Goal: Task Accomplishment & Management: Use online tool/utility

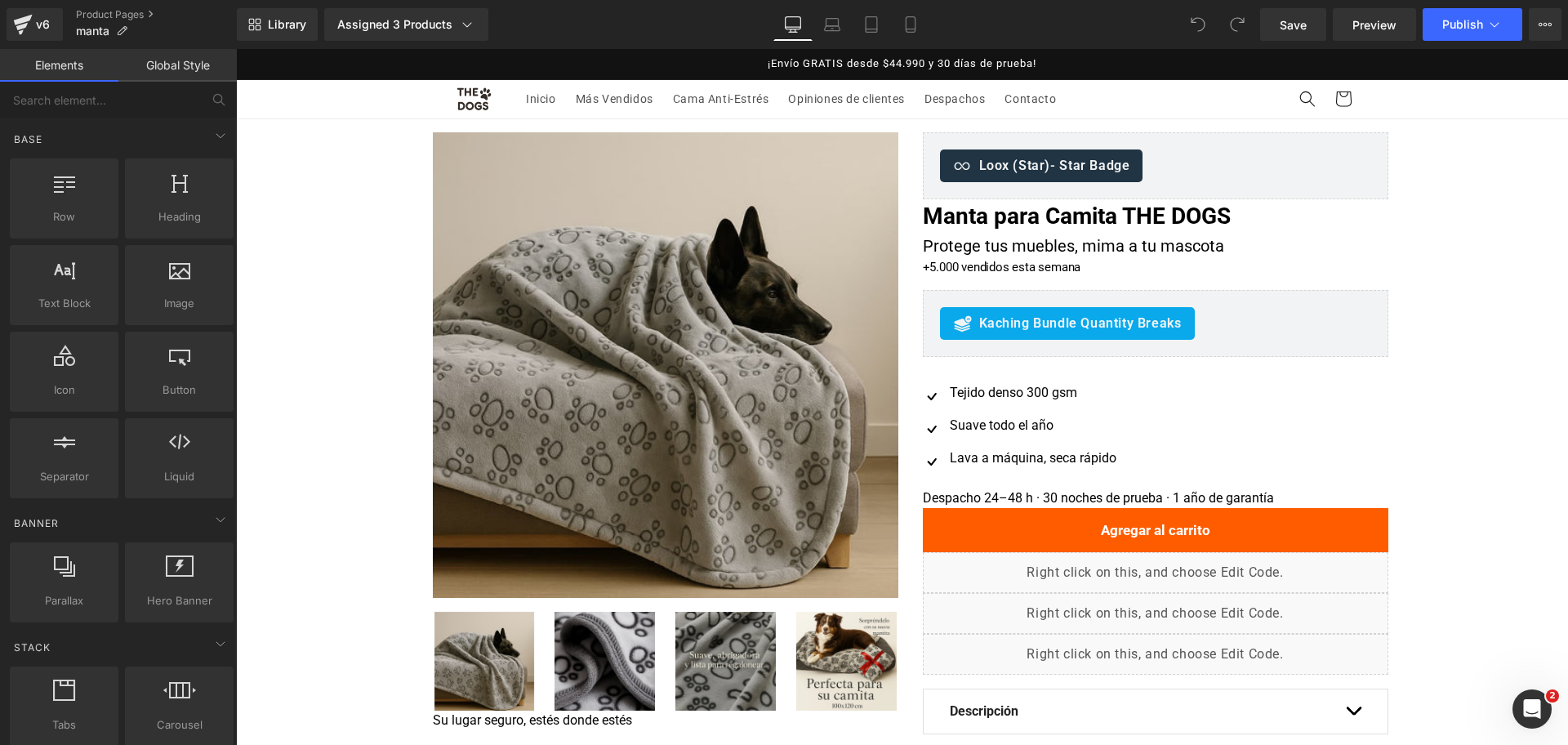
click at [936, 25] on div "Library Assigned 3 Products Product Preview Manta Suave: Comodidad extra Manta …" at bounding box center [902, 25] width 1331 height 32
click at [926, 24] on link "Mobile" at bounding box center [911, 25] width 39 height 32
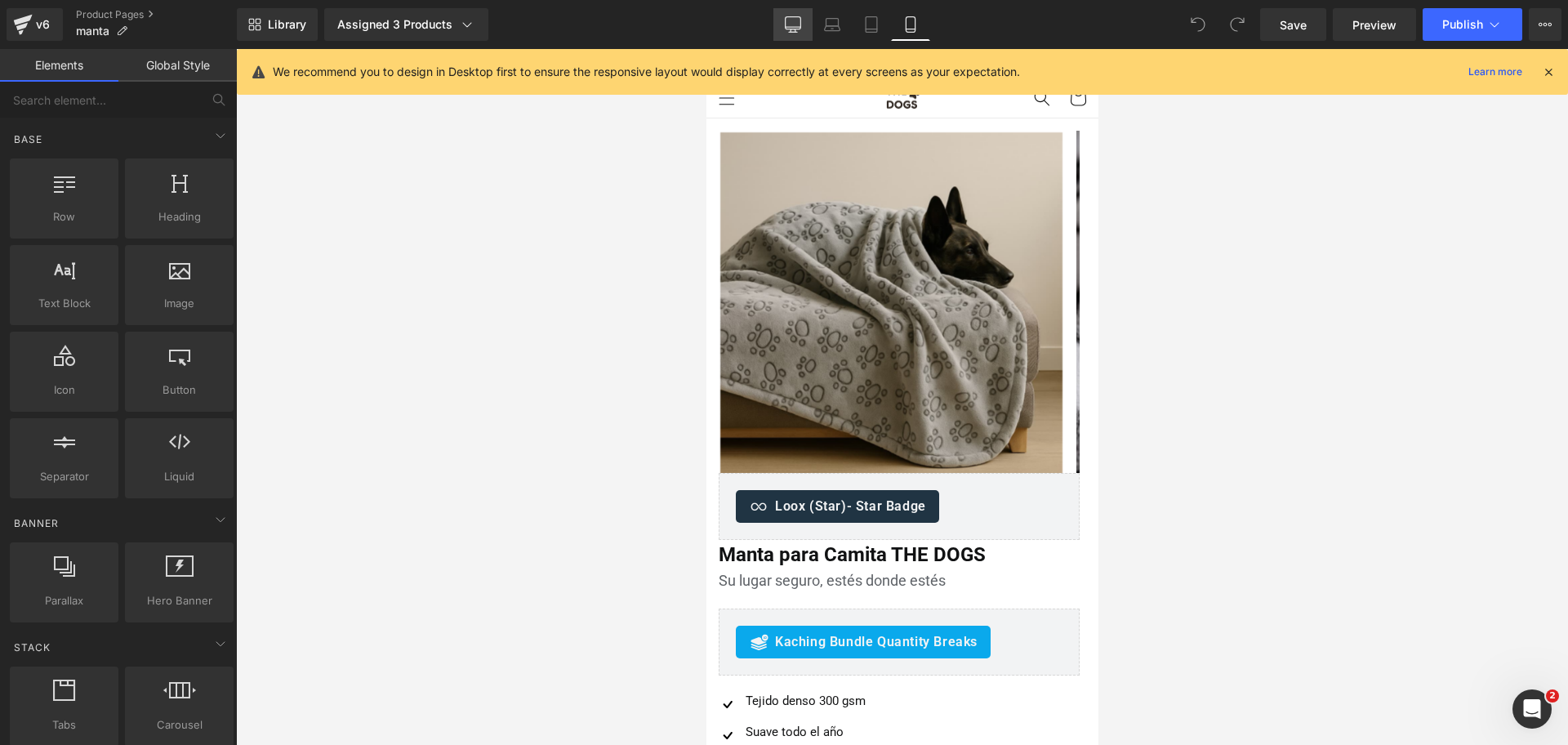
click at [787, 29] on icon at bounding box center [793, 24] width 16 height 16
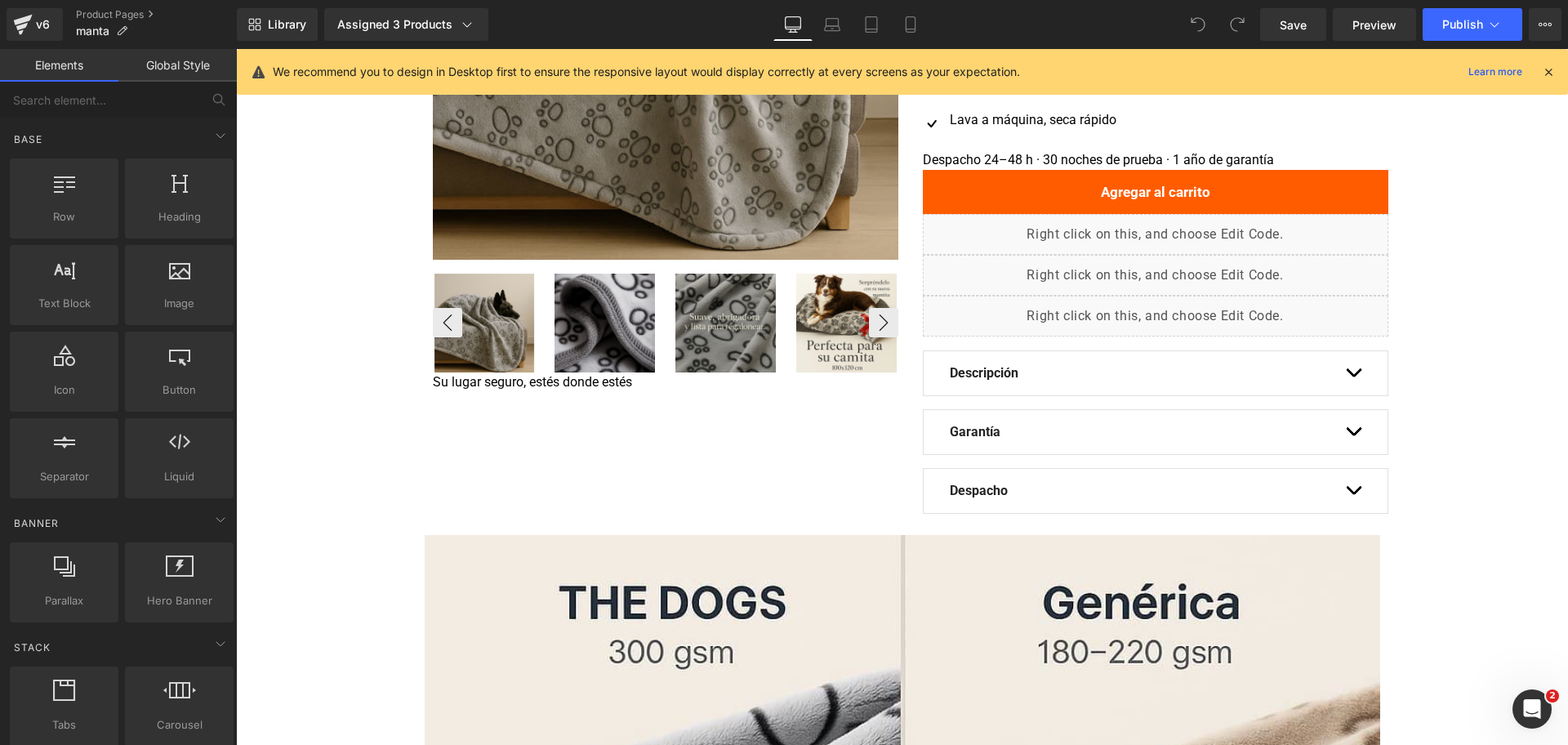
scroll to position [377, 0]
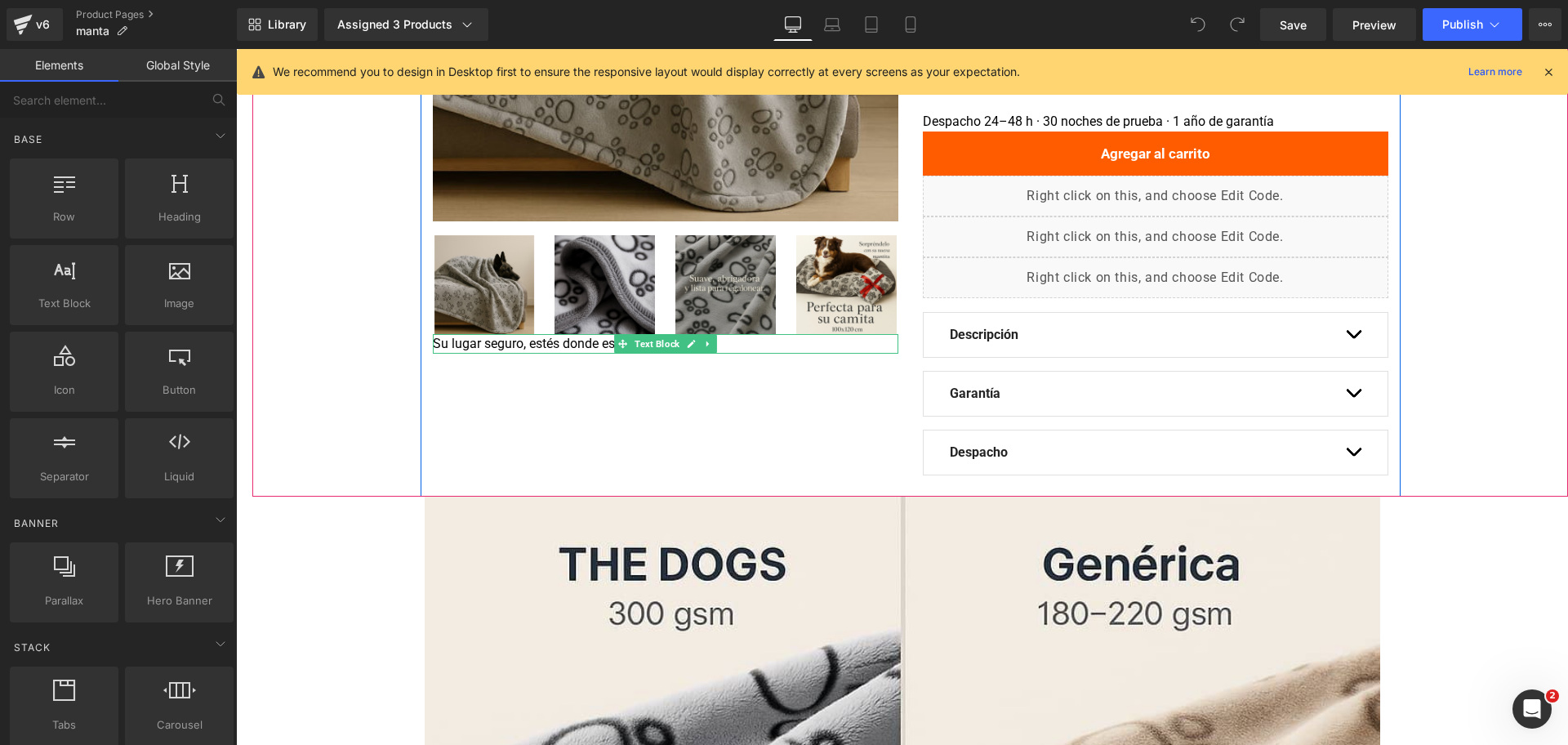
click at [584, 344] on div "Su lugar seguro, estés donde estés" at bounding box center [665, 343] width 465 height 20
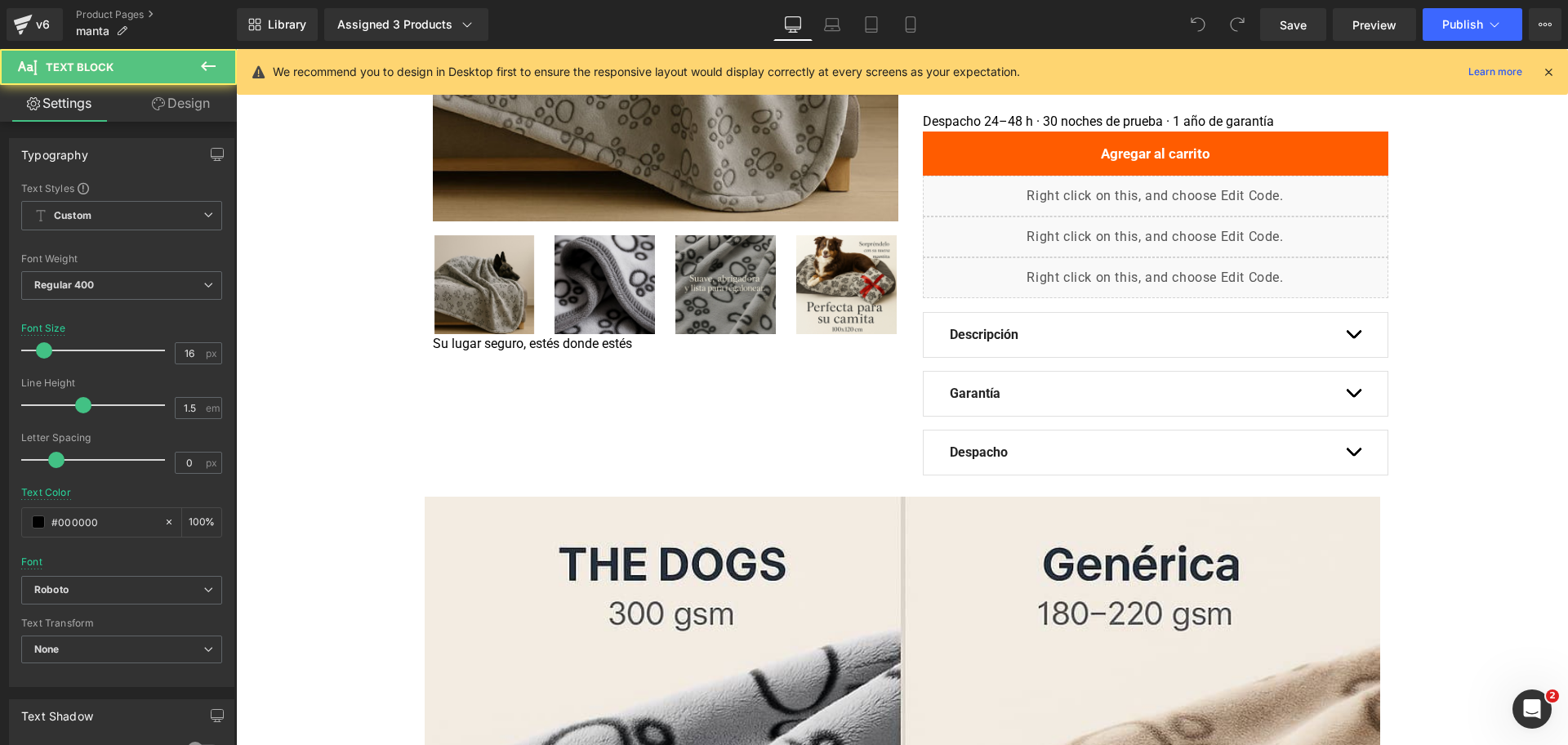
click at [204, 114] on link "Design" at bounding box center [181, 103] width 118 height 37
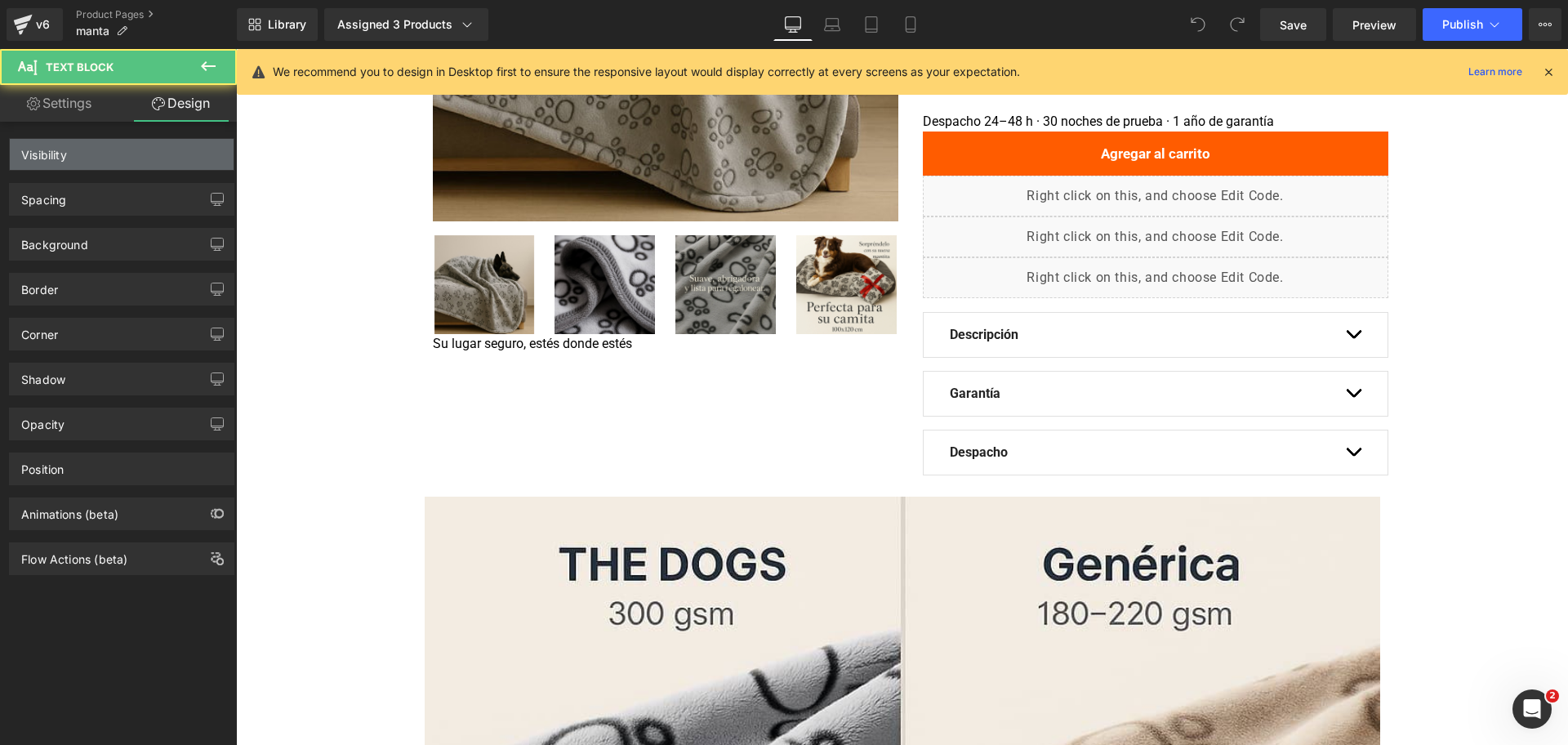
click at [153, 157] on div "Visibility" at bounding box center [121, 154] width 224 height 31
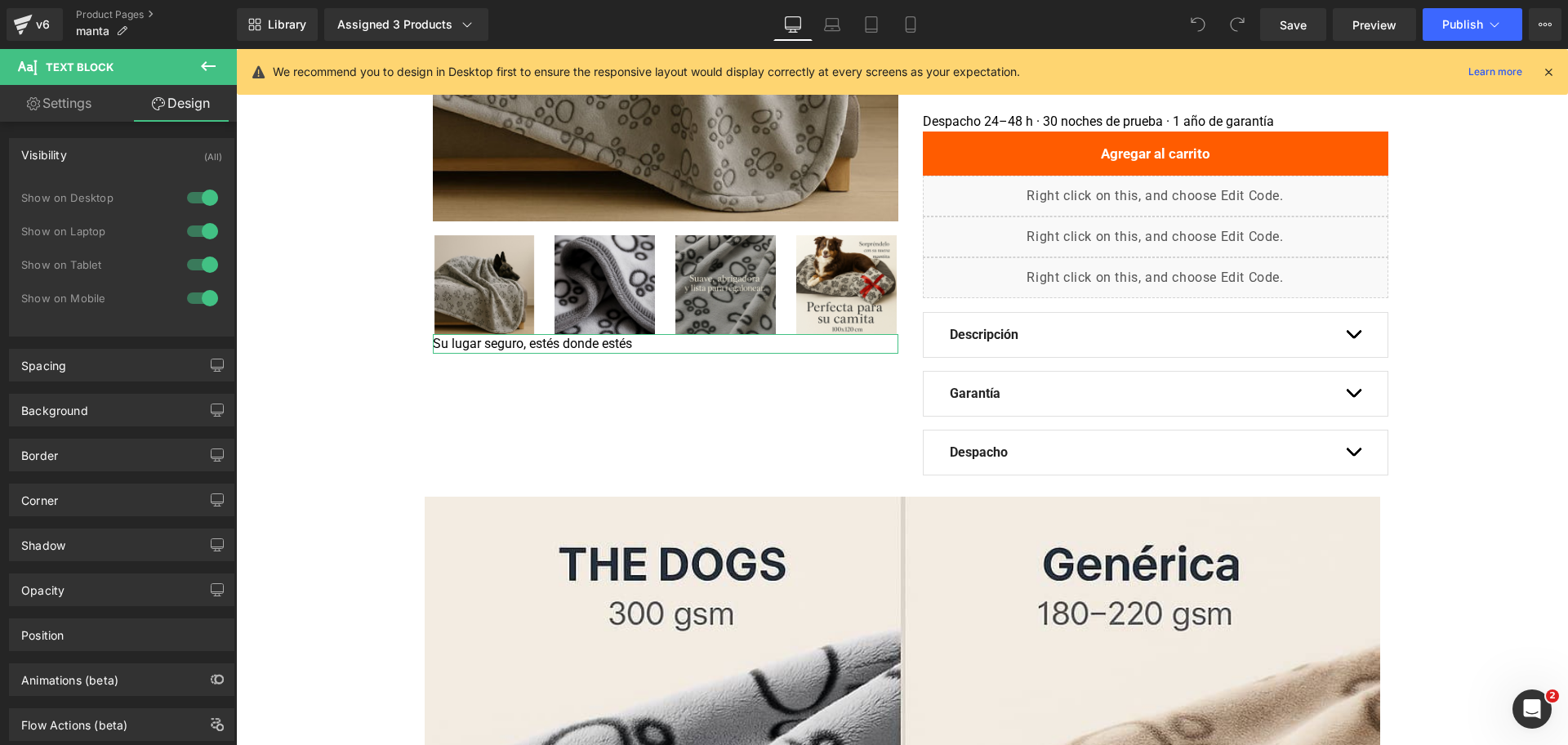
click at [190, 195] on div at bounding box center [202, 197] width 39 height 26
click at [200, 224] on div at bounding box center [202, 230] width 39 height 26
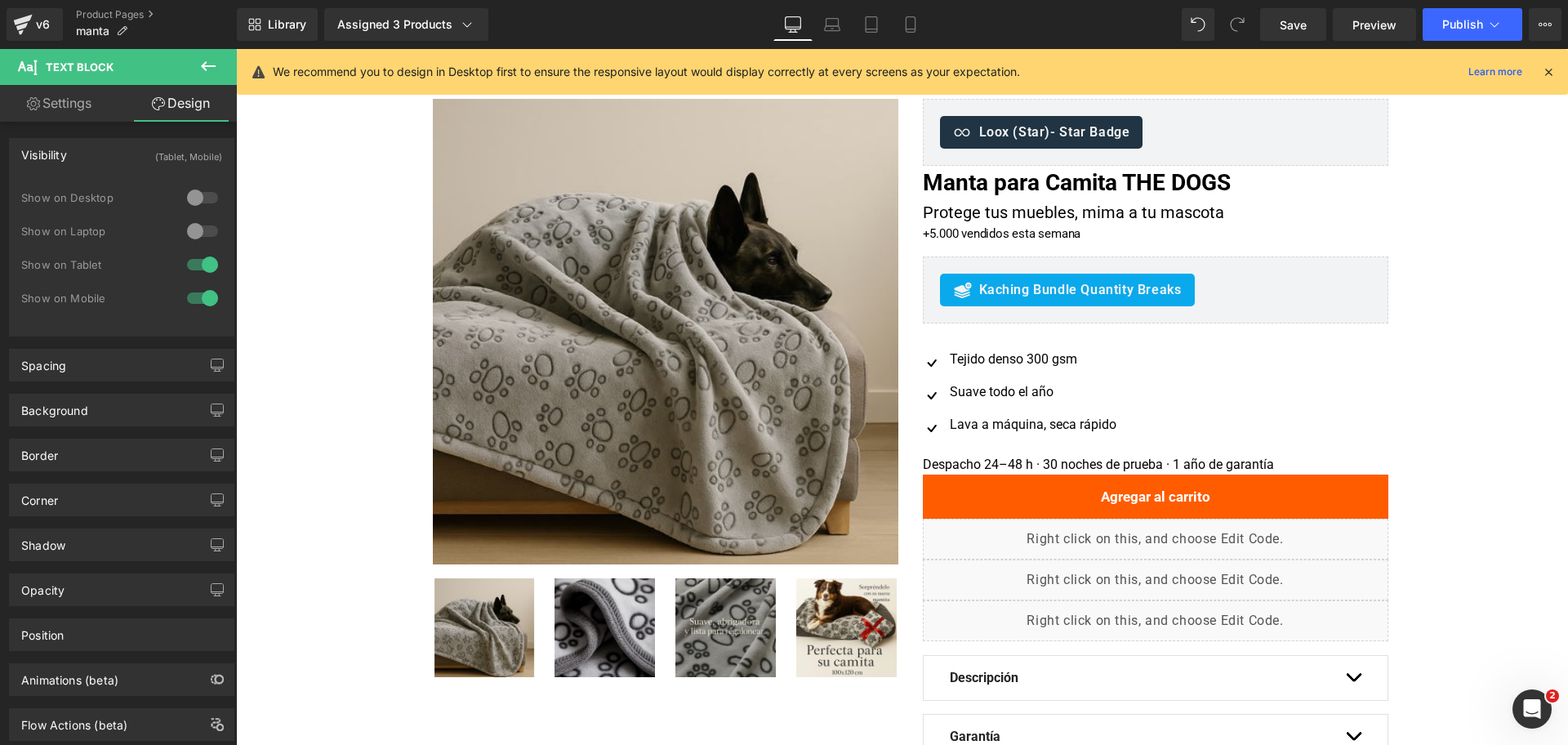
scroll to position [0, 0]
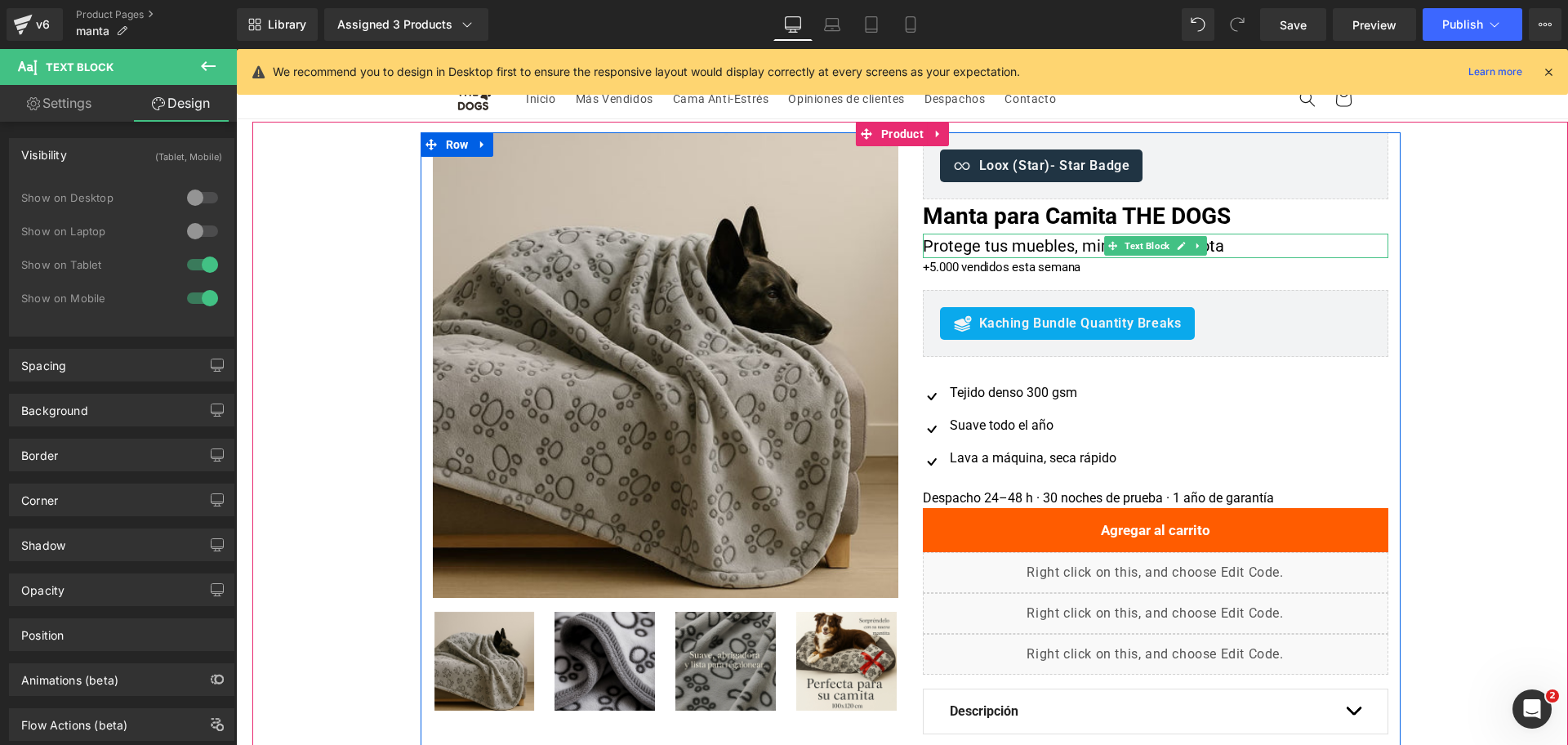
click at [980, 240] on p "Protege tus muebles, mima a tu mascota" at bounding box center [1155, 246] width 465 height 25
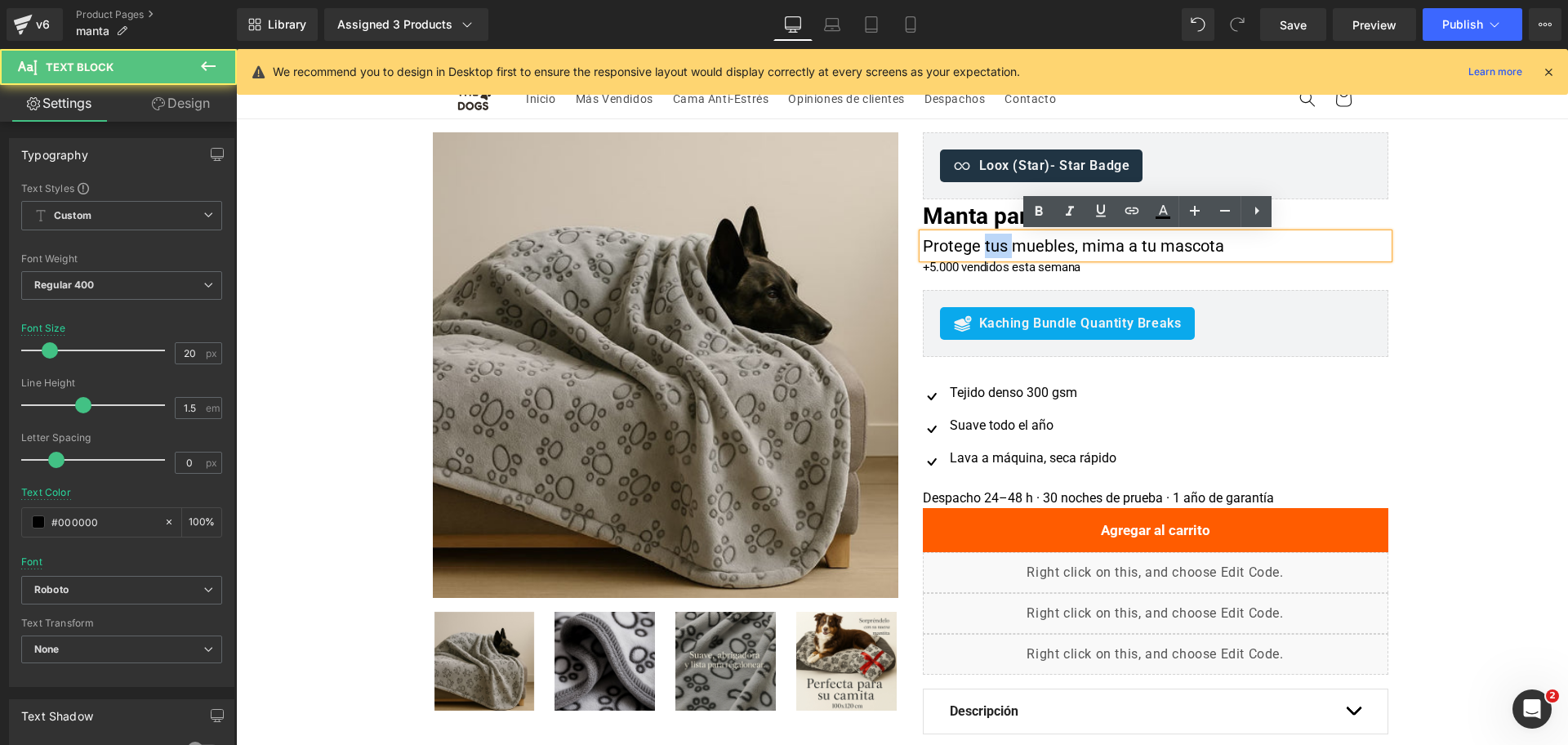
click at [980, 240] on p "Protege tus muebles, mima a tu mascota" at bounding box center [1155, 246] width 465 height 25
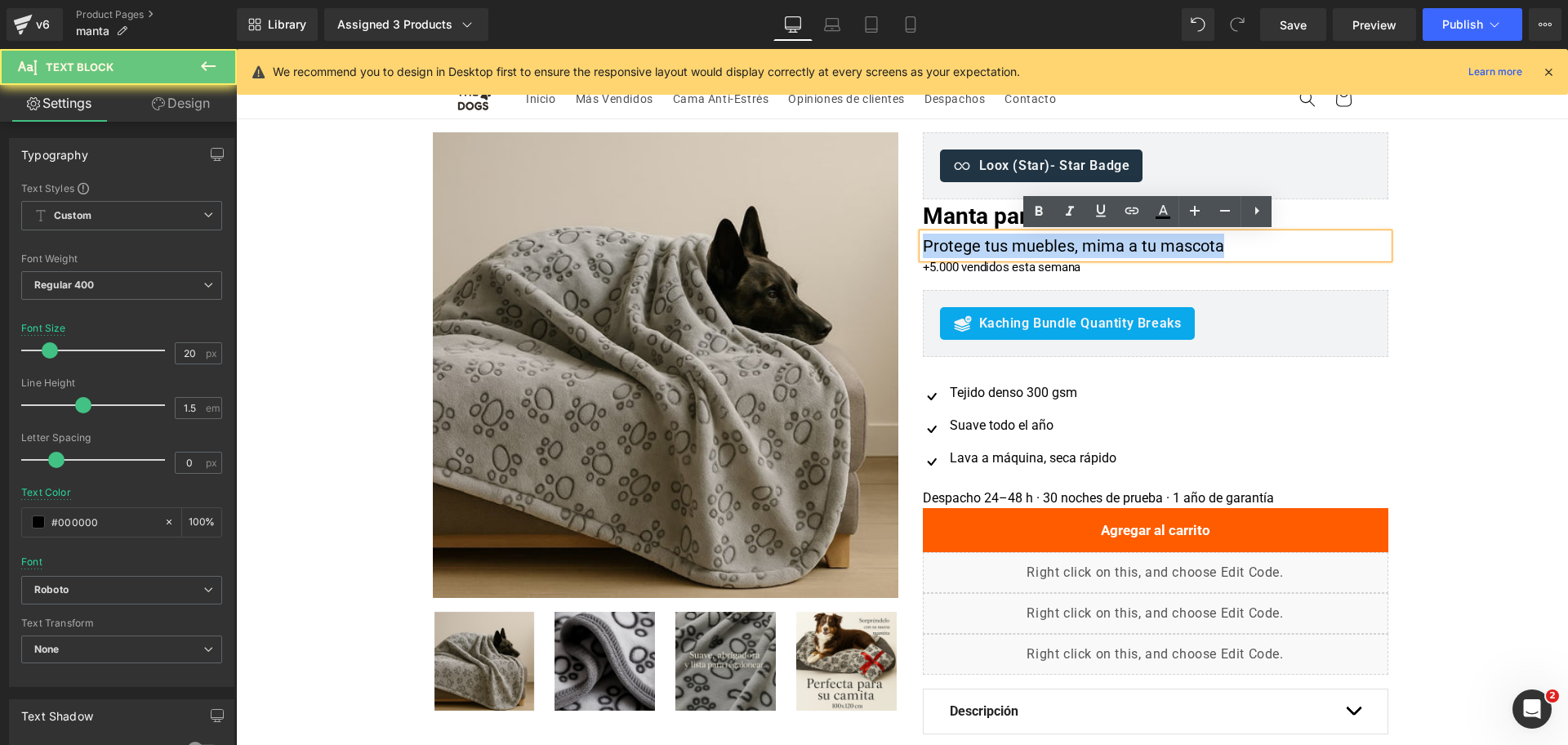
click at [980, 240] on p "Protege tus muebles, mima a tu mascota" at bounding box center [1155, 246] width 465 height 25
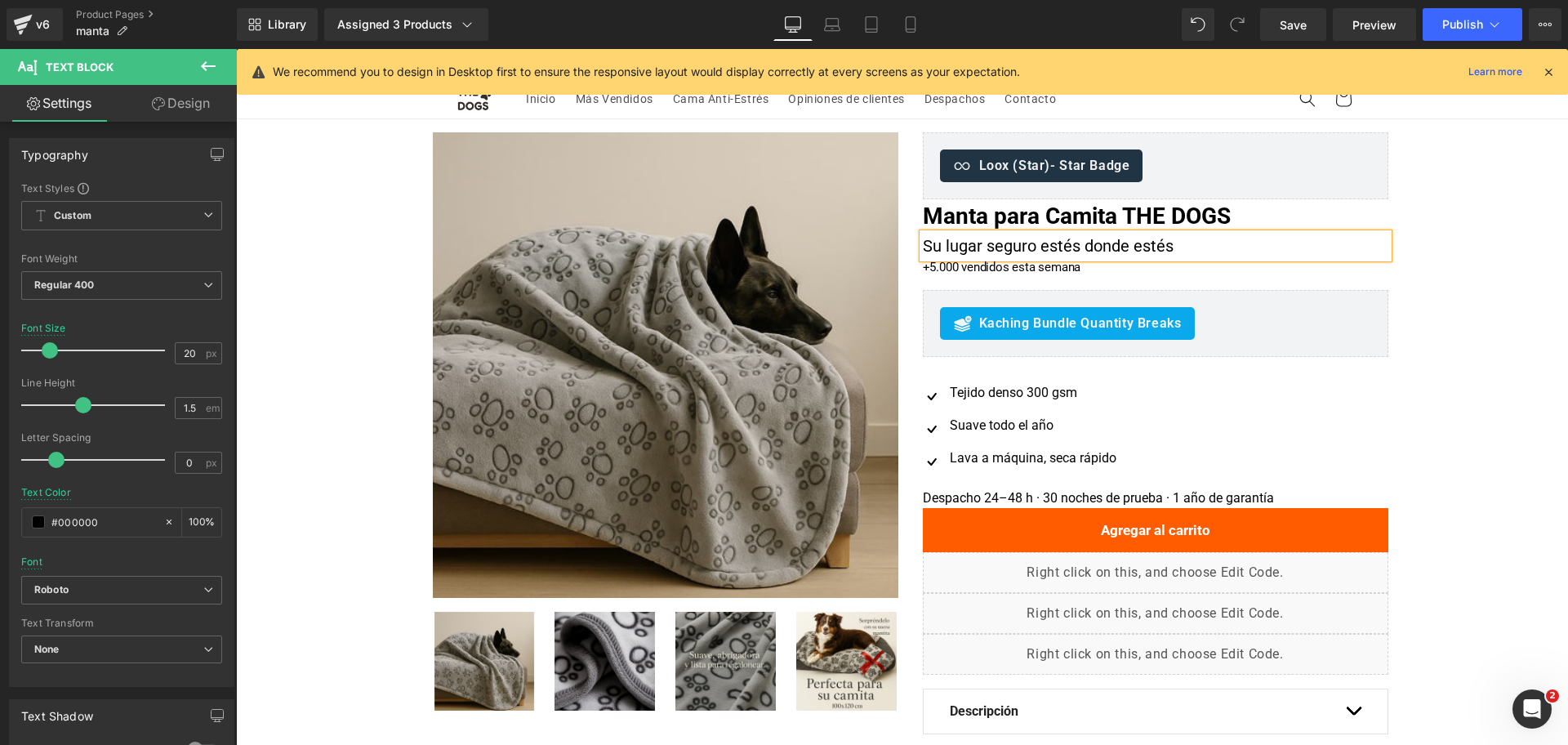
click at [1422, 282] on div "Oferta (P) Image" at bounding box center [910, 502] width 1316 height 741
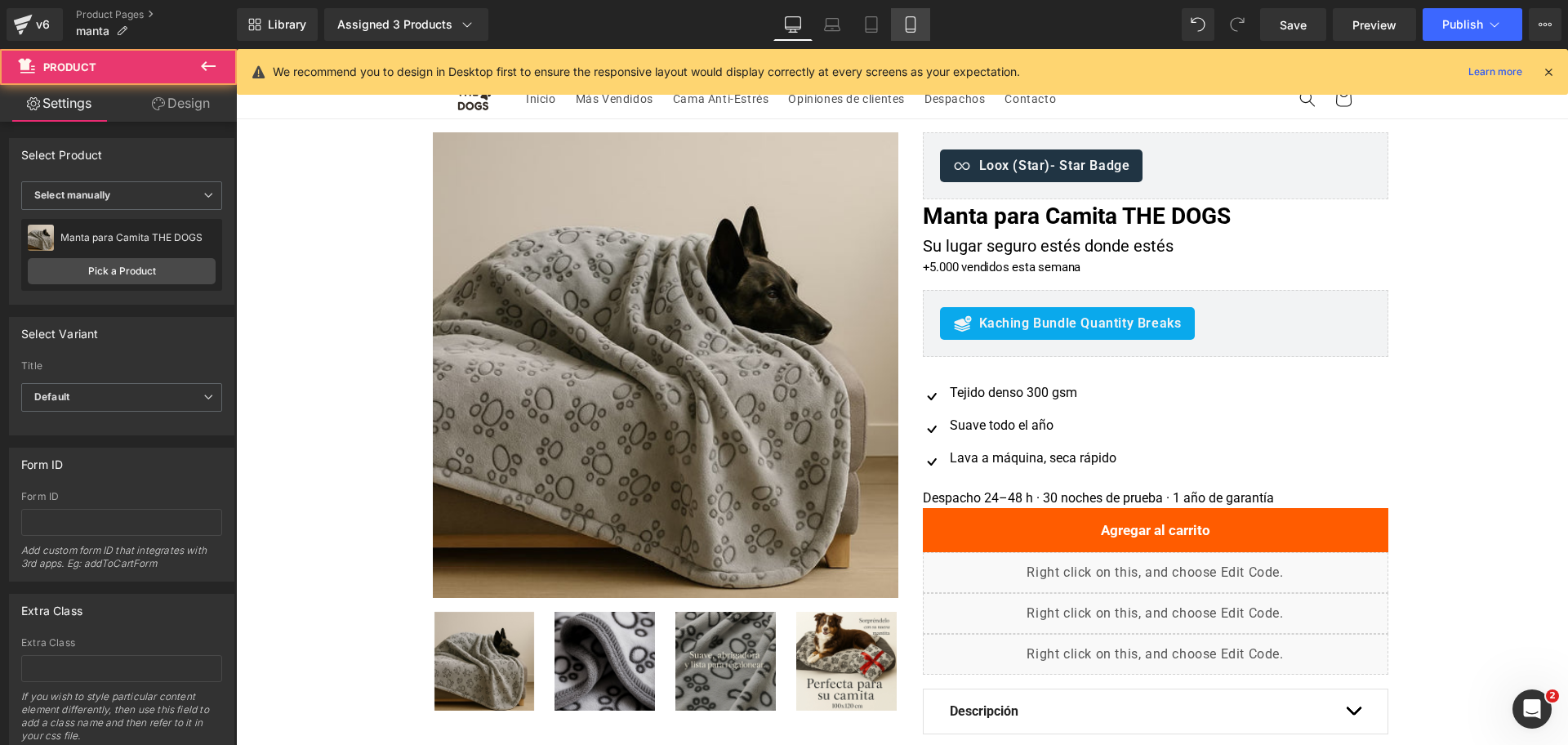
click at [916, 14] on link "Mobile" at bounding box center [911, 25] width 39 height 32
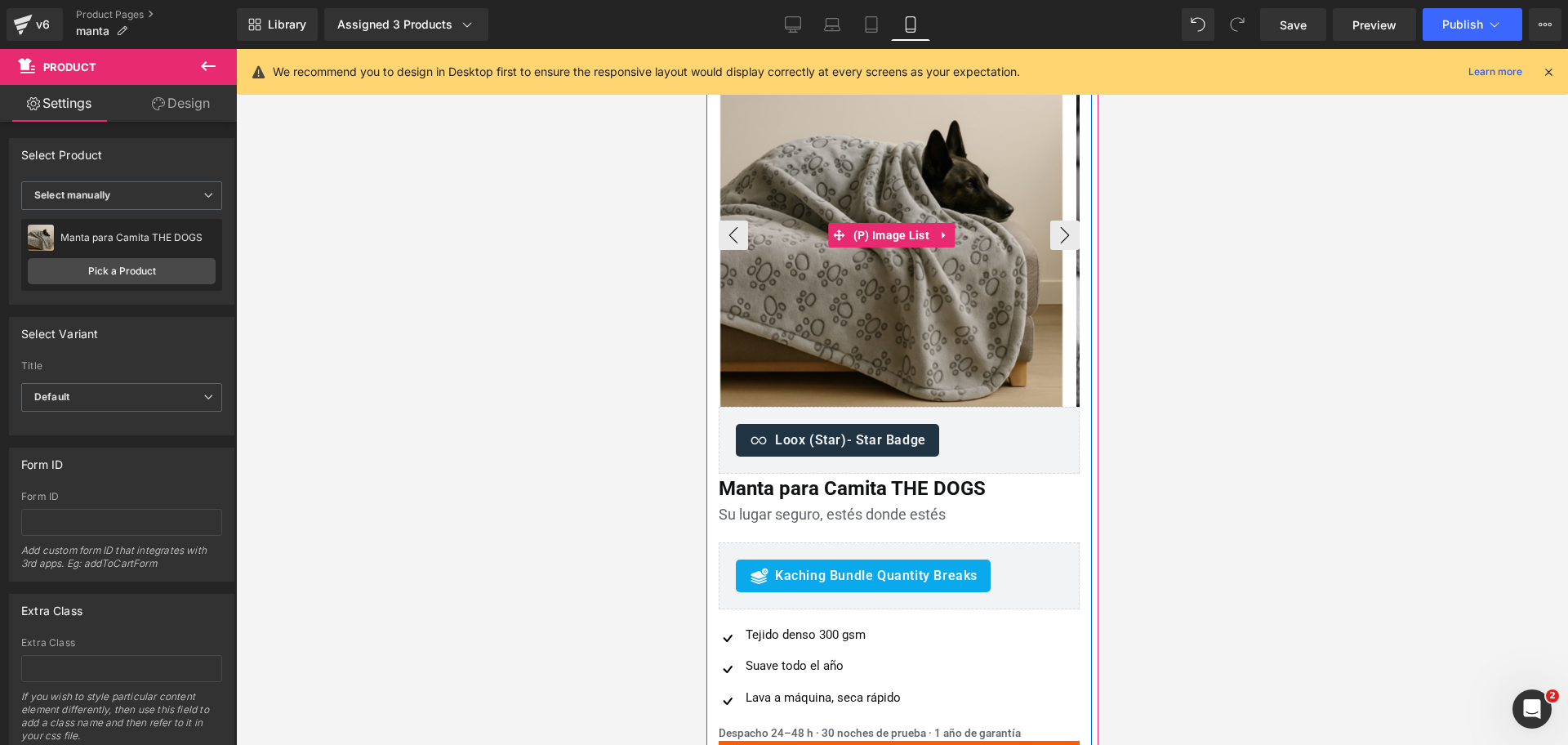
scroll to position [102, 0]
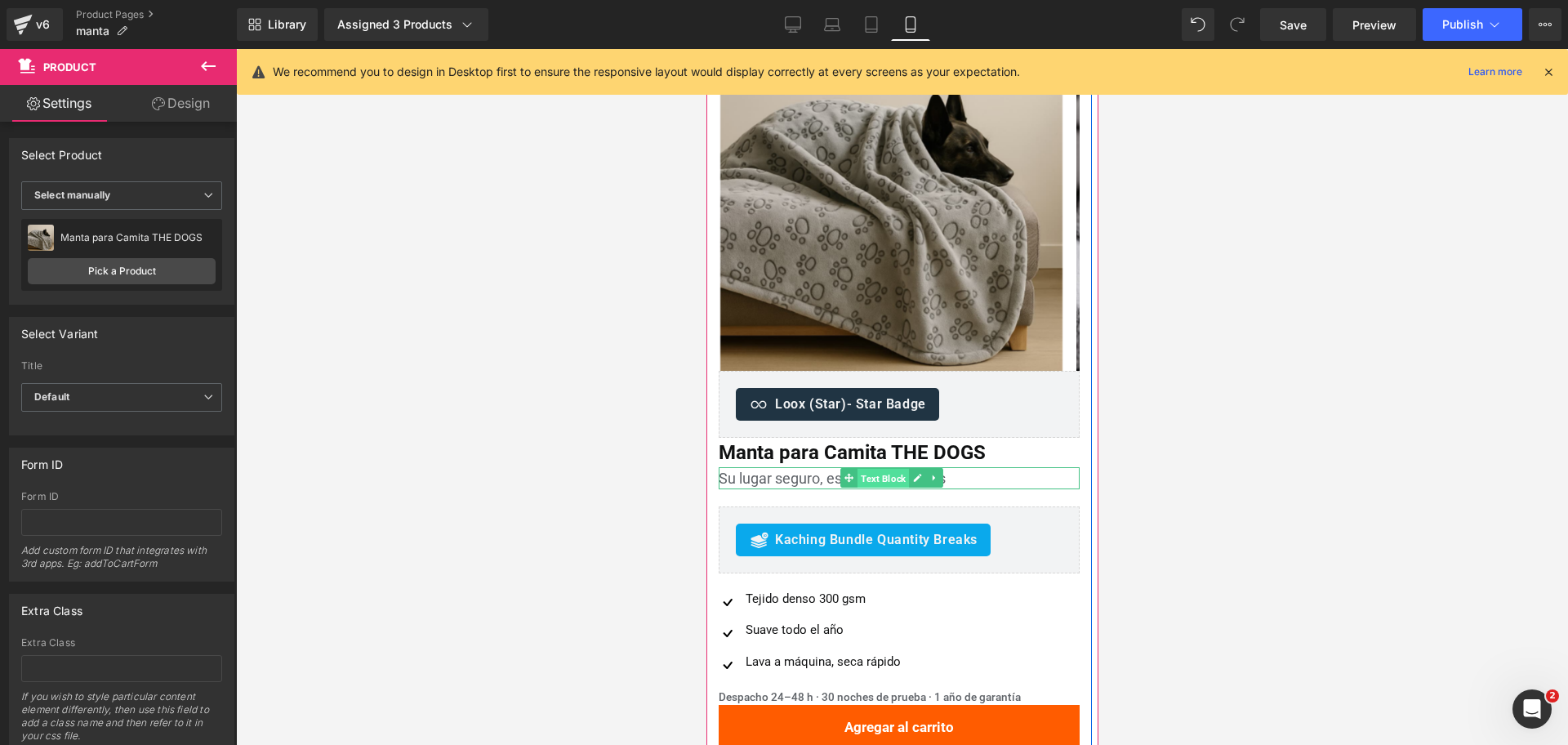
click at [871, 472] on span "Text Block" at bounding box center [882, 479] width 51 height 20
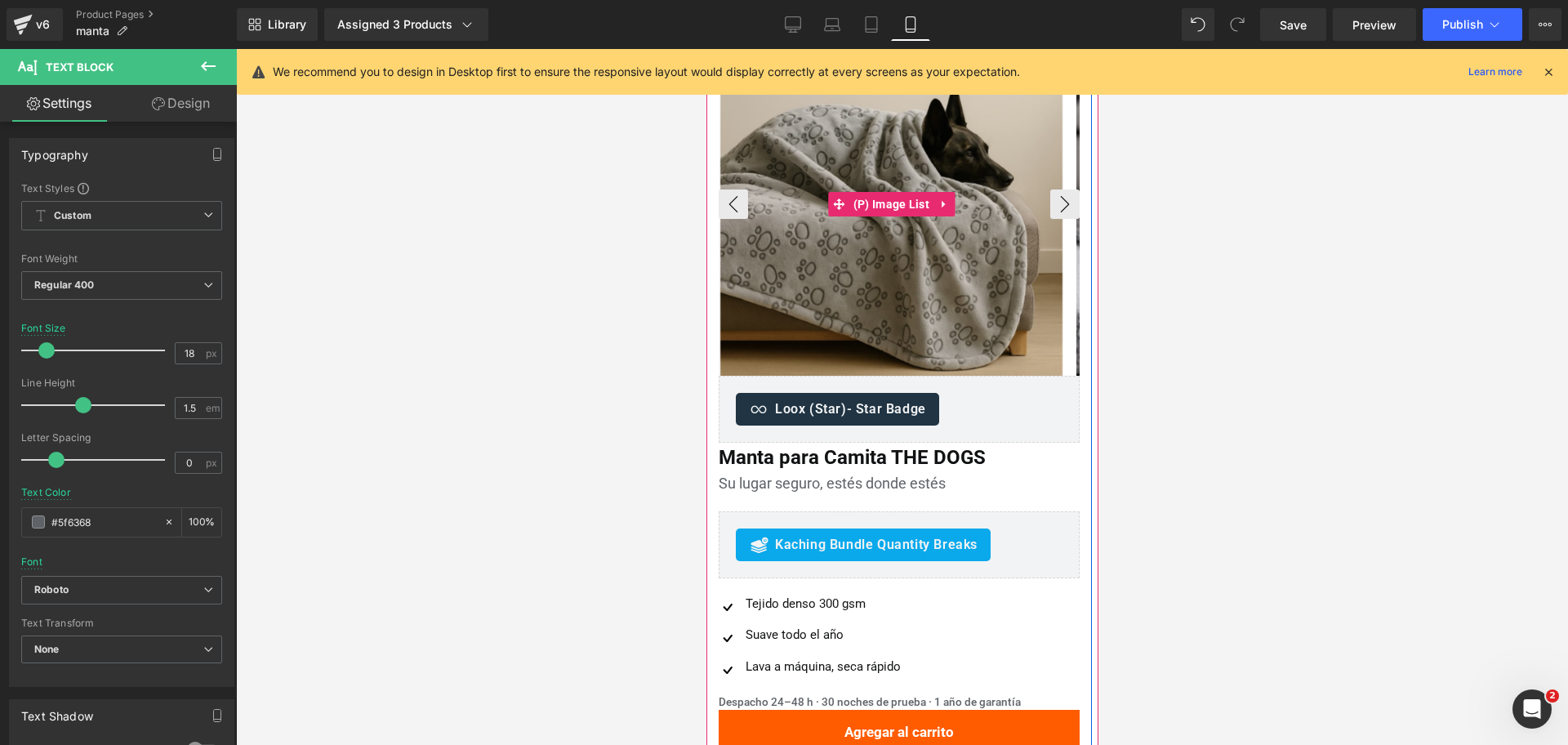
scroll to position [0, 0]
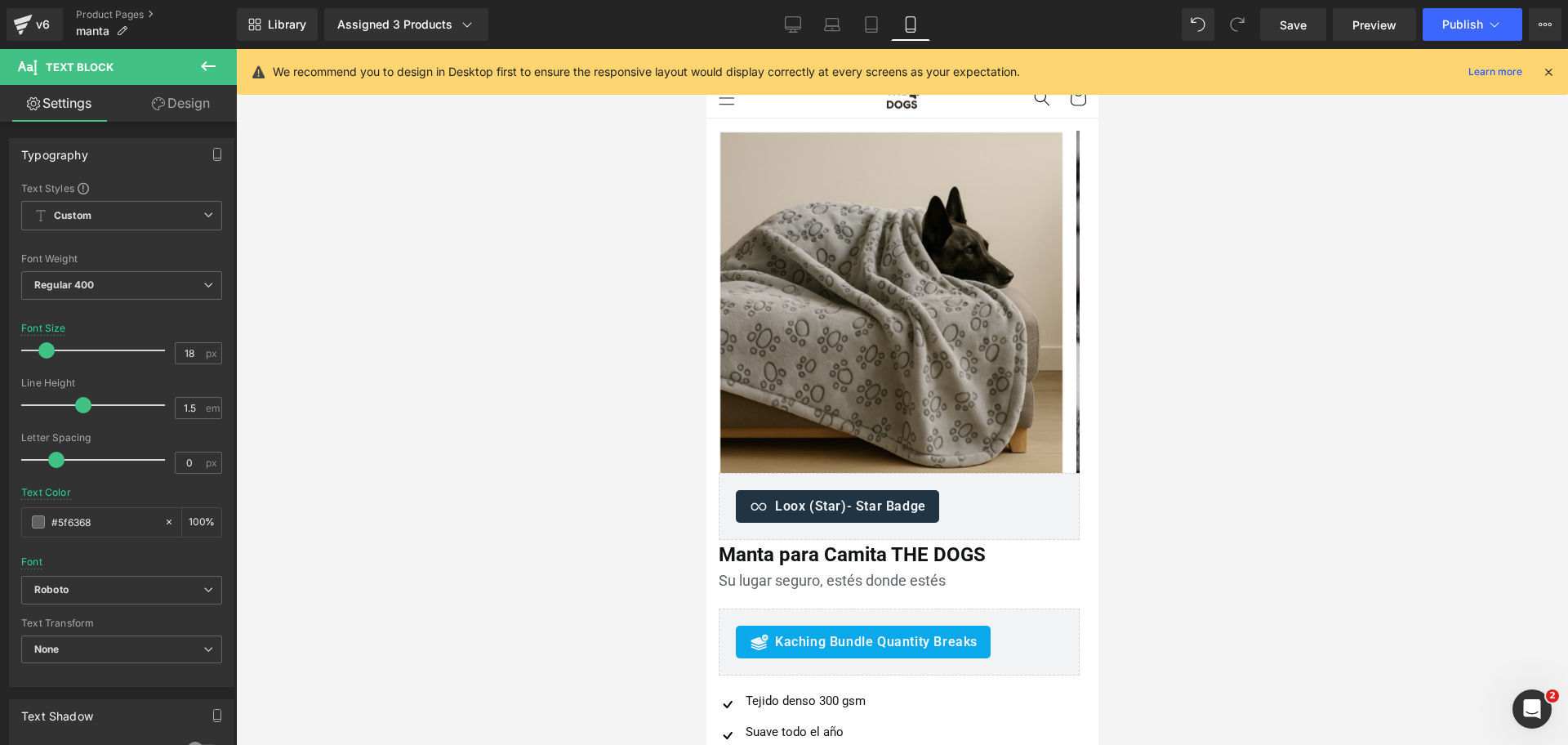
click at [1544, 71] on icon at bounding box center [1548, 71] width 14 height 14
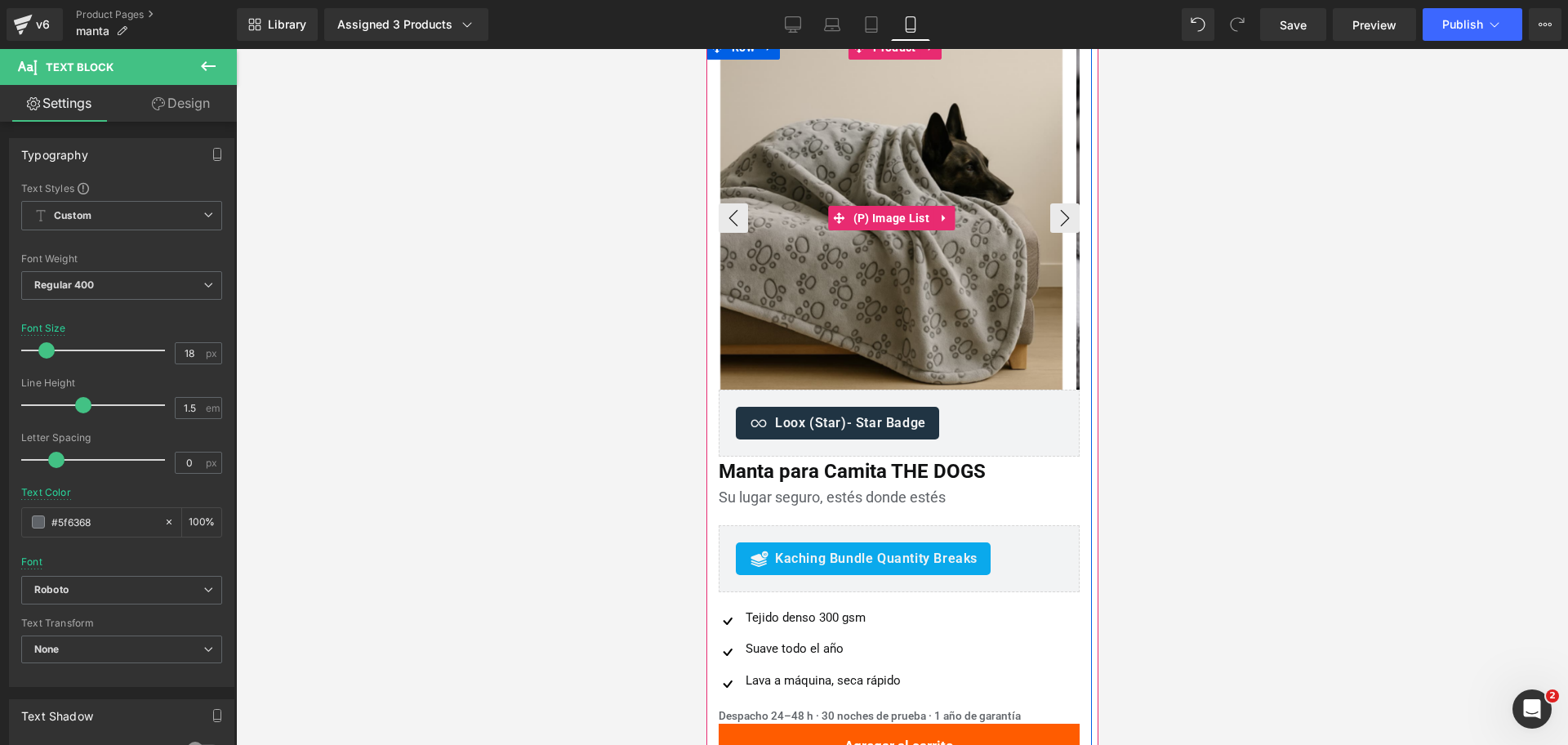
scroll to position [205, 0]
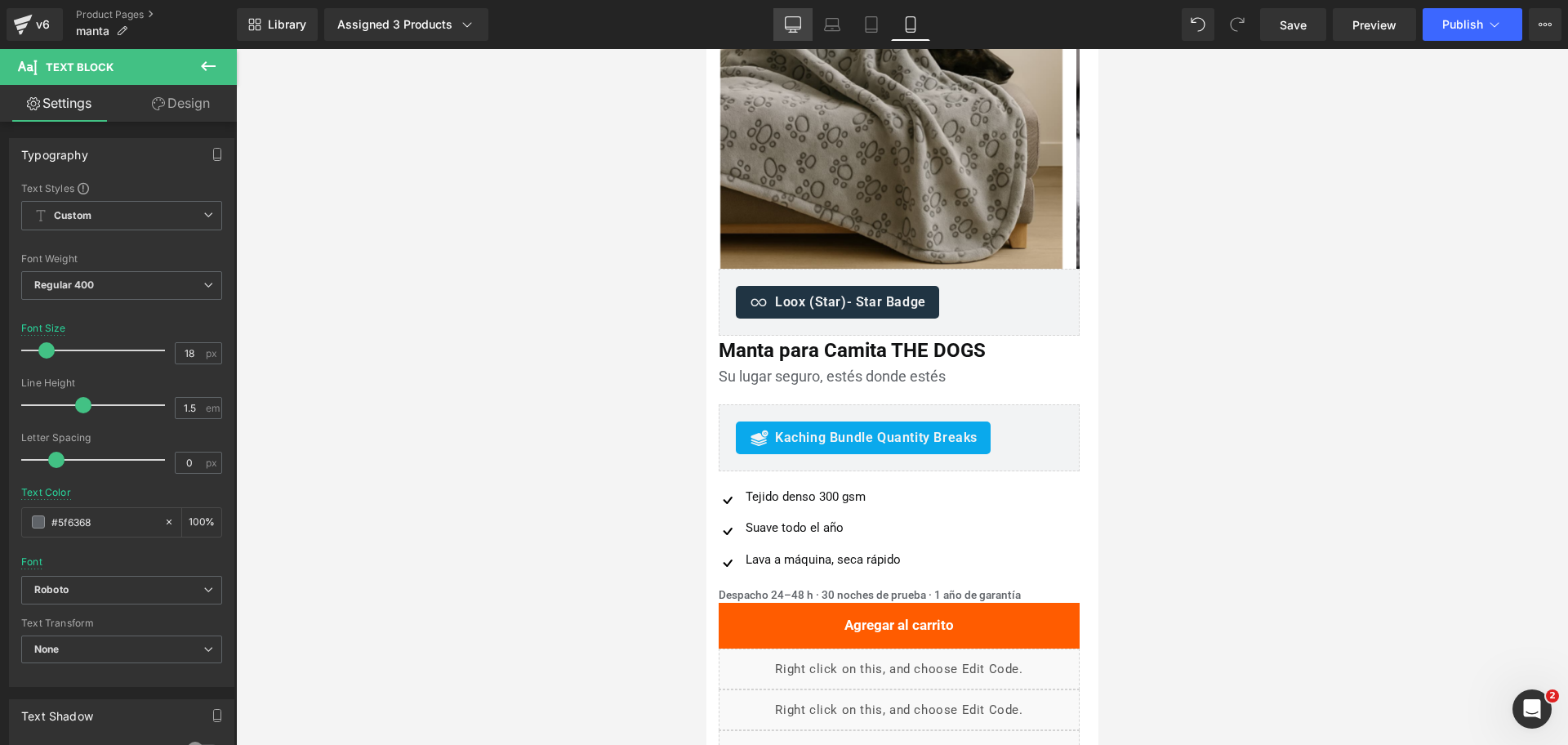
click at [809, 29] on link "Desktop" at bounding box center [793, 25] width 39 height 32
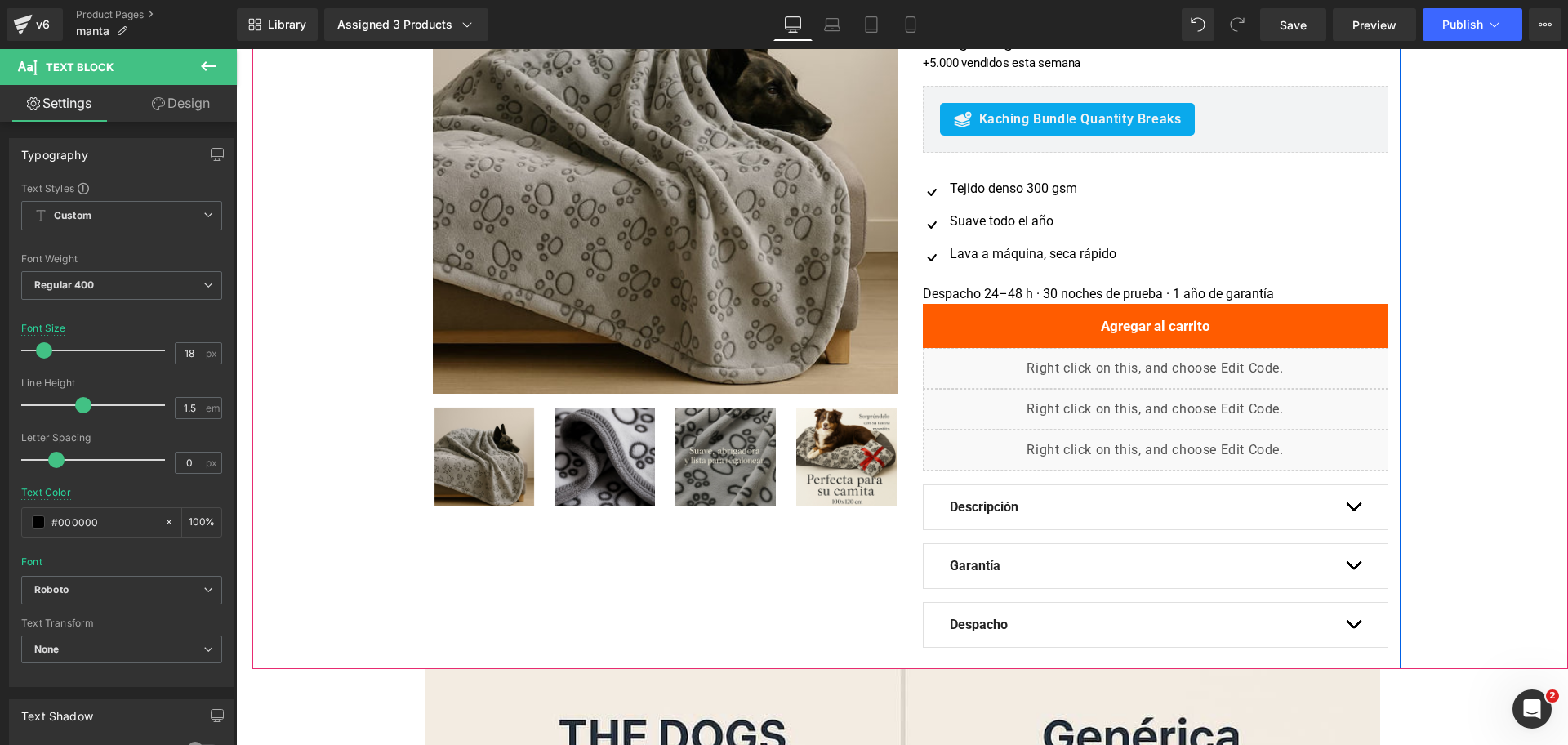
click at [1019, 186] on div "Tejido denso 300 gsm Text Block" at bounding box center [1030, 188] width 170 height 20
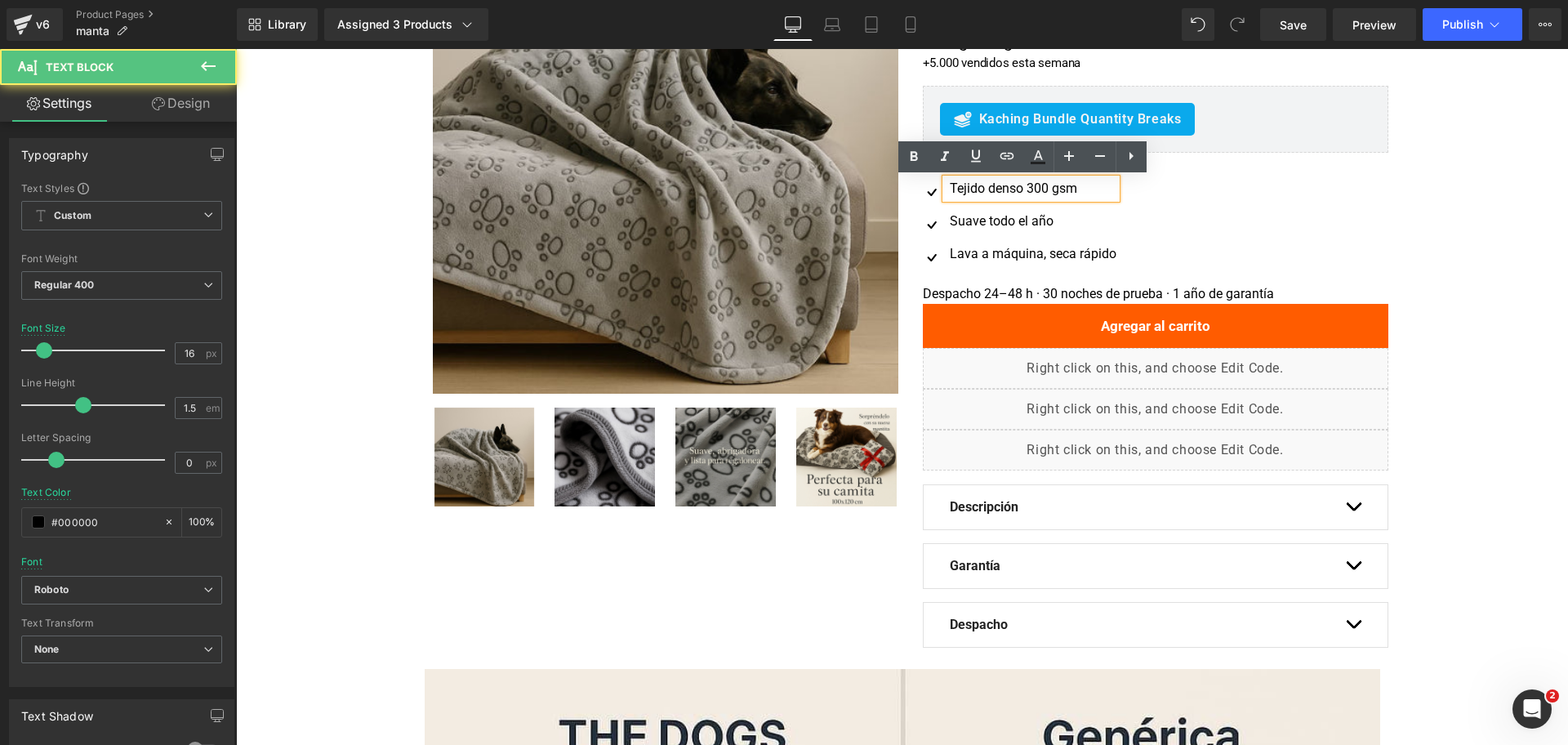
click at [1023, 218] on span "Text Block" at bounding box center [1022, 221] width 51 height 20
click at [1011, 256] on span "Text Block" at bounding box center [1021, 254] width 51 height 20
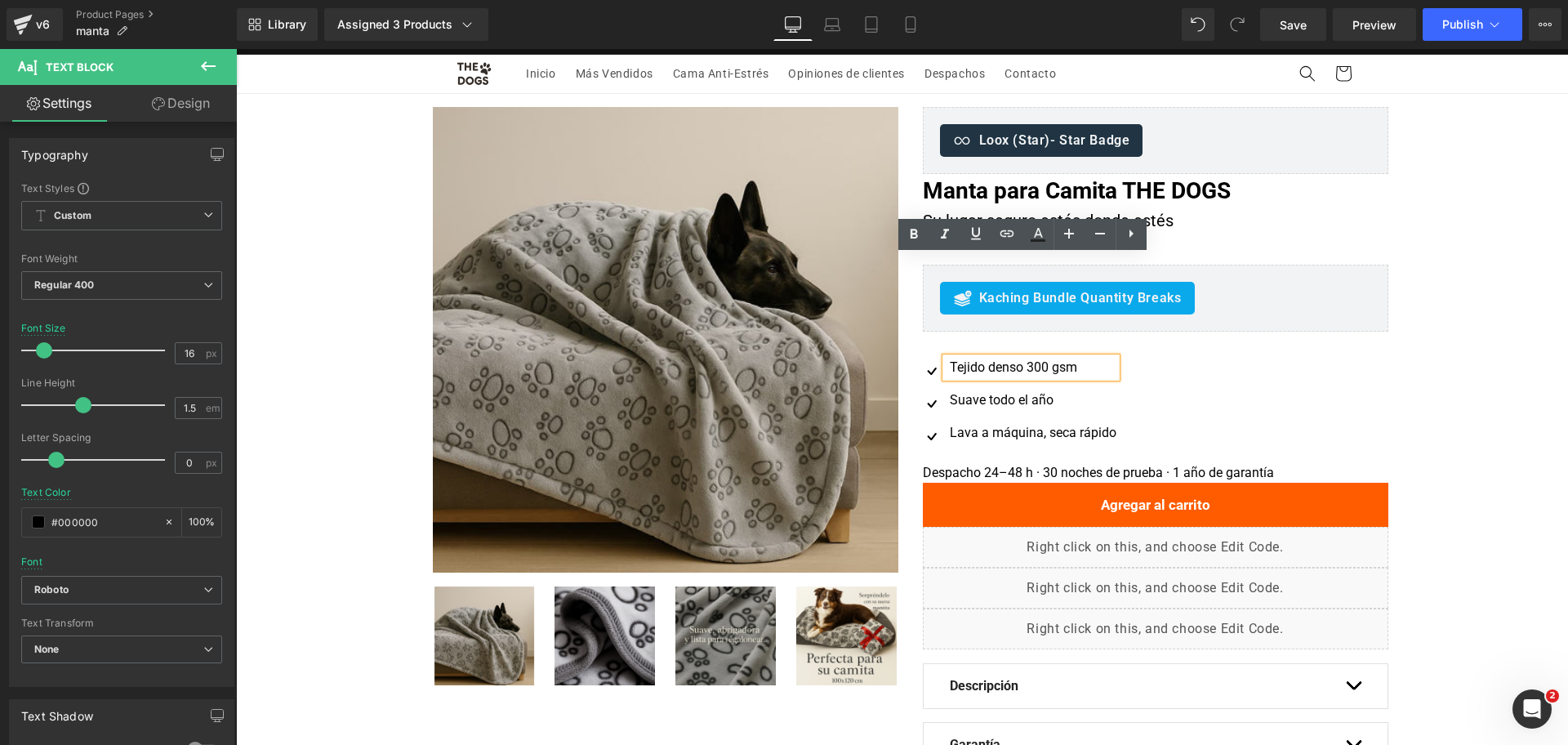
scroll to position [0, 0]
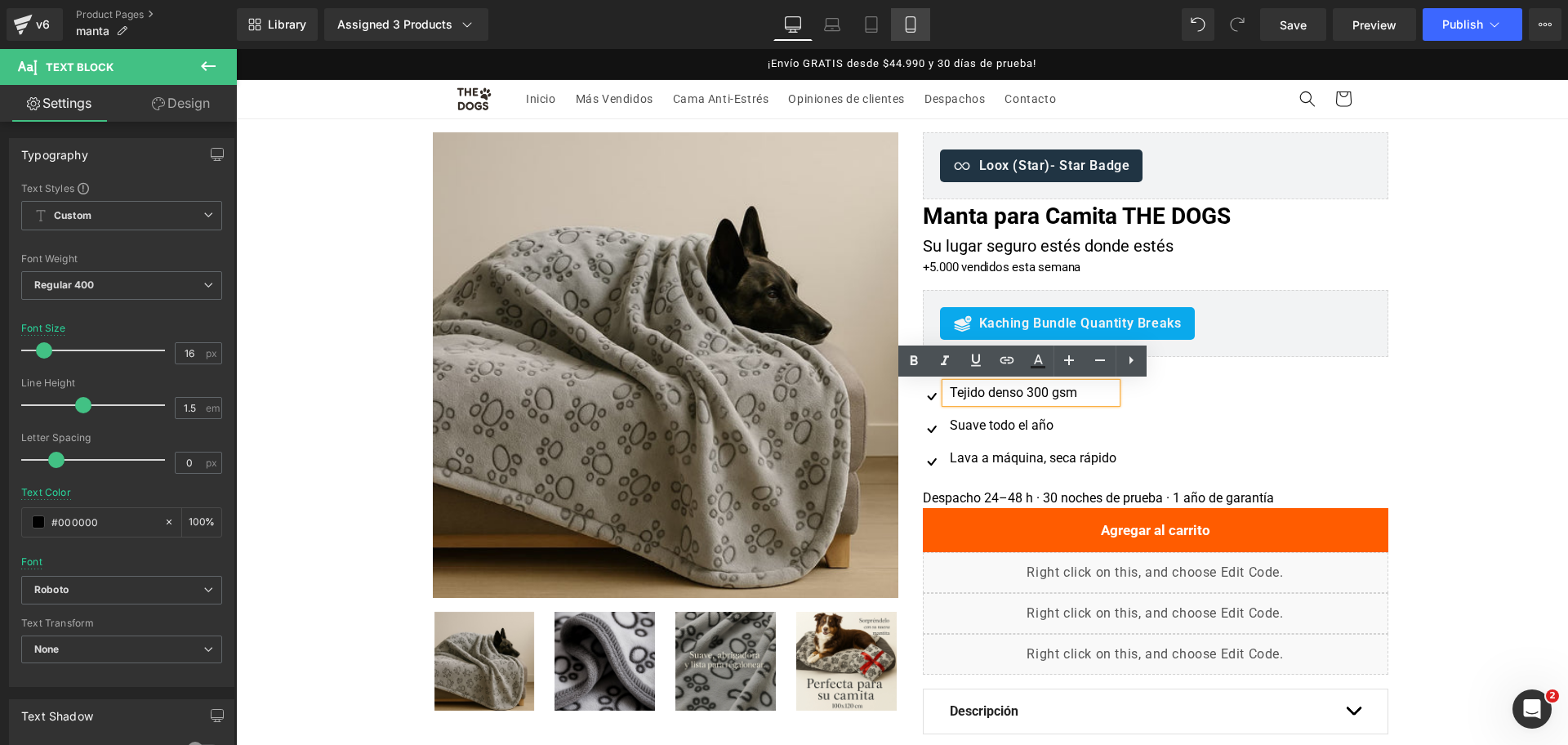
click at [923, 34] on link "Mobile" at bounding box center [911, 25] width 39 height 32
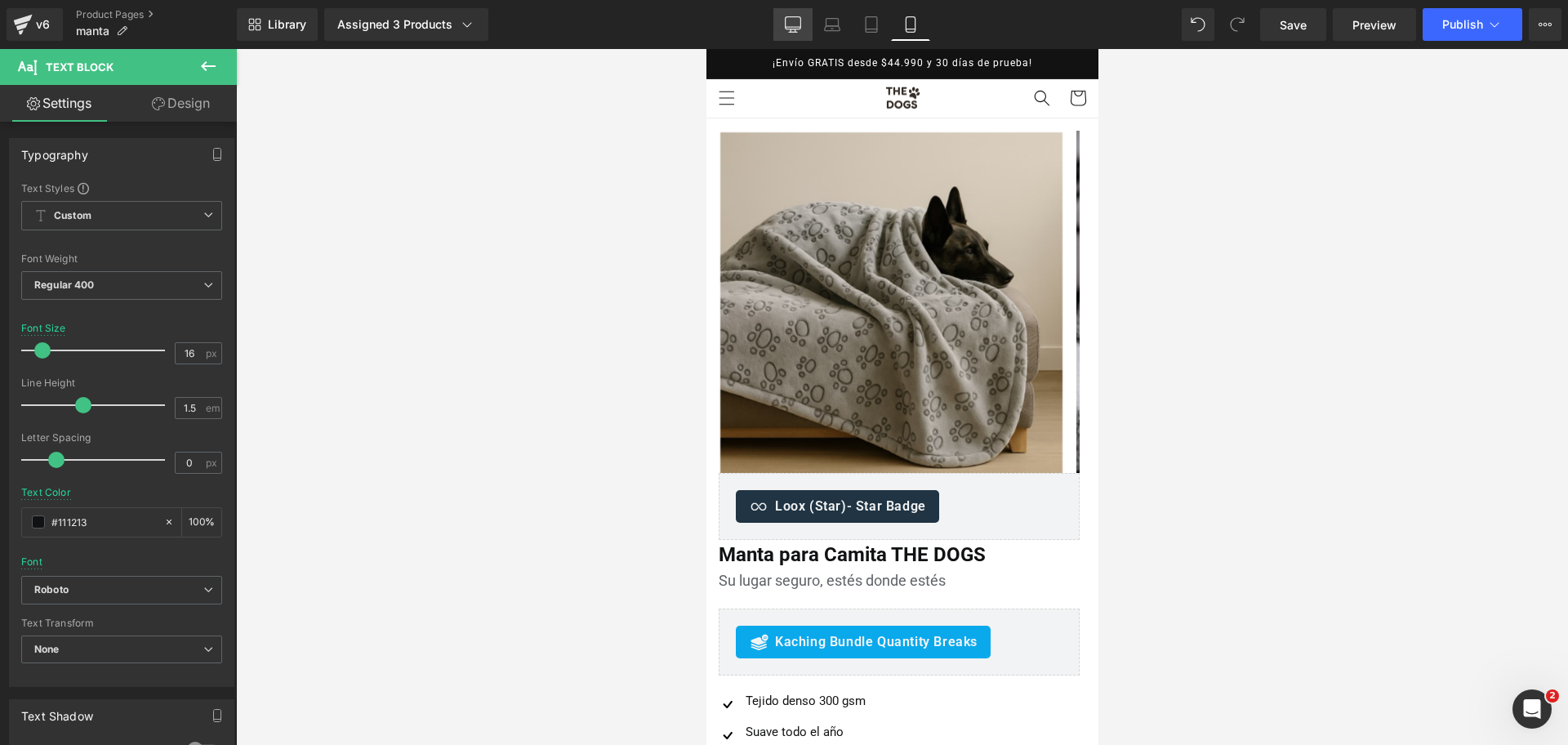
click at [802, 32] on link "Desktop" at bounding box center [793, 25] width 39 height 32
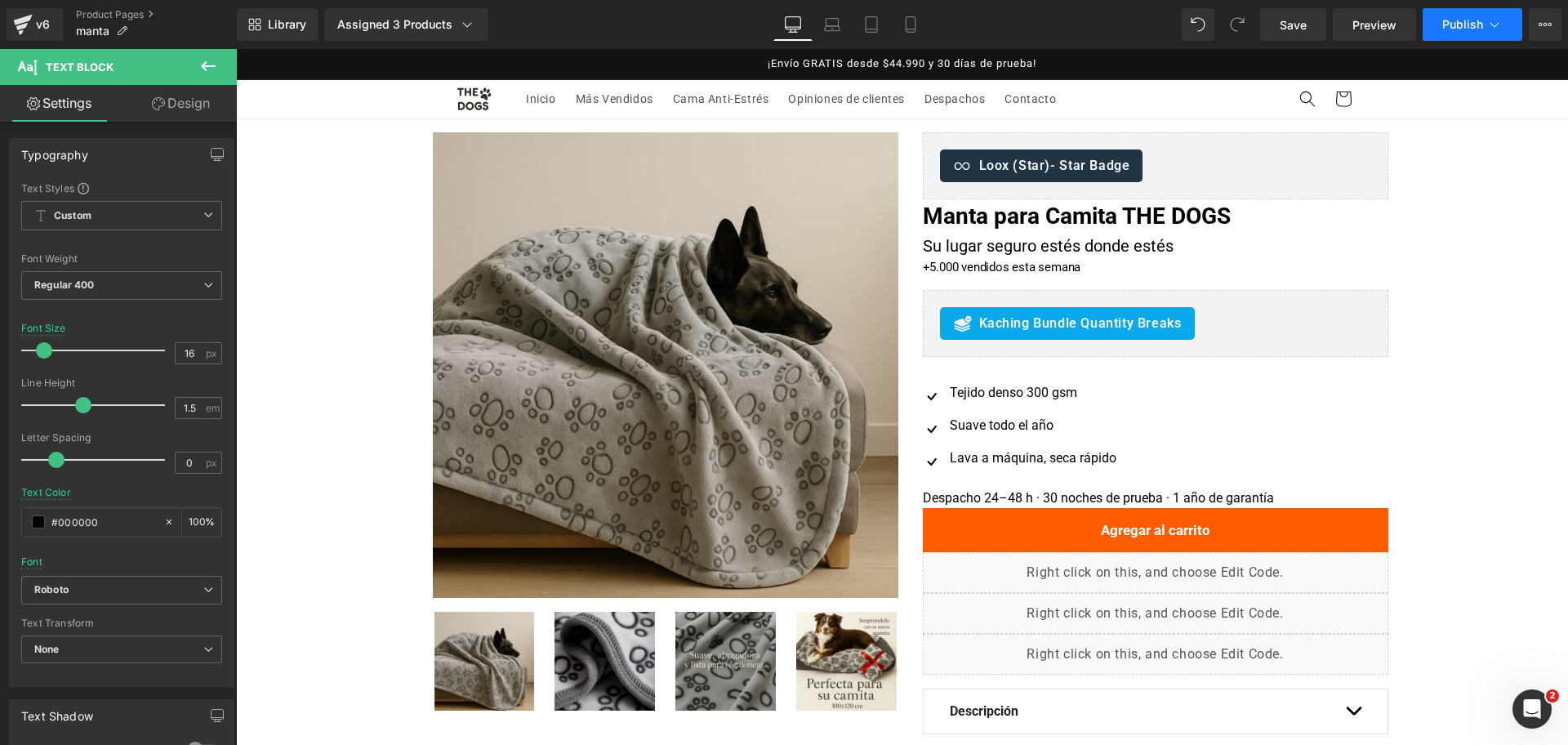
click at [1488, 30] on icon at bounding box center [1494, 24] width 16 height 16
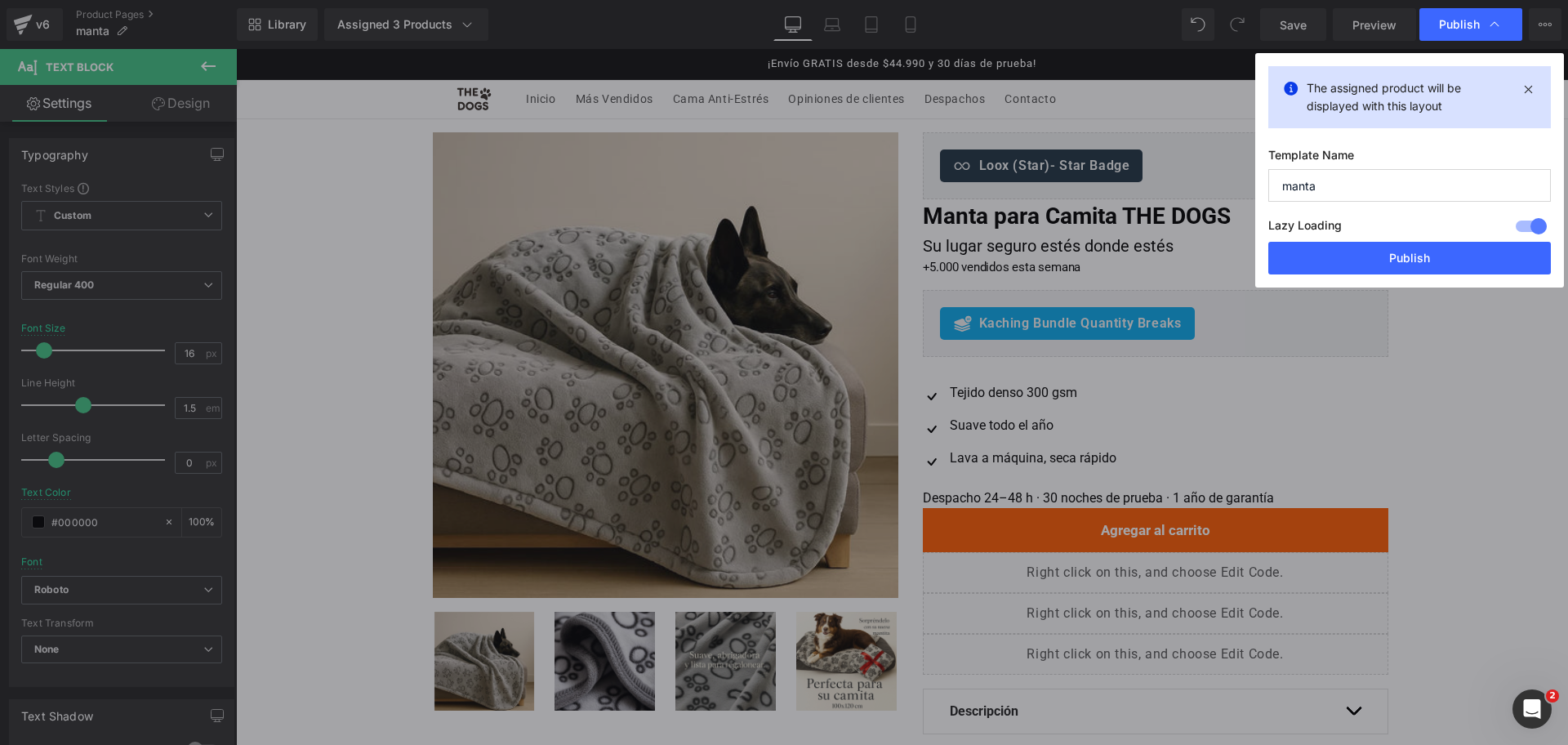
click at [1411, 216] on div "Lazy Loading Build Upgrade plan to unlock" at bounding box center [1409, 228] width 283 height 27
click at [1409, 239] on div "Lazy Loading Build Upgrade plan to unlock" at bounding box center [1409, 228] width 283 height 27
click at [1421, 265] on button "Publish" at bounding box center [1409, 258] width 283 height 32
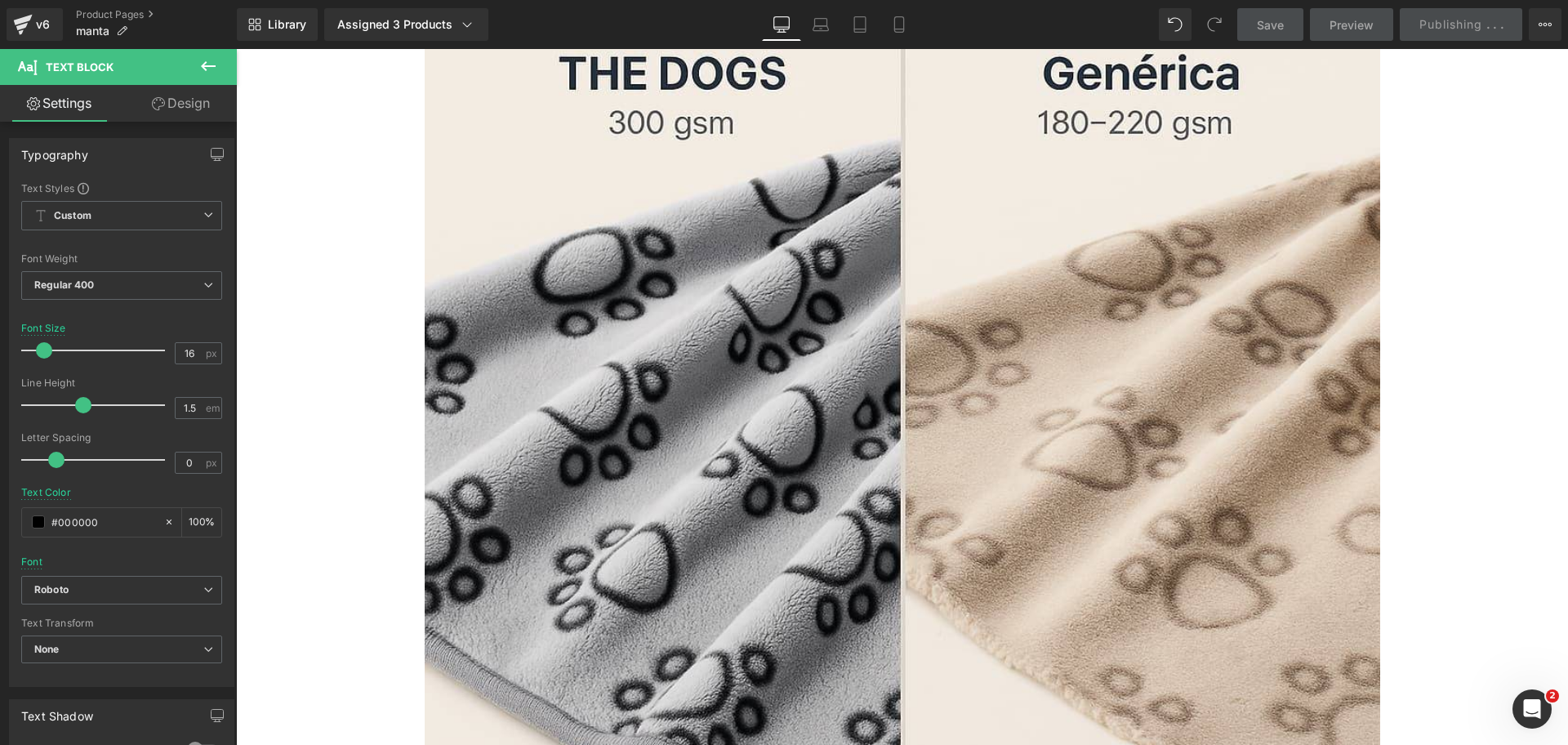
scroll to position [800, 0]
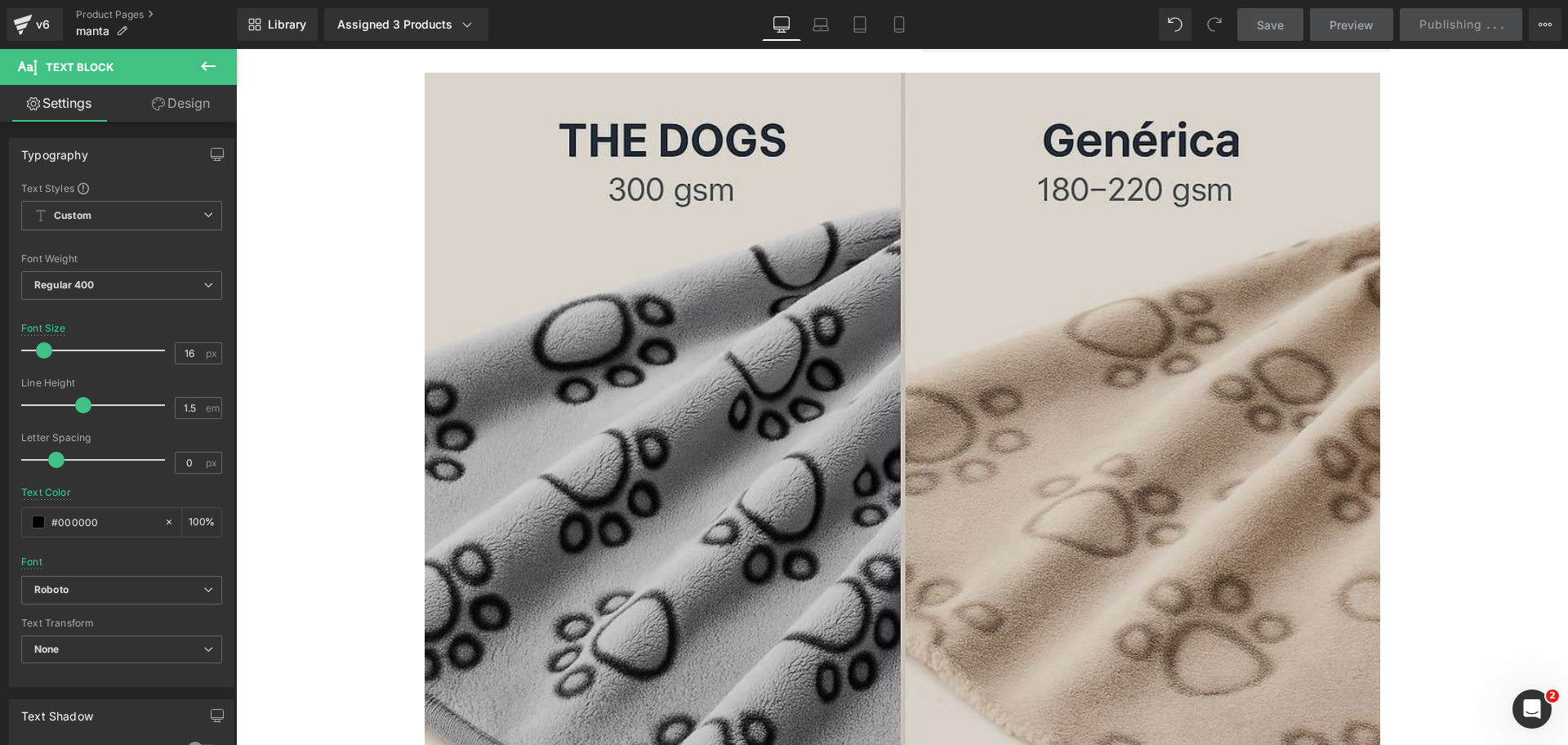
click at [1227, 222] on img at bounding box center [902, 550] width 955 height 955
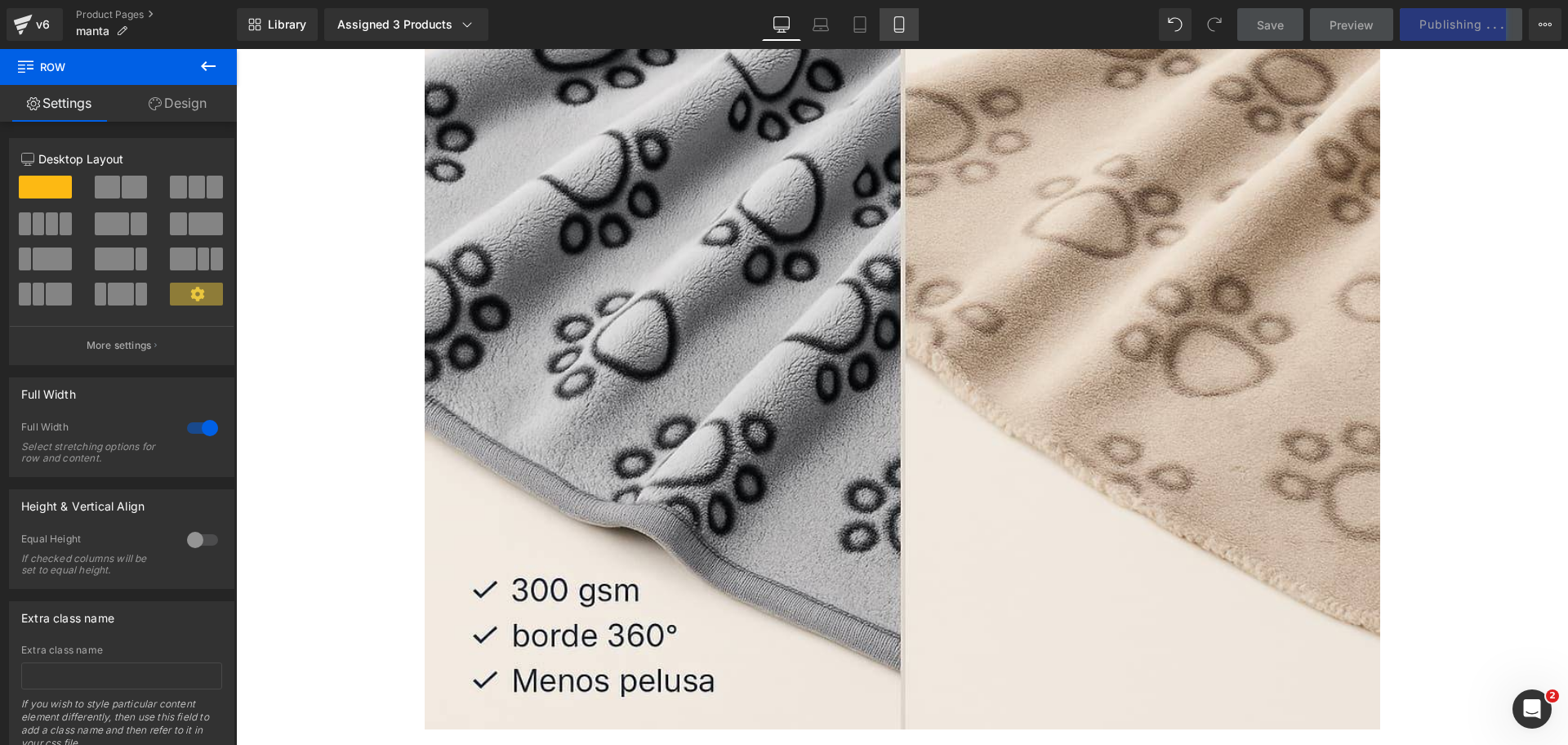
click at [906, 13] on link "Mobile" at bounding box center [898, 25] width 39 height 32
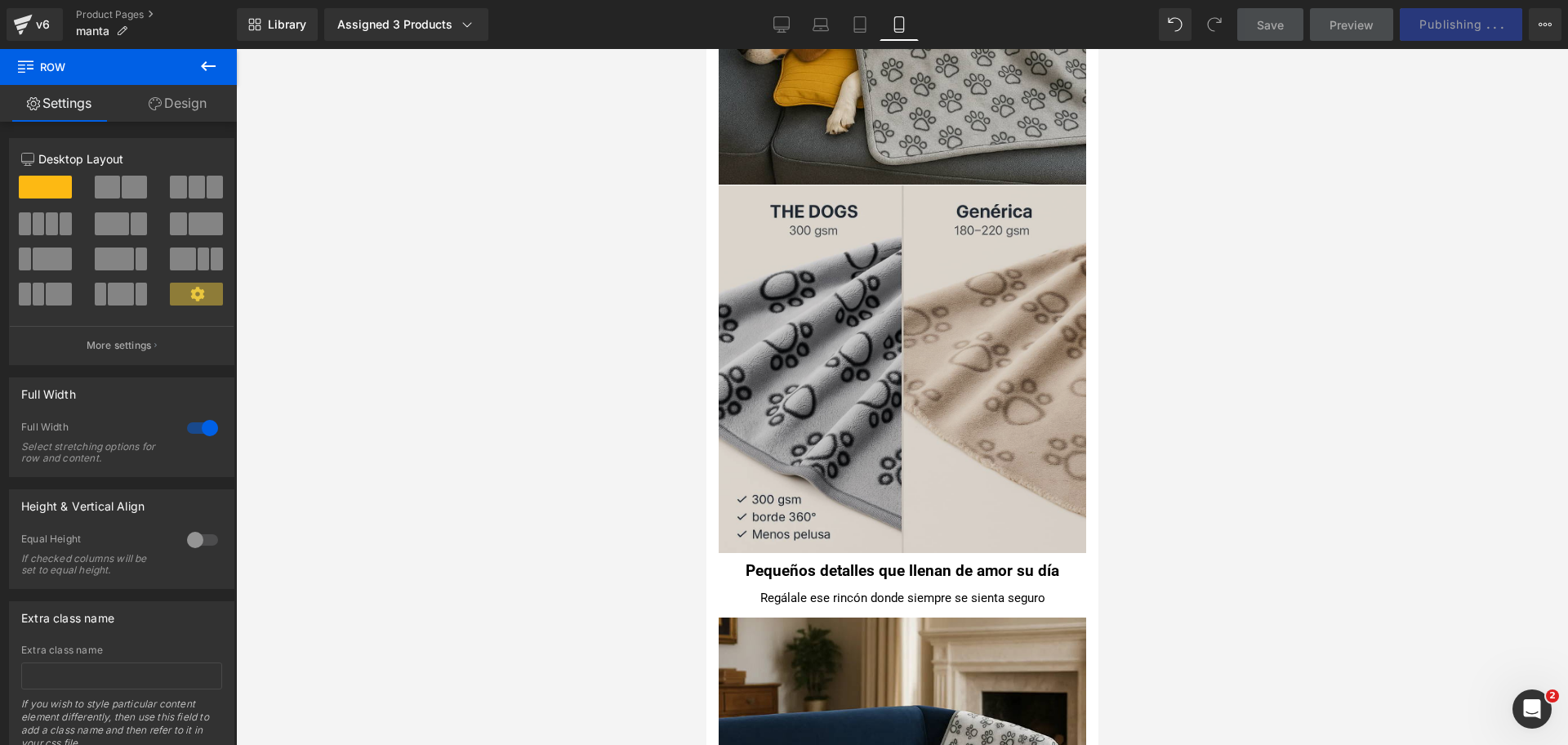
scroll to position [1654, 0]
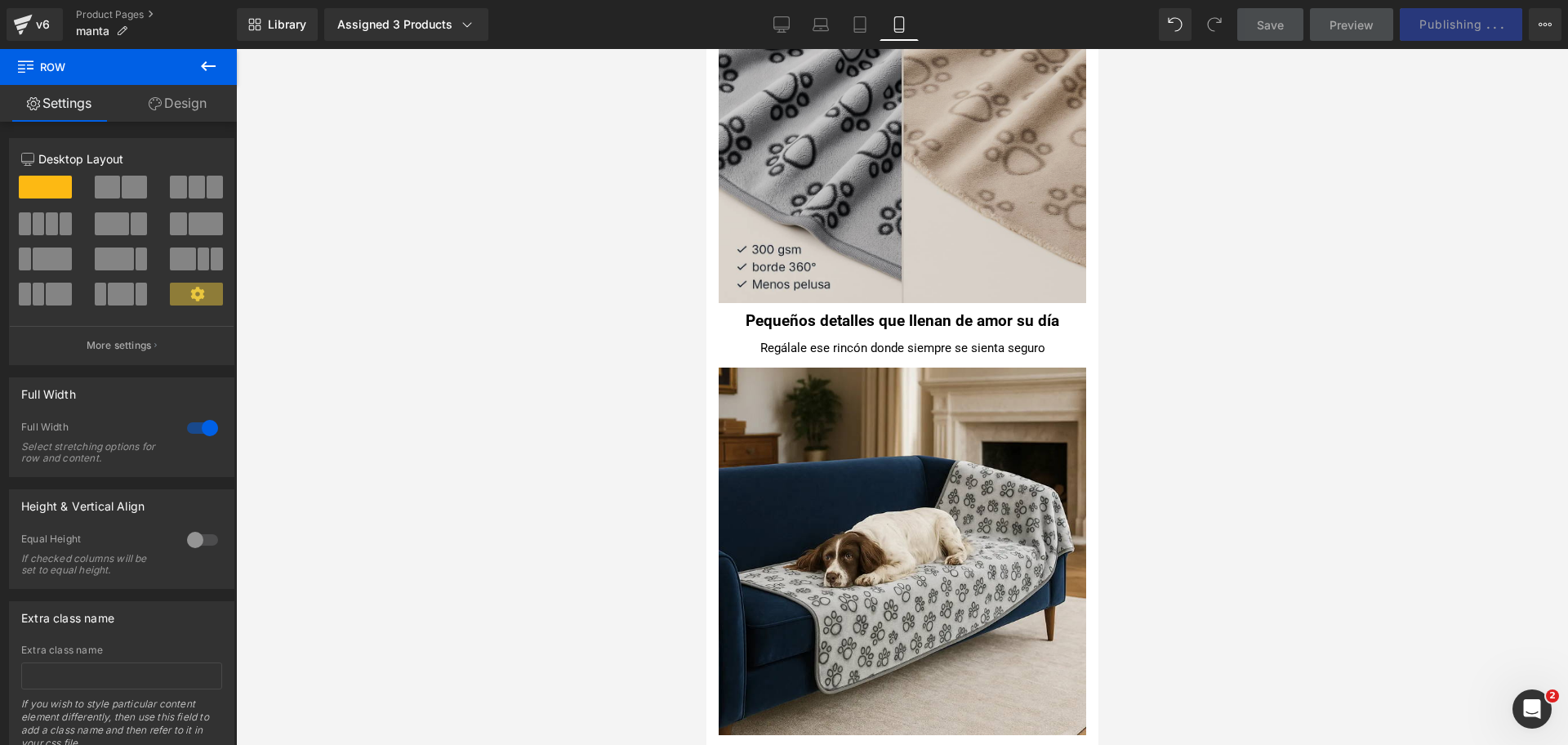
click at [847, 240] on img at bounding box center [902, 119] width 367 height 367
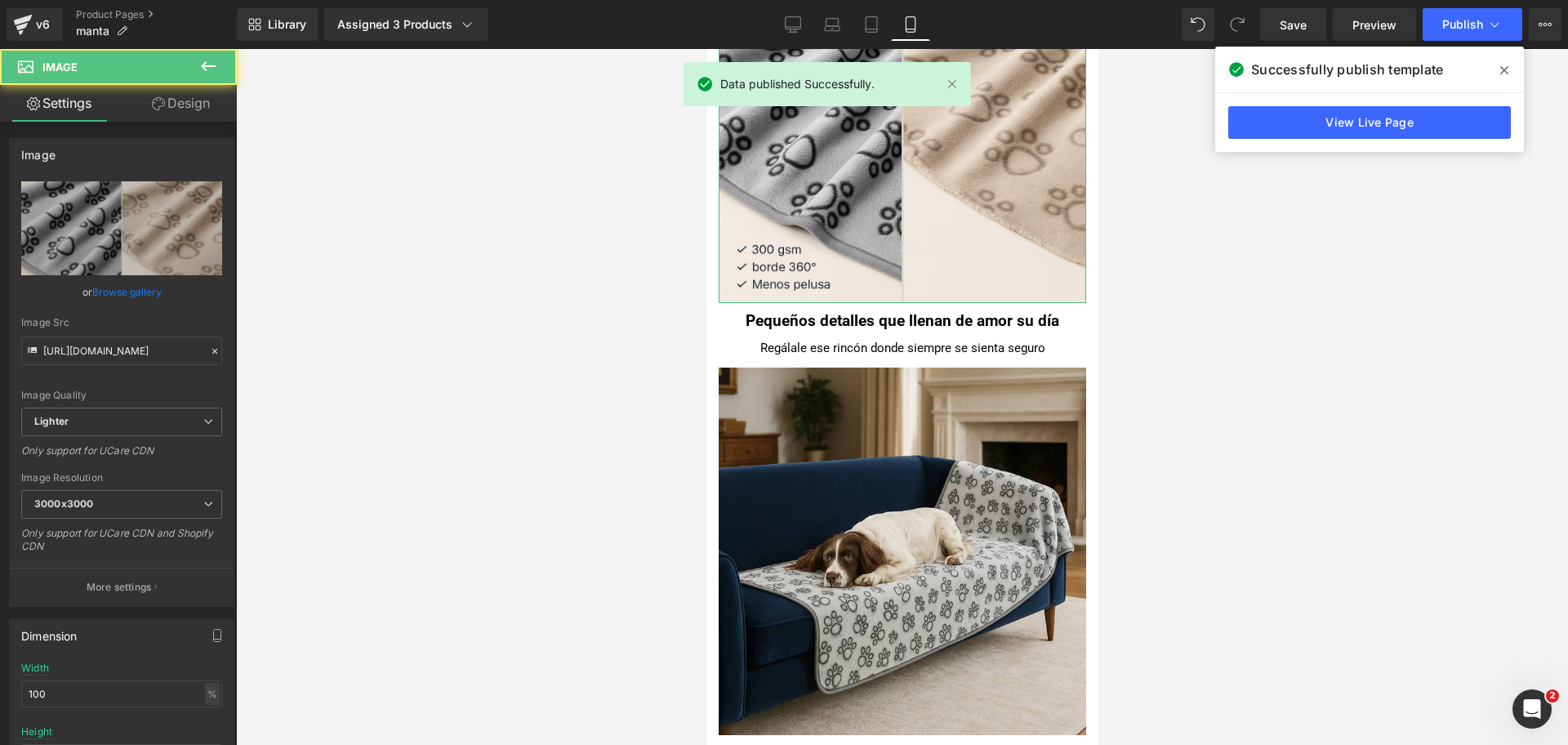
drag, startPoint x: 207, startPoint y: 114, endPoint x: 170, endPoint y: 163, distance: 61.4
click at [207, 114] on link "Design" at bounding box center [181, 103] width 118 height 37
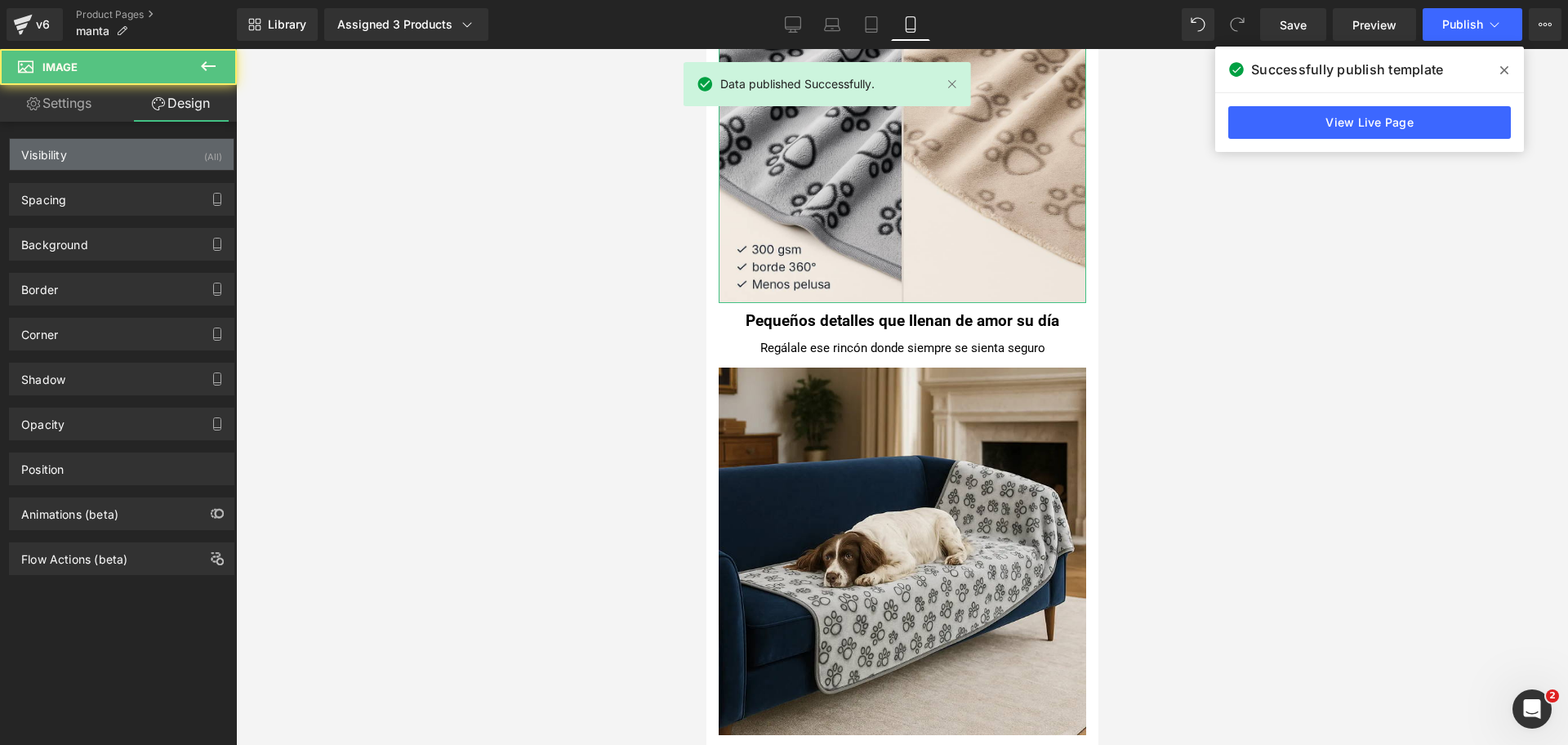
click at [170, 163] on div "Visibility (All)" at bounding box center [121, 154] width 224 height 31
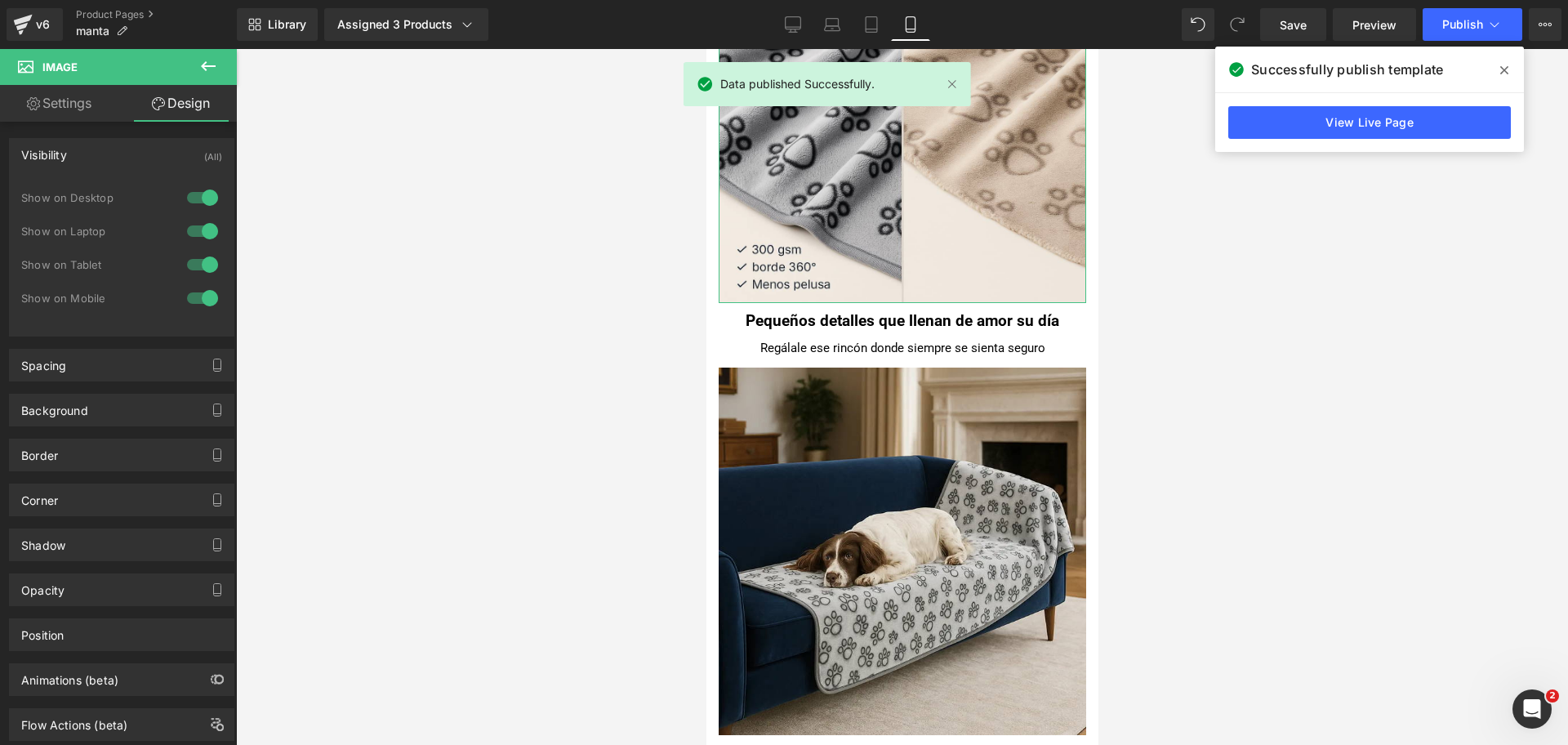
click at [207, 195] on div at bounding box center [202, 197] width 39 height 26
click at [199, 225] on div at bounding box center [202, 230] width 39 height 26
click at [783, 12] on link "Desktop" at bounding box center [793, 25] width 39 height 32
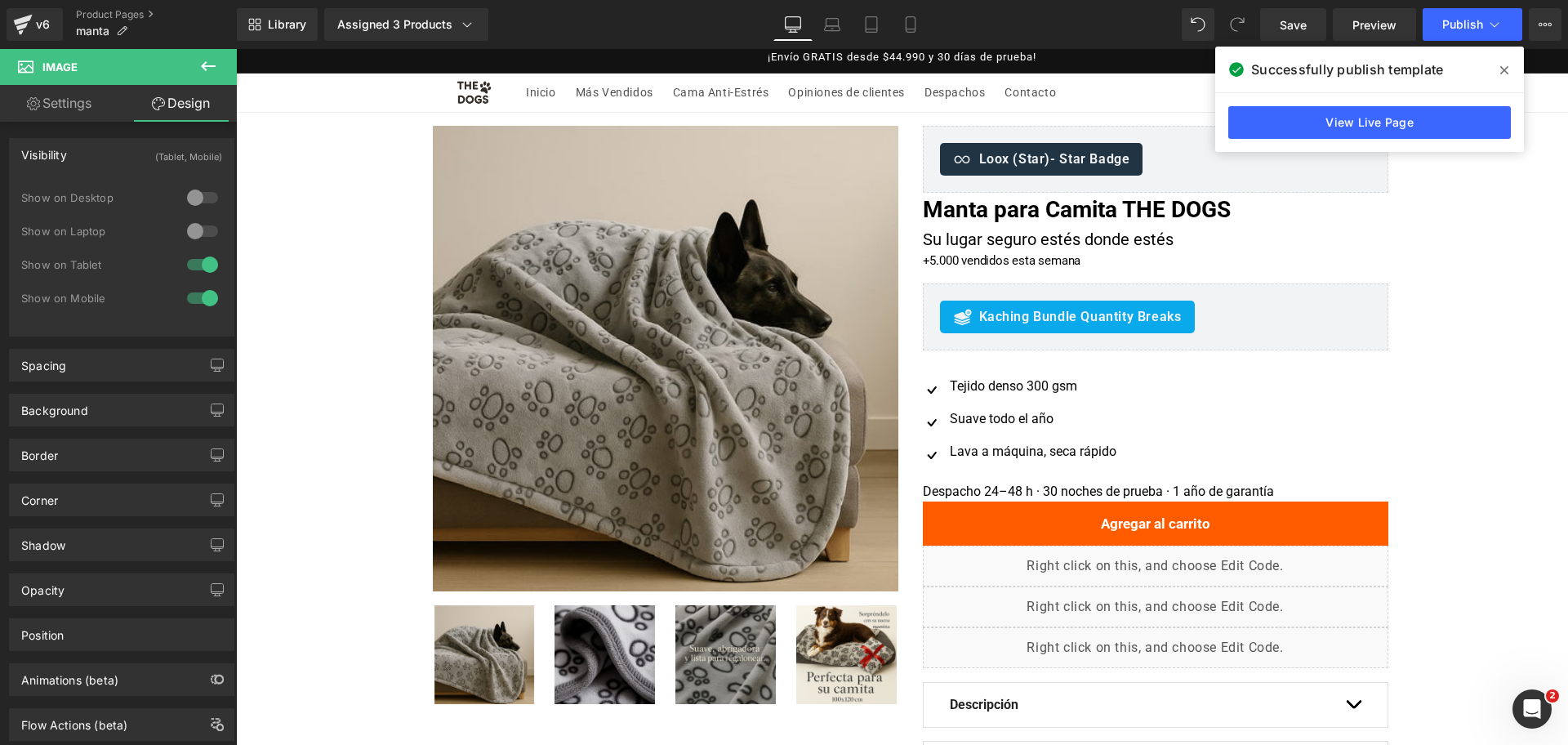
scroll to position [0, 0]
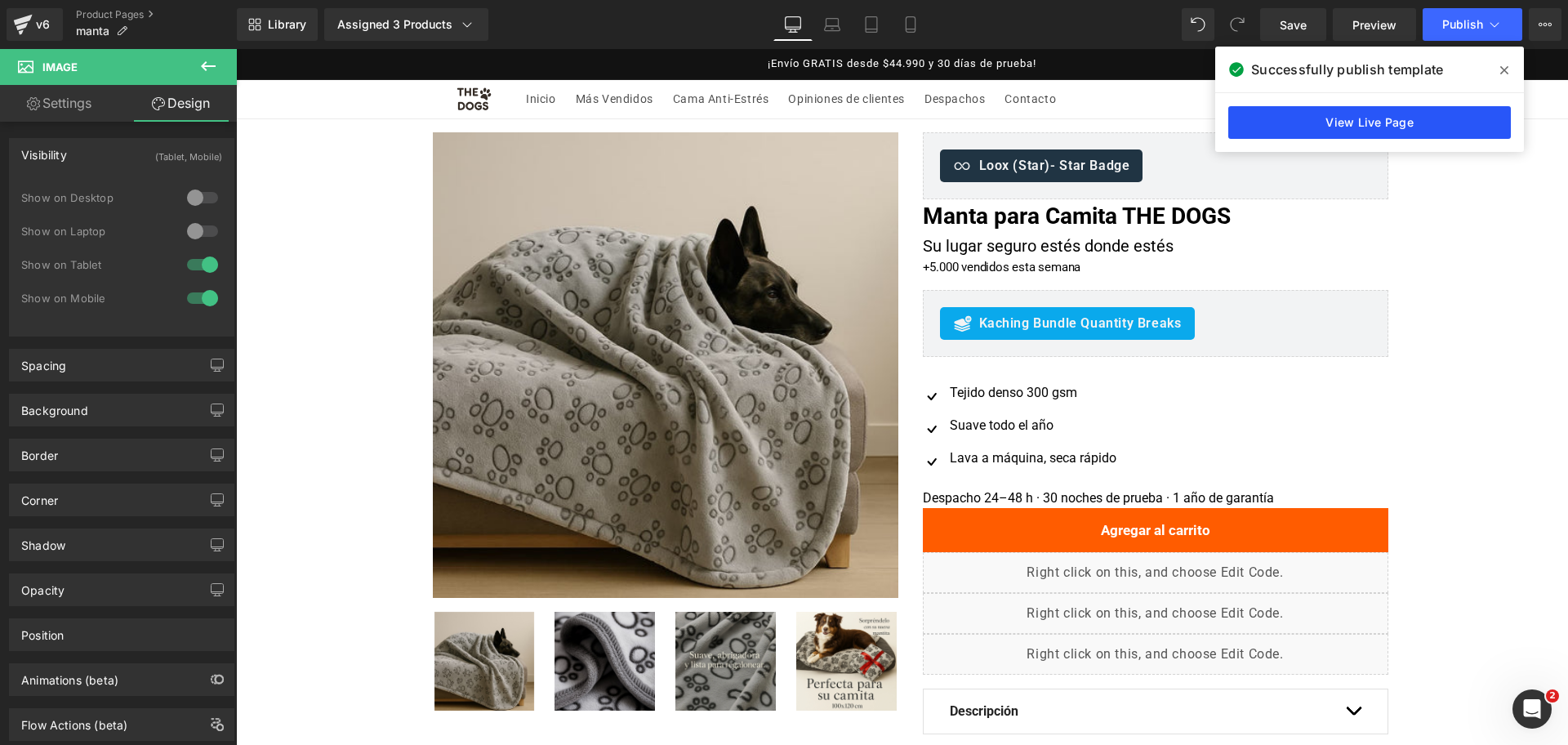
click at [1417, 108] on link "View Live Page" at bounding box center [1369, 123] width 283 height 32
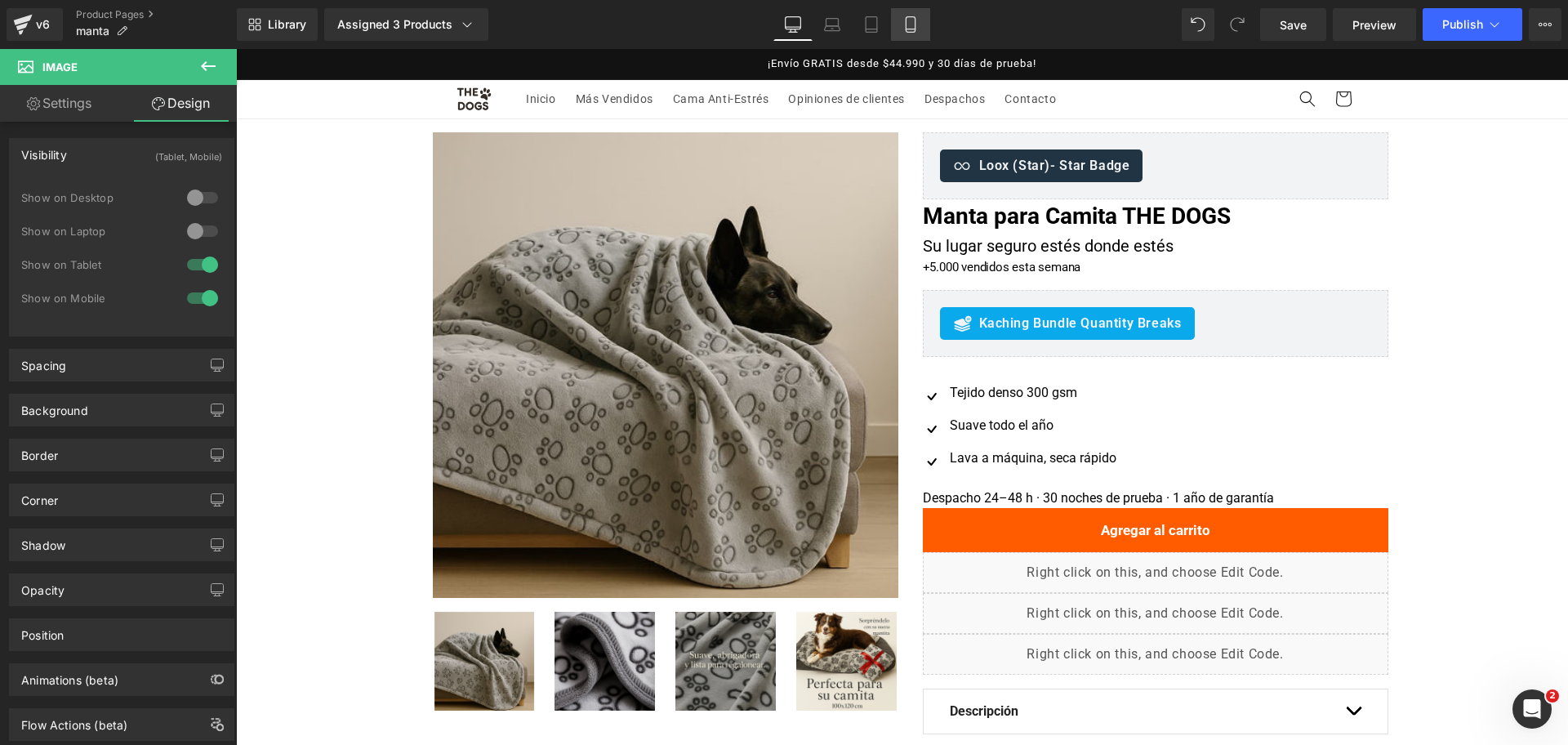
click at [926, 24] on link "Mobile" at bounding box center [911, 25] width 39 height 32
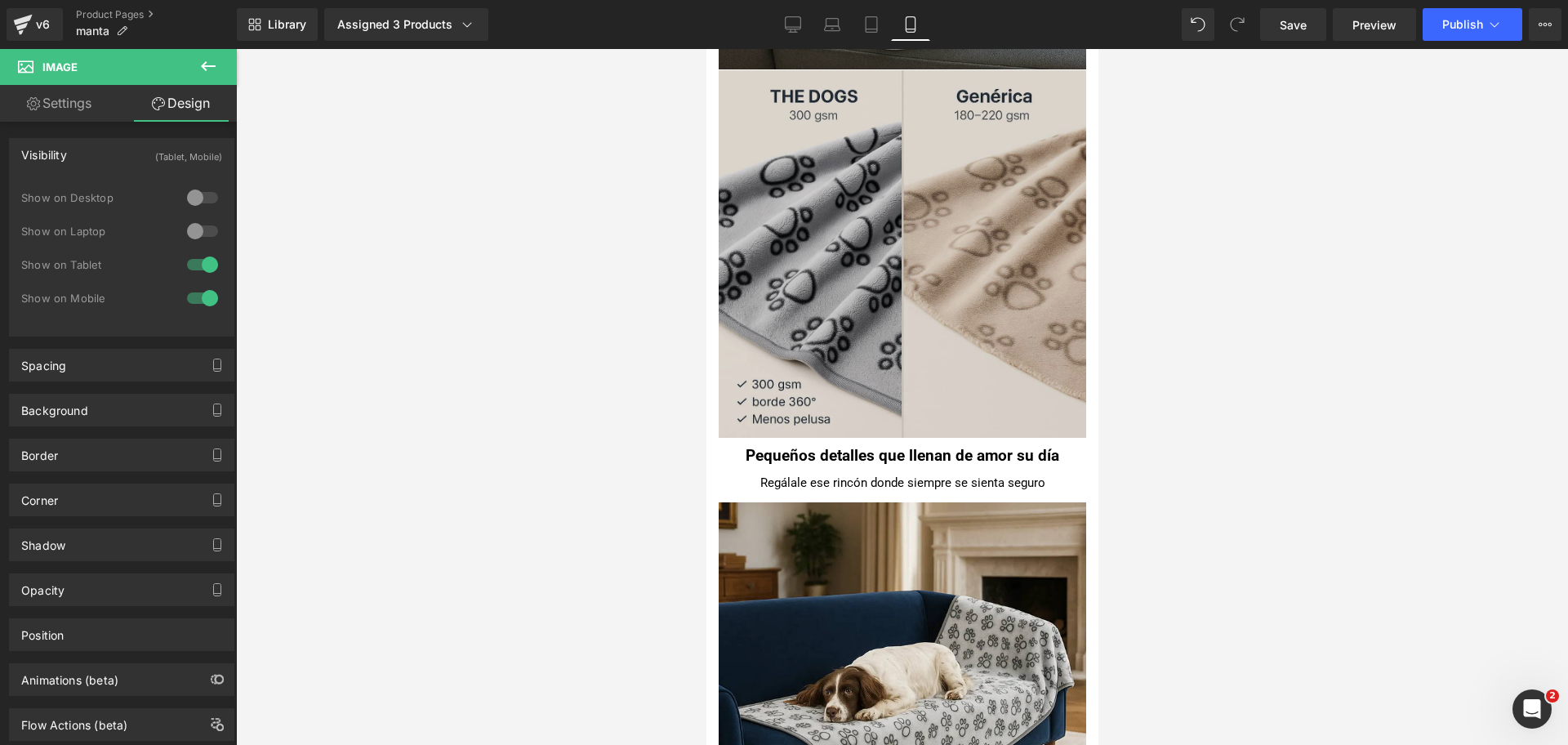
click at [951, 186] on img at bounding box center [902, 254] width 367 height 367
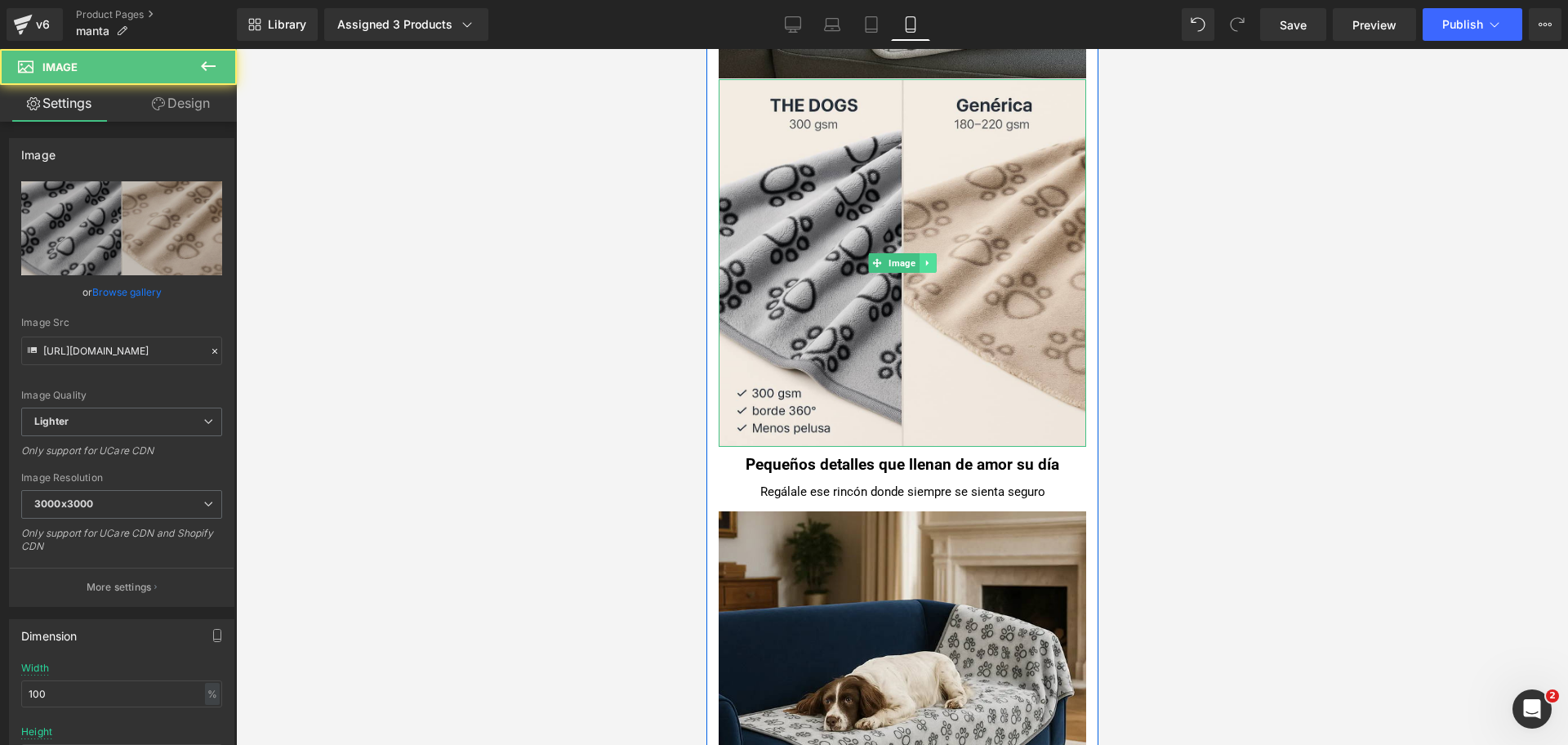
click at [922, 261] on icon at bounding box center [926, 263] width 9 height 10
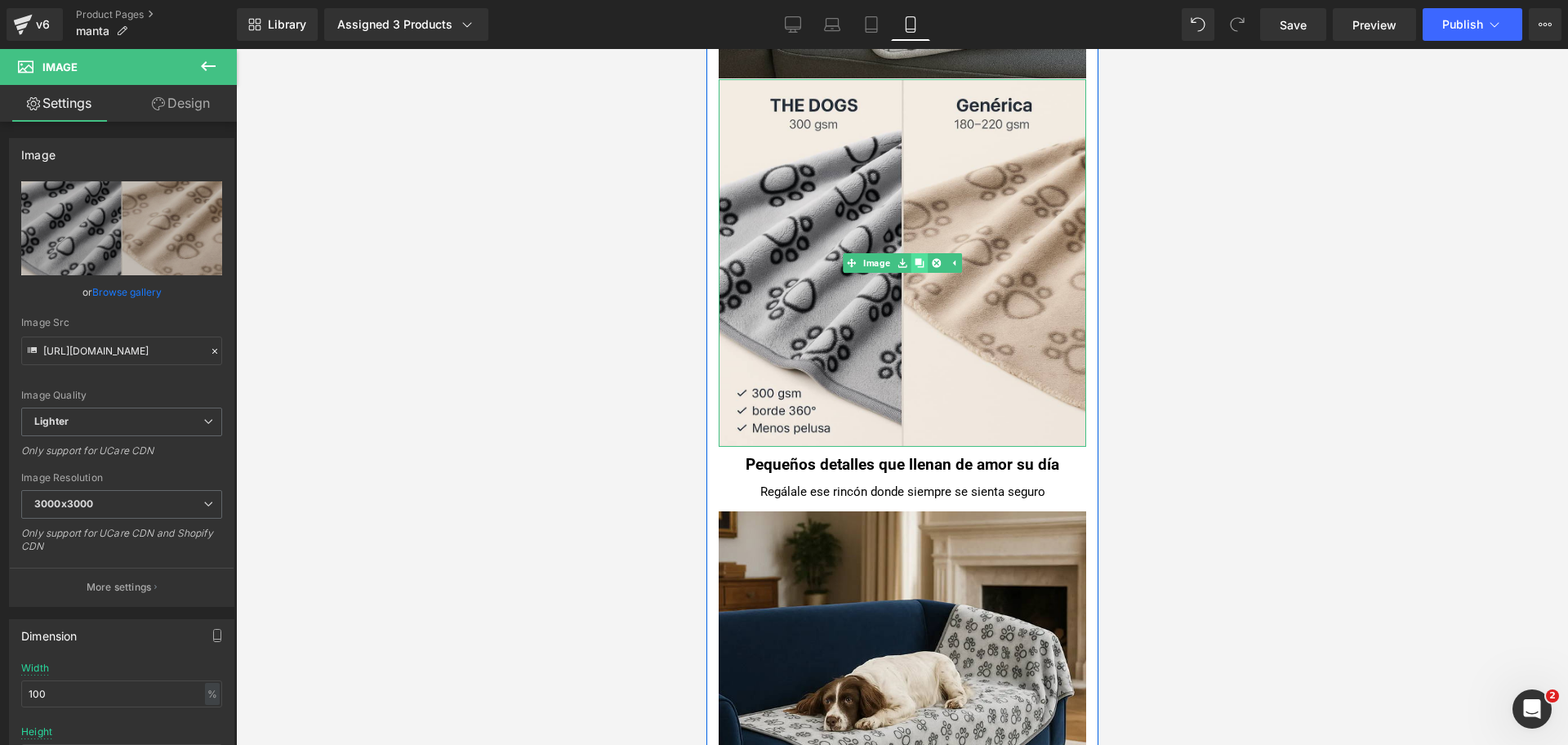
click at [914, 262] on icon at bounding box center [918, 263] width 9 height 9
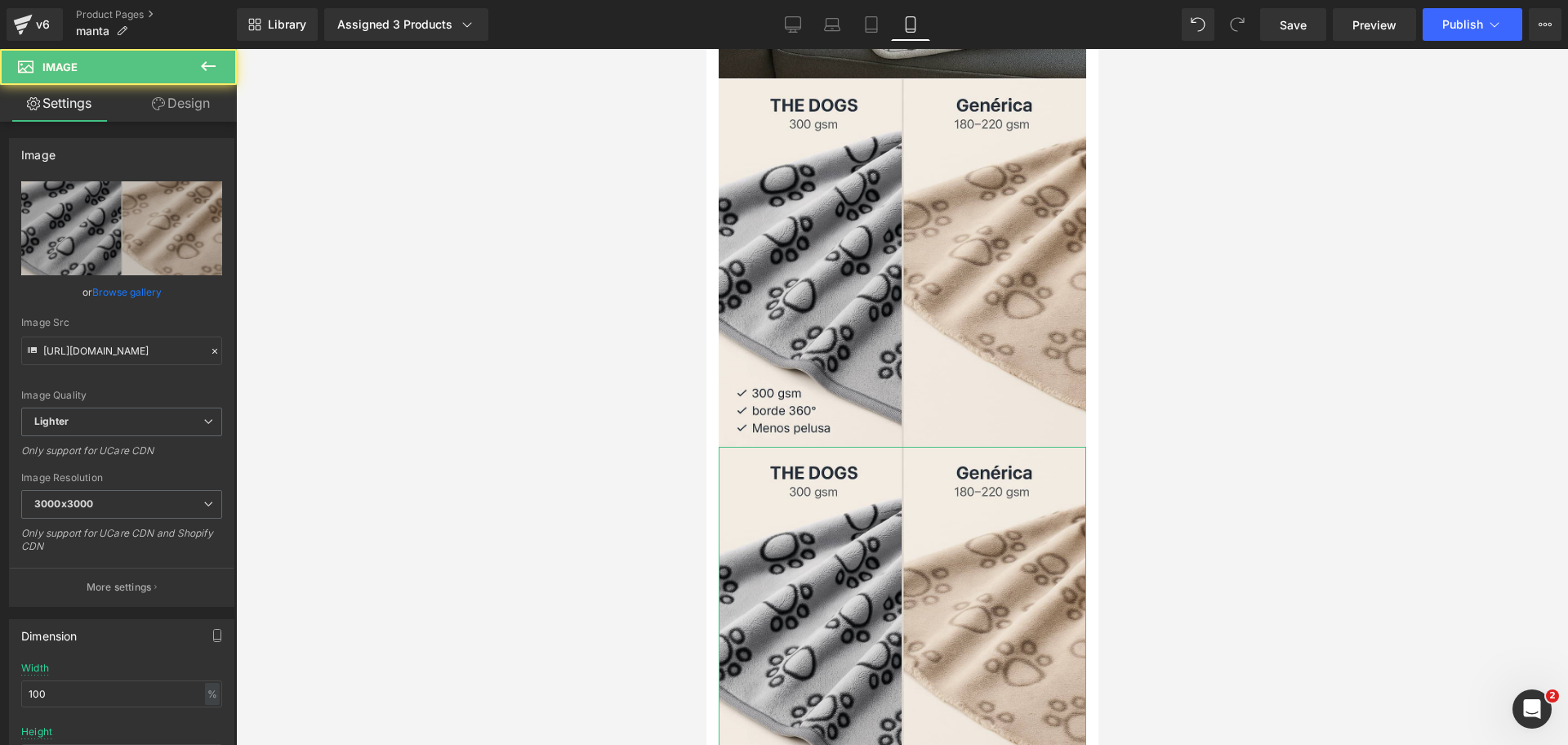
drag, startPoint x: 179, startPoint y: 102, endPoint x: 140, endPoint y: 146, distance: 58.8
click at [179, 102] on link "Design" at bounding box center [181, 103] width 118 height 37
click at [0, 0] on div "Visibility" at bounding box center [0, 0] width 0 height 0
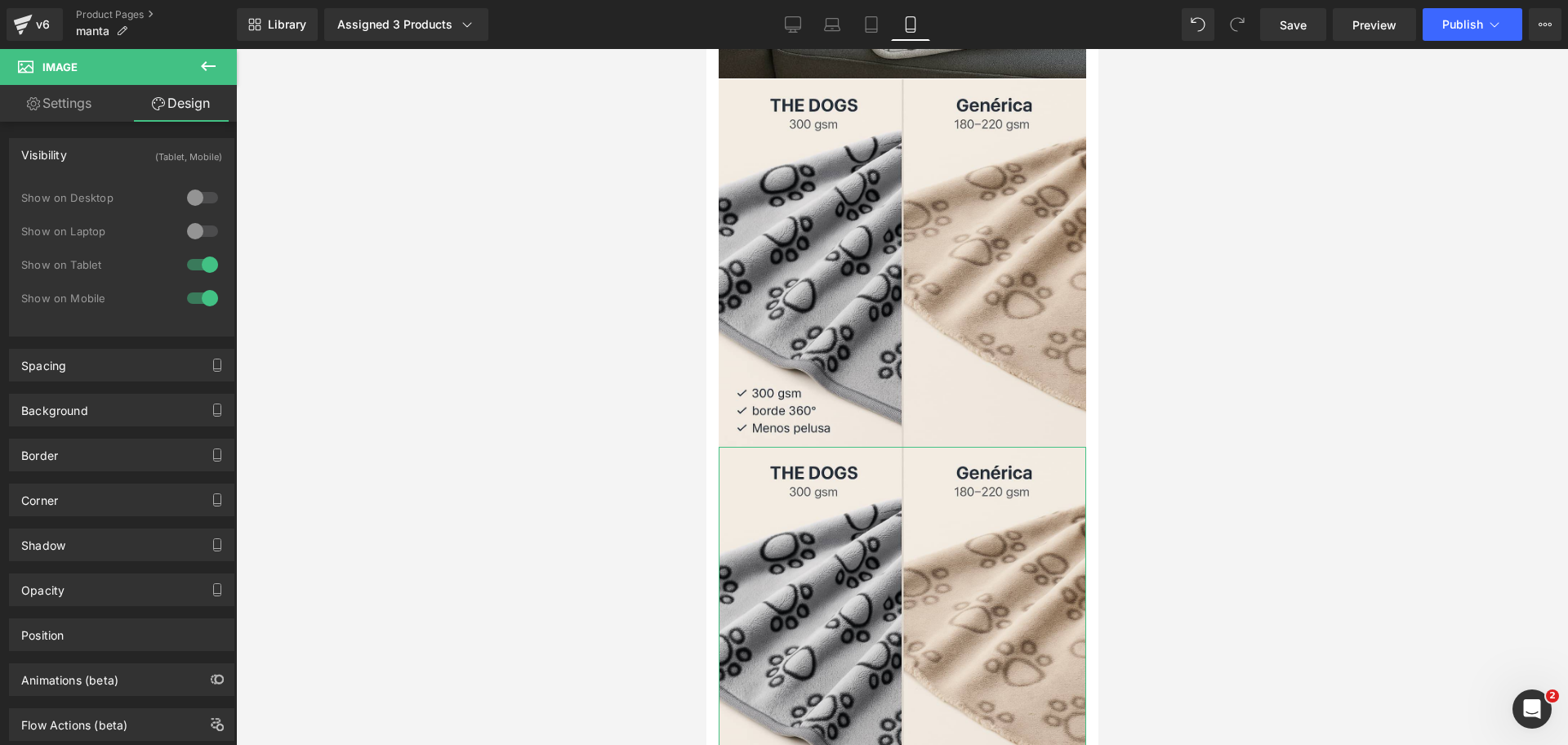
click at [191, 238] on div at bounding box center [202, 230] width 39 height 26
click at [188, 199] on div at bounding box center [202, 197] width 39 height 26
click at [185, 265] on div at bounding box center [202, 264] width 39 height 26
click at [192, 296] on div at bounding box center [202, 298] width 39 height 26
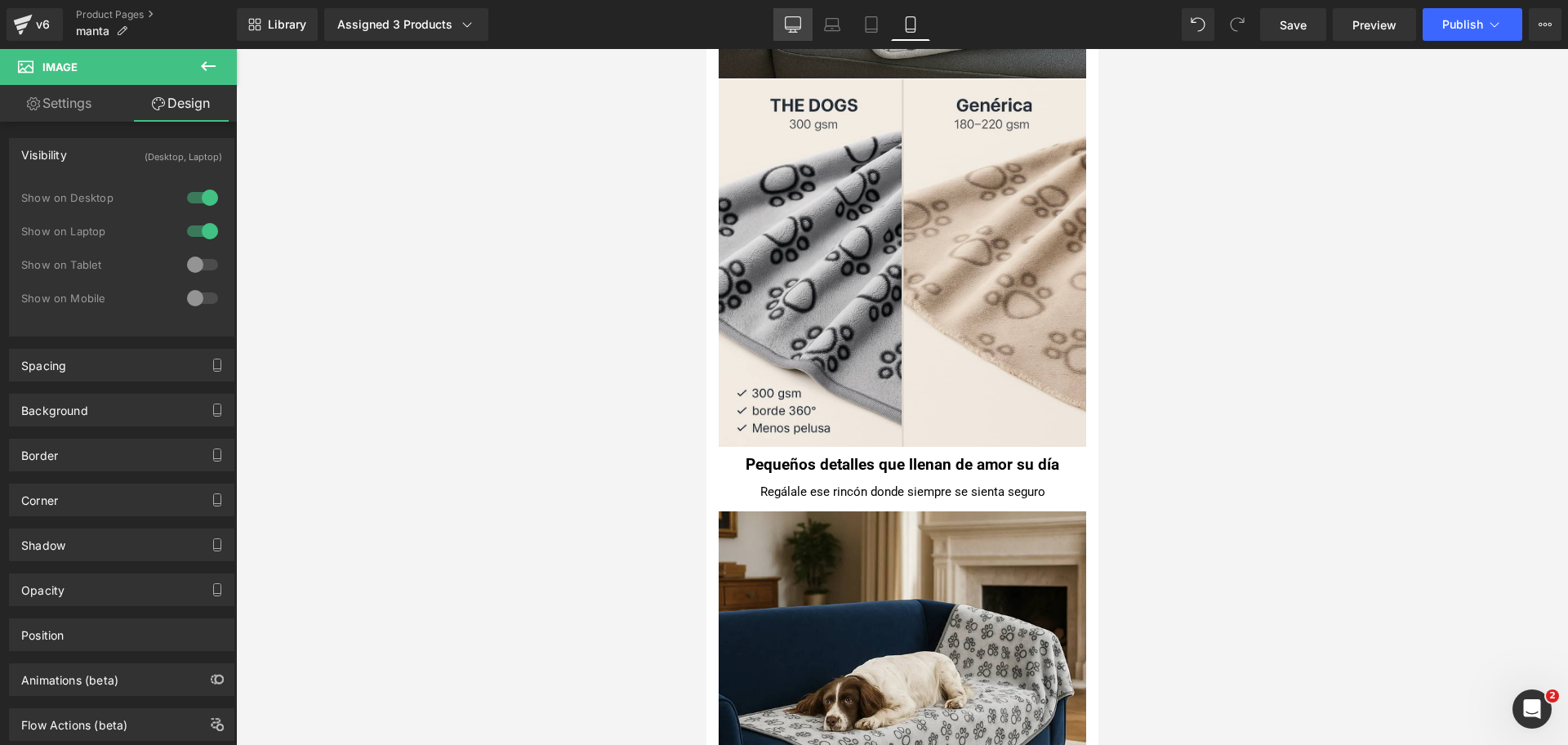
drag, startPoint x: 796, startPoint y: 26, endPoint x: 579, endPoint y: 71, distance: 221.6
click at [796, 26] on icon at bounding box center [793, 24] width 16 height 16
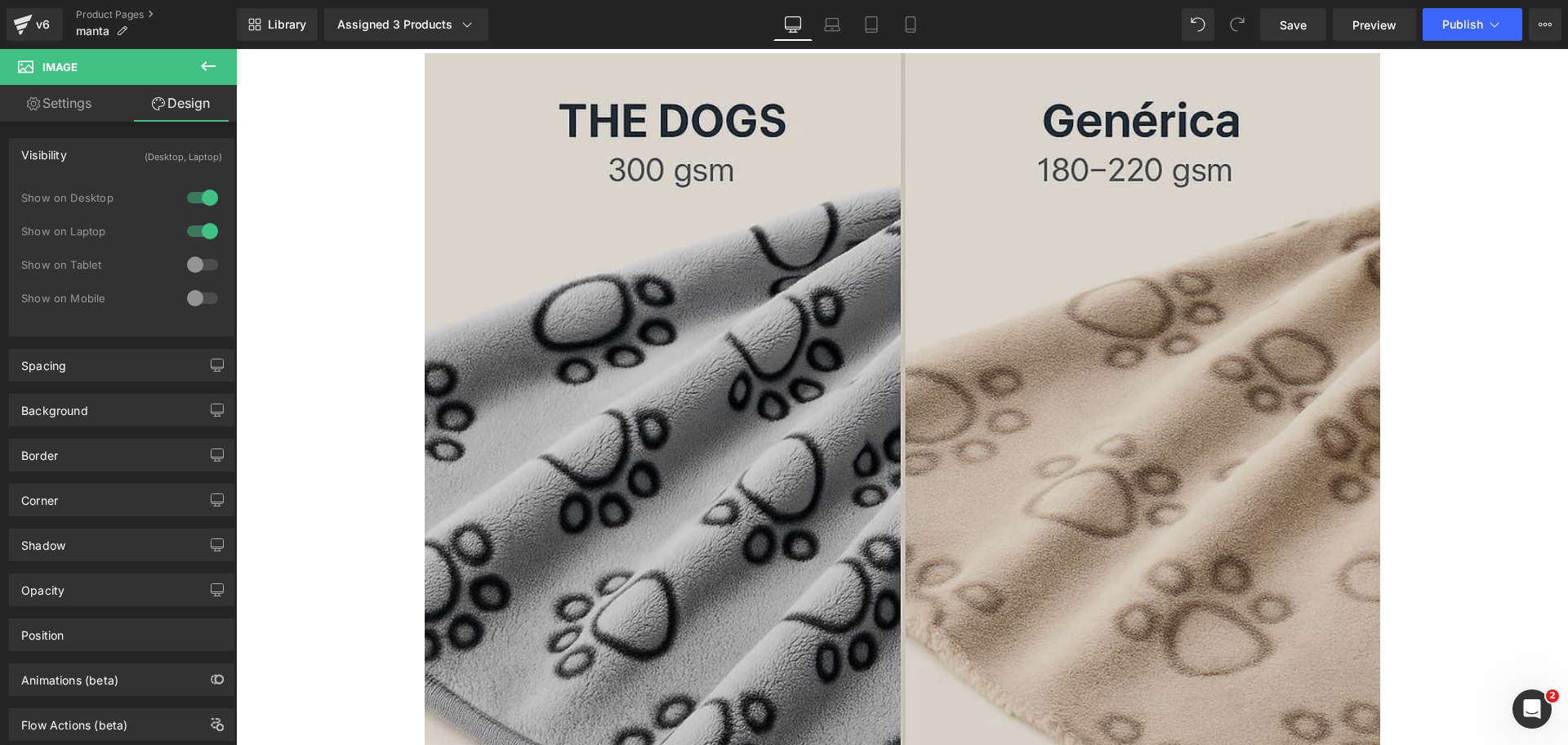
scroll to position [923, 0]
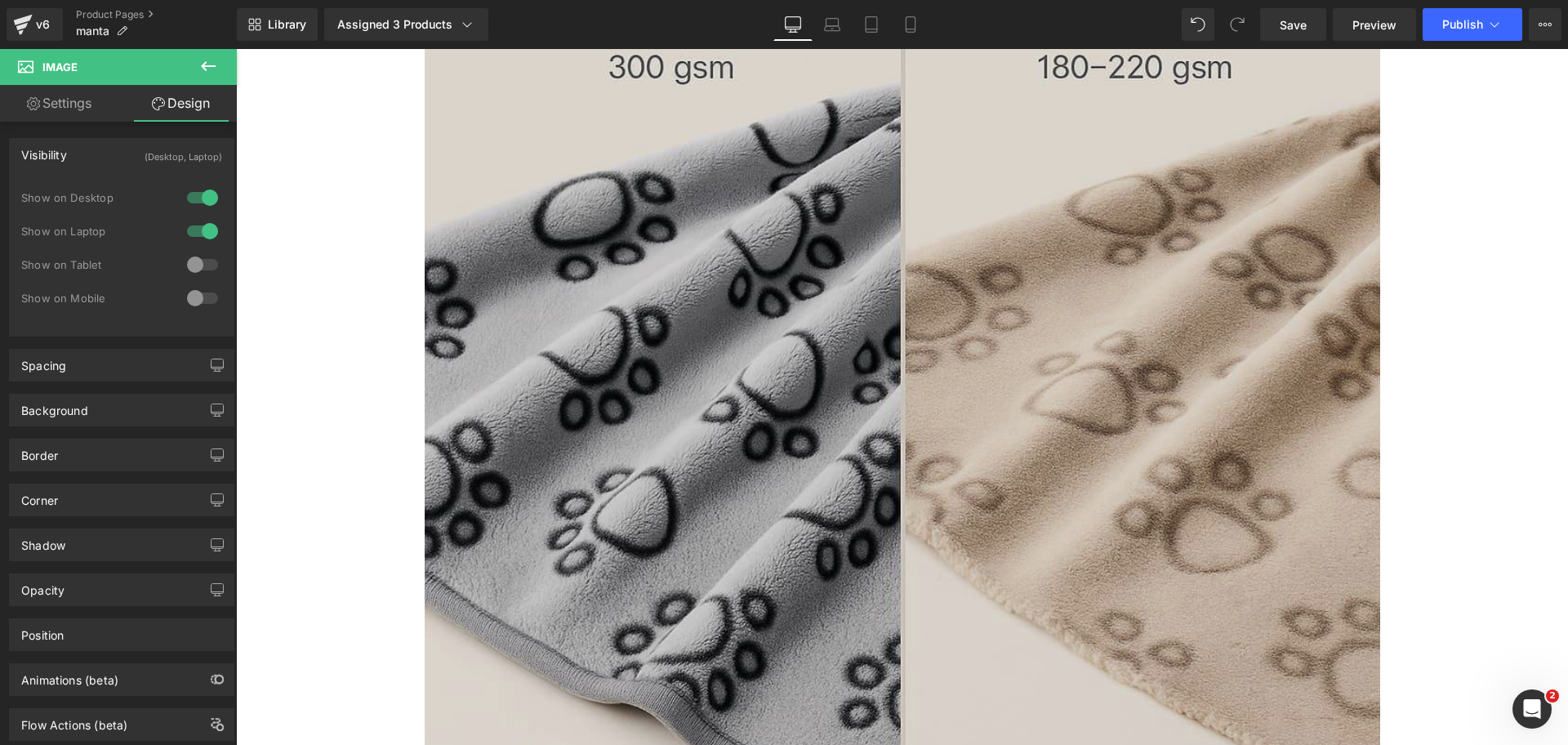
click at [825, 193] on img at bounding box center [902, 428] width 955 height 955
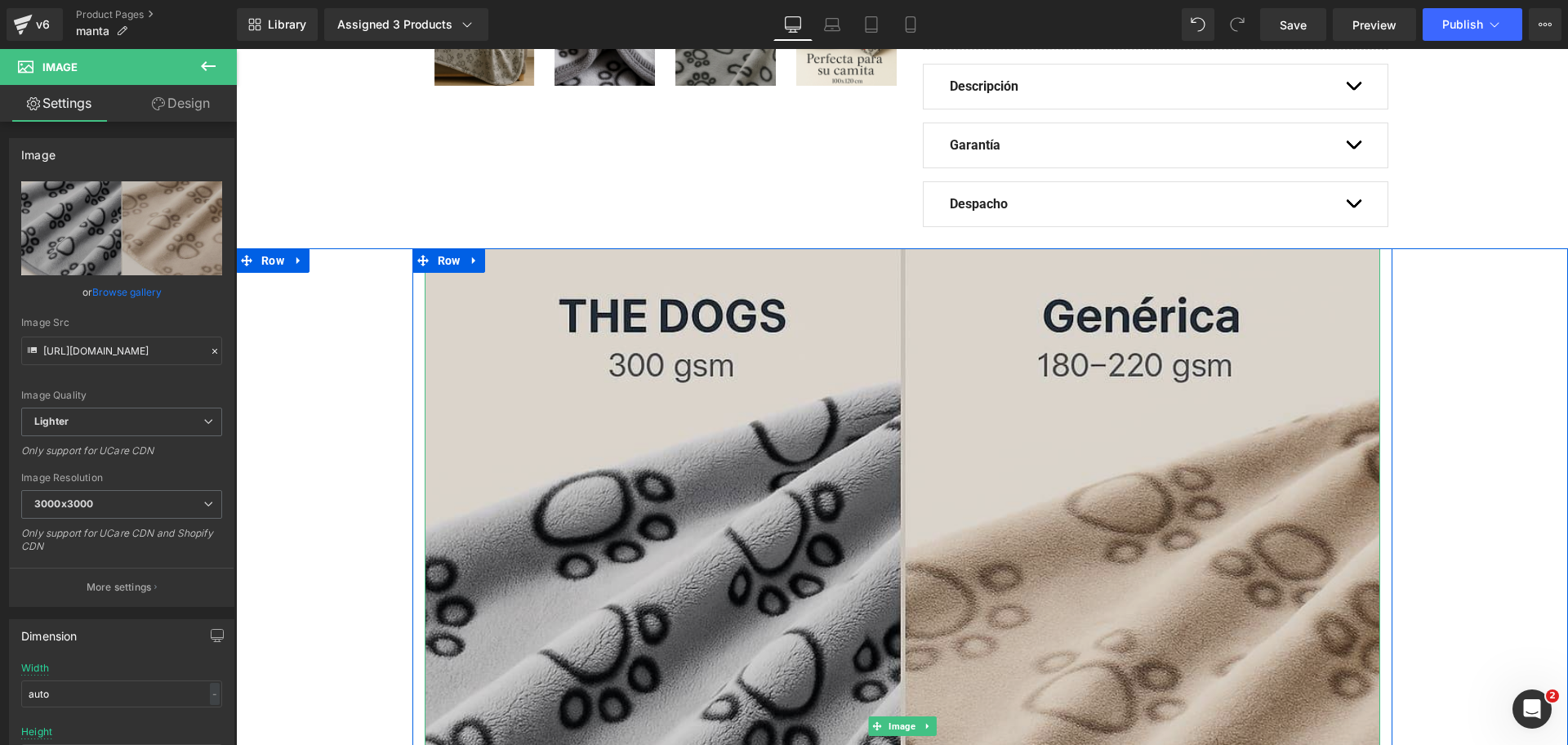
scroll to position [617, 0]
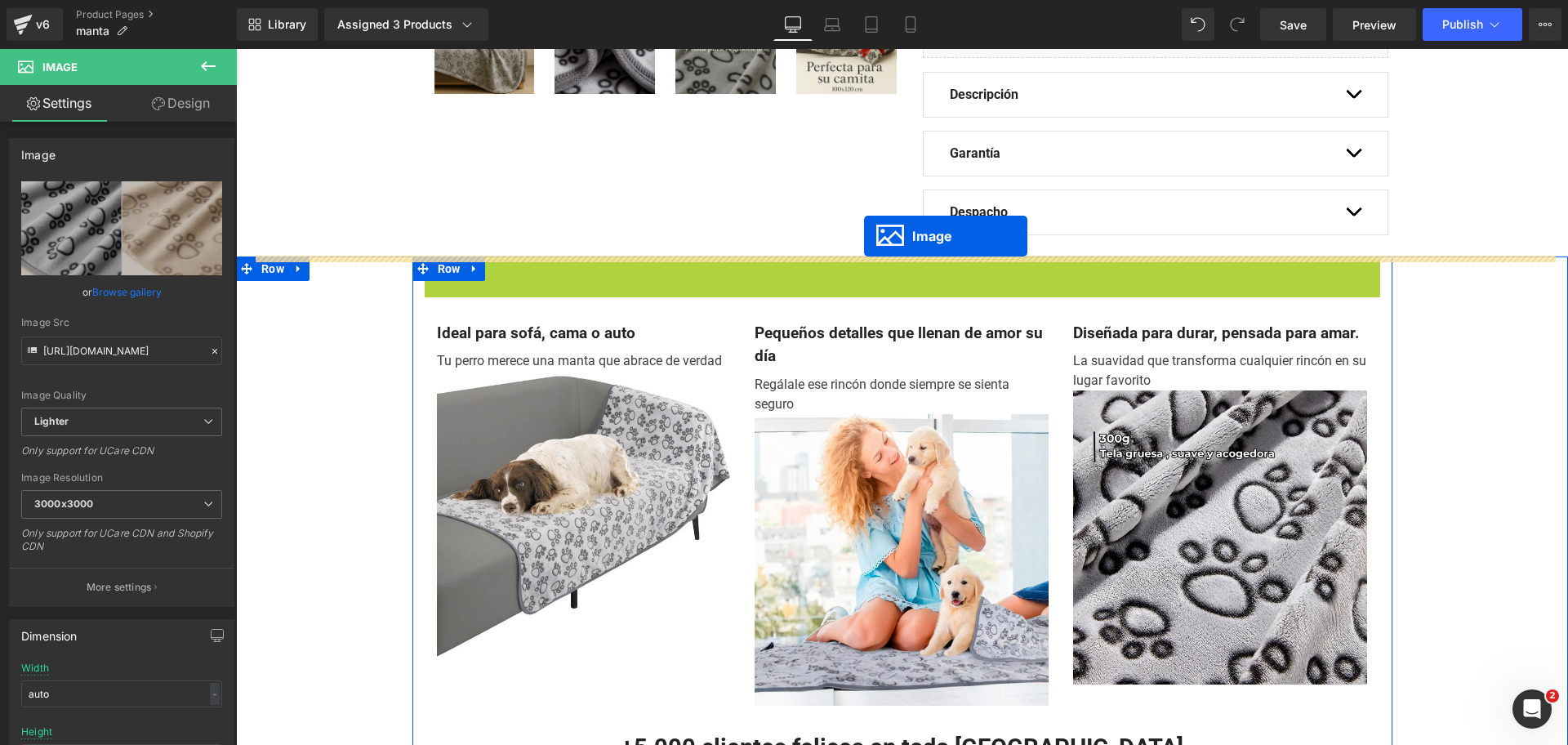
drag, startPoint x: 861, startPoint y: 731, endPoint x: 864, endPoint y: 236, distance: 495.0
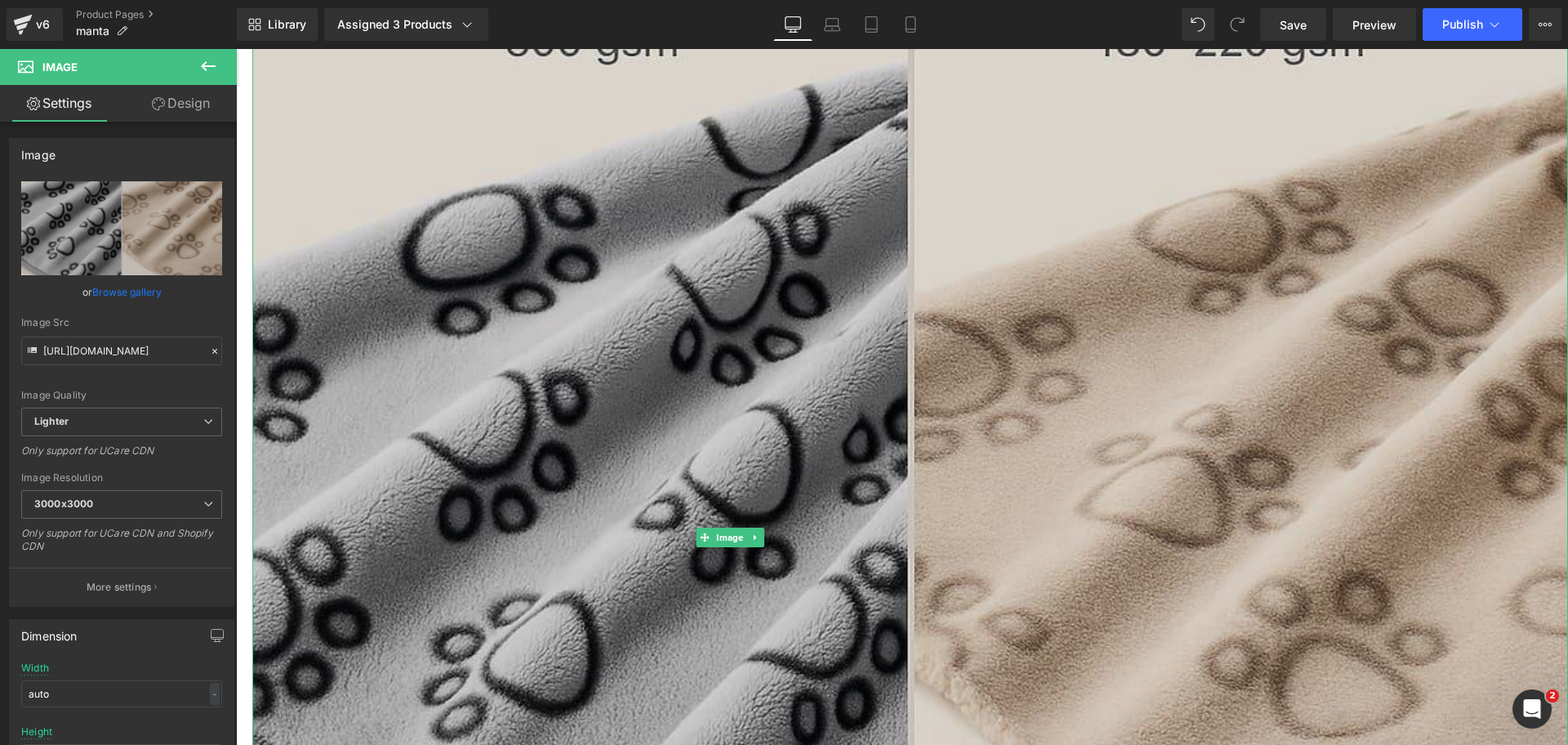
scroll to position [821, 0]
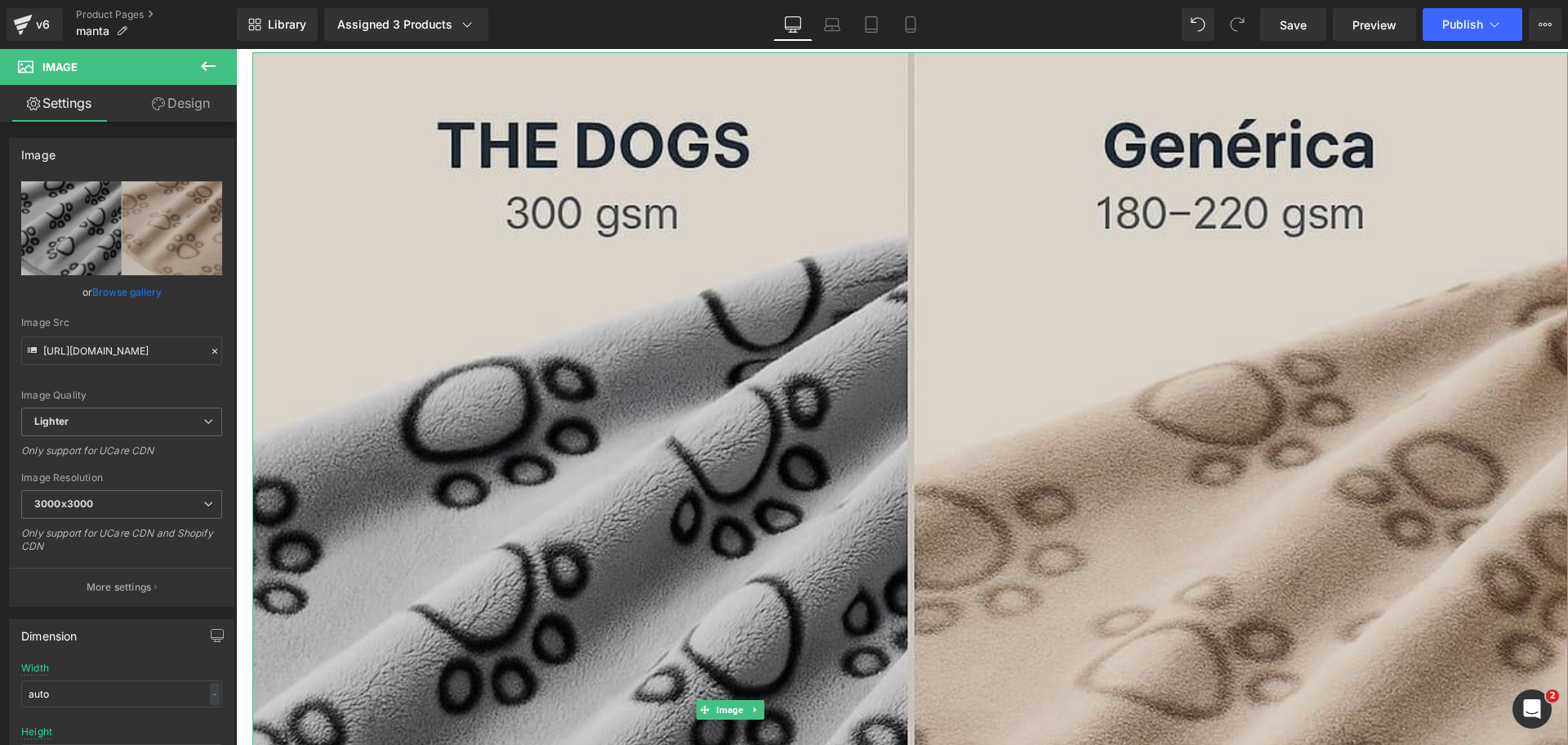
click at [1235, 229] on img at bounding box center [910, 710] width 1316 height 1316
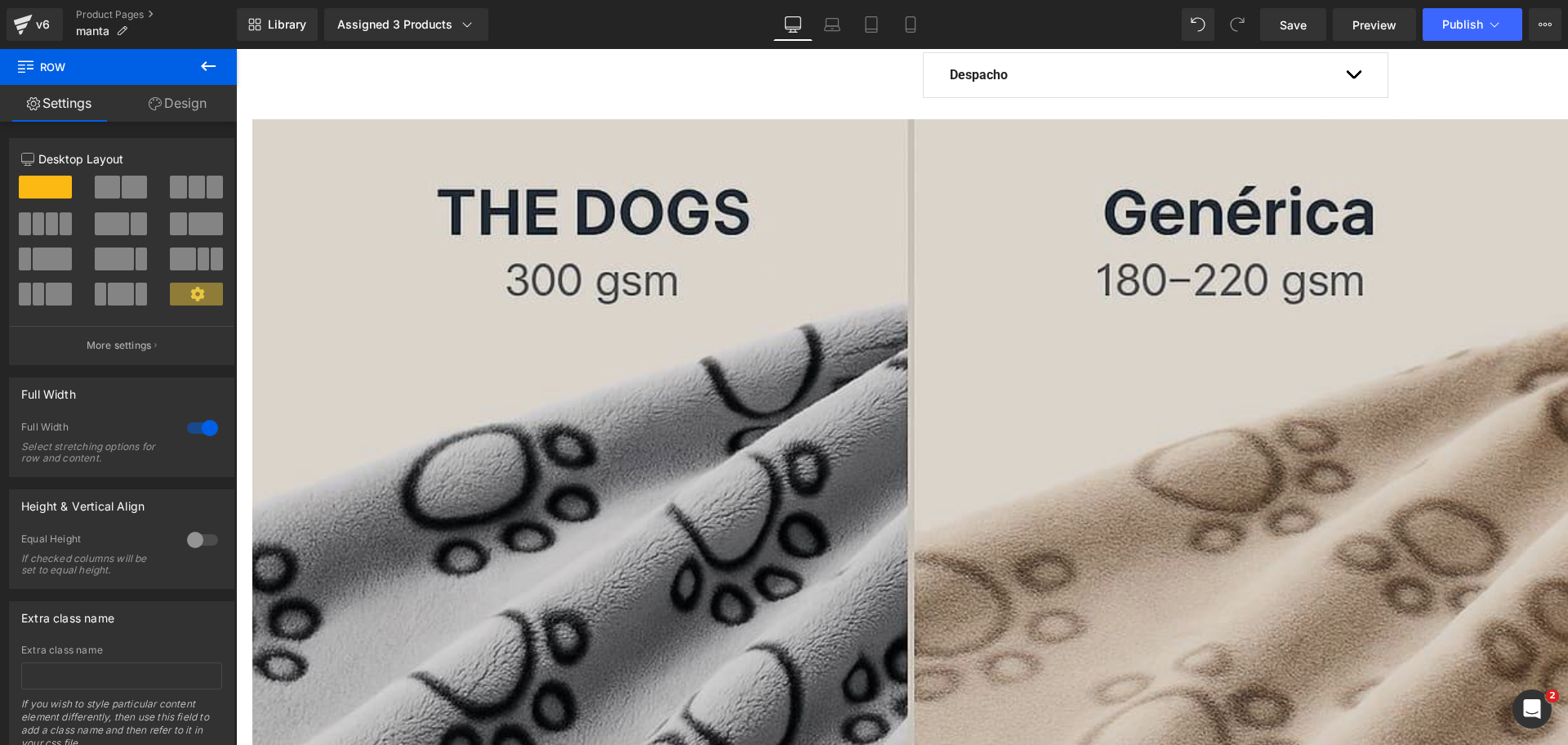
scroll to position [718, 0]
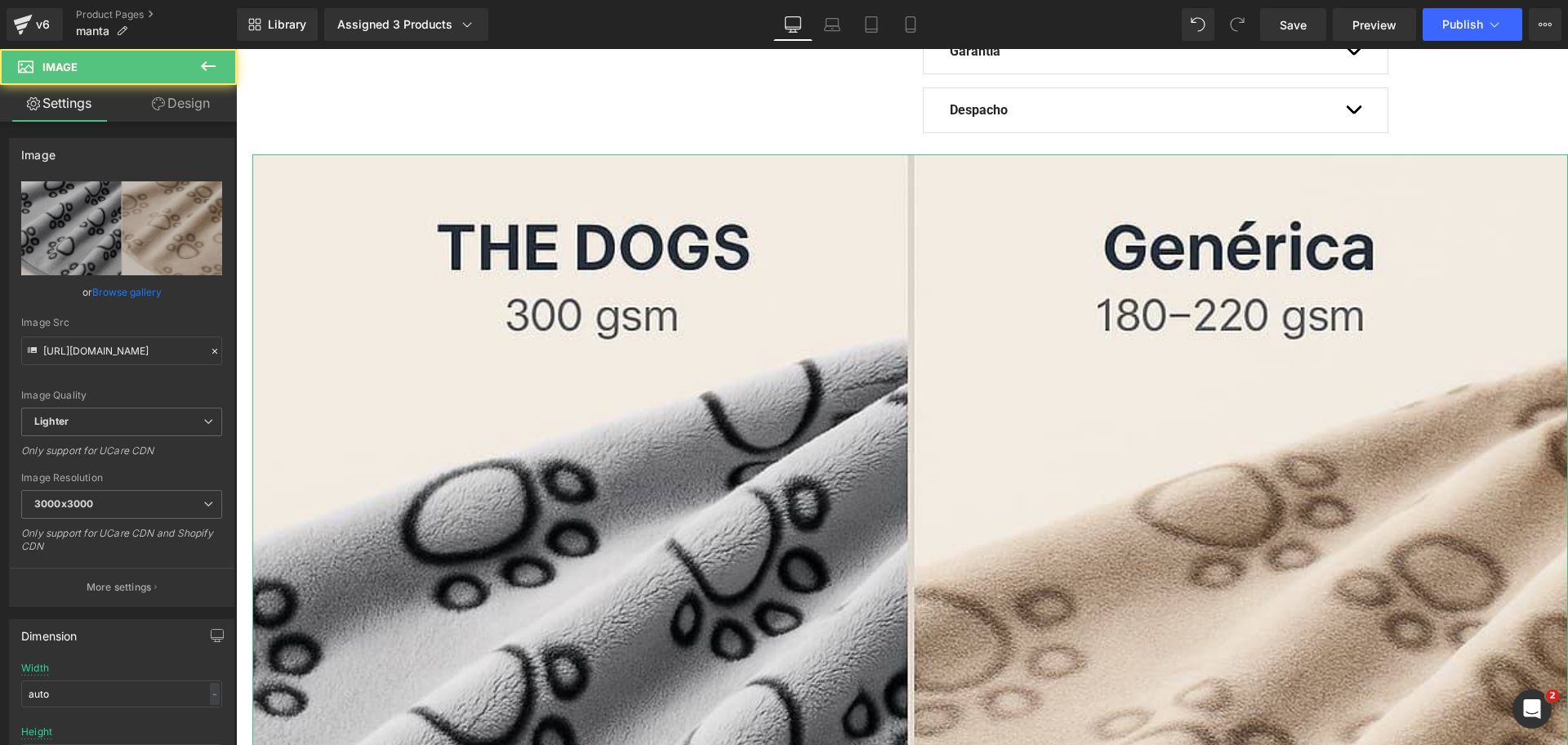
click at [187, 98] on link "Design" at bounding box center [181, 103] width 118 height 37
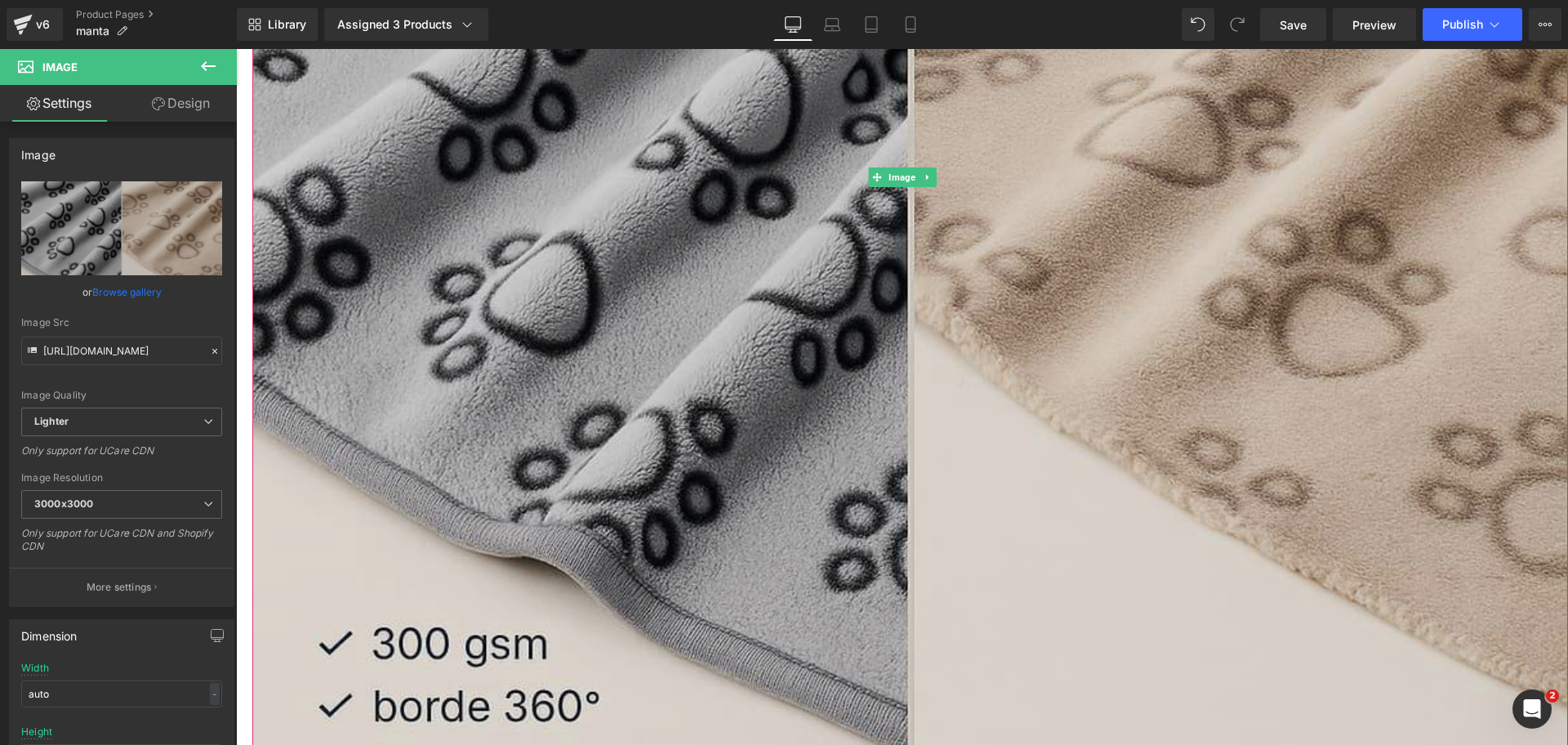
scroll to position [1127, 0]
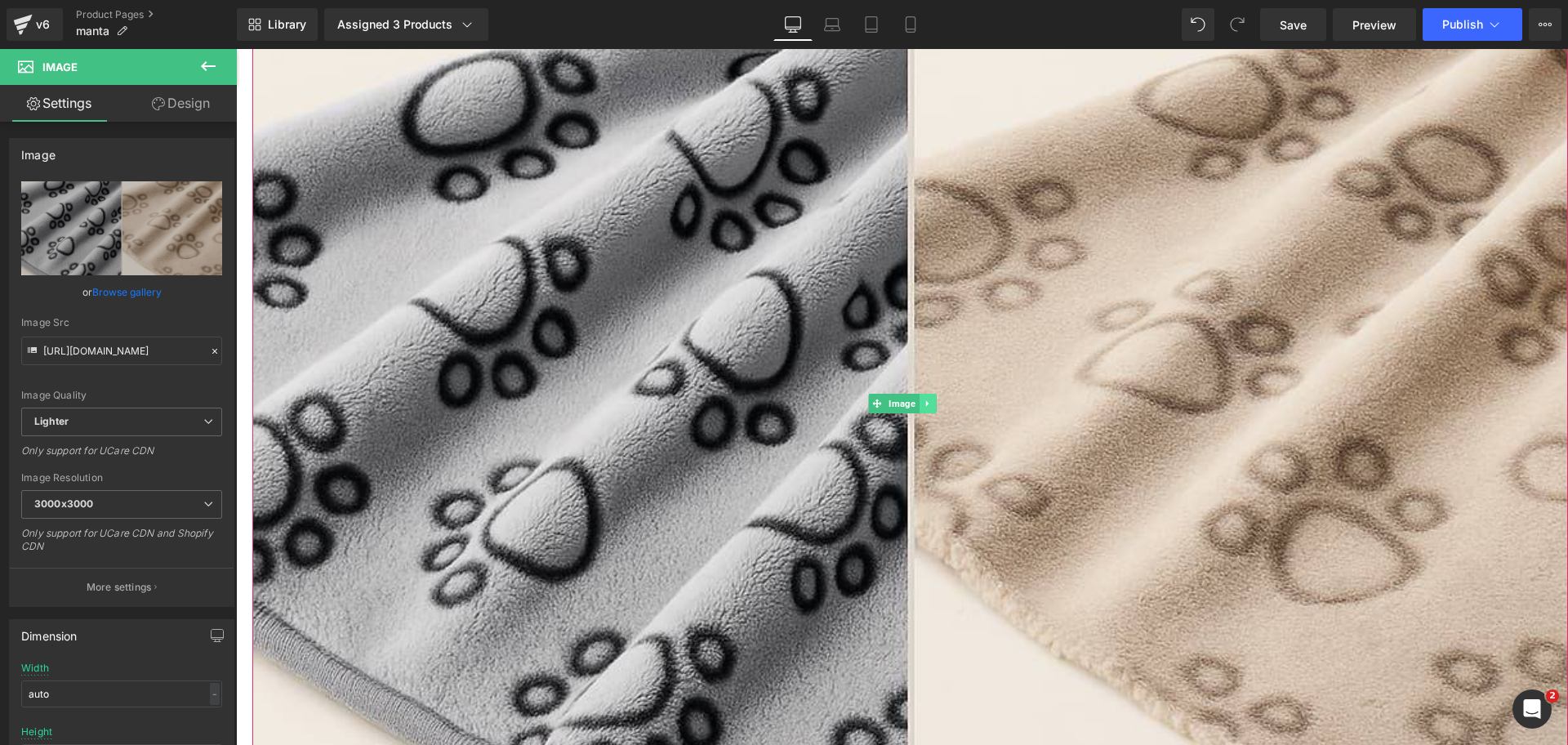
click at [934, 394] on link at bounding box center [929, 403] width 17 height 20
click at [936, 400] on icon at bounding box center [935, 403] width 9 height 9
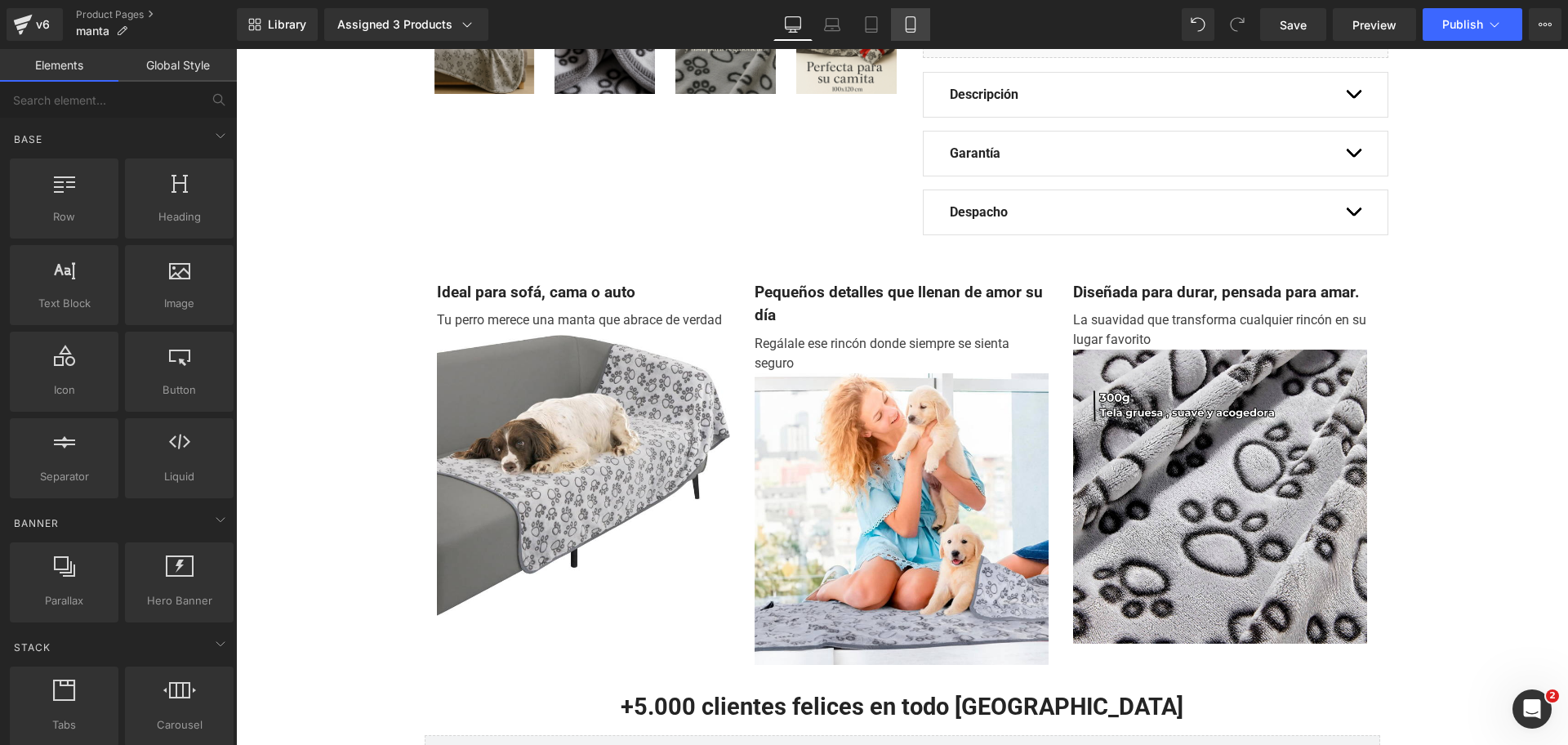
click at [929, 29] on link "Mobile" at bounding box center [911, 25] width 39 height 32
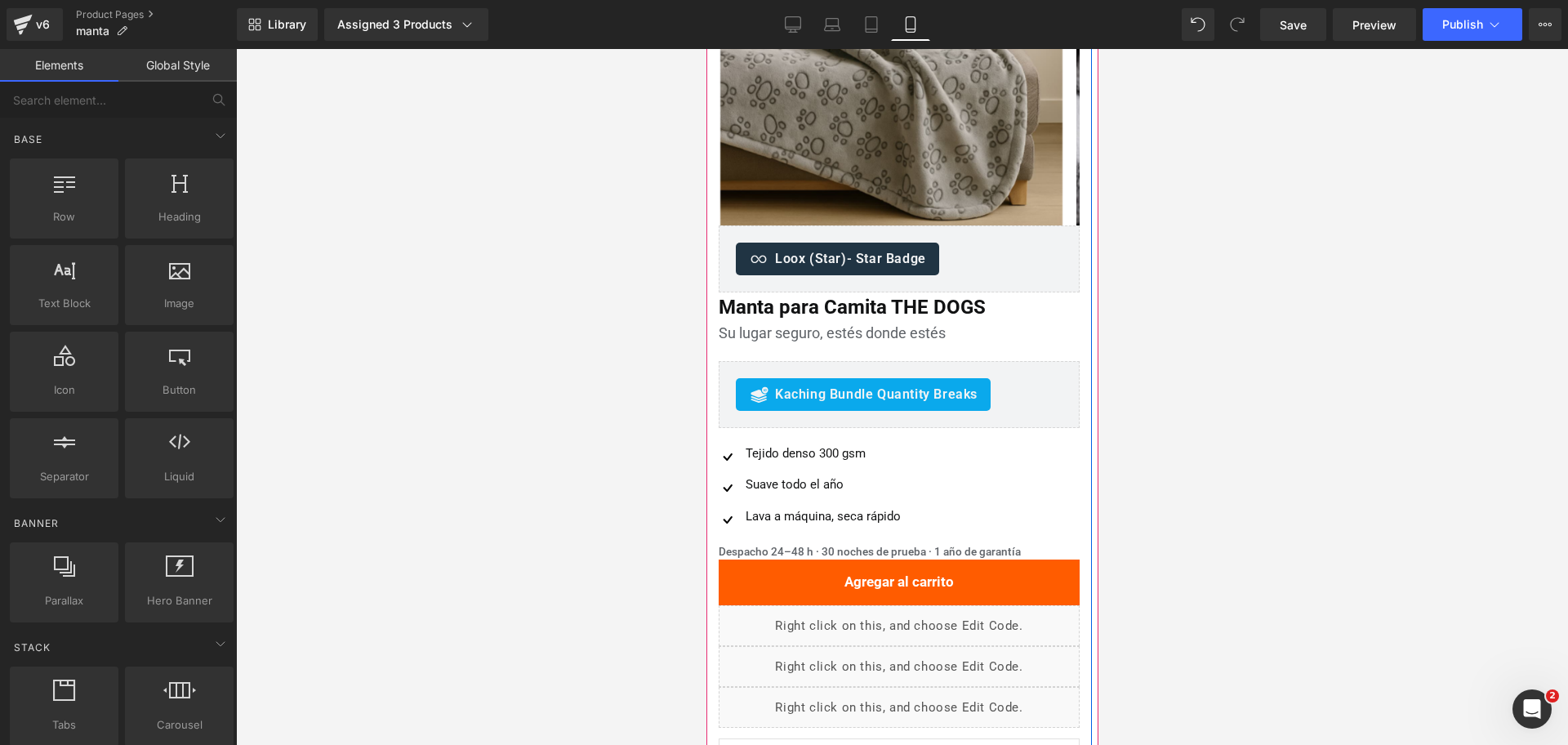
scroll to position [291, 0]
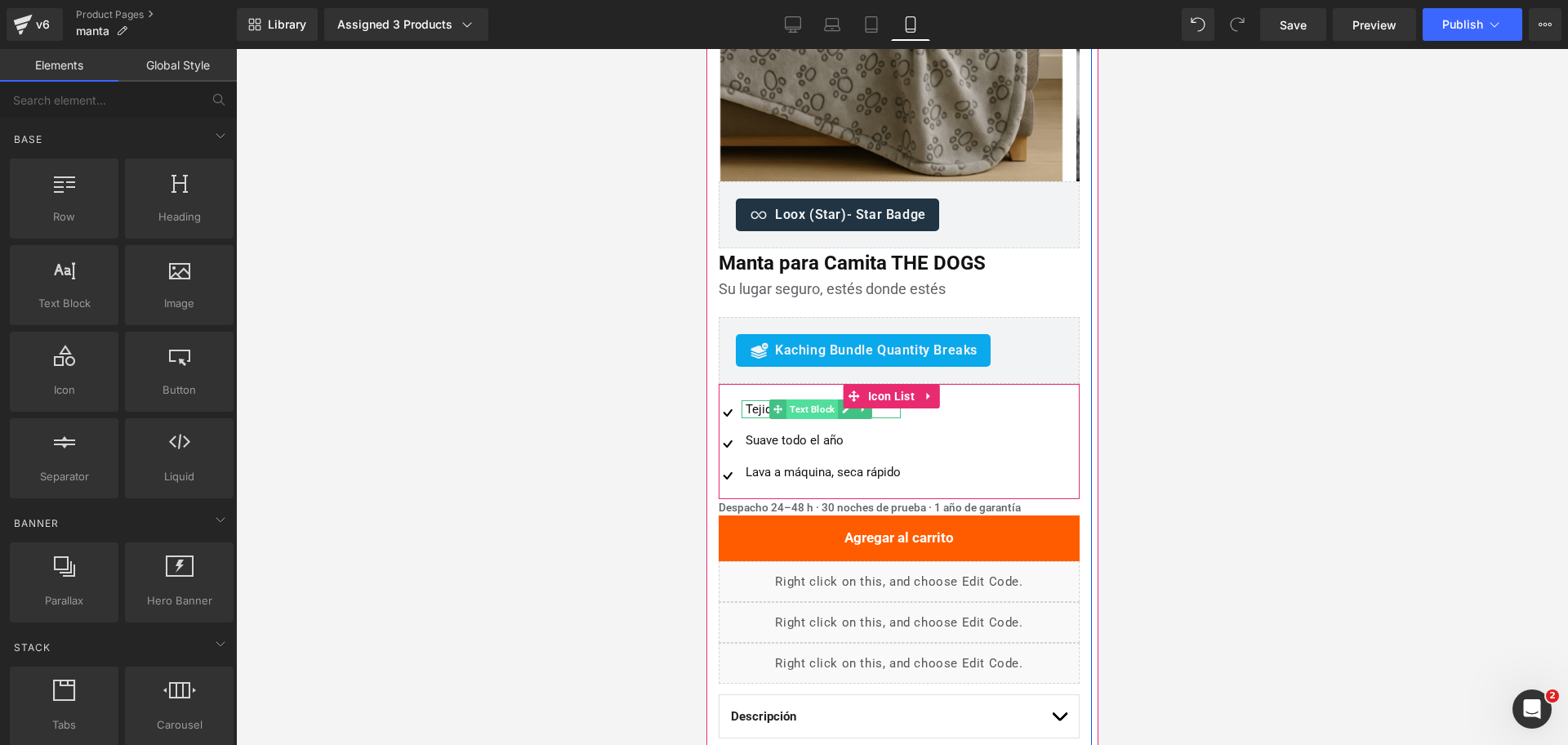
click at [811, 412] on span "Text Block" at bounding box center [812, 409] width 51 height 20
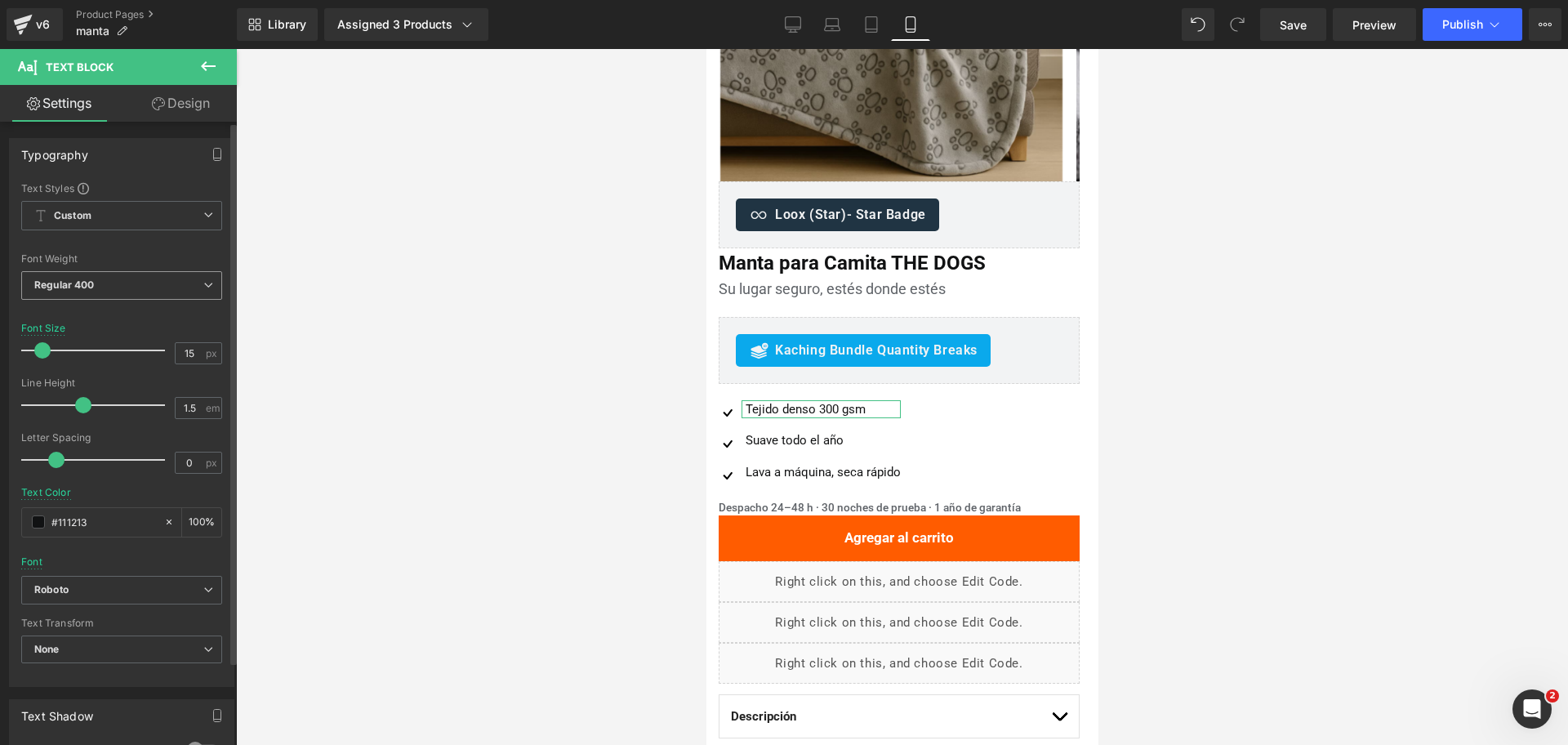
click at [164, 275] on span "Regular 400" at bounding box center [121, 285] width 201 height 29
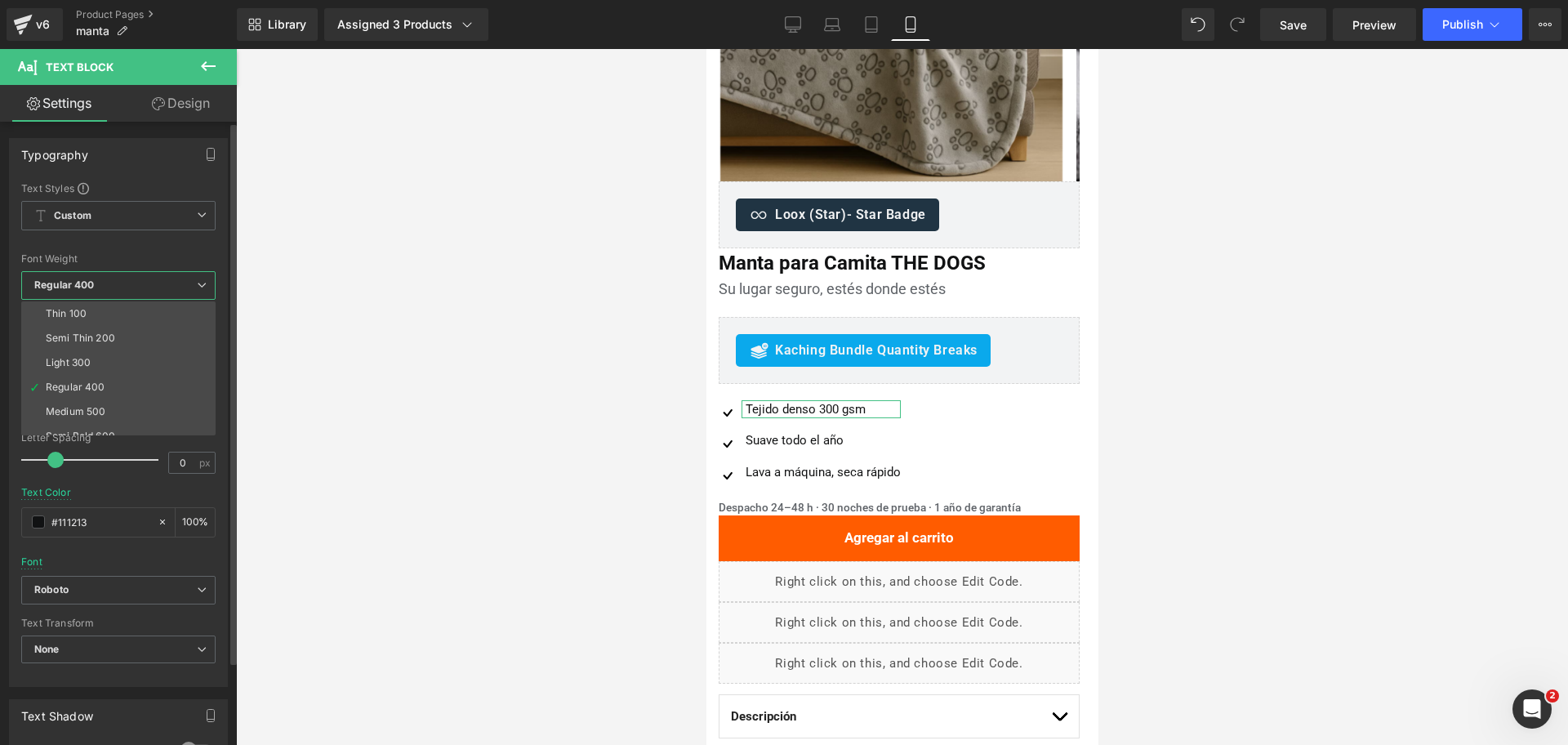
click at [164, 275] on span "Regular 400" at bounding box center [118, 285] width 194 height 29
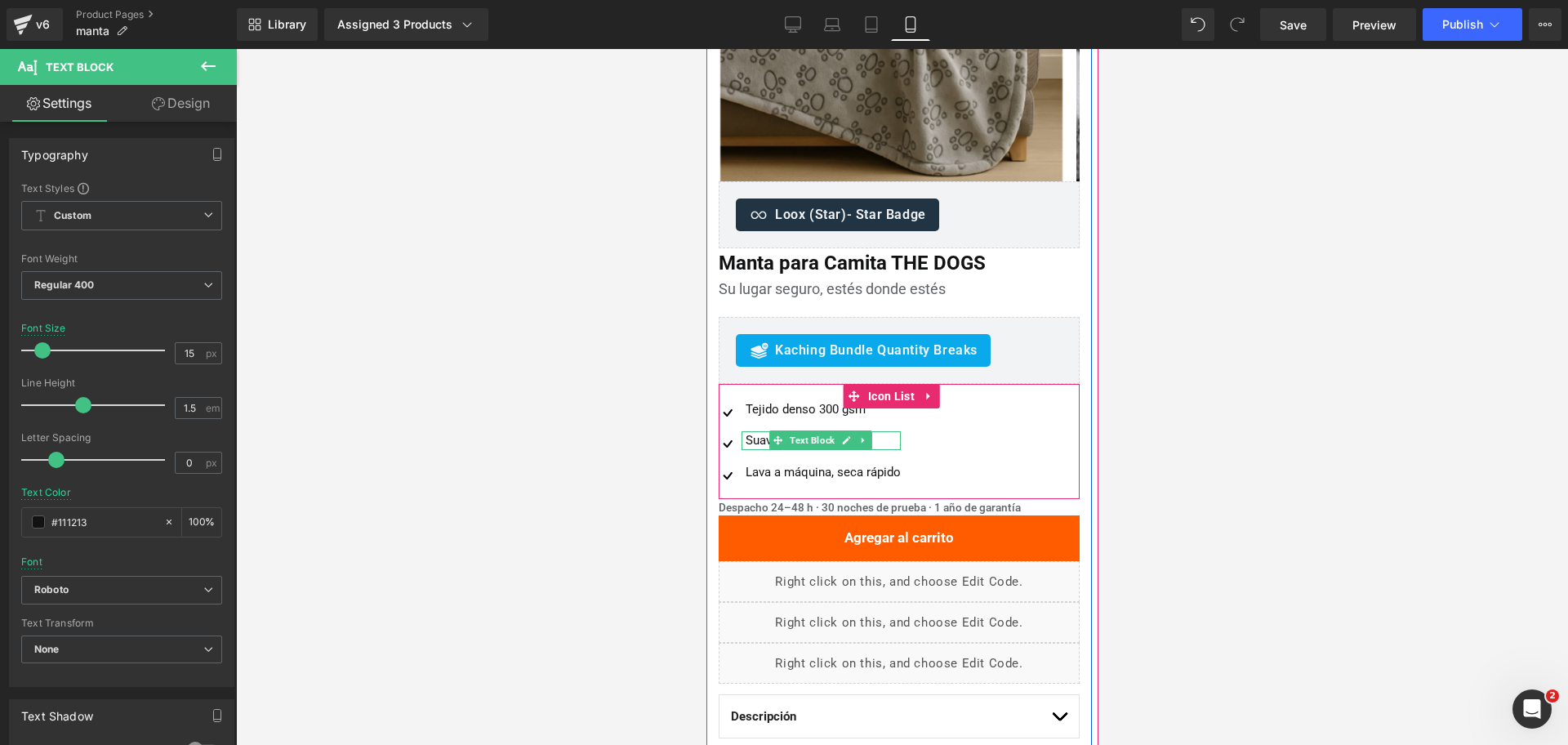
click at [788, 439] on span "Text Block" at bounding box center [812, 440] width 51 height 20
click at [828, 467] on span "Text Block" at bounding box center [812, 472] width 51 height 20
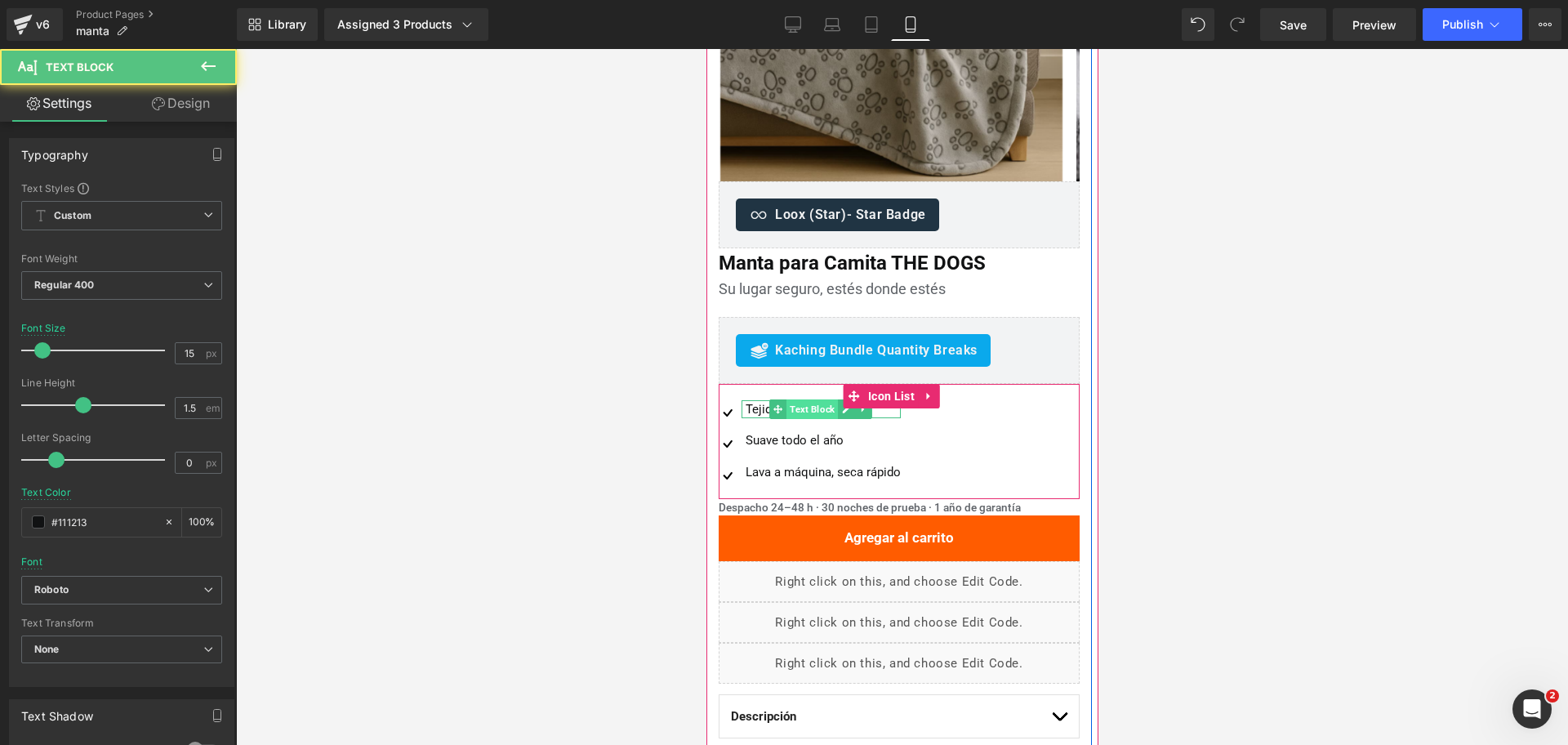
click at [813, 409] on span "Text Block" at bounding box center [812, 409] width 51 height 20
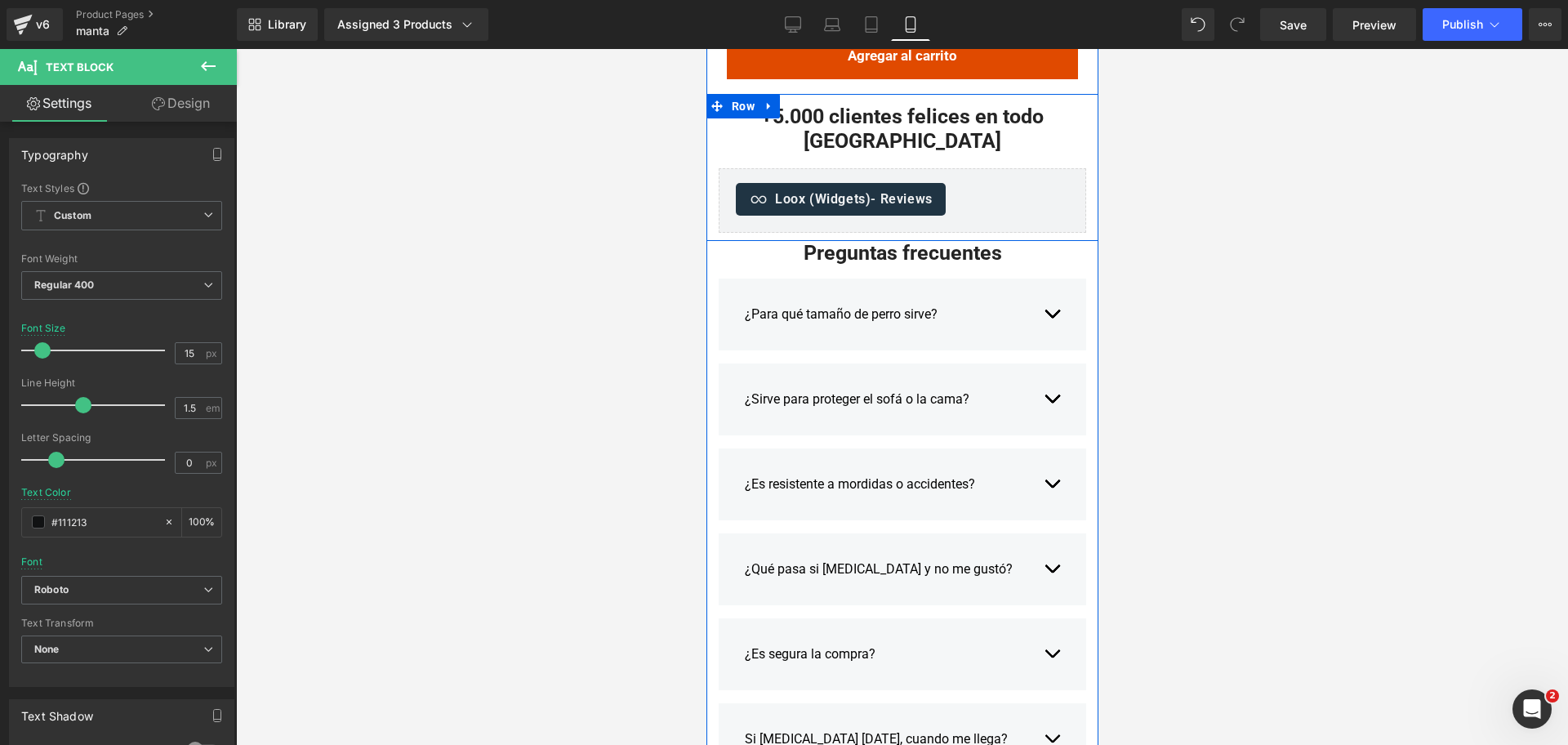
scroll to position [2756, 0]
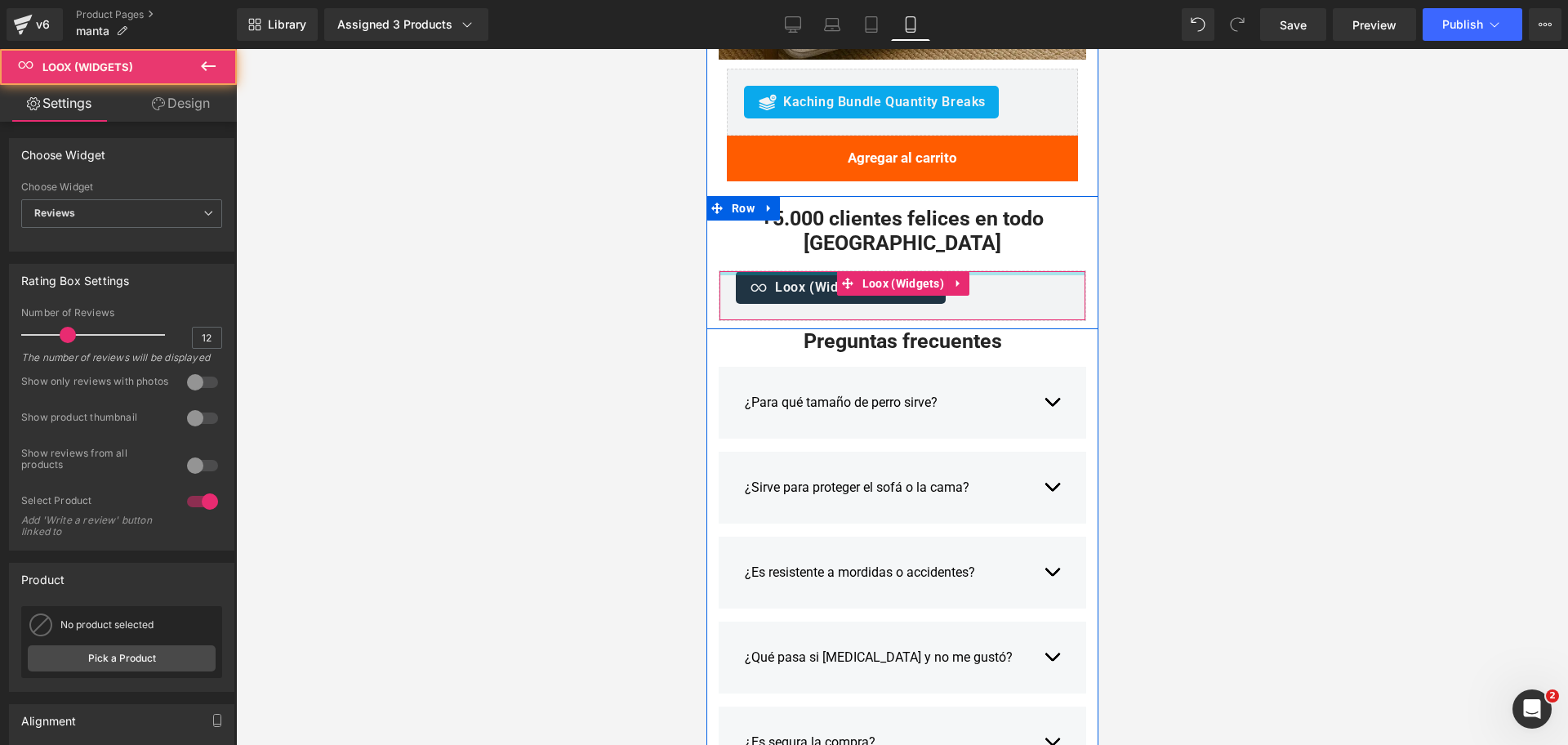
drag, startPoint x: 993, startPoint y: 247, endPoint x: 993, endPoint y: 232, distance: 15.0
click at [993, 232] on div "Ideal para sofá, cama o auto Text Block Tu perro merece una manta que abrace de…" at bounding box center [902, 258] width 392 height 125
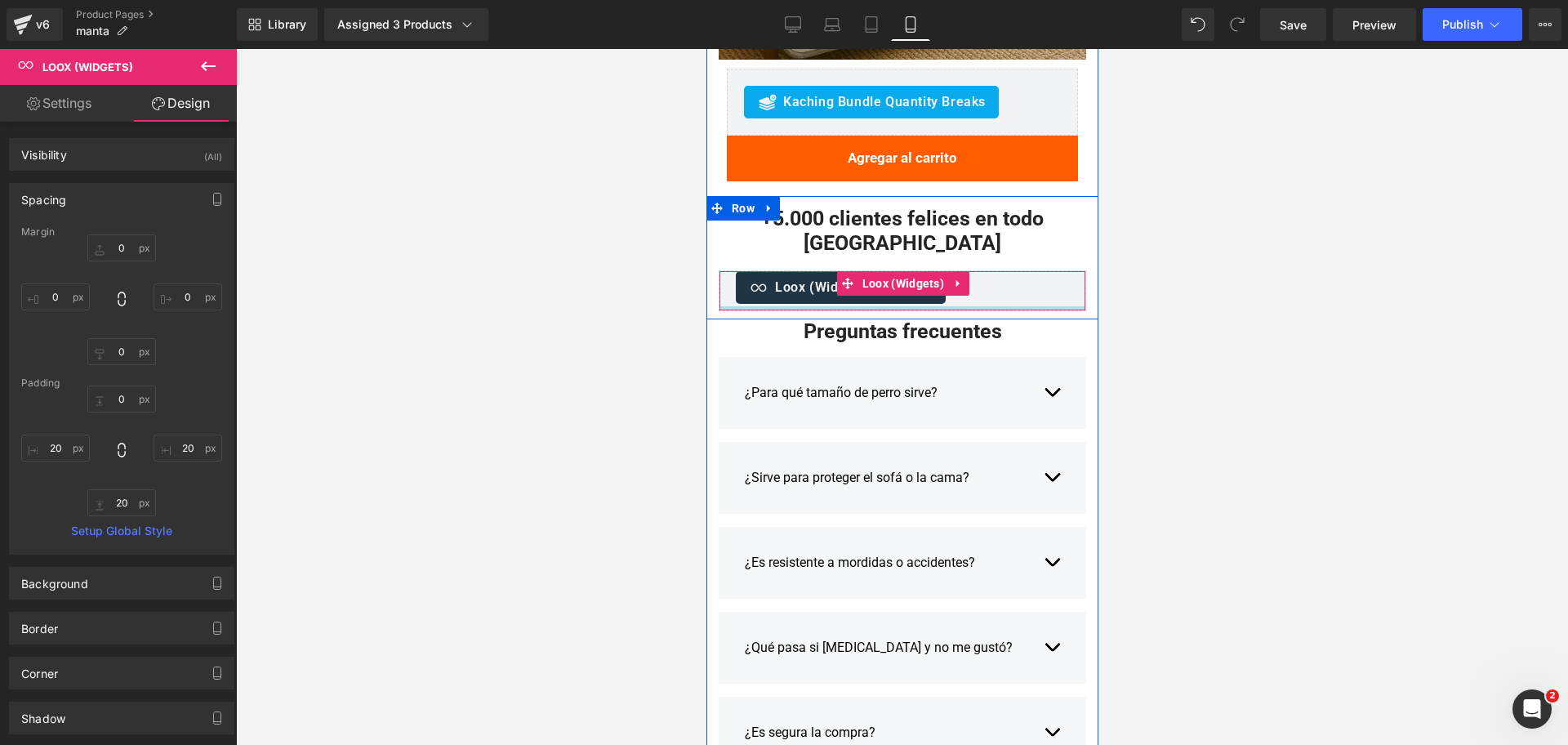
drag, startPoint x: 1009, startPoint y: 293, endPoint x: 1012, endPoint y: 267, distance: 26.2
click at [1012, 270] on div "Loox (Widgets) - Reviews Loox (Widgets)" at bounding box center [902, 290] width 367 height 41
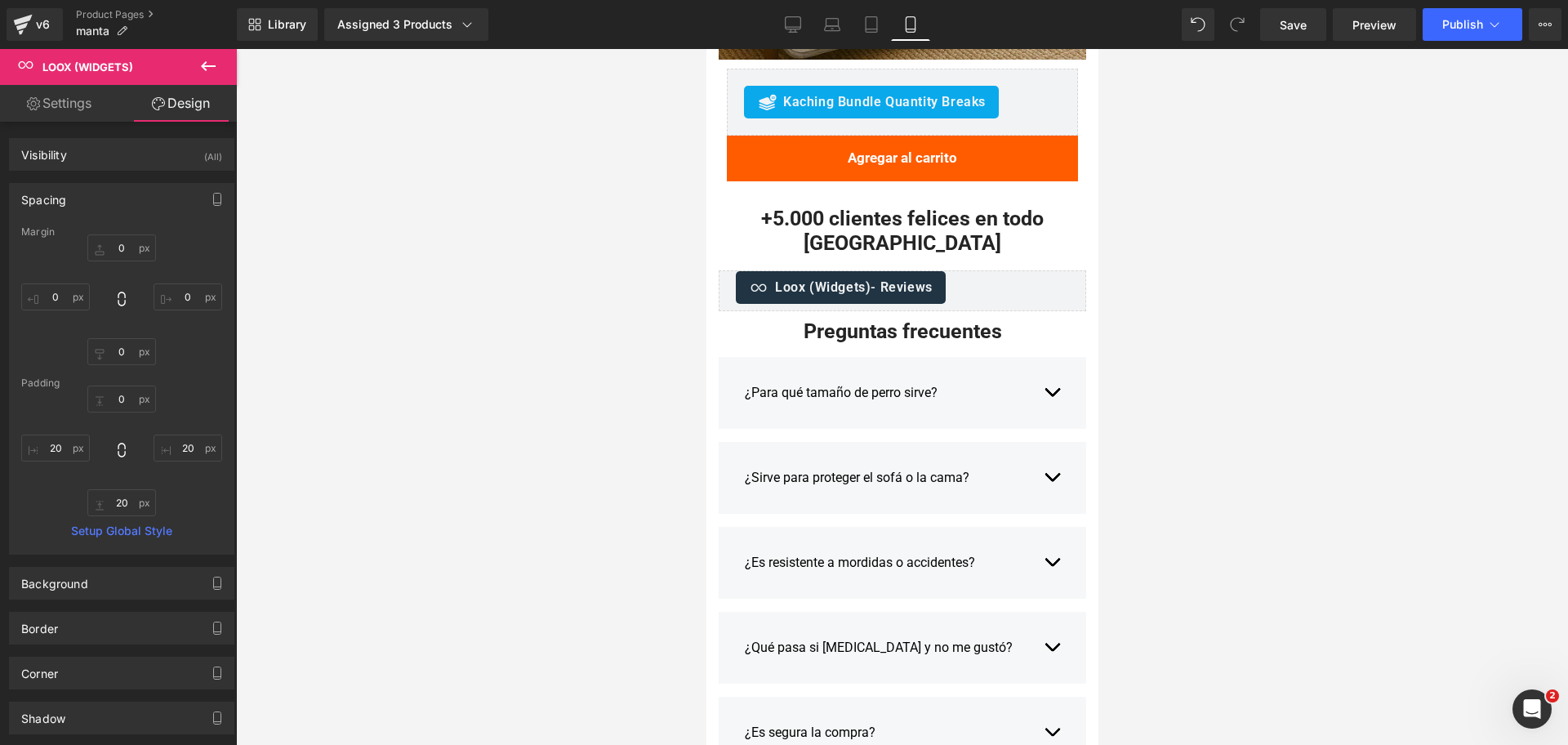
click at [1107, 223] on div at bounding box center [902, 397] width 1332 height 696
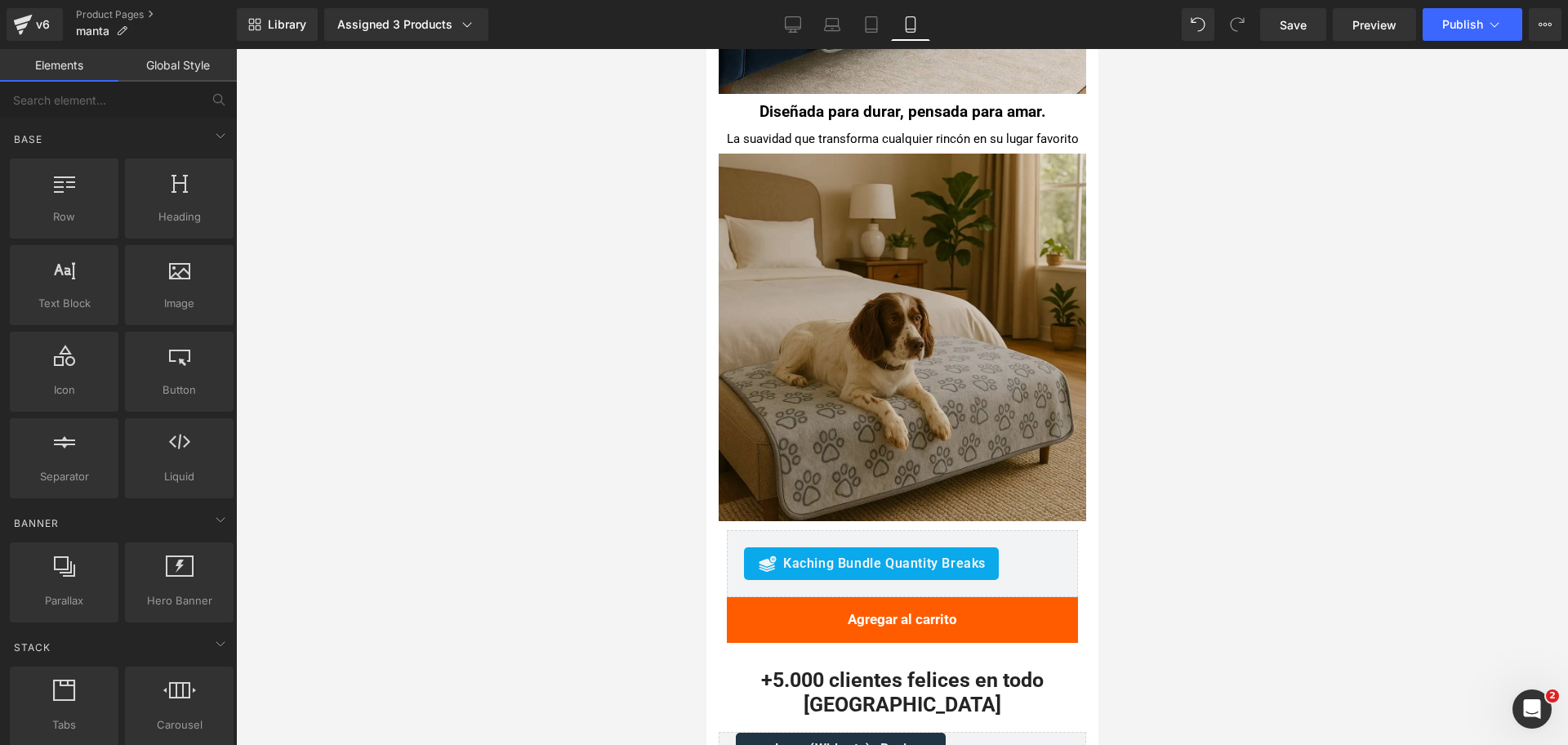
scroll to position [2454, 0]
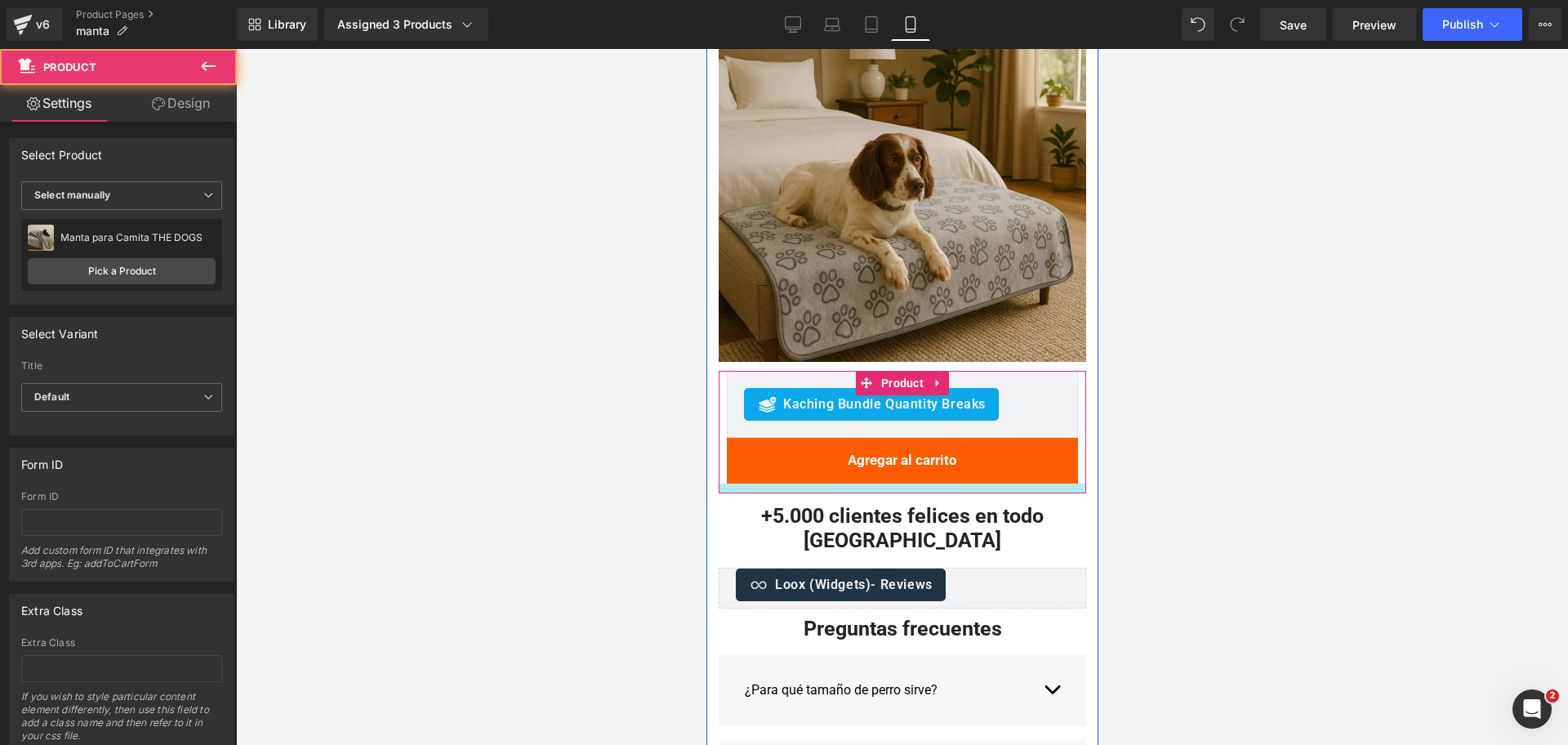
click at [958, 490] on div at bounding box center [902, 488] width 367 height 10
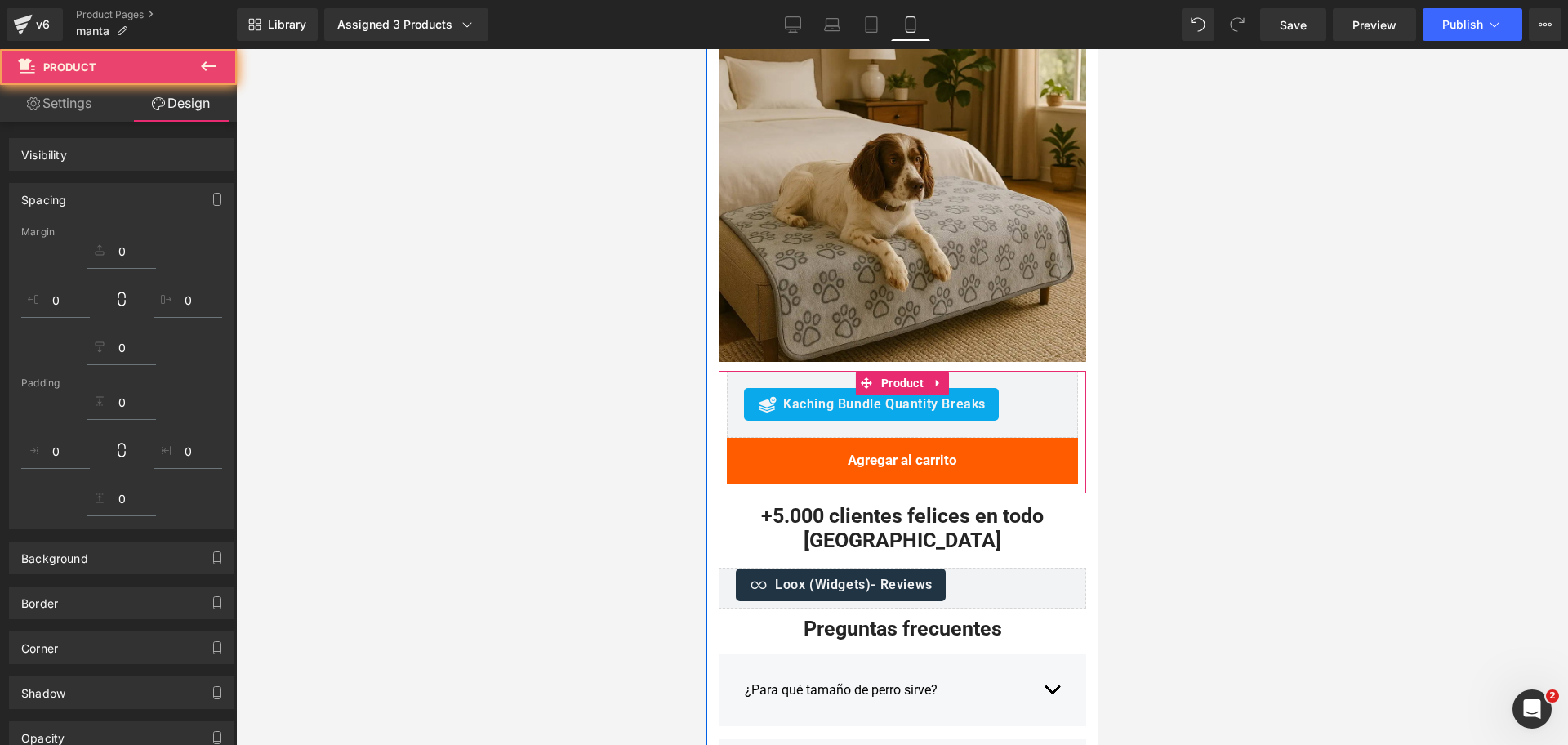
click at [1223, 455] on div at bounding box center [902, 397] width 1332 height 696
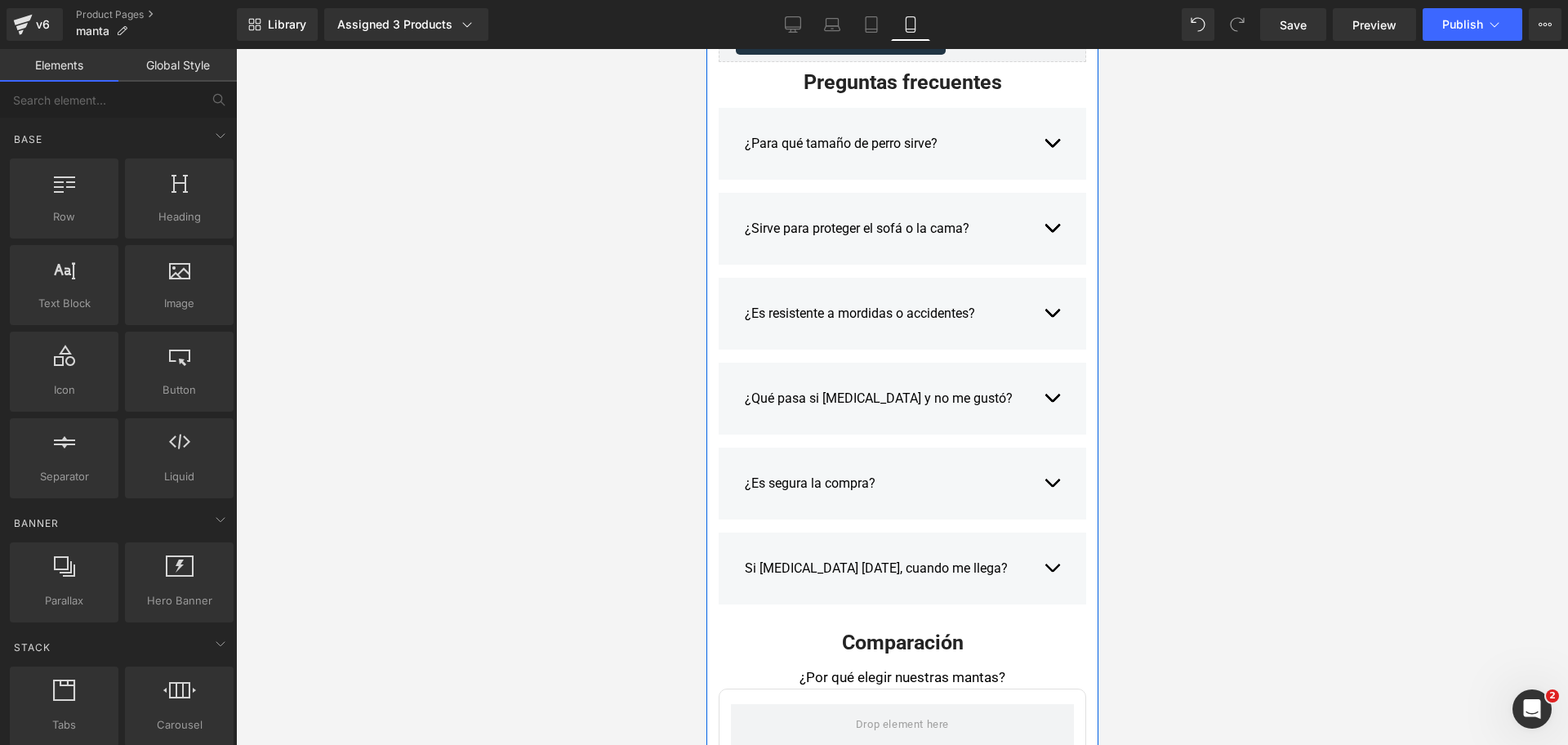
scroll to position [2863, 0]
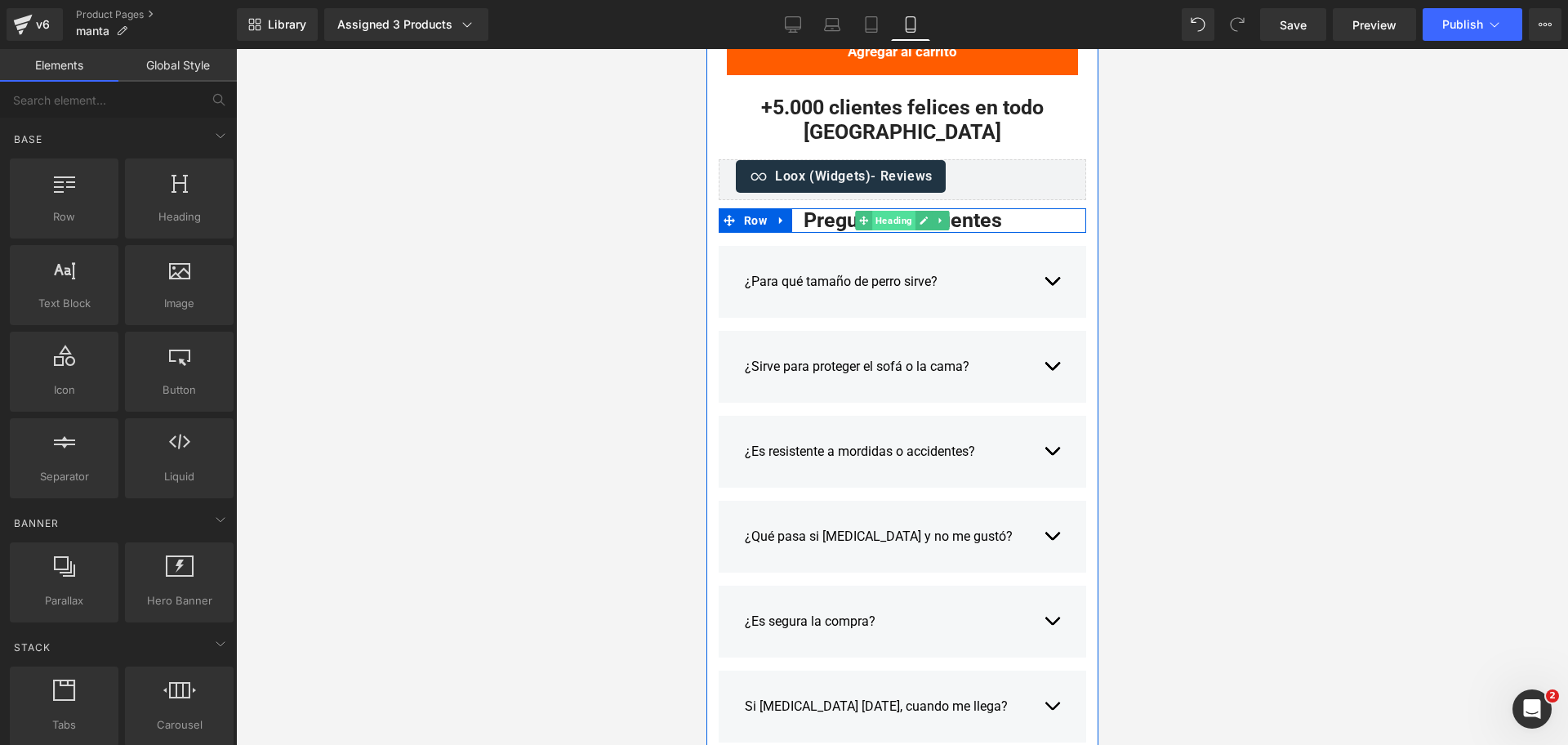
click at [887, 210] on span "Heading" at bounding box center [892, 220] width 43 height 20
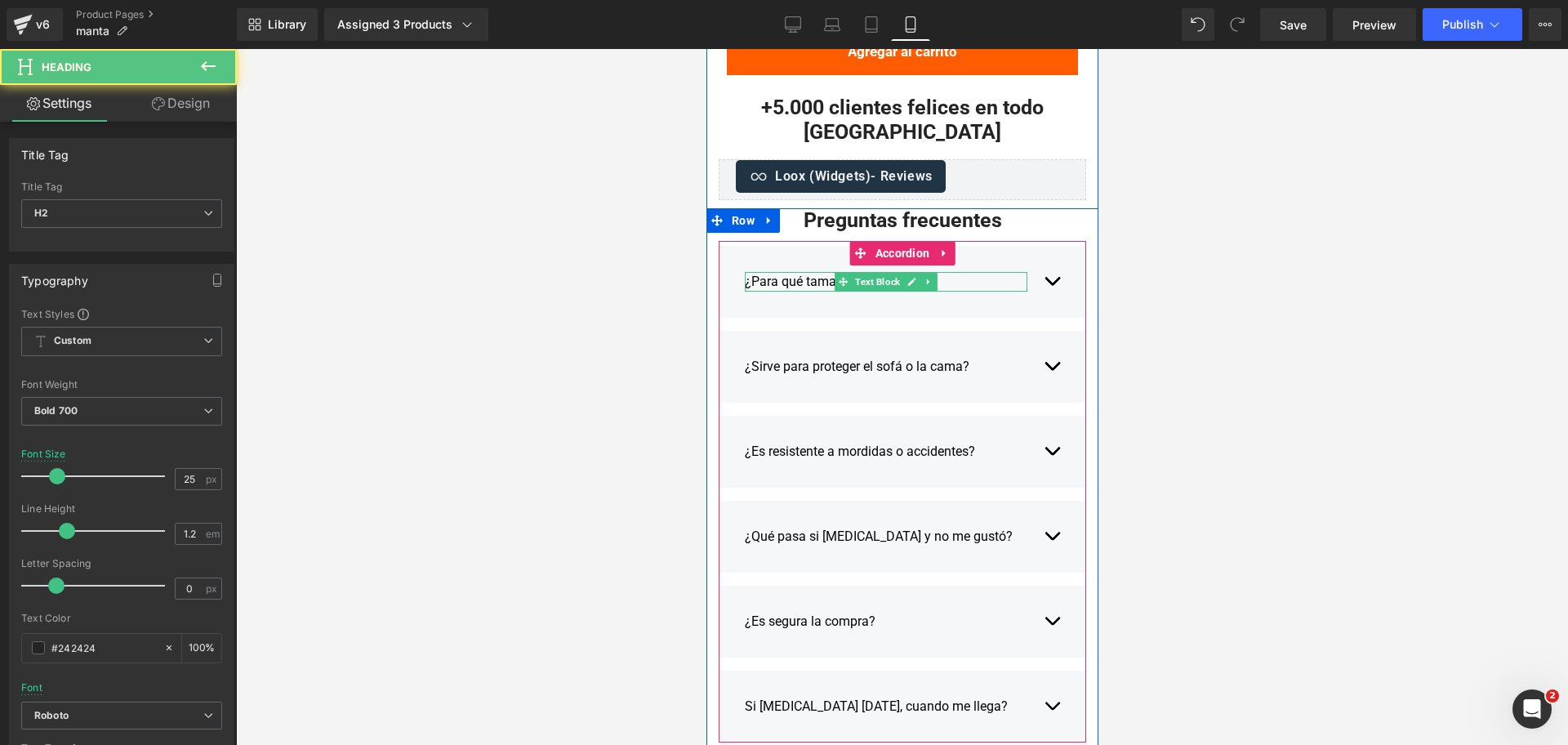
scroll to position [3271, 0]
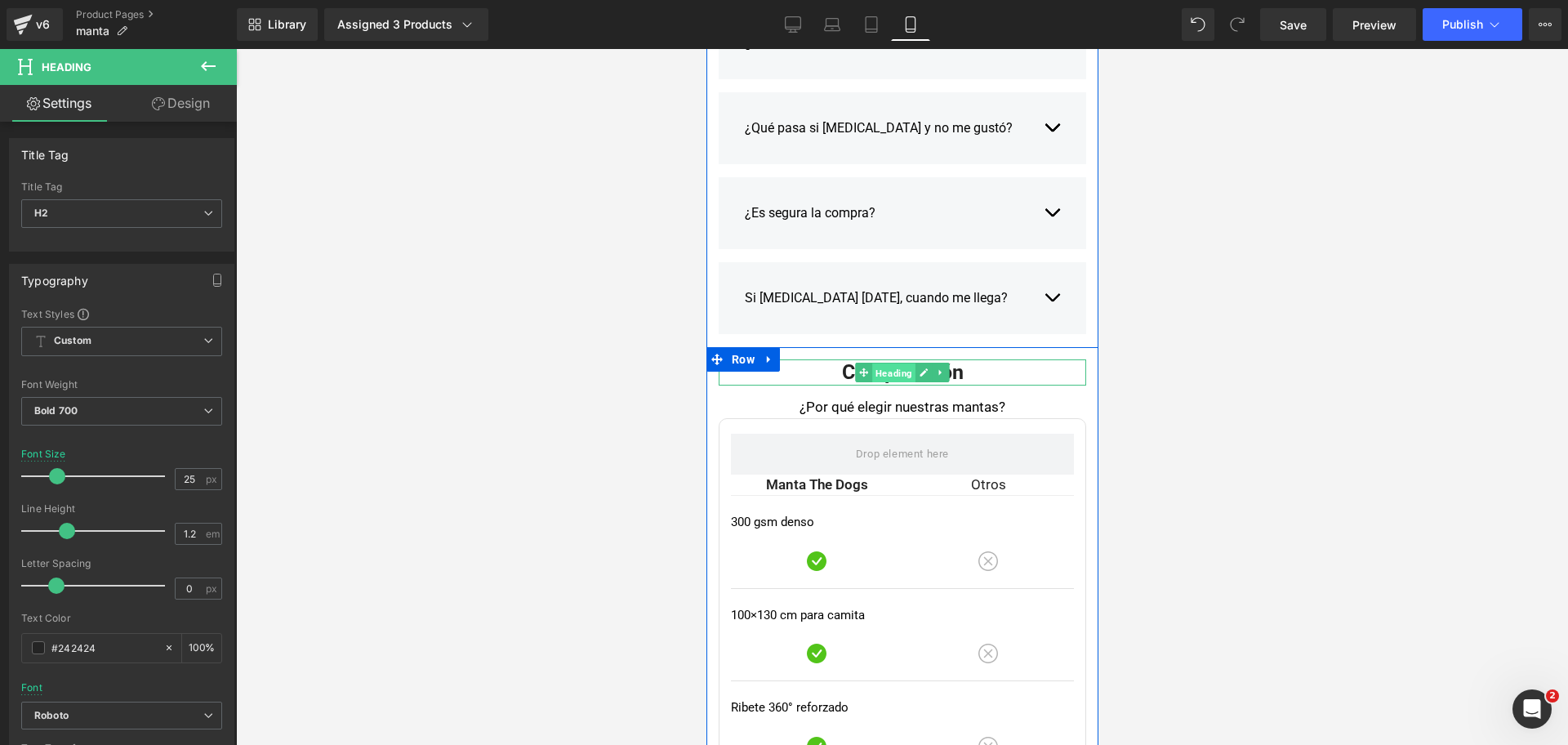
click at [895, 363] on span "Heading" at bounding box center [892, 373] width 43 height 20
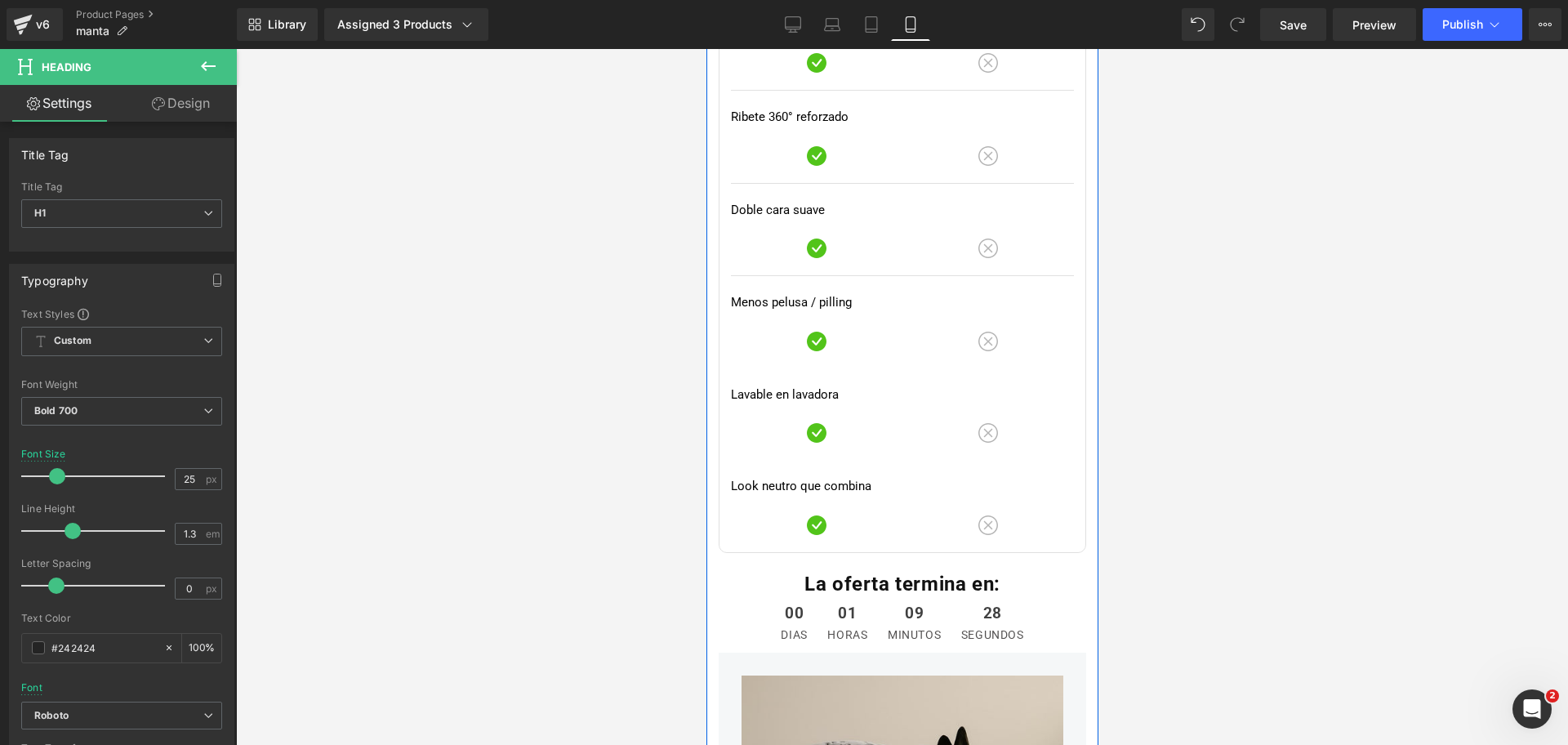
scroll to position [3986, 0]
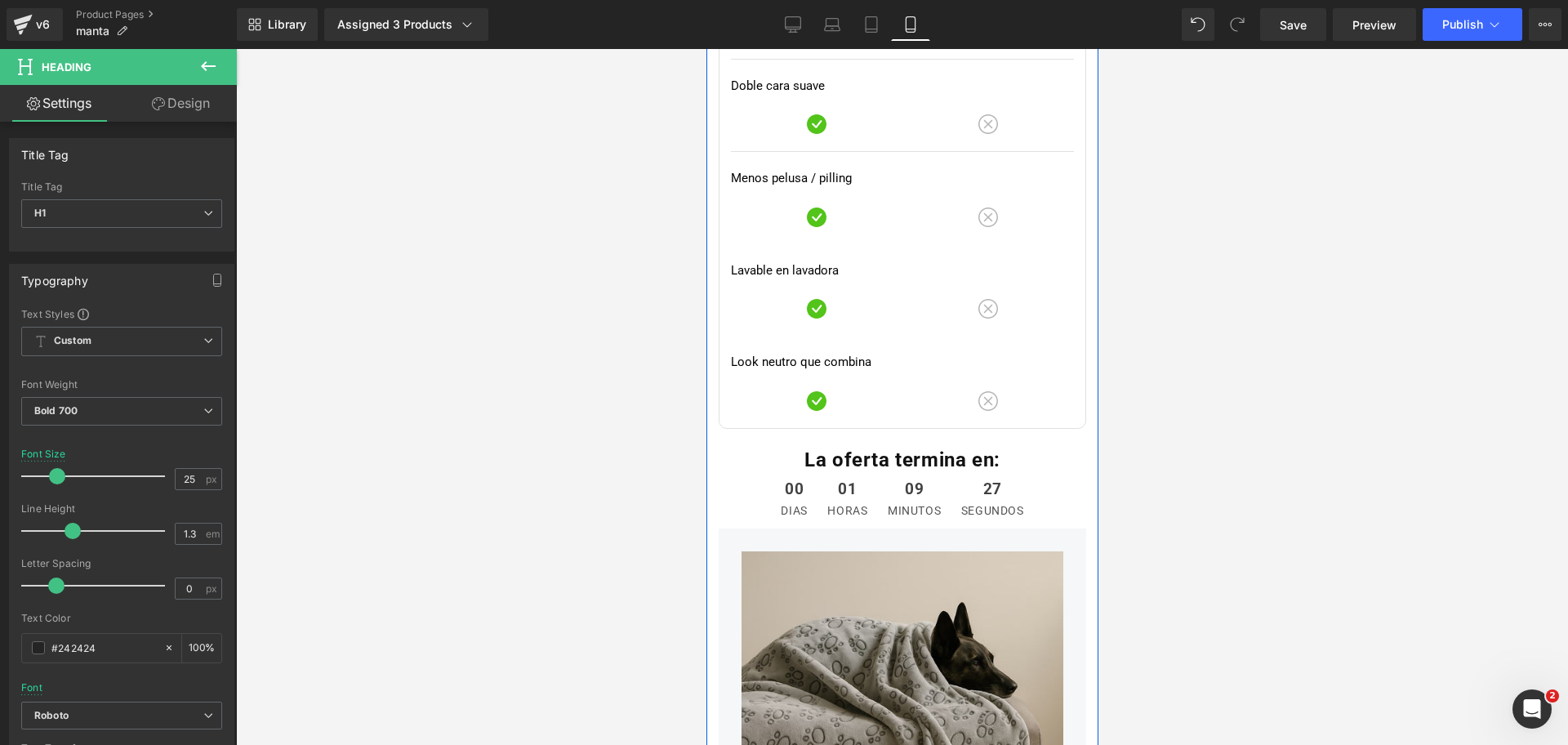
click at [894, 448] on strong "La oferta termina en:" at bounding box center [902, 460] width 196 height 23
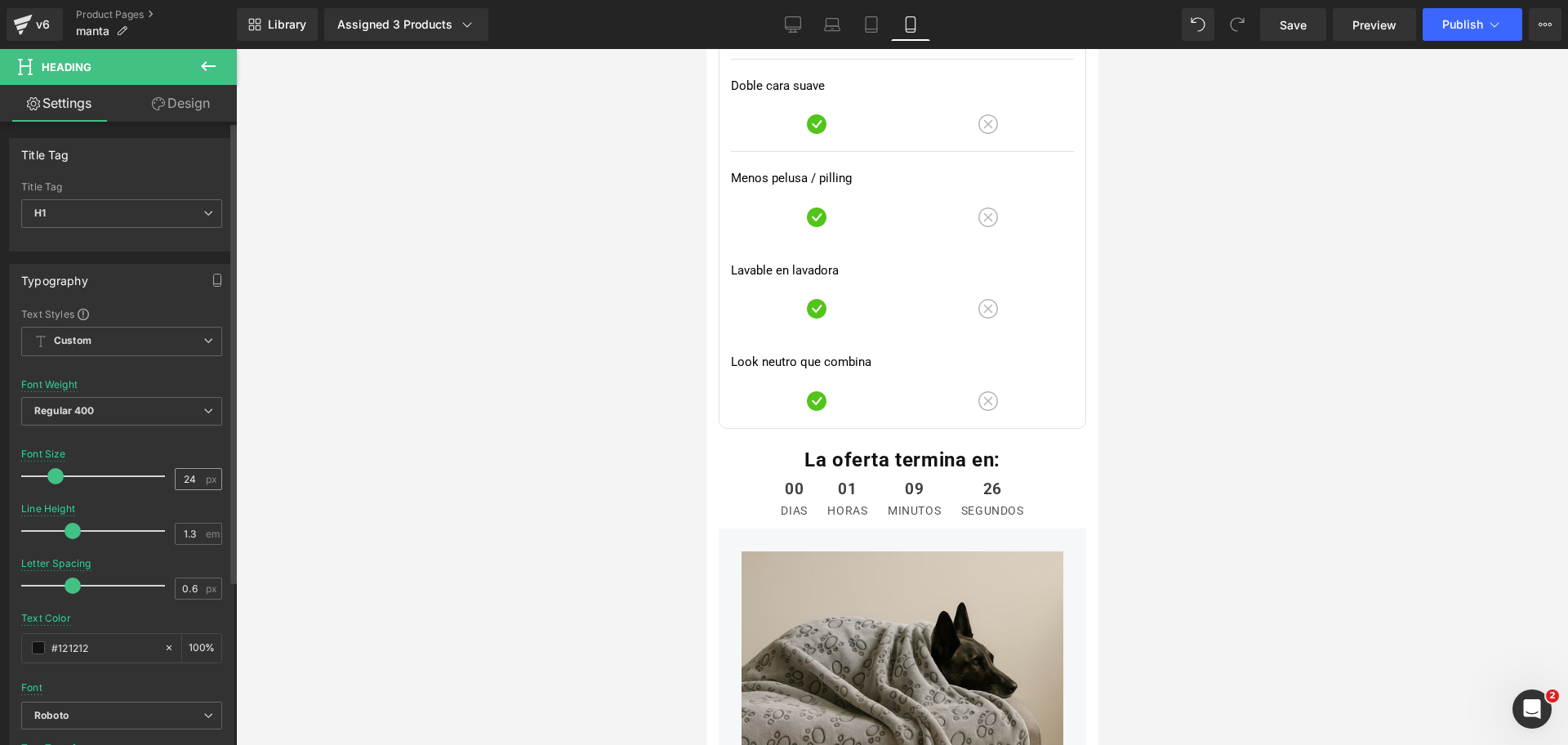
click at [176, 482] on input "24" at bounding box center [190, 479] width 29 height 20
type input "25"
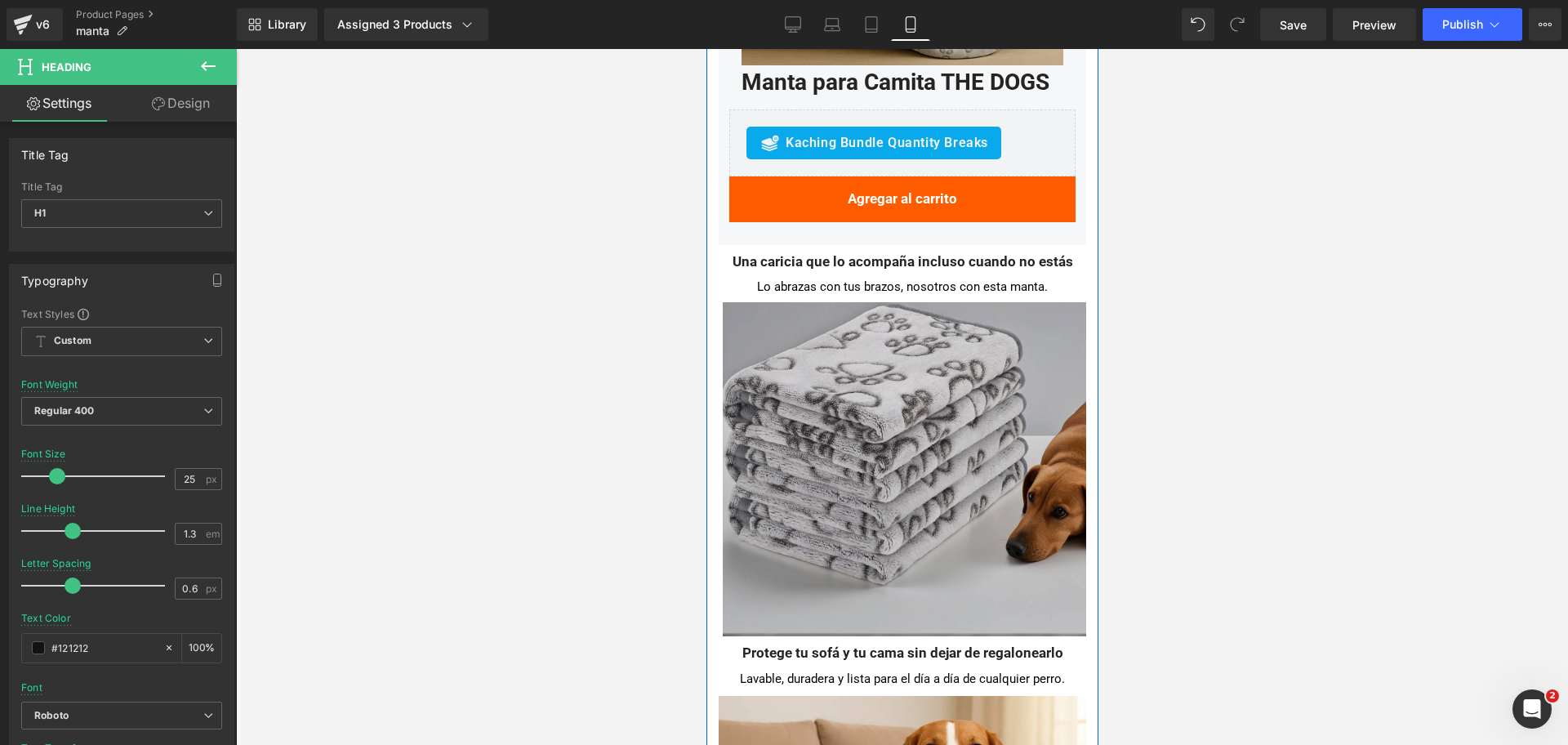
scroll to position [4802, 0]
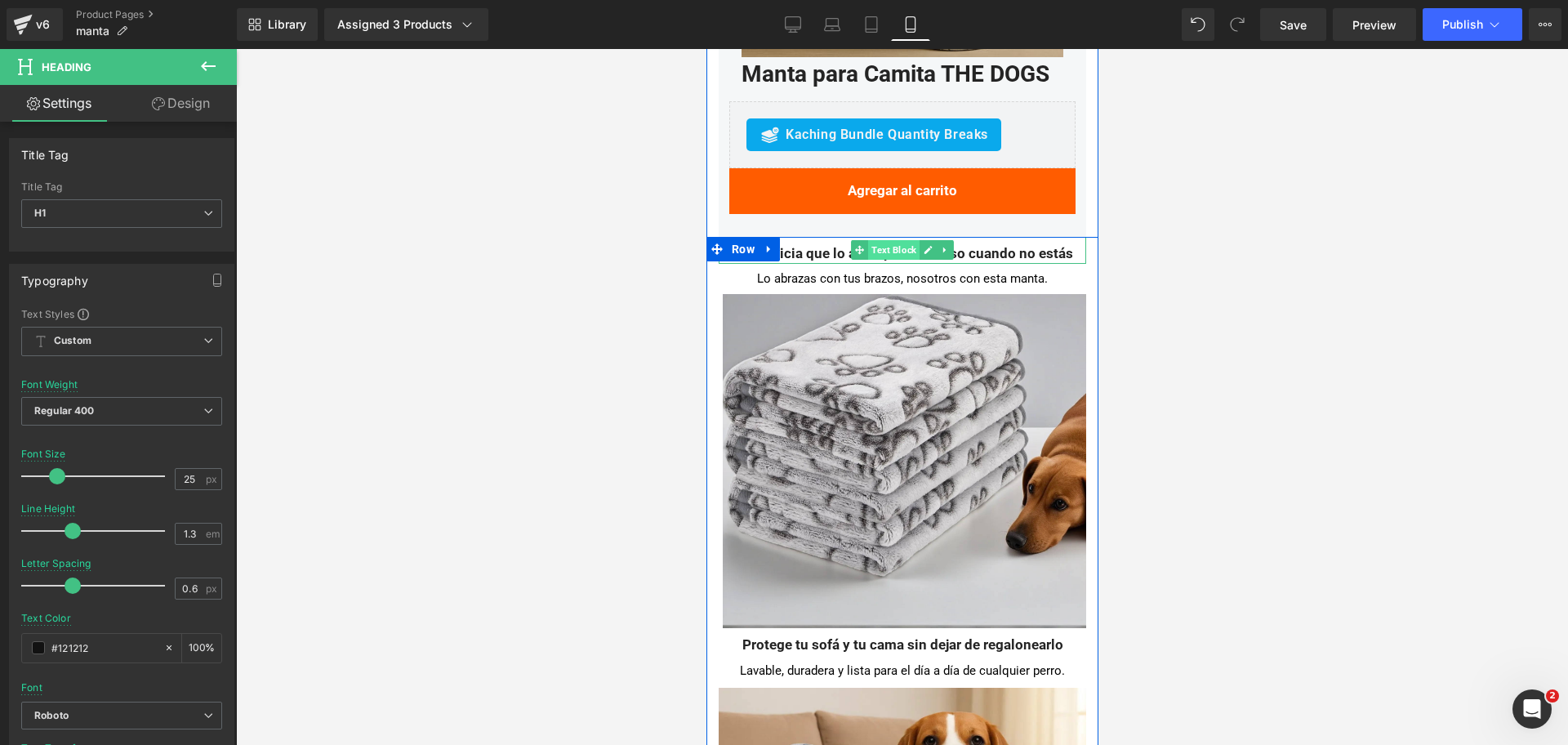
click at [873, 240] on span "Text Block" at bounding box center [893, 249] width 51 height 20
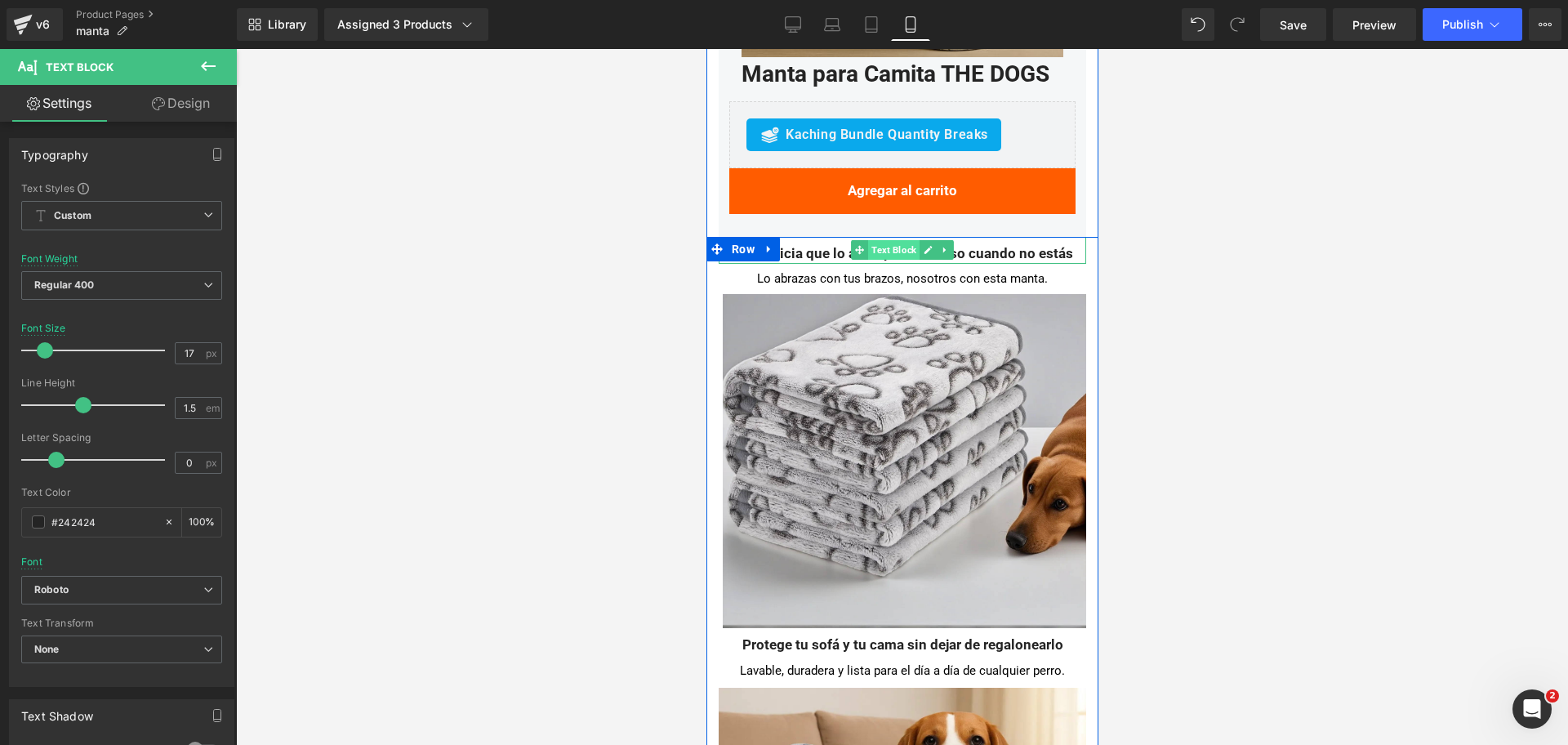
click at [888, 240] on span "Text Block" at bounding box center [893, 249] width 51 height 20
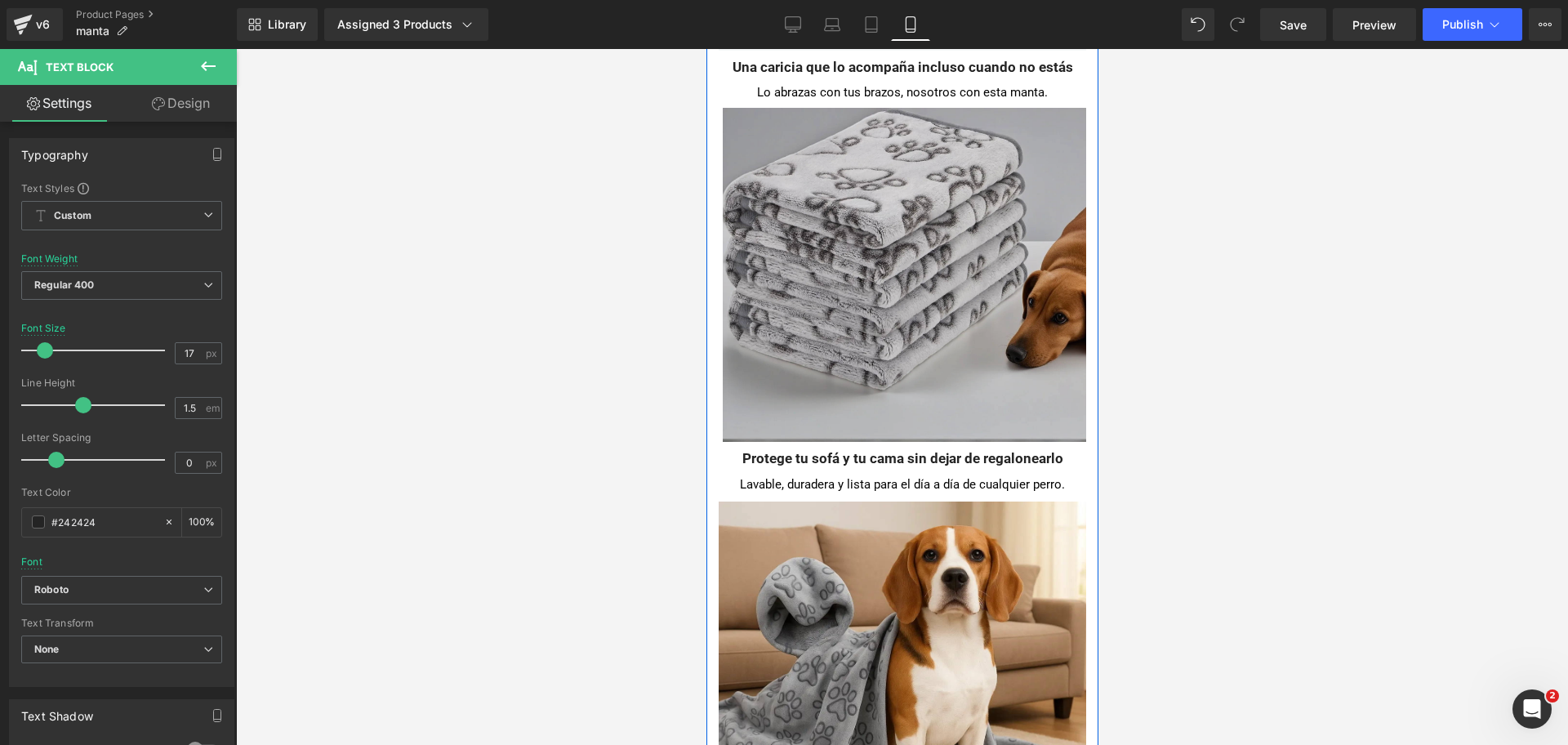
scroll to position [5108, 0]
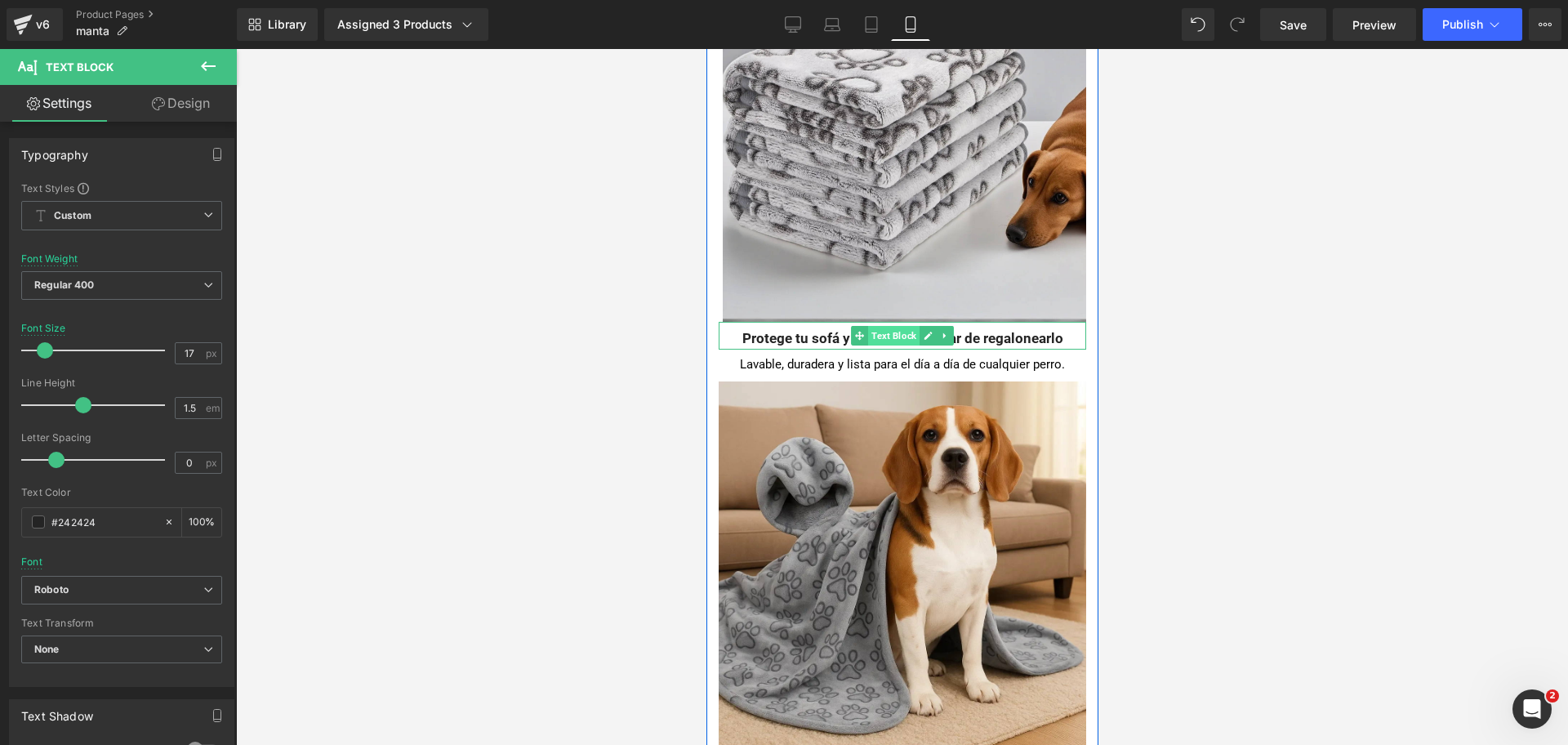
click at [876, 326] on span "Text Block" at bounding box center [893, 336] width 51 height 20
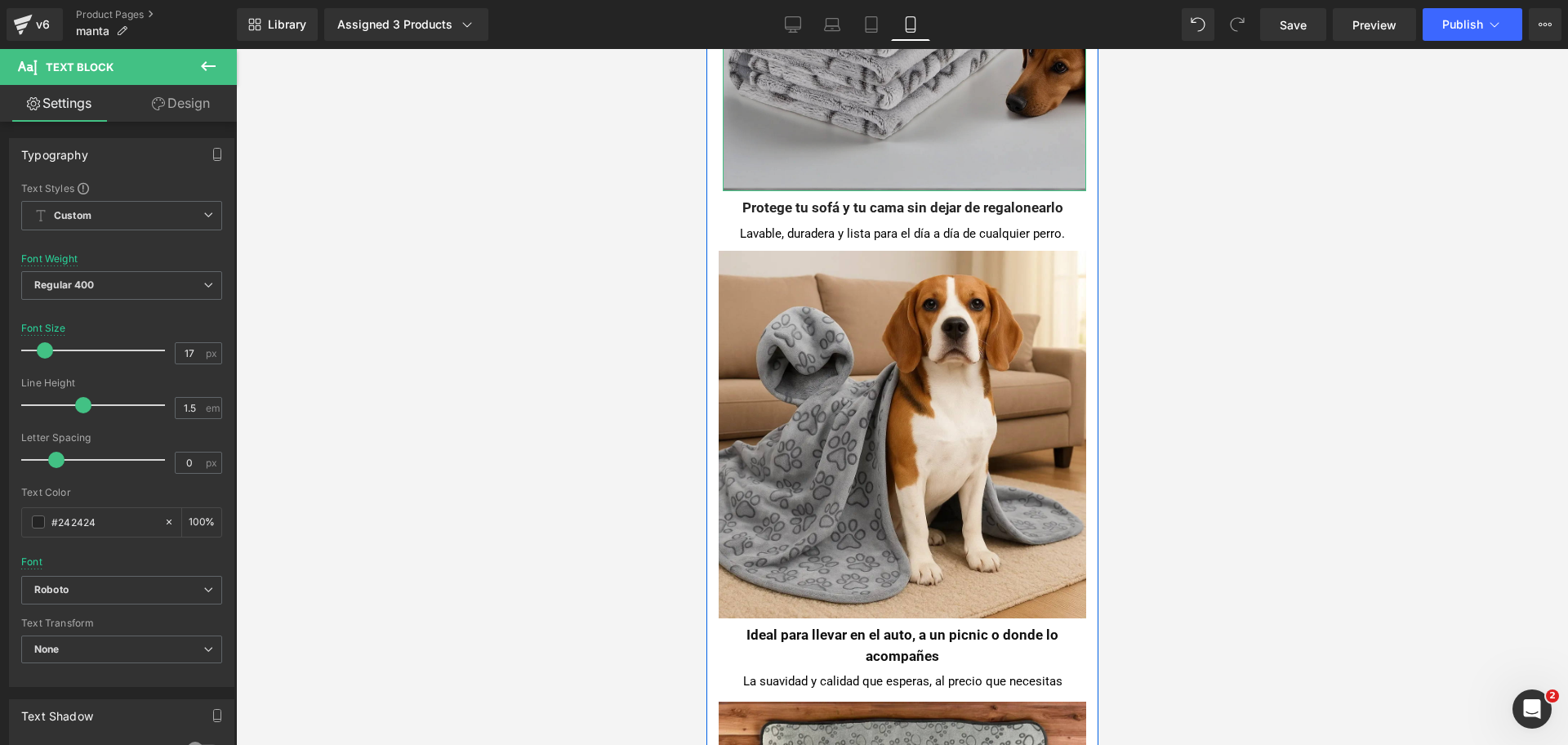
scroll to position [5517, 0]
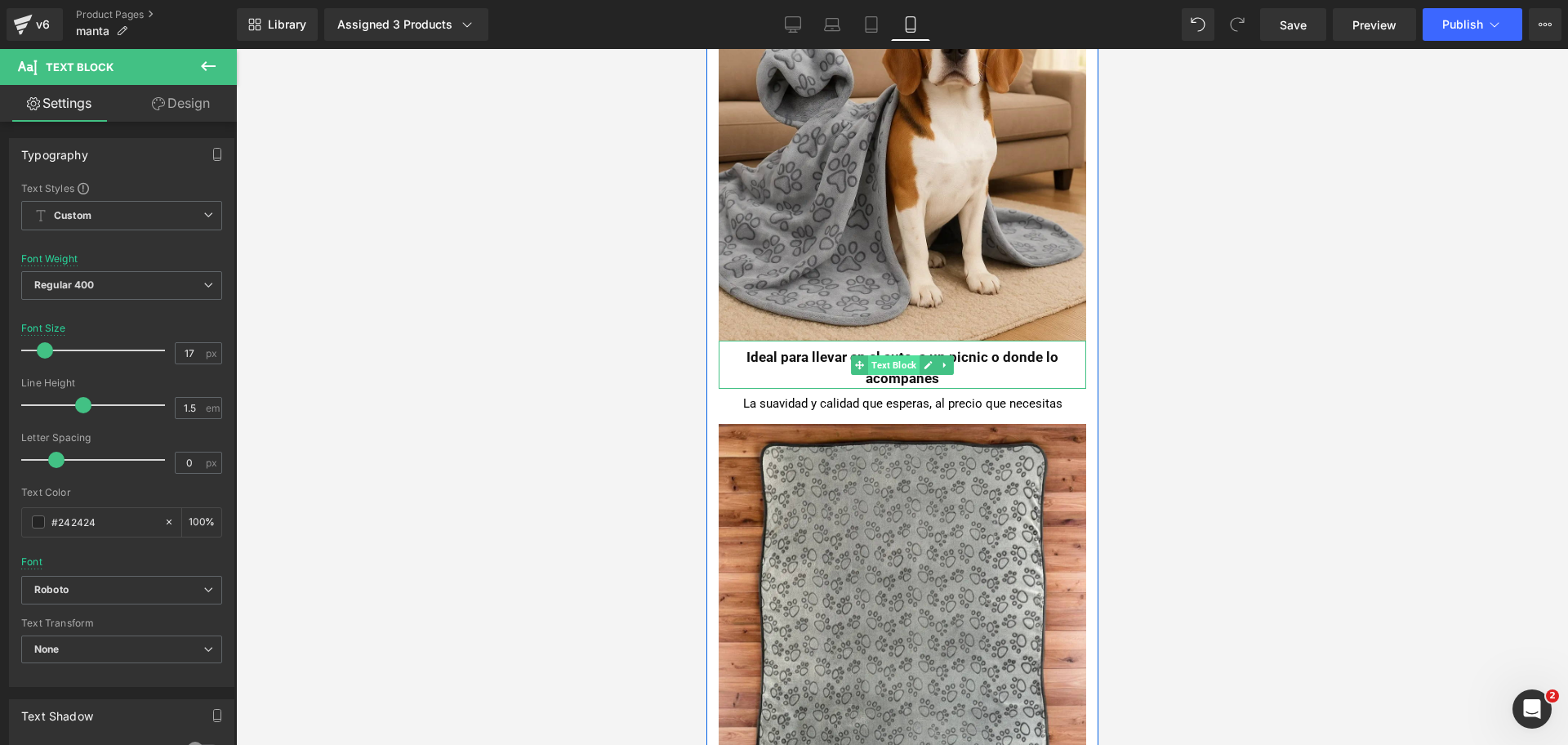
click at [888, 355] on span "Text Block" at bounding box center [893, 364] width 51 height 20
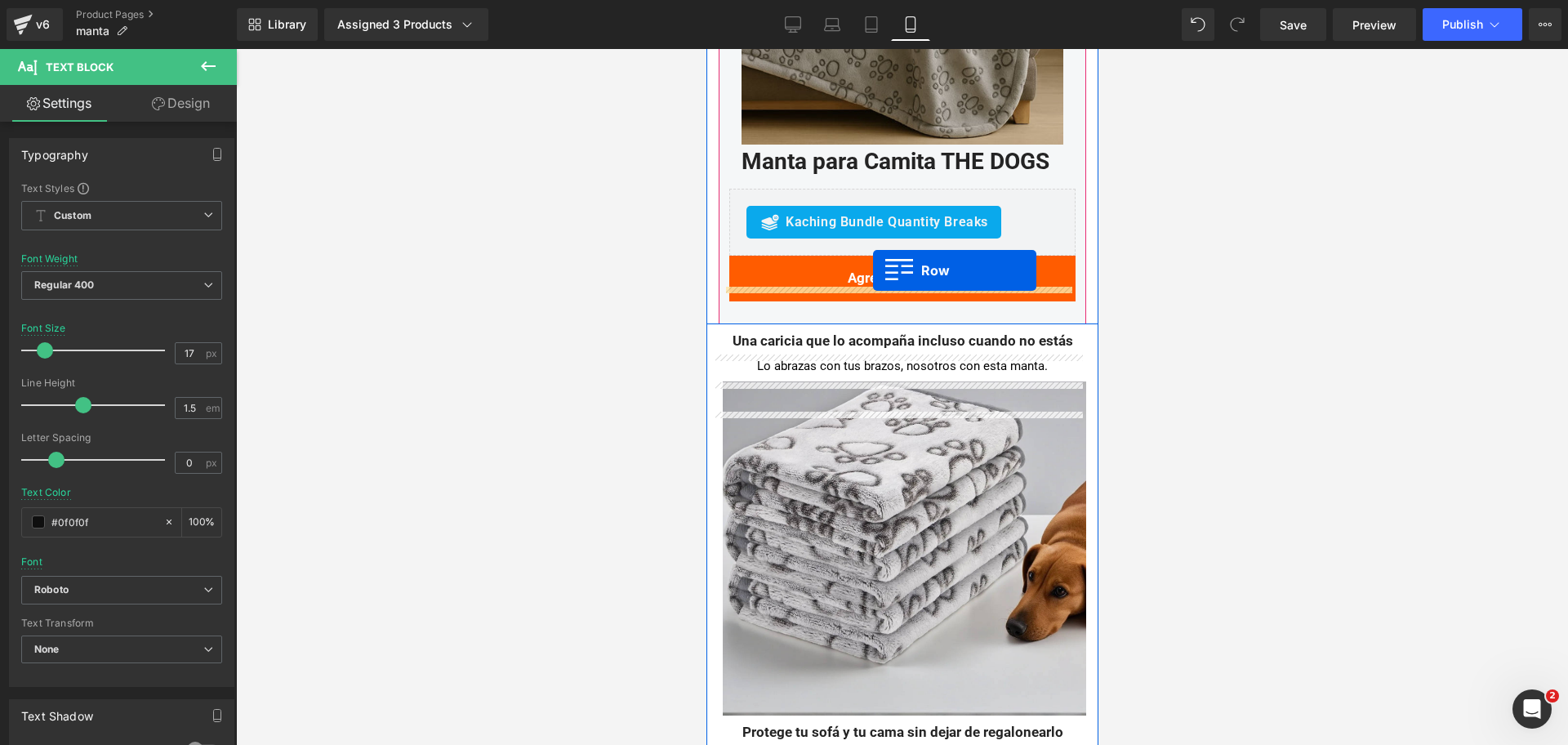
scroll to position [4598, 0]
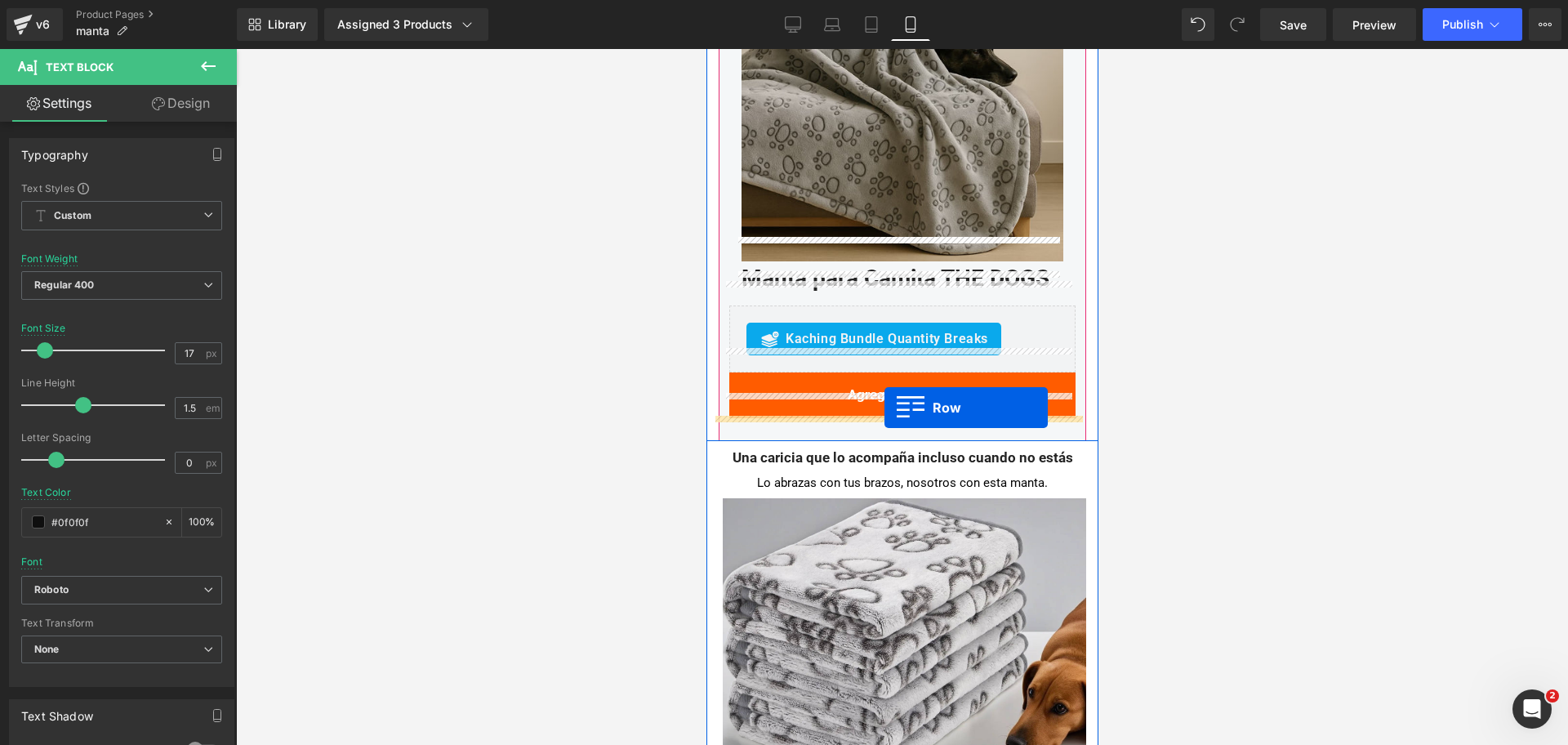
drag, startPoint x: 715, startPoint y: 251, endPoint x: 884, endPoint y: 407, distance: 230.0
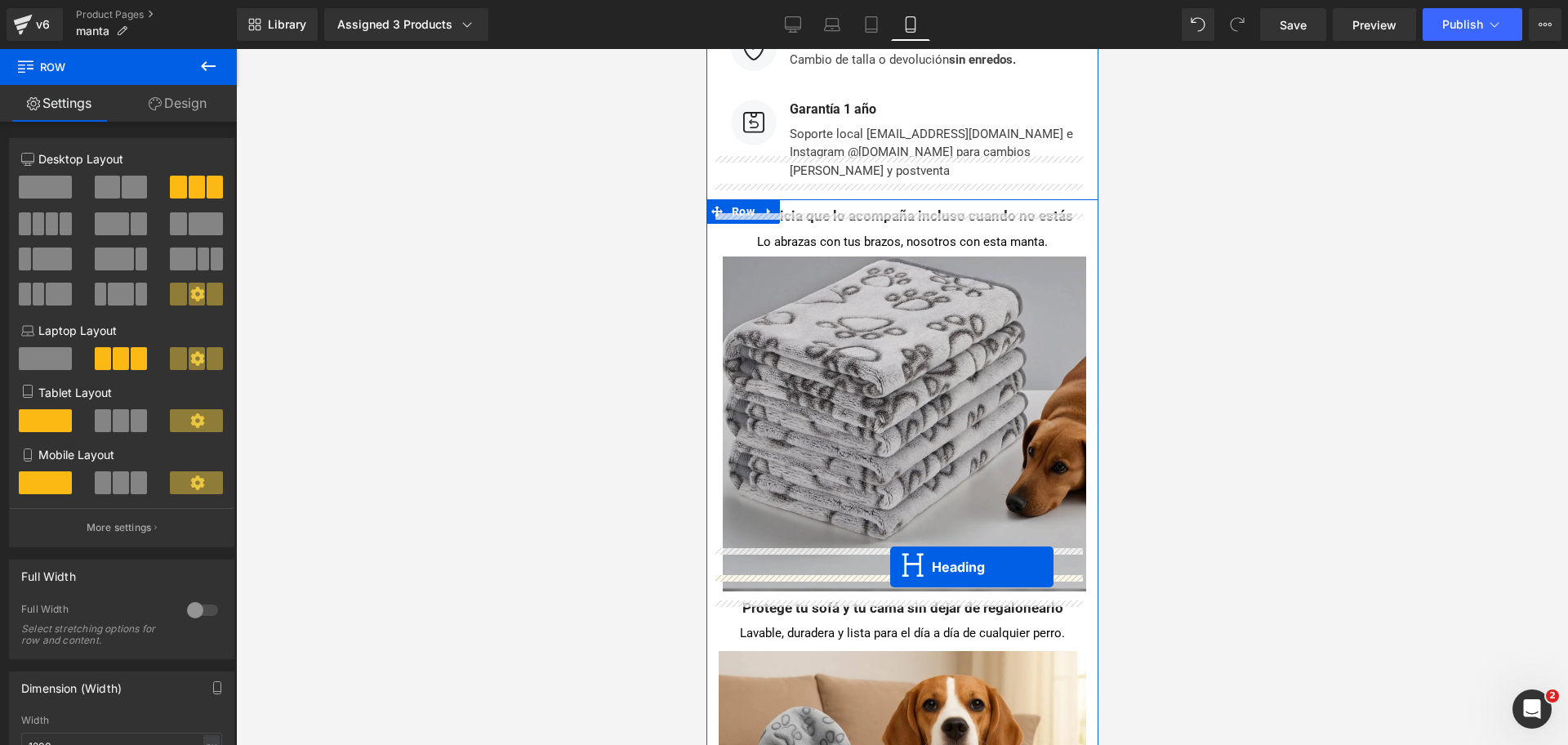
scroll to position [4802, 0]
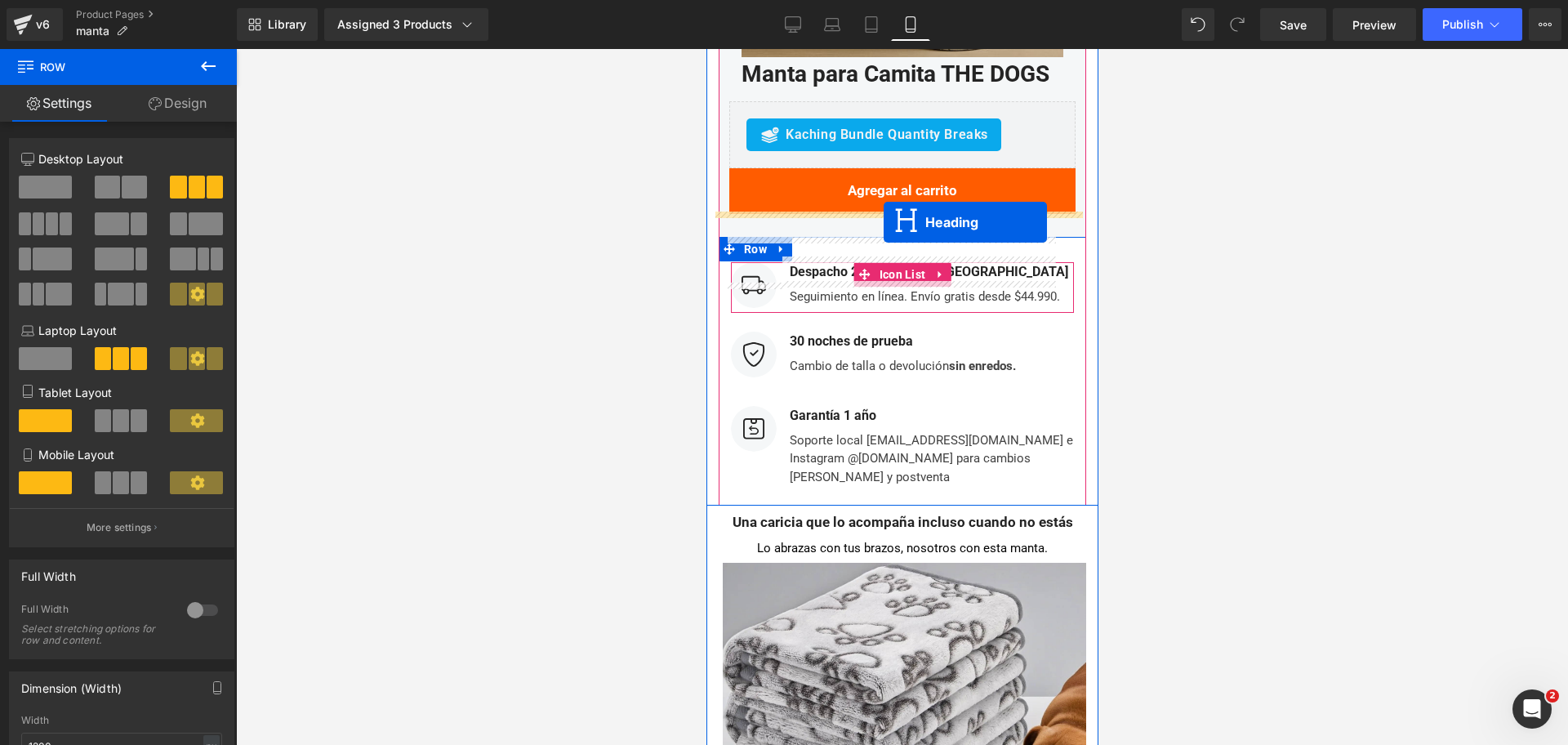
drag, startPoint x: 853, startPoint y: 481, endPoint x: 883, endPoint y: 222, distance: 260.7
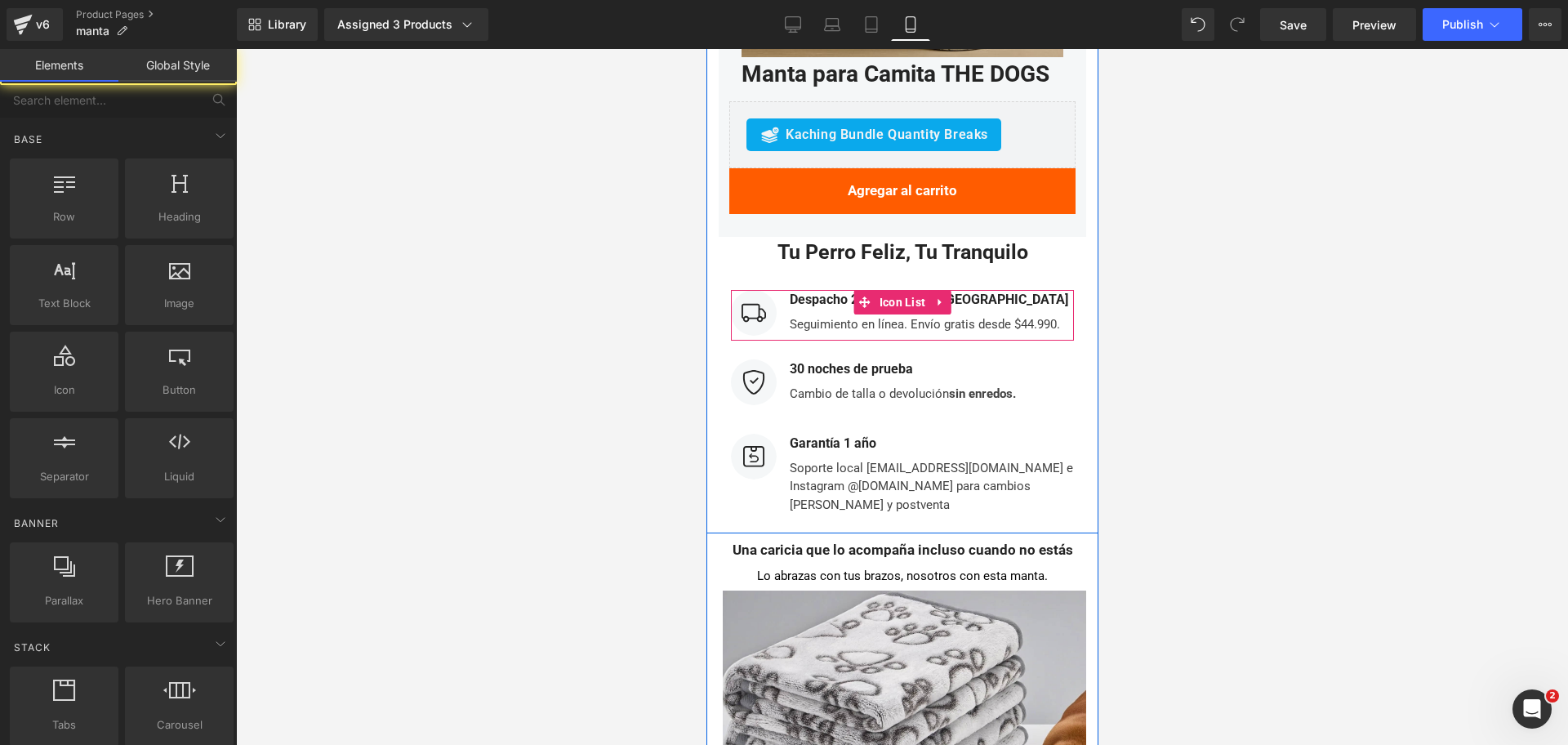
click at [1156, 199] on div at bounding box center [902, 397] width 1332 height 696
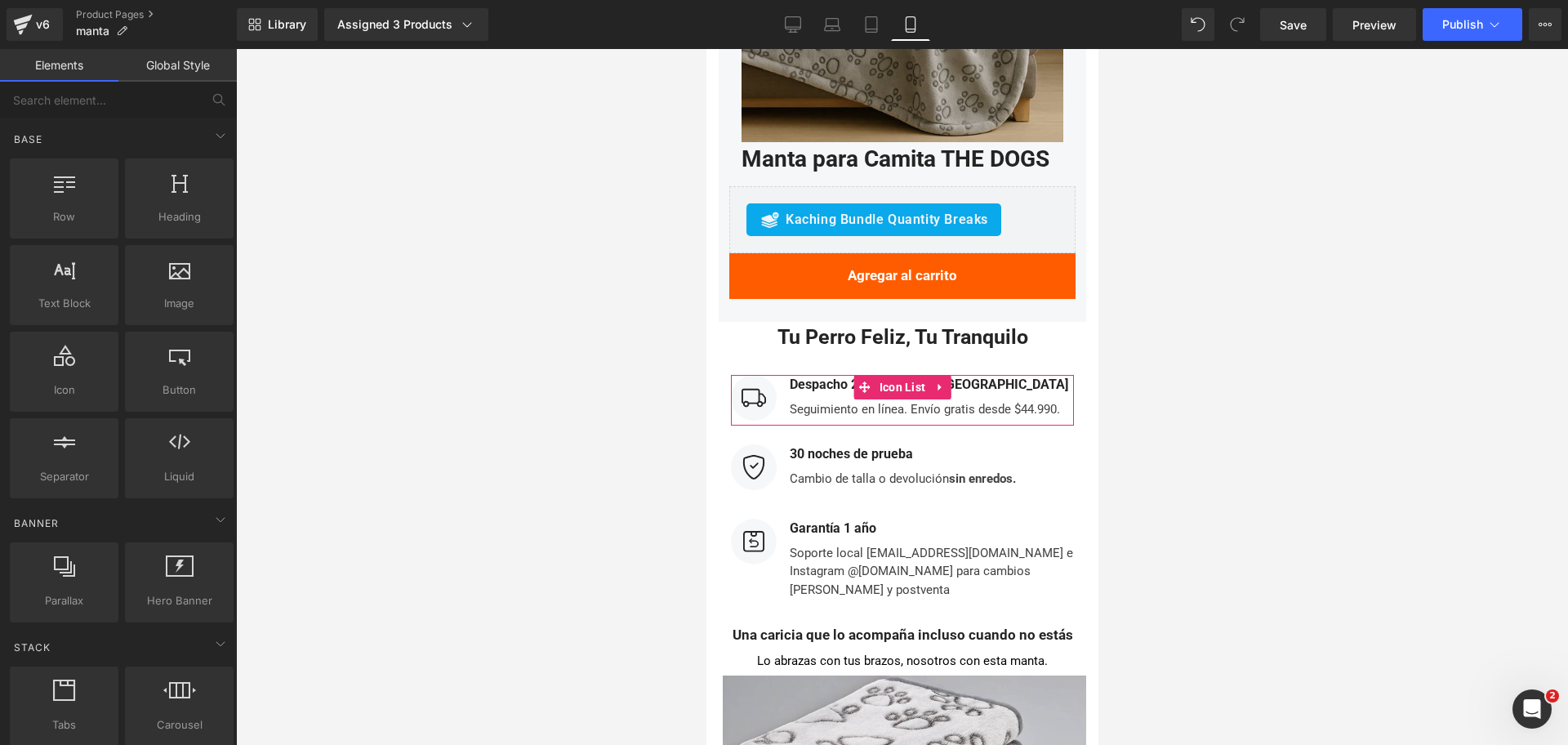
scroll to position [4598, 0]
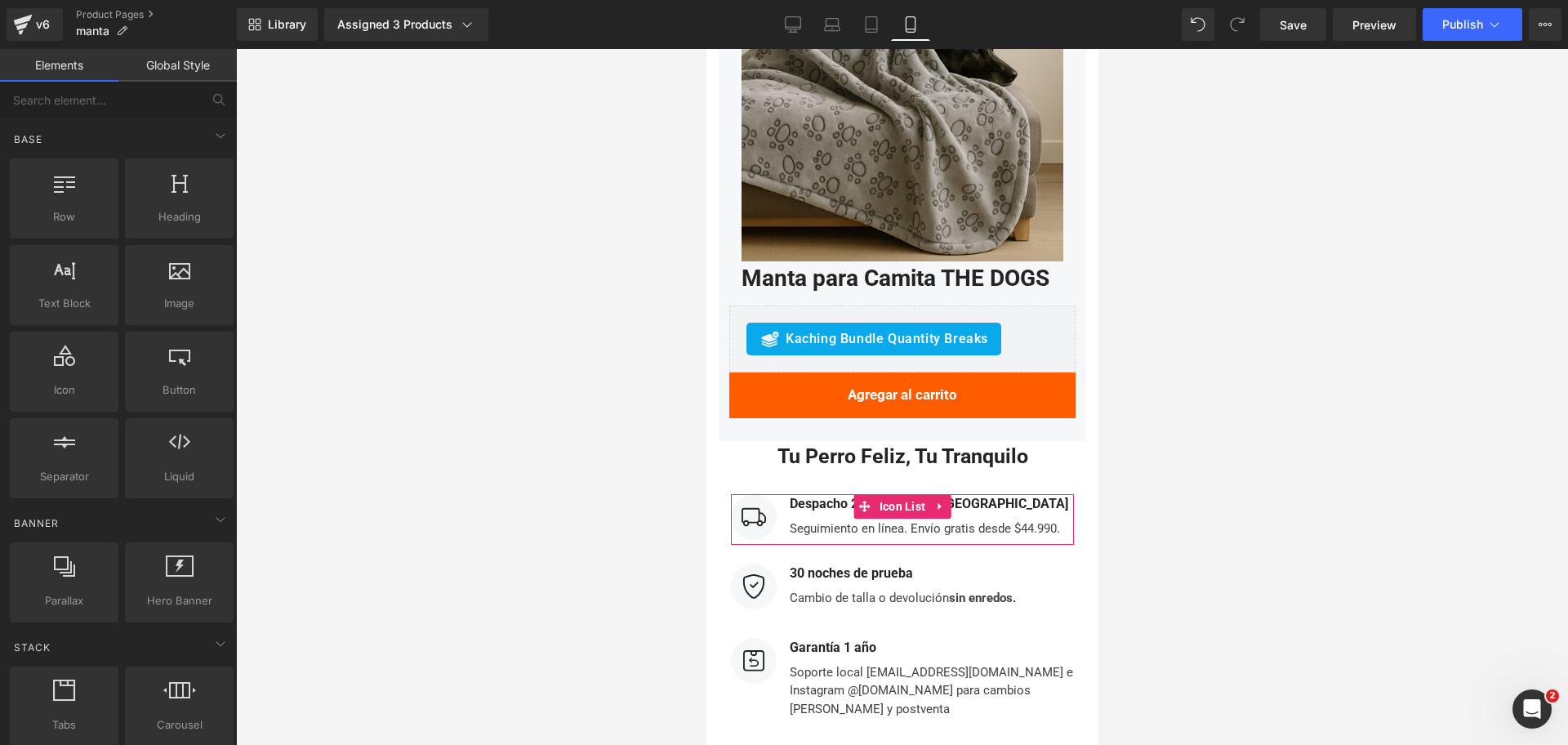
click at [1119, 251] on div at bounding box center [902, 397] width 1332 height 696
click at [991, 514] on div "Seguimiento en línea. Envío gratis desde $44.990." at bounding box center [926, 526] width 283 height 25
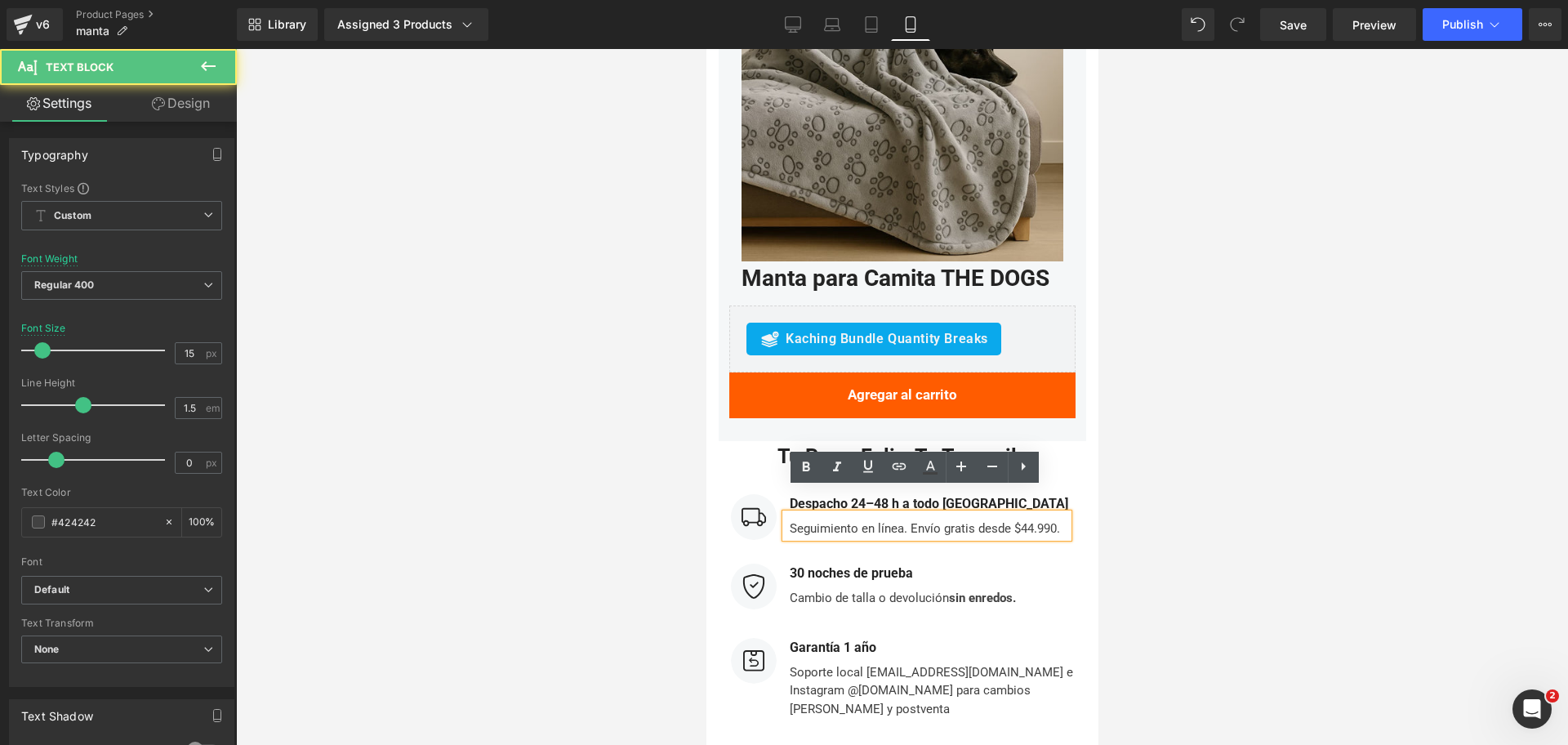
click at [1148, 430] on div at bounding box center [902, 397] width 1332 height 696
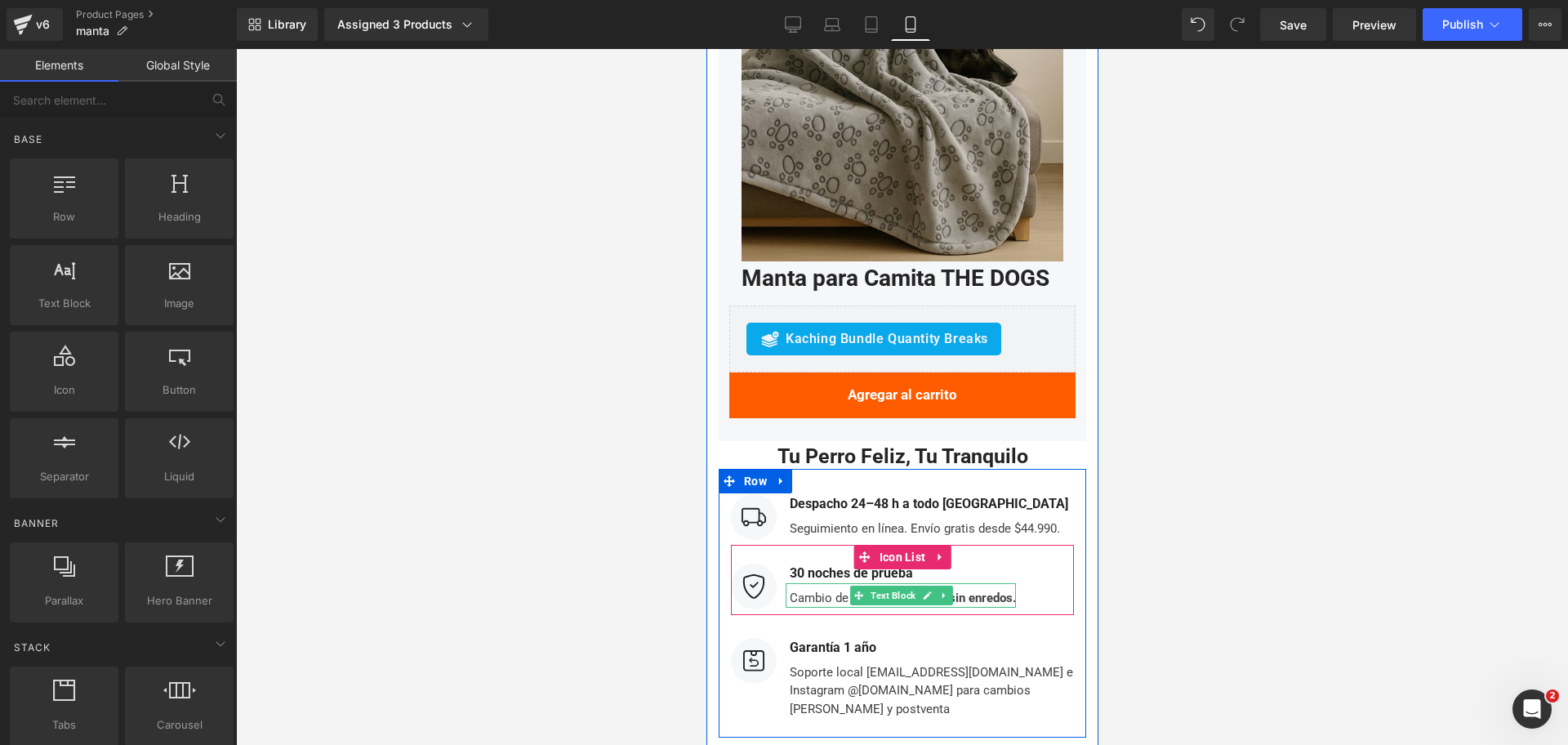
click at [833, 583] on div "Cambio de talla o devolución sin enredos." at bounding box center [900, 596] width 230 height 25
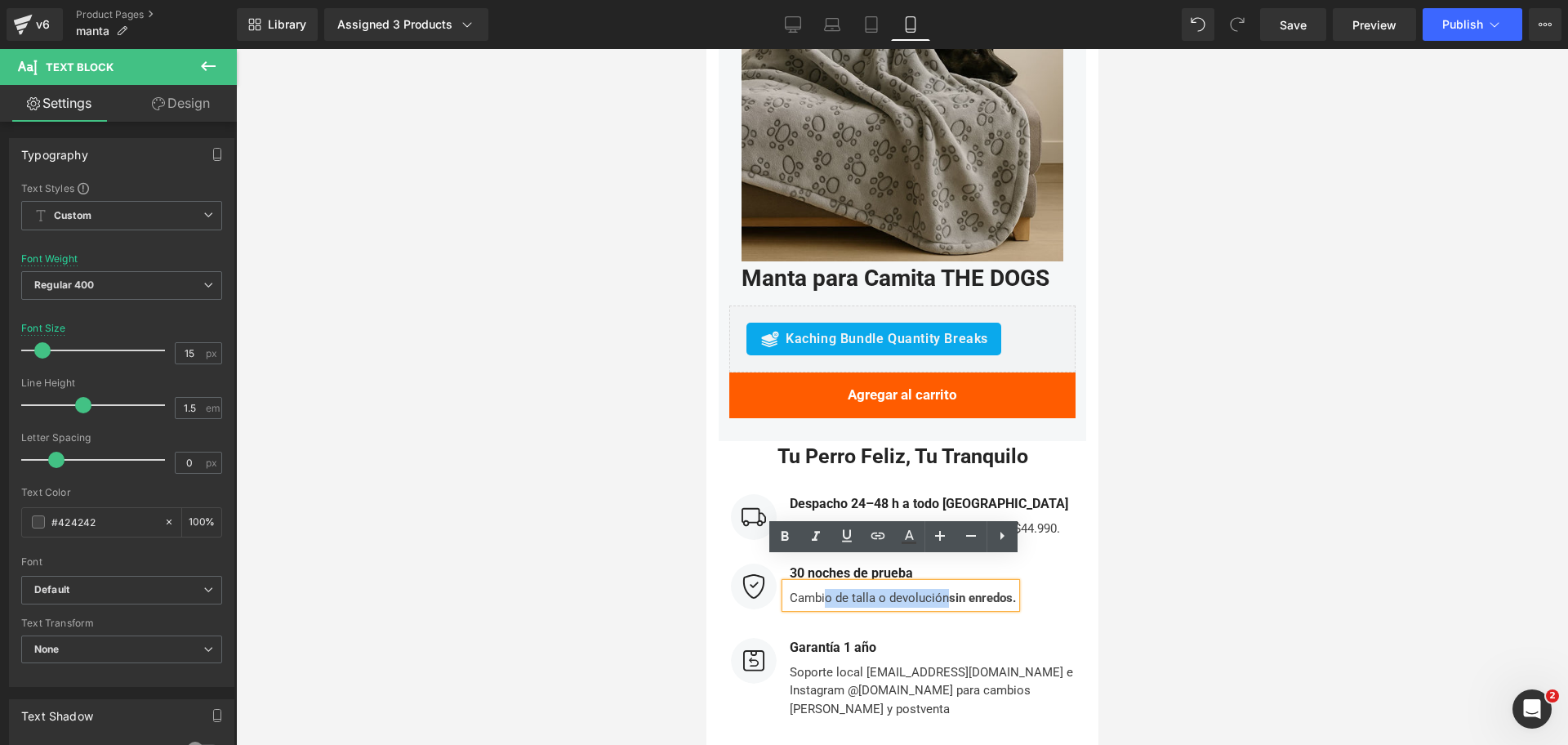
drag, startPoint x: 818, startPoint y: 575, endPoint x: 937, endPoint y: 578, distance: 119.0
click at [937, 583] on div "Cambio de talla o devolución sin enredos." at bounding box center [900, 596] width 230 height 25
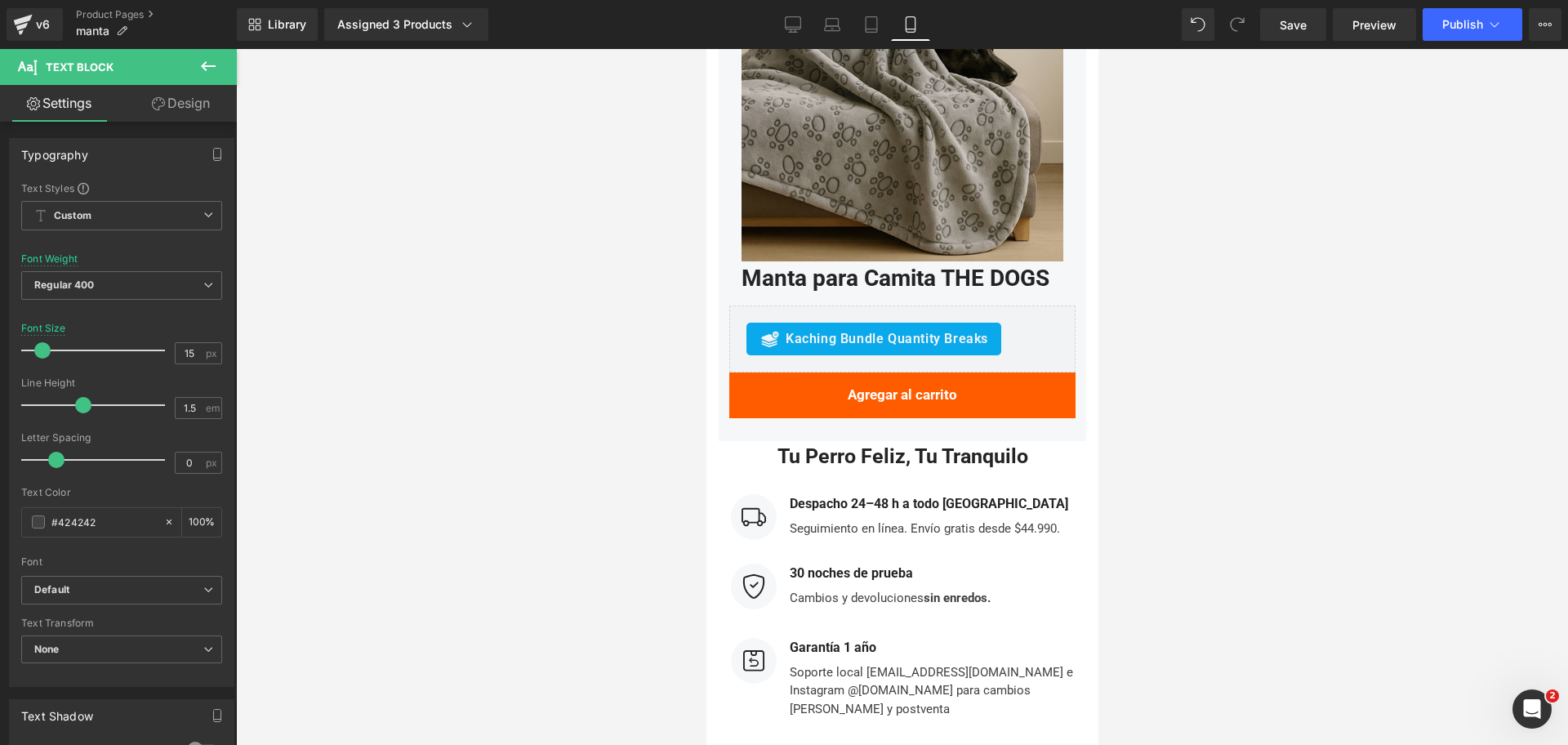
click at [1250, 461] on div at bounding box center [902, 397] width 1332 height 696
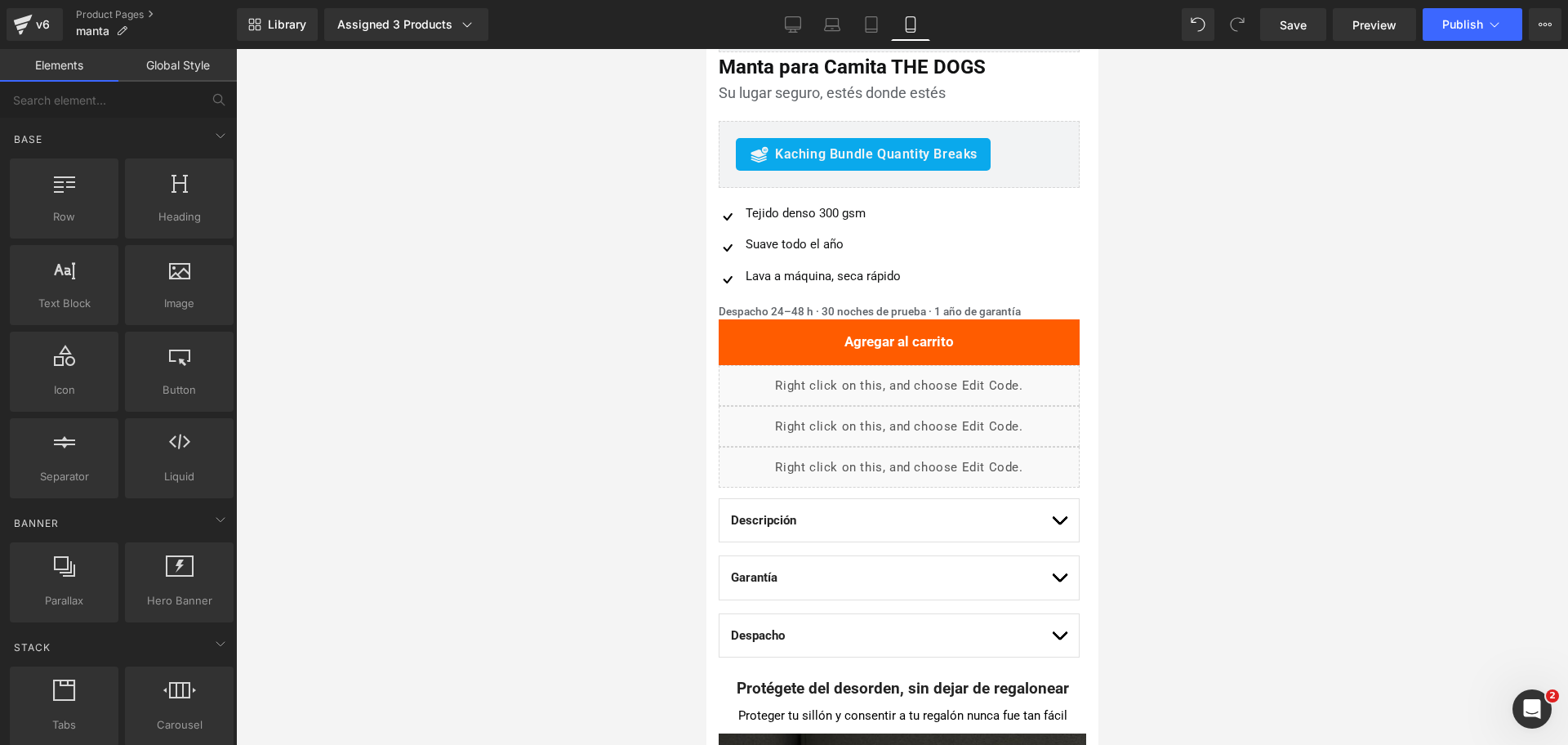
scroll to position [0, 0]
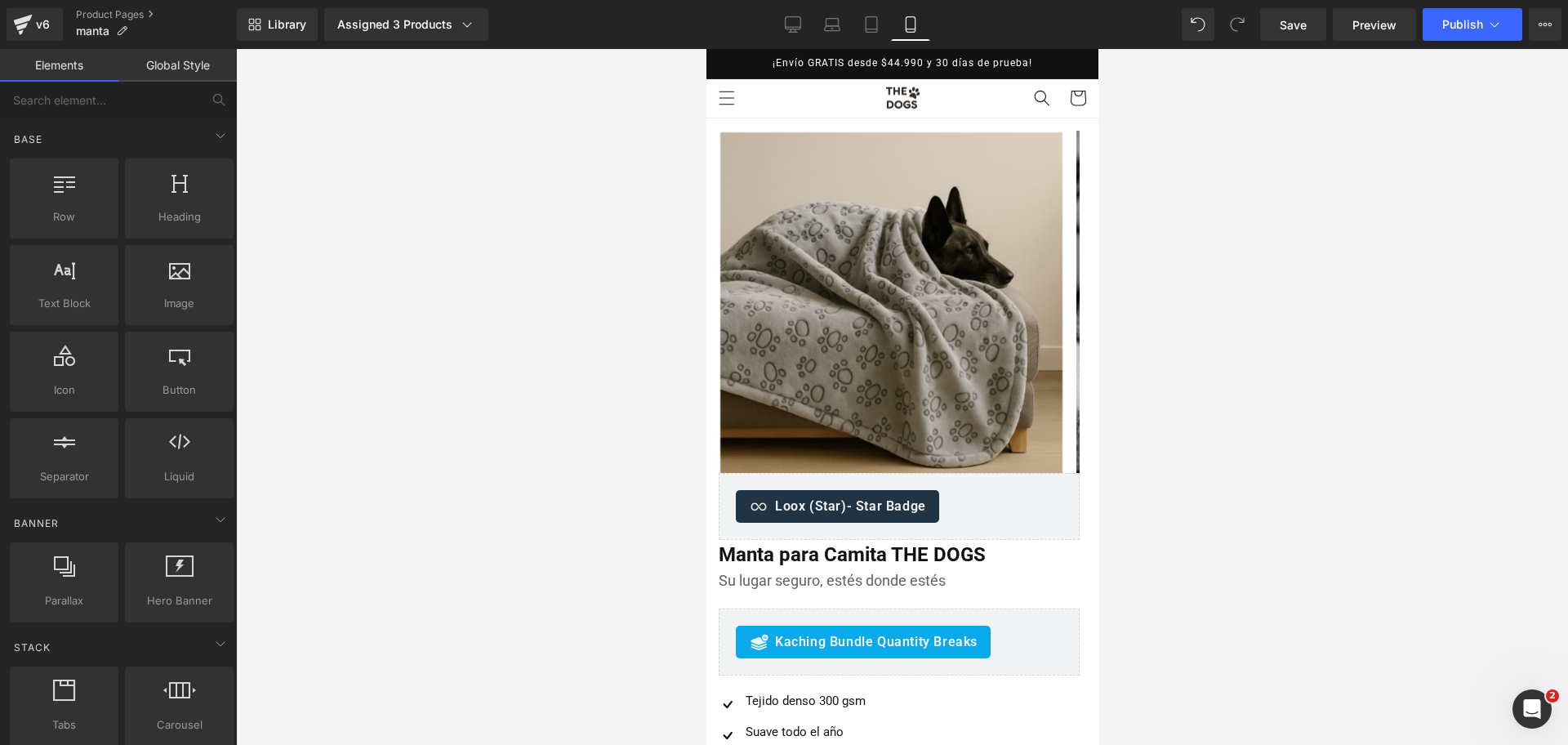
drag, startPoint x: 1095, startPoint y: 480, endPoint x: 1814, endPoint y: 126, distance: 801.4
click at [791, 25] on icon at bounding box center [793, 24] width 16 height 16
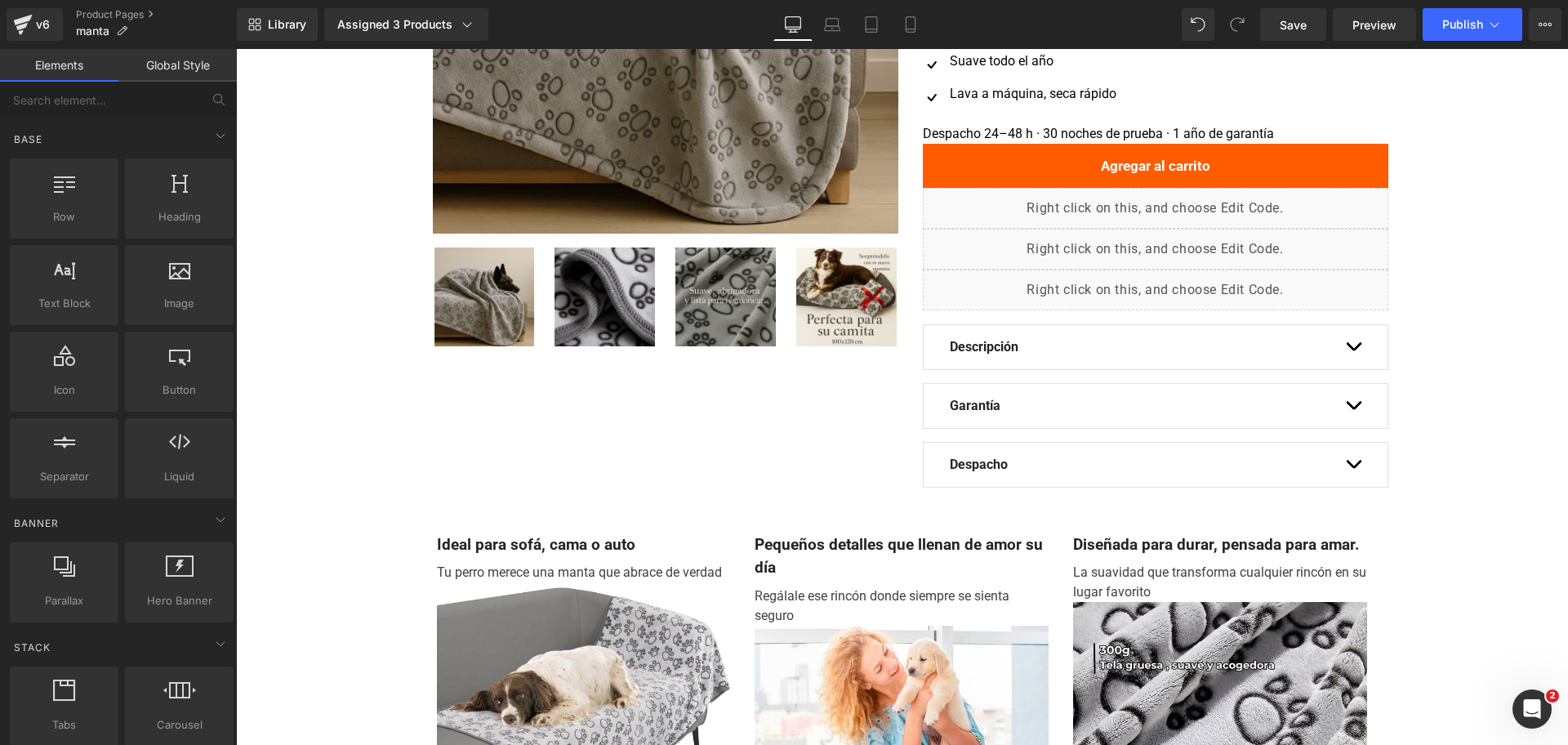
scroll to position [205, 0]
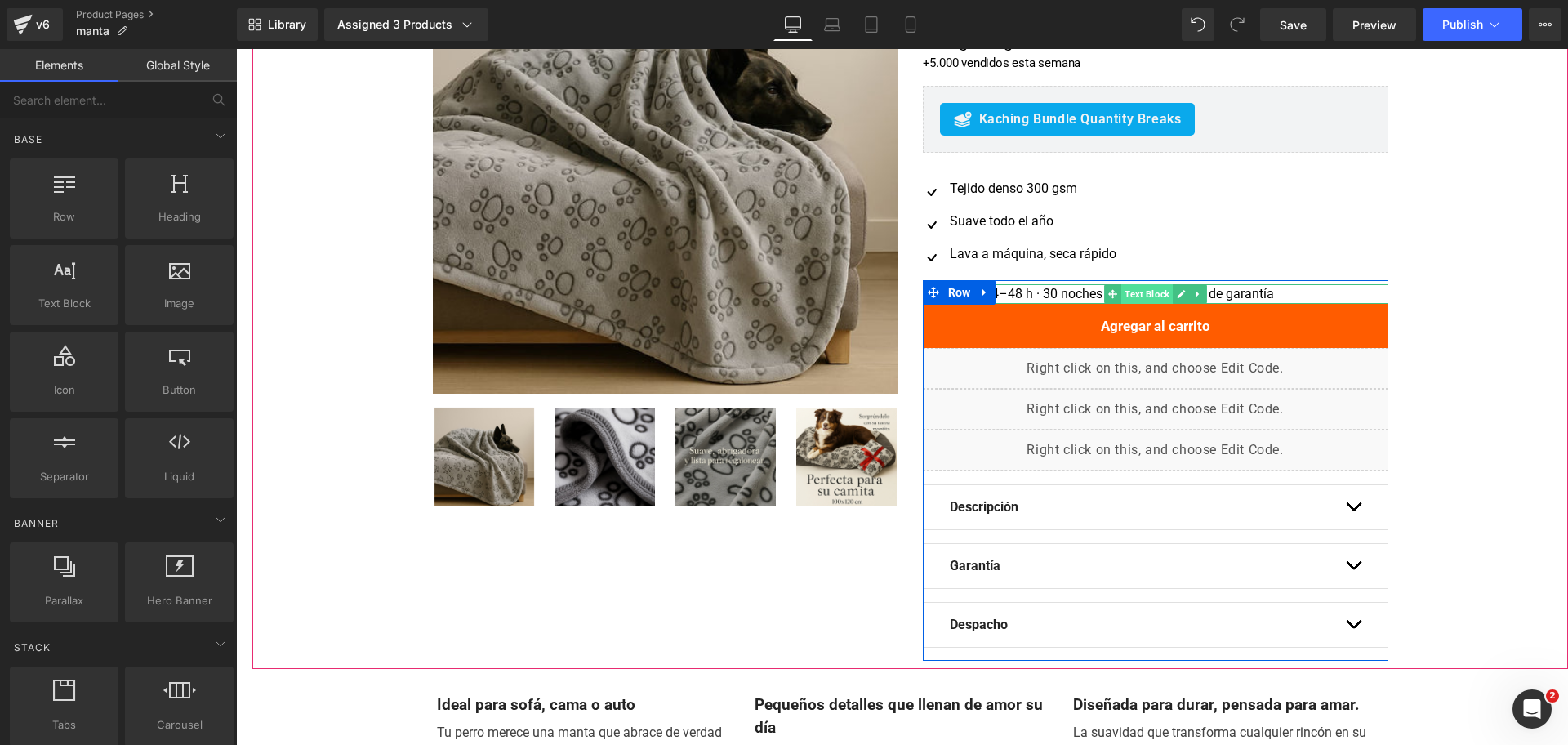
click at [1131, 291] on span "Text Block" at bounding box center [1147, 294] width 51 height 20
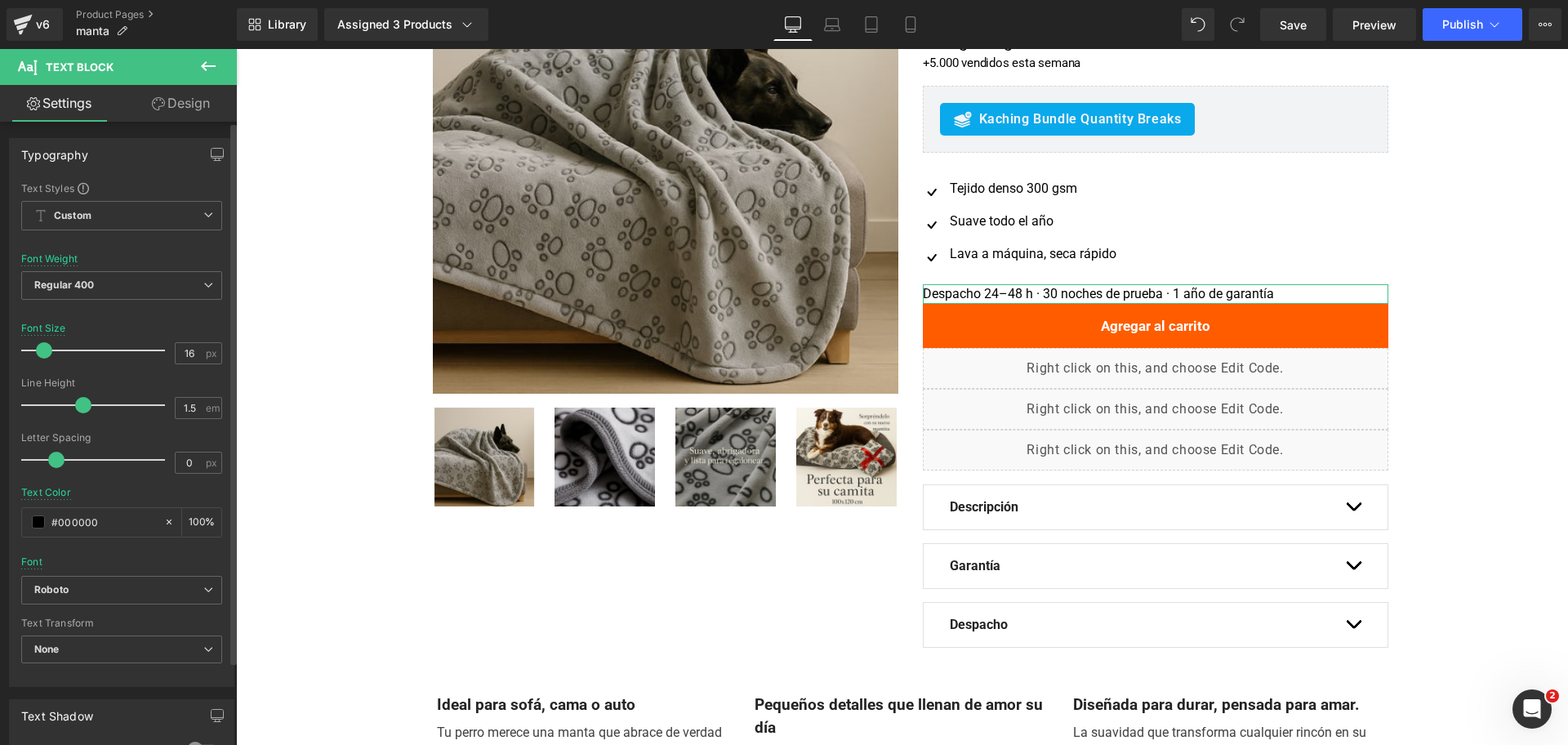
click at [192, 364] on div "Font Size 16 px" at bounding box center [121, 350] width 201 height 55
click at [187, 357] on input "16" at bounding box center [190, 353] width 29 height 20
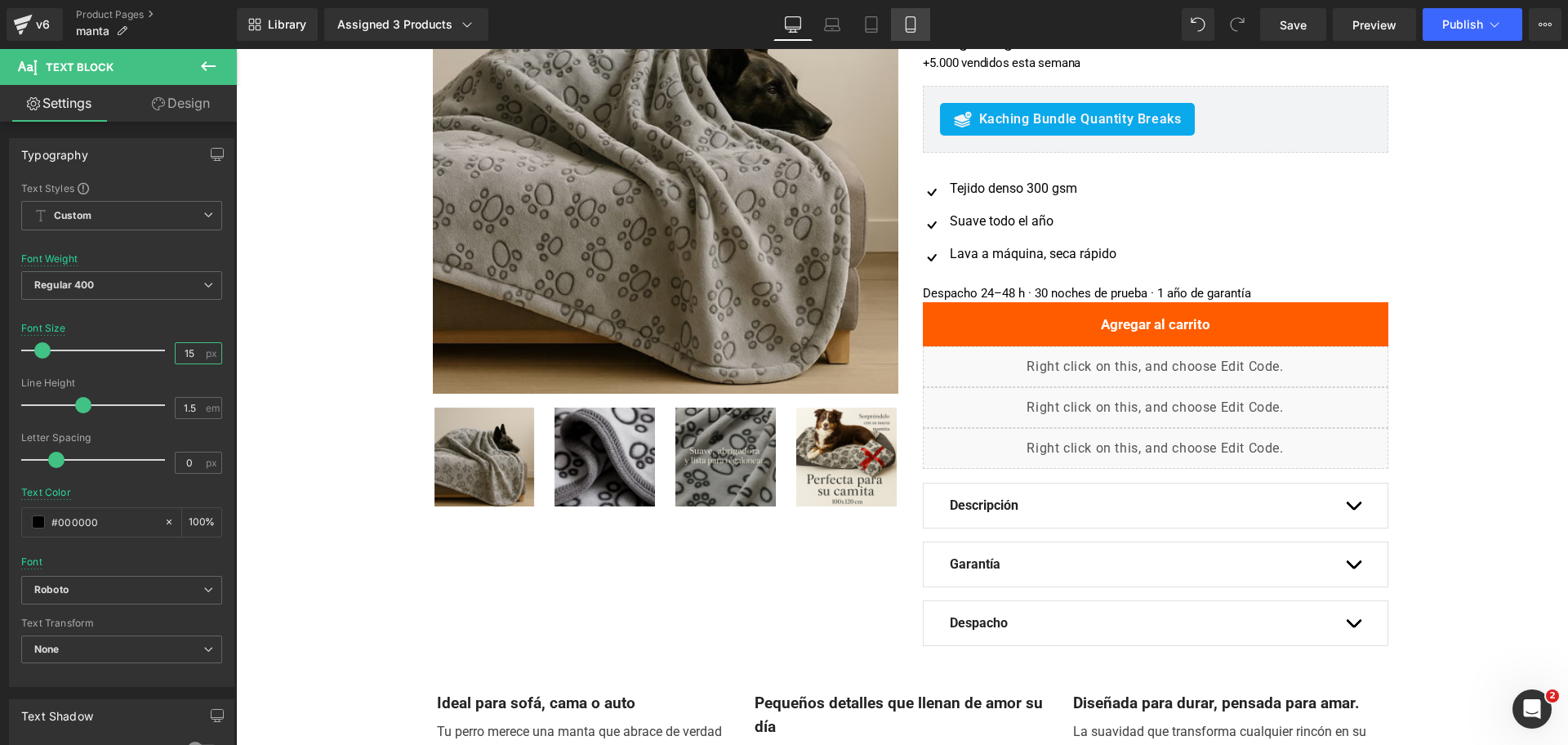
type input "15"
click at [928, 20] on link "Mobile" at bounding box center [911, 25] width 39 height 32
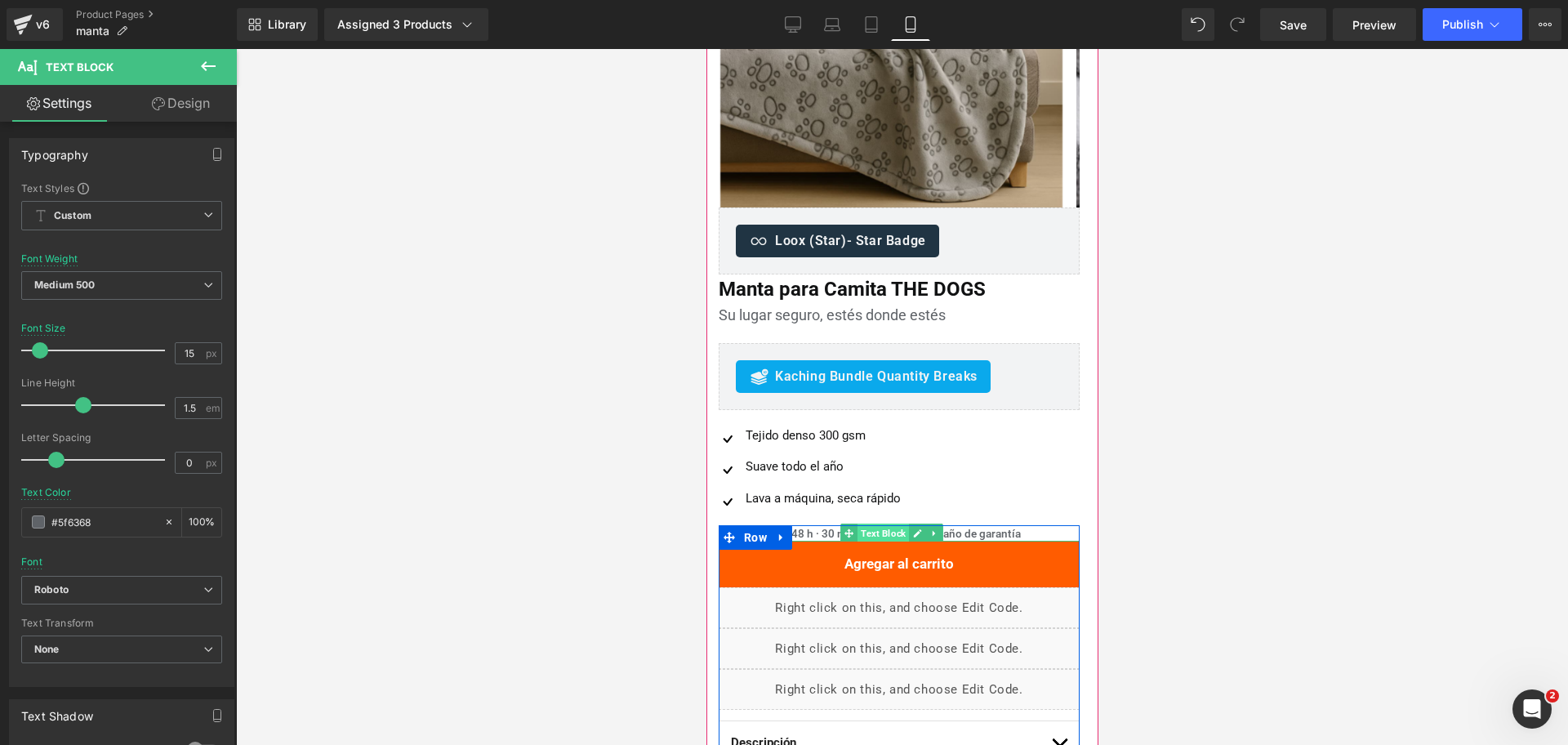
click at [857, 536] on span "Text Block" at bounding box center [882, 533] width 51 height 20
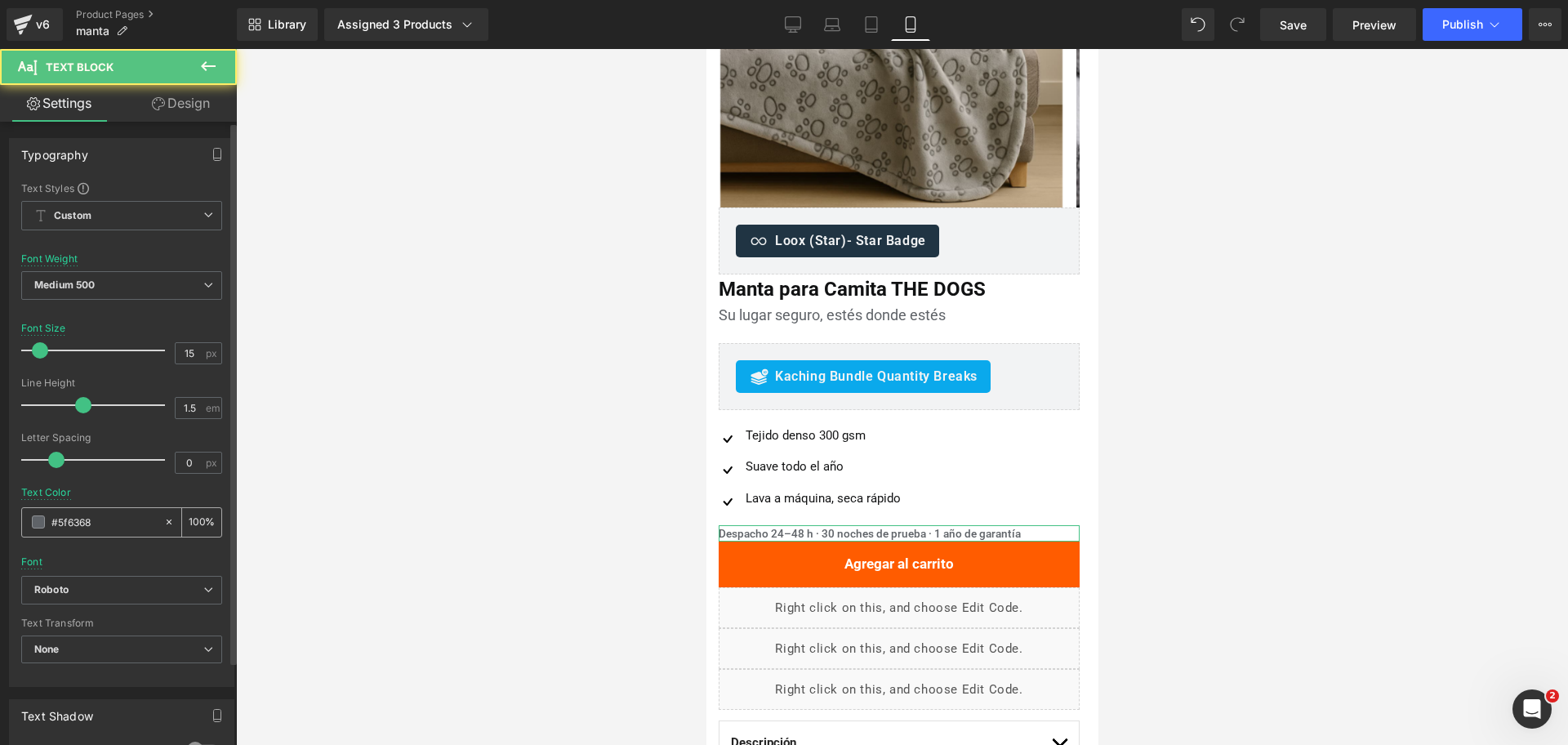
click at [95, 520] on input "#000000" at bounding box center [104, 521] width 105 height 18
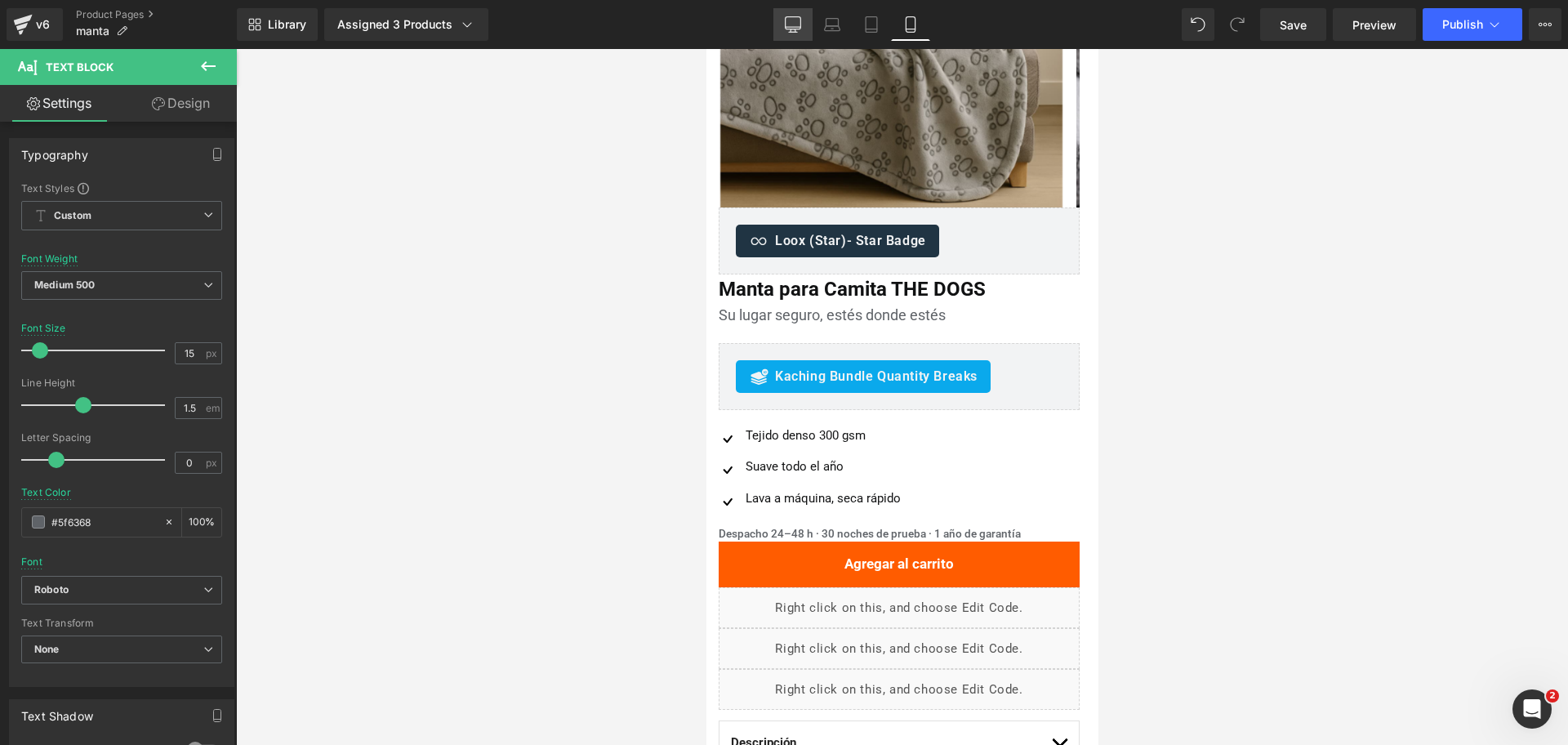
click at [801, 32] on link "Desktop" at bounding box center [793, 25] width 39 height 32
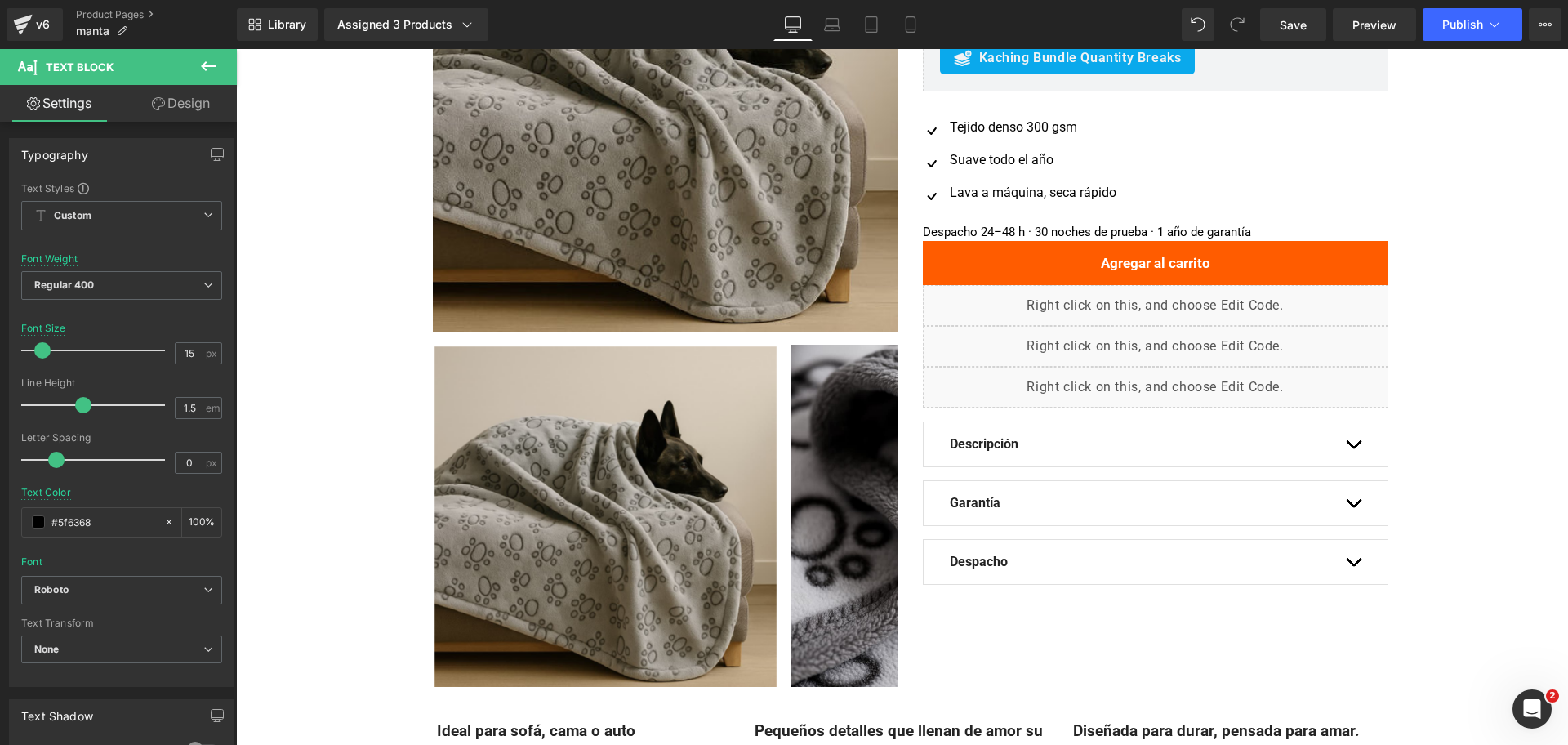
scroll to position [0, 0]
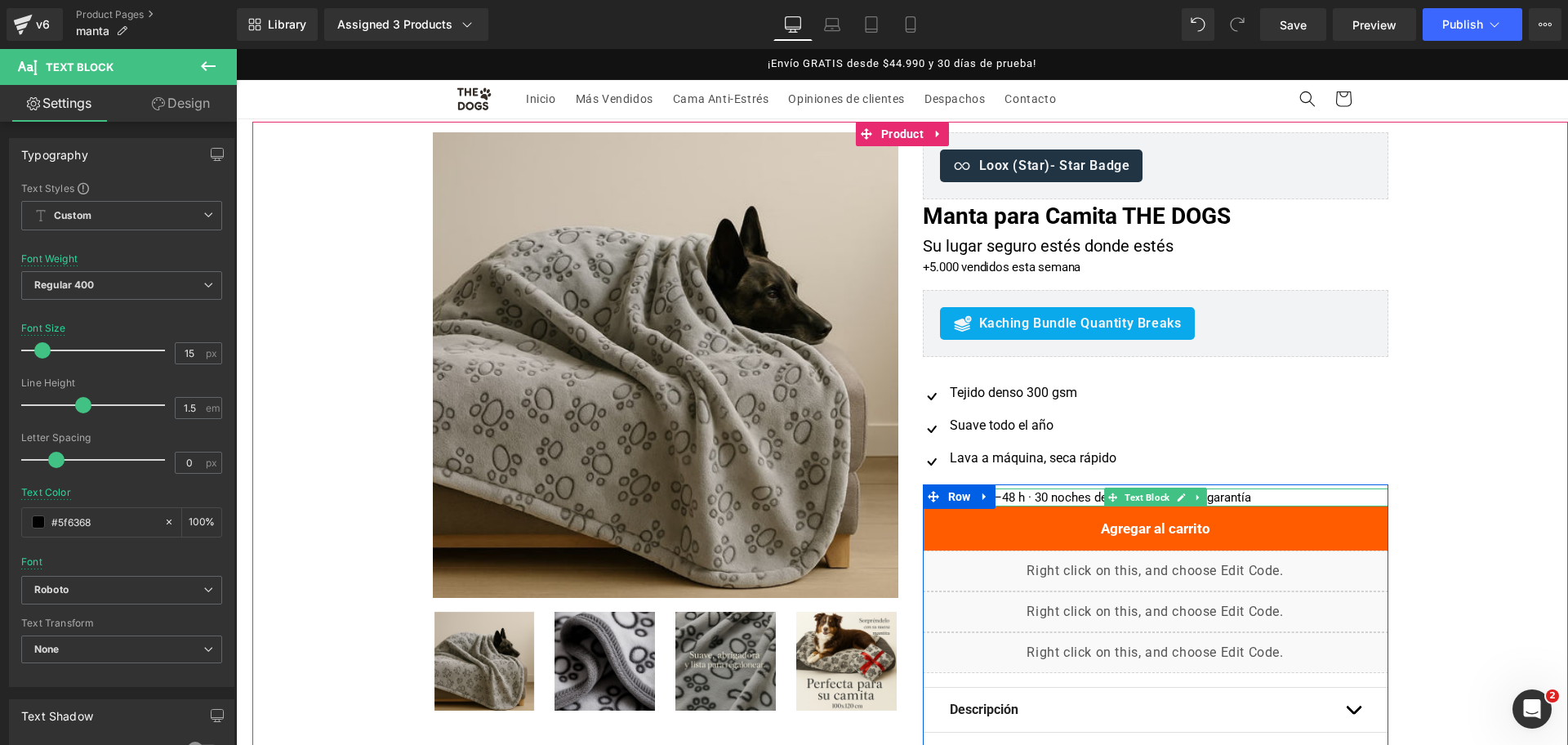
click at [1032, 498] on div "Despacho 24–48 h · 30 noches de prueba · 1 año de garantía" at bounding box center [1155, 498] width 465 height 19
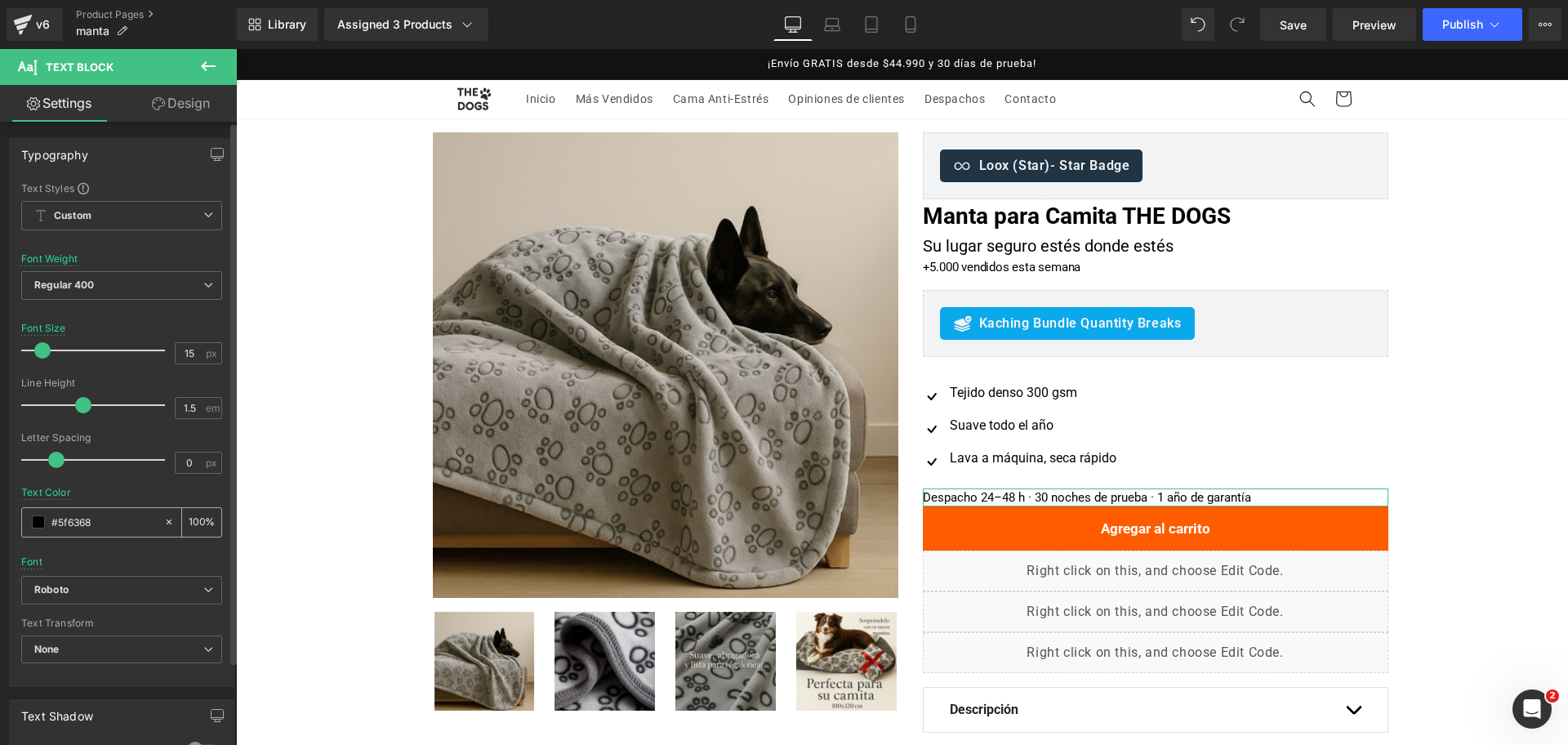
click at [115, 520] on input "#5f6368" at bounding box center [104, 521] width 105 height 18
type input "#5f6368"
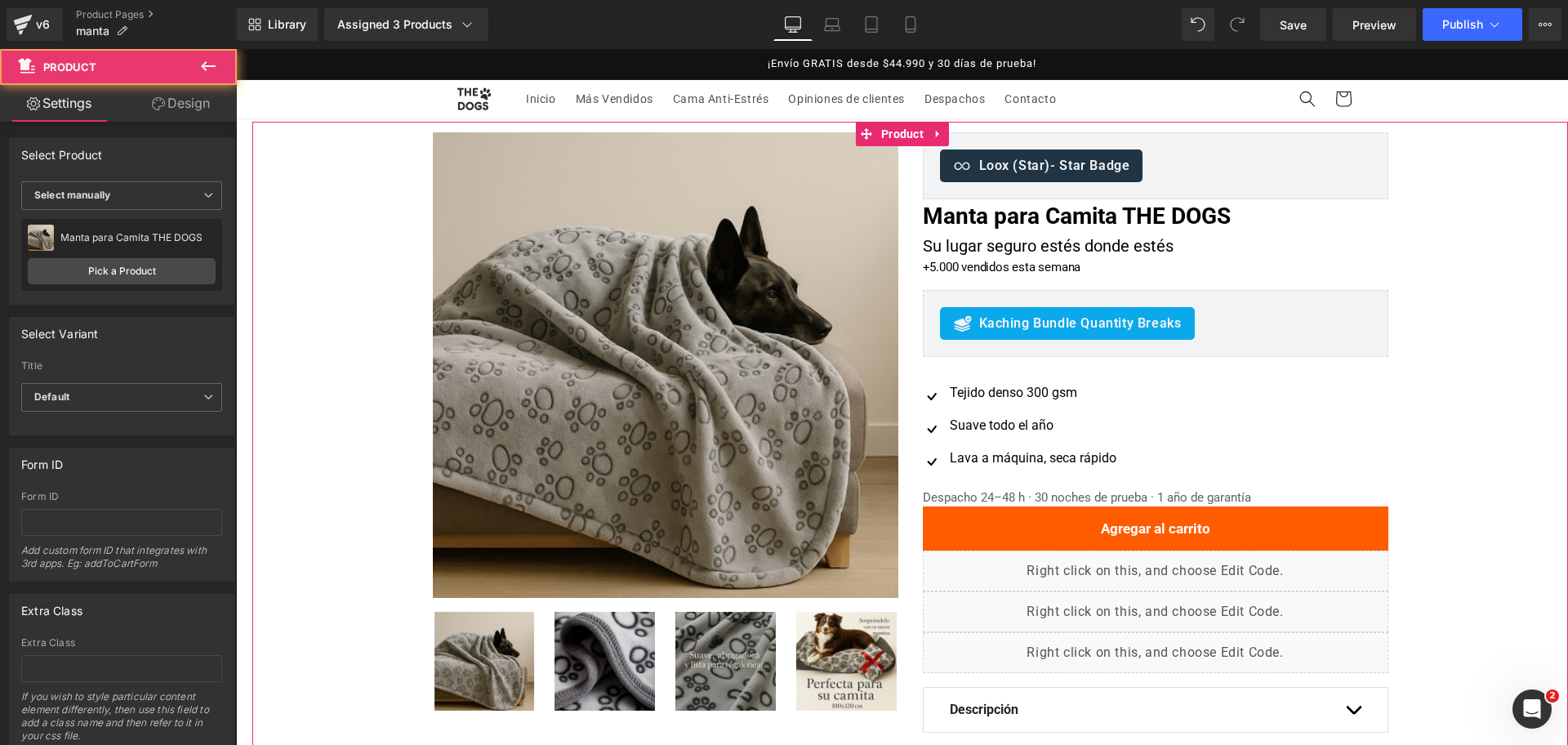
click at [1473, 354] on div "Oferta (P) Image" at bounding box center [910, 501] width 1316 height 739
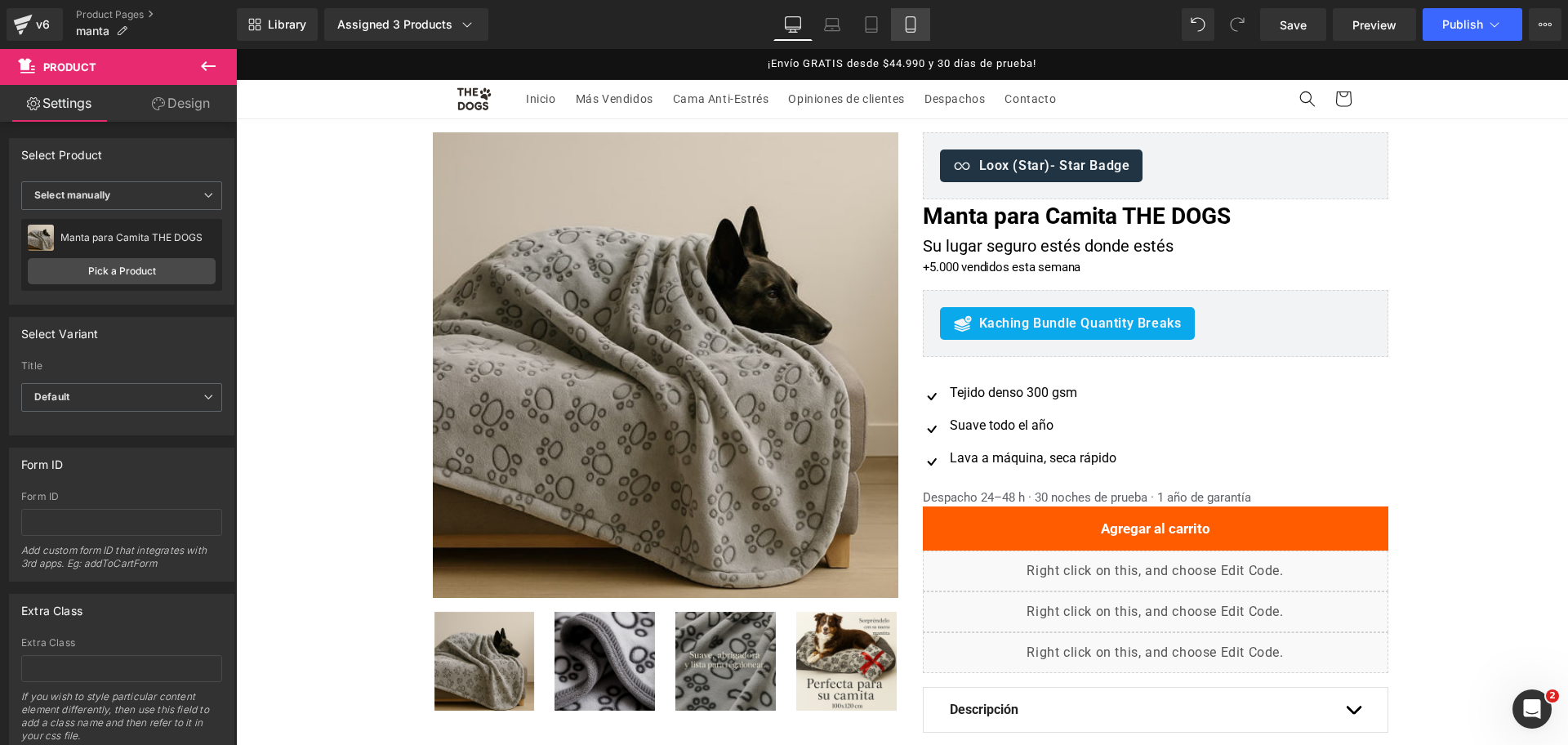
click at [926, 11] on link "Mobile" at bounding box center [911, 25] width 39 height 32
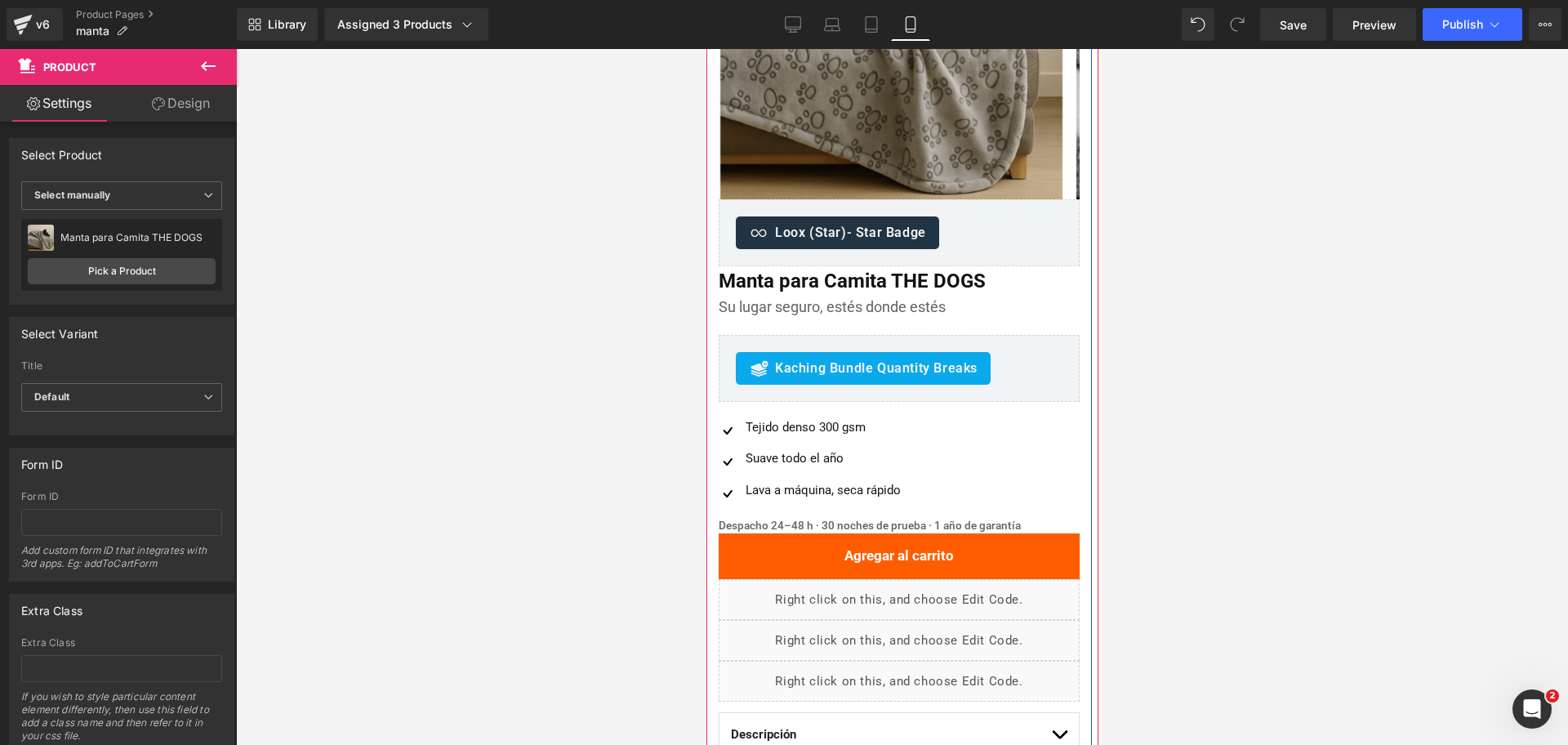
scroll to position [306, 0]
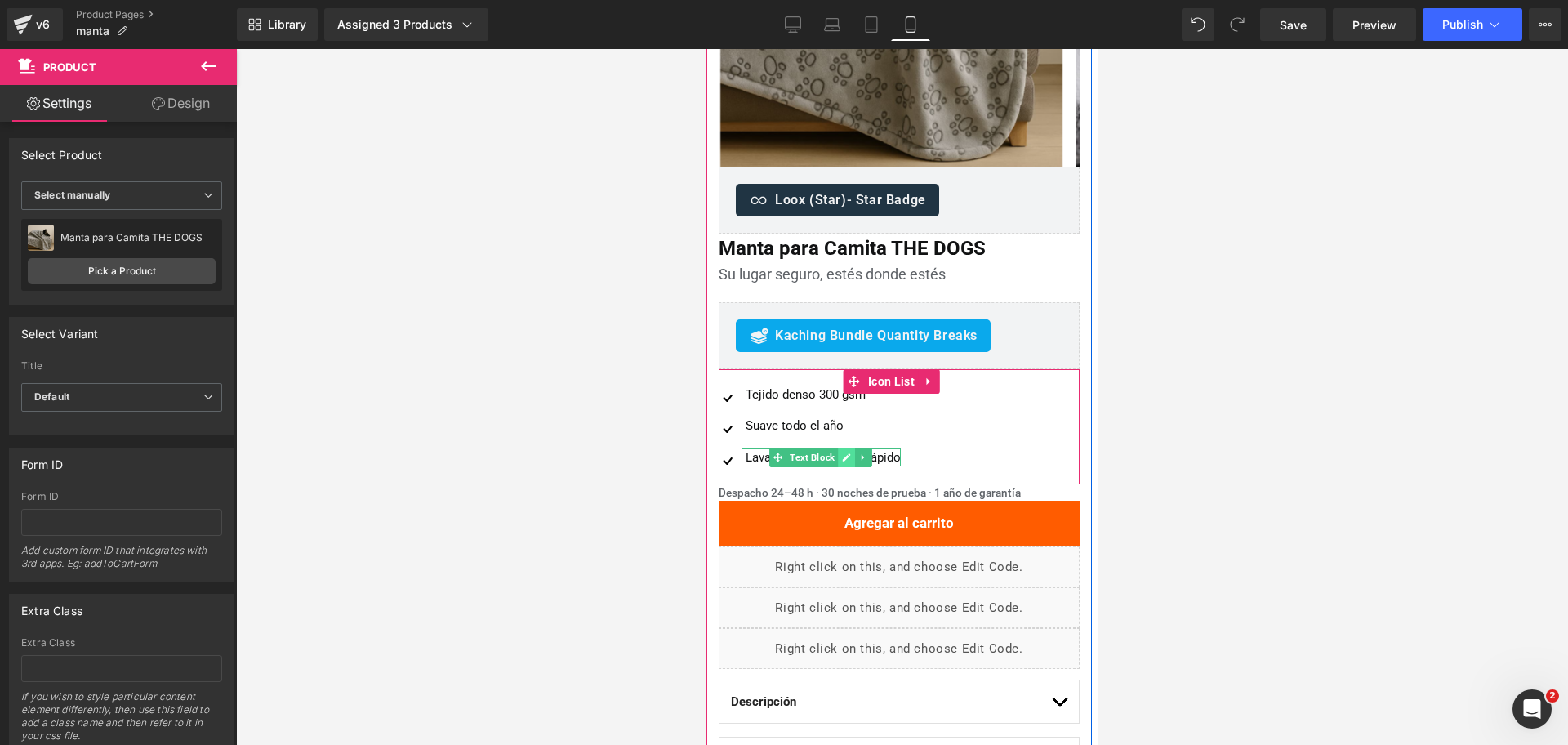
click at [838, 464] on link at bounding box center [846, 457] width 17 height 20
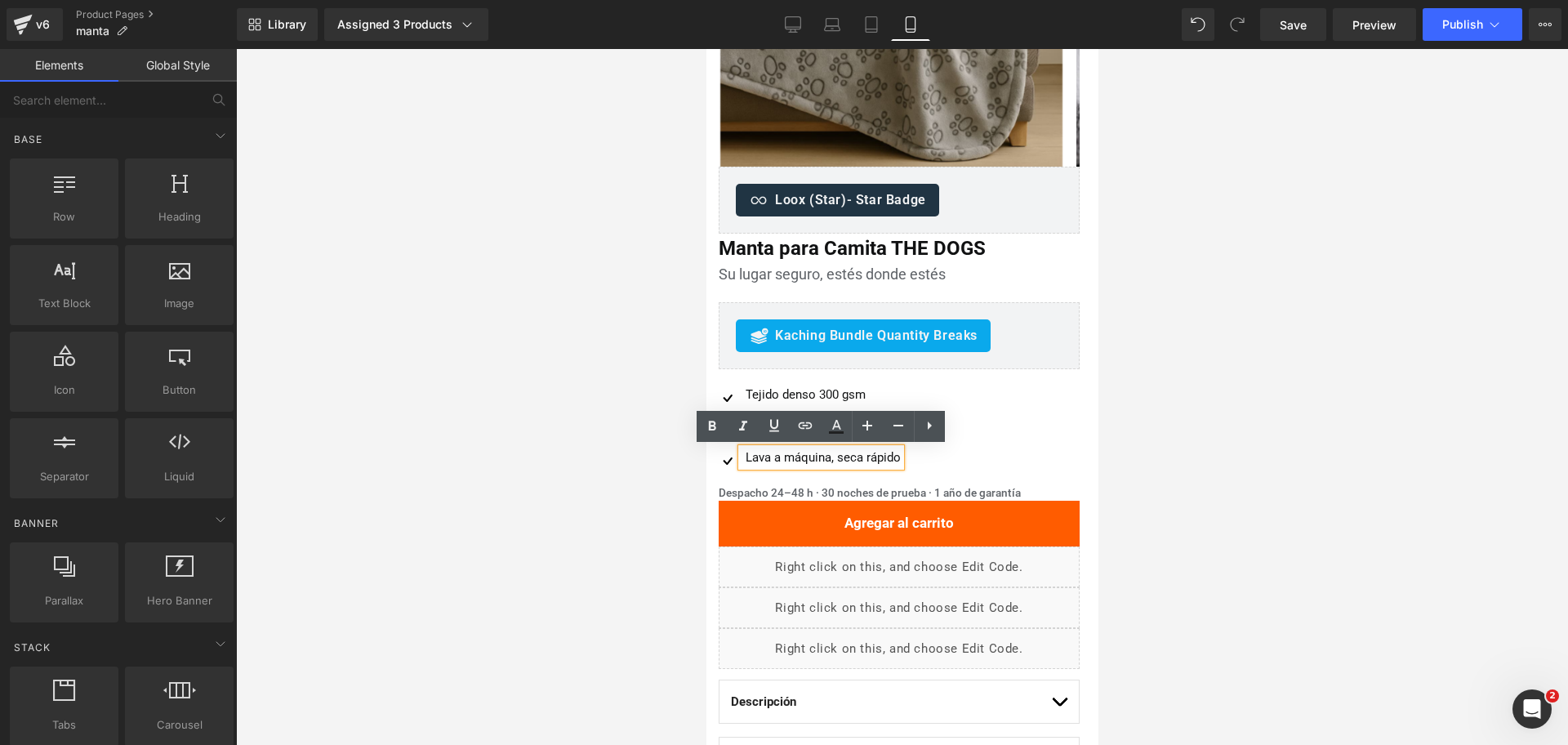
click at [1202, 362] on div at bounding box center [902, 397] width 1332 height 696
drag, startPoint x: 1029, startPoint y: 417, endPoint x: 1894, endPoint y: 447, distance: 865.5
click at [1029, 417] on div "Image Tejido denso 300 gsm Text Block Image Suave todo el año Text Block Image …" at bounding box center [886, 433] width 335 height 95
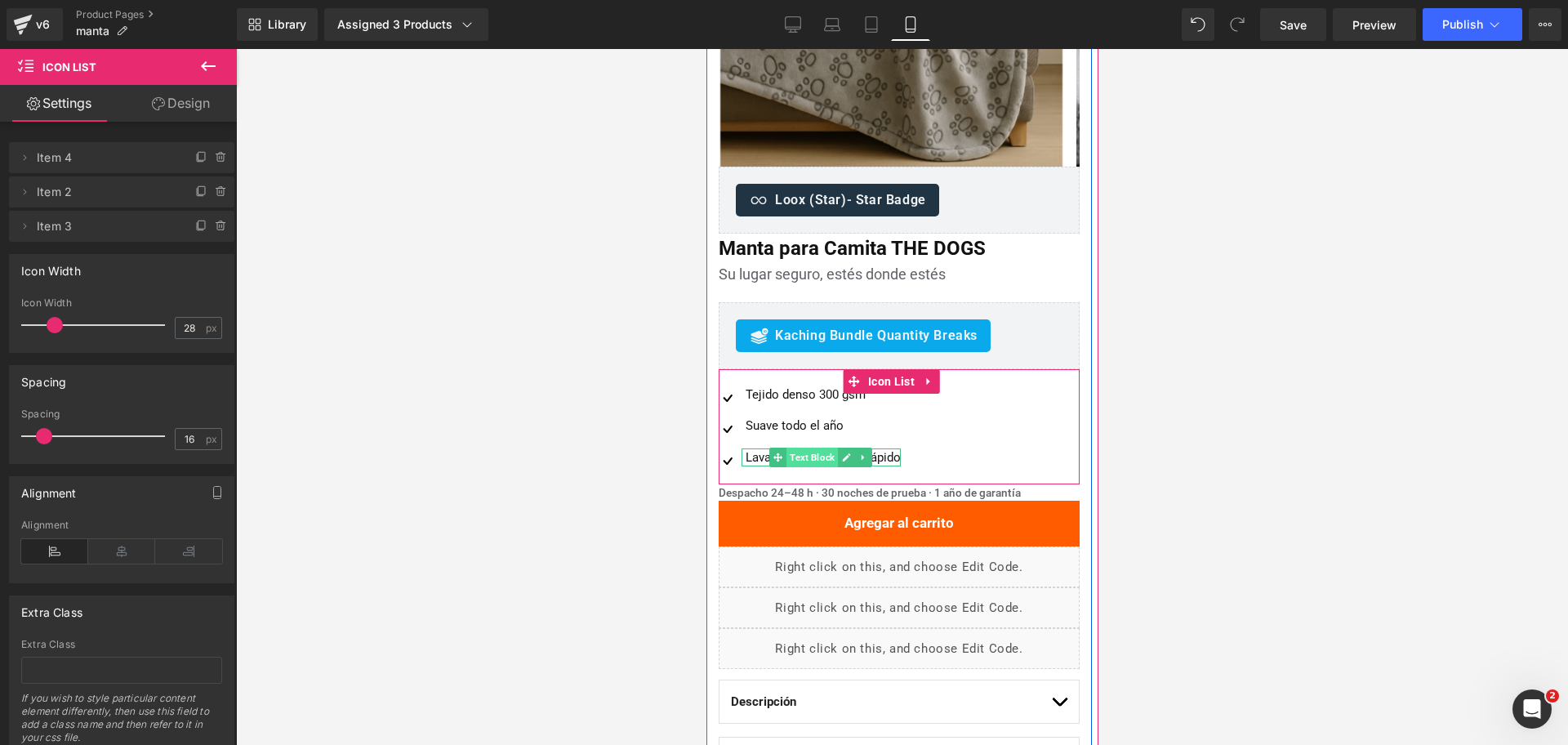
click at [795, 463] on span "Text Block" at bounding box center [812, 457] width 51 height 20
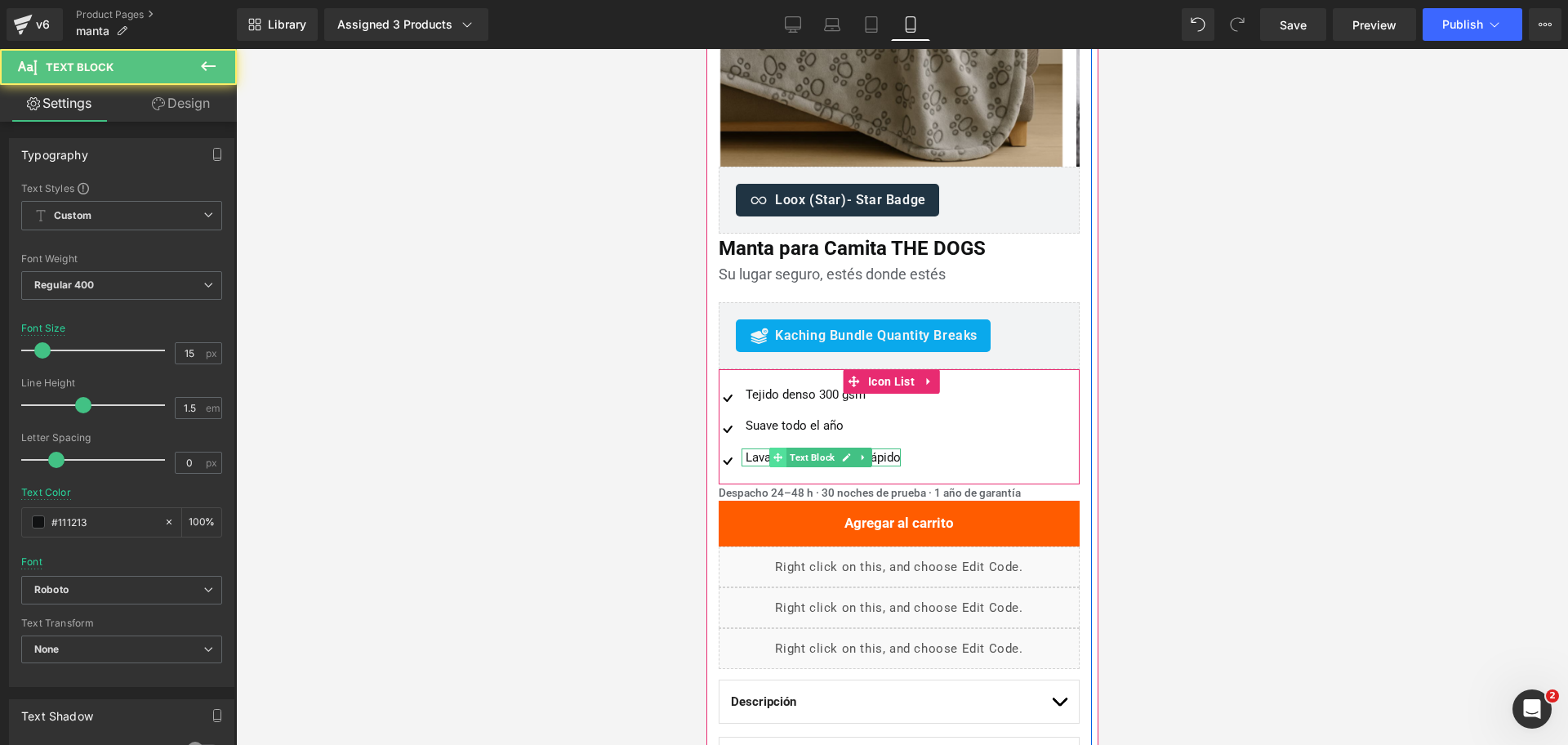
click at [774, 458] on icon at bounding box center [776, 457] width 9 height 9
click at [764, 456] on div "Lava a máquina, seca rápido" at bounding box center [820, 458] width 159 height 19
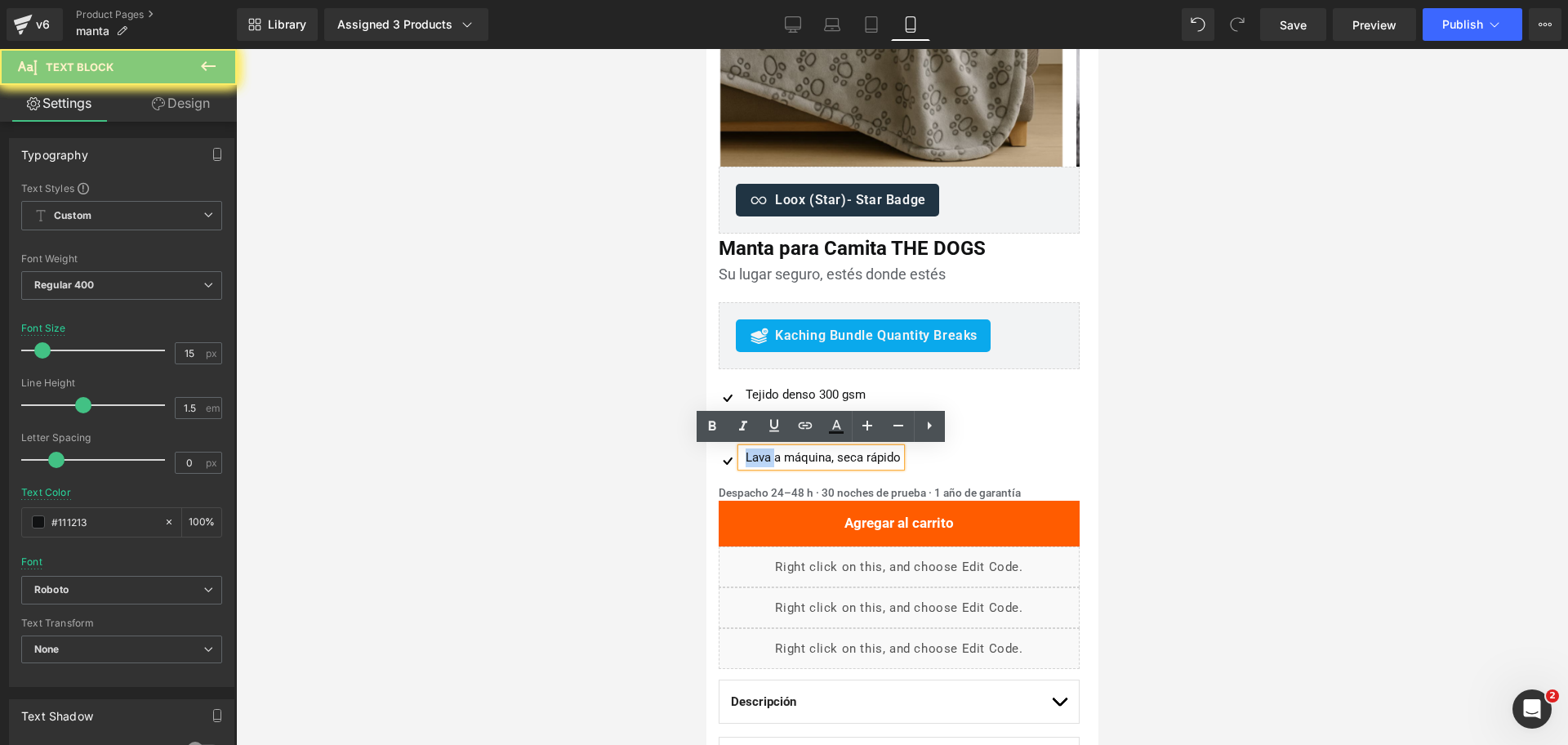
click at [764, 456] on div "Lava a máquina, seca rápido" at bounding box center [820, 458] width 159 height 19
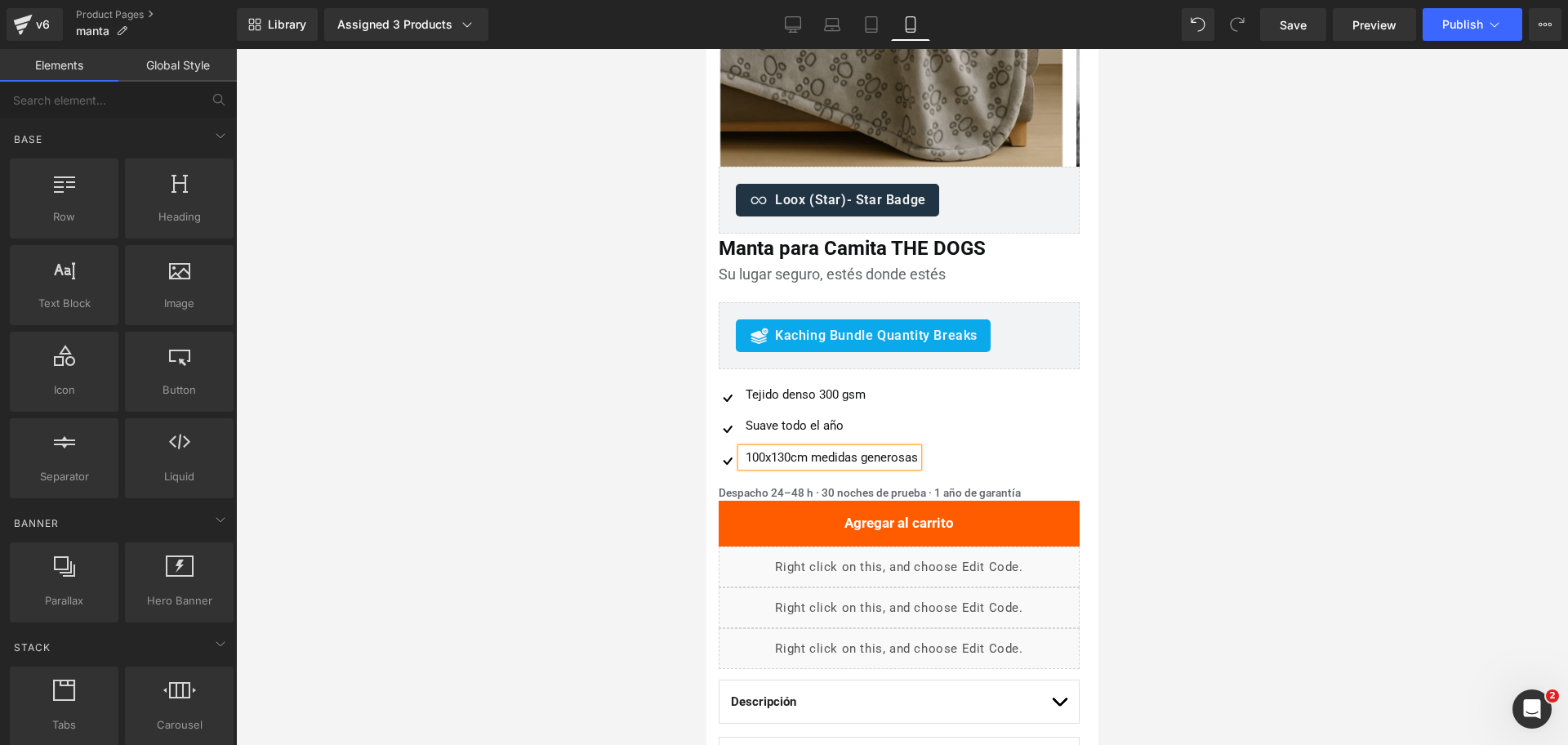
click at [1205, 389] on div at bounding box center [902, 397] width 1332 height 696
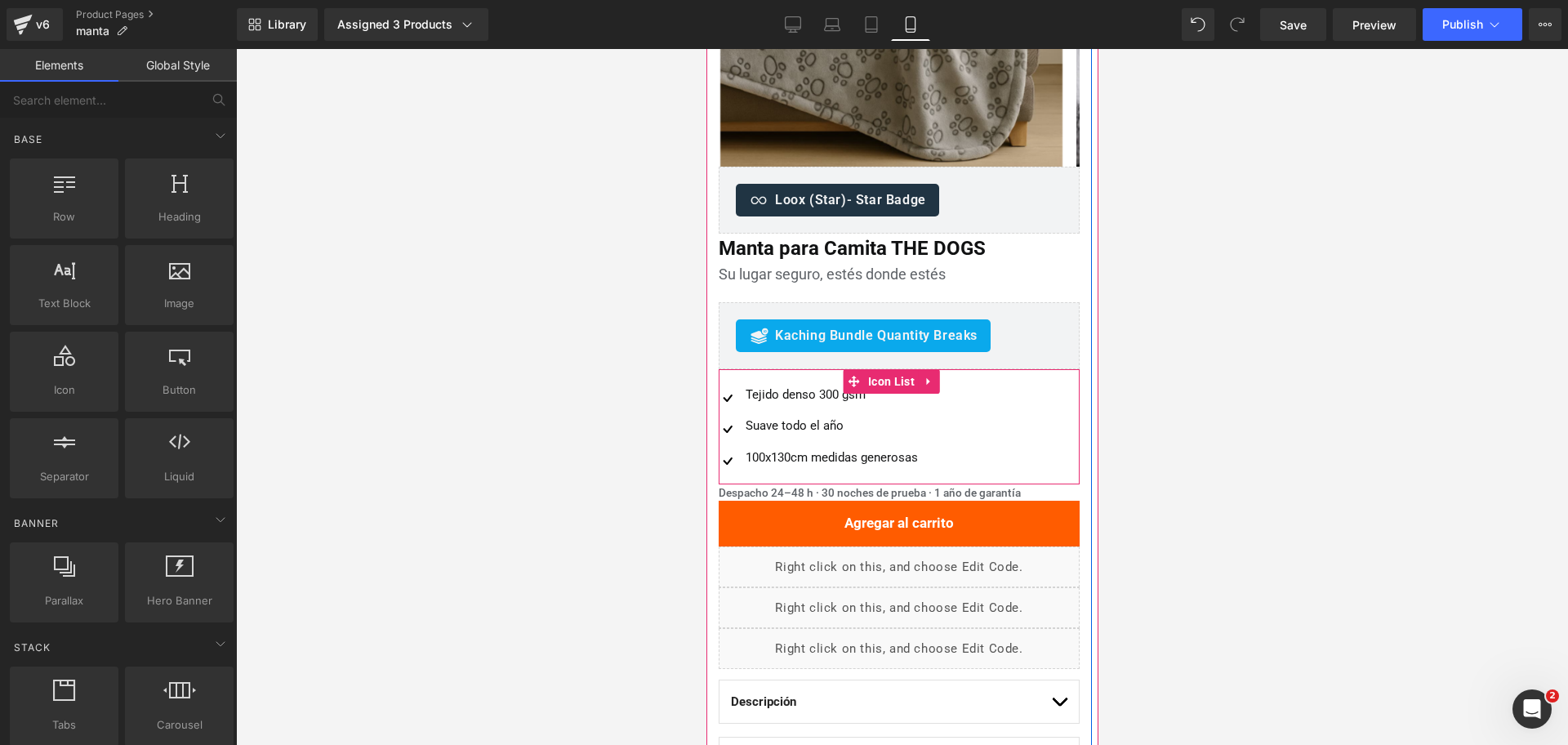
click at [807, 410] on ul "Image Tejido denso 300 gsm Text Block Image Suave todo el año Text Block Image …" at bounding box center [817, 433] width 199 height 95
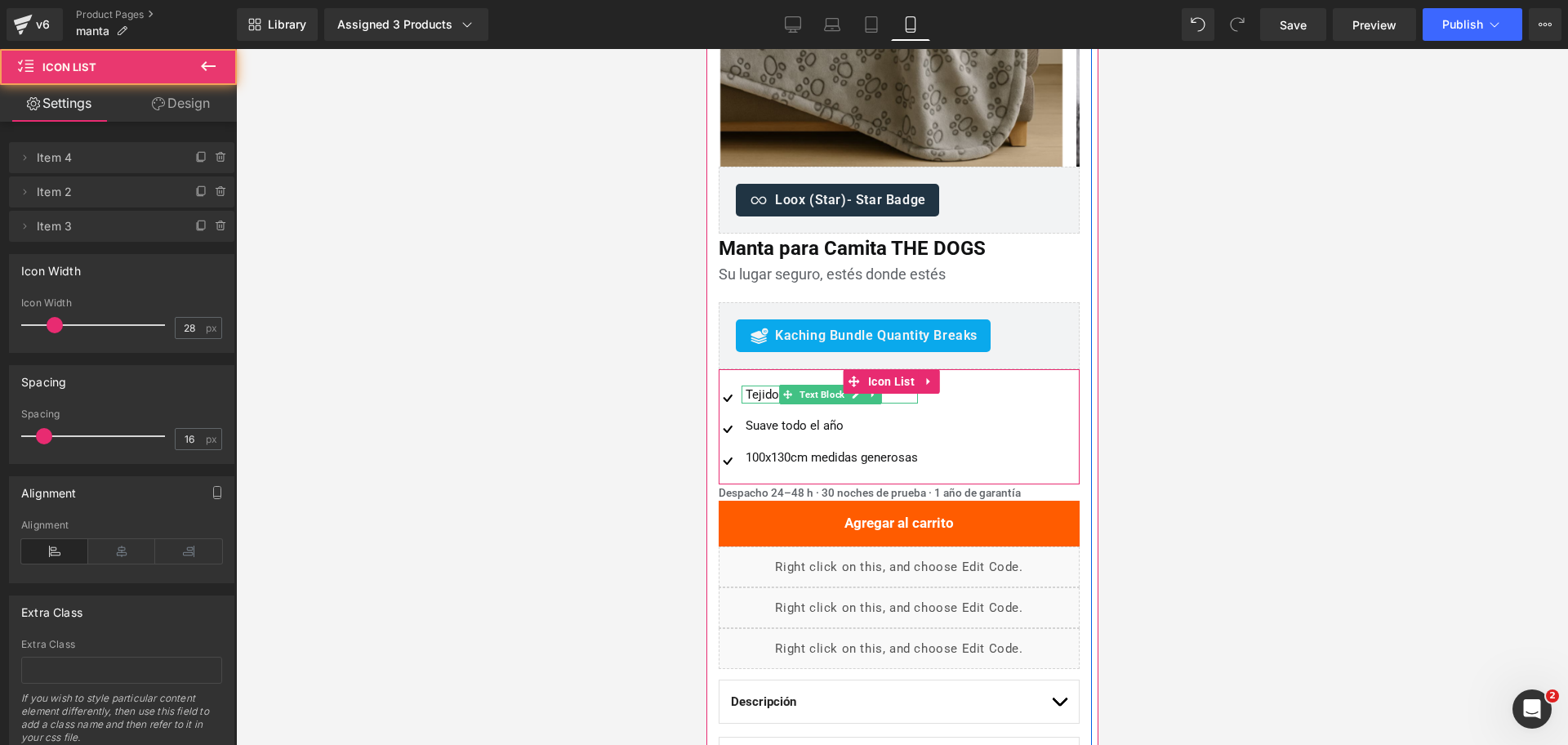
click at [811, 399] on span "Text Block" at bounding box center [821, 394] width 51 height 20
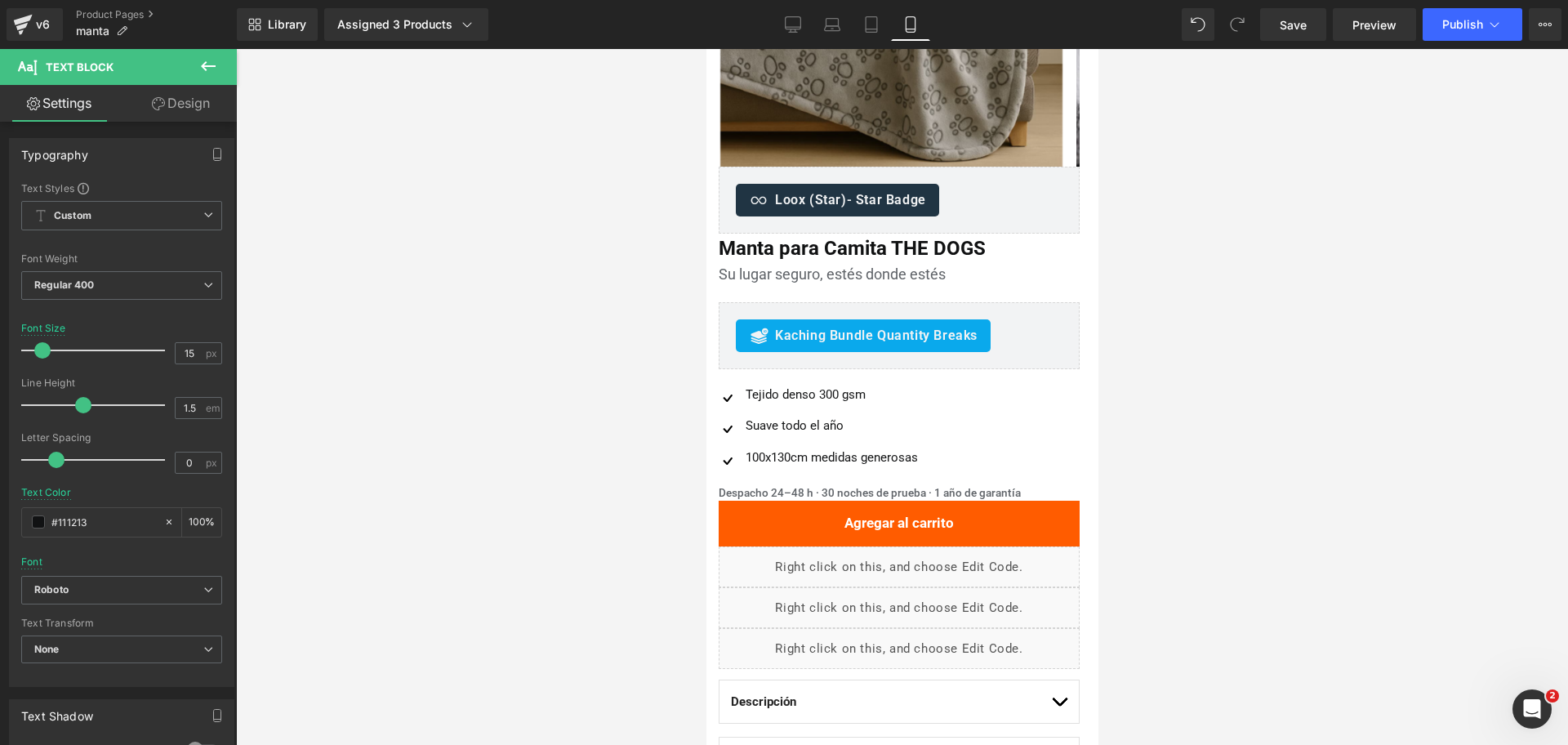
click at [1362, 315] on div at bounding box center [902, 397] width 1332 height 696
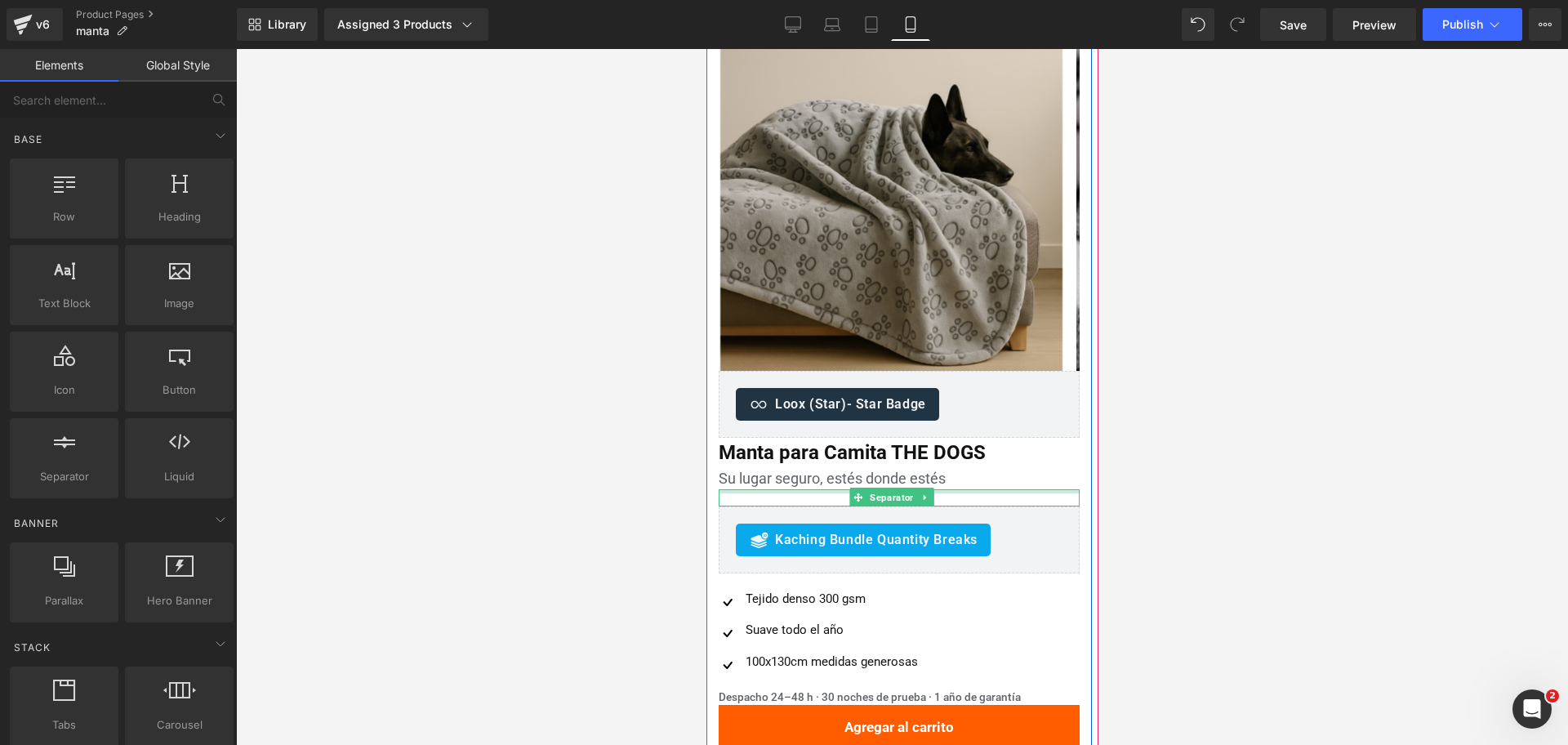
scroll to position [0, 0]
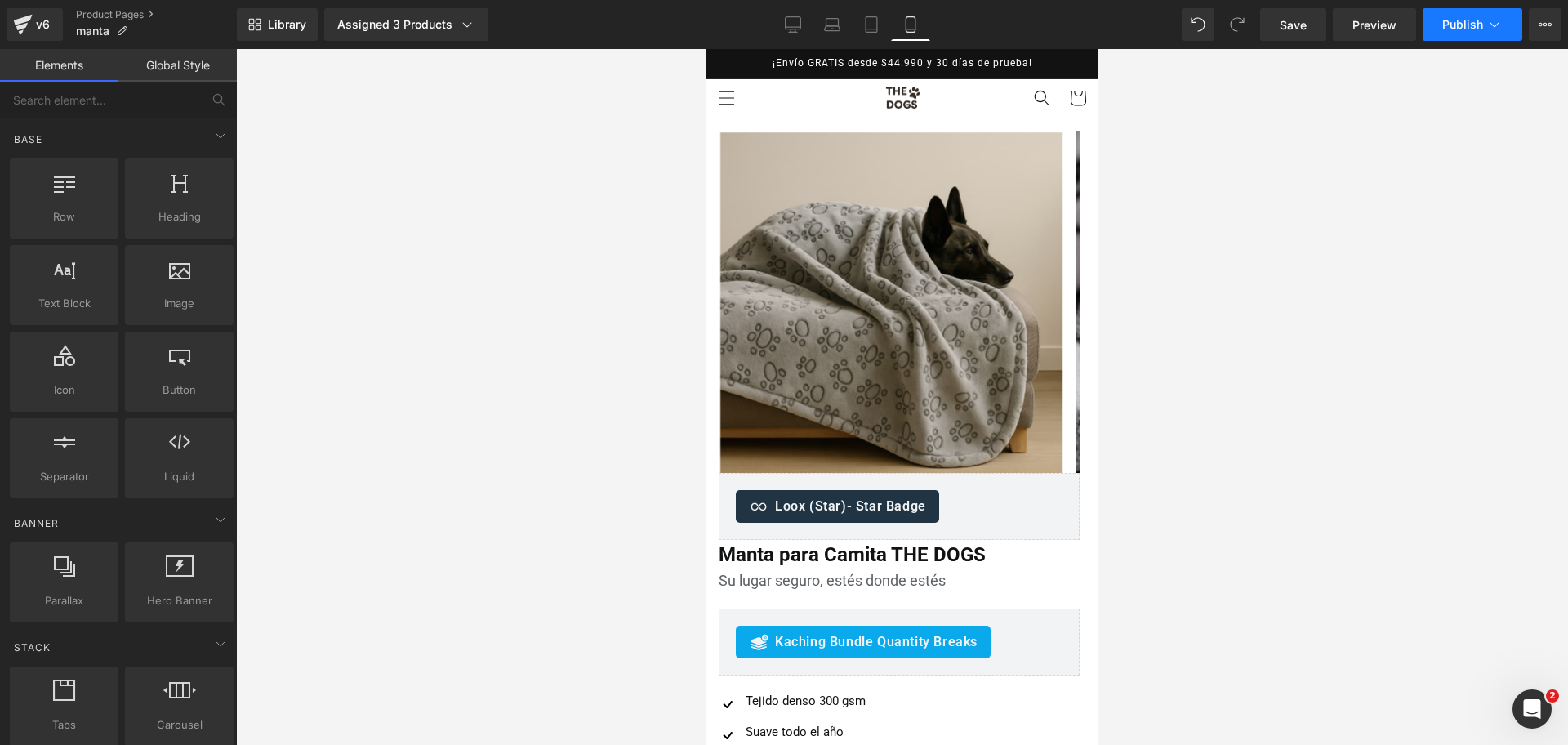
click at [1451, 30] on button "Publish" at bounding box center [1472, 25] width 100 height 32
click at [954, 167] on img at bounding box center [891, 304] width 343 height 343
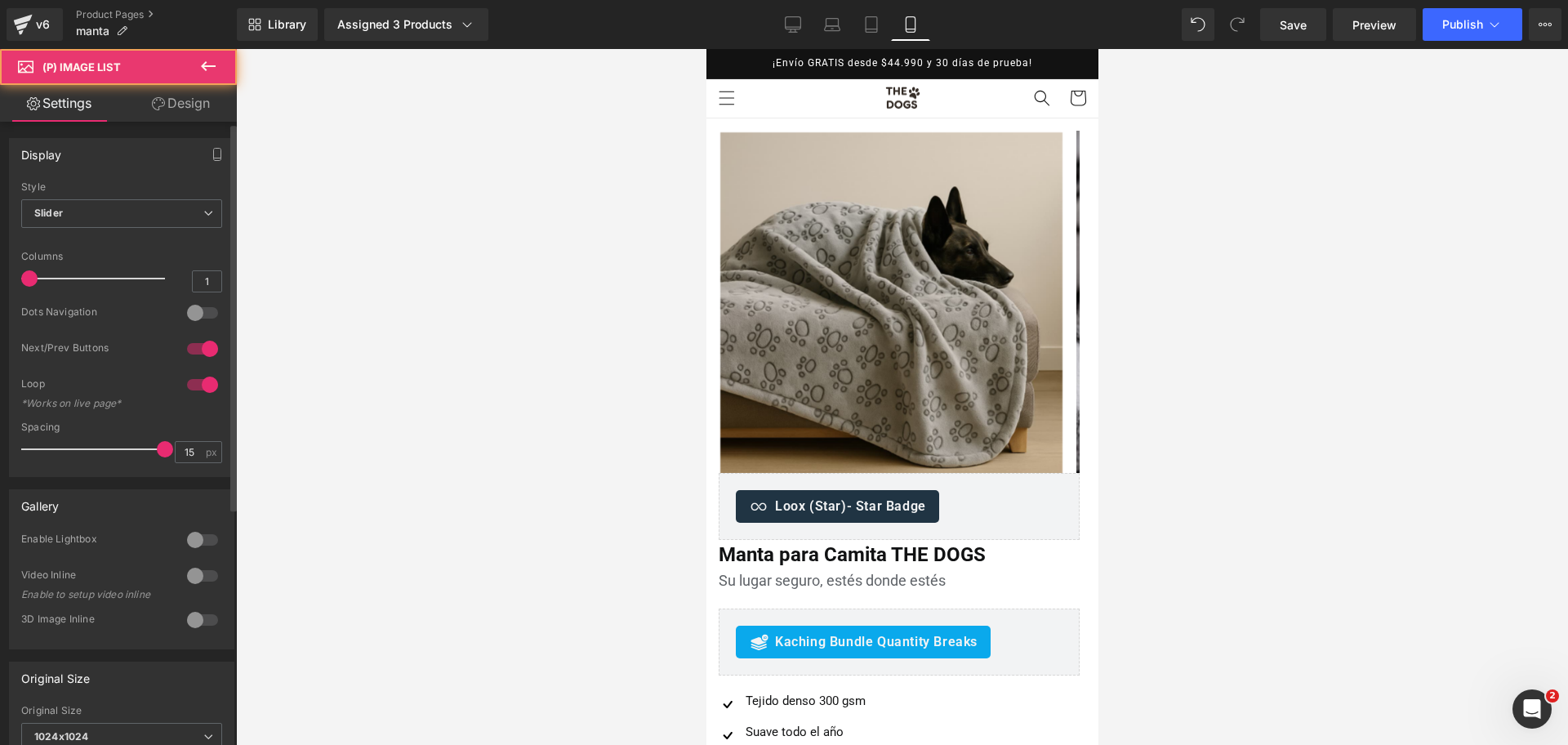
scroll to position [408, 0]
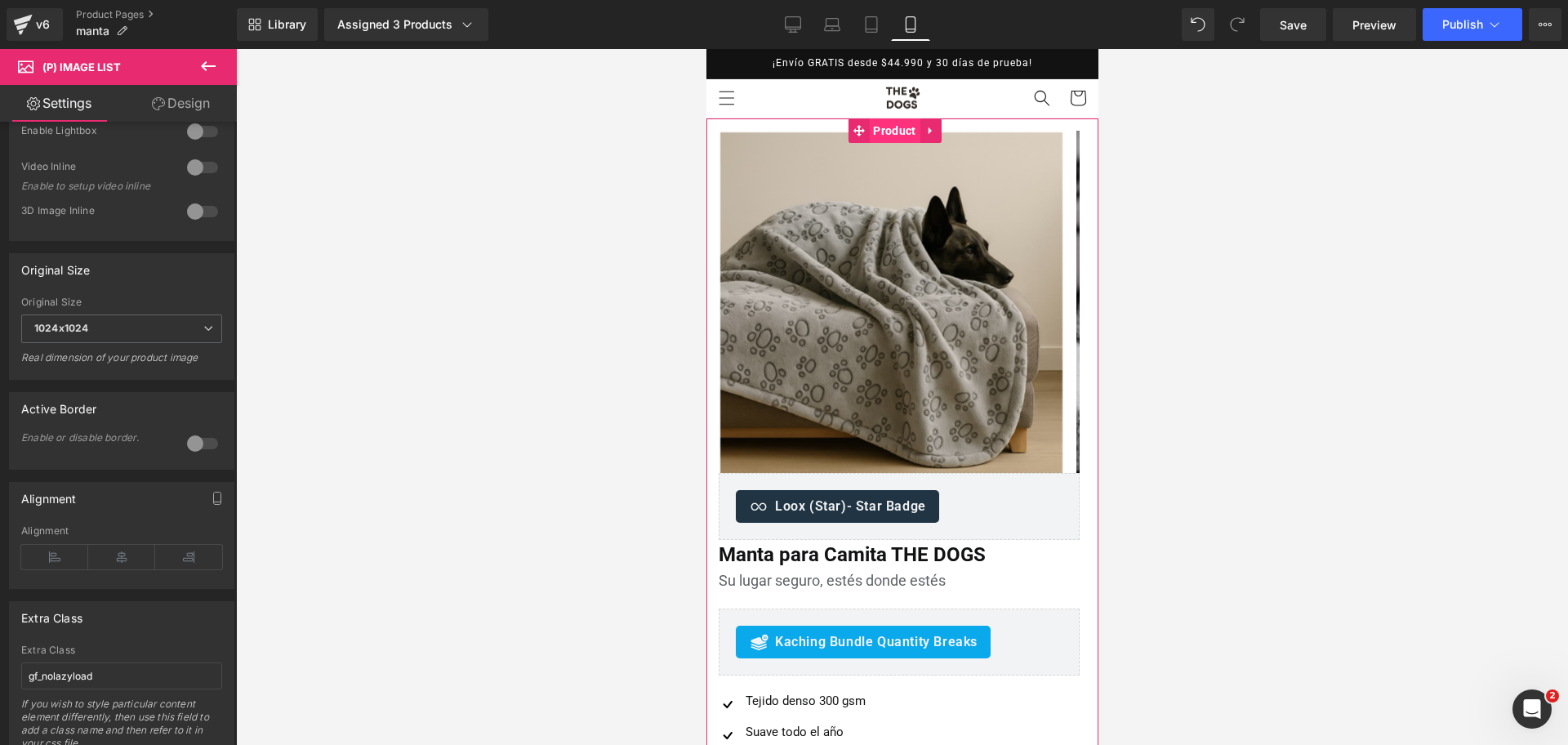
click at [897, 126] on span "Product" at bounding box center [892, 130] width 50 height 25
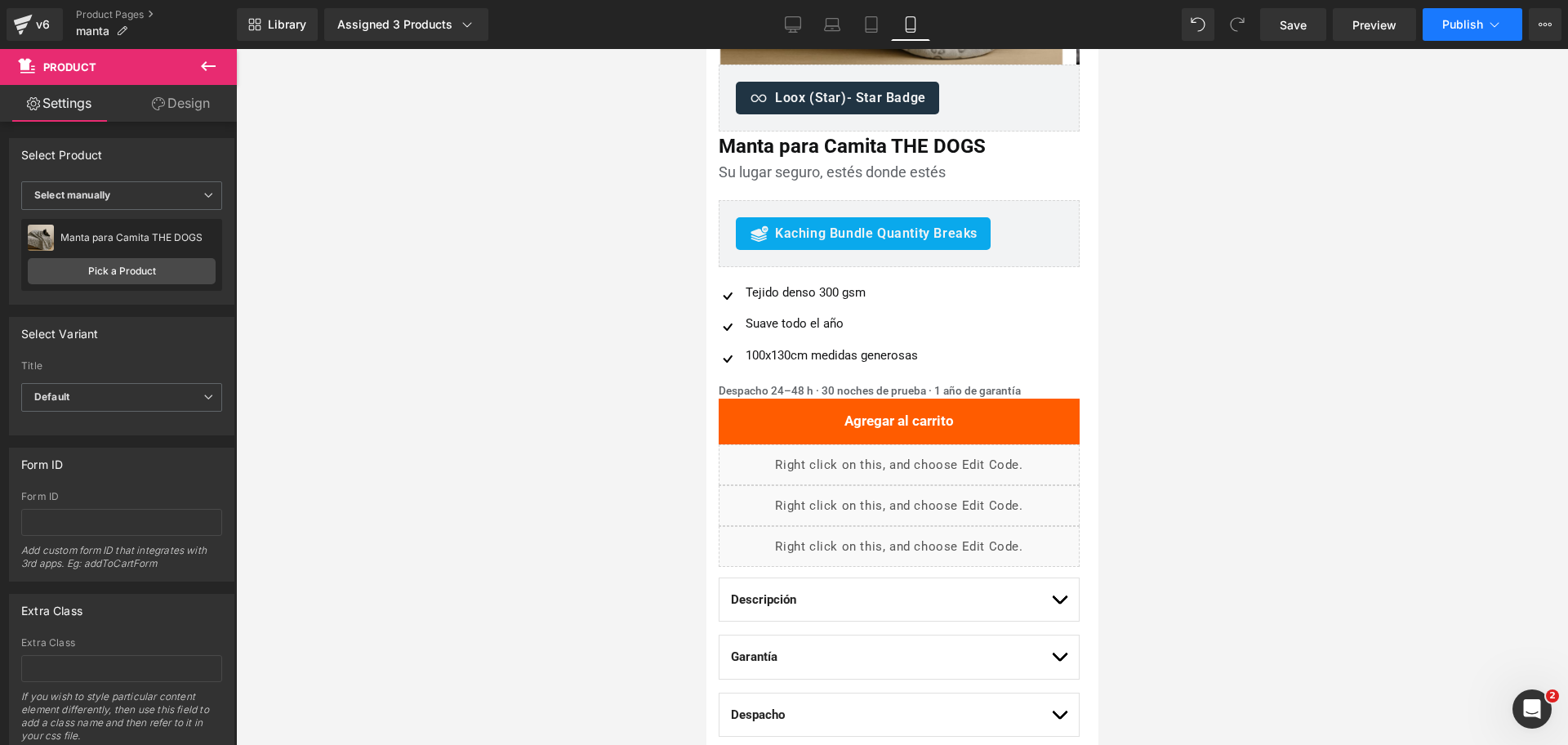
click at [1449, 22] on span "Publish" at bounding box center [1462, 25] width 41 height 13
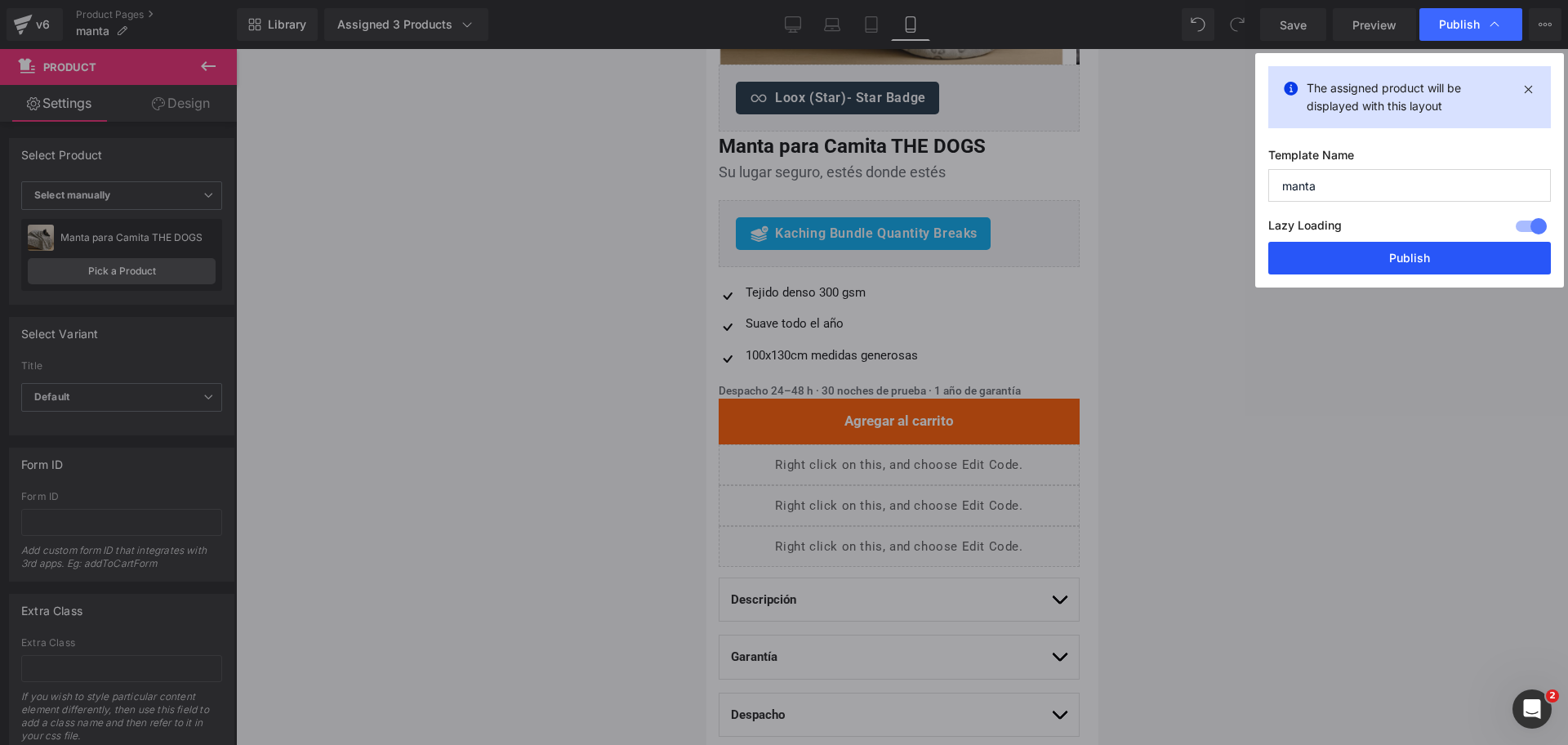
drag, startPoint x: 1383, startPoint y: 246, endPoint x: 380, endPoint y: 153, distance: 1007.3
click at [1383, 246] on button "Publish" at bounding box center [1409, 258] width 283 height 32
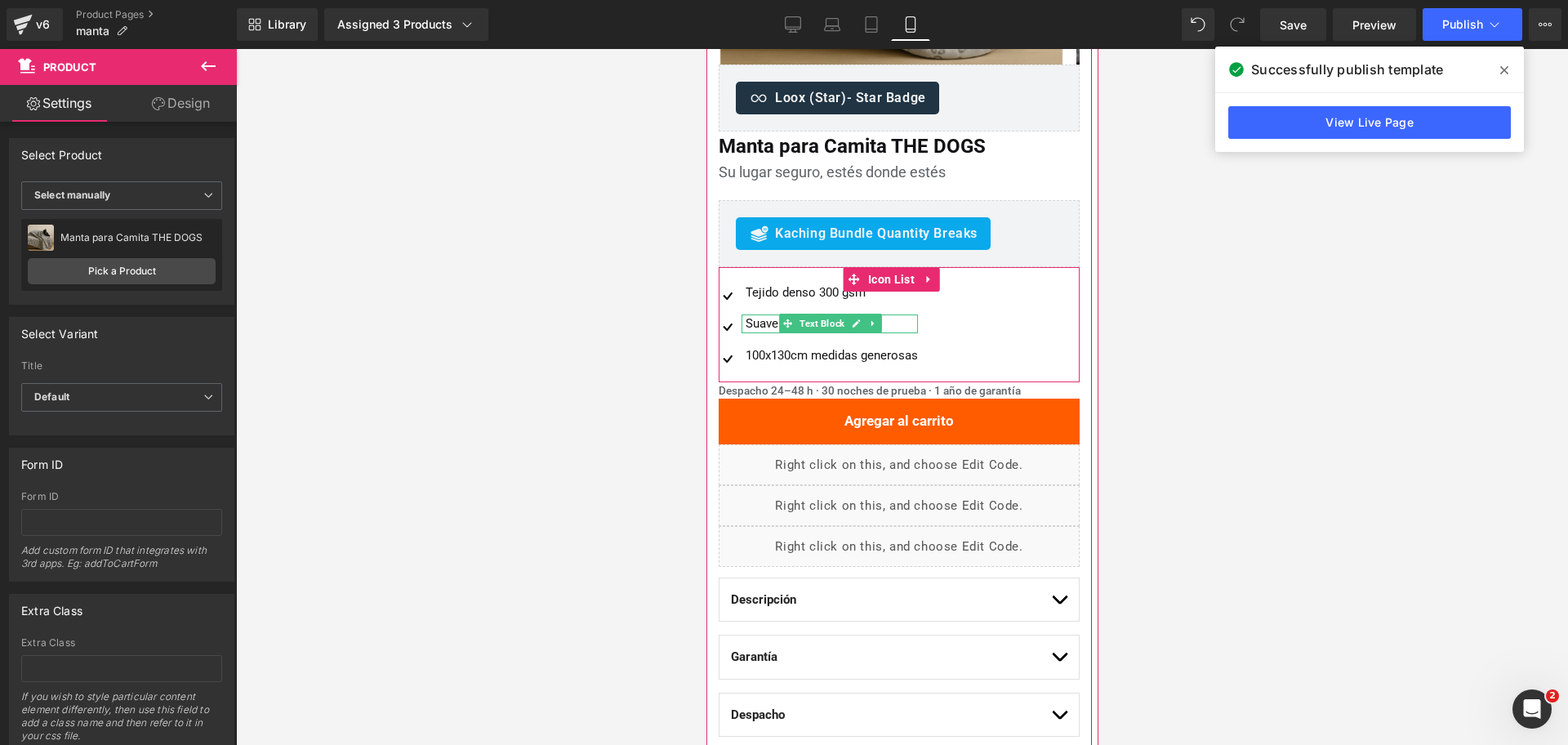
click at [761, 326] on div "Suave todo el año" at bounding box center [829, 323] width 176 height 19
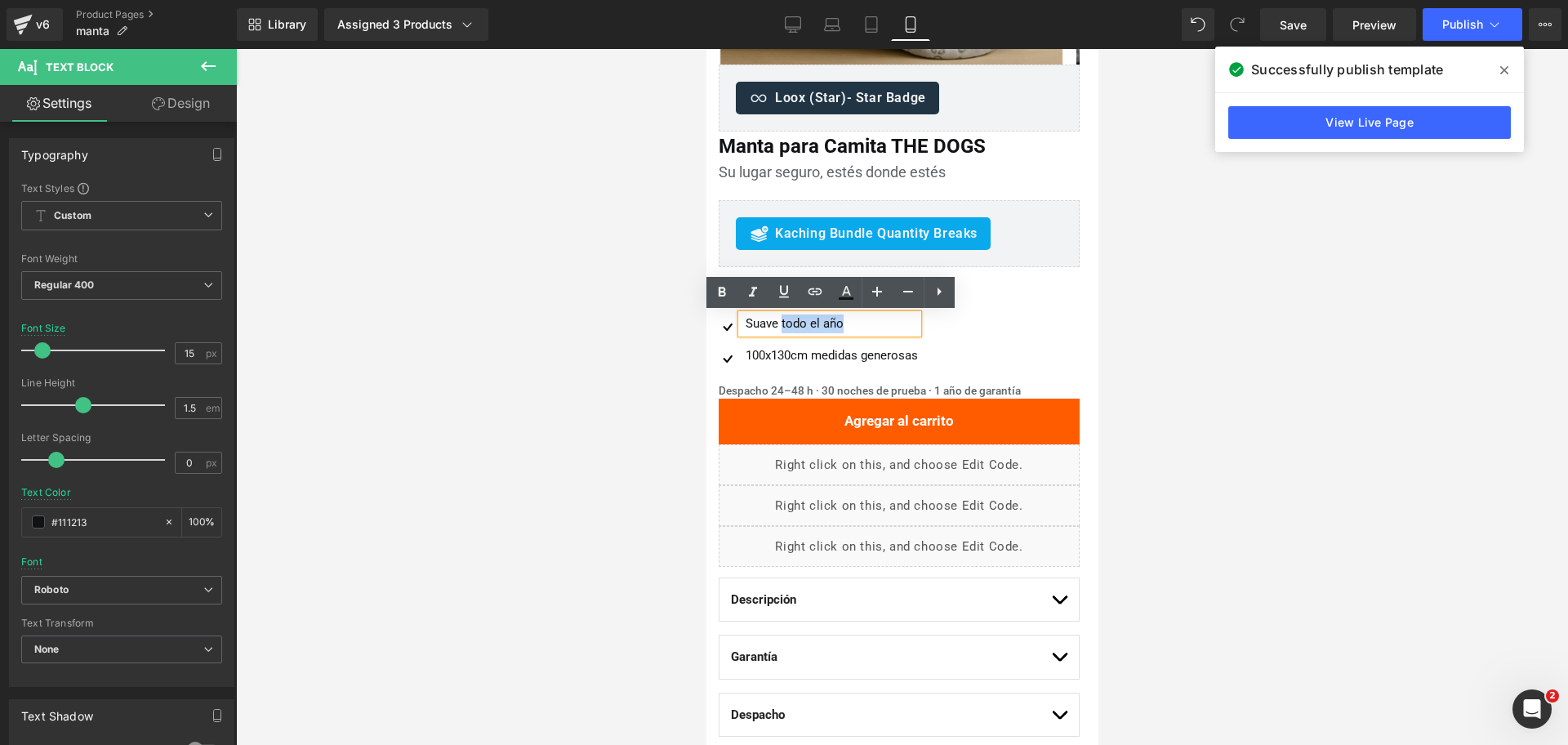
drag, startPoint x: 780, startPoint y: 326, endPoint x: 853, endPoint y: 320, distance: 73.2
click at [853, 320] on div "Suave todo el año" at bounding box center [829, 323] width 176 height 19
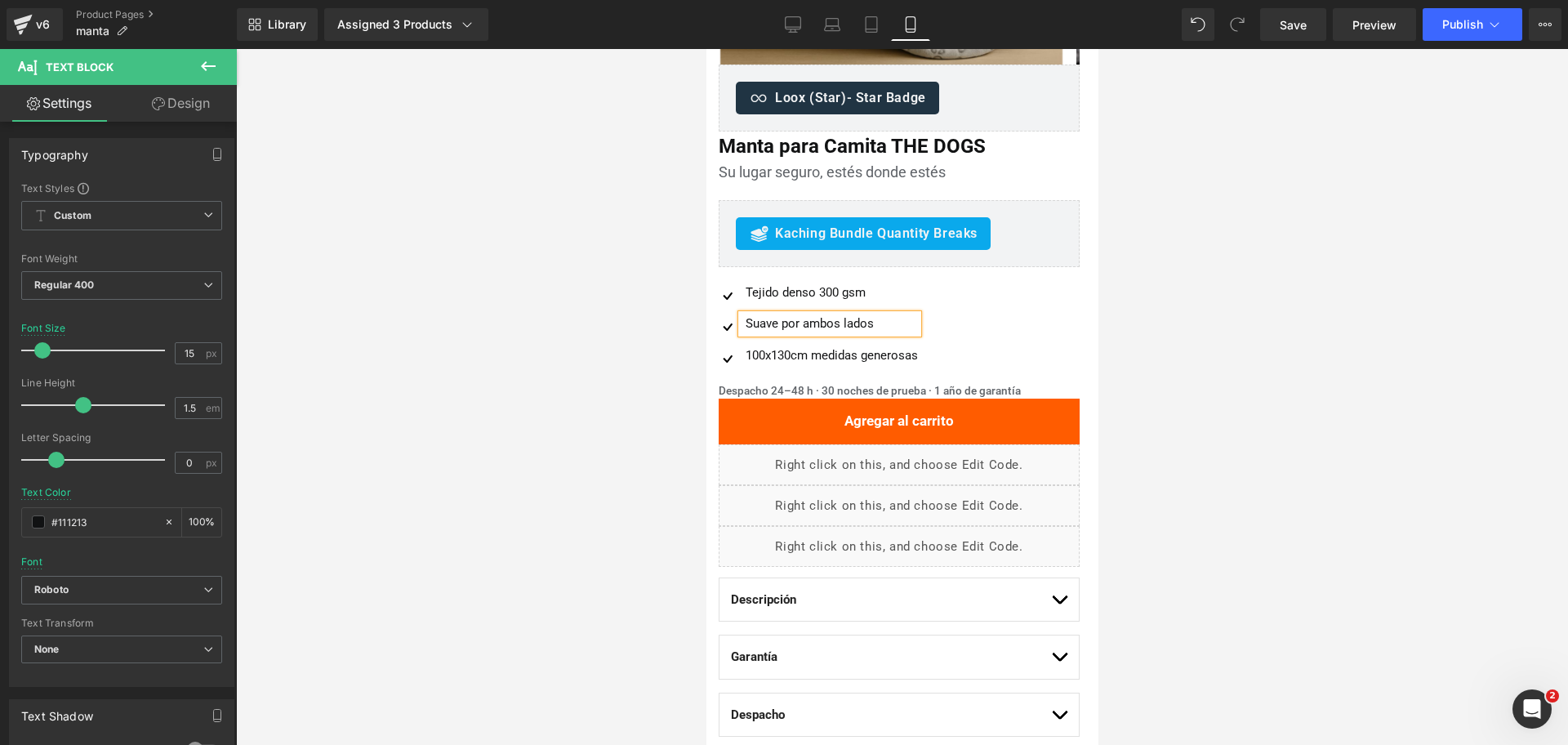
drag, startPoint x: 1297, startPoint y: 240, endPoint x: 1271, endPoint y: 232, distance: 27.2
click at [1297, 240] on div at bounding box center [902, 397] width 1332 height 696
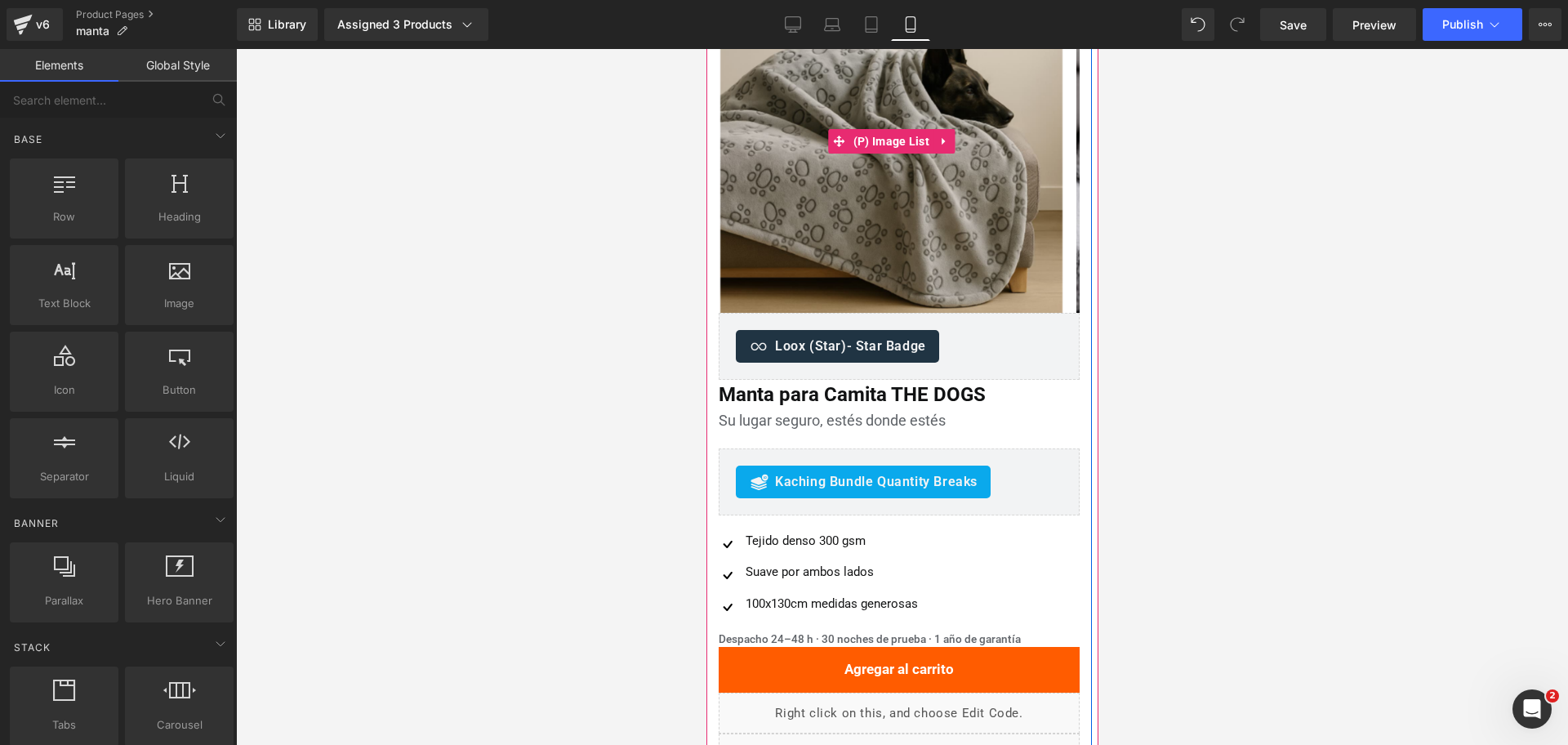
scroll to position [306, 0]
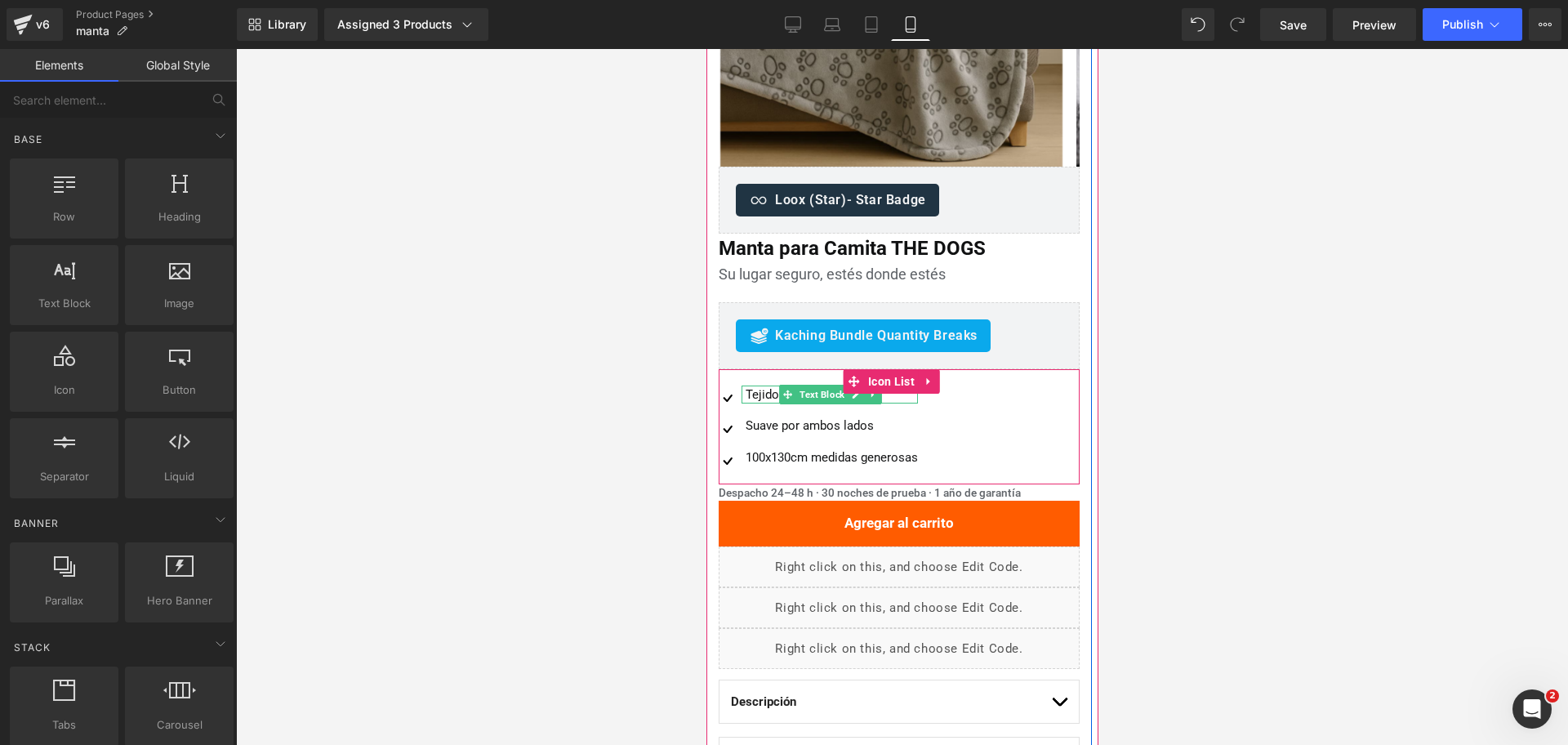
click at [892, 397] on div "Tejido denso 300 gsm" at bounding box center [829, 395] width 176 height 19
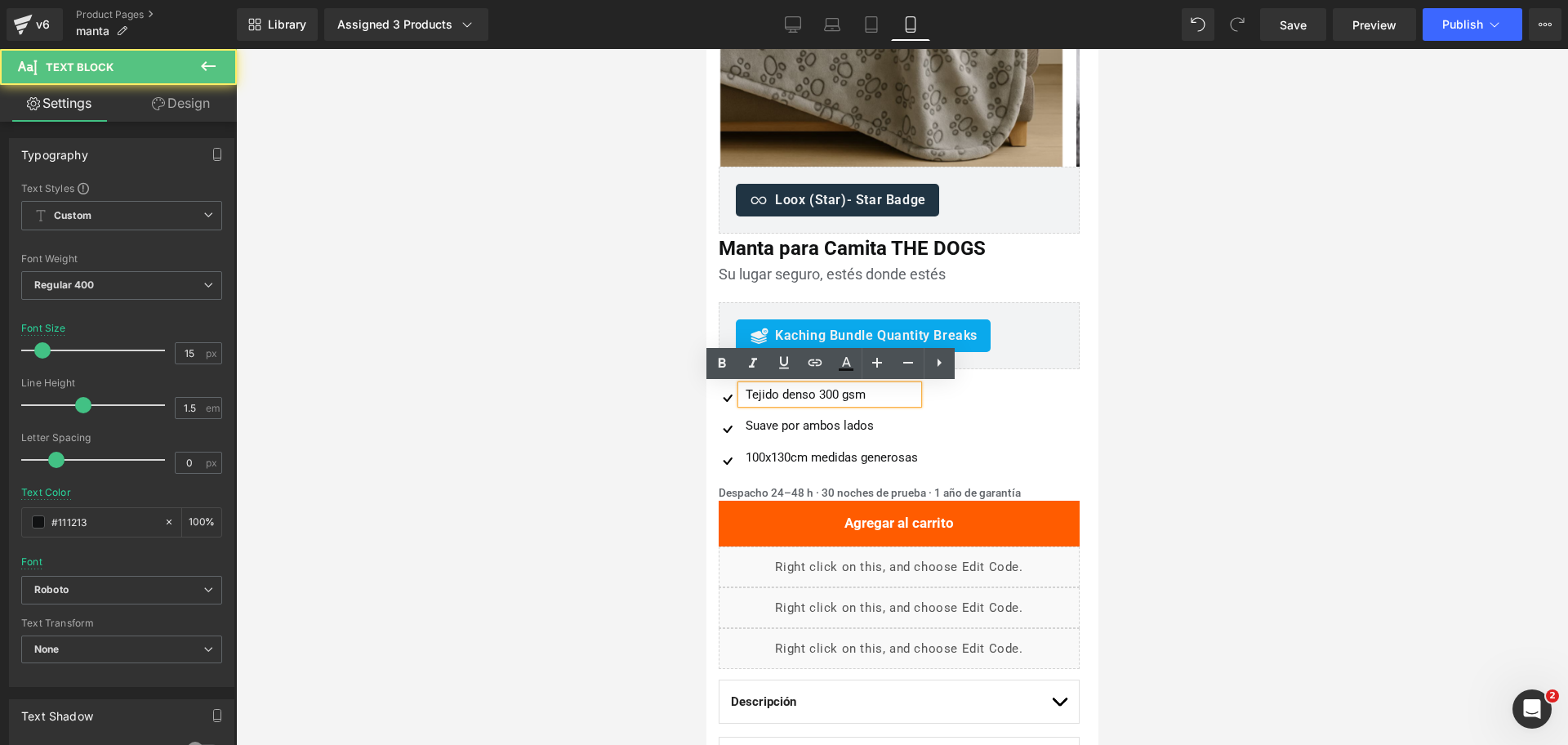
click at [1262, 351] on div at bounding box center [902, 397] width 1332 height 696
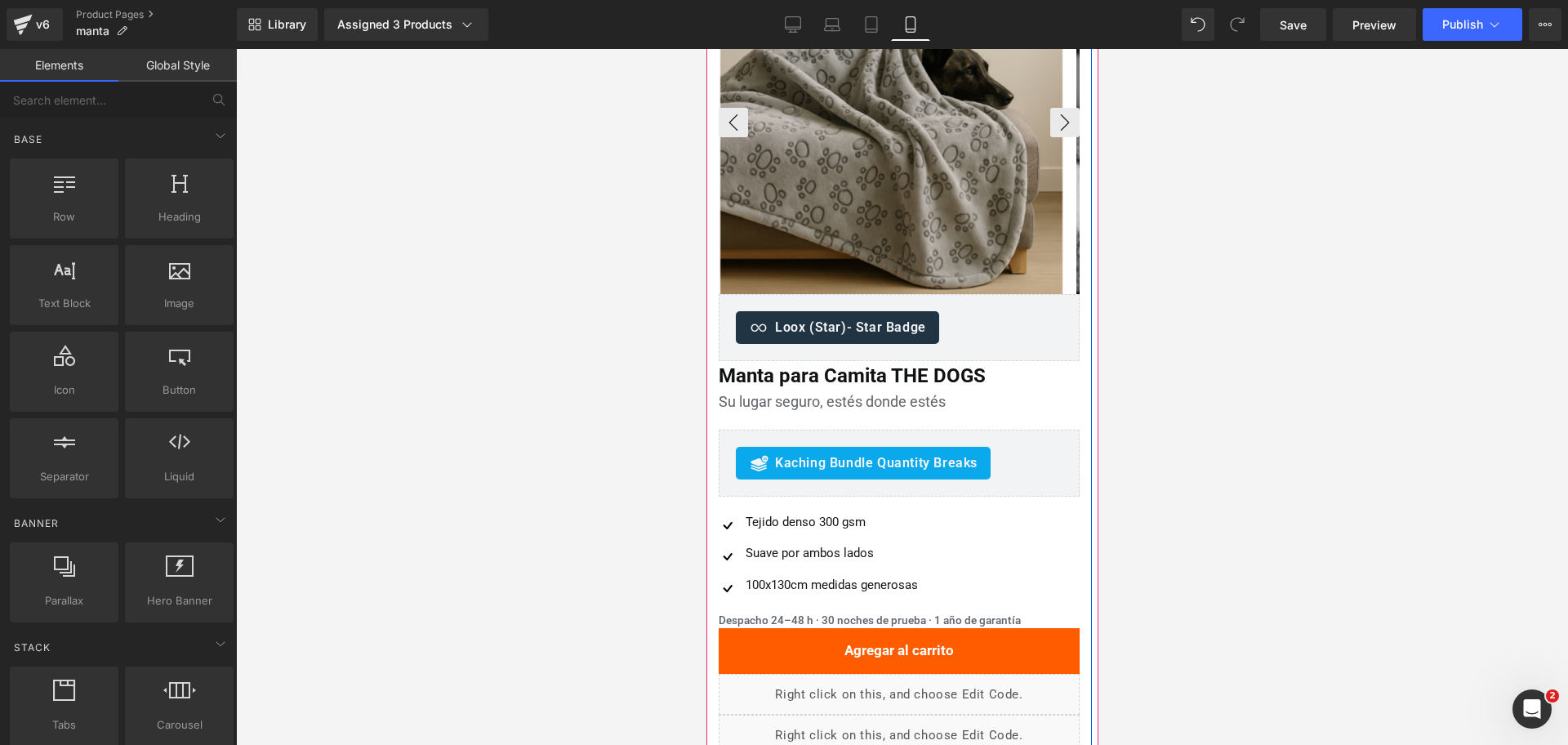
scroll to position [0, 0]
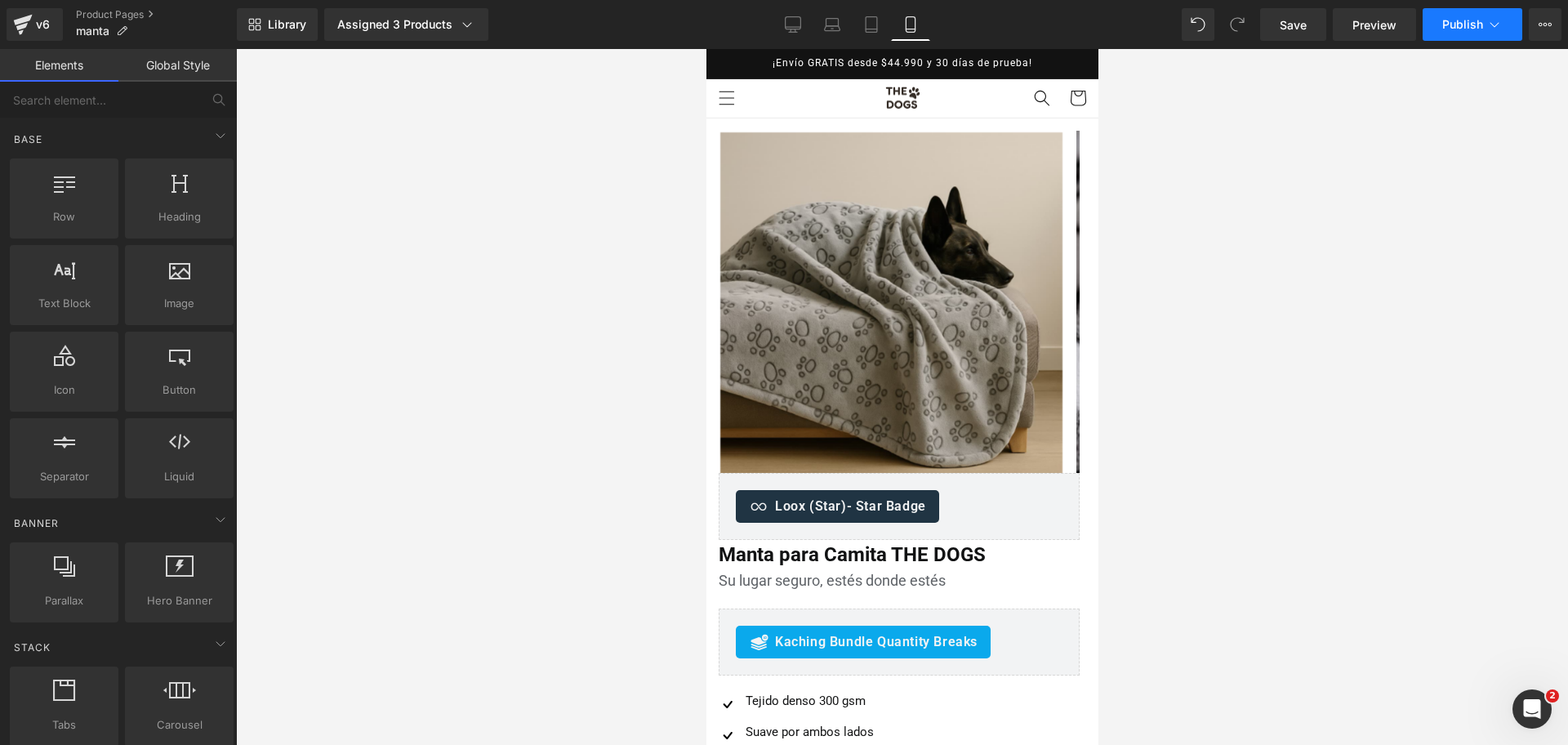
click at [1475, 12] on button "Publish" at bounding box center [1472, 25] width 100 height 32
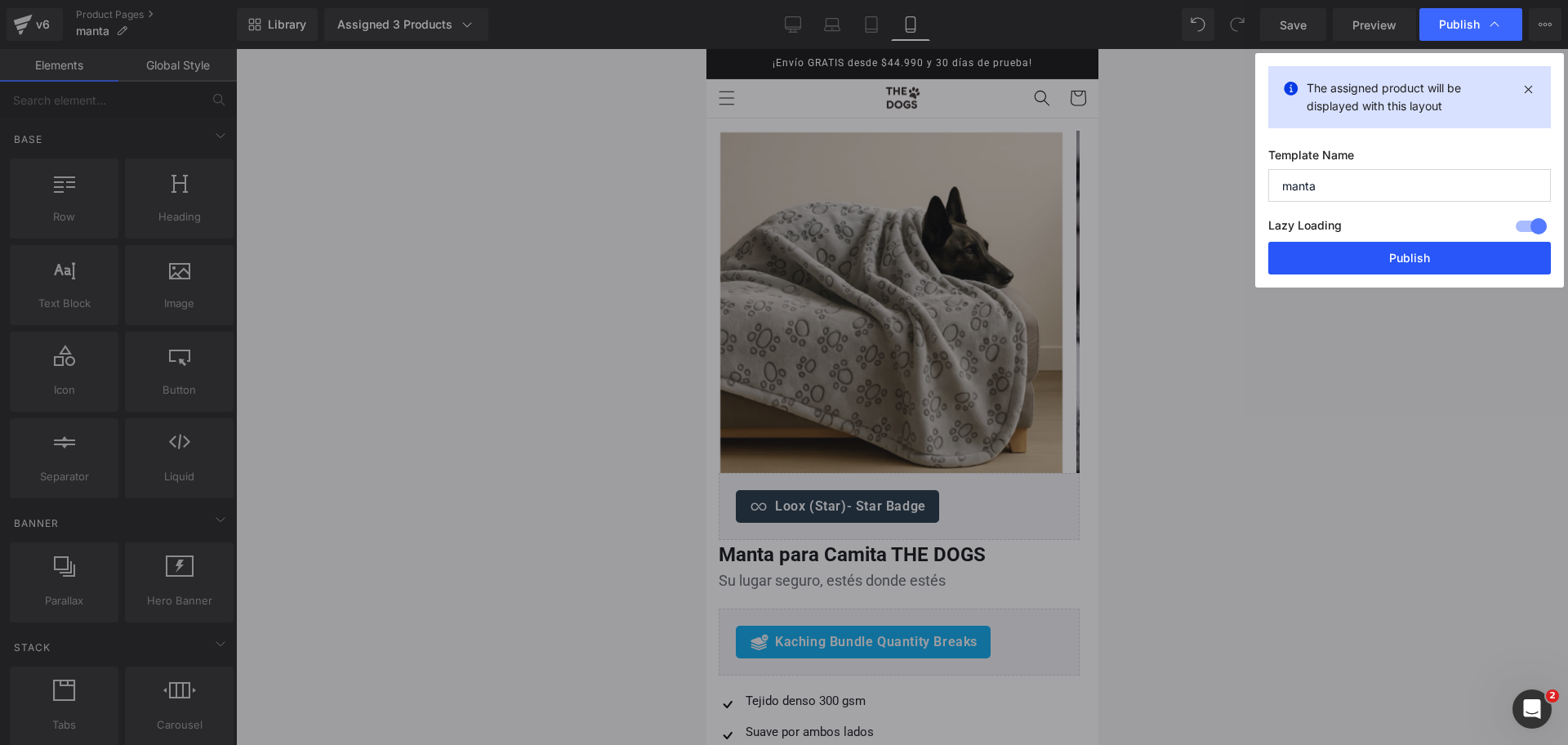
click at [1391, 251] on button "Publish" at bounding box center [1409, 258] width 283 height 32
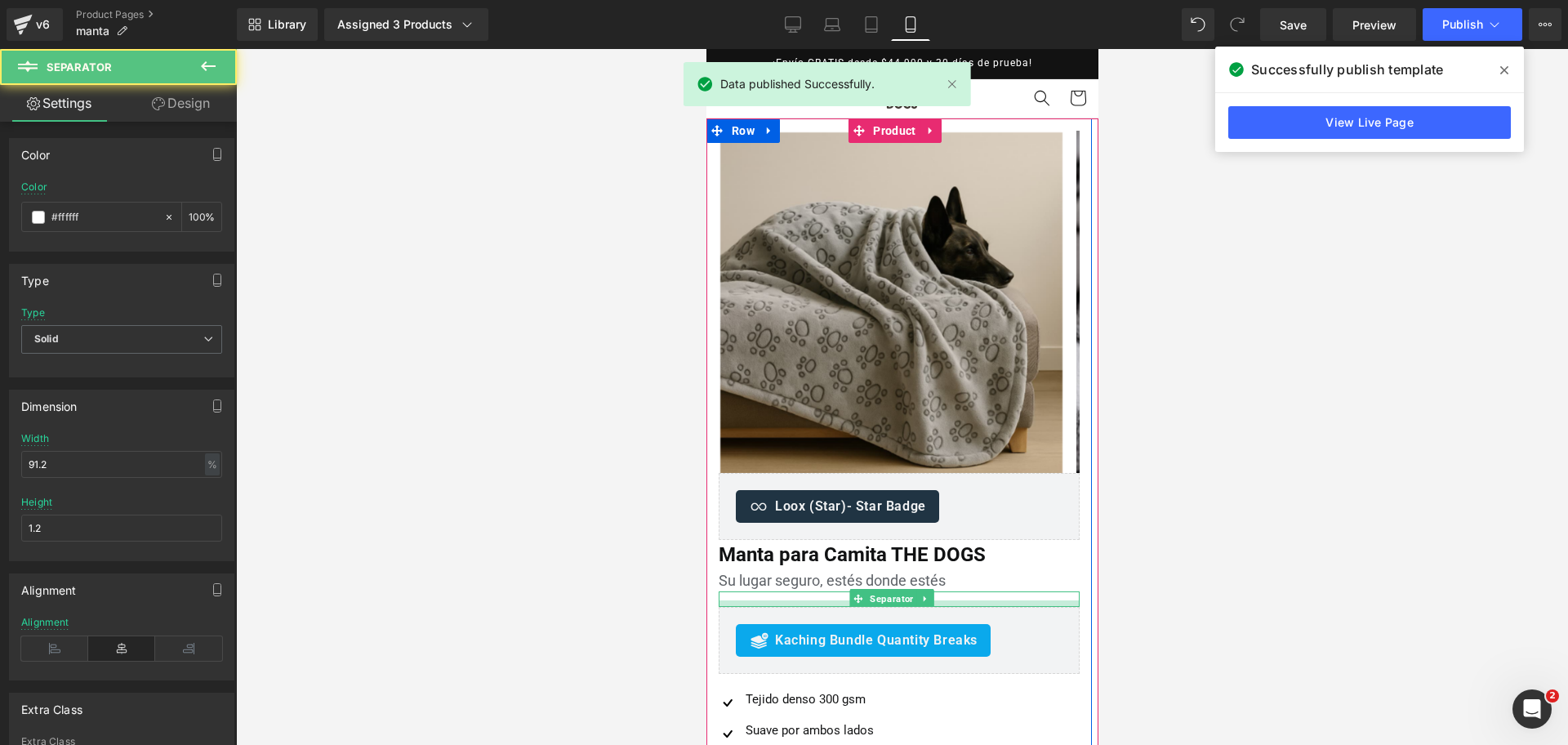
click at [970, 602] on div at bounding box center [898, 603] width 361 height 7
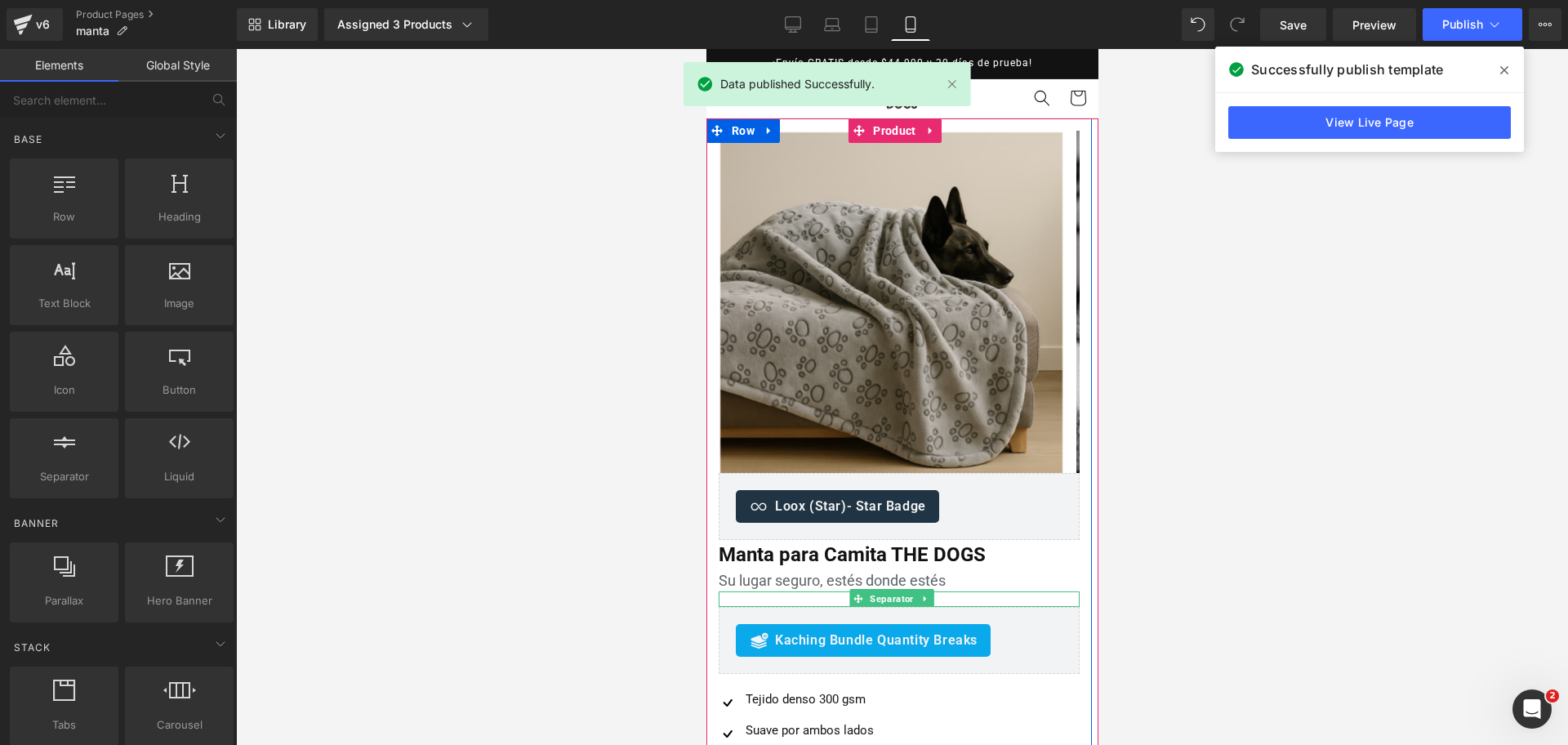
click at [1278, 446] on div at bounding box center [902, 397] width 1332 height 696
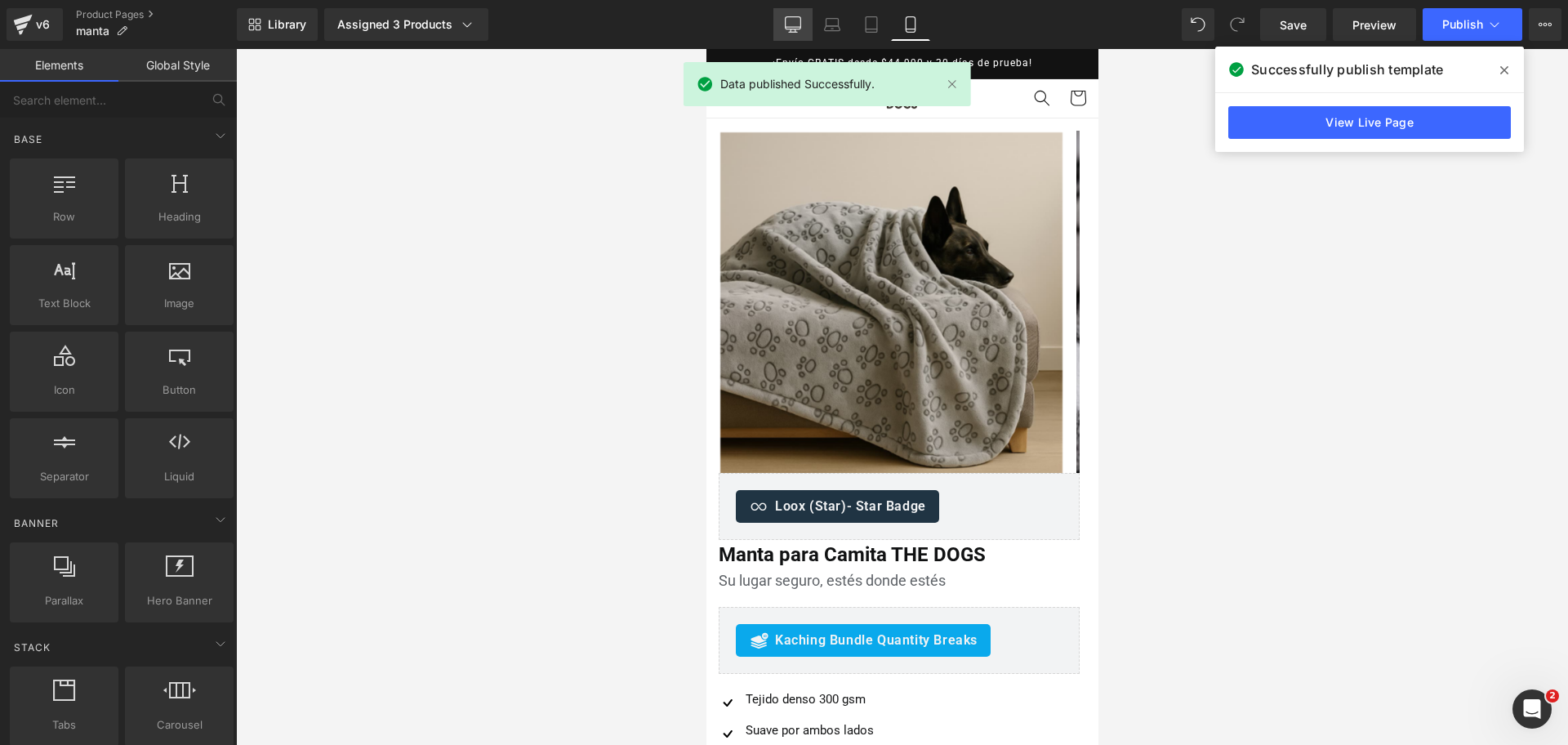
click at [811, 33] on link "Desktop" at bounding box center [793, 25] width 39 height 32
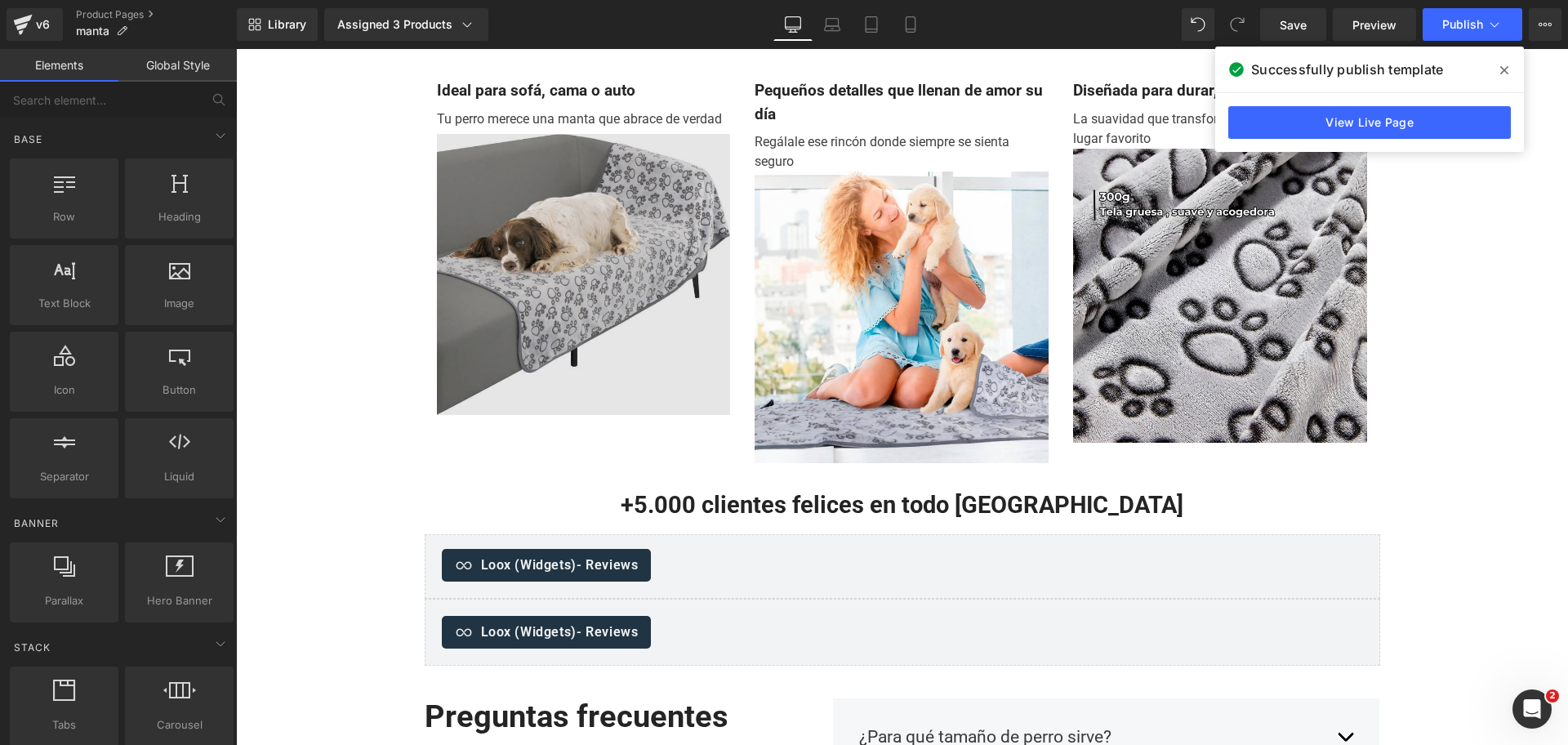
click at [637, 227] on img at bounding box center [583, 274] width 294 height 281
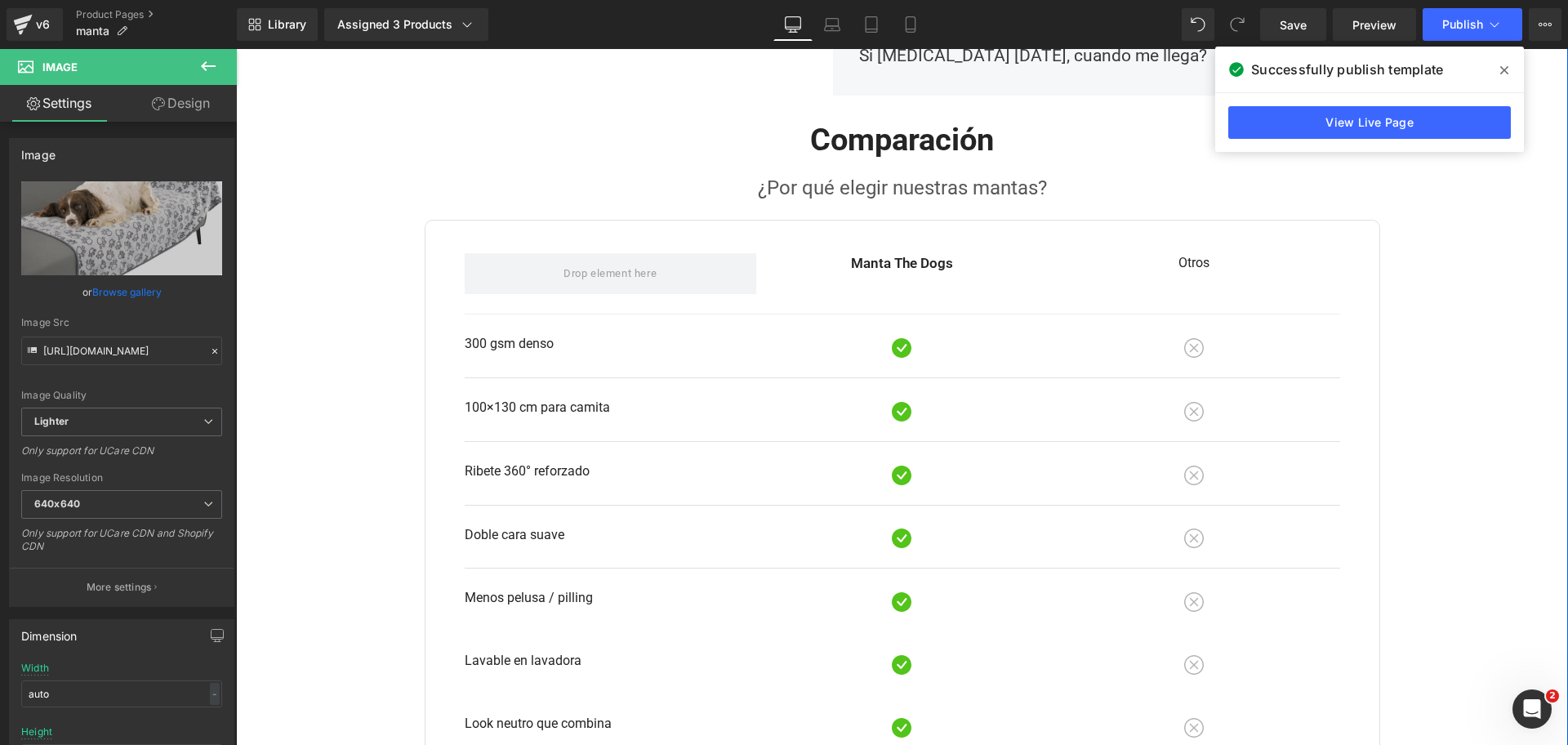
scroll to position [1940, 0]
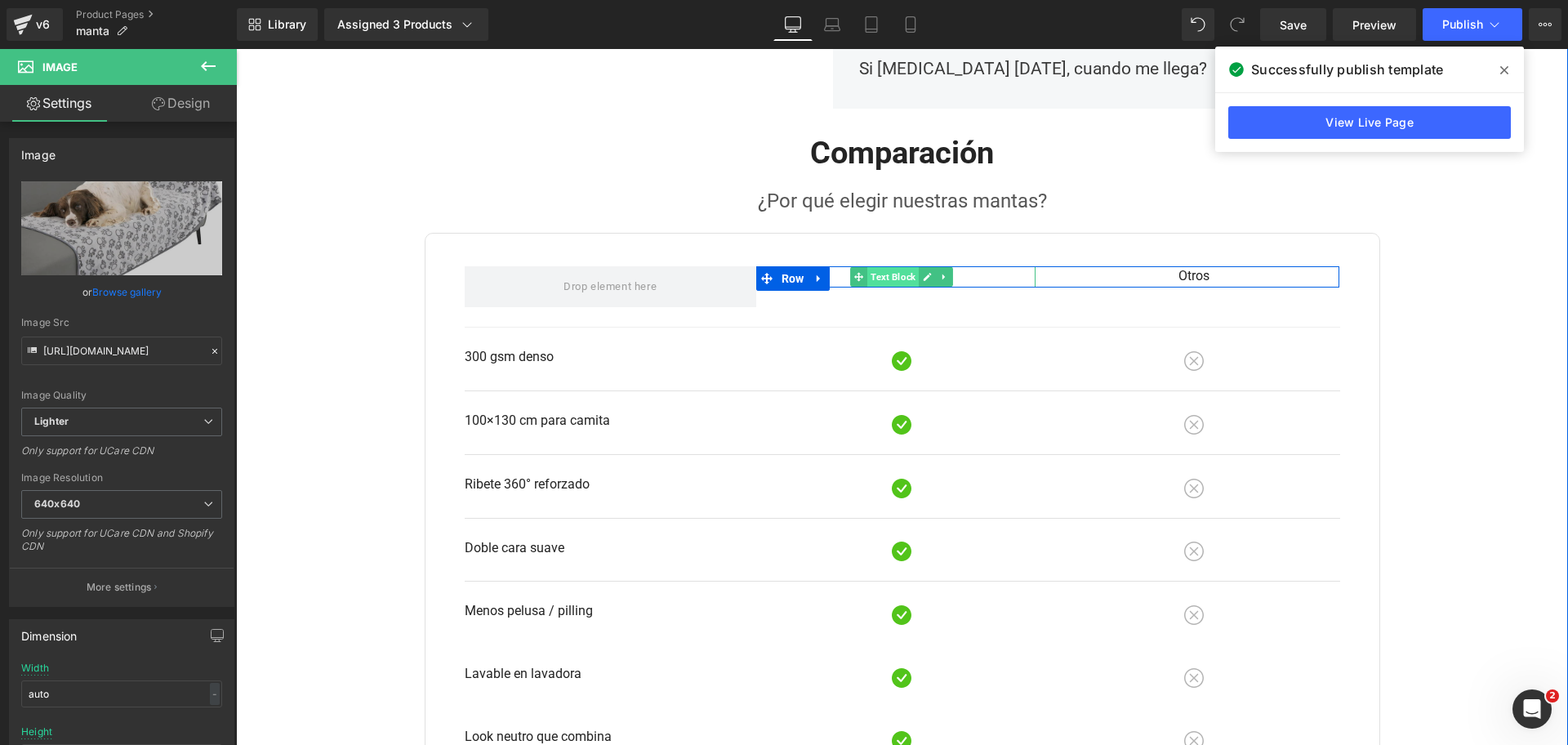
click at [896, 279] on span "Text Block" at bounding box center [893, 277] width 51 height 20
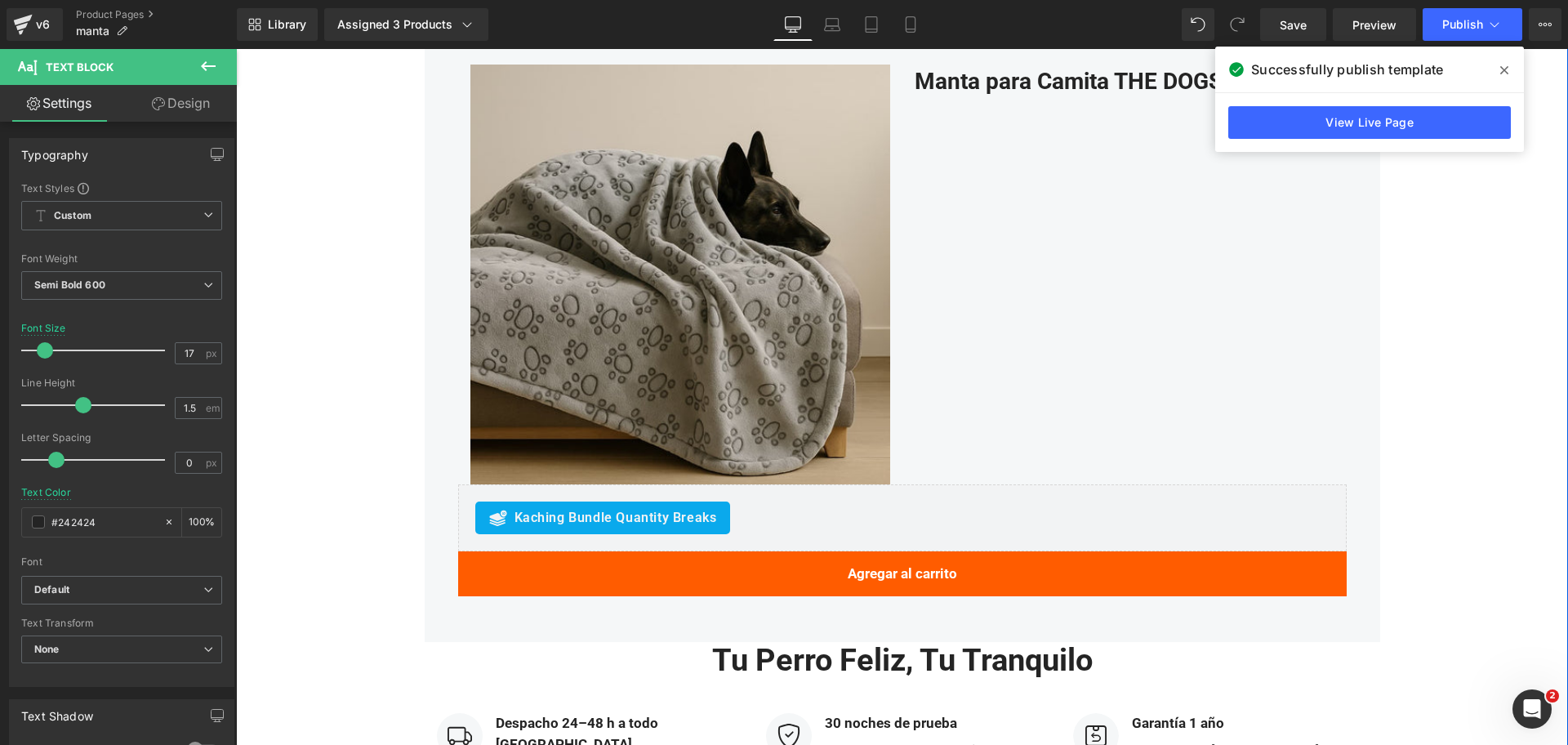
scroll to position [3165, 0]
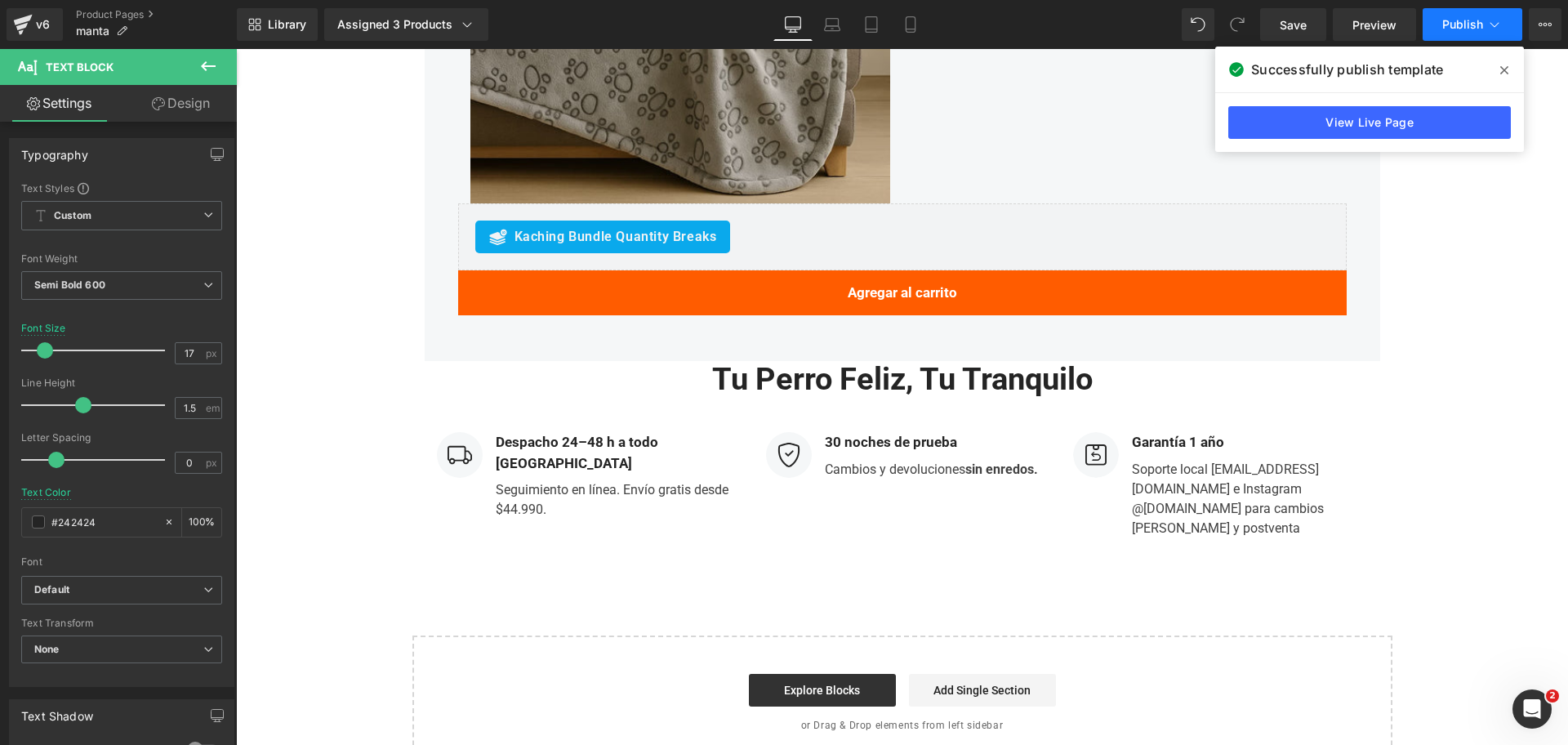
click at [1483, 22] on button "Publish" at bounding box center [1472, 25] width 100 height 32
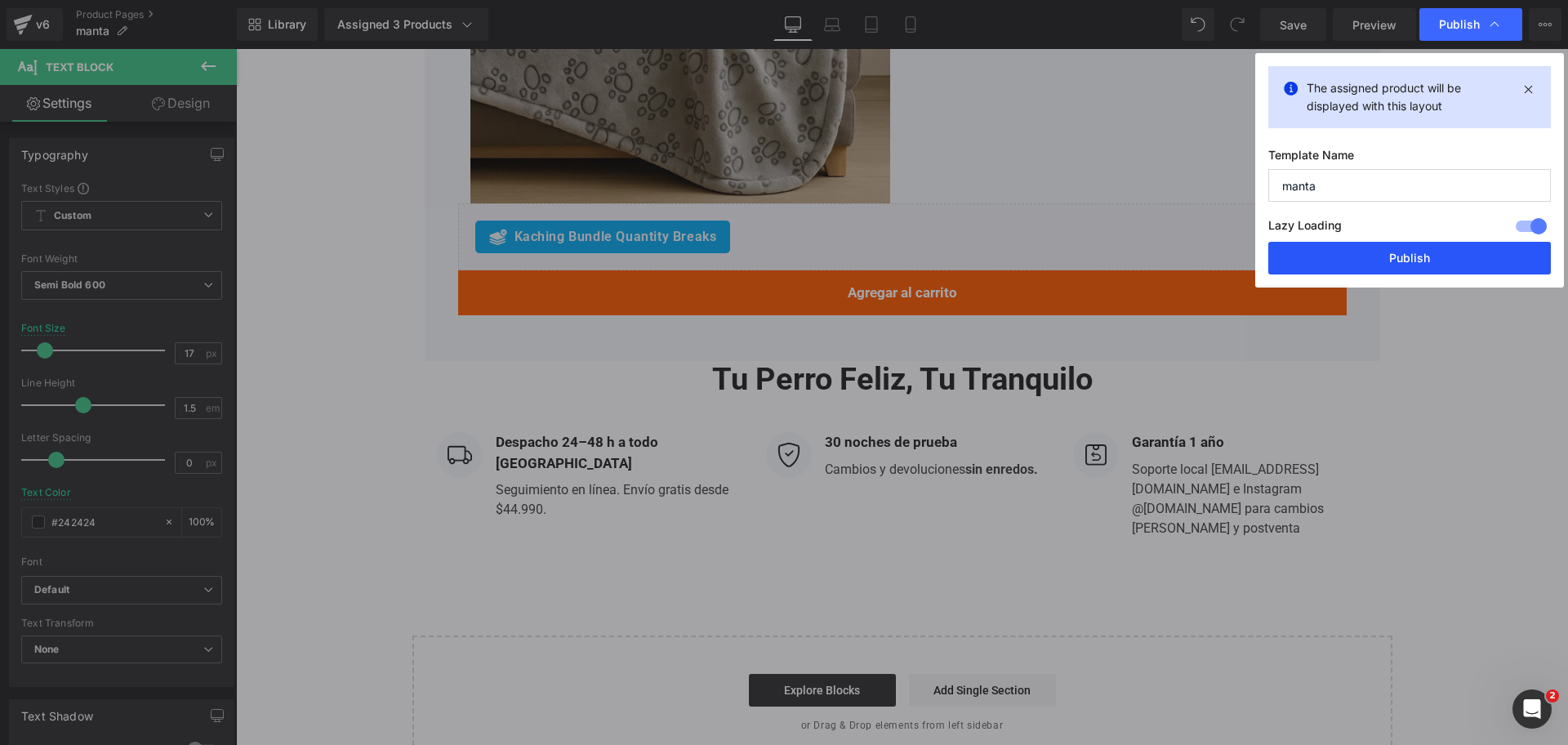
click at [1416, 254] on button "Publish" at bounding box center [1409, 258] width 283 height 32
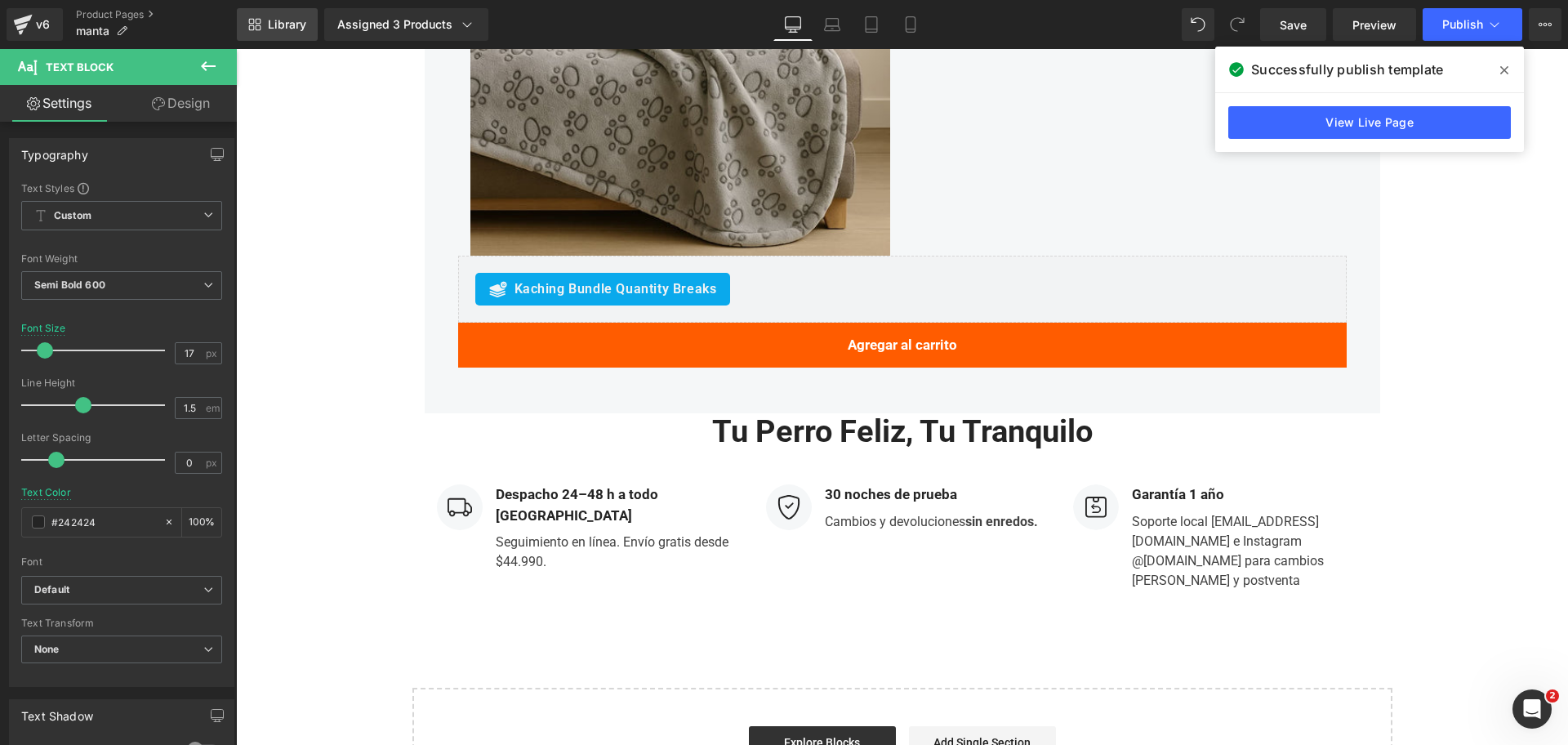
scroll to position [3063, 0]
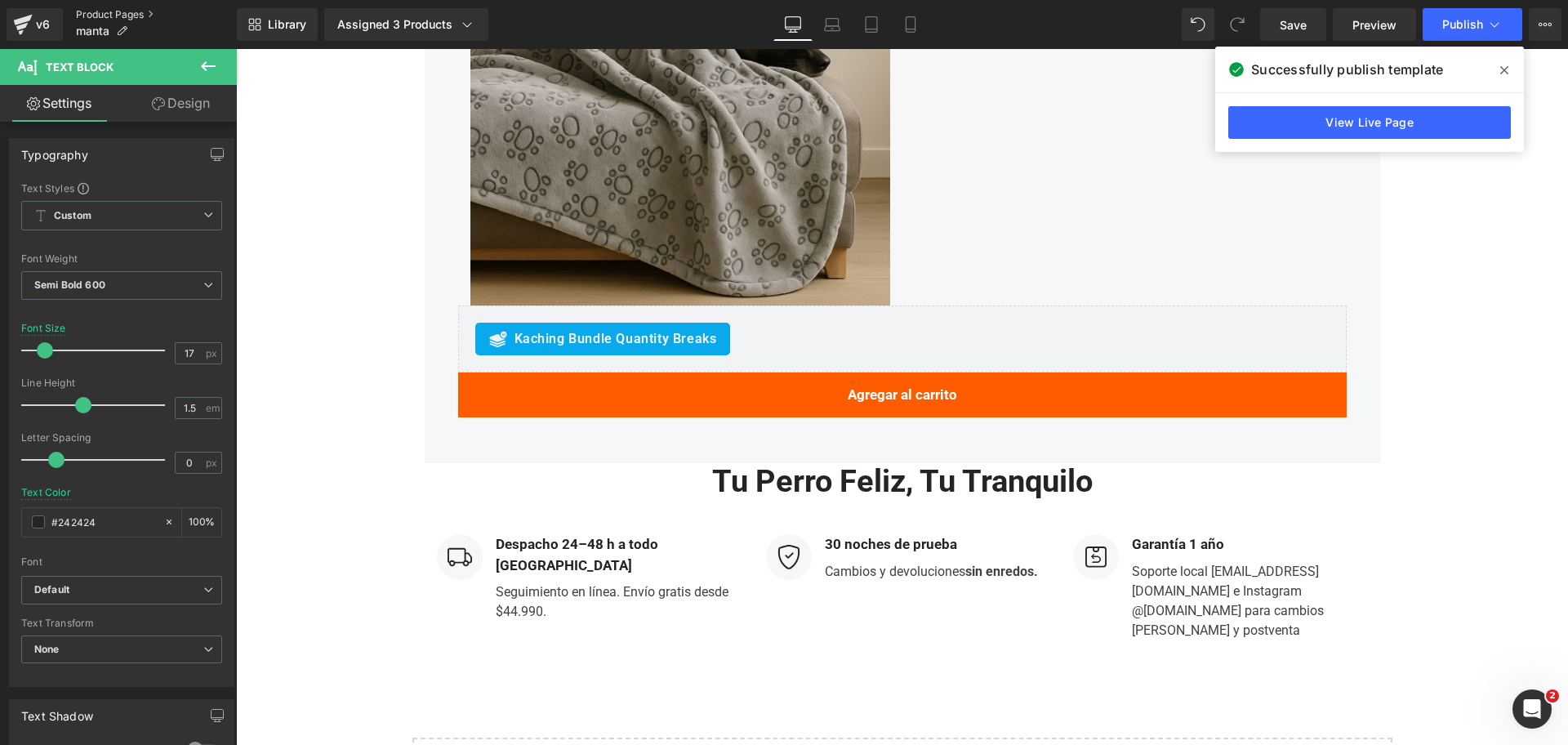
click at [114, 9] on link "Product Pages" at bounding box center [156, 15] width 161 height 13
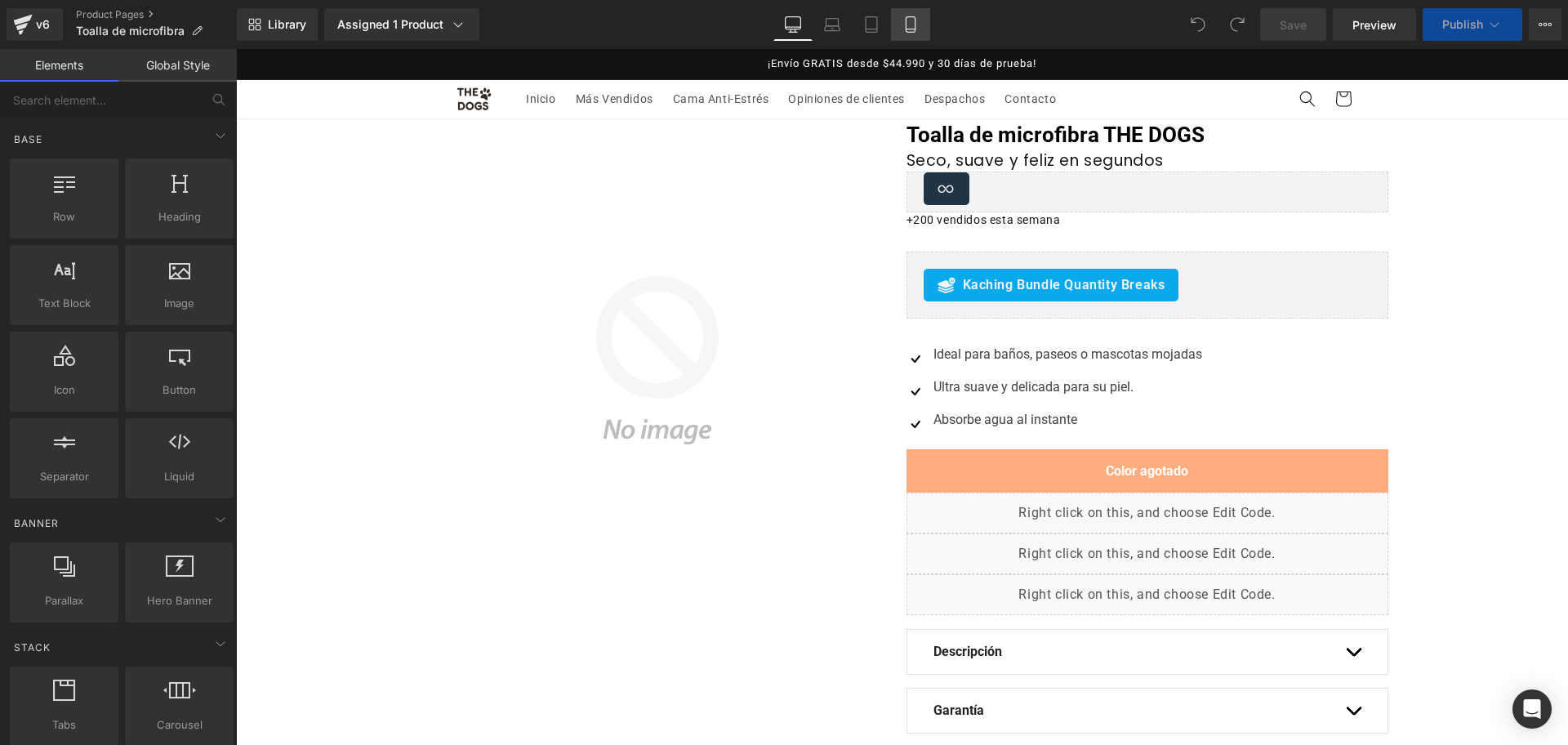
click at [914, 22] on icon at bounding box center [911, 24] width 16 height 16
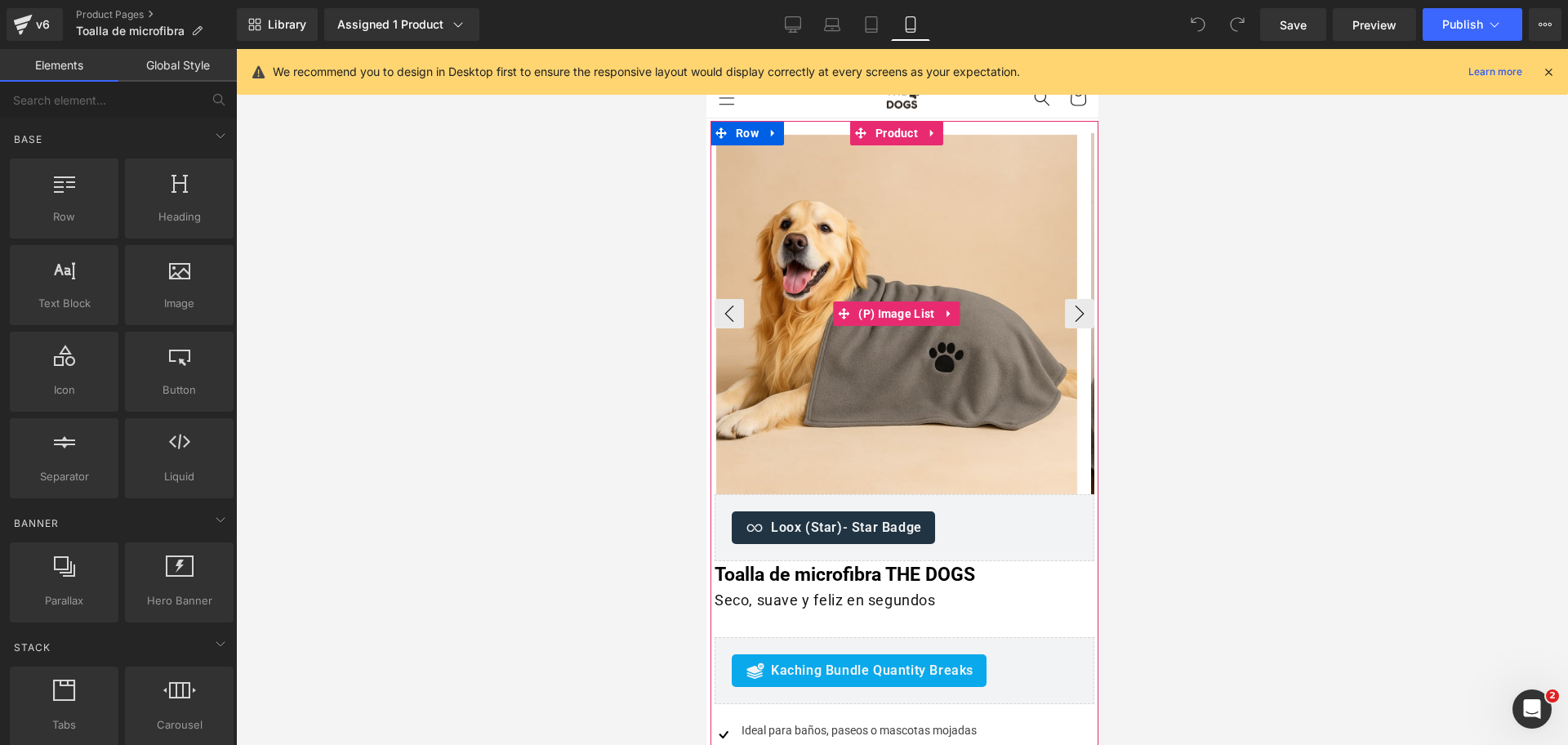
scroll to position [102, 0]
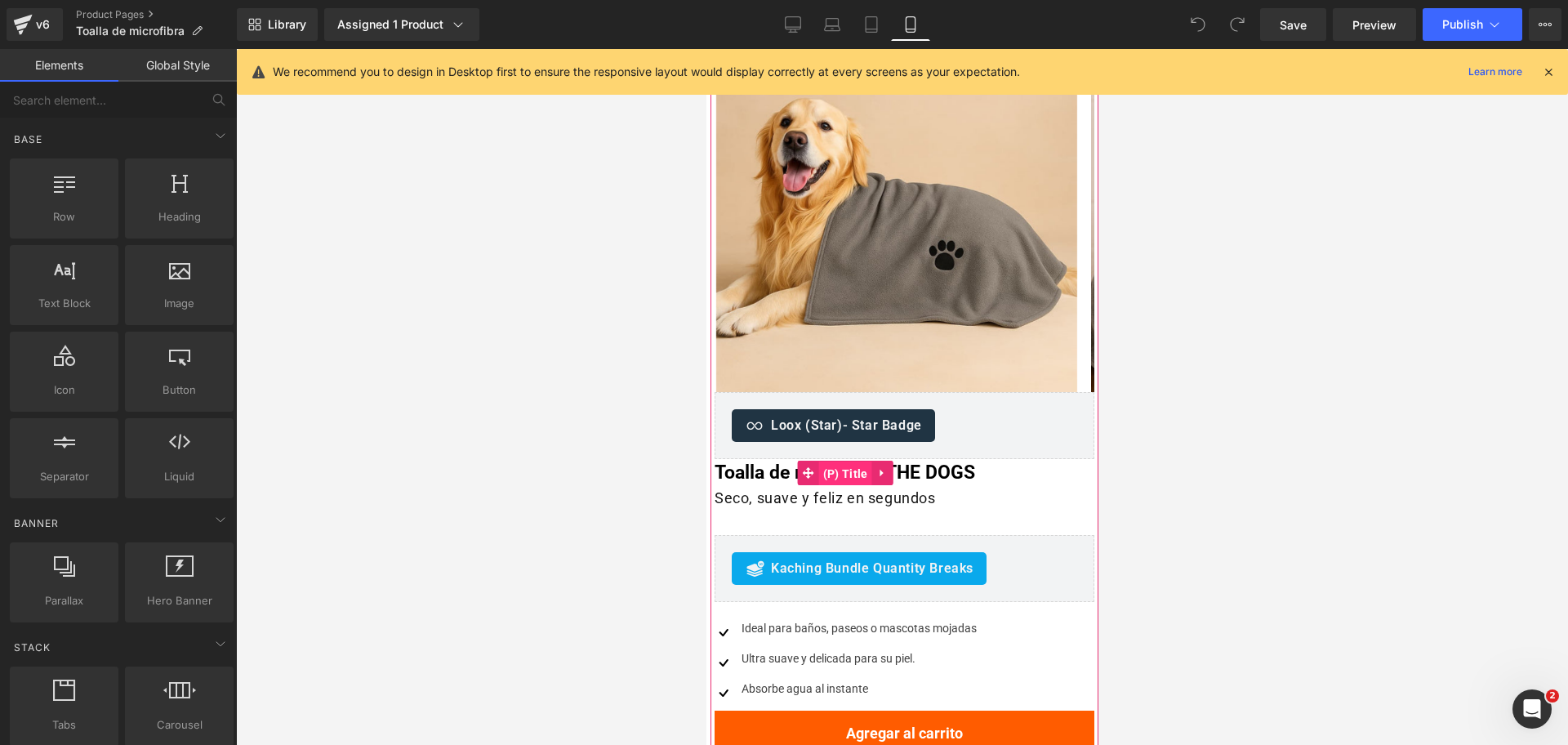
click at [849, 481] on span "(P) Title" at bounding box center [845, 474] width 53 height 25
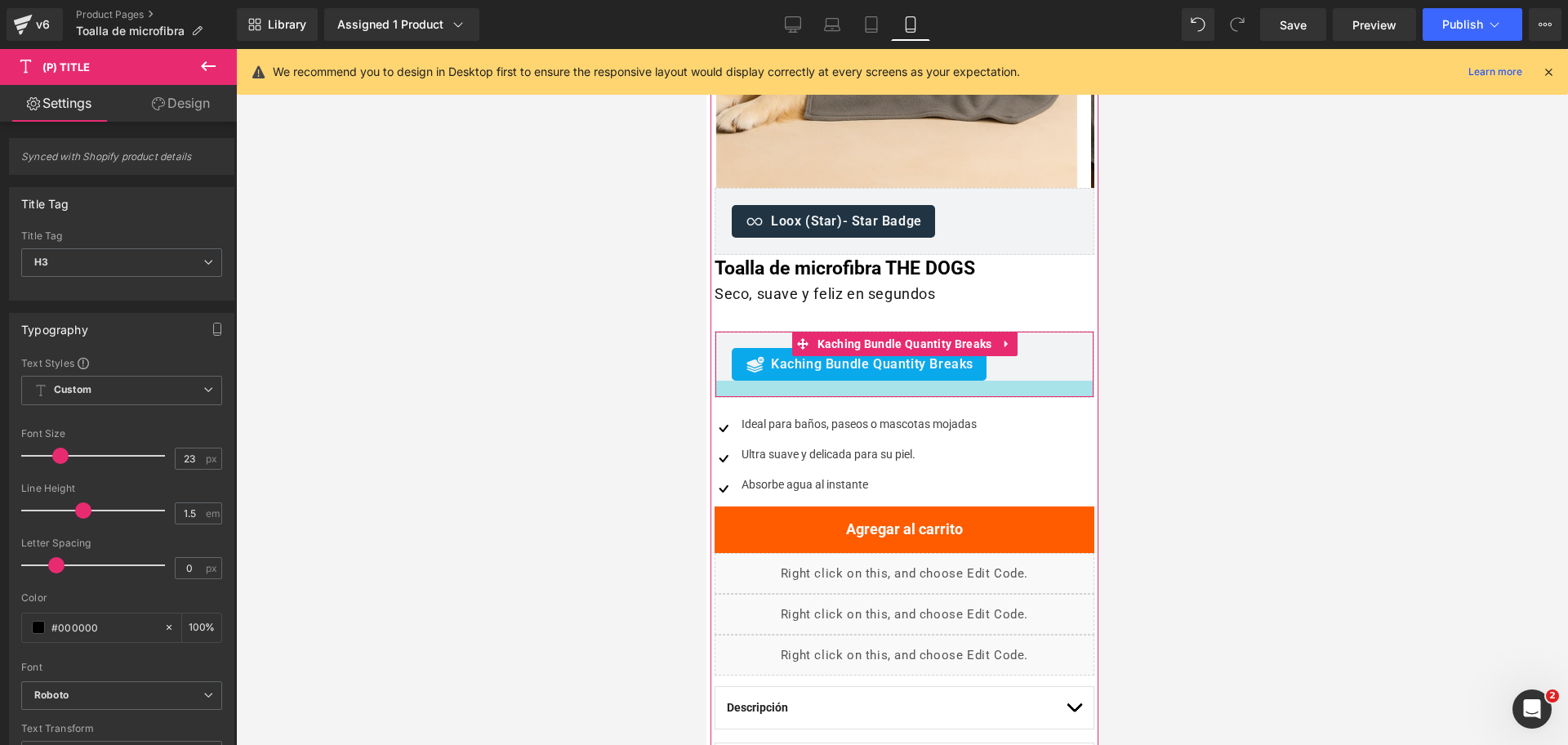
scroll to position [408, 0]
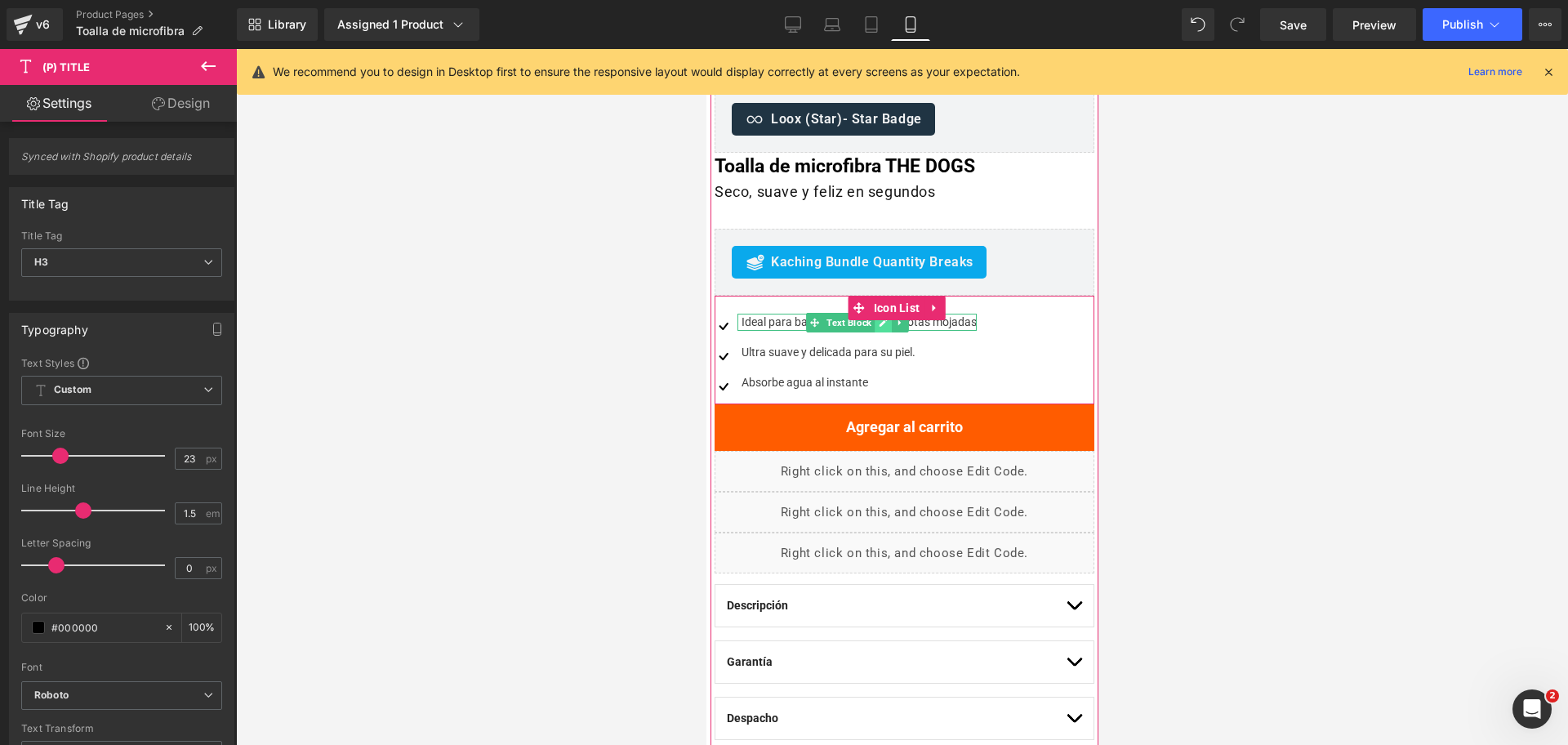
click at [882, 321] on icon at bounding box center [883, 323] width 9 height 9
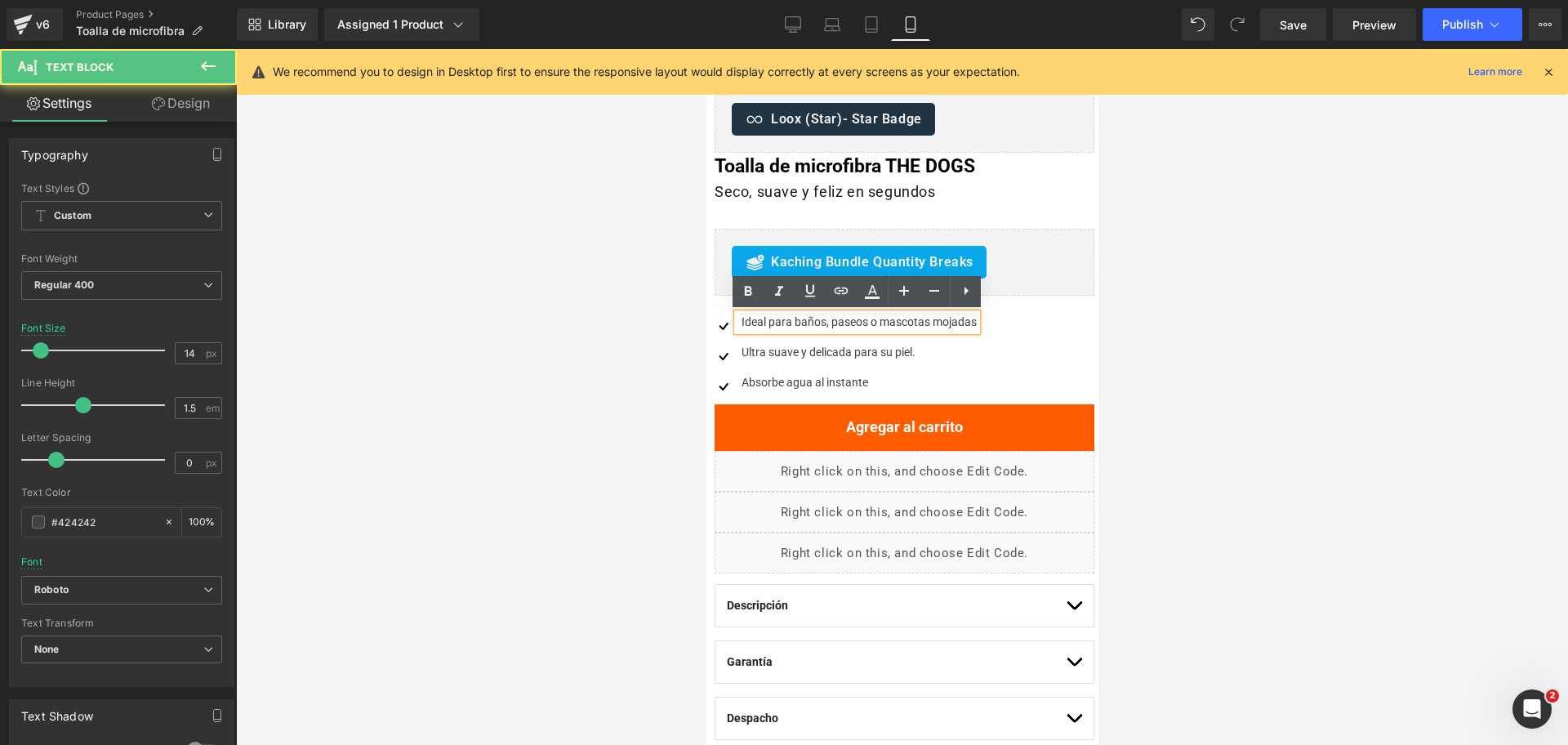
click at [856, 326] on span "Ideal para baños, paseos o mascotas mojadas" at bounding box center [858, 322] width 235 height 13
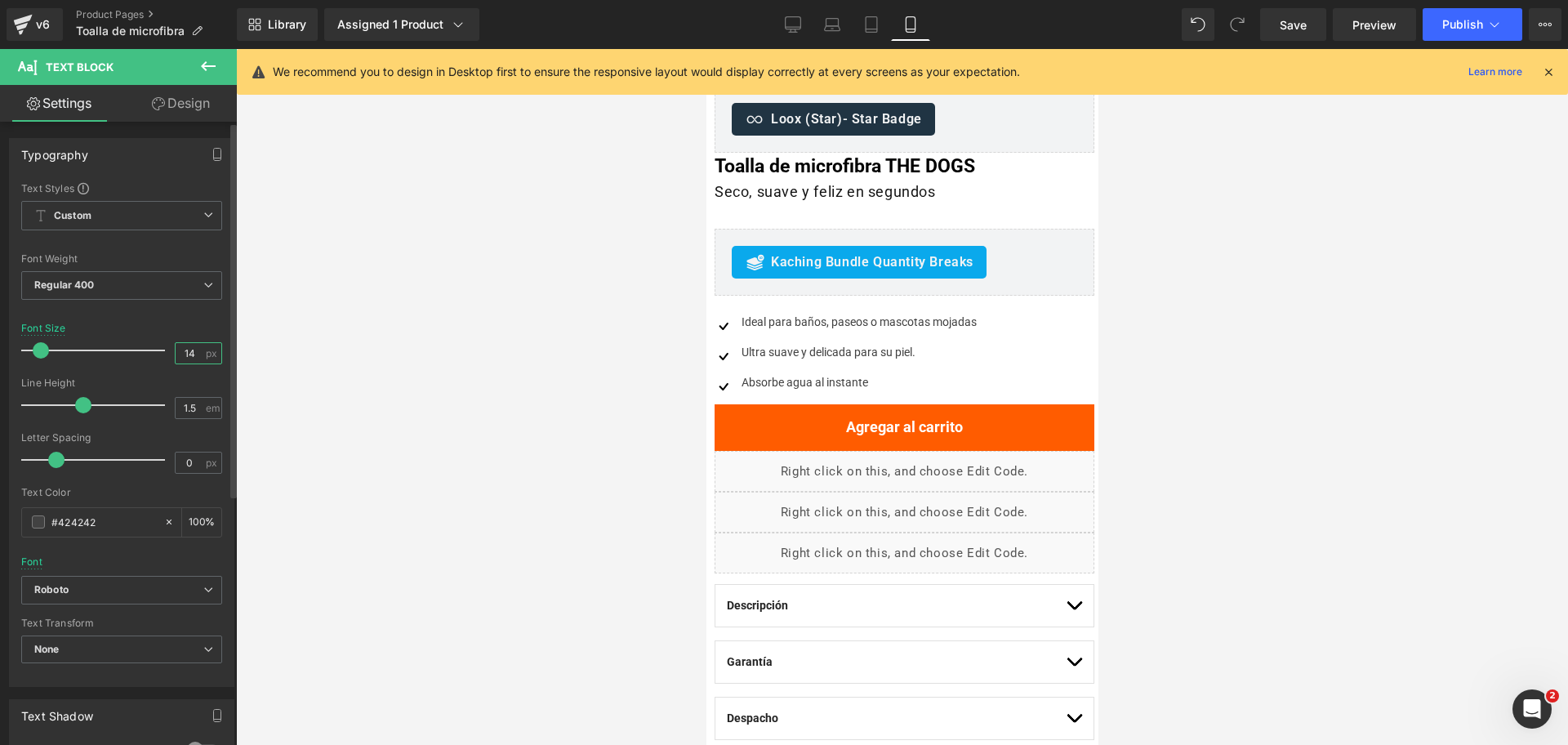
click at [193, 359] on input "14" at bounding box center [190, 353] width 29 height 20
type input "15"
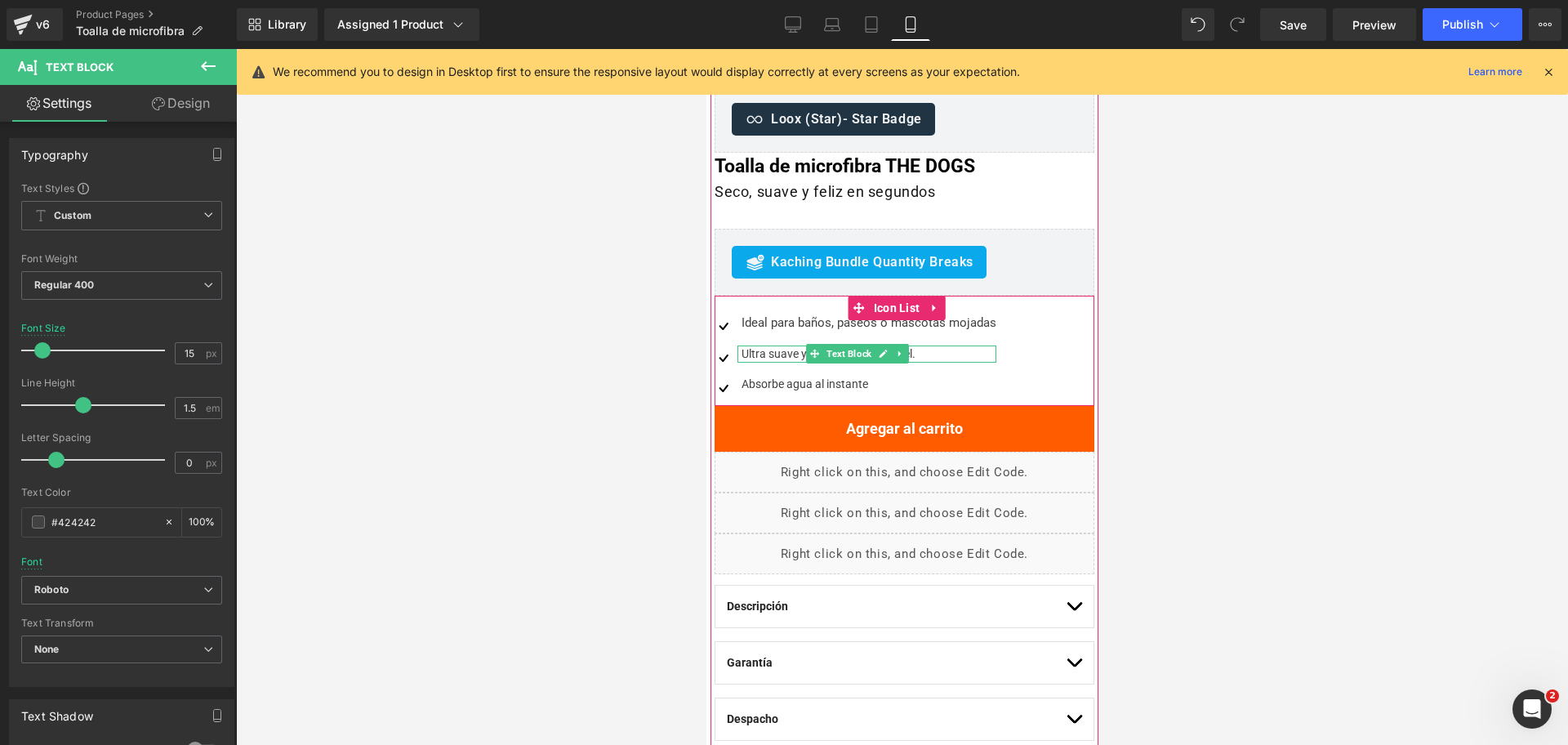
click at [772, 353] on div "Ultra suave y delicada para su piel." at bounding box center [866, 354] width 259 height 17
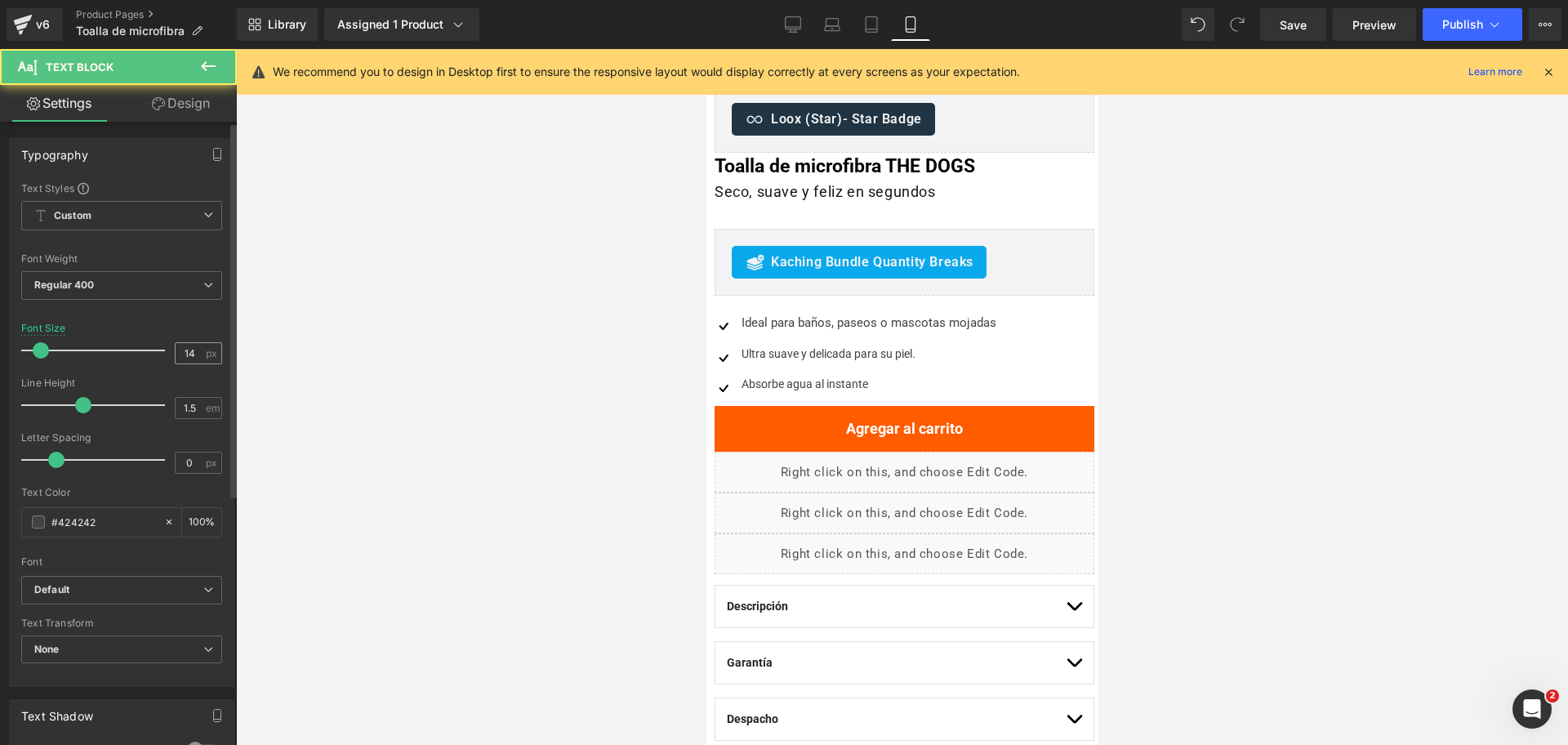
click at [191, 358] on input "14" at bounding box center [190, 353] width 29 height 20
type input "15"
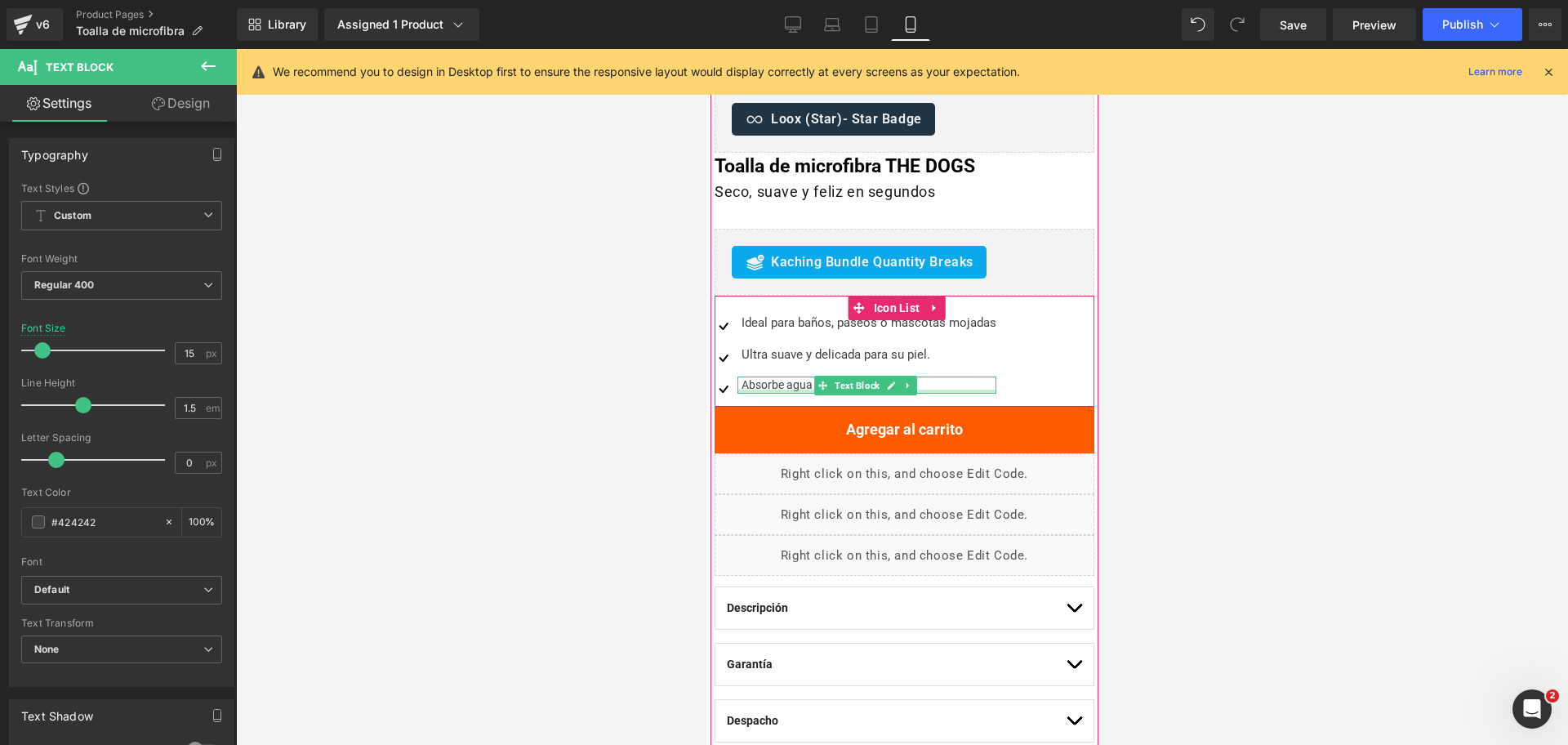
click at [752, 389] on div at bounding box center [866, 391] width 259 height 4
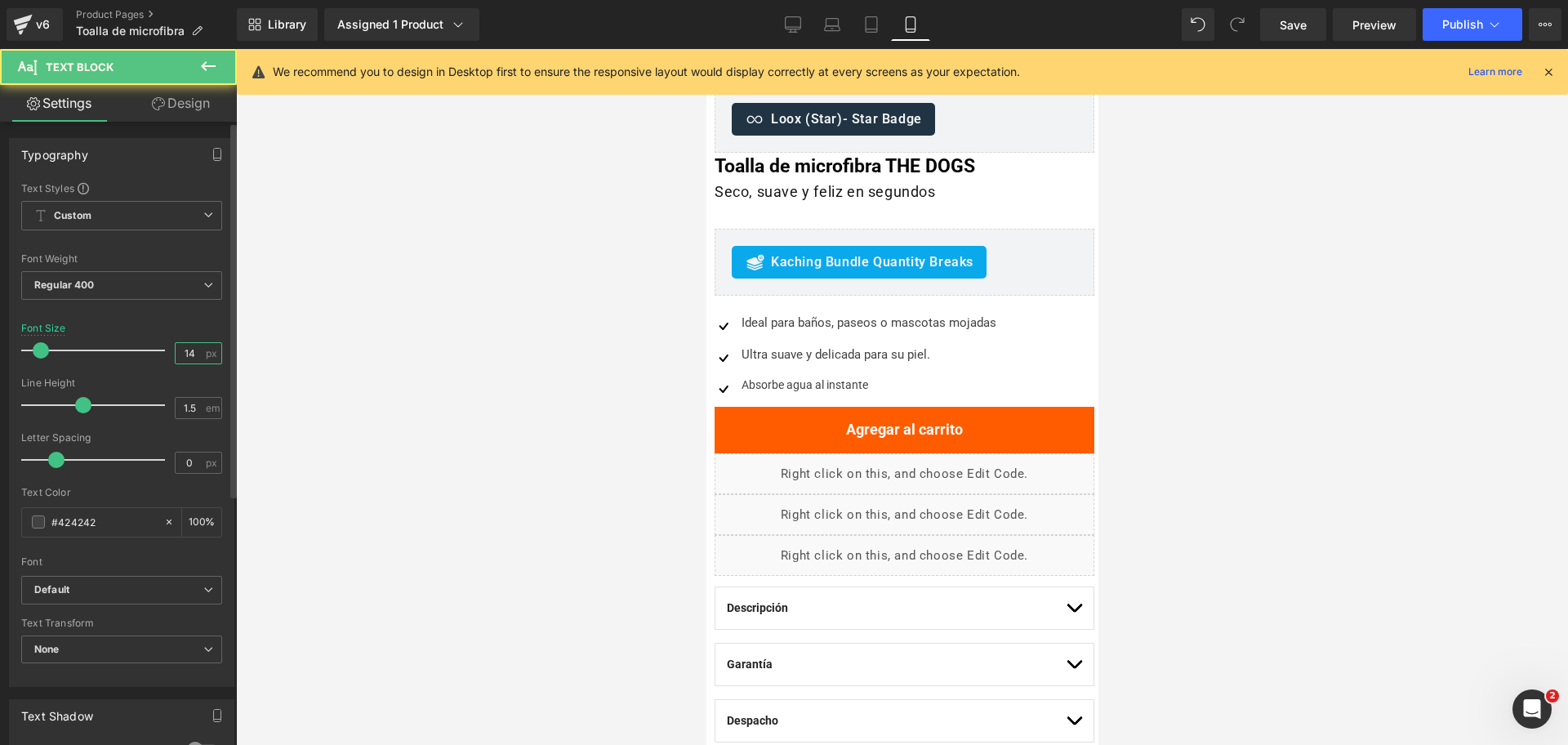
click at [178, 355] on input "14" at bounding box center [190, 353] width 29 height 20
type input "15"
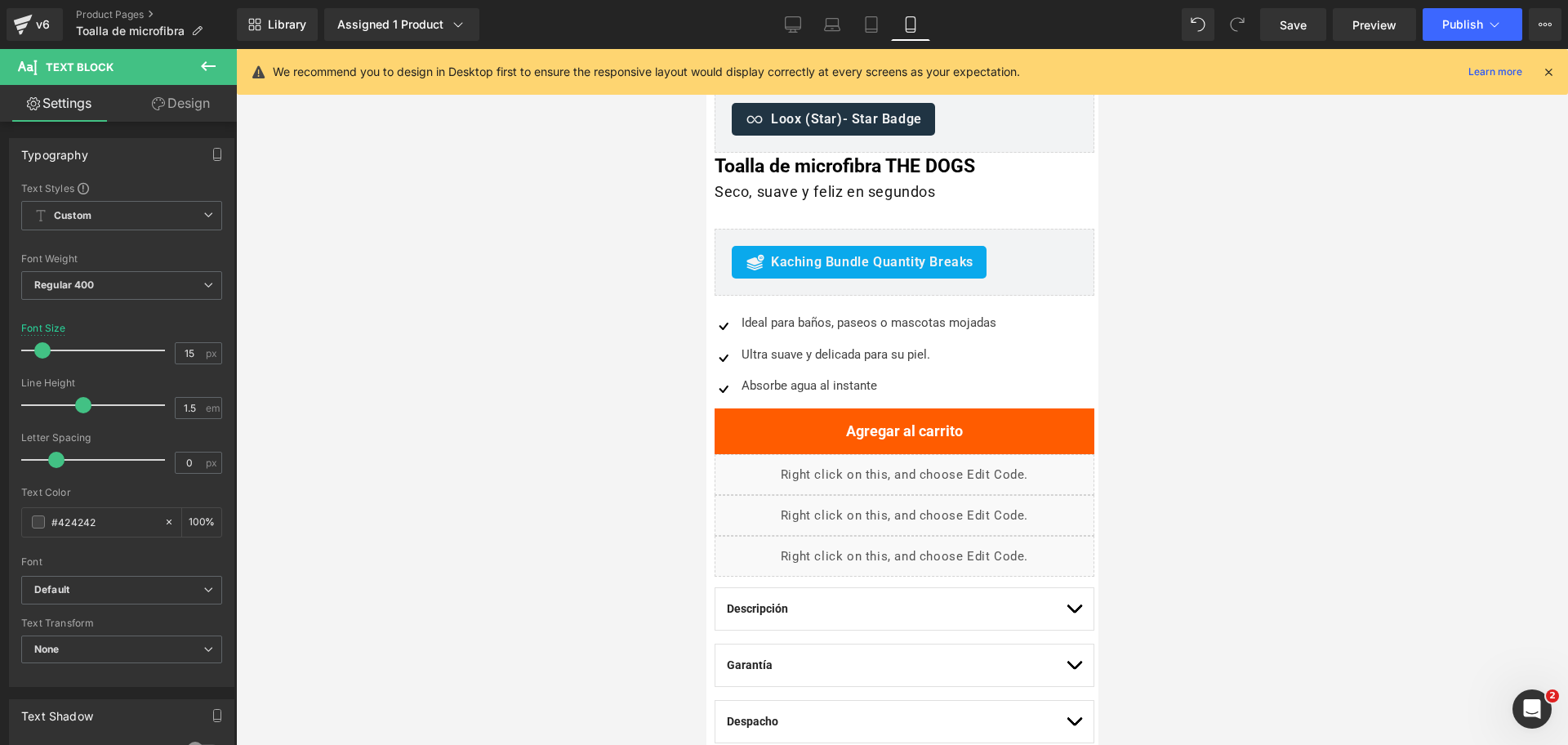
click at [1219, 287] on div at bounding box center [902, 397] width 1332 height 696
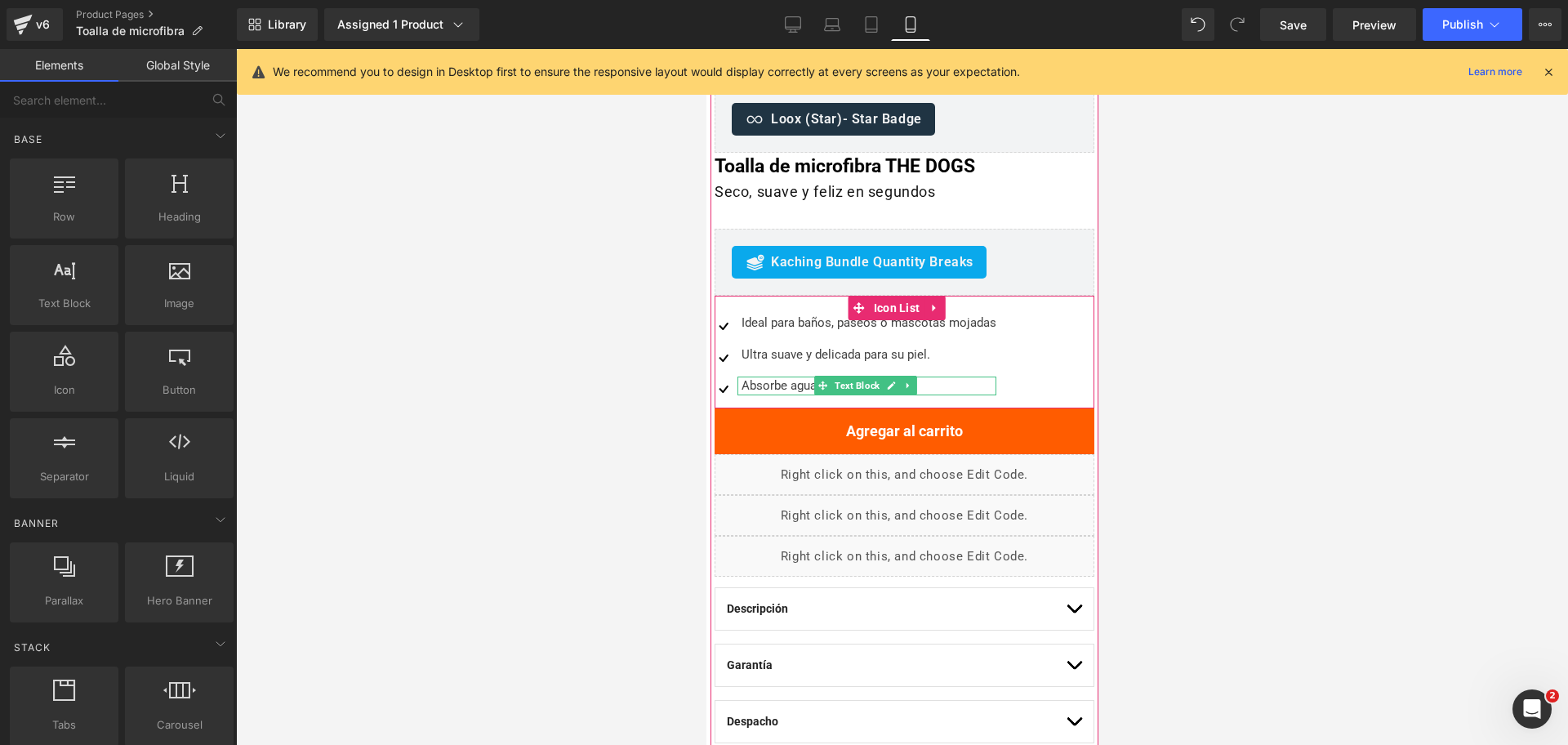
click at [763, 388] on div "Absorbe agua al instante" at bounding box center [866, 386] width 259 height 19
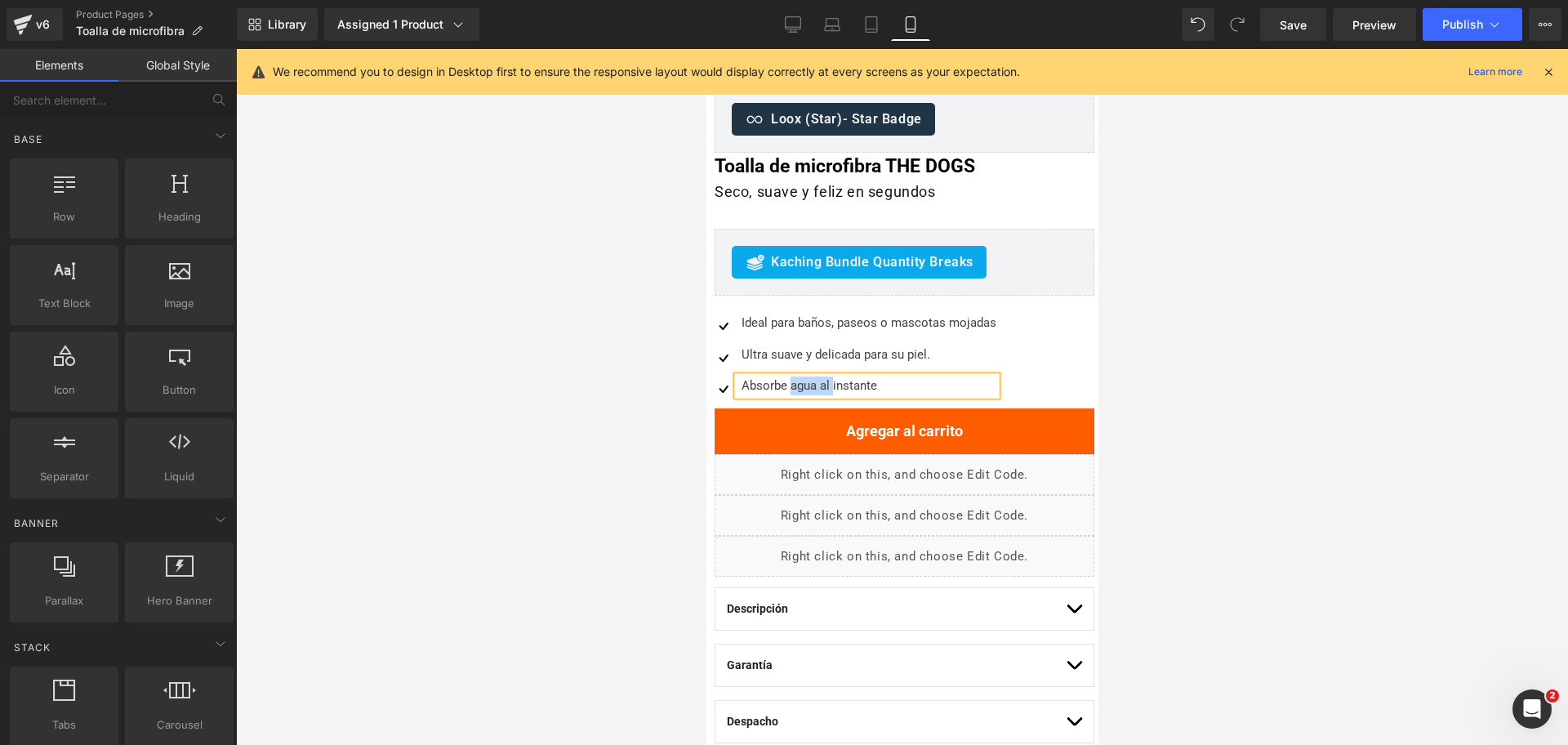
click at [763, 388] on div "Absorbe agua al instante" at bounding box center [866, 386] width 259 height 19
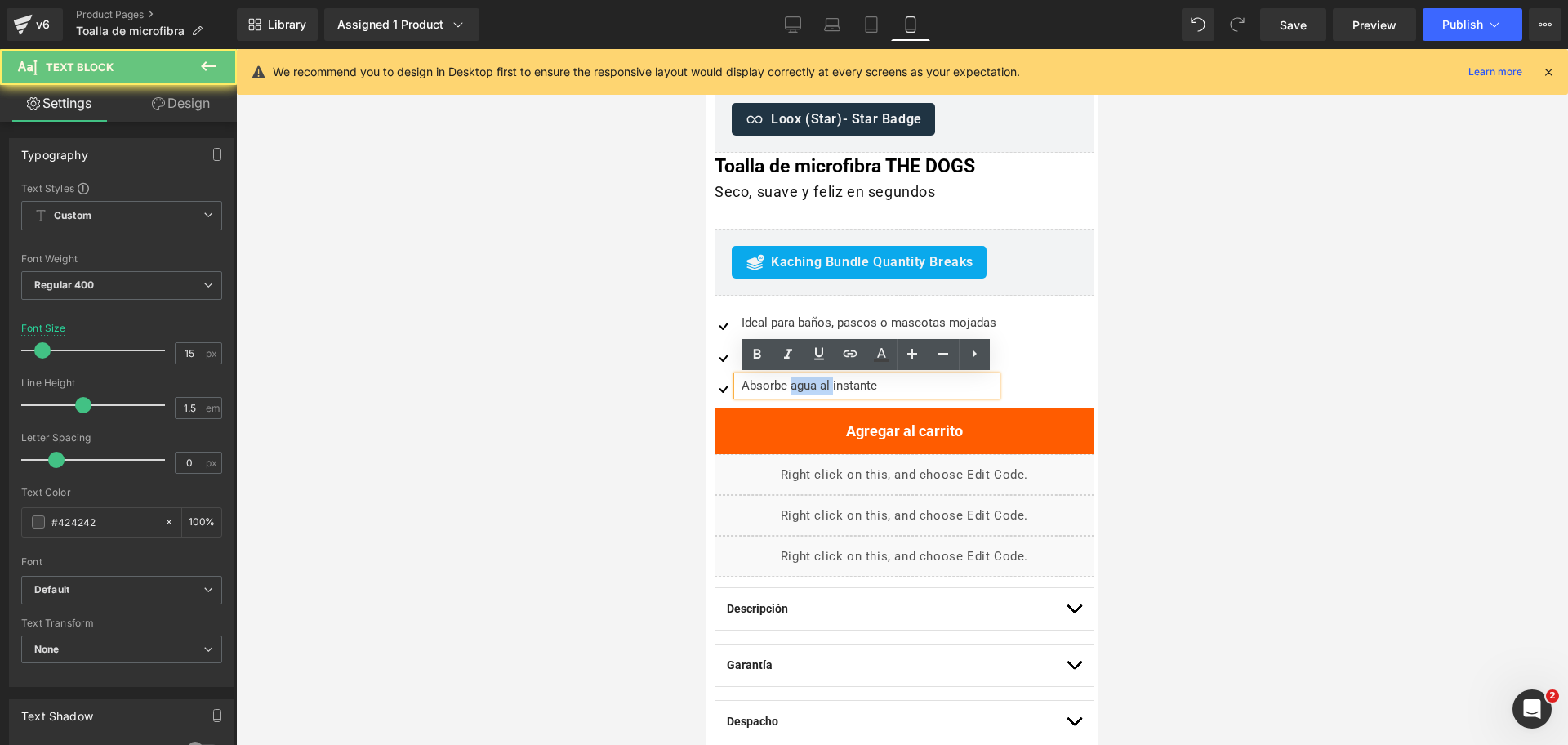
click at [763, 388] on div "Absorbe agua al instante" at bounding box center [866, 386] width 259 height 19
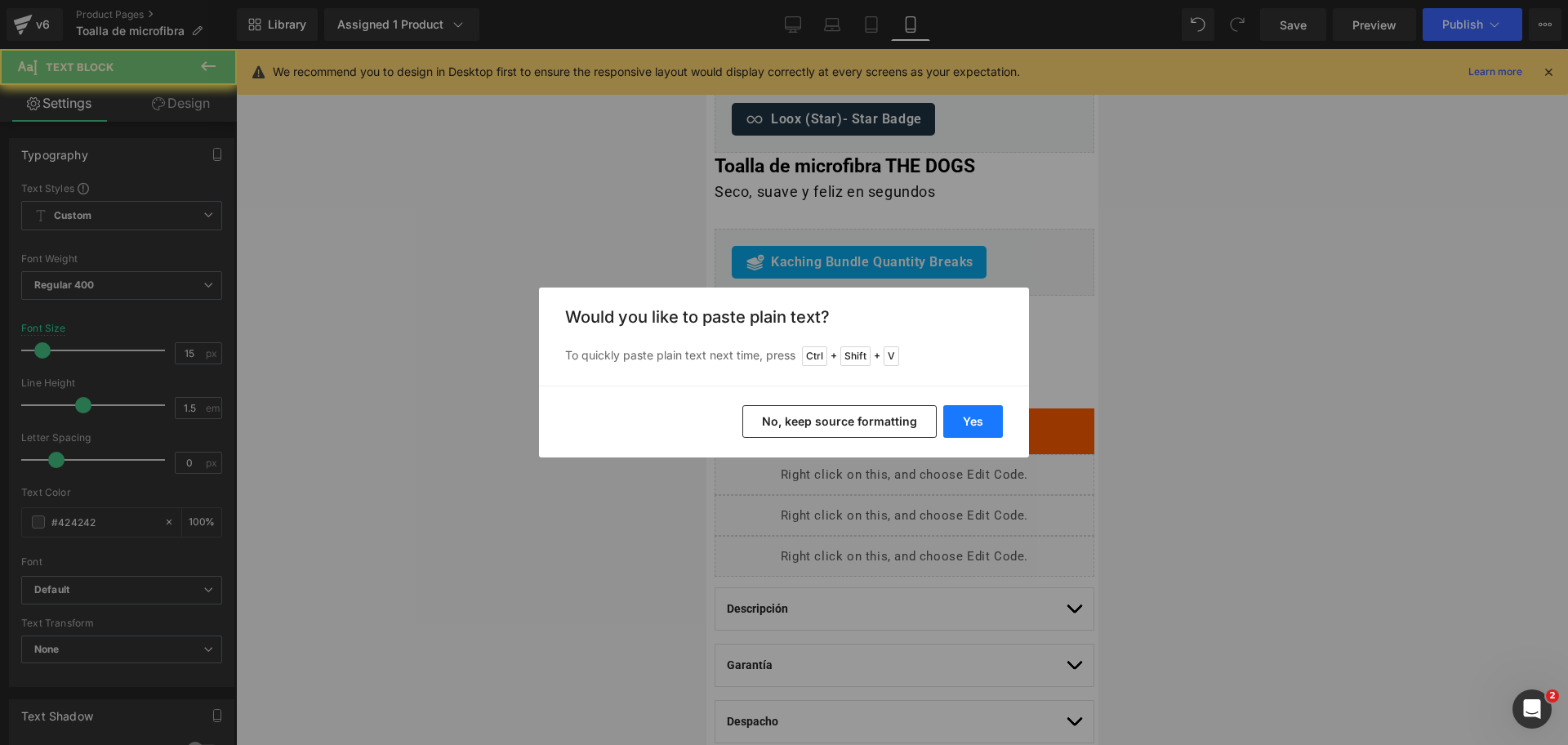
click at [953, 422] on button "Yes" at bounding box center [972, 422] width 60 height 32
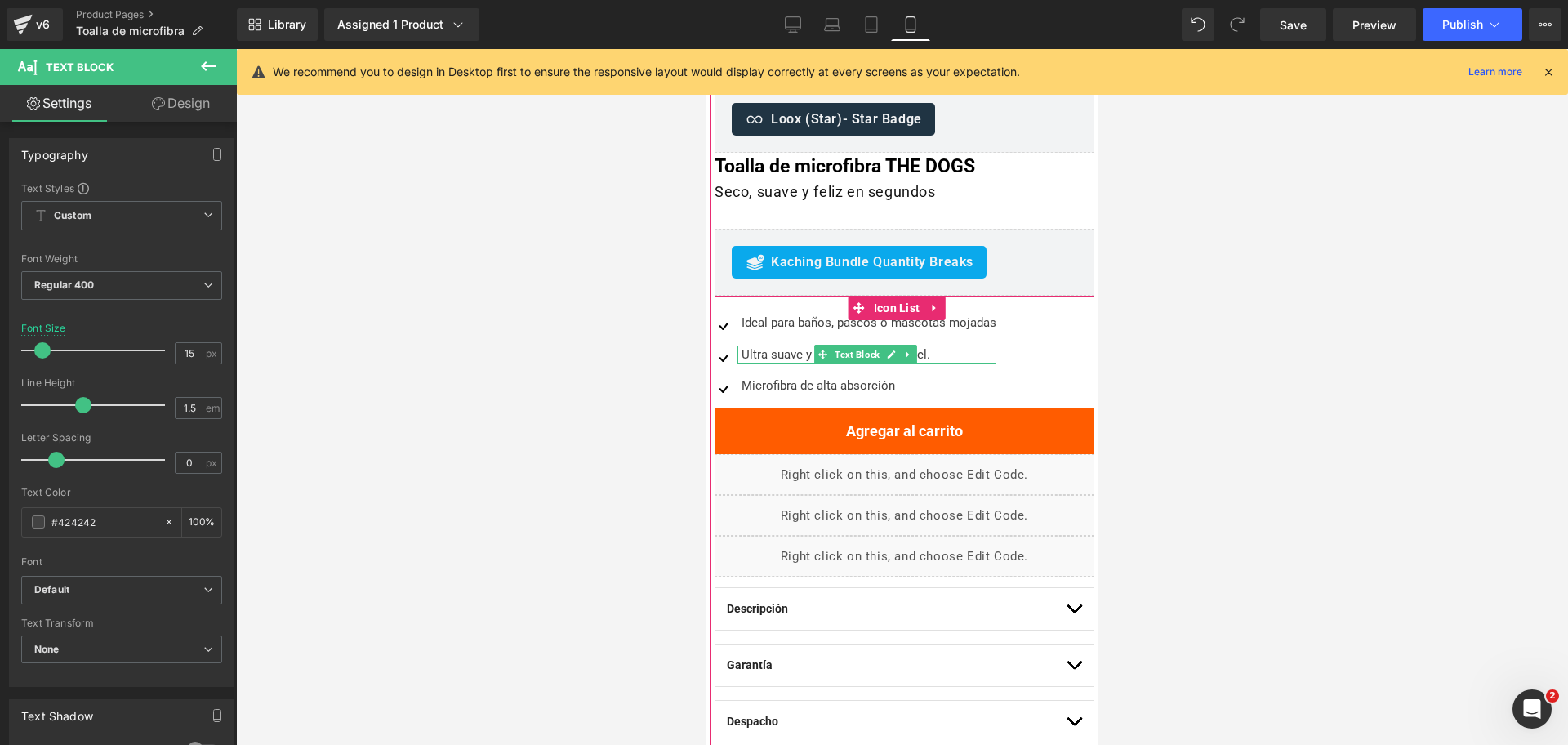
click at [790, 356] on div "Ultra suave y delicada para su piel." at bounding box center [866, 355] width 259 height 19
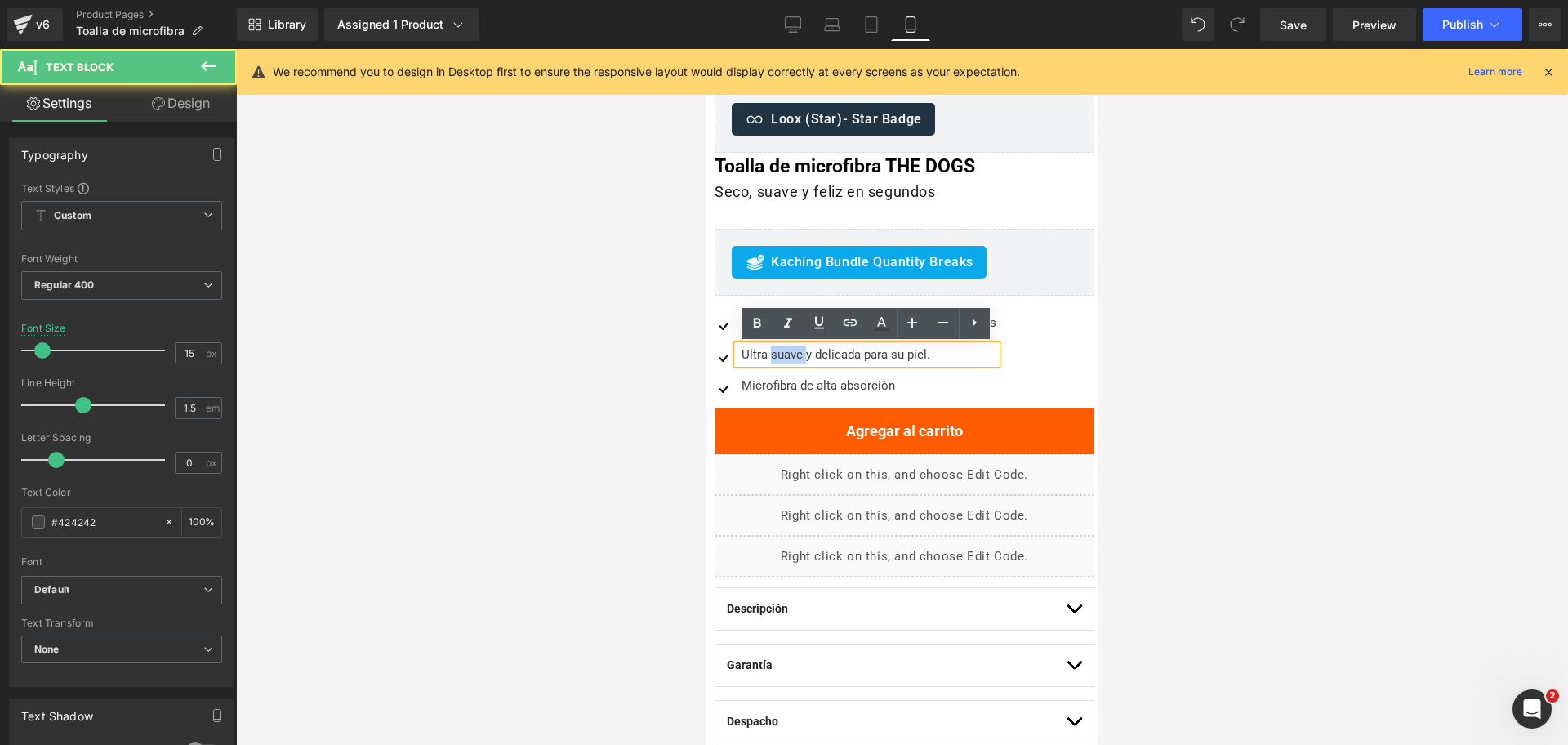
click at [790, 356] on div "Ultra suave y delicada para su piel." at bounding box center [866, 355] width 259 height 19
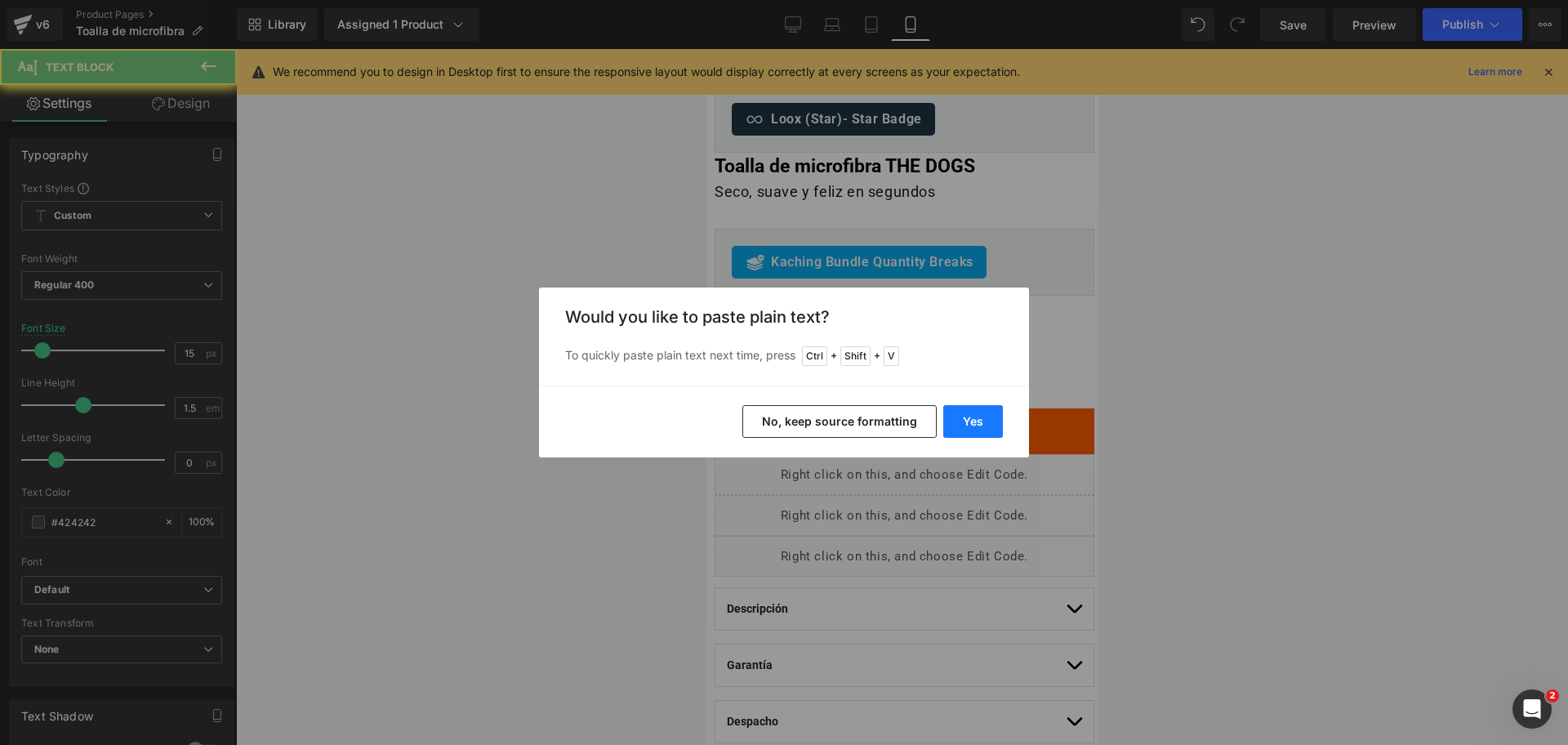
click at [970, 416] on button "Yes" at bounding box center [972, 422] width 60 height 32
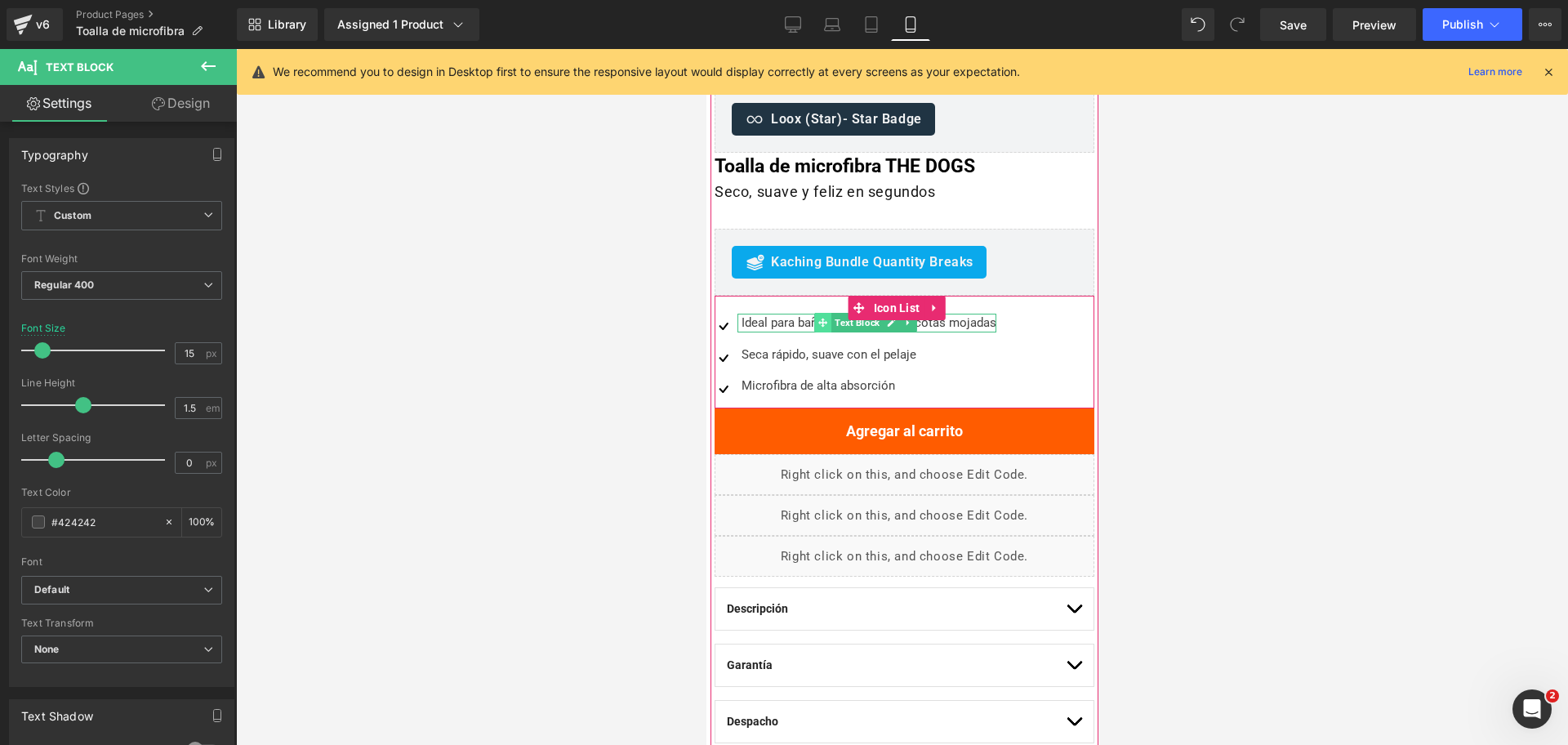
click at [819, 328] on span at bounding box center [822, 323] width 17 height 20
click at [800, 324] on span "Ideal para baños, paseos o mascotas mojadas" at bounding box center [869, 322] width 255 height 14
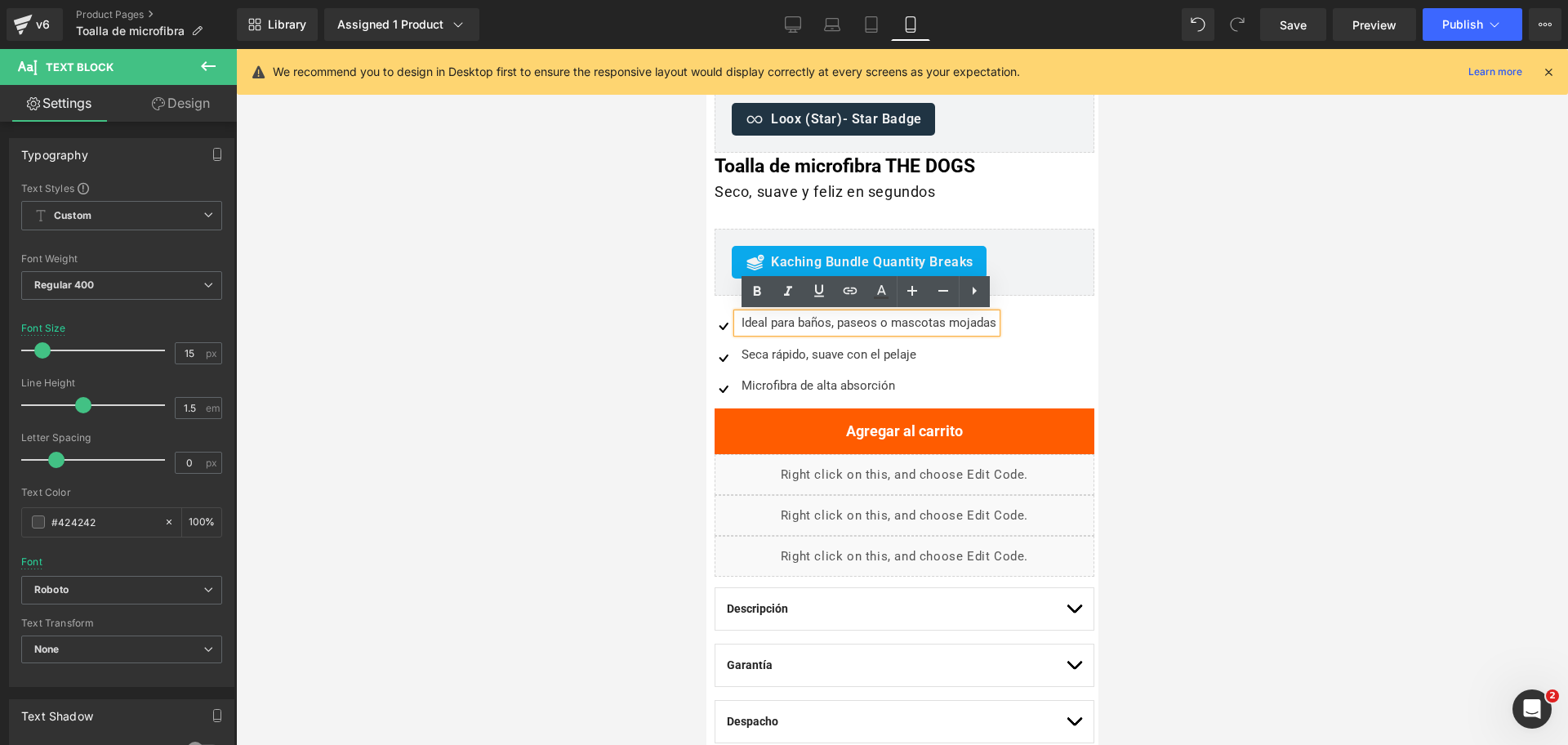
click at [832, 325] on span "Ideal para baños, paseos o mascotas mojadas" at bounding box center [869, 322] width 255 height 14
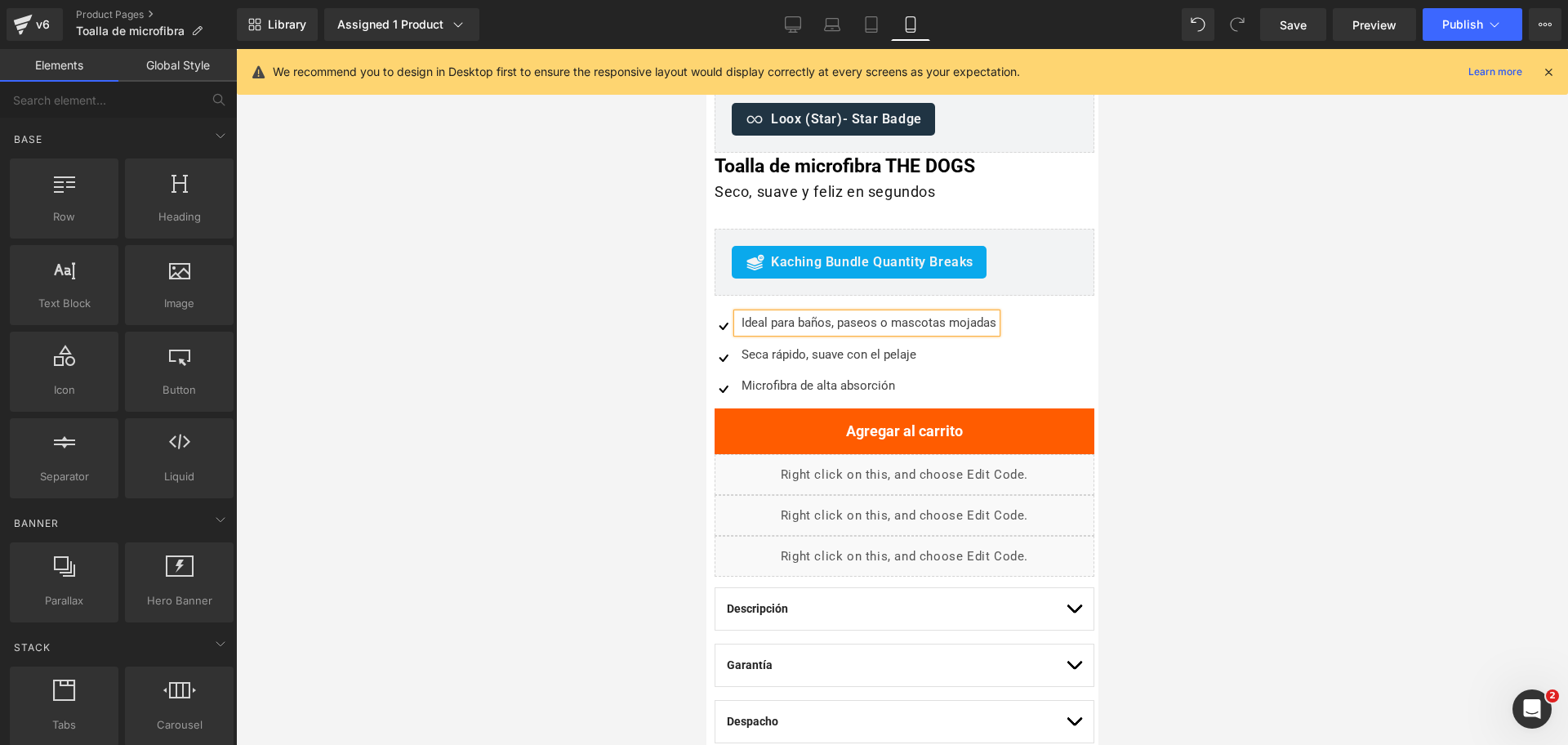
click at [1186, 284] on div at bounding box center [902, 397] width 1332 height 696
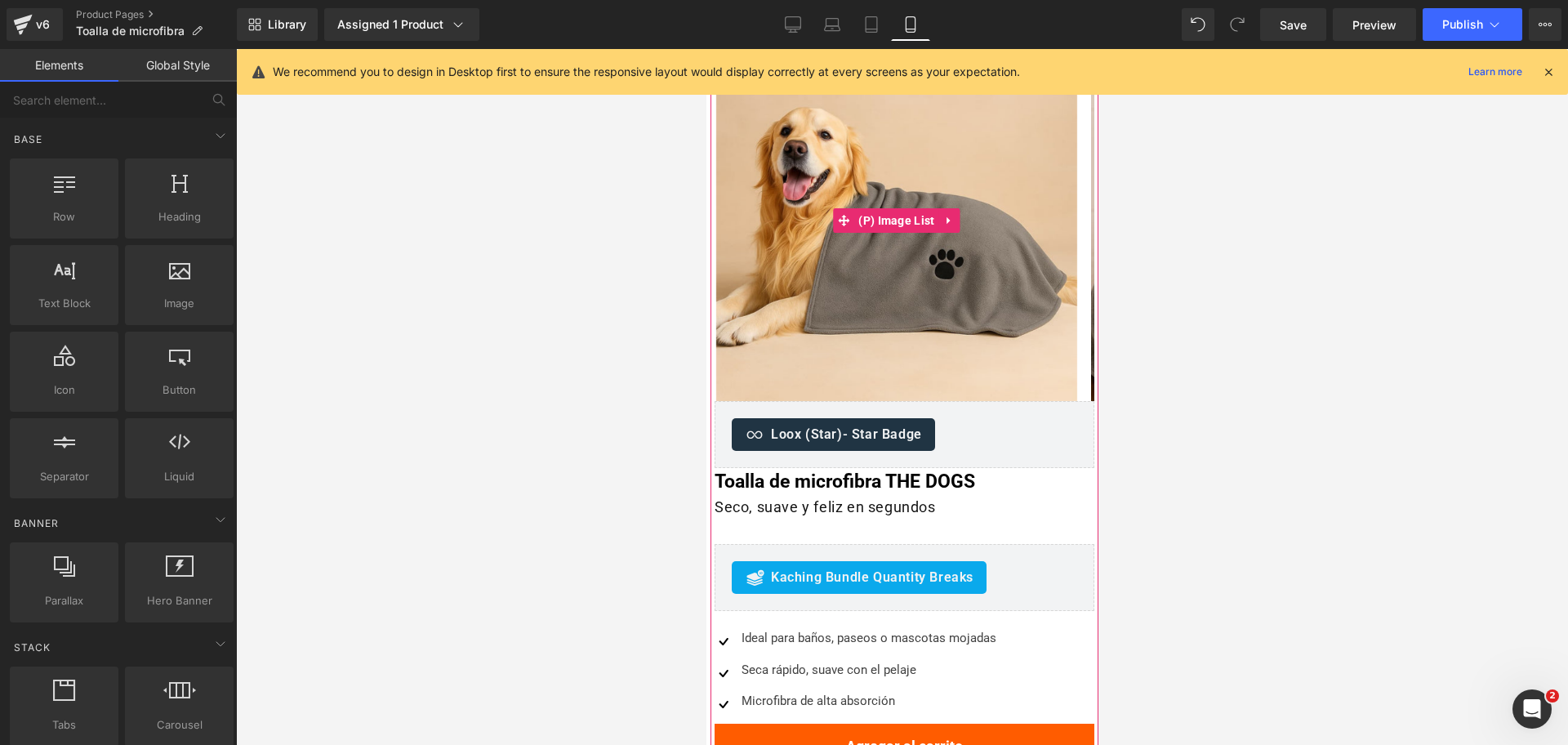
scroll to position [205, 0]
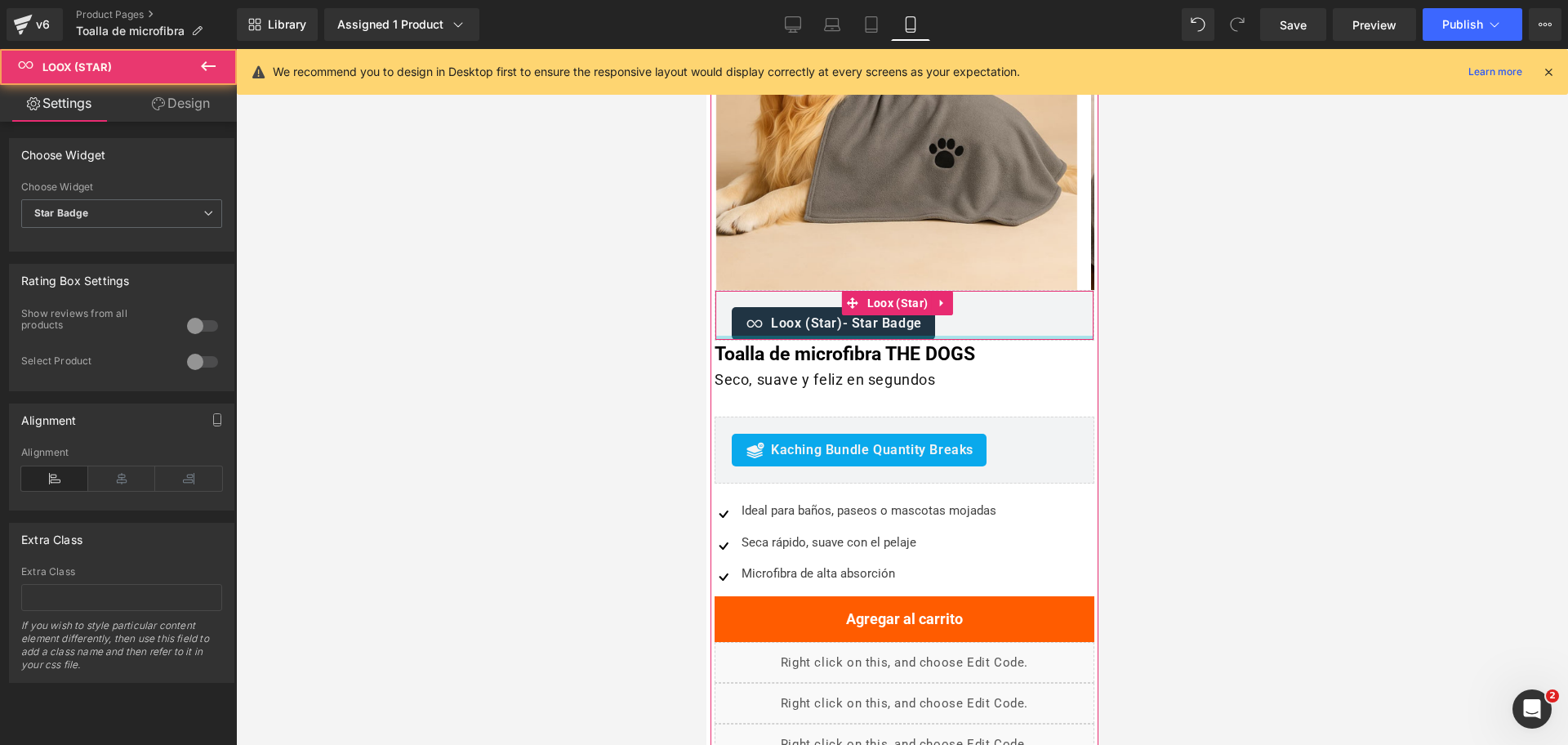
drag, startPoint x: 978, startPoint y: 353, endPoint x: 978, endPoint y: 321, distance: 32.0
click at [978, 321] on div "Loox (Star) - Star Badge Loox (Star)" at bounding box center [903, 315] width 380 height 50
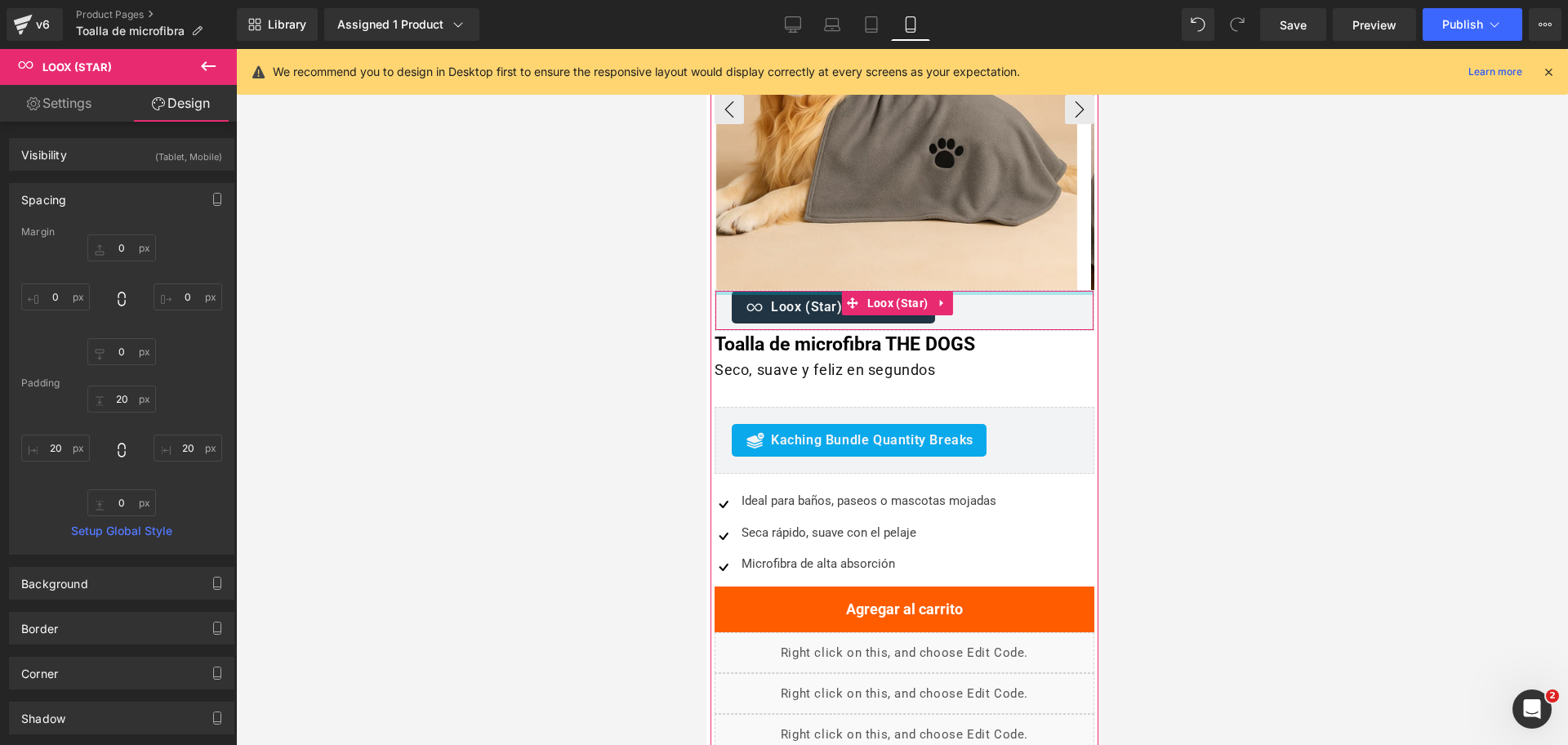
drag, startPoint x: 978, startPoint y: 297, endPoint x: 983, endPoint y: 187, distance: 110.1
click at [981, 194] on div "Oferta (P) Image ‹ ›" at bounding box center [904, 148] width 388 height 465
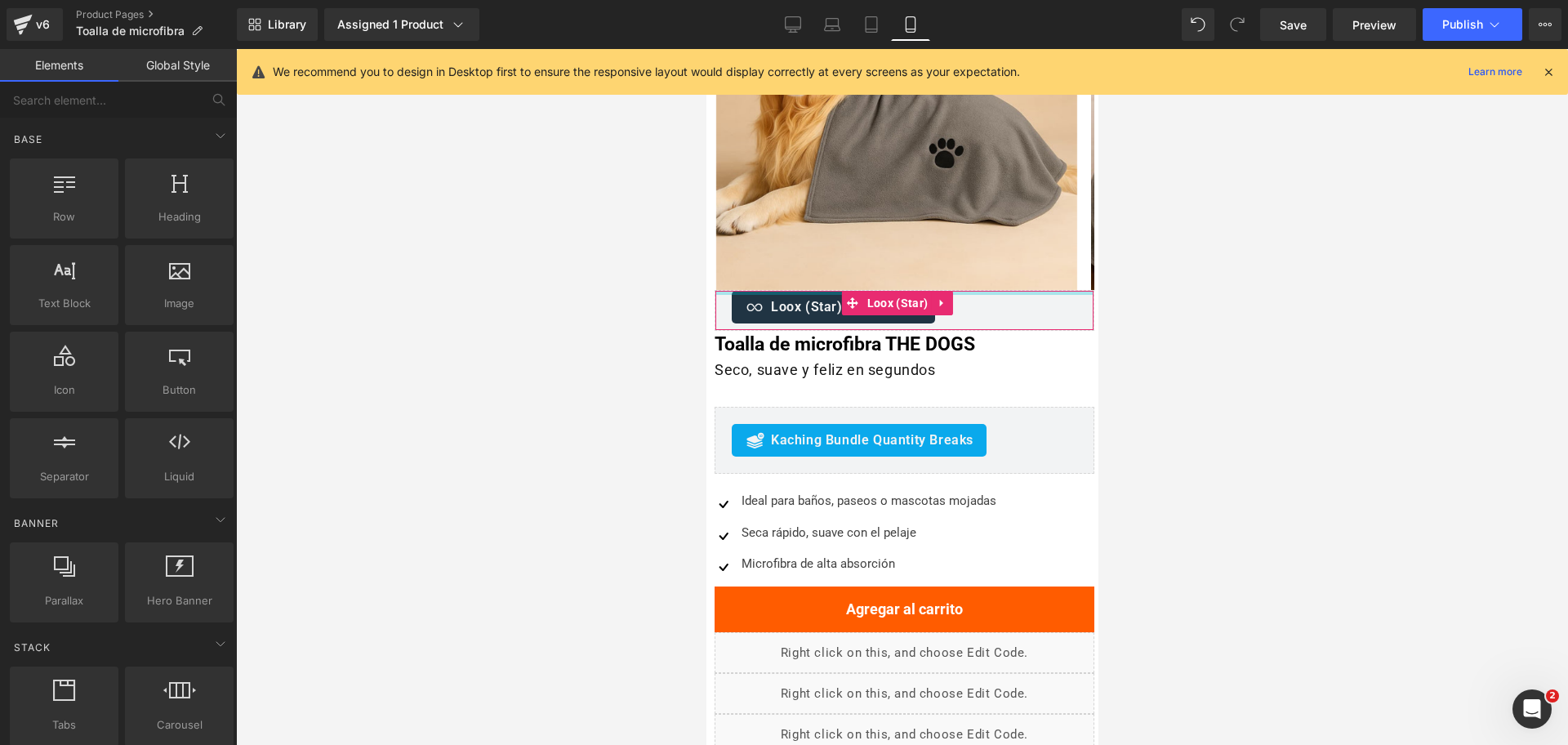
click at [1263, 187] on div at bounding box center [902, 397] width 1332 height 696
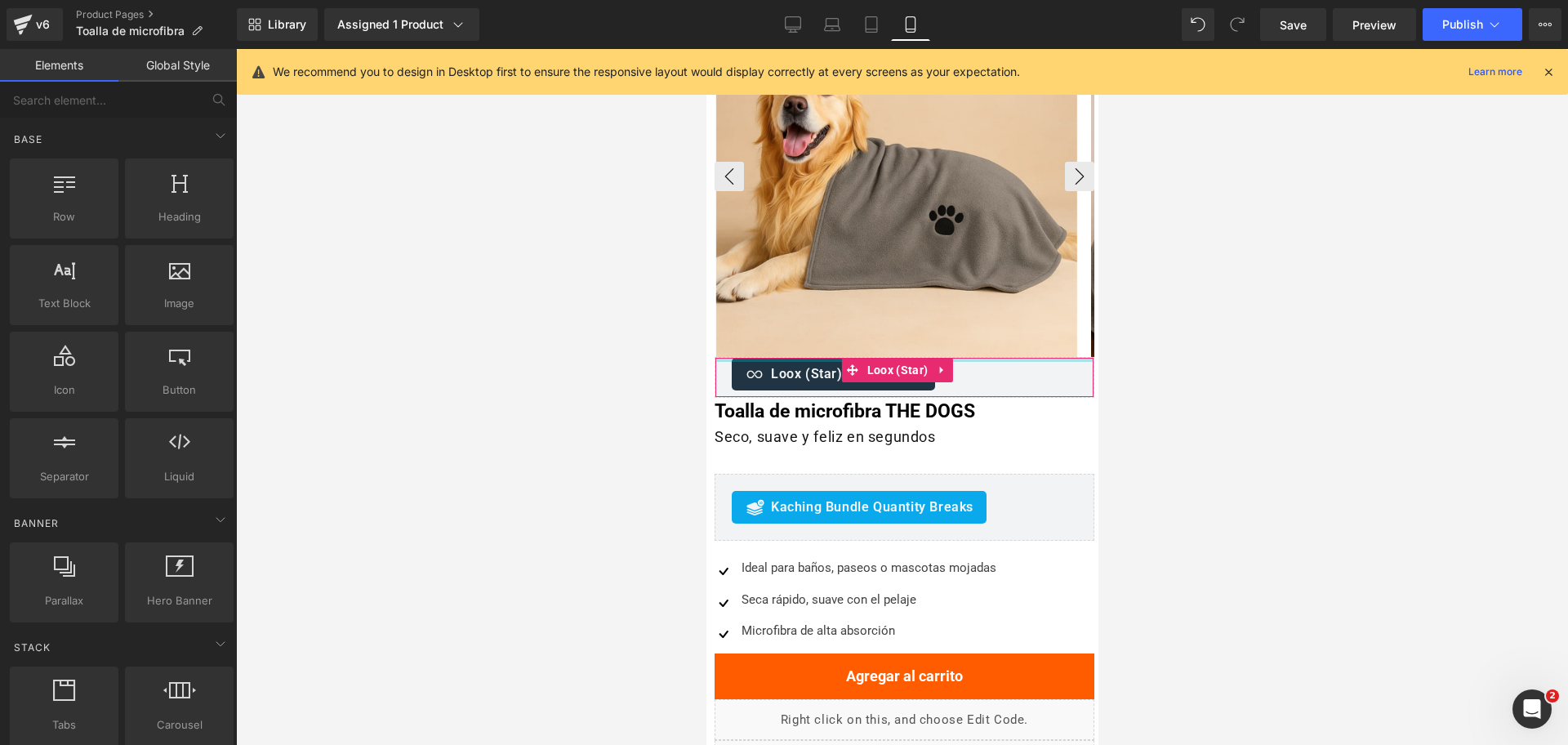
scroll to position [102, 0]
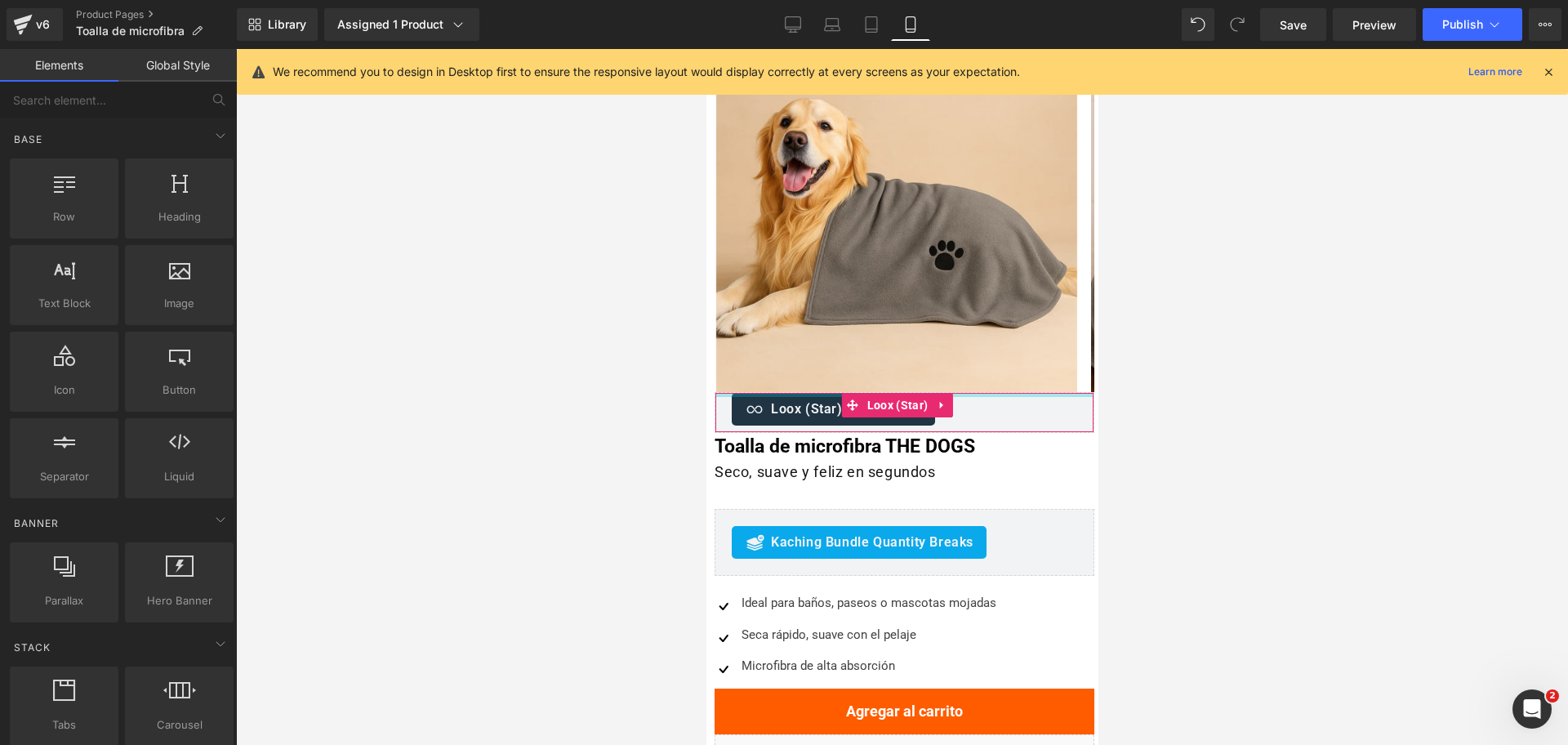
click at [1191, 293] on div at bounding box center [902, 397] width 1332 height 696
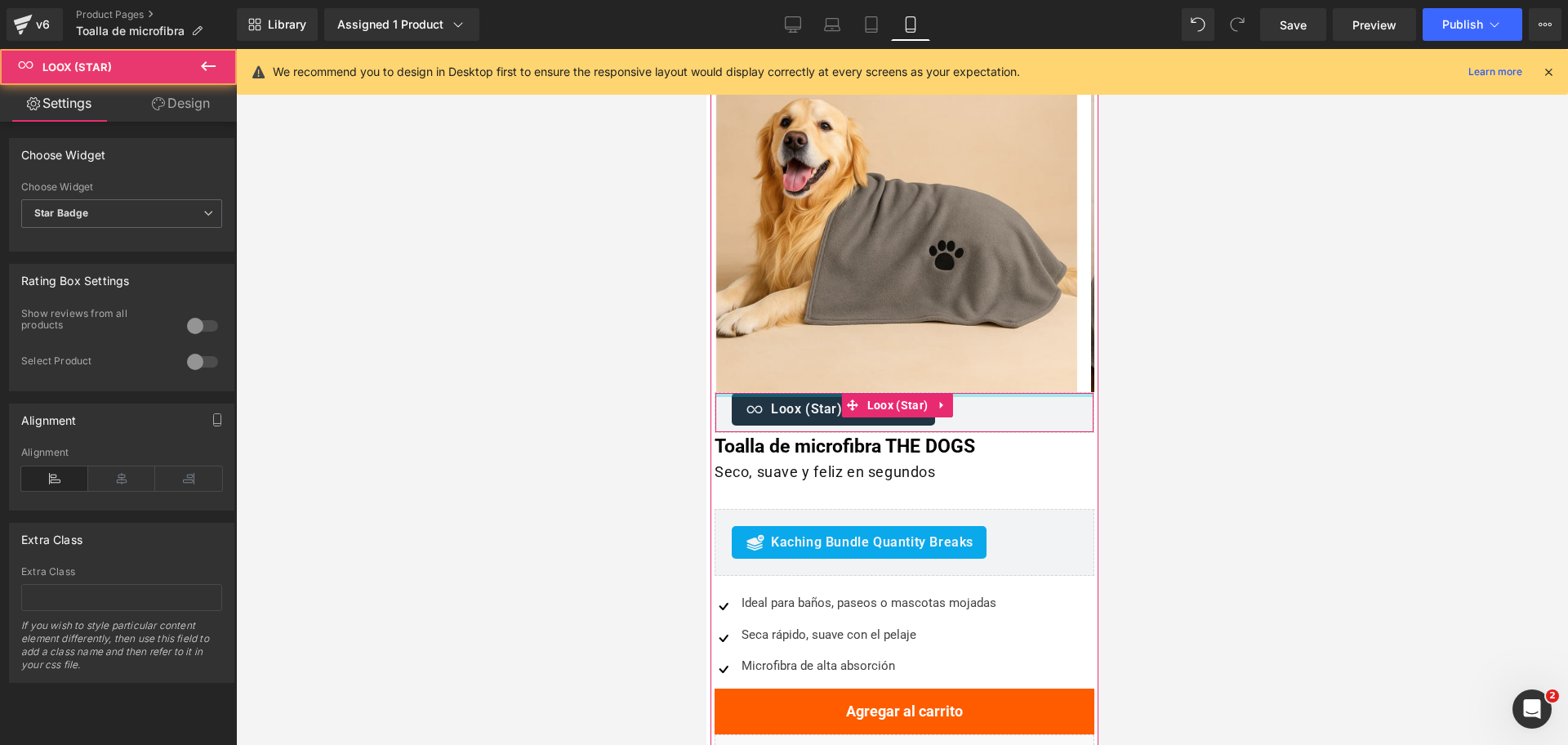
click at [821, 404] on span "Loox (Star) - Star Badge" at bounding box center [845, 409] width 151 height 20
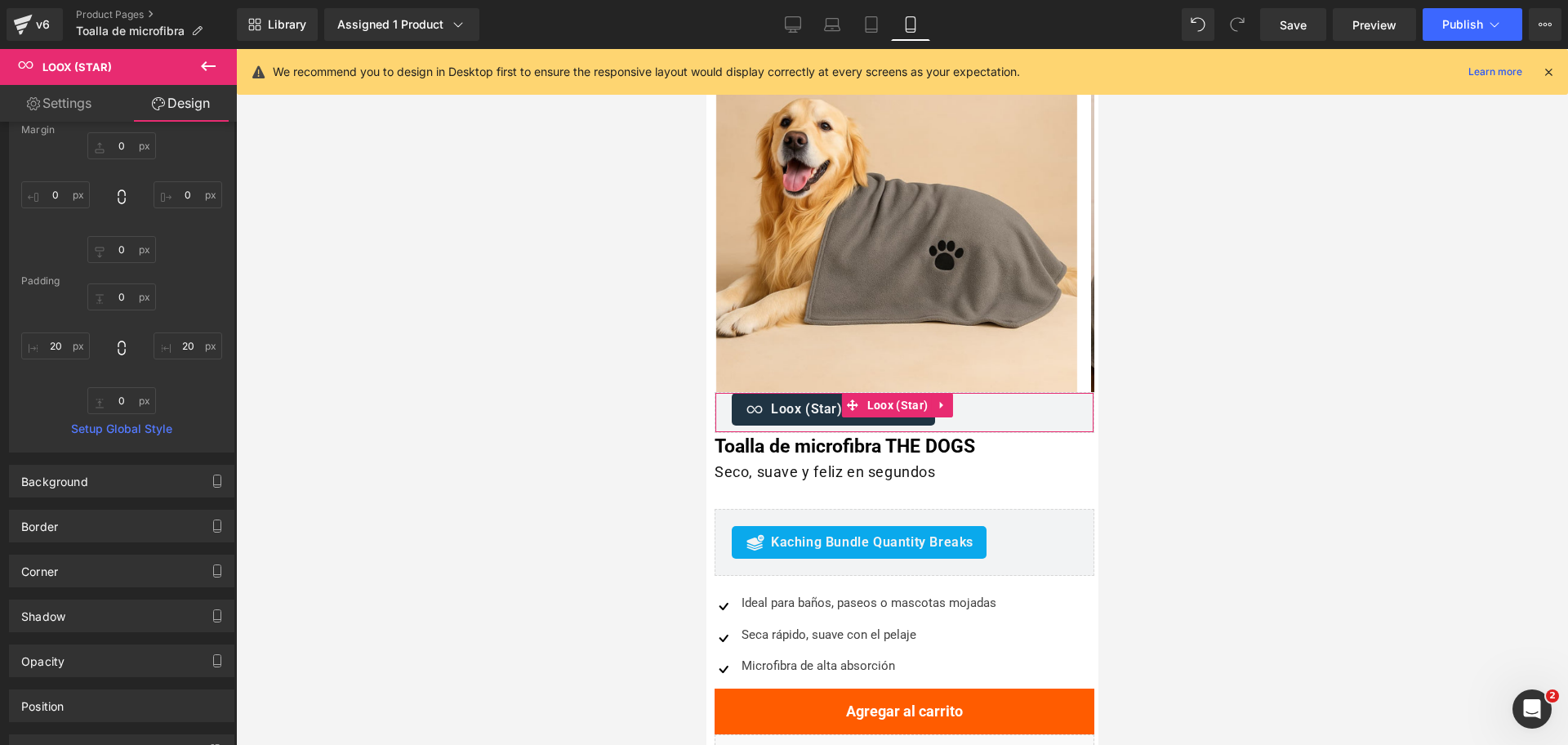
click at [85, 113] on link "Settings" at bounding box center [59, 103] width 118 height 37
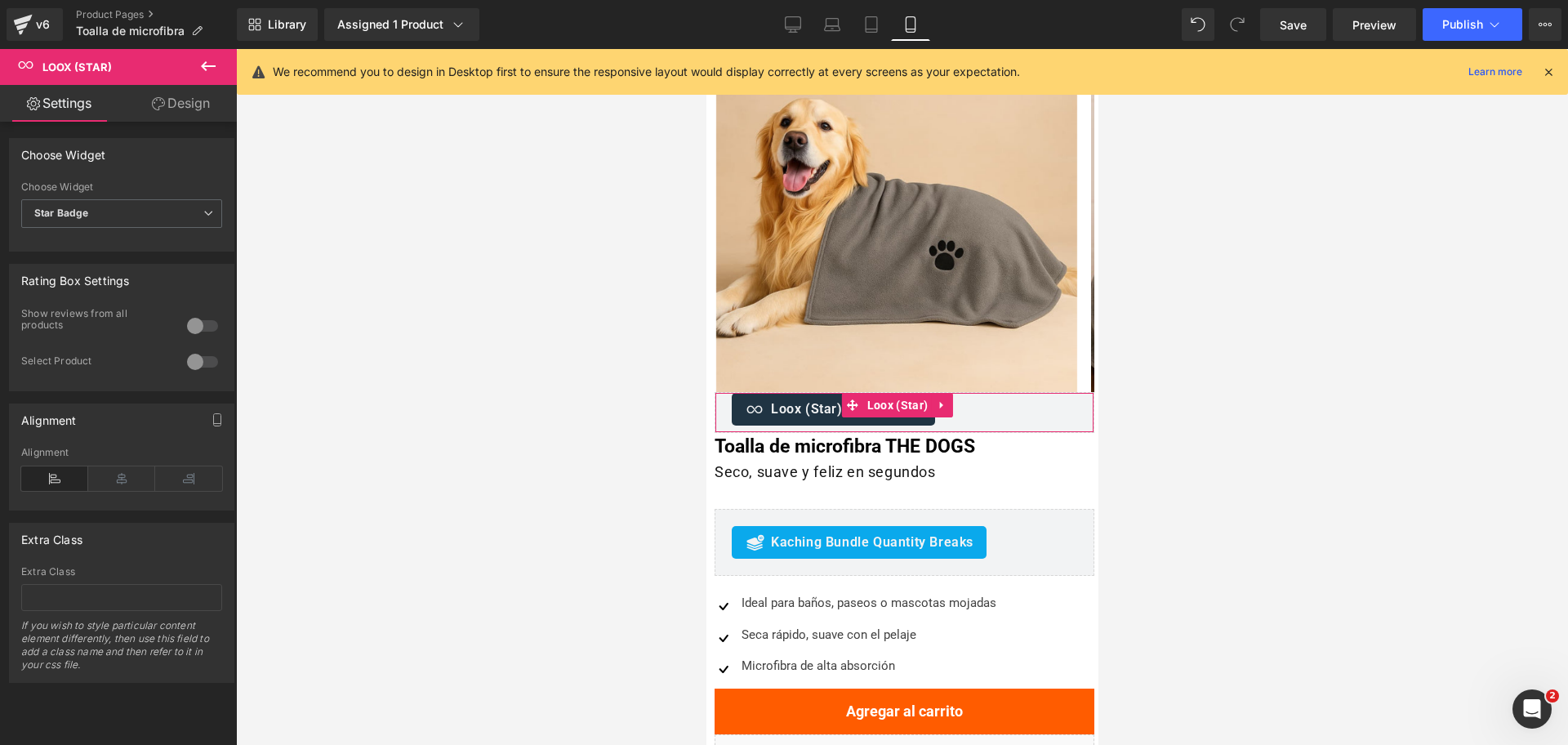
click at [185, 108] on link "Design" at bounding box center [181, 103] width 118 height 37
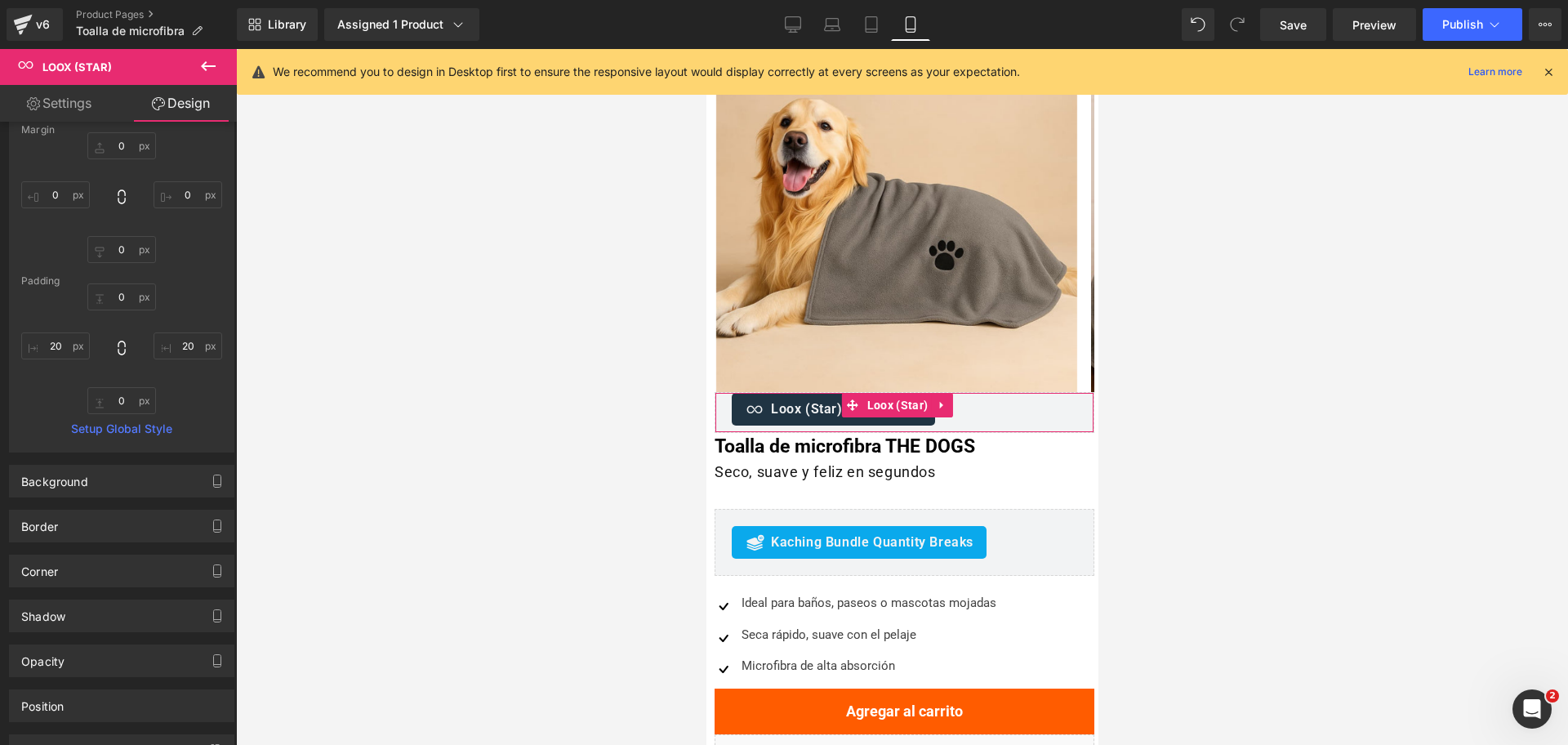
click at [210, 72] on icon at bounding box center [208, 66] width 20 height 20
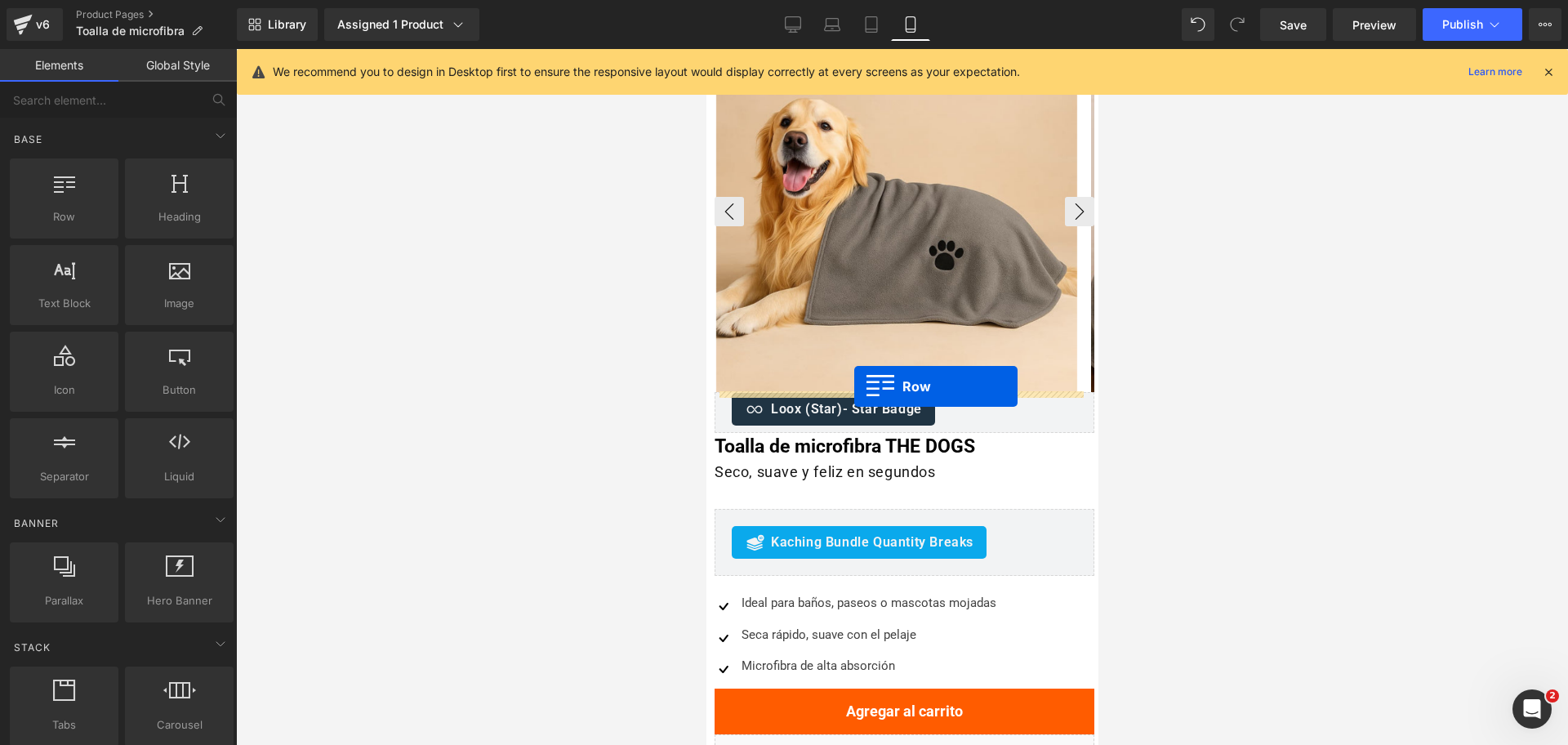
drag, startPoint x: 799, startPoint y: 227, endPoint x: 853, endPoint y: 387, distance: 168.9
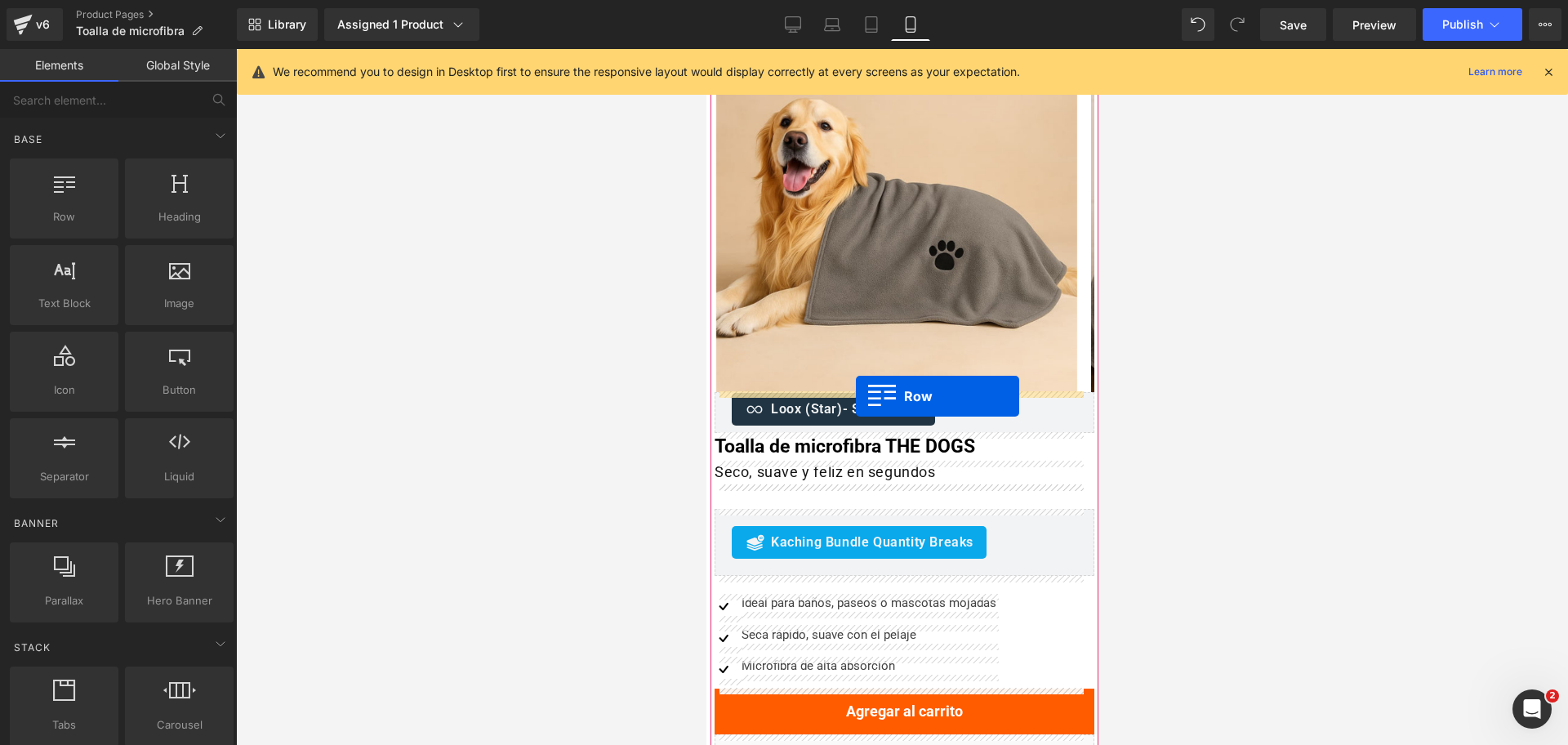
click at [854, 397] on div "Loox (Star) - Star Badge" at bounding box center [833, 409] width 204 height 32
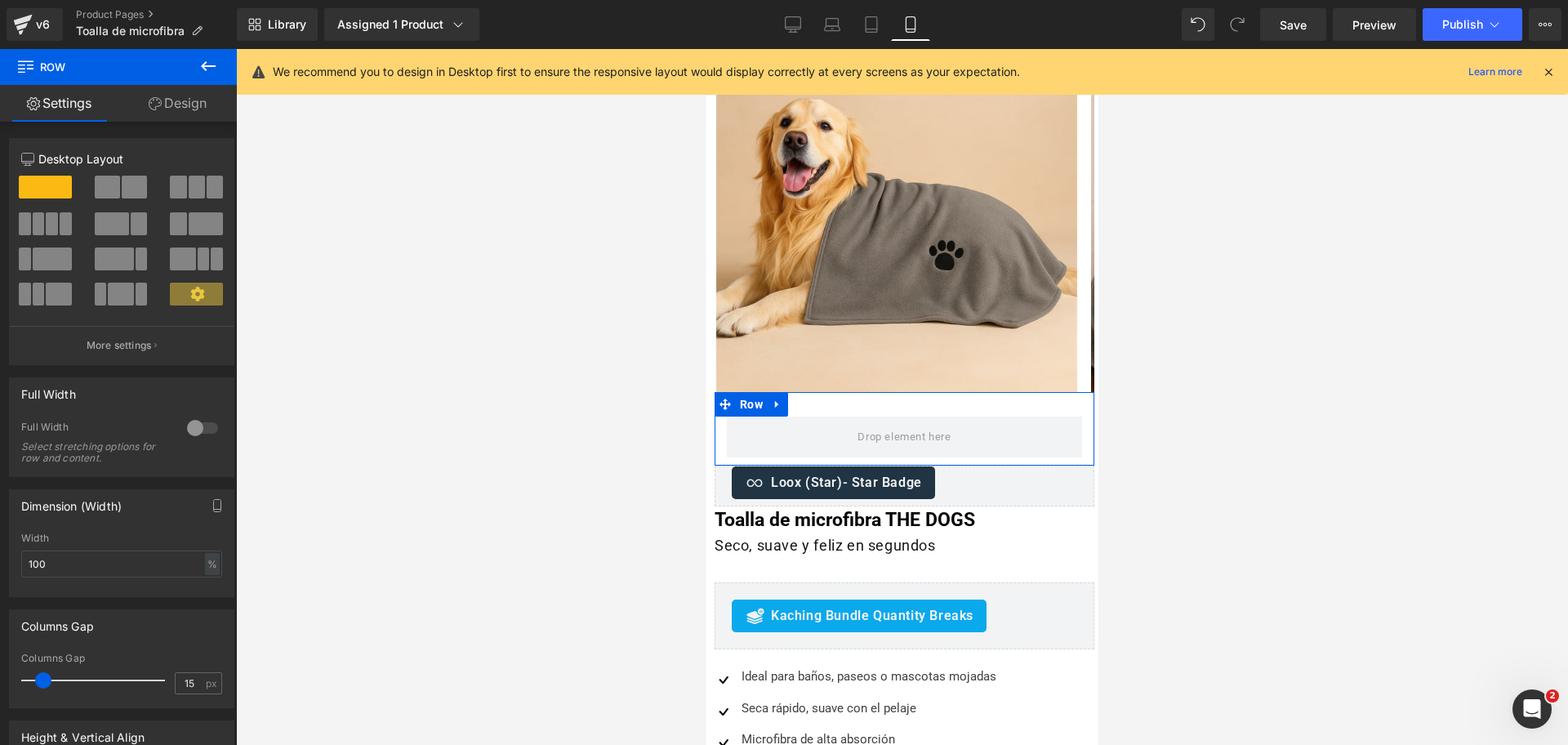
click at [183, 343] on button "More settings" at bounding box center [121, 345] width 224 height 38
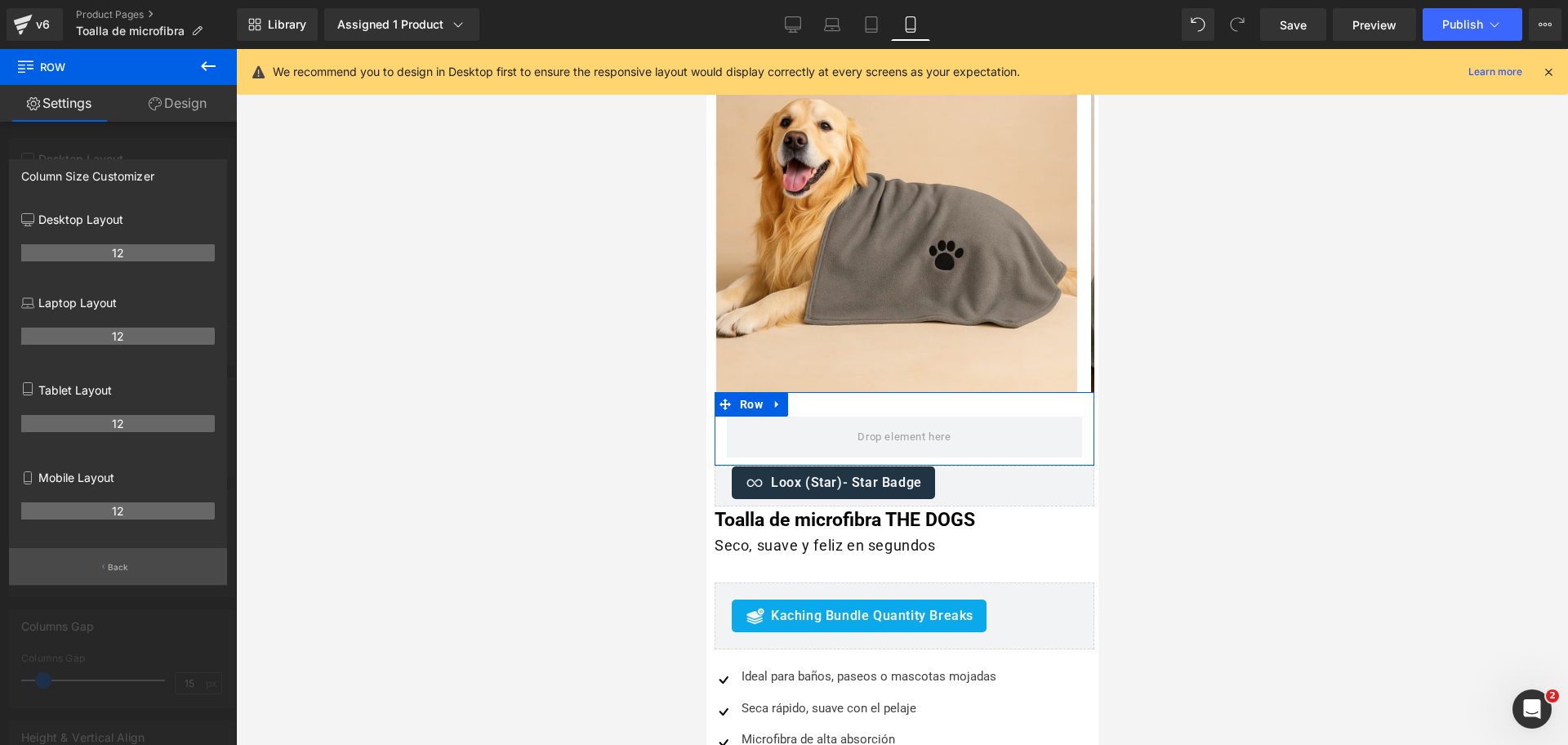
click at [145, 568] on button "Back" at bounding box center [117, 566] width 218 height 37
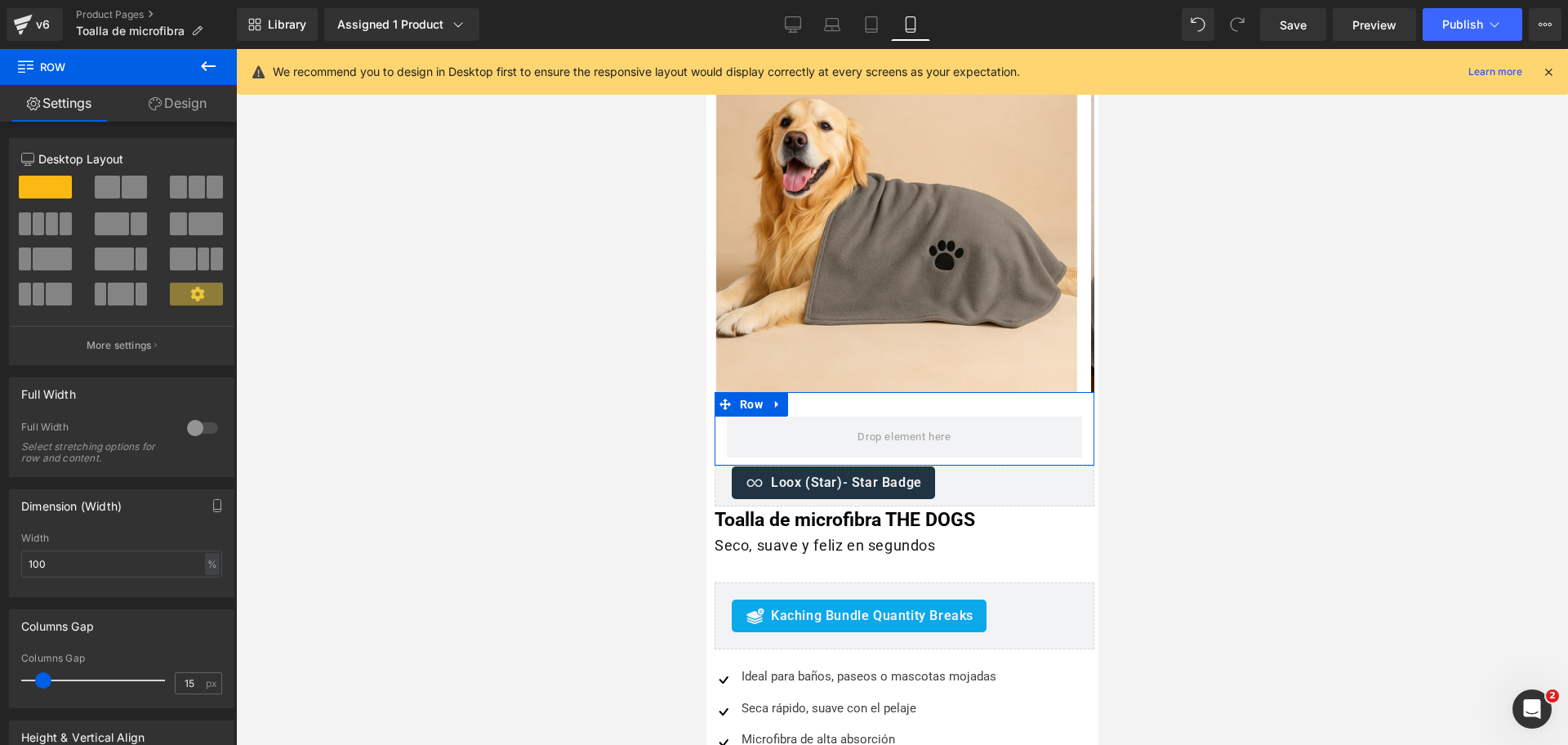
click at [174, 300] on span at bounding box center [197, 294] width 53 height 23
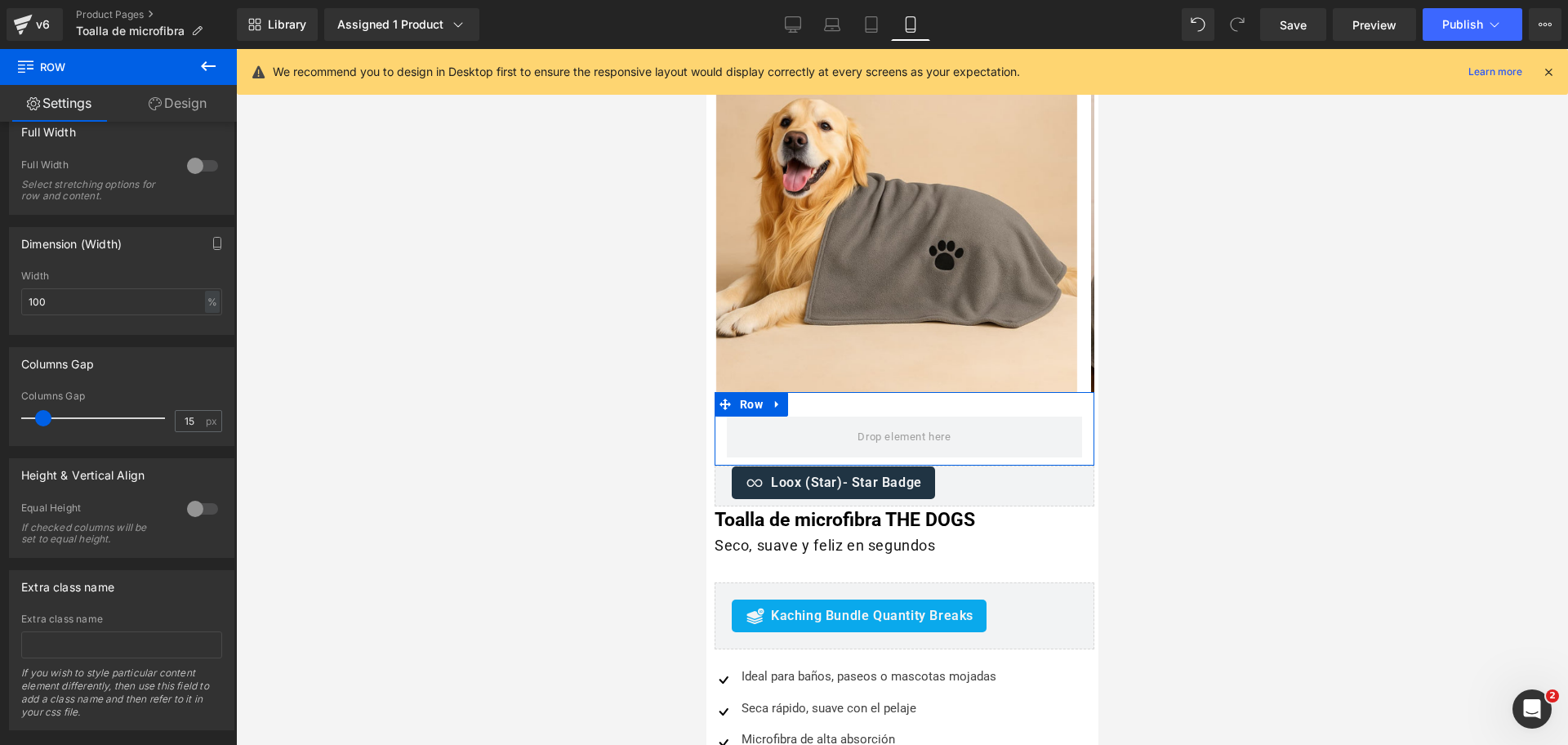
scroll to position [297, 0]
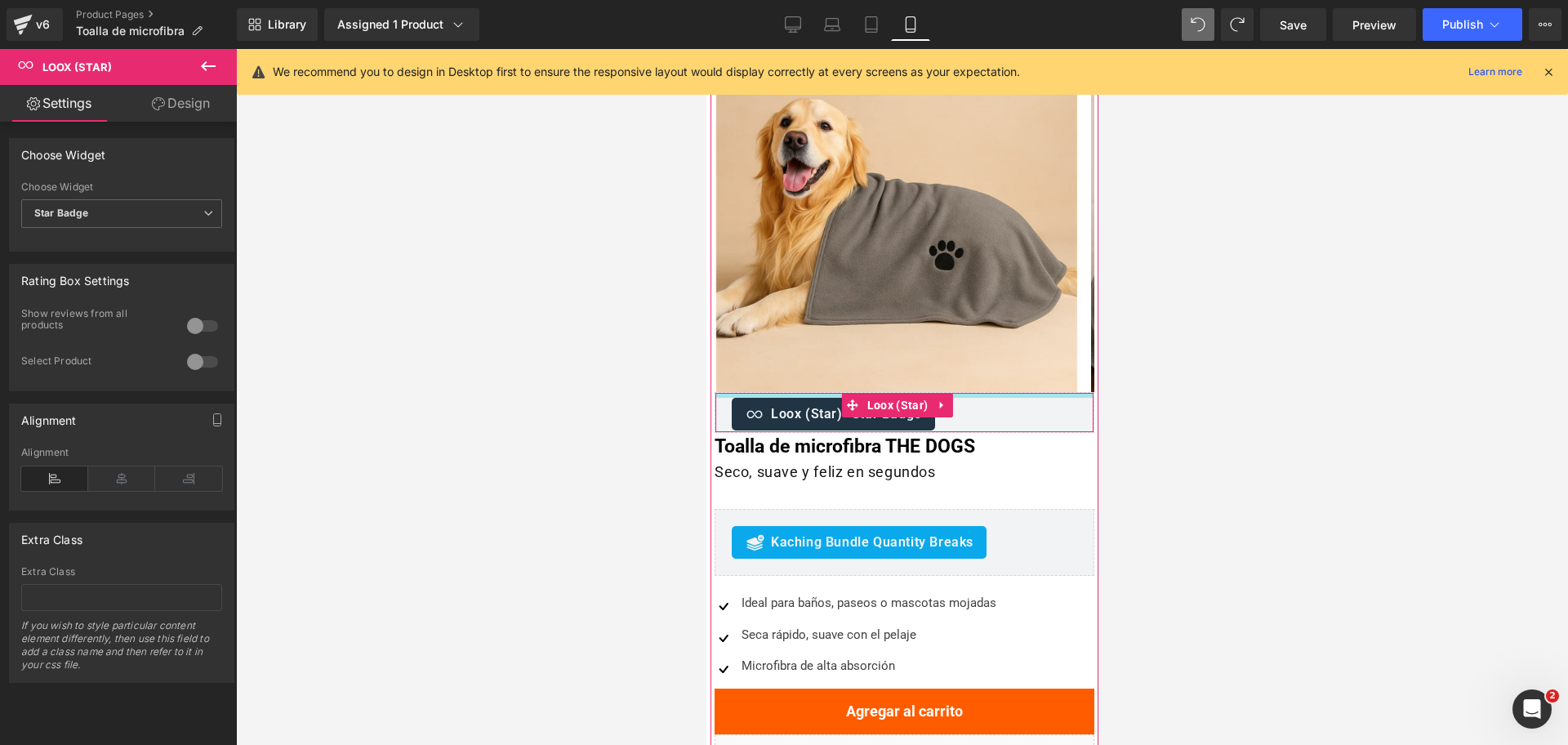
click at [1048, 400] on div "Loox (Star) - Star Badge Loox (Star)" at bounding box center [903, 412] width 380 height 41
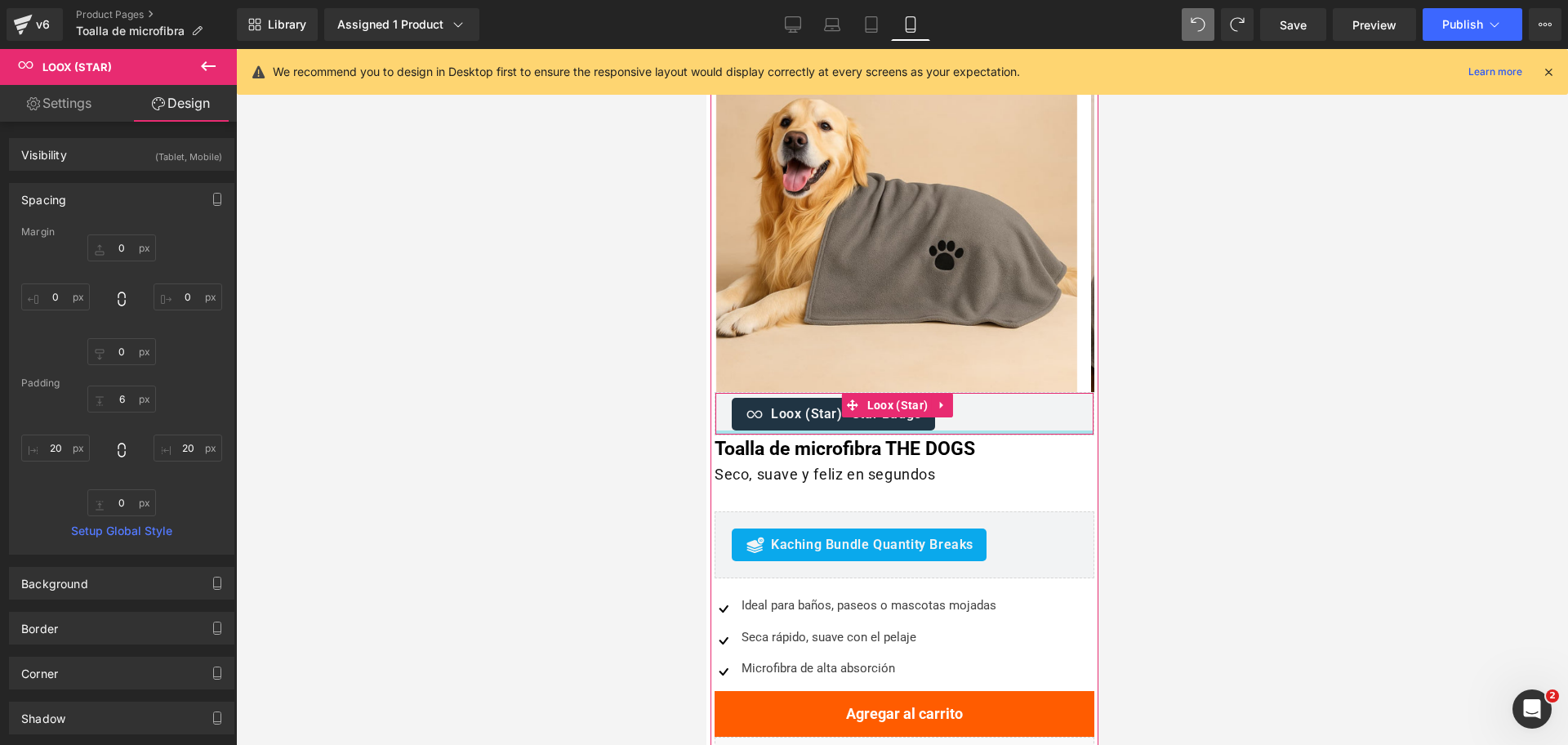
click at [1047, 432] on div at bounding box center [903, 432] width 378 height 4
click at [1240, 422] on div at bounding box center [902, 397] width 1332 height 696
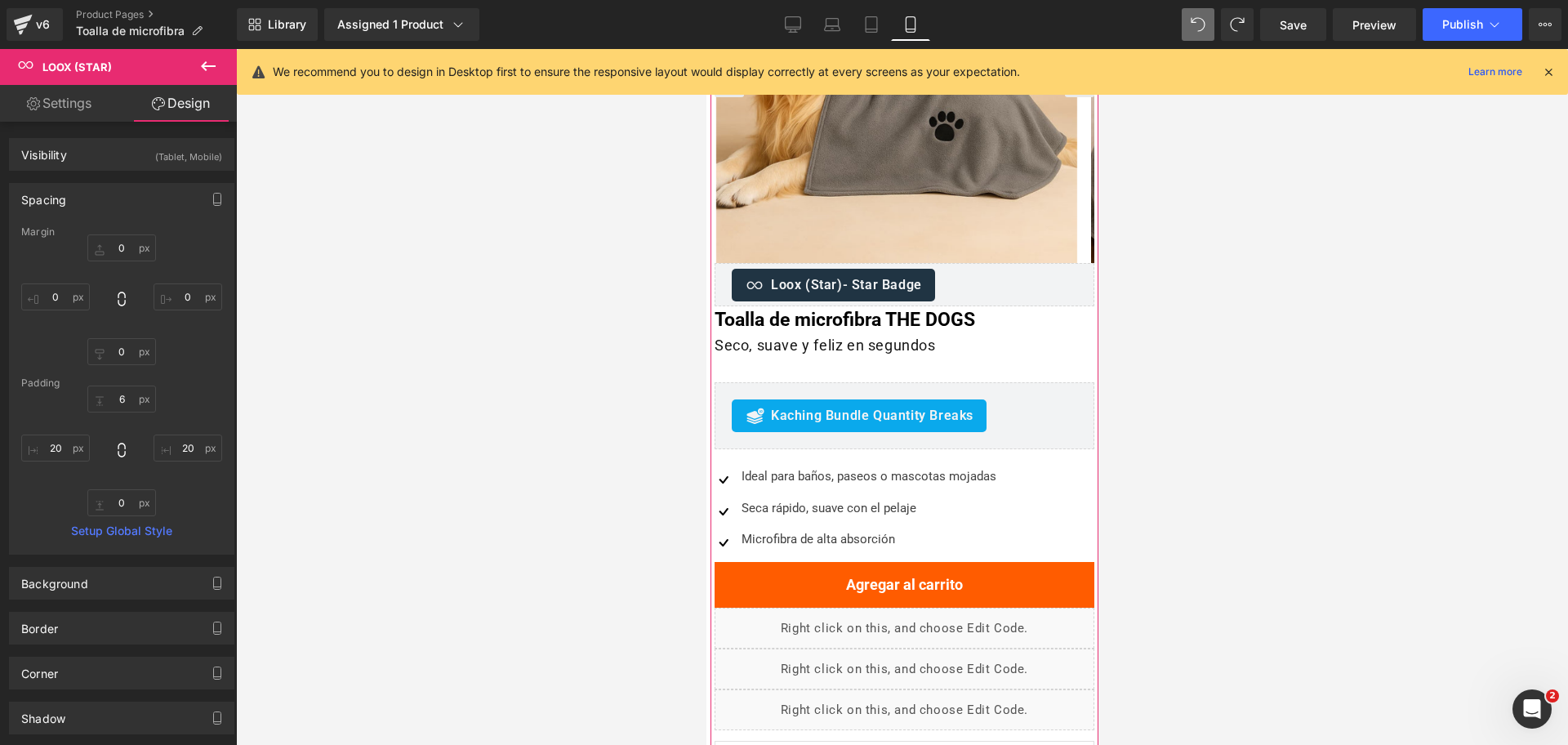
scroll to position [510, 0]
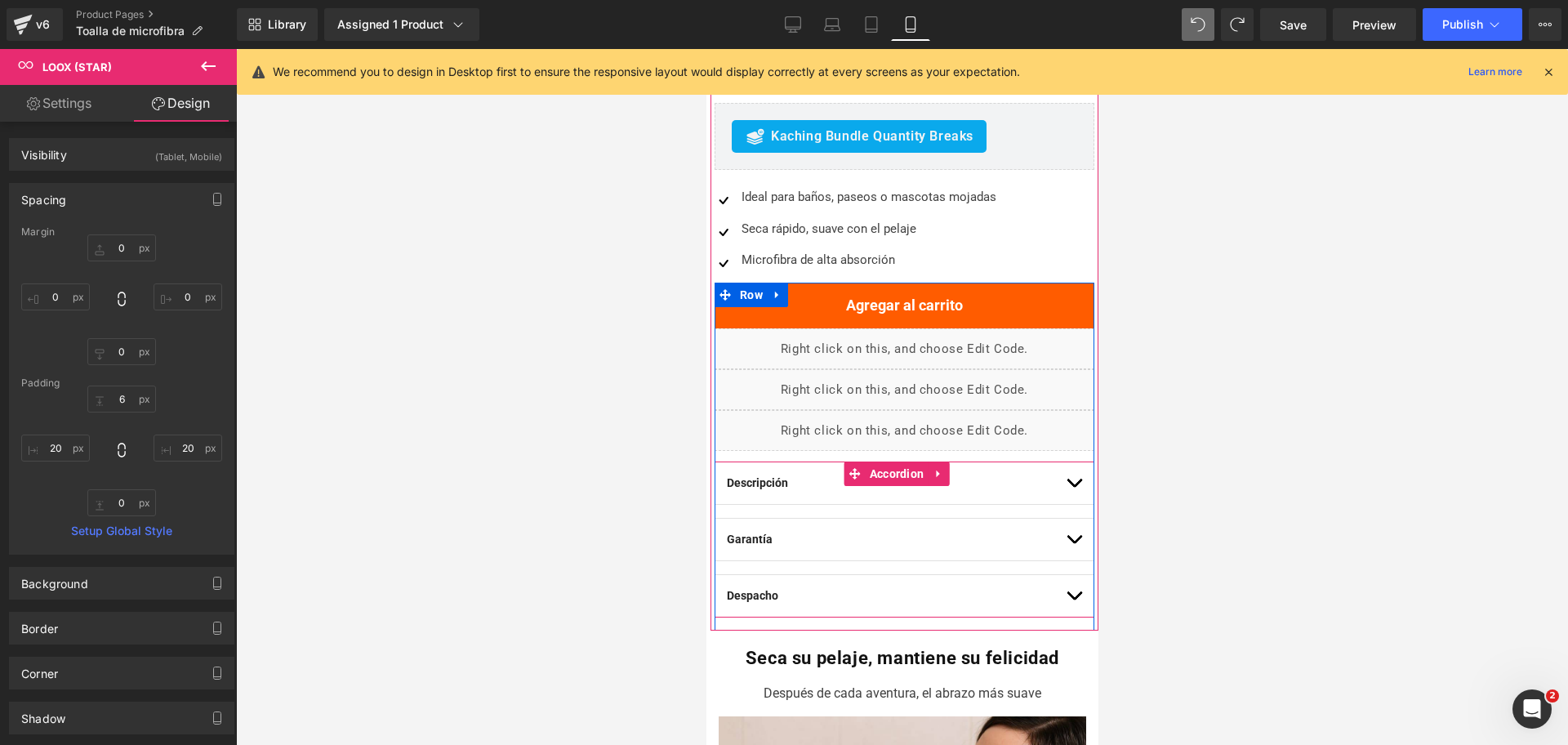
click at [1065, 471] on button "button" at bounding box center [1072, 483] width 16 height 42
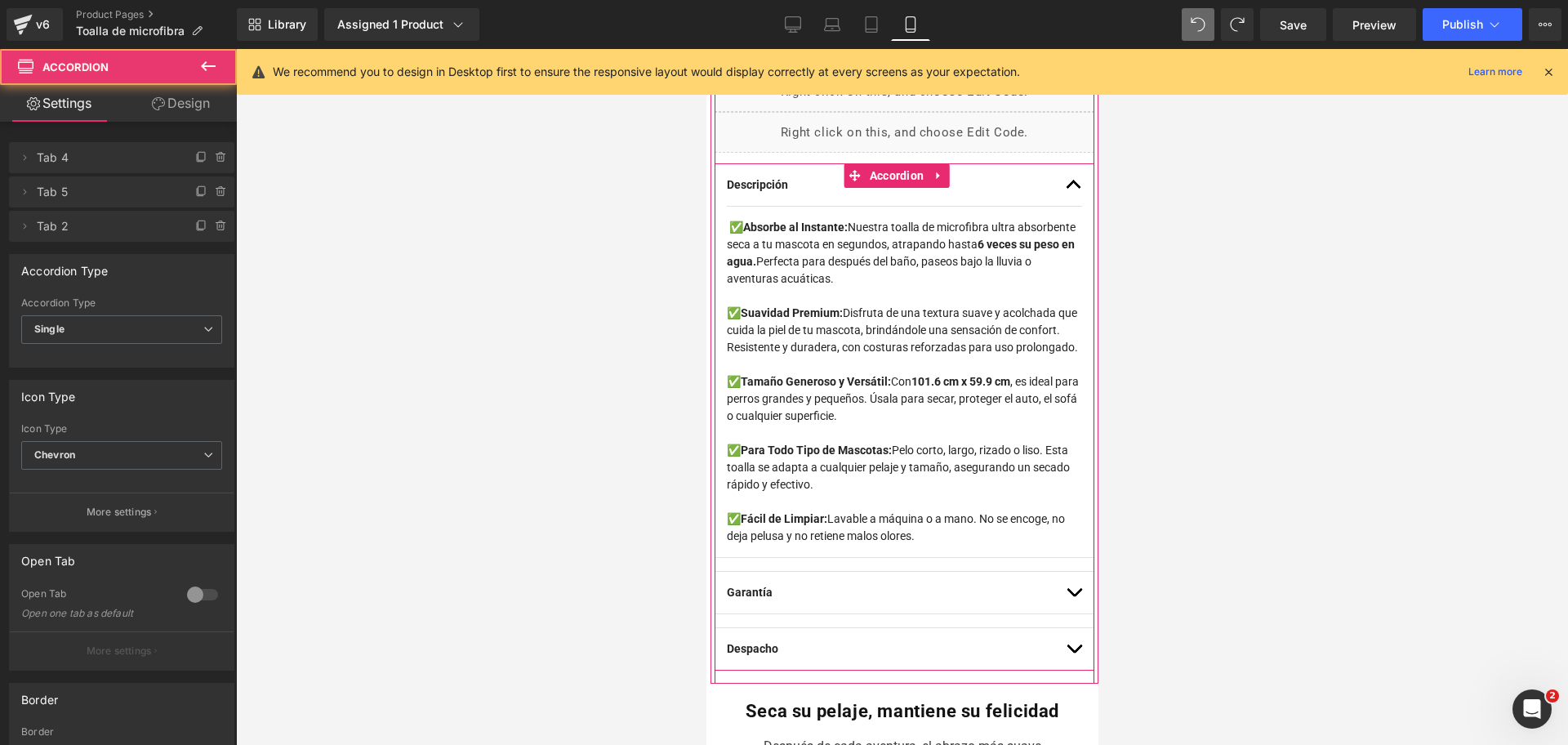
scroll to position [816, 0]
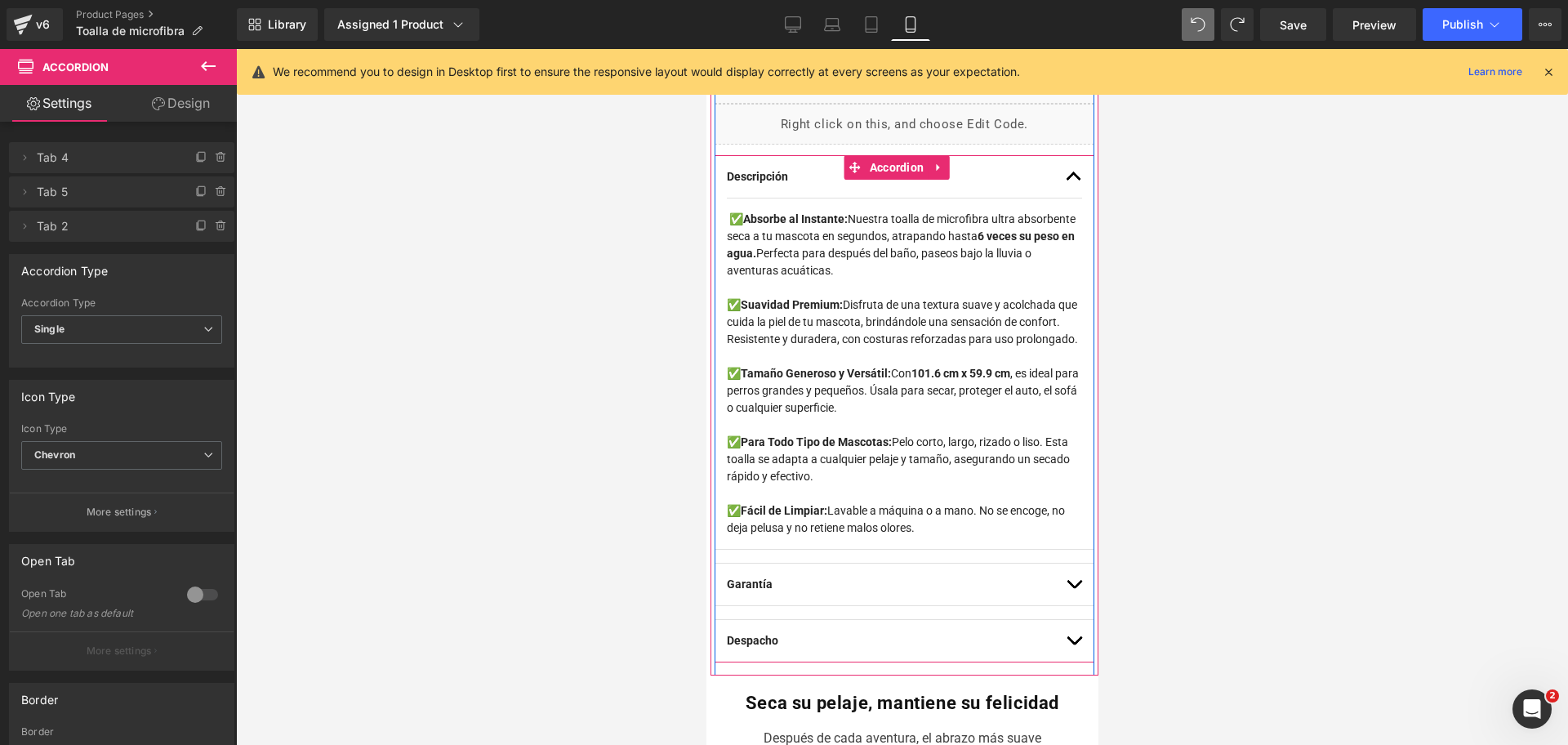
click at [1065, 167] on button "button" at bounding box center [1072, 177] width 16 height 42
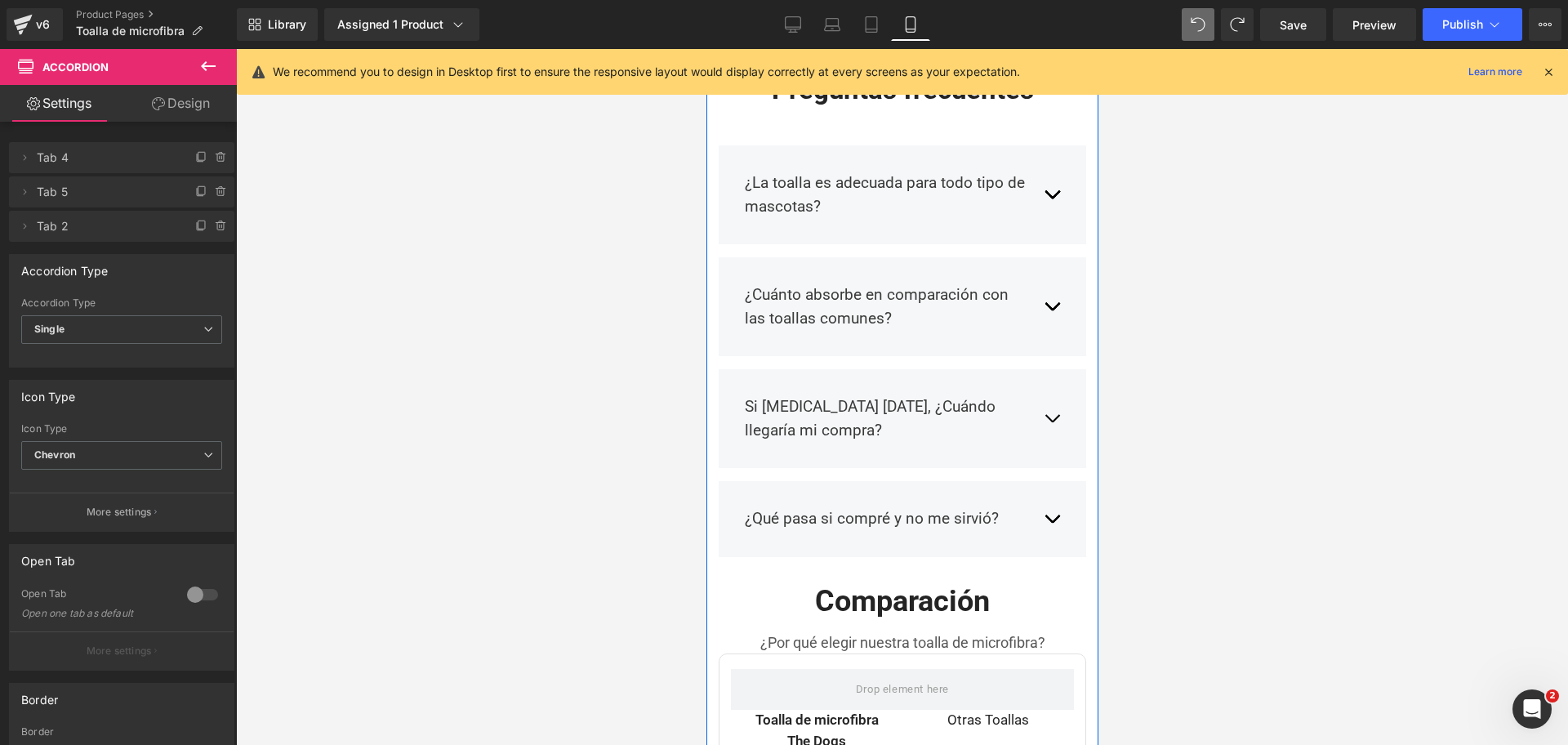
scroll to position [2655, 0]
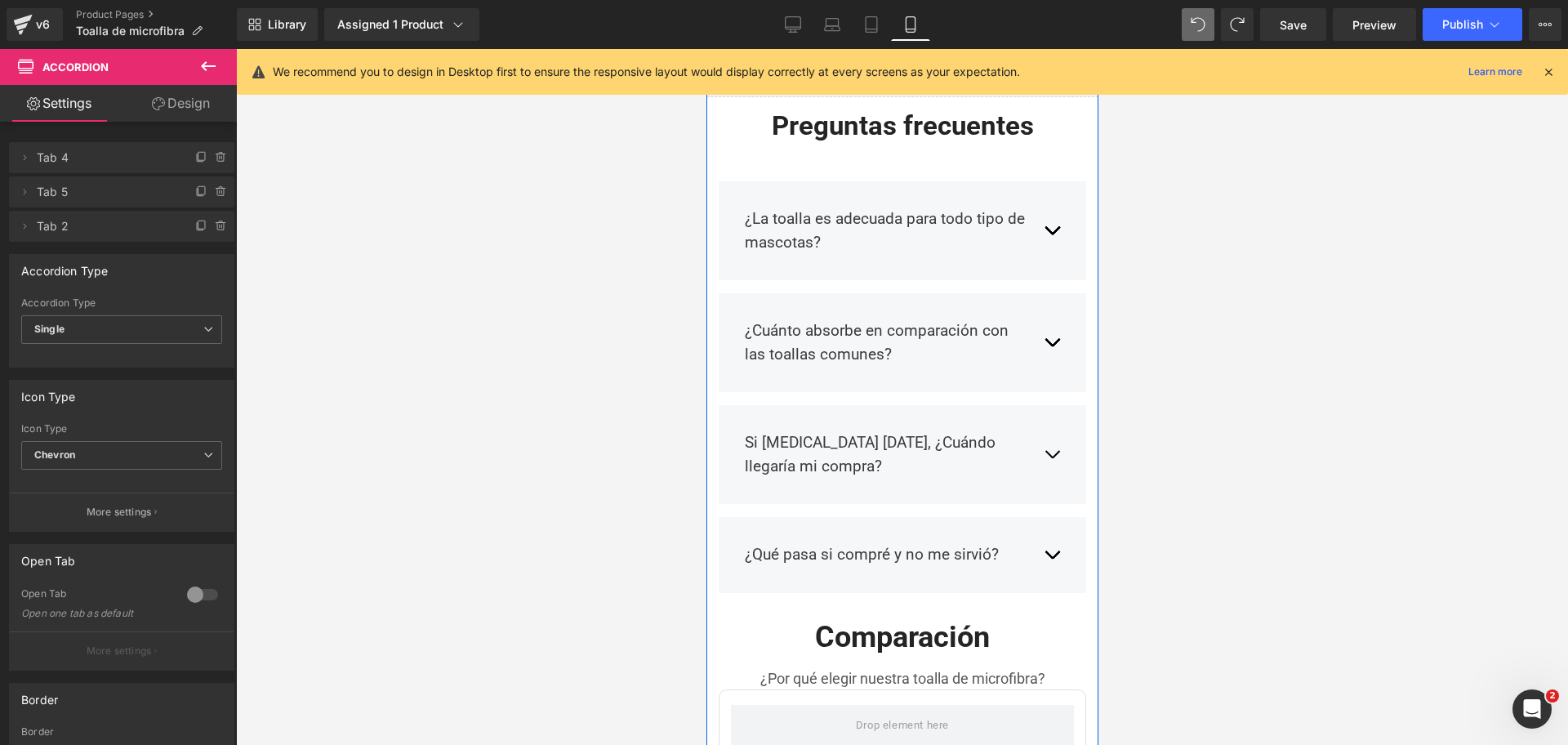
click at [990, 171] on div "¿La toalla es adecuada para todo tipo de mascotas? Text Block Sí, es perfecta p…" at bounding box center [902, 374] width 392 height 464
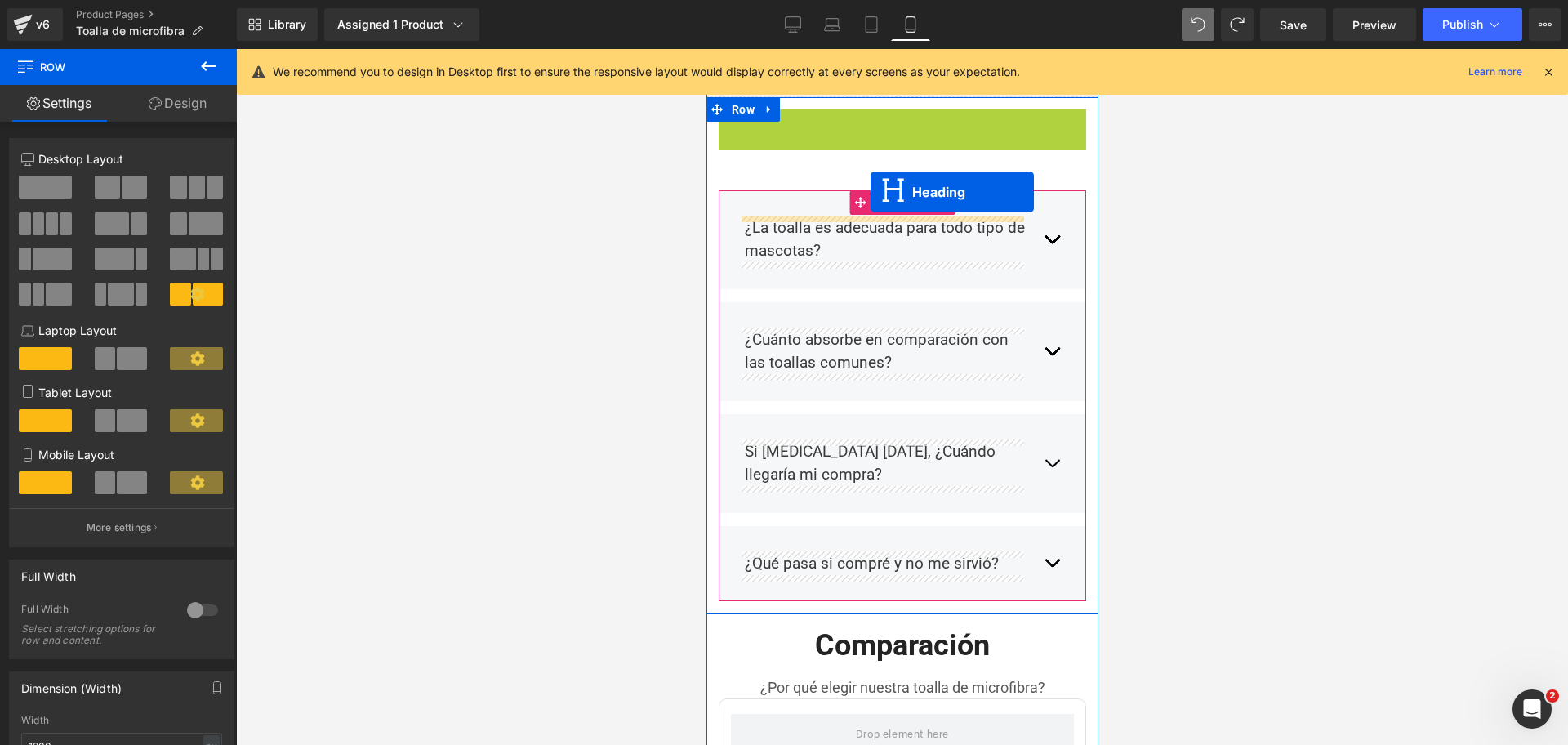
drag, startPoint x: 858, startPoint y: 125, endPoint x: 870, endPoint y: 192, distance: 68.1
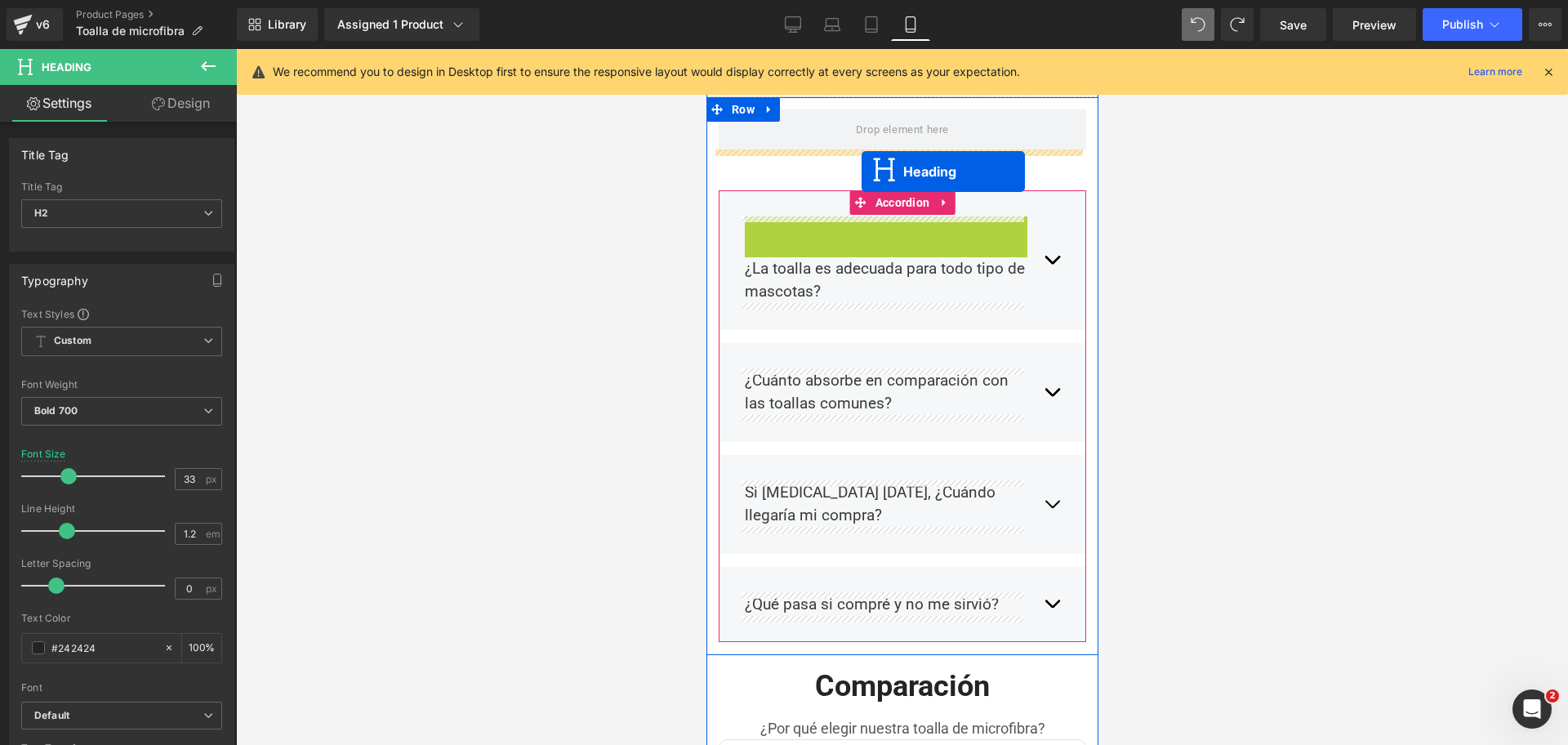
drag, startPoint x: 839, startPoint y: 226, endPoint x: 861, endPoint y: 171, distance: 59.2
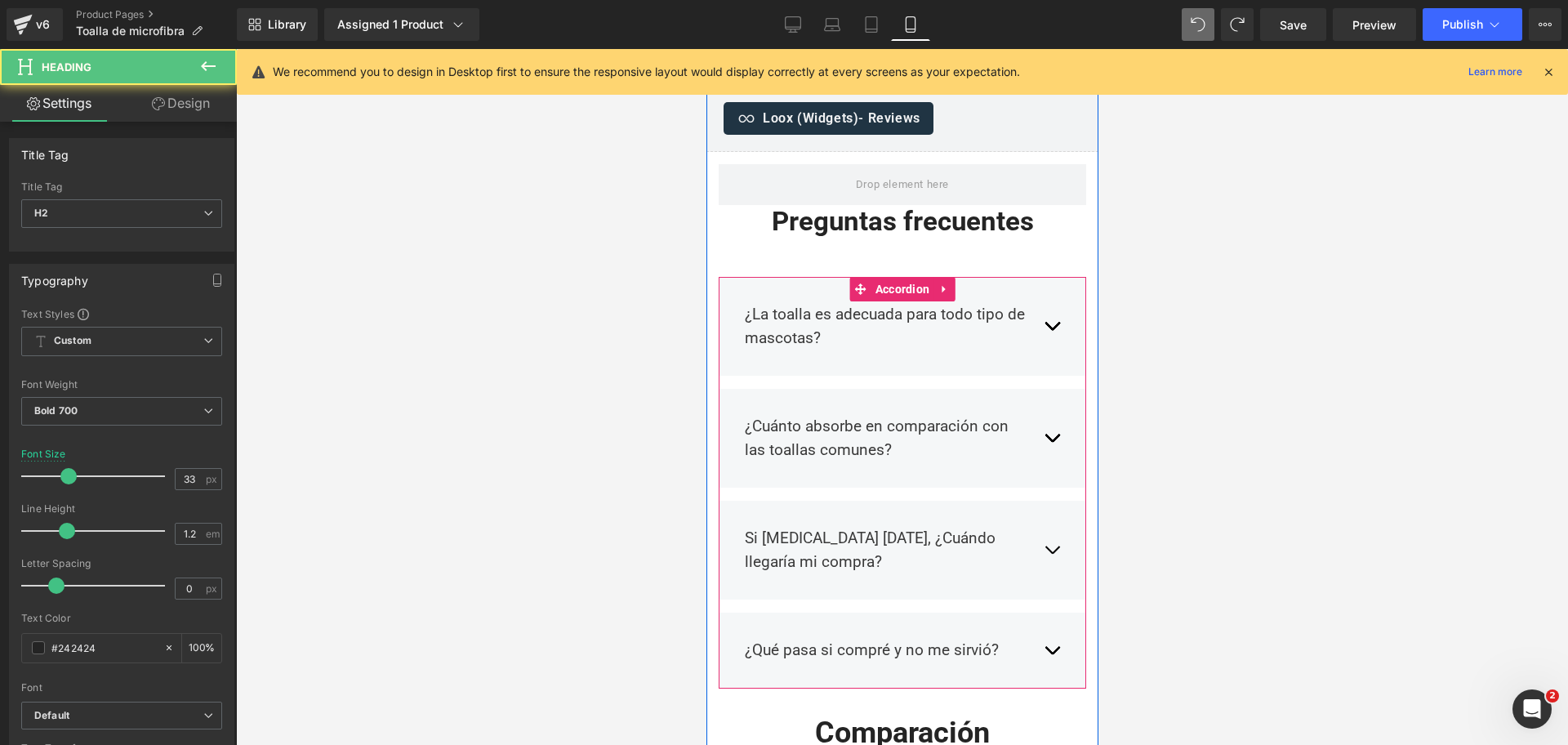
scroll to position [2552, 0]
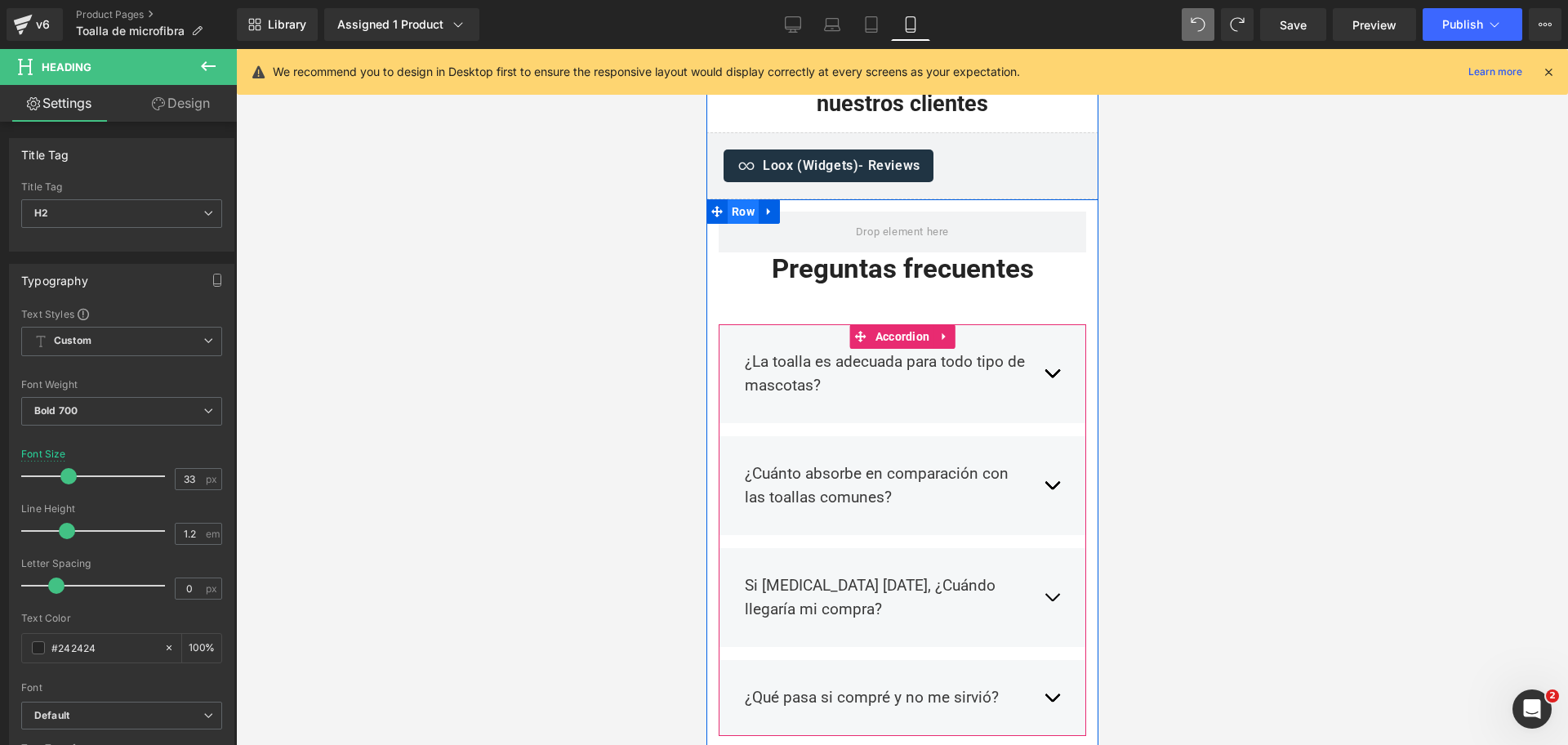
click at [747, 216] on span "Row" at bounding box center [742, 211] width 31 height 25
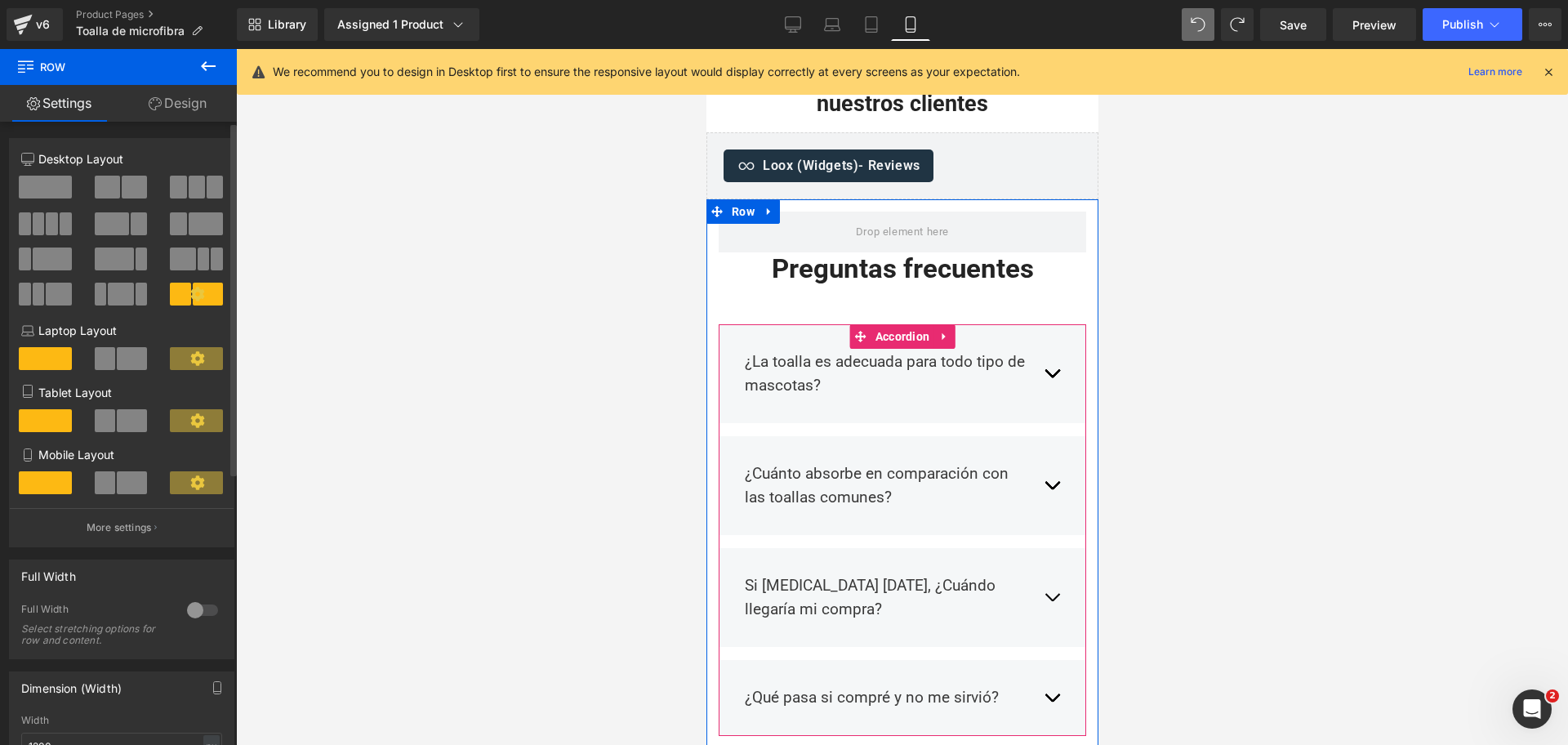
click at [167, 123] on div "12+12 12+12 12+12 Column Size Customizer 5+7 Desktop Layout Laptop Layout Table…" at bounding box center [122, 648] width 245 height 1052
click at [176, 111] on link "Design" at bounding box center [177, 103] width 118 height 37
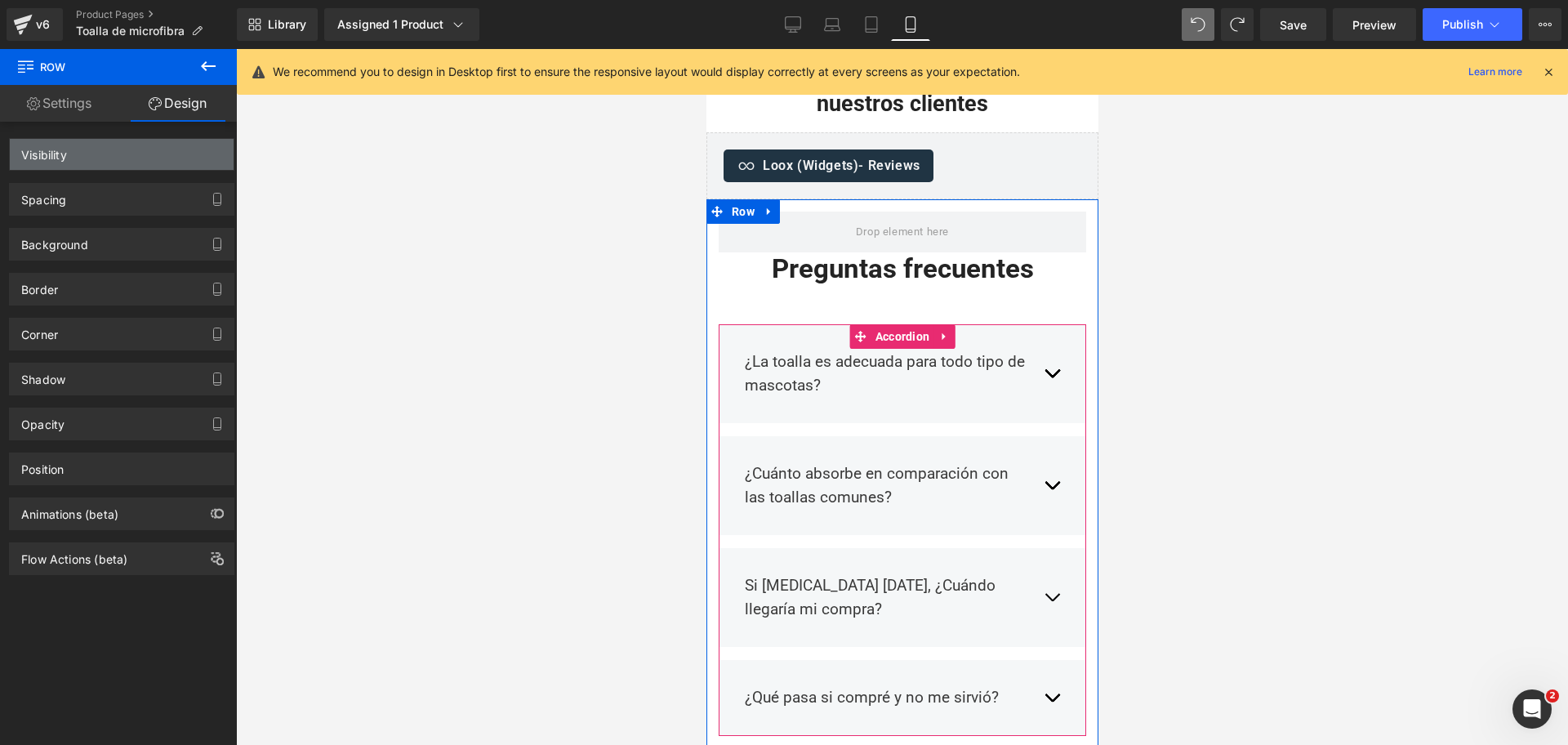
click at [169, 151] on div "Visibility" at bounding box center [121, 154] width 224 height 31
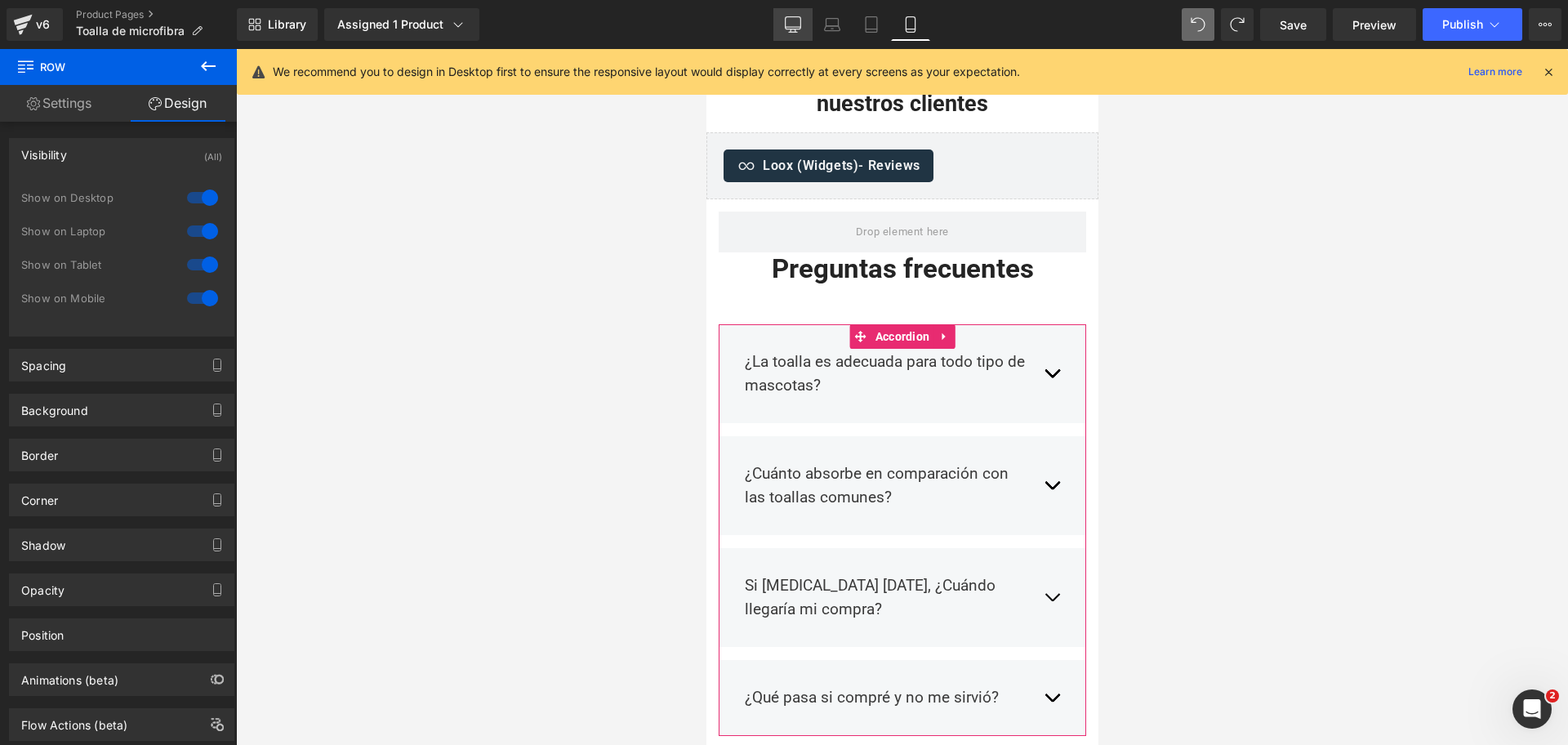
click at [794, 28] on icon at bounding box center [793, 24] width 16 height 16
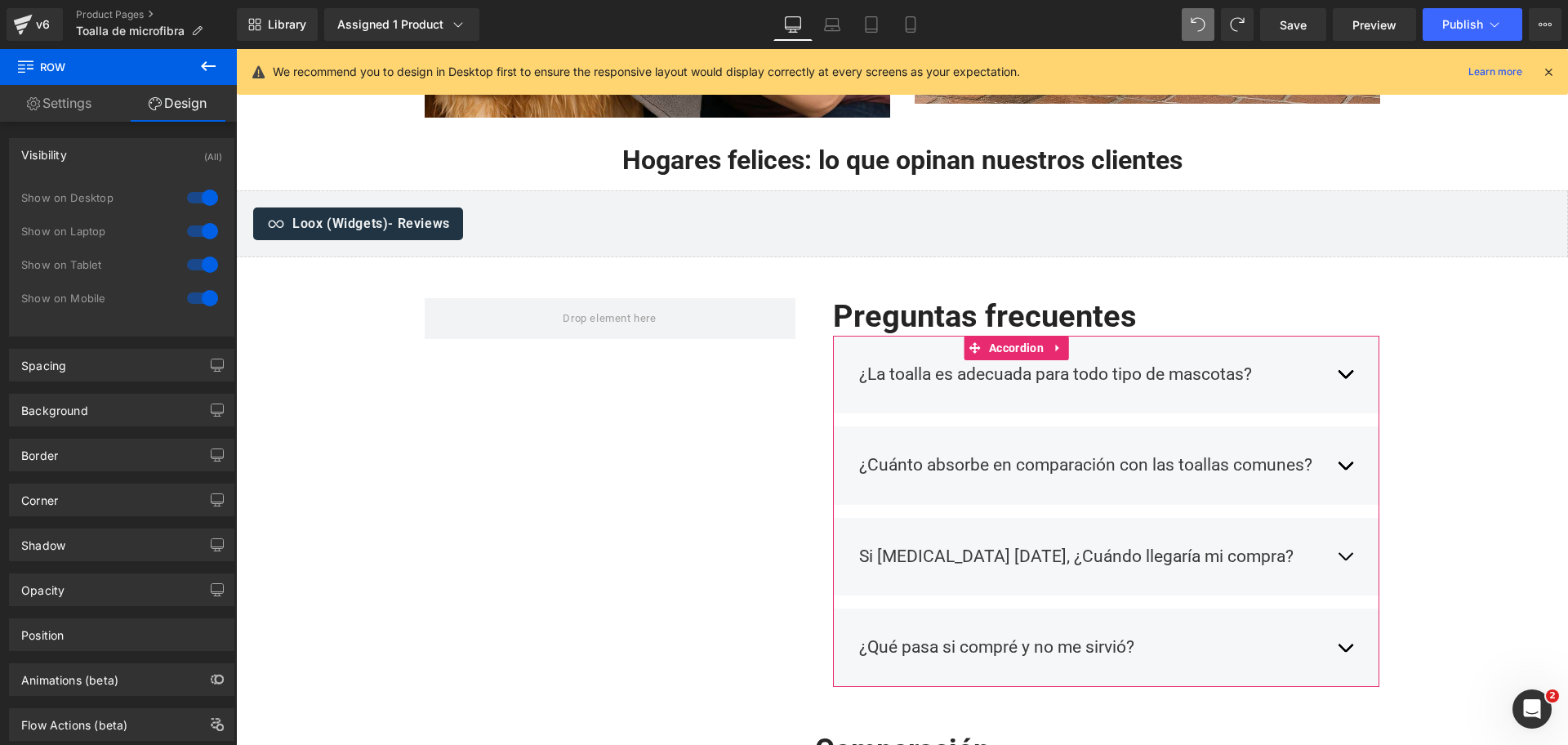
scroll to position [1221, 0]
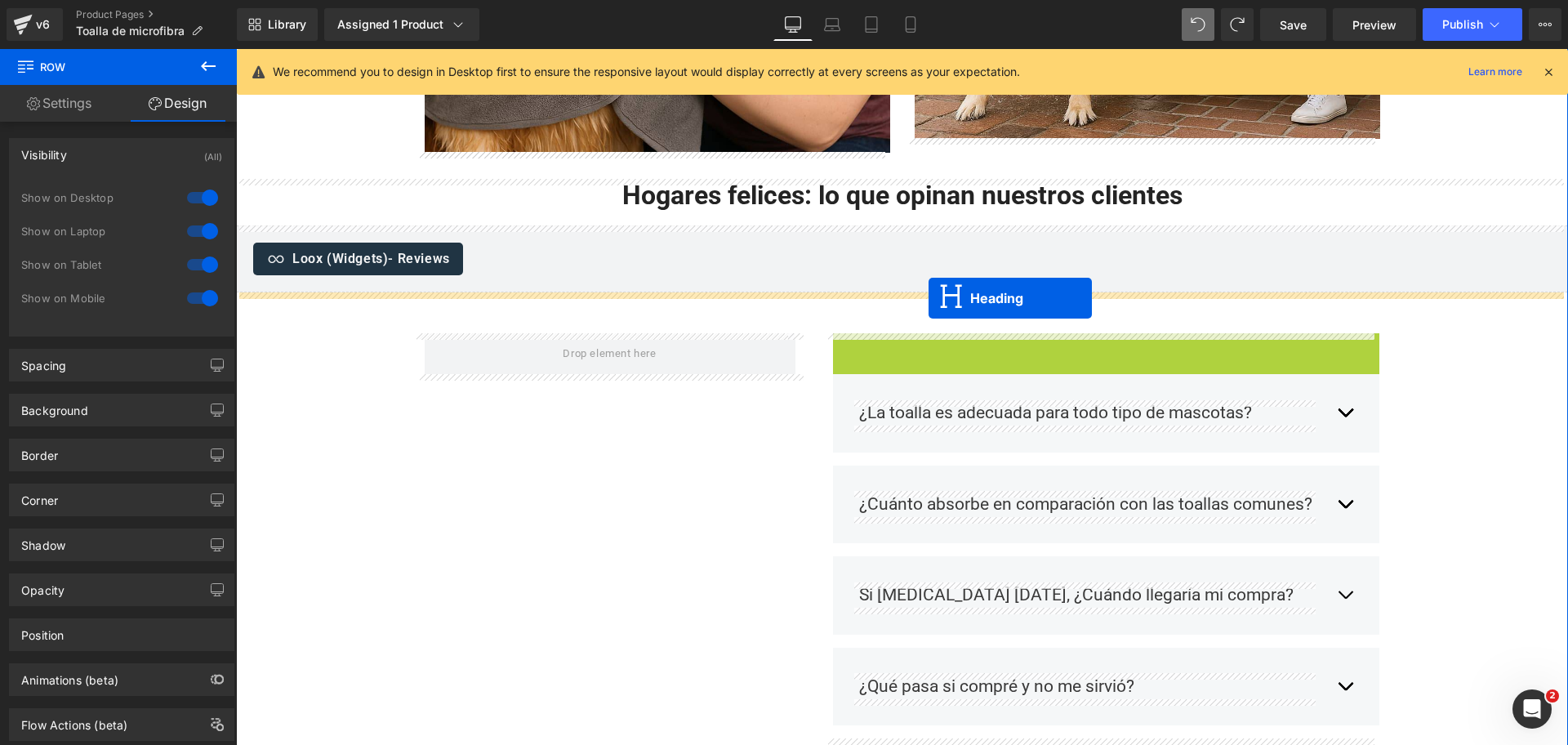
drag, startPoint x: 1057, startPoint y: 355, endPoint x: 929, endPoint y: 298, distance: 140.1
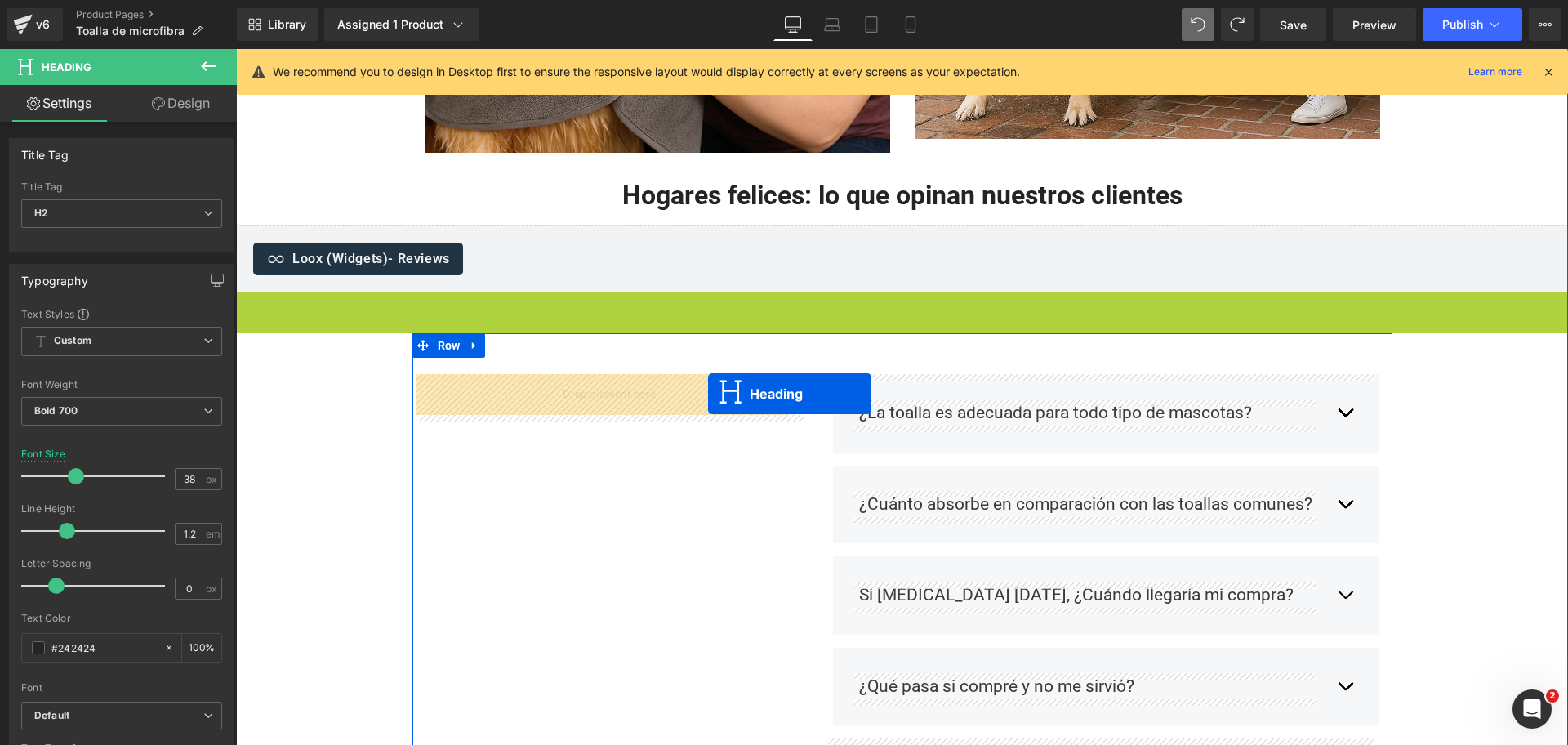
drag, startPoint x: 860, startPoint y: 312, endPoint x: 721, endPoint y: 383, distance: 156.1
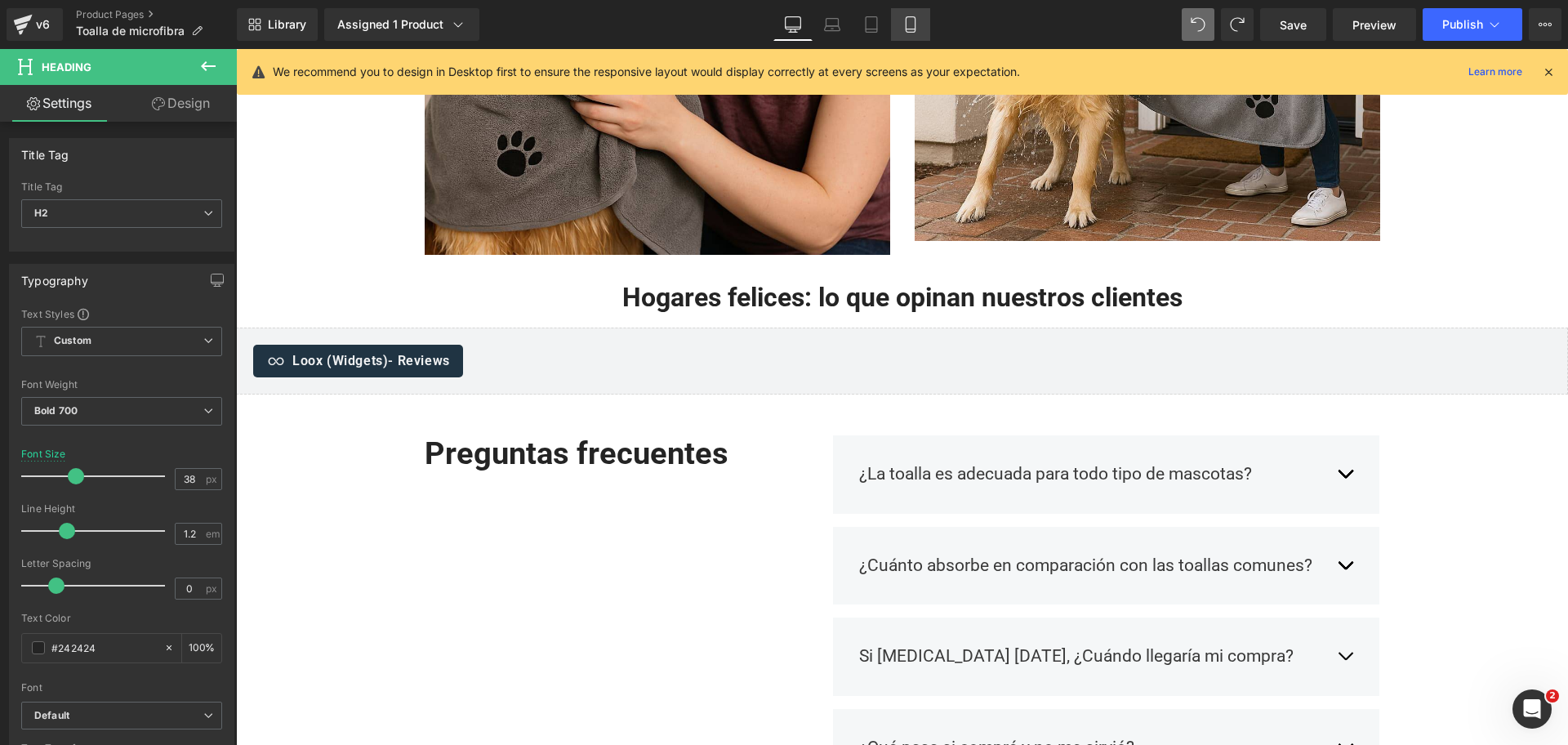
click at [909, 26] on icon at bounding box center [911, 24] width 16 height 16
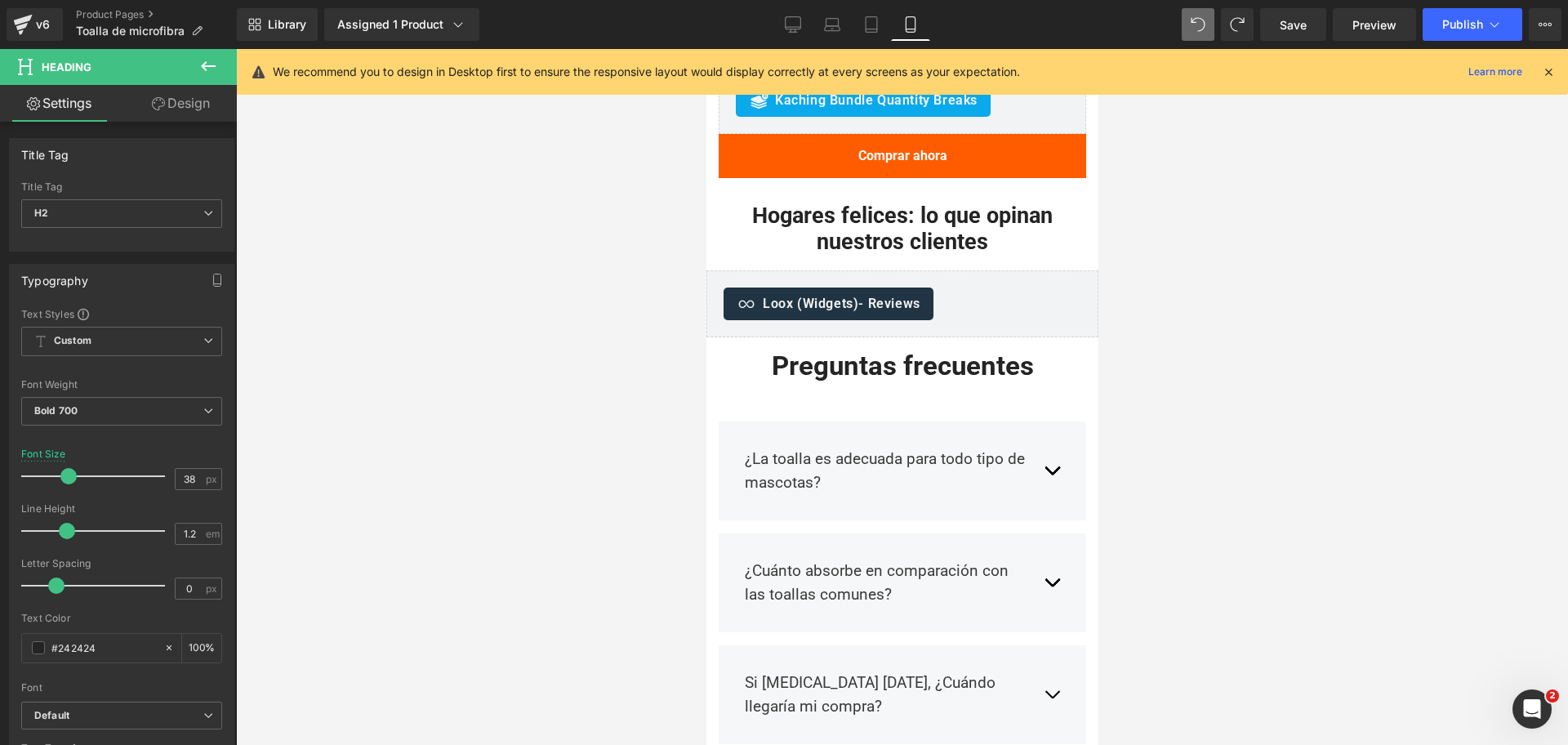
scroll to position [2426, 0]
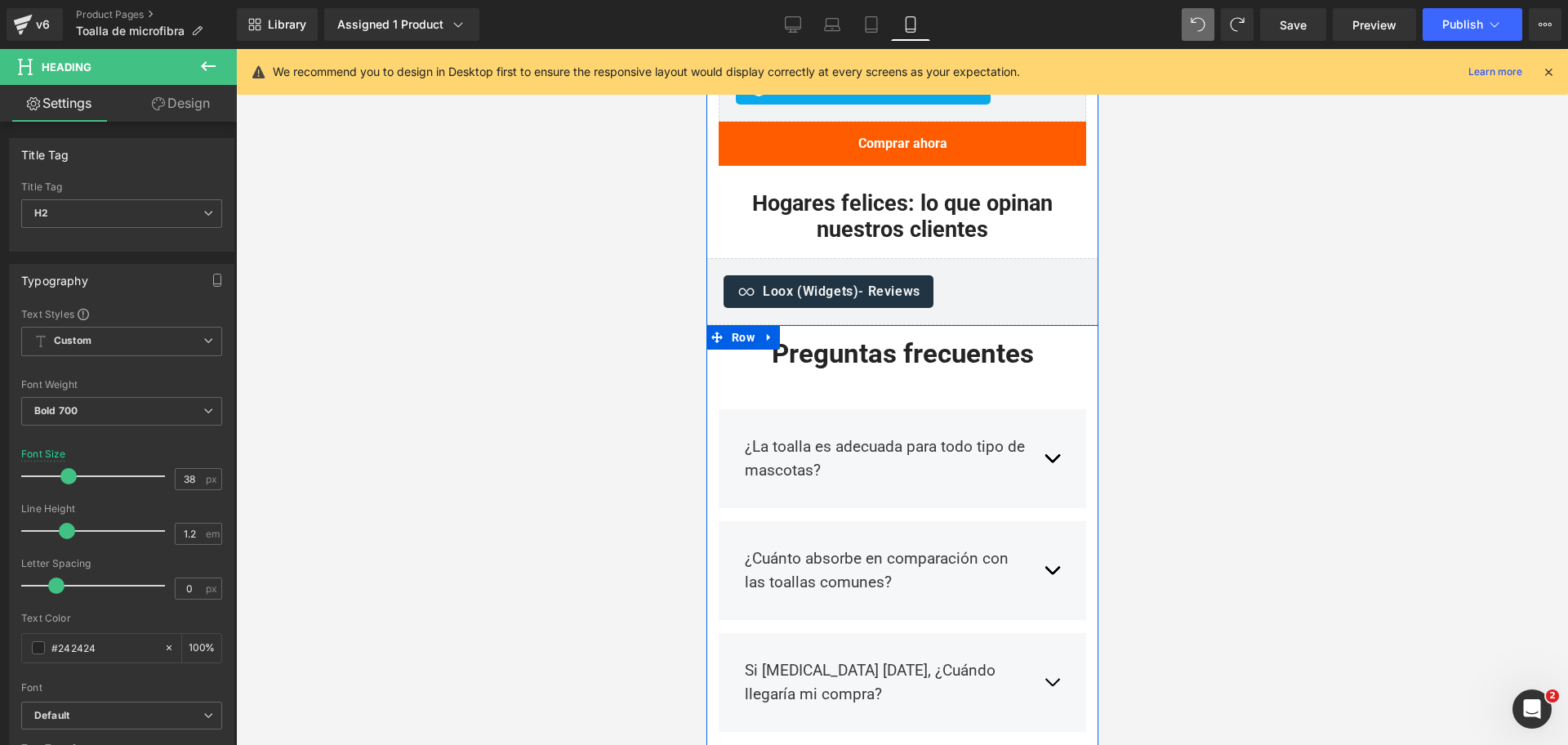
click at [904, 397] on div "¿La toalla es adecuada para todo tipo de mascotas? Text Block Sí, es perfecta p…" at bounding box center [902, 601] width 392 height 464
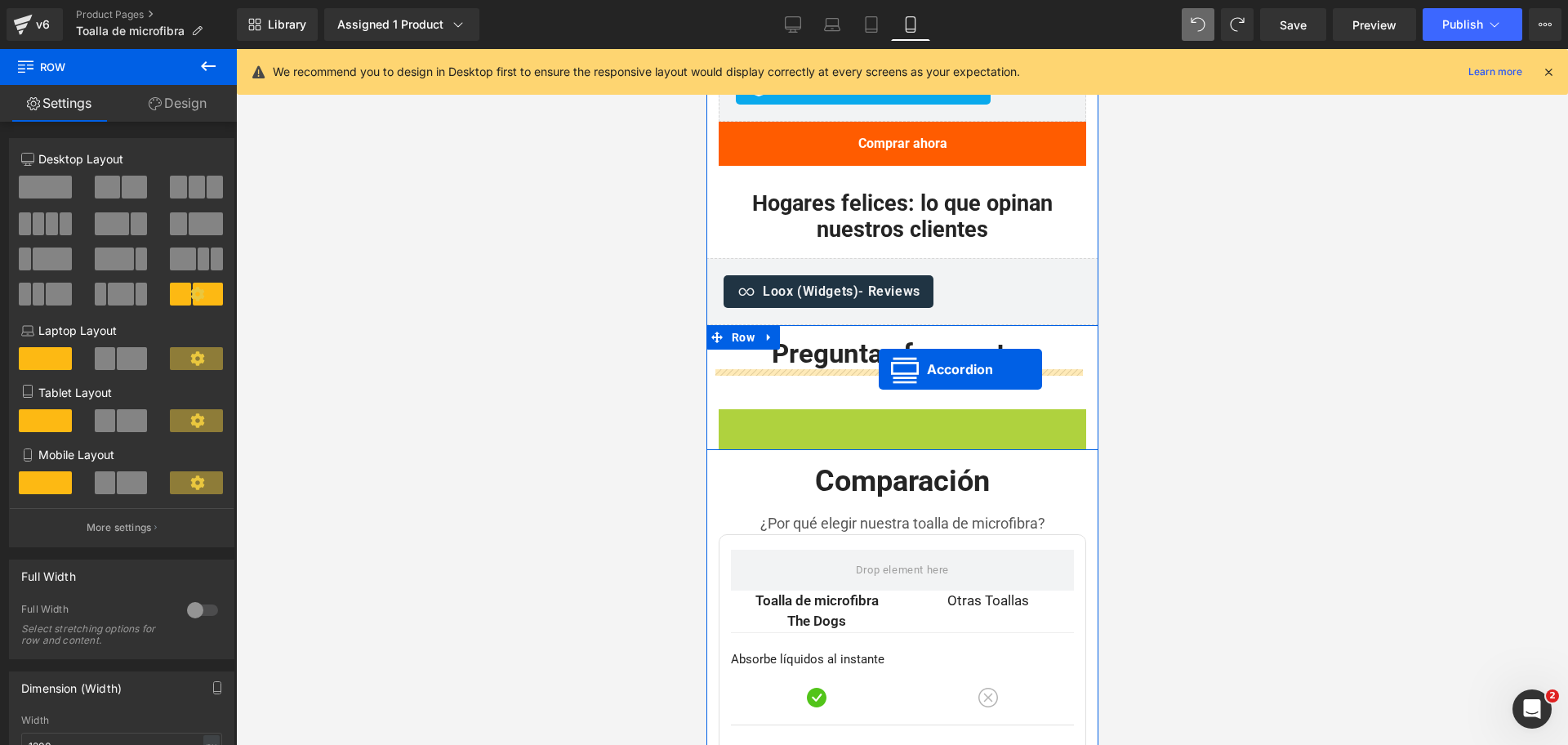
drag, startPoint x: 854, startPoint y: 422, endPoint x: 878, endPoint y: 369, distance: 58.2
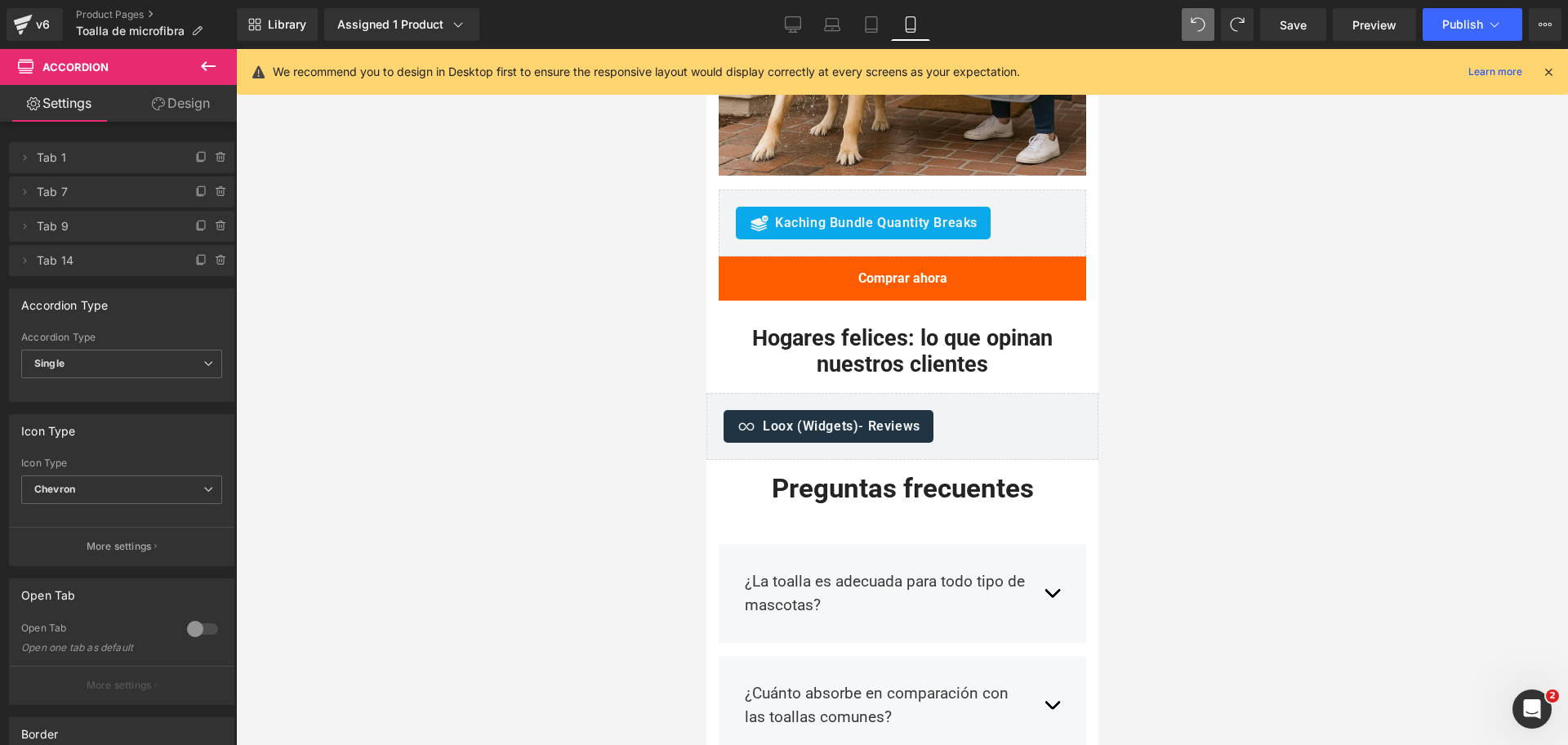
scroll to position [2480, 0]
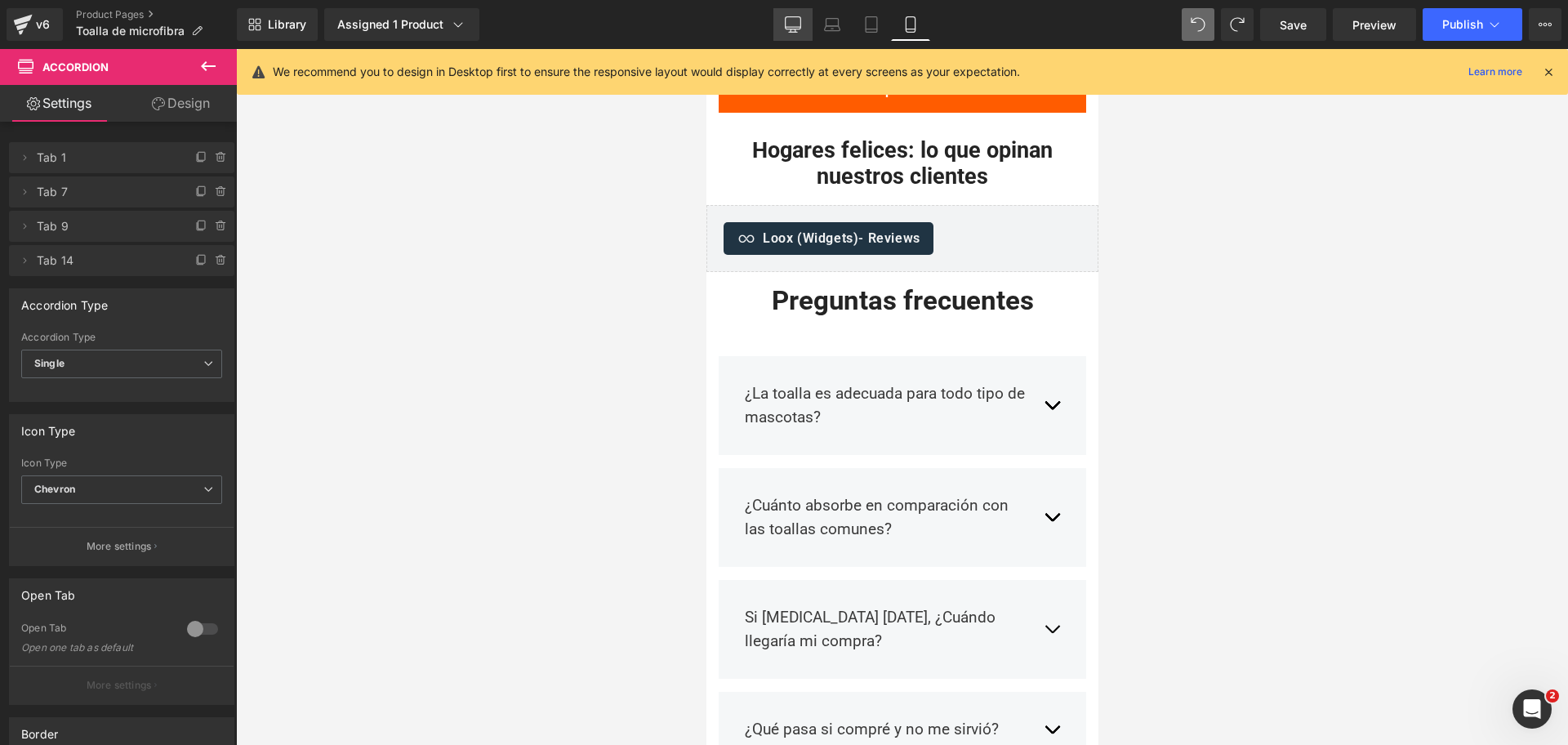
click at [793, 28] on icon at bounding box center [793, 24] width 16 height 16
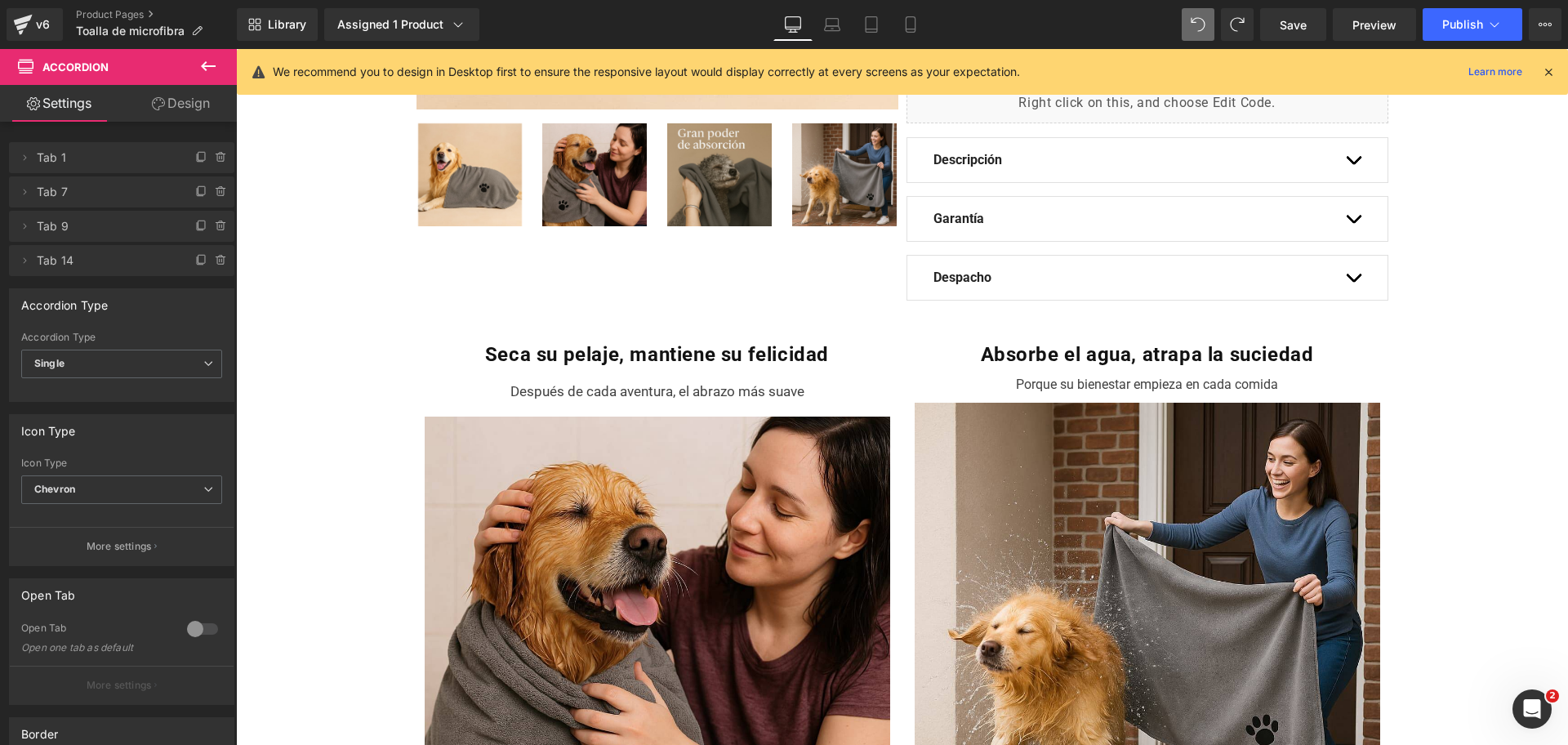
scroll to position [84, 0]
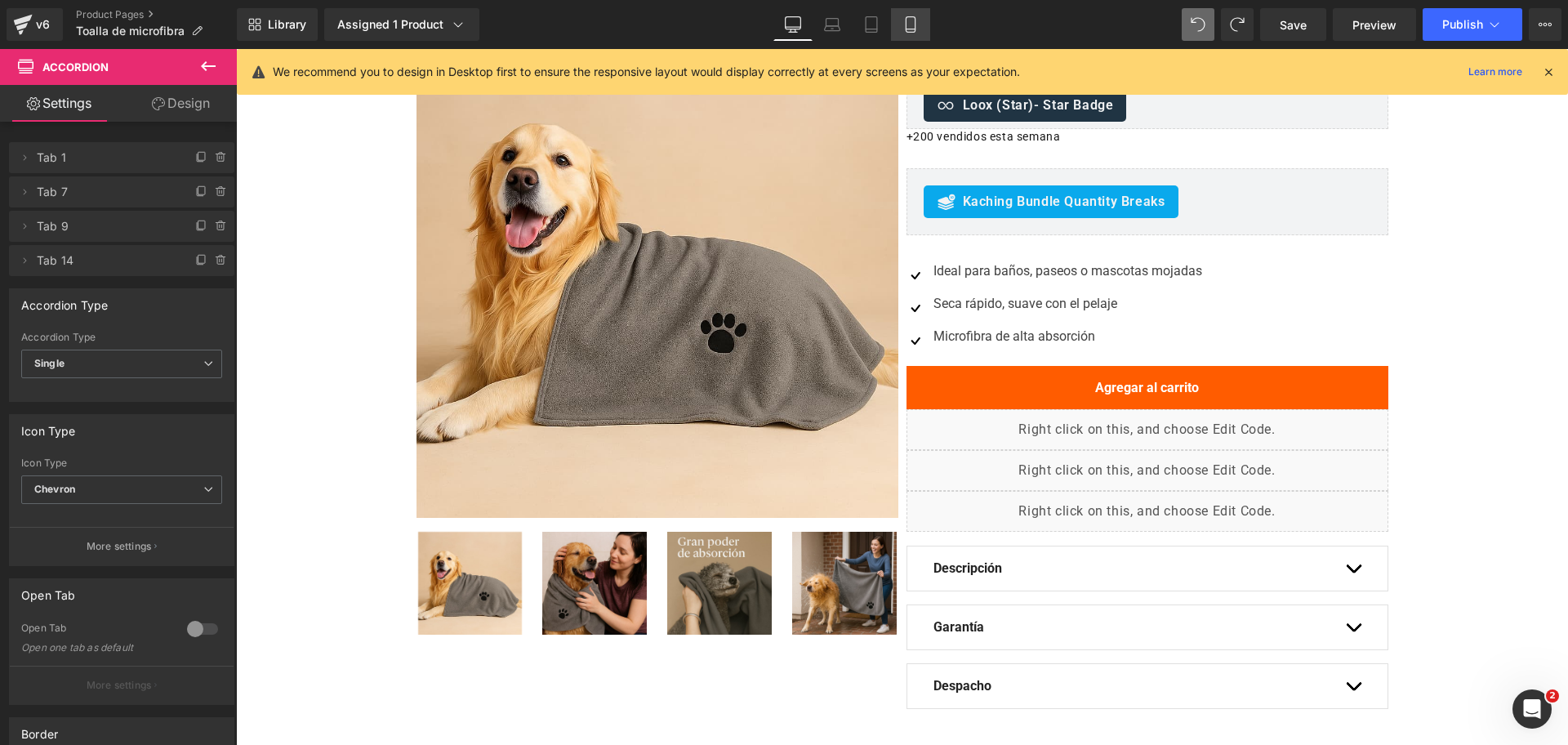
click at [931, 33] on div "Library Assigned 1 Product Product Preview Toalla de microfibra THE DOGS Manage…" at bounding box center [902, 25] width 1331 height 32
click at [920, 39] on link "Mobile" at bounding box center [911, 25] width 39 height 32
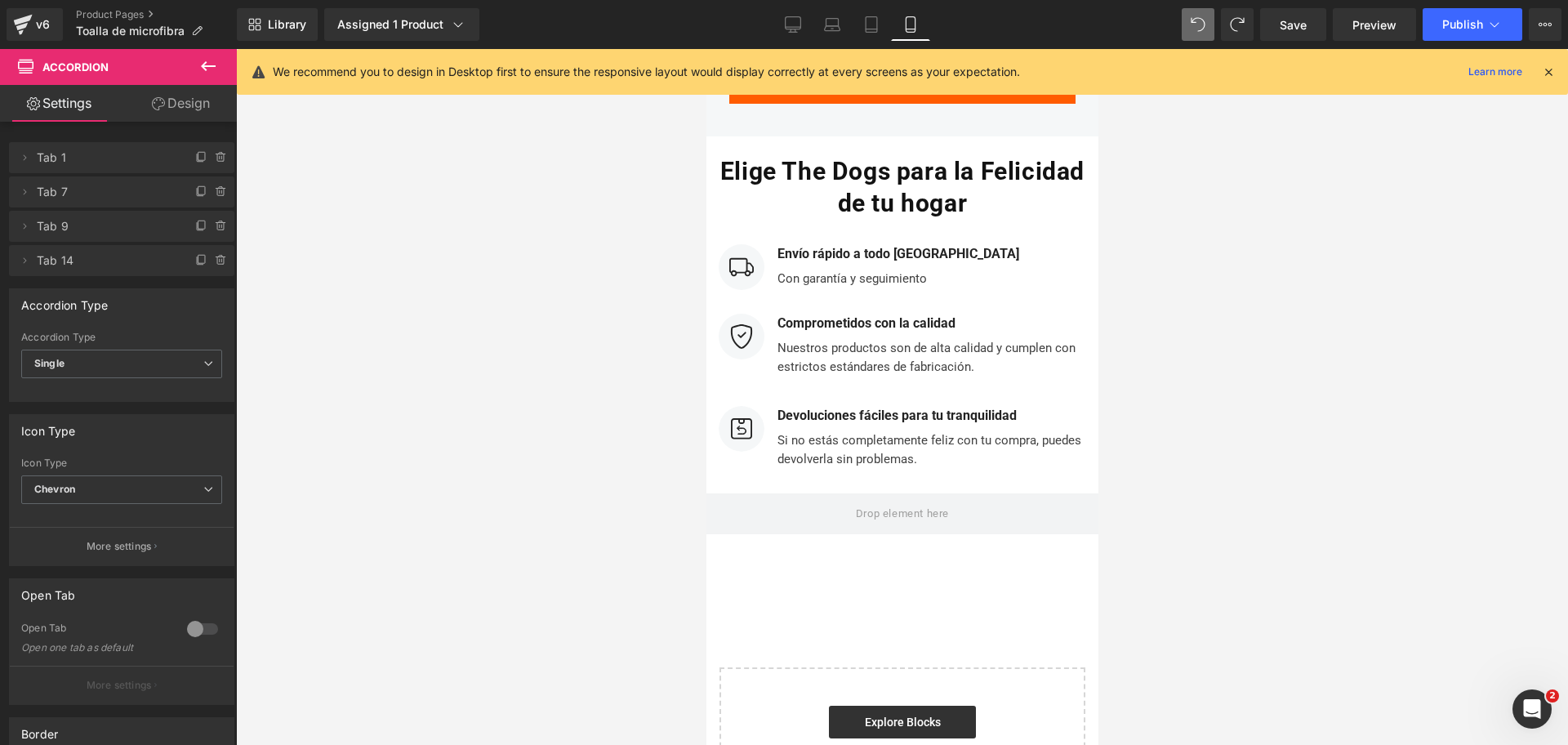
scroll to position [4520, 0]
click at [305, 14] on link "Library" at bounding box center [277, 25] width 81 height 32
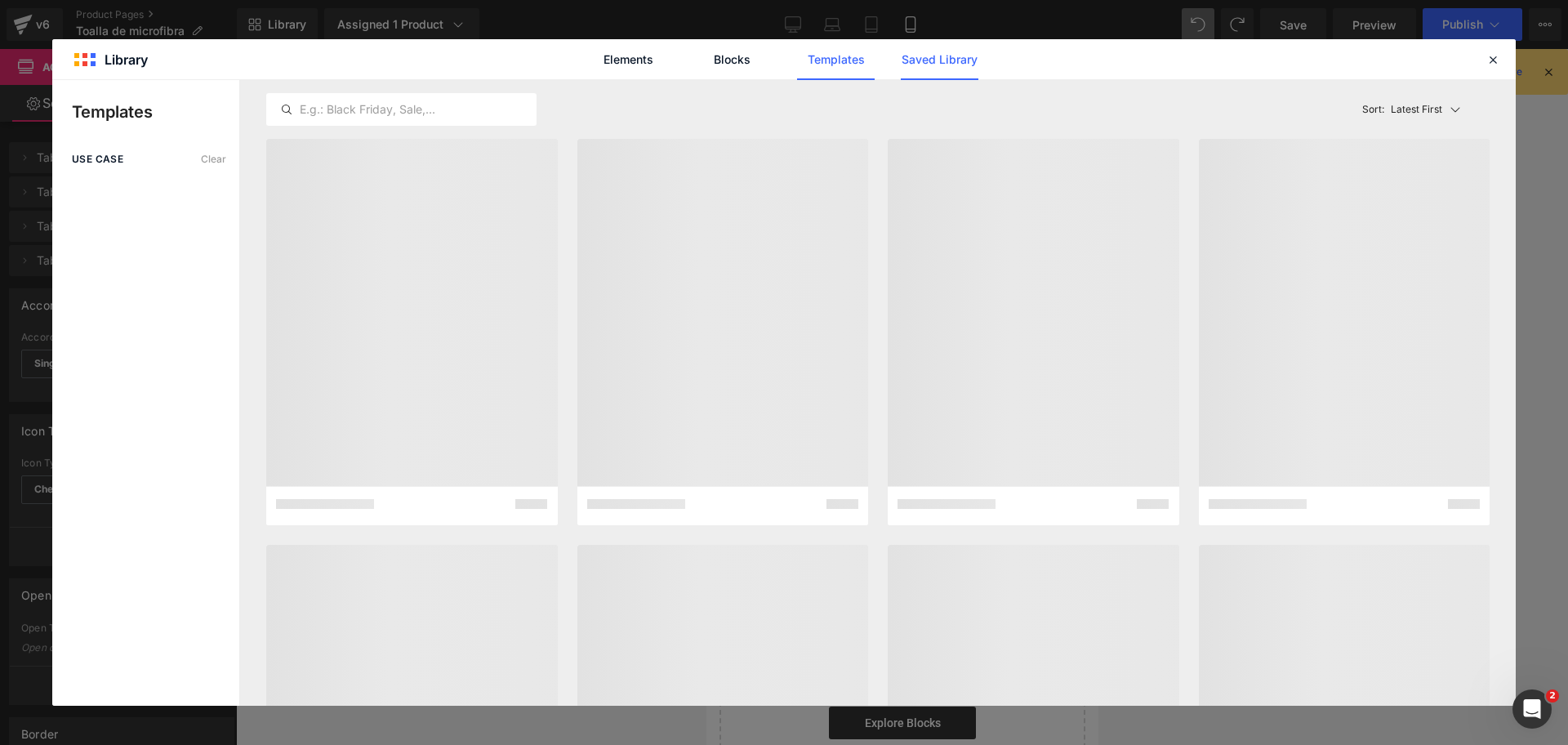
click at [940, 64] on link "Saved Library" at bounding box center [940, 59] width 78 height 41
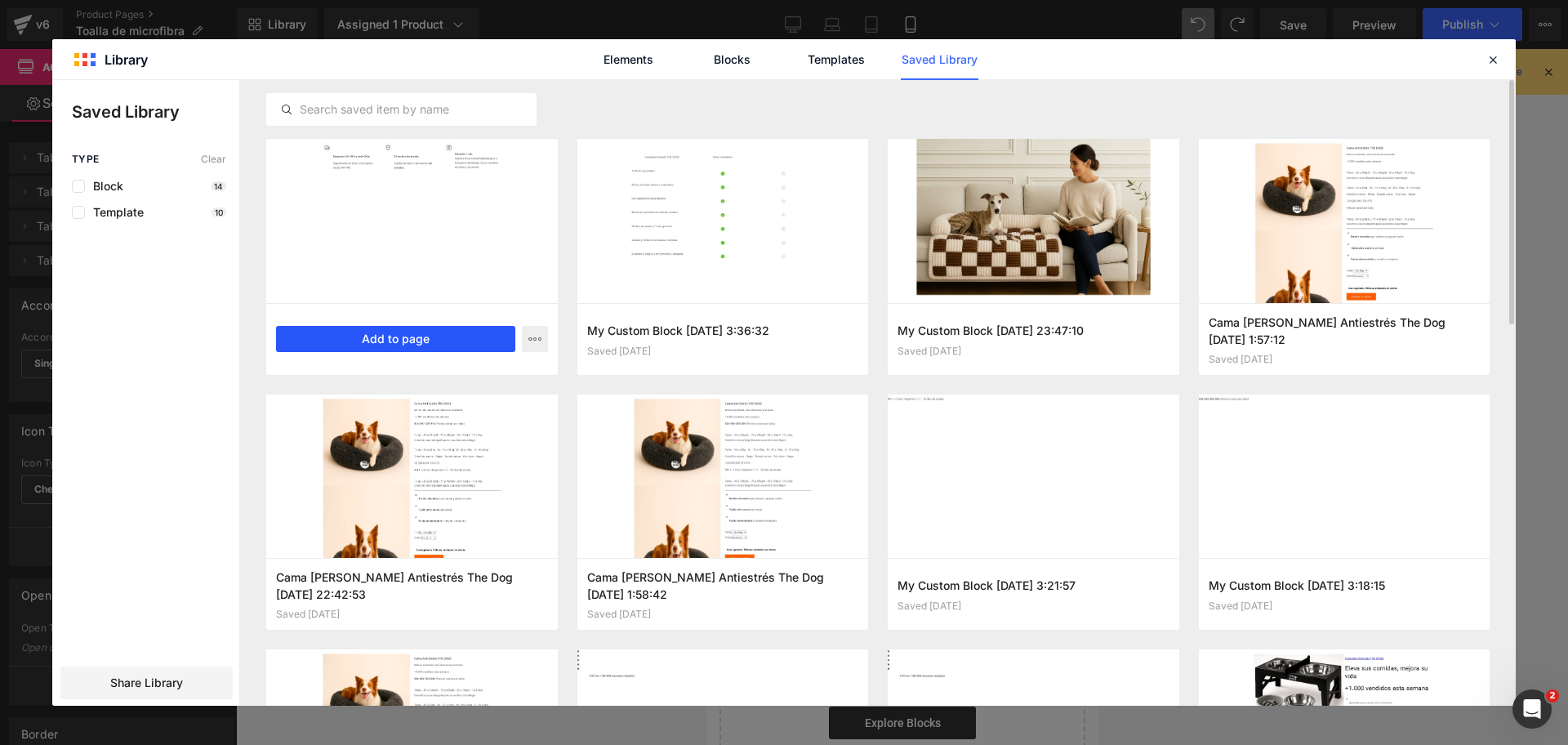
click at [456, 346] on button "Add to page" at bounding box center [396, 339] width 240 height 26
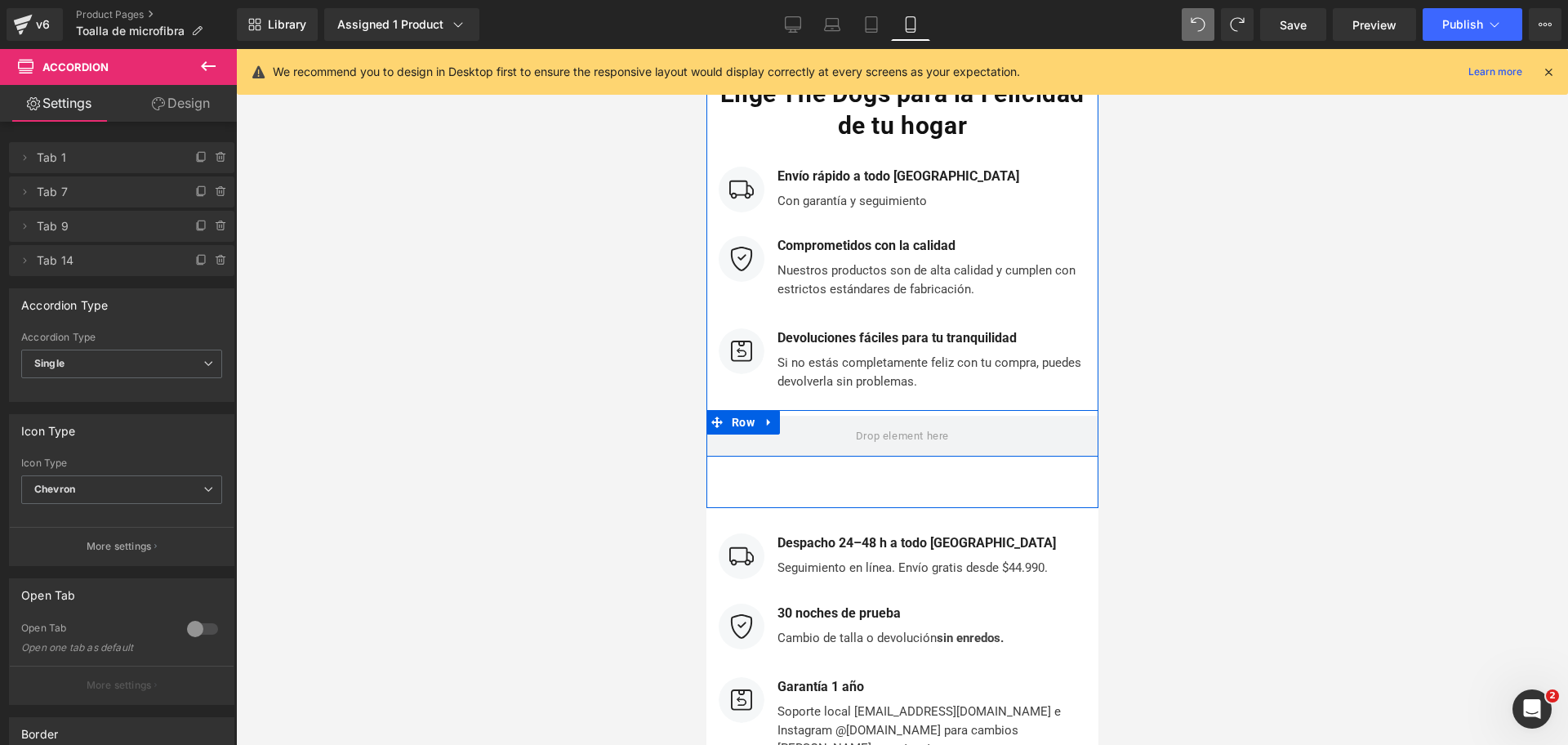
scroll to position [4569, 0]
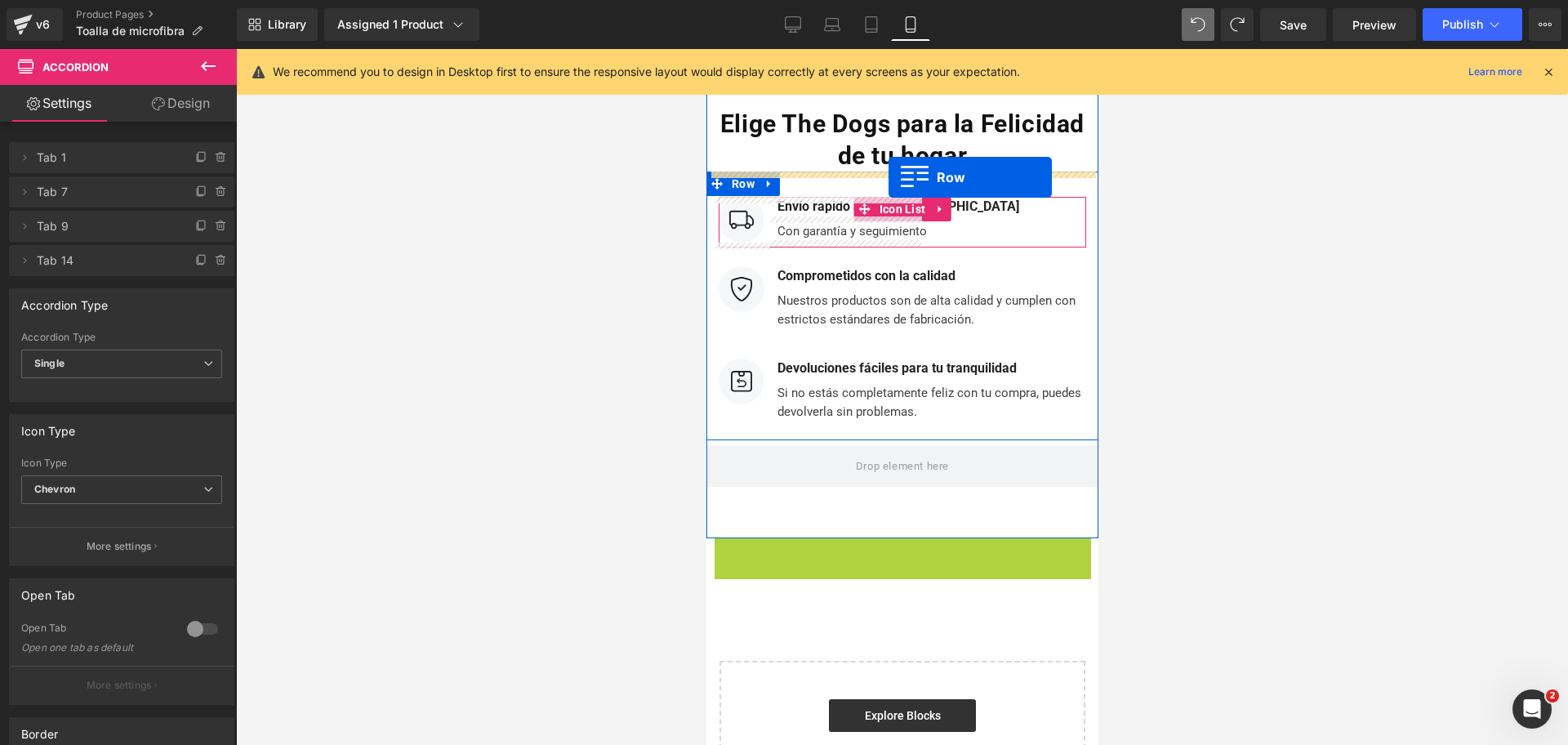
drag, startPoint x: 718, startPoint y: 545, endPoint x: 888, endPoint y: 177, distance: 405.4
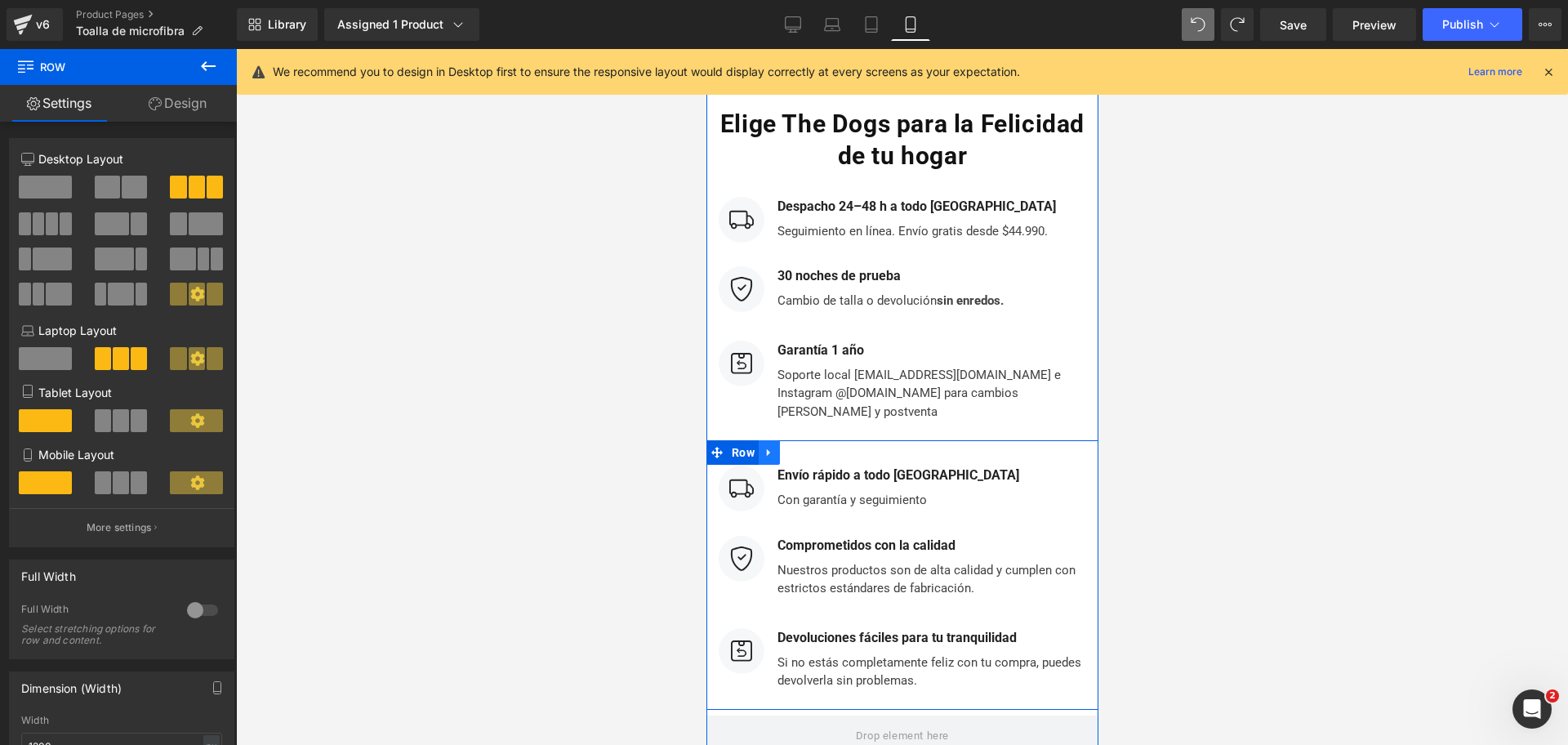
click at [765, 447] on icon at bounding box center [769, 453] width 11 height 12
click at [800, 441] on link at bounding box center [811, 453] width 21 height 25
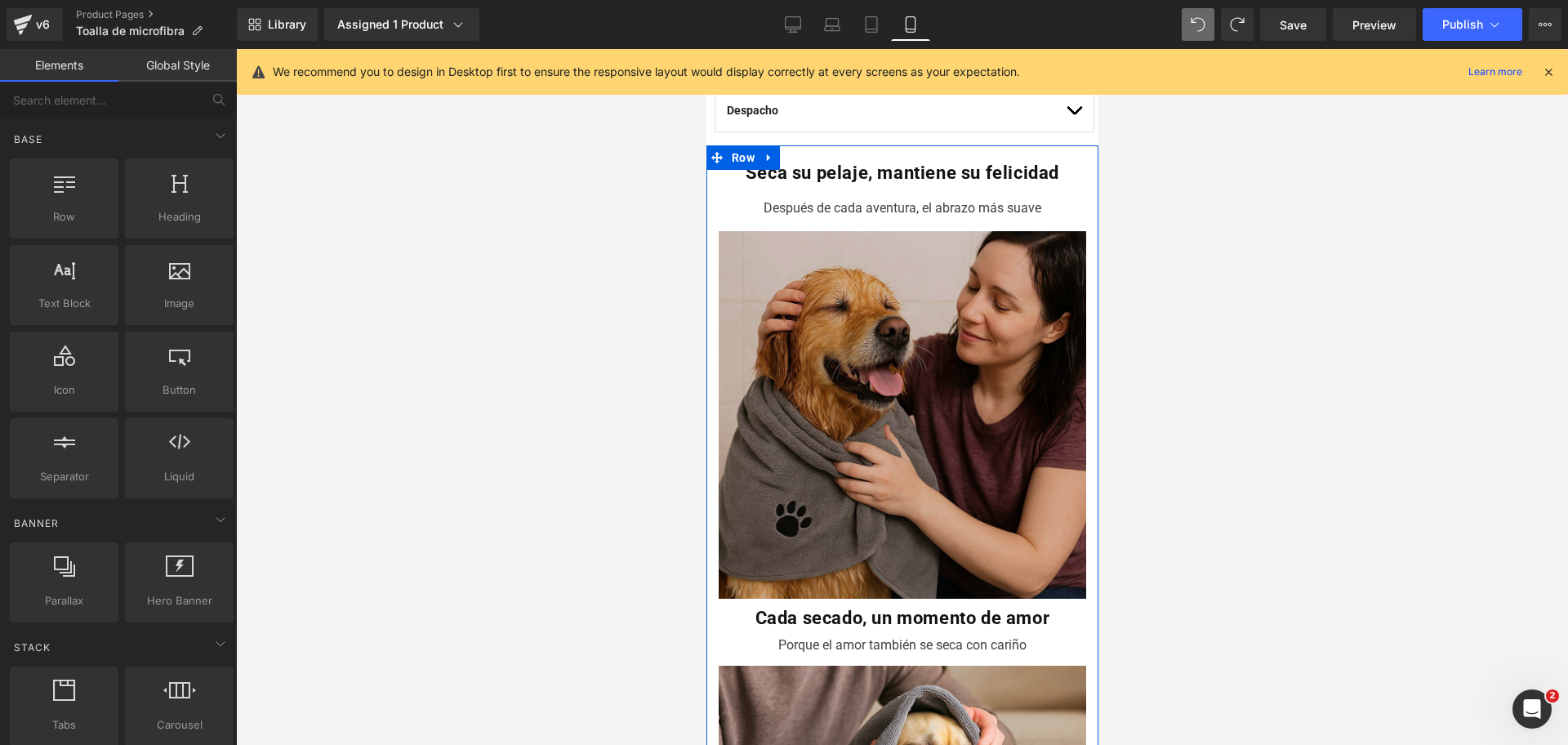
scroll to position [587, 0]
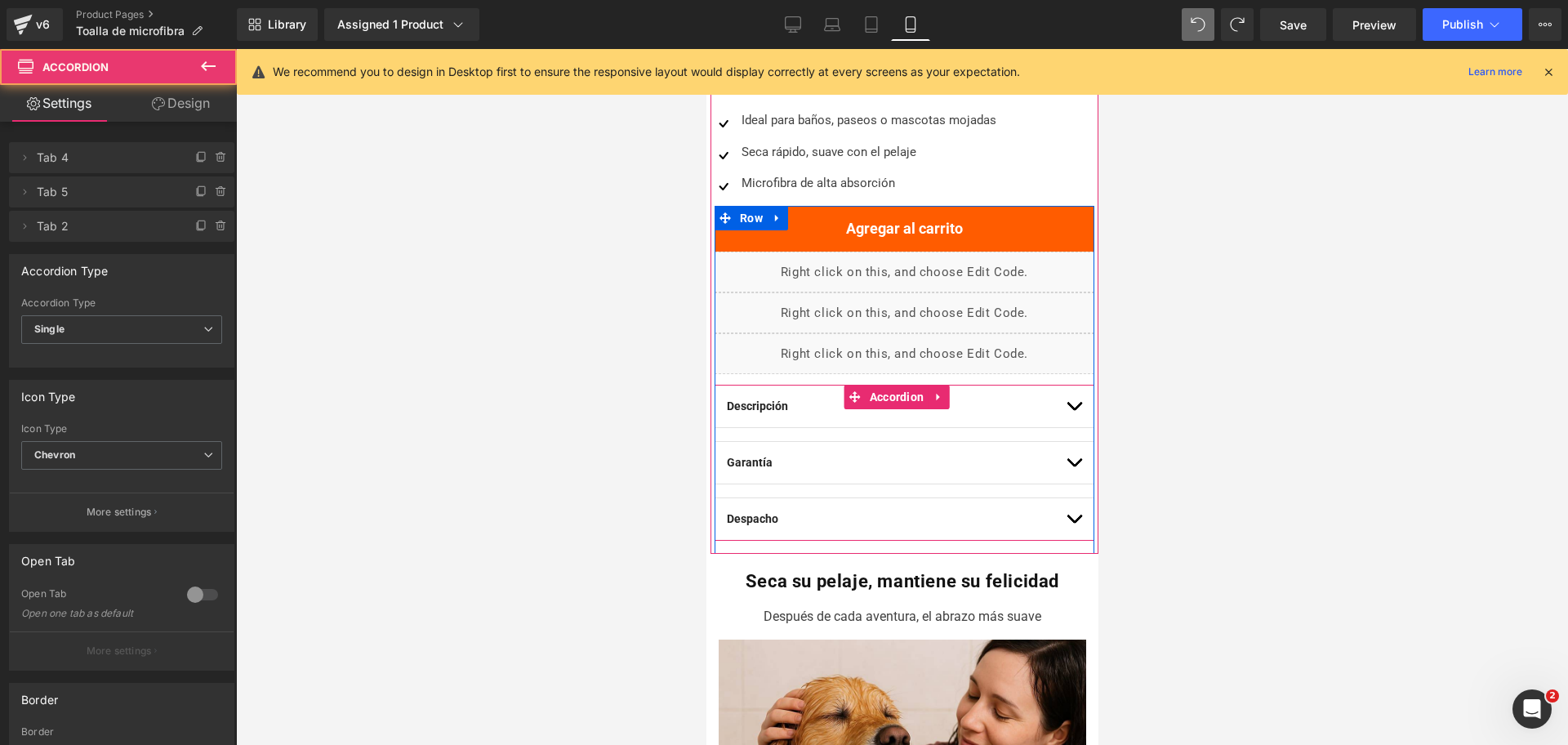
click at [1065, 503] on button "button" at bounding box center [1072, 520] width 16 height 42
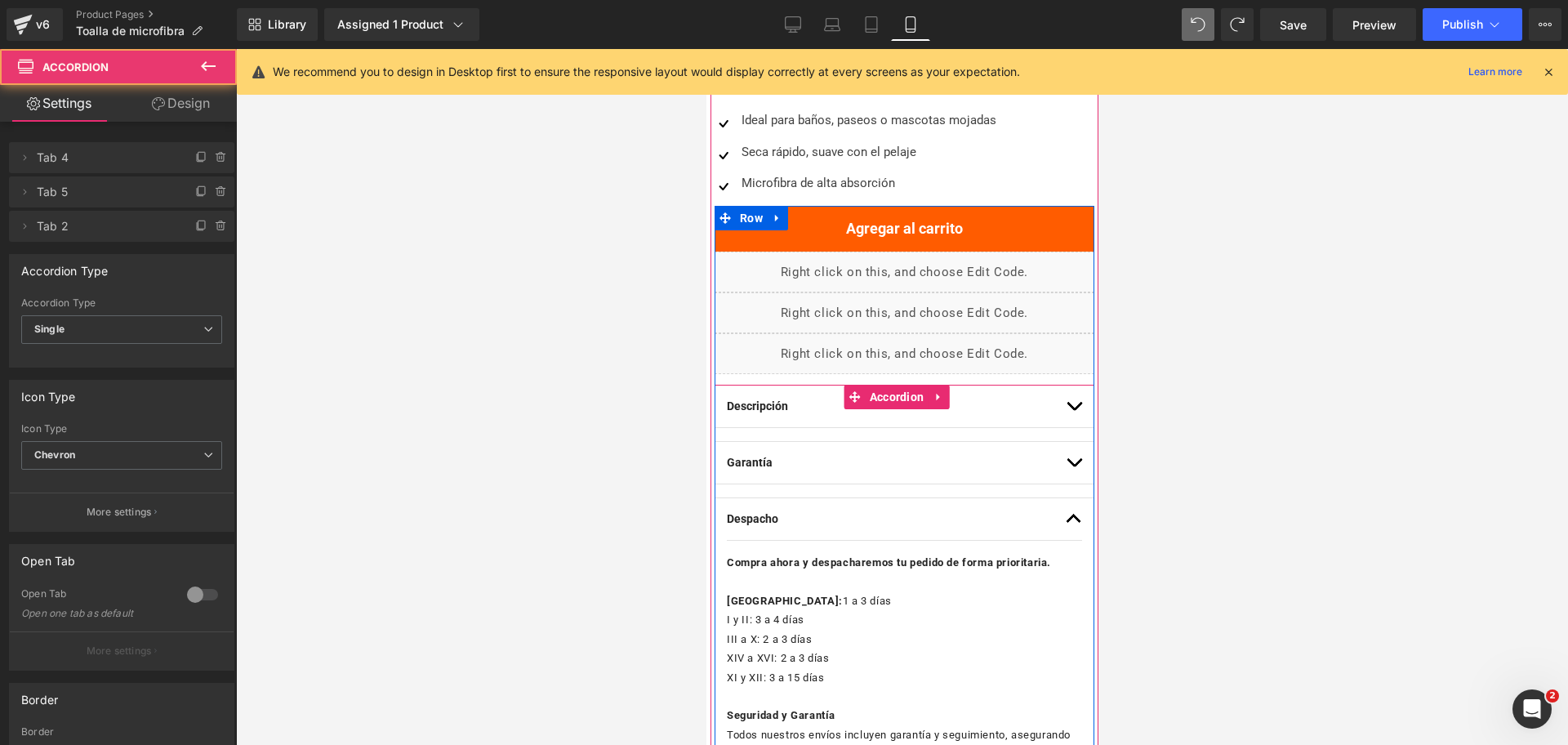
click at [966, 578] on p at bounding box center [903, 582] width 355 height 19
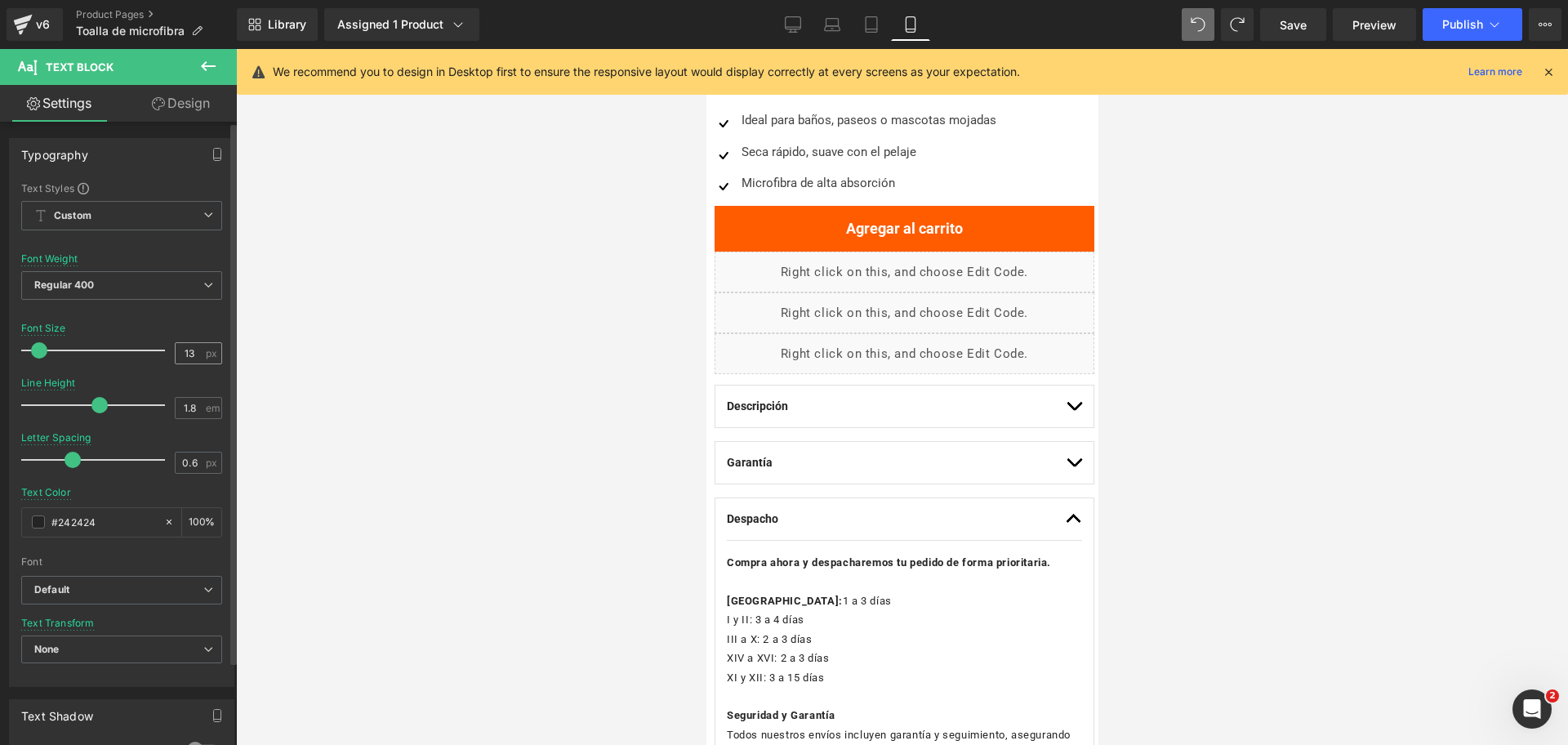
click at [186, 355] on input "13" at bounding box center [190, 353] width 29 height 20
type input "14"
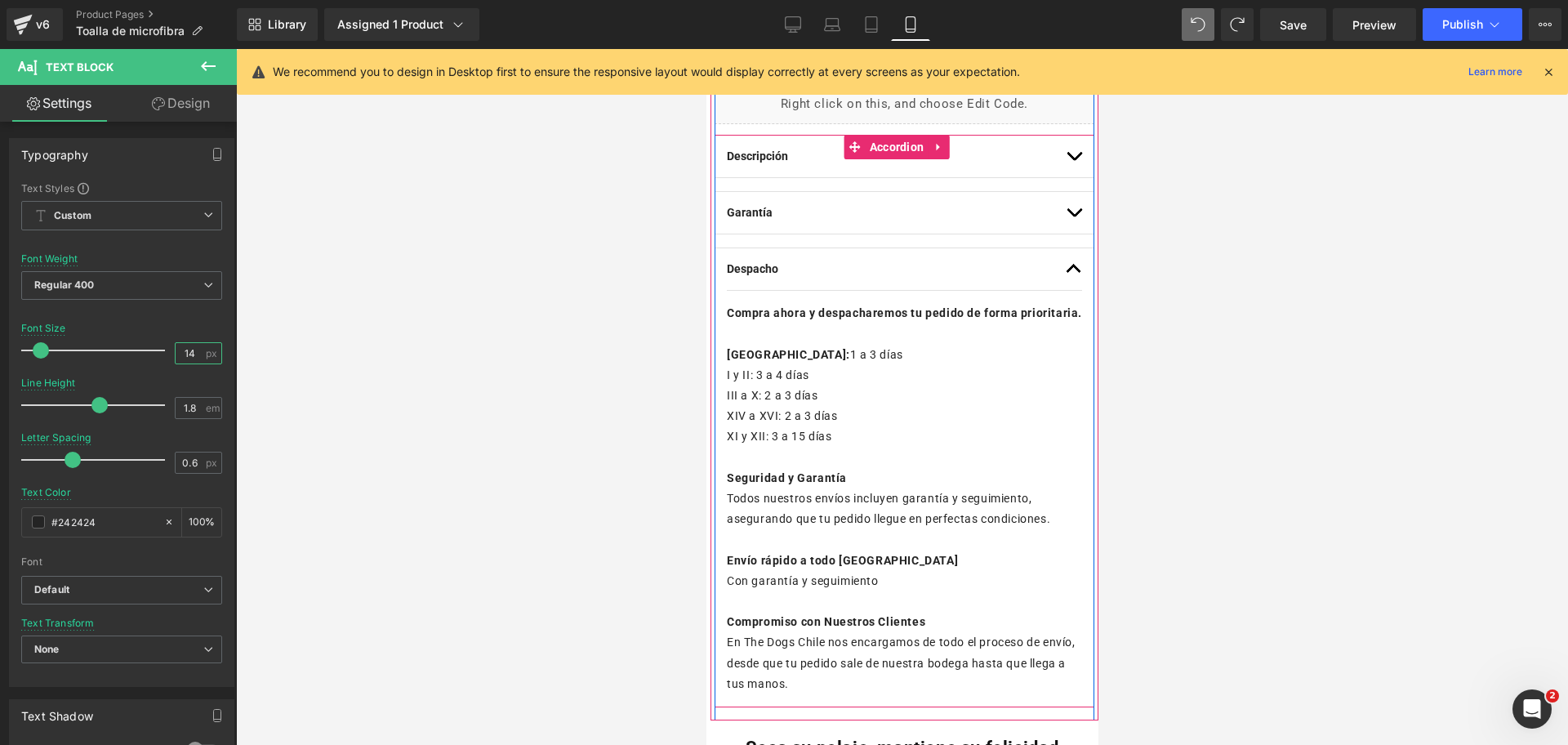
scroll to position [893, 0]
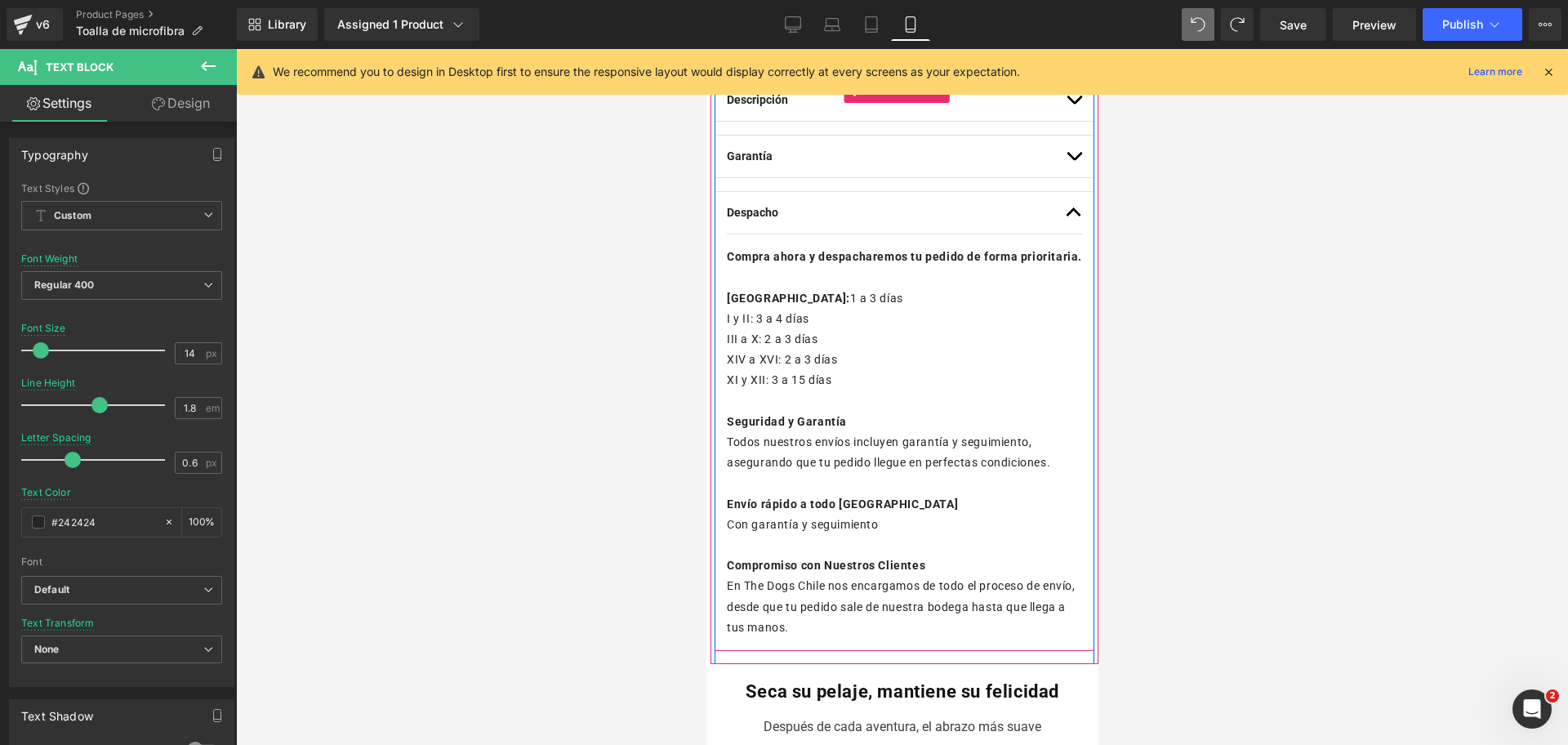
click at [1065, 147] on button "button" at bounding box center [1072, 156] width 16 height 42
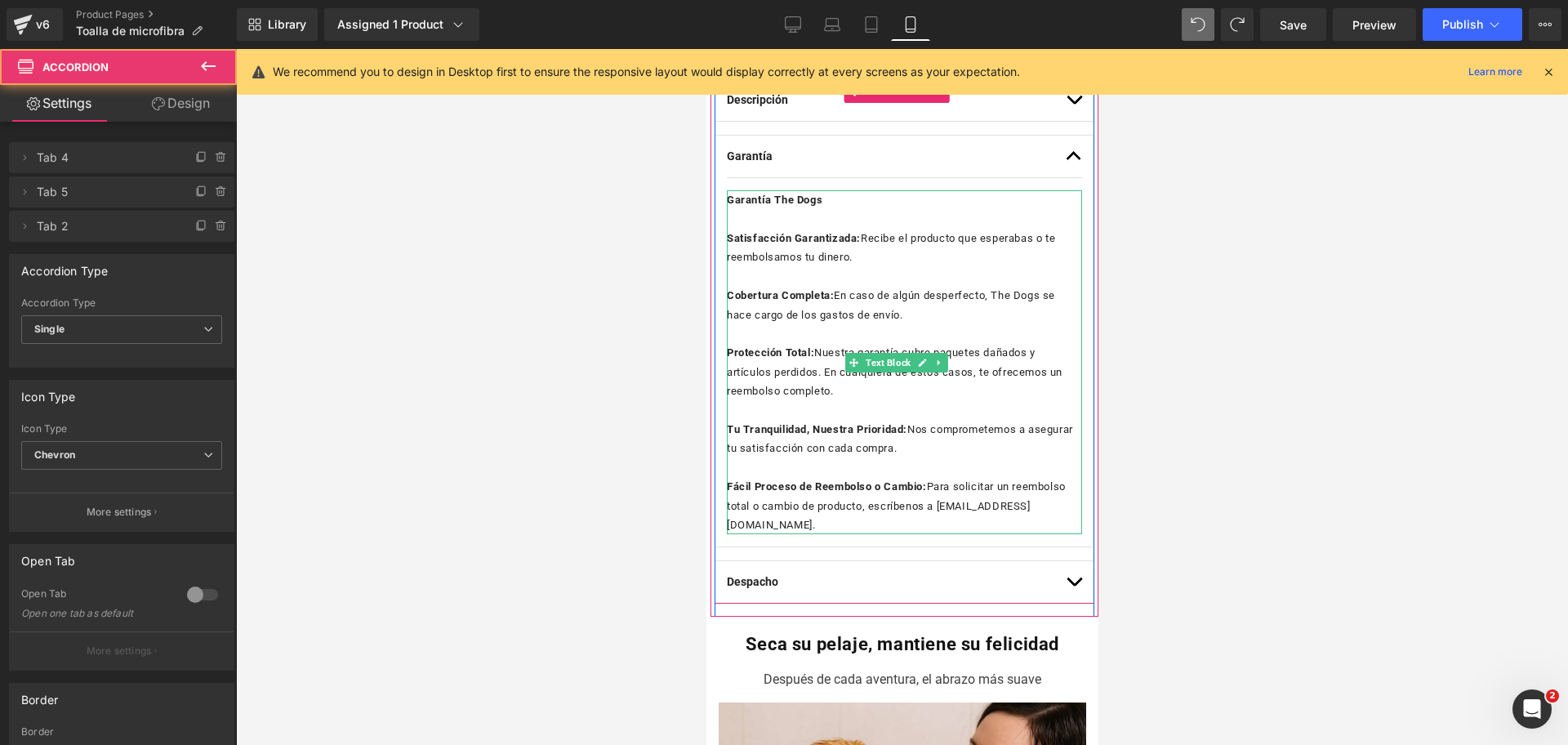
click at [879, 267] on p at bounding box center [903, 277] width 355 height 19
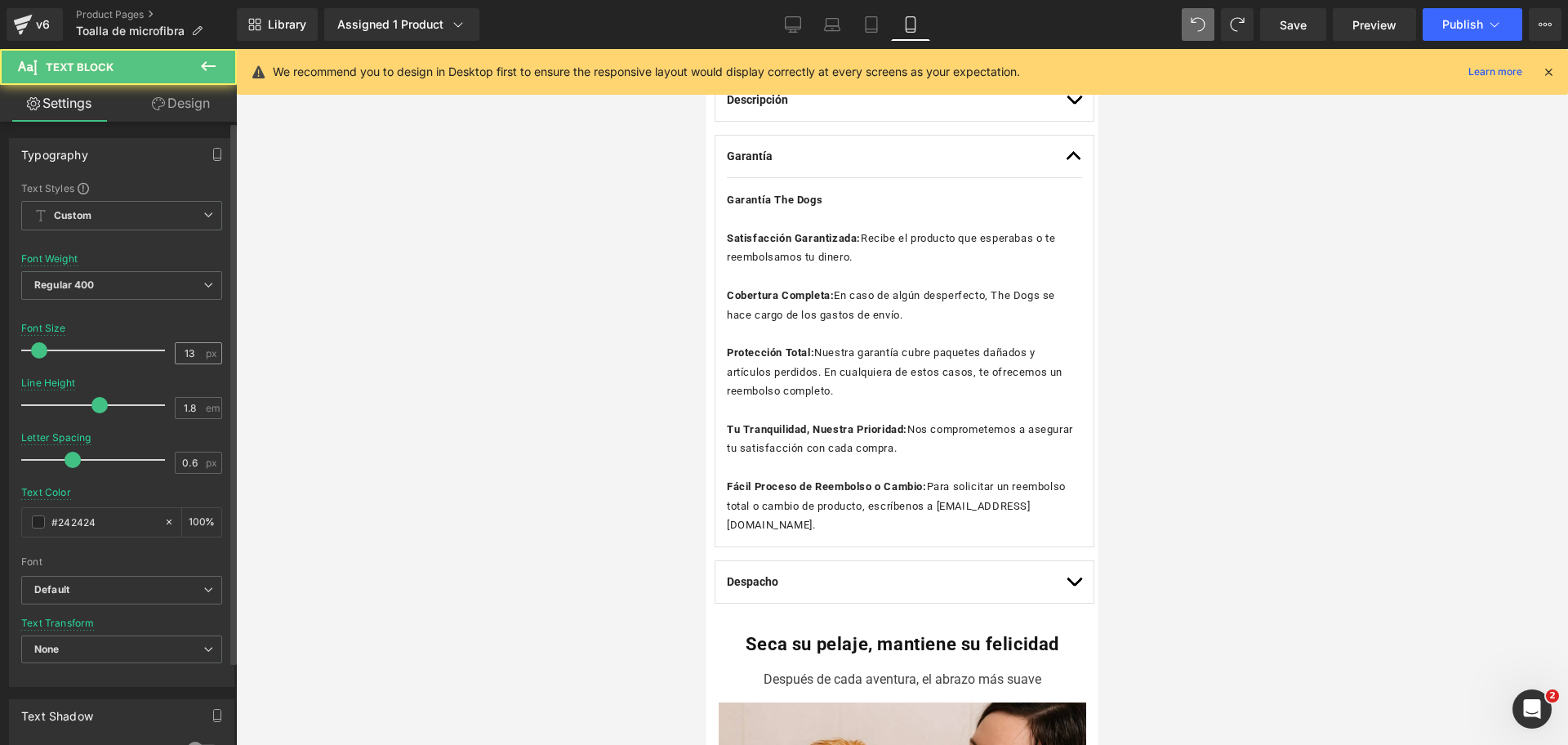
click at [180, 354] on input "13" at bounding box center [190, 353] width 29 height 20
type input "14"
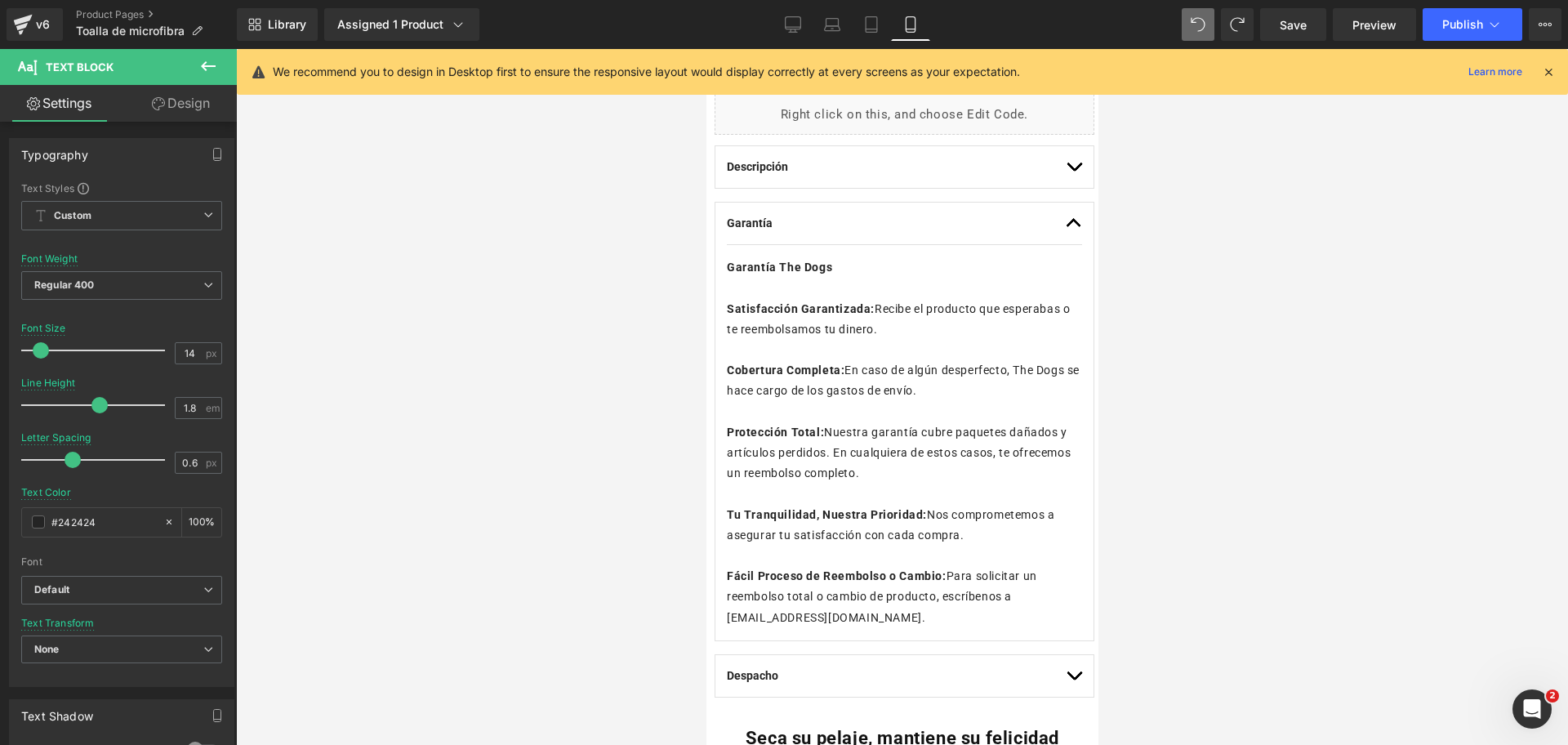
scroll to position [792, 0]
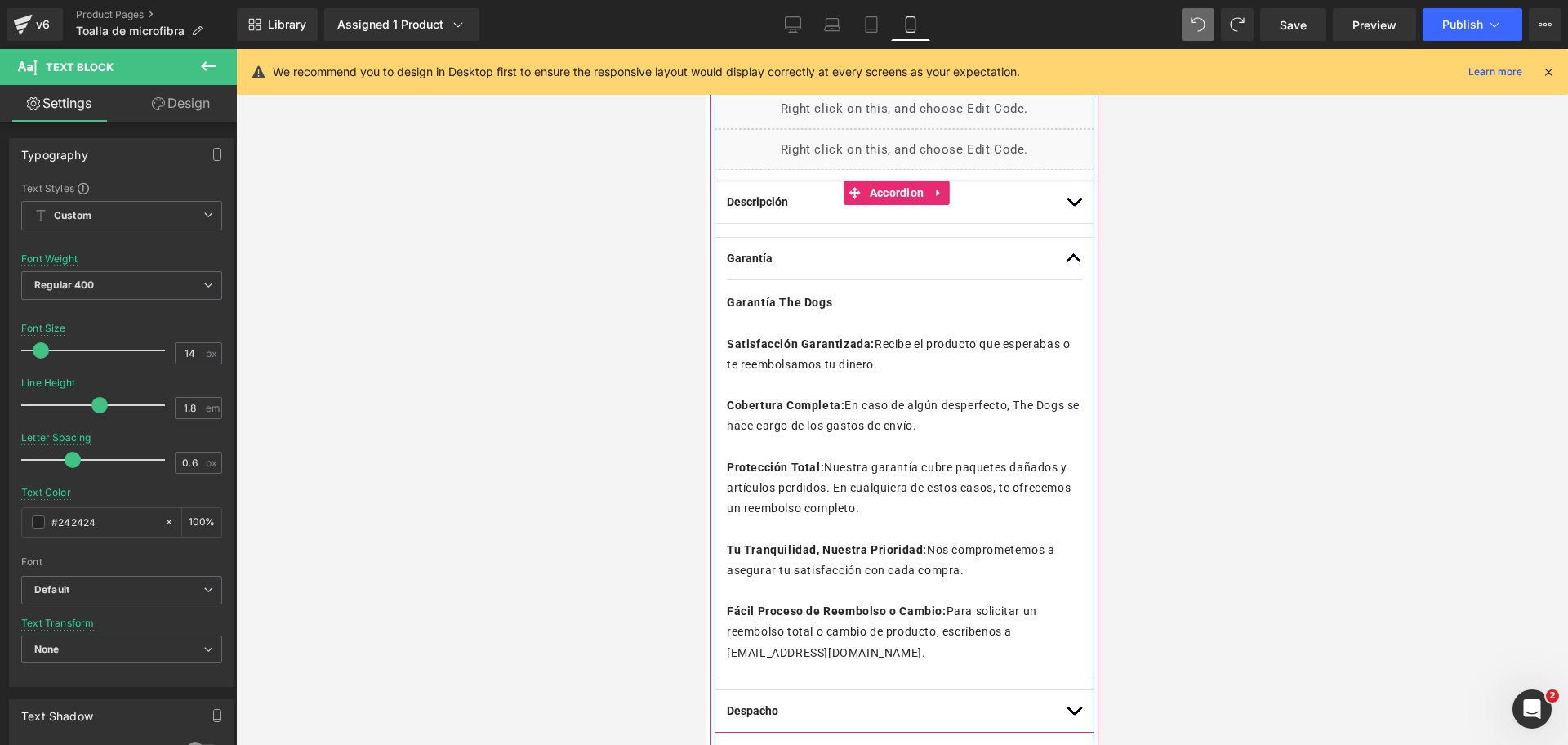
click at [1065, 200] on button "button" at bounding box center [1072, 203] width 16 height 42
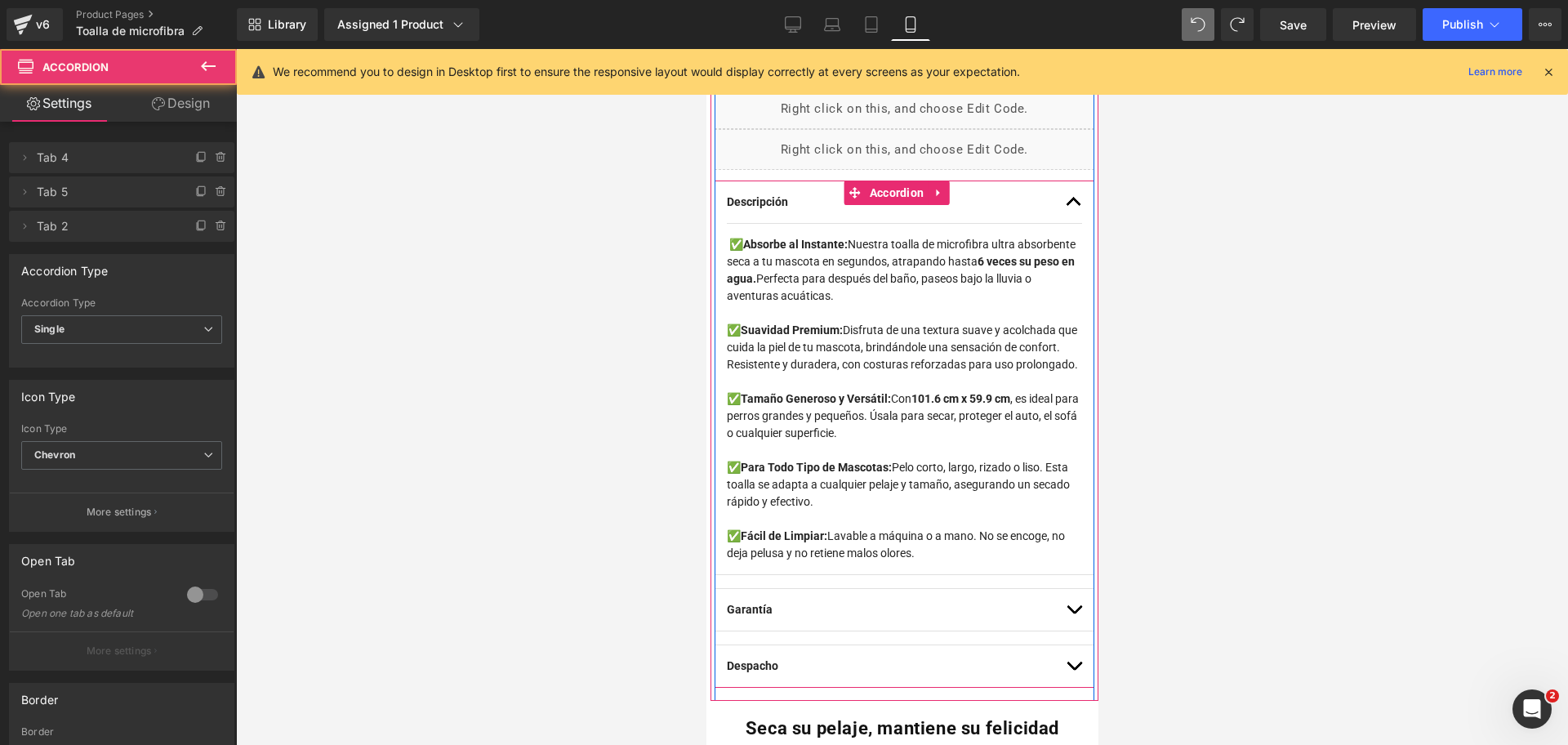
click at [927, 284] on span "Perfecta para después del baño, paseos bajo la lluvia o aventuras acuáticas." at bounding box center [878, 287] width 304 height 30
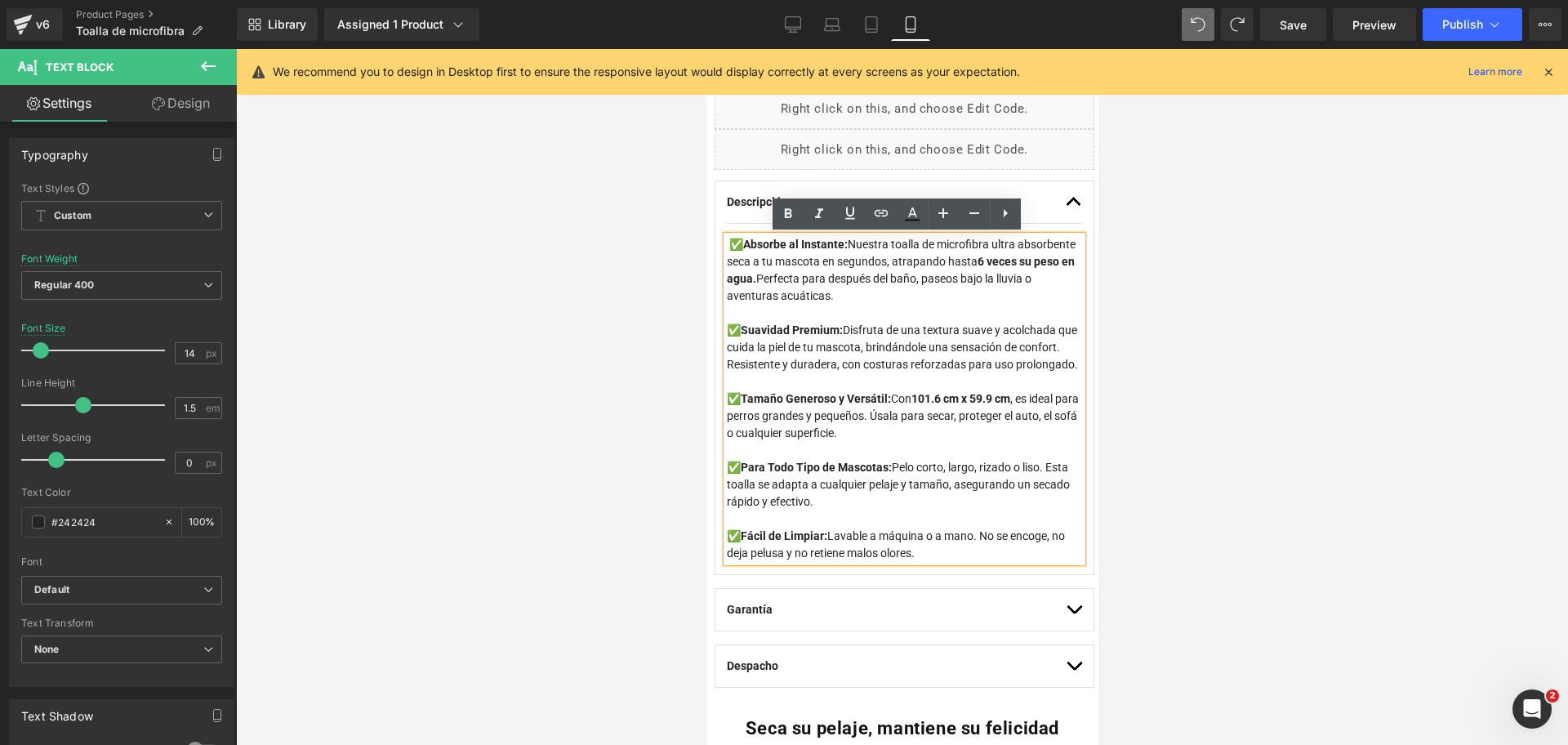
scroll to position [1098, 0]
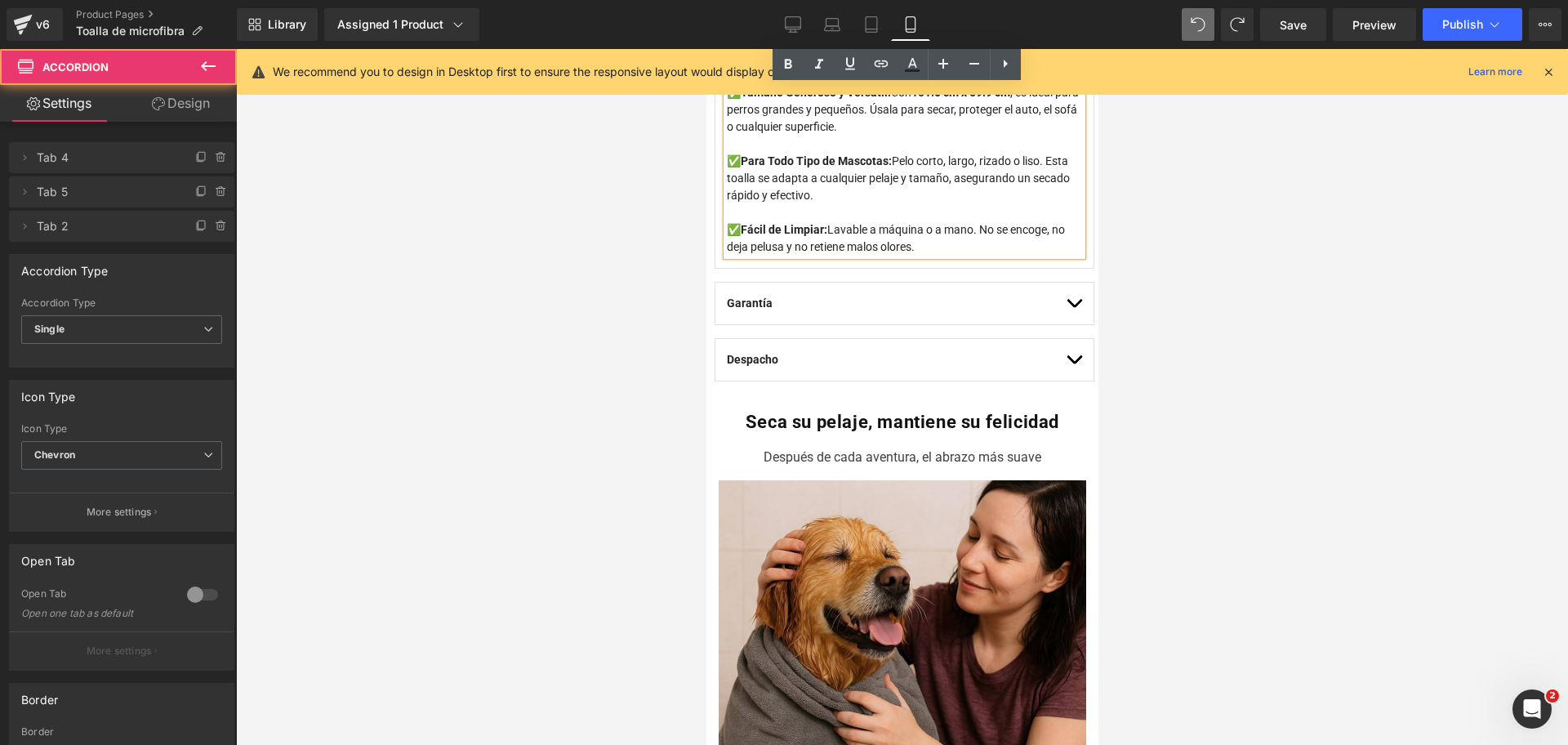
click at [1067, 370] on div "Despacho Text Block Compra ahora y despacharemos tu pedido de forma prioritaria…" at bounding box center [903, 359] width 380 height 43
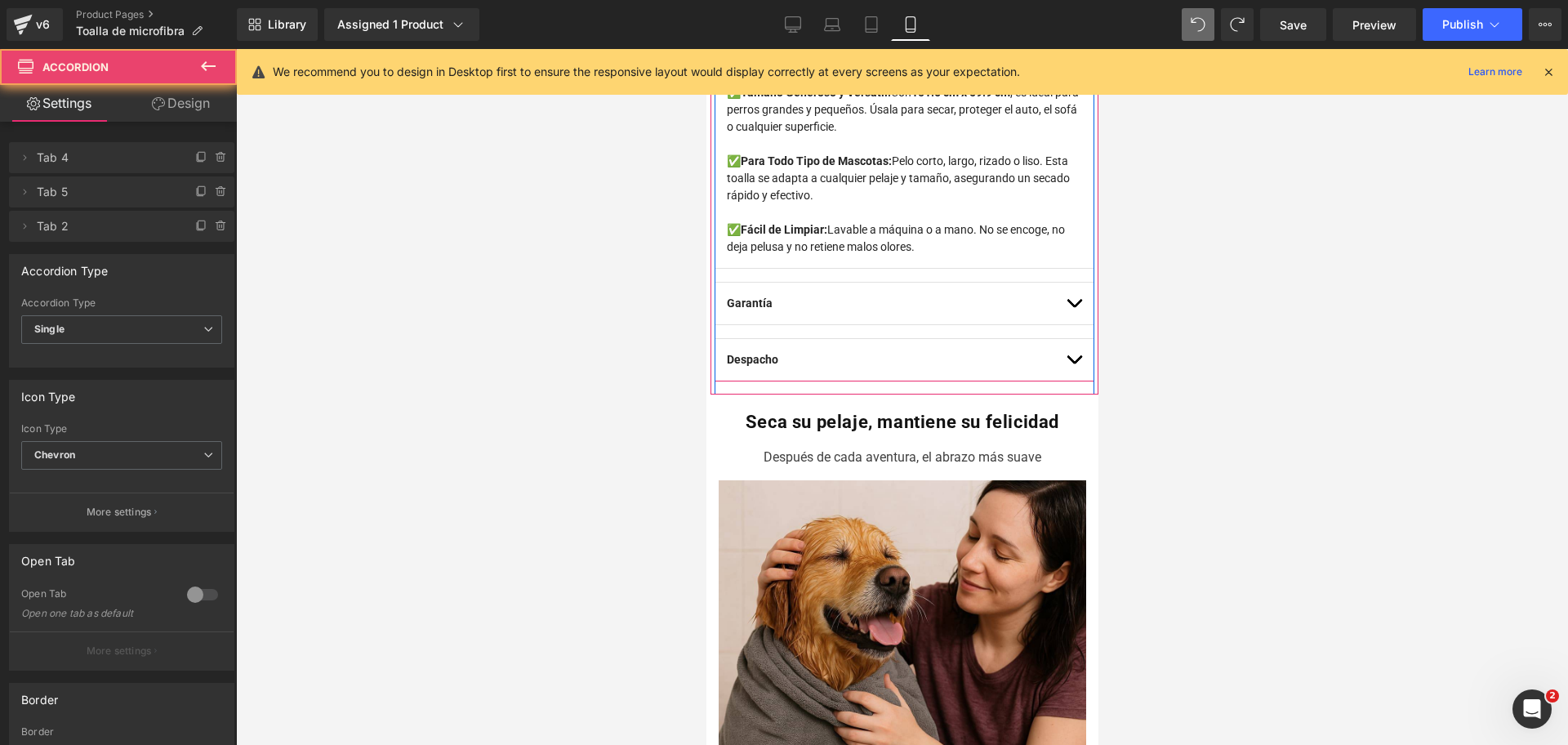
click at [1065, 371] on button "button" at bounding box center [1072, 360] width 16 height 42
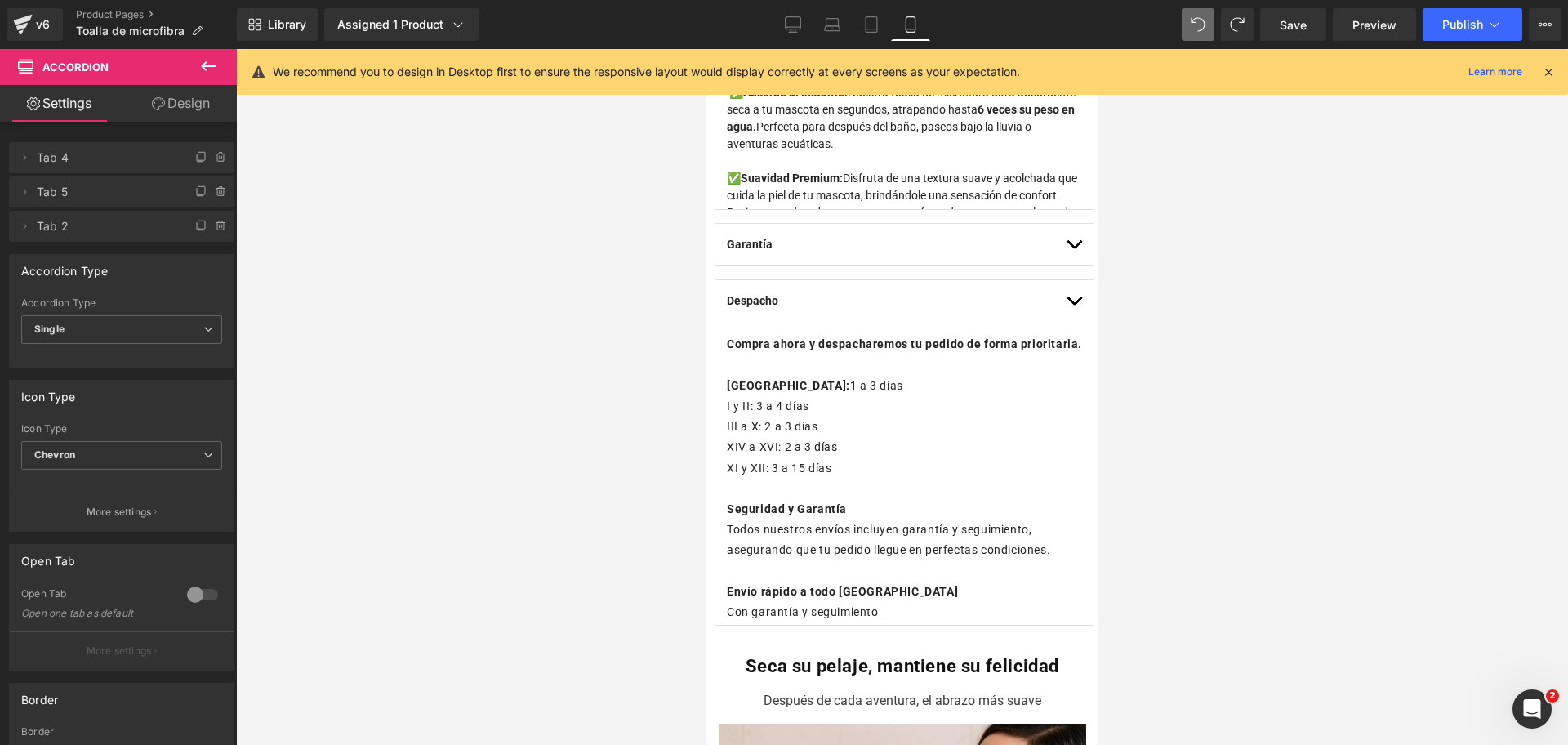
scroll to position [859, 0]
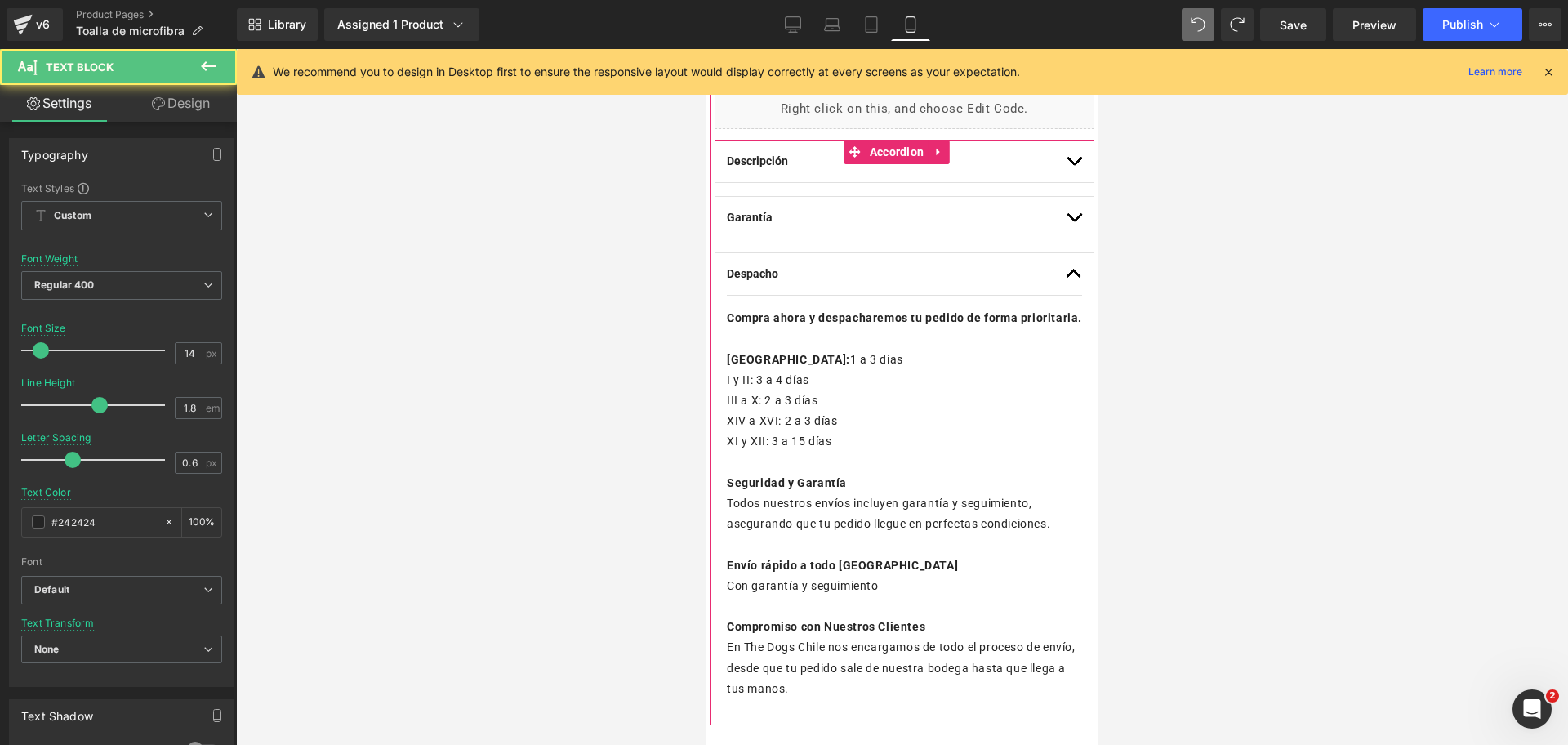
click at [892, 369] on p "Región Metropolitana: 1 a 3 días" at bounding box center [903, 359] width 355 height 20
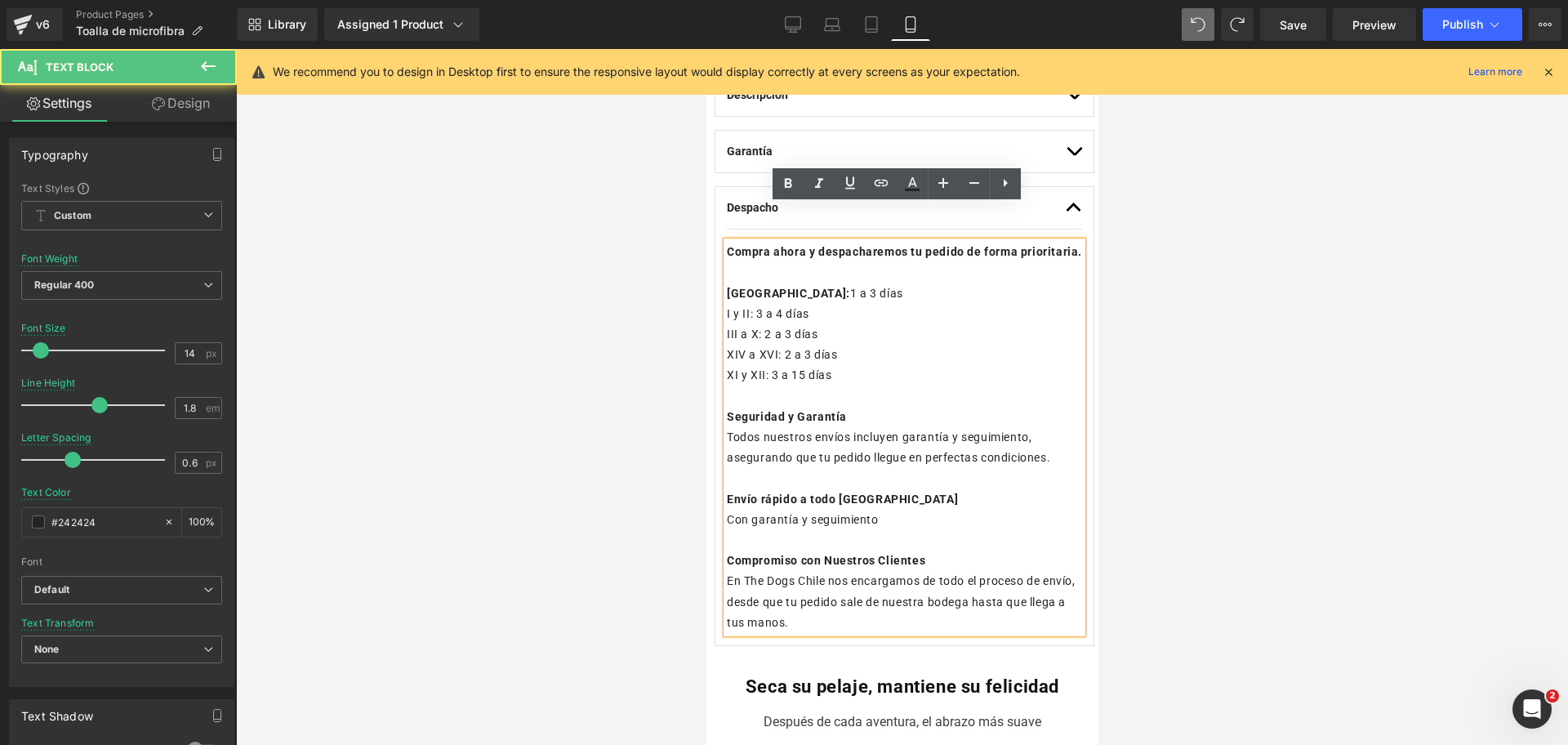
scroll to position [934, 0]
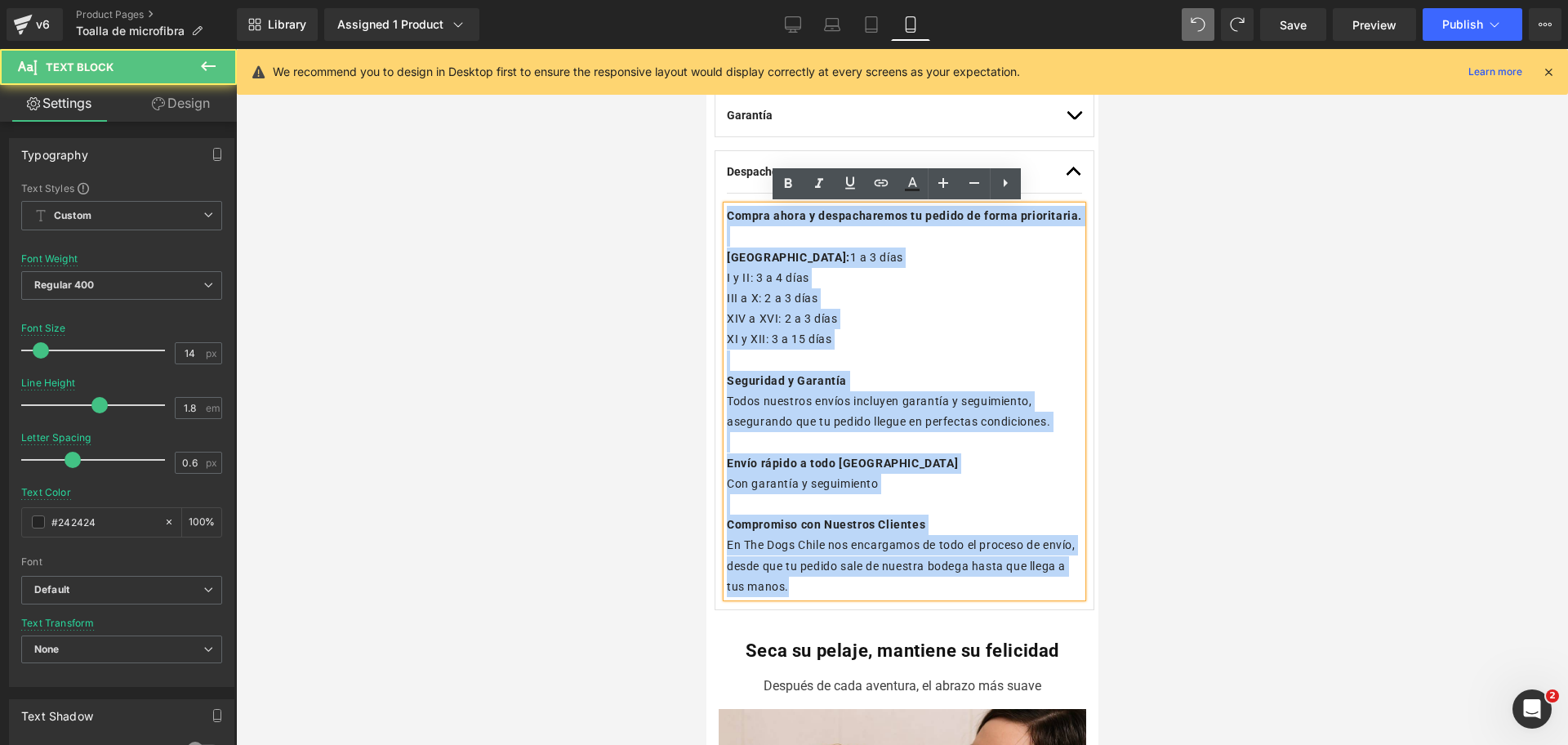
drag, startPoint x: 842, startPoint y: 602, endPoint x: 502, endPoint y: 96, distance: 609.6
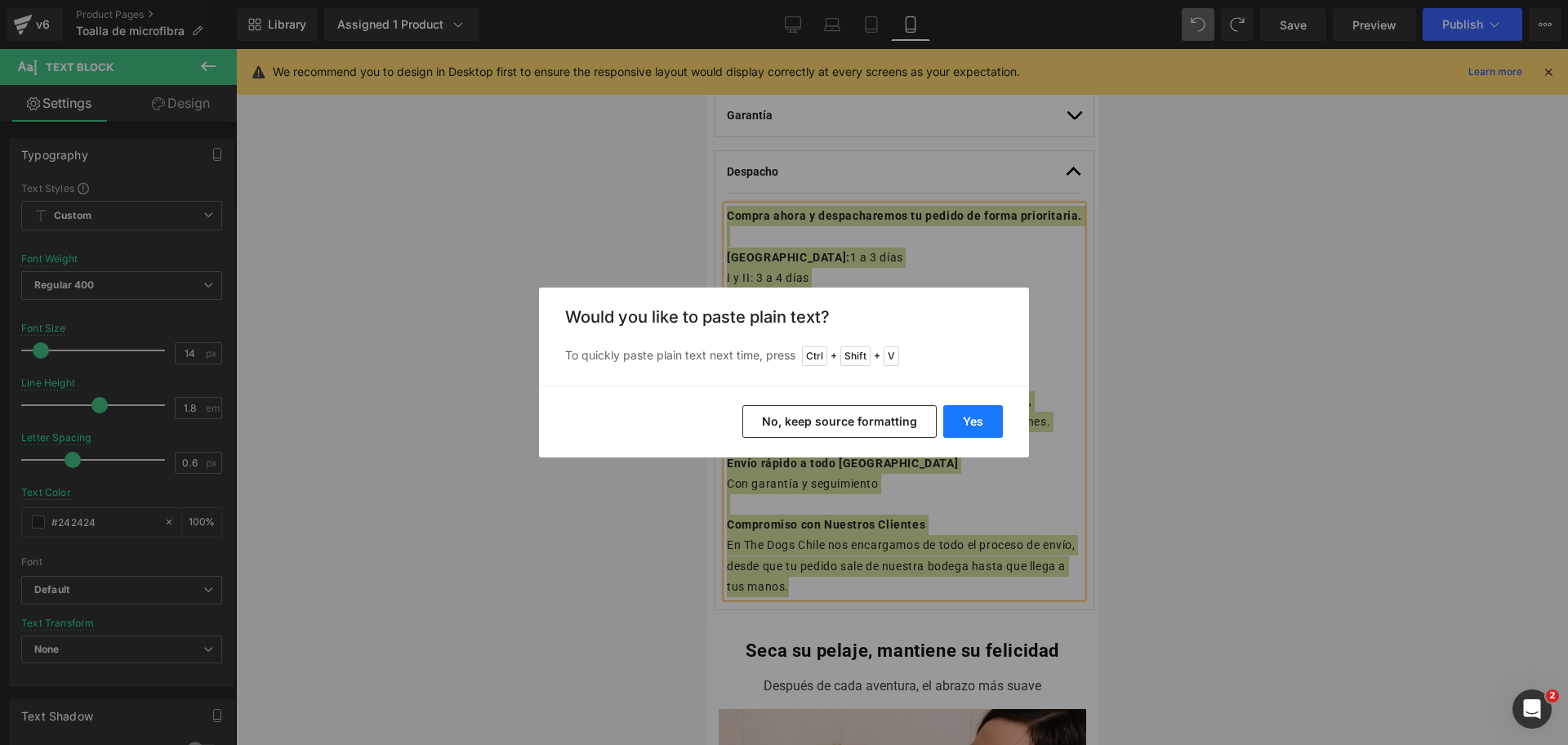
click at [982, 416] on button "Yes" at bounding box center [972, 422] width 60 height 32
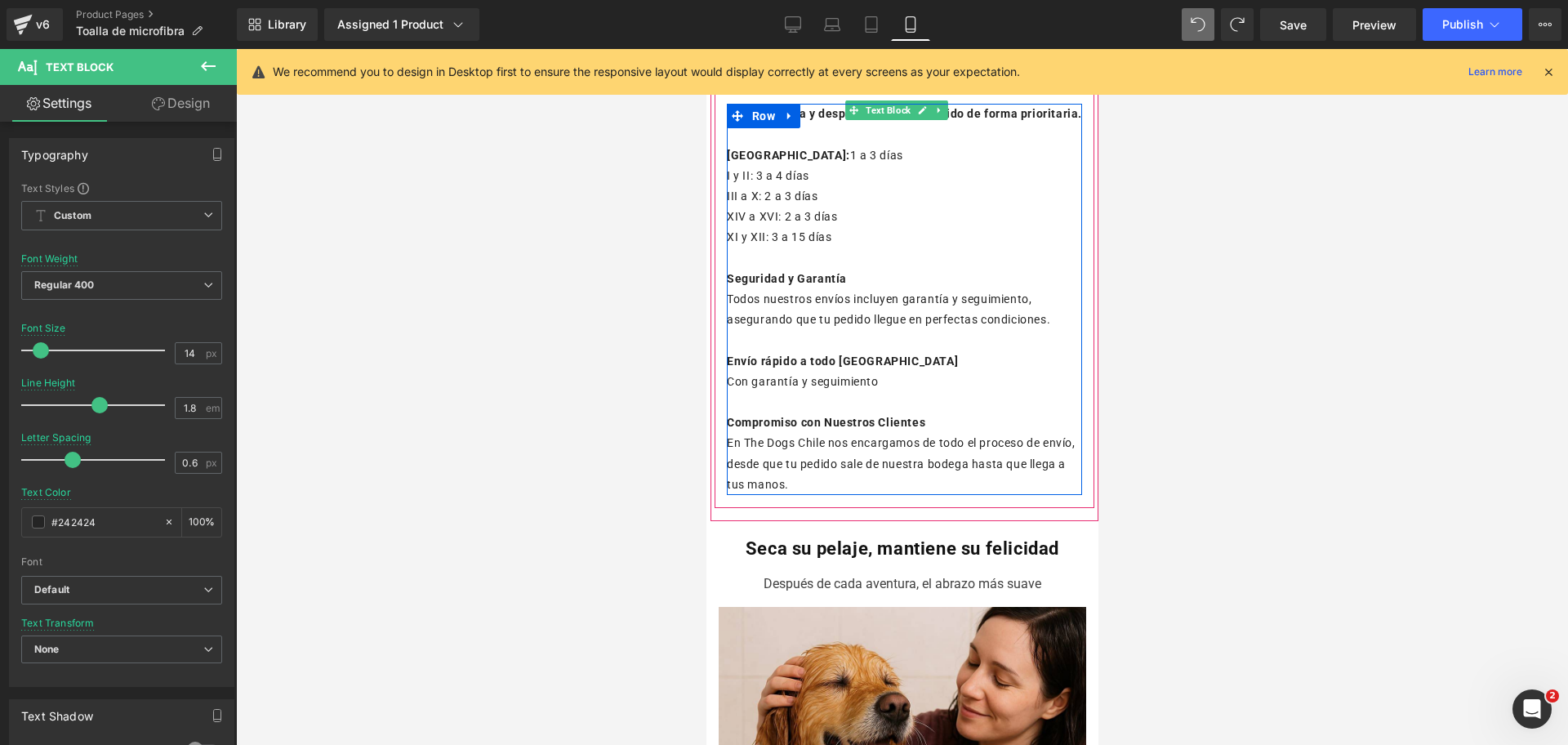
click at [852, 495] on p "En The Dogs Chile nos encargamos de todo el proceso de envío, desde que tu pedi…" at bounding box center [903, 463] width 355 height 62
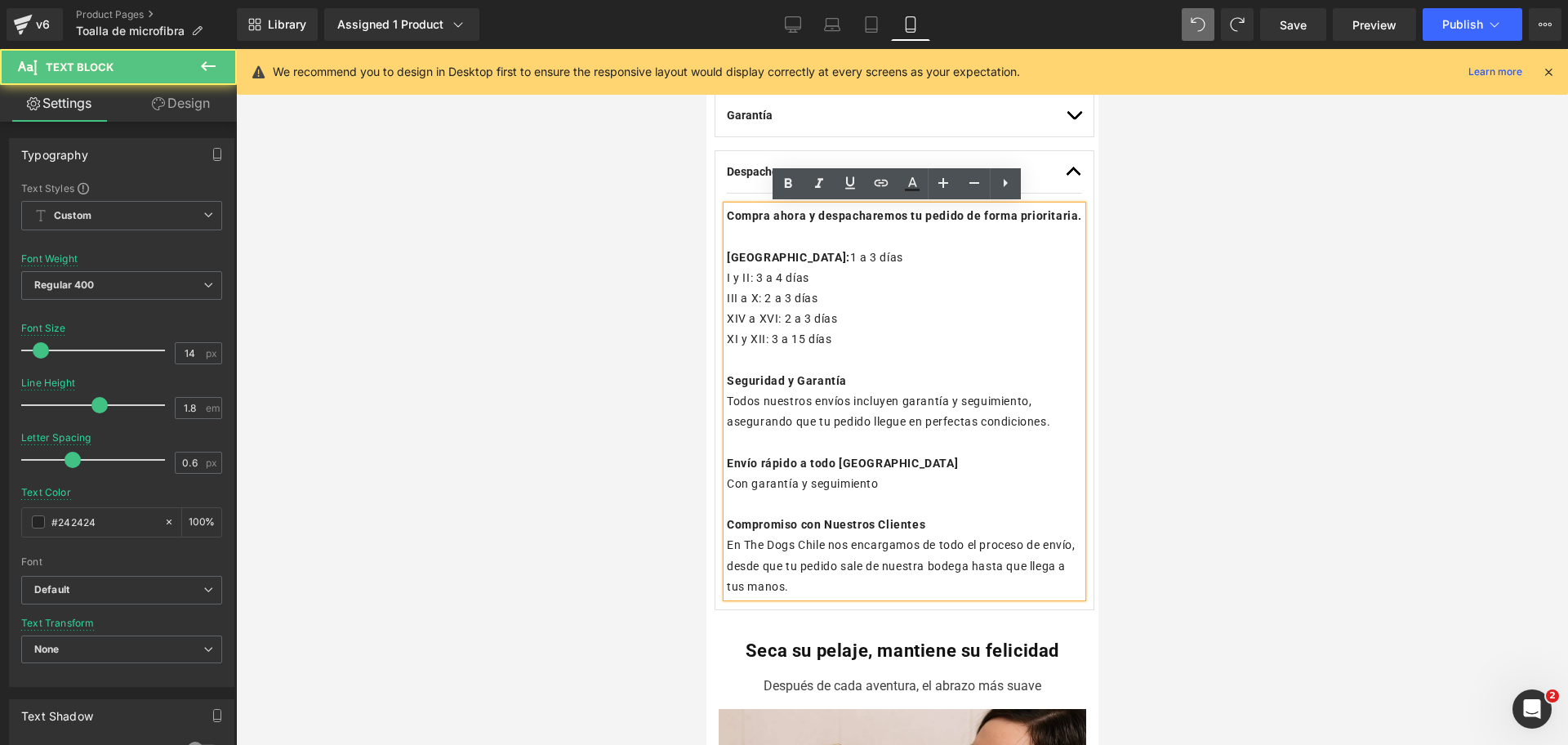
drag, startPoint x: 856, startPoint y: 603, endPoint x: 839, endPoint y: 609, distance: 18.0
click at [853, 597] on p "En The Dogs Chile nos encargamos de todo el proceso de envío, desde que tu pedi…" at bounding box center [903, 565] width 355 height 62
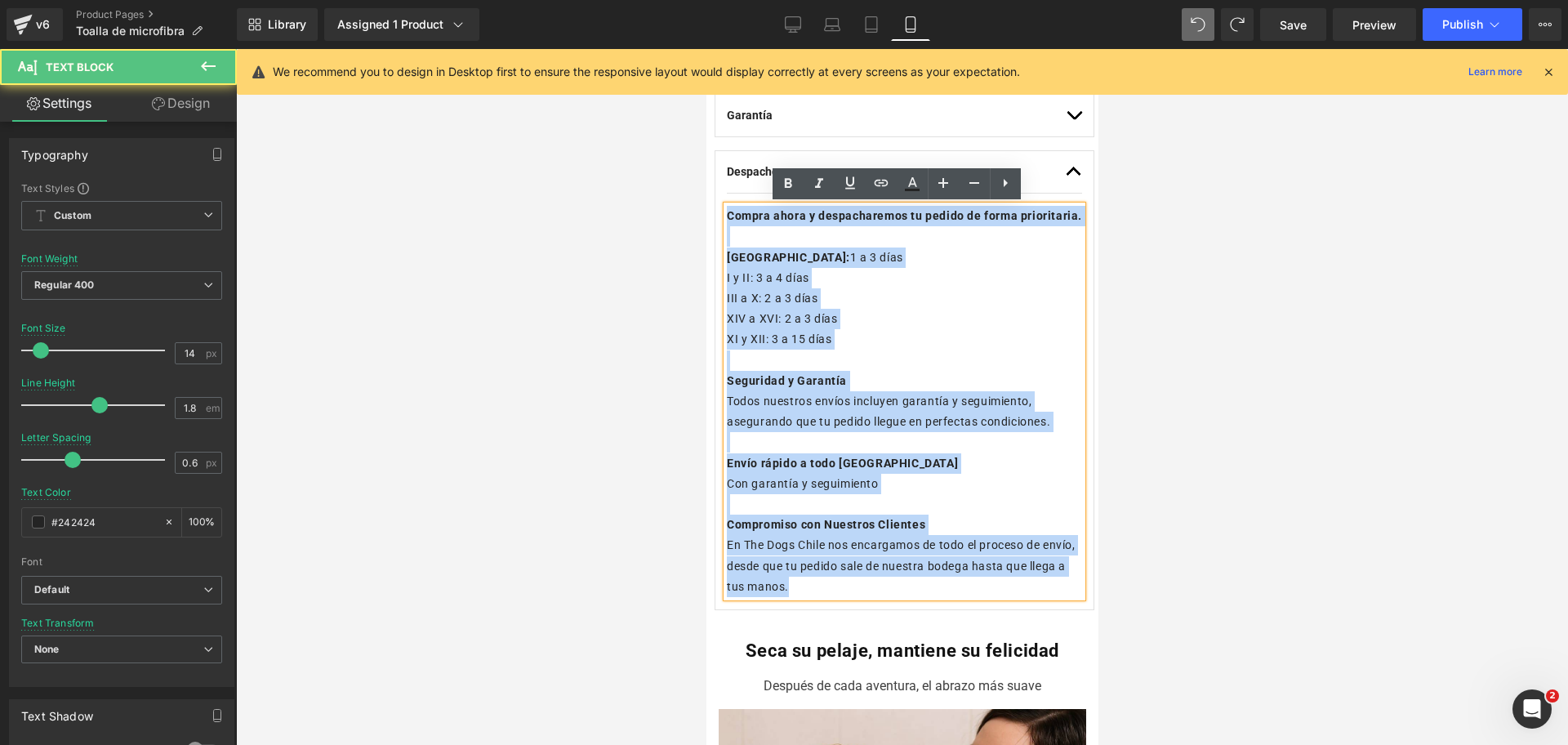
drag, startPoint x: 835, startPoint y: 609, endPoint x: 468, endPoint y: 38, distance: 678.8
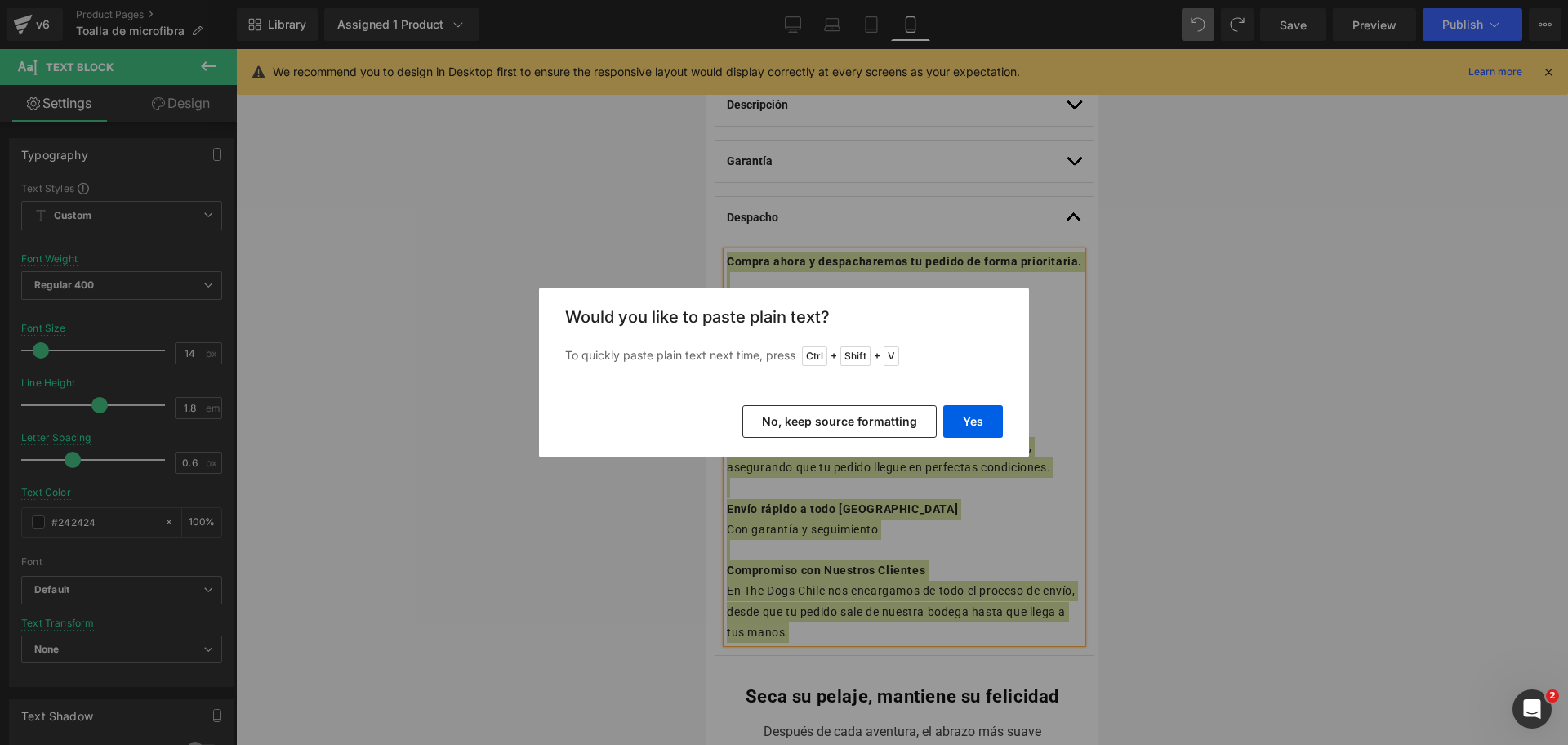
click at [881, 422] on button "No, keep source formatting" at bounding box center [839, 422] width 194 height 32
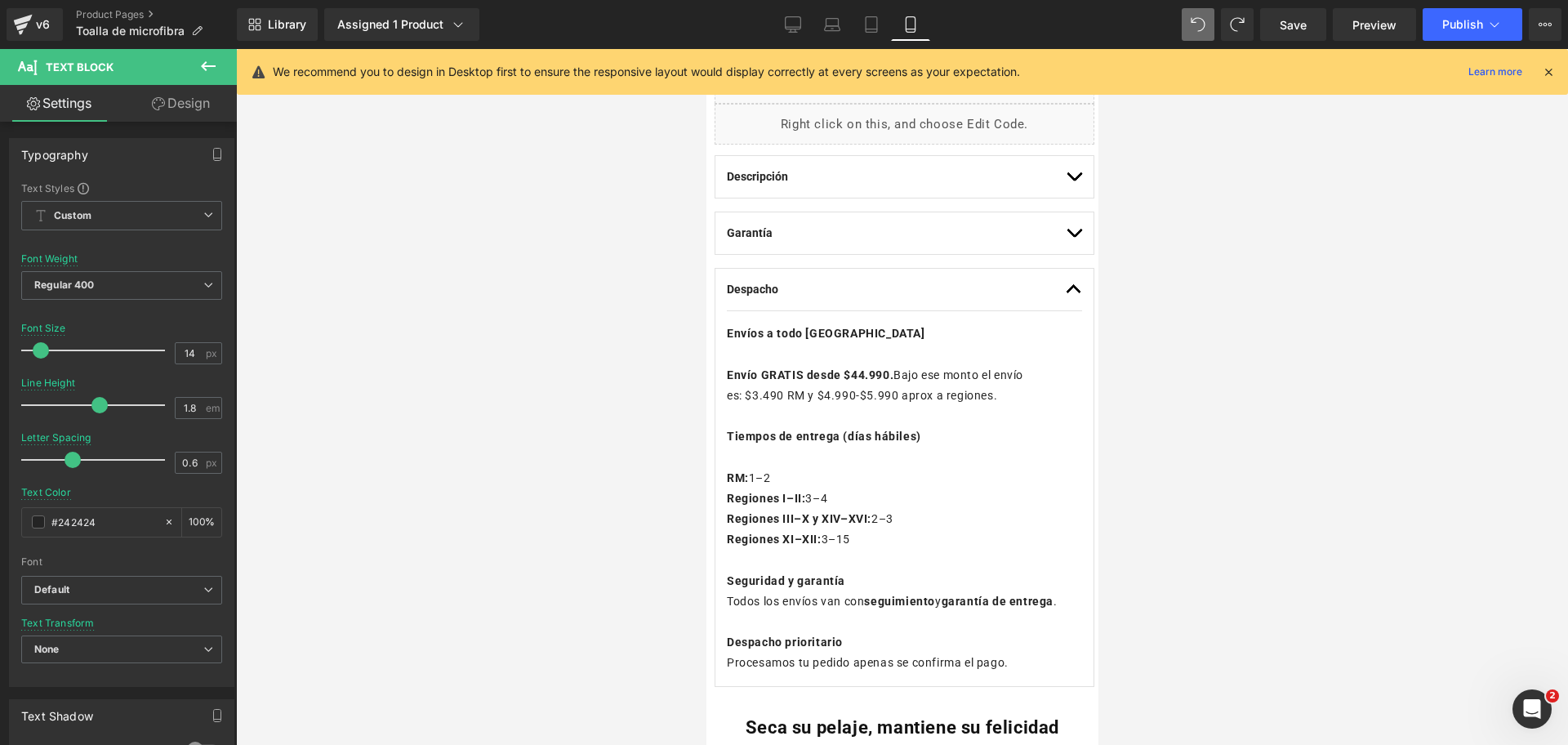
scroll to position [787, 0]
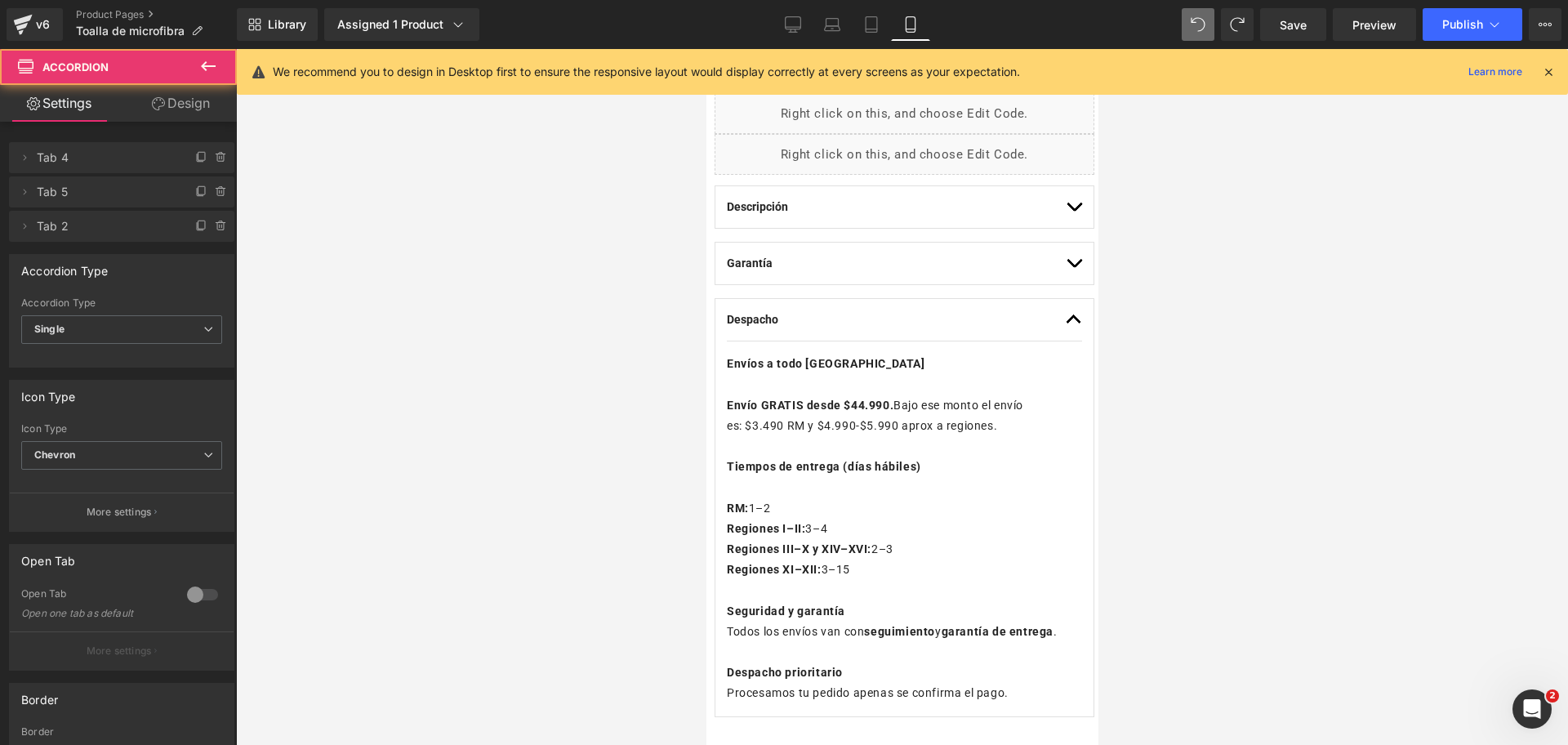
click at [1065, 267] on button "button" at bounding box center [1072, 264] width 16 height 42
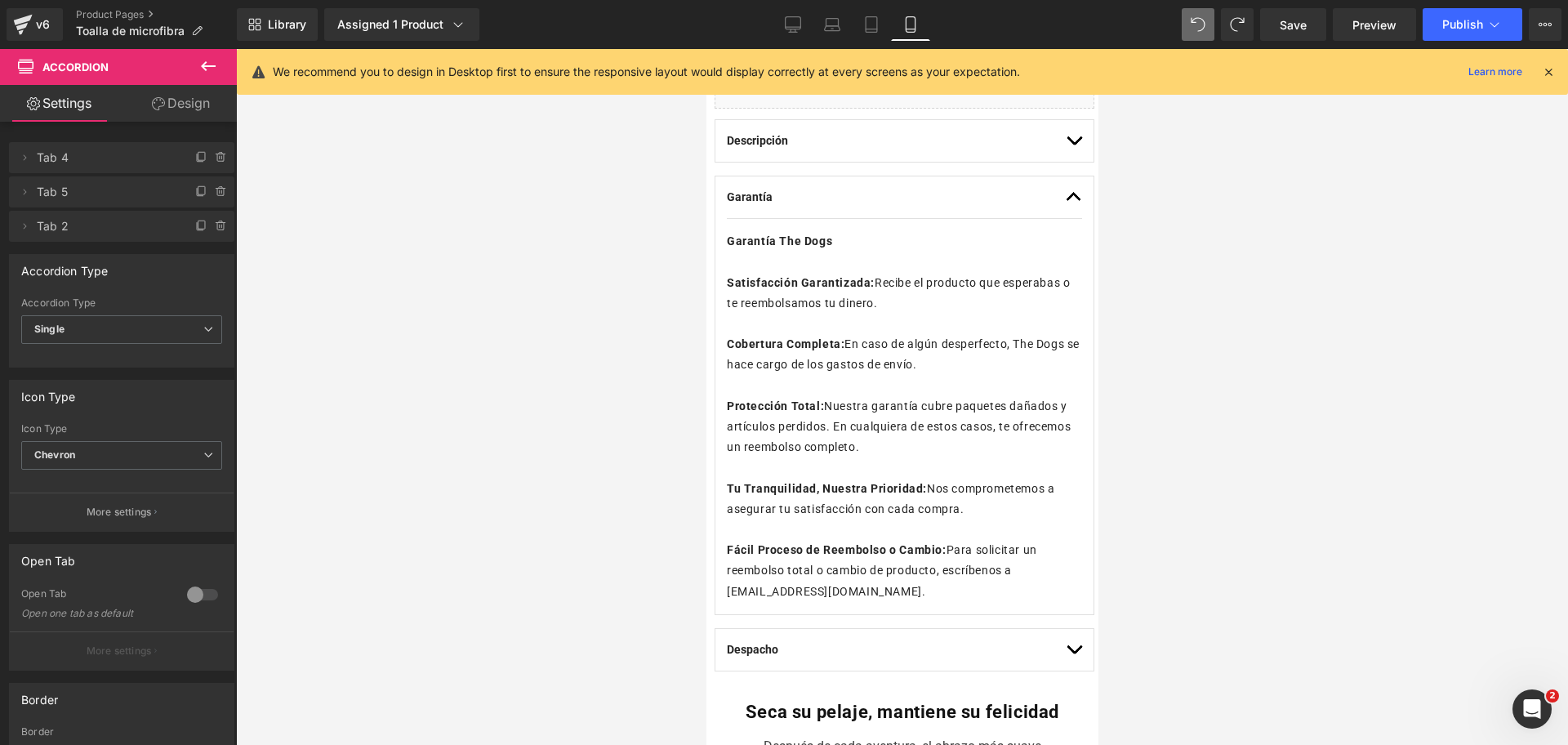
scroll to position [889, 0]
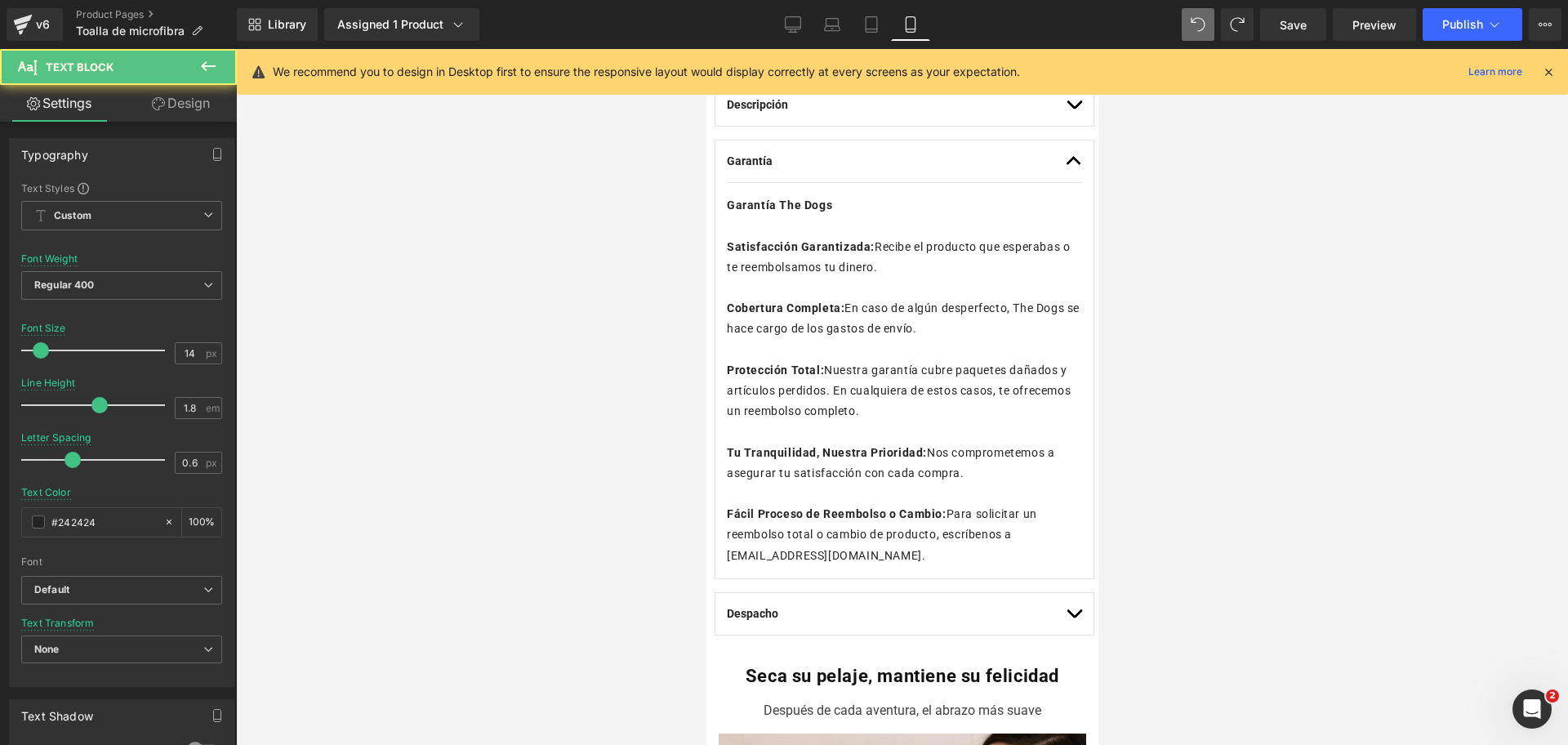
click at [811, 274] on p "Satisfacción Garantizada: Recibe el producto que esperabas o te reembolsamos tu…" at bounding box center [903, 257] width 355 height 41
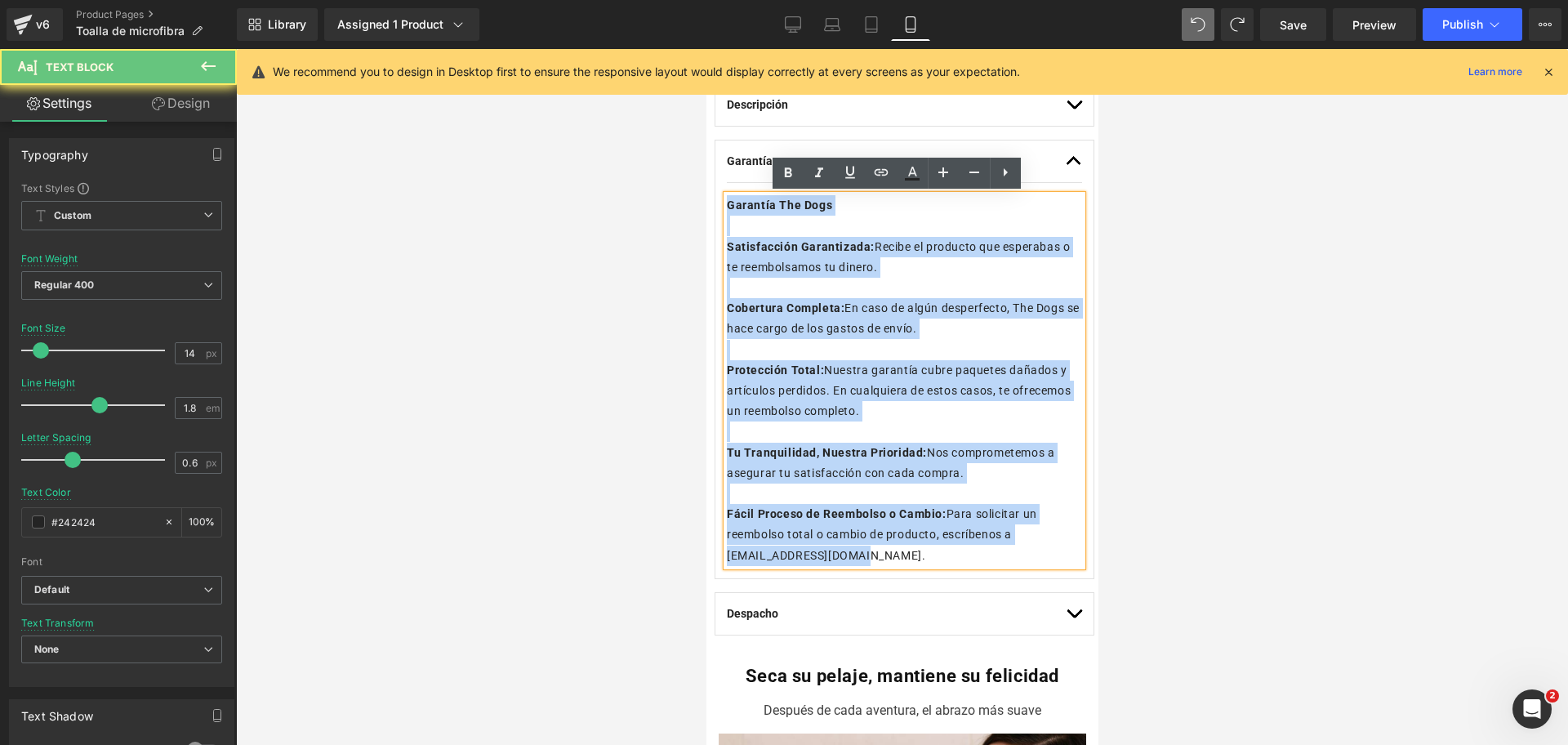
drag, startPoint x: 866, startPoint y: 557, endPoint x: 506, endPoint y: 100, distance: 581.8
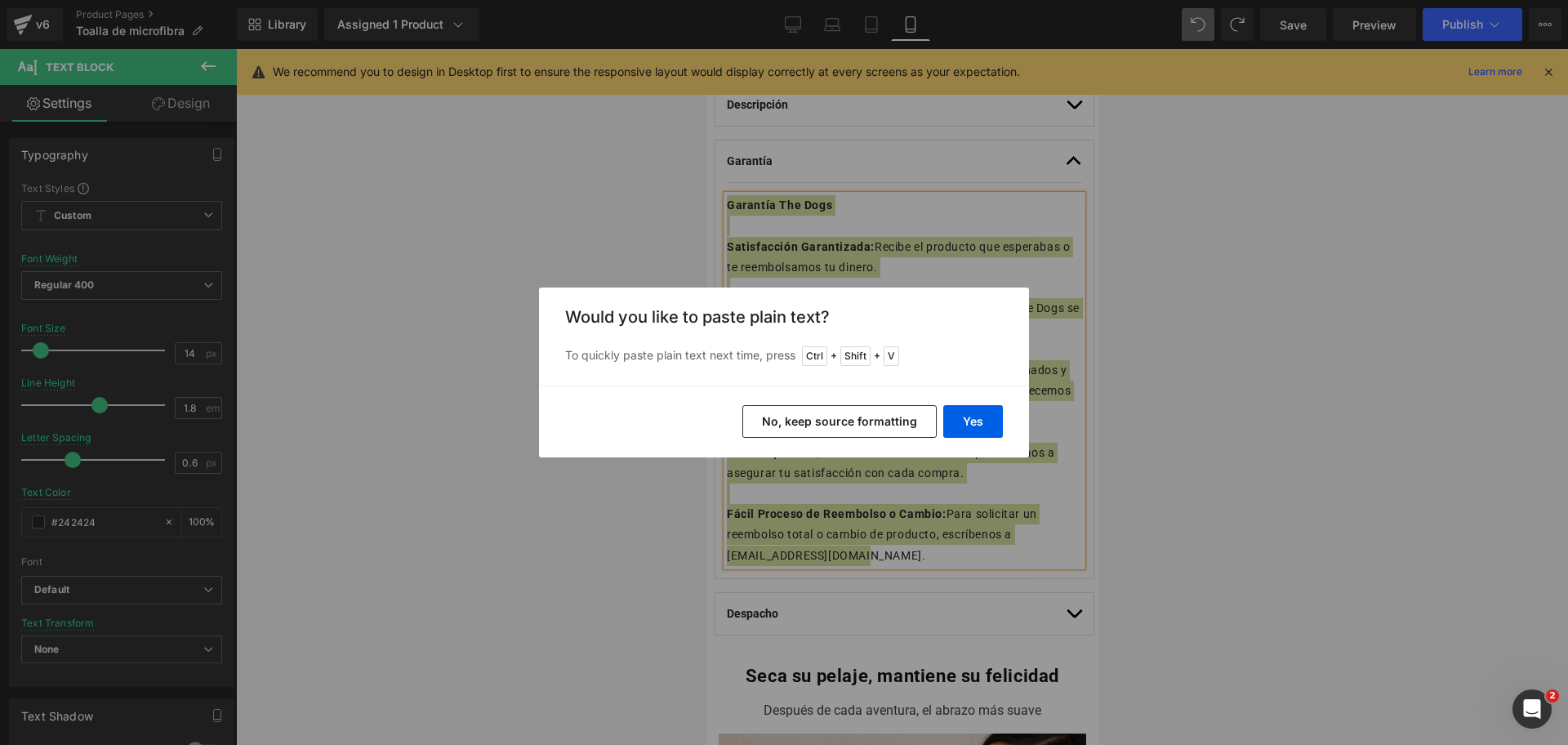
click at [903, 416] on button "No, keep source formatting" at bounding box center [839, 422] width 194 height 32
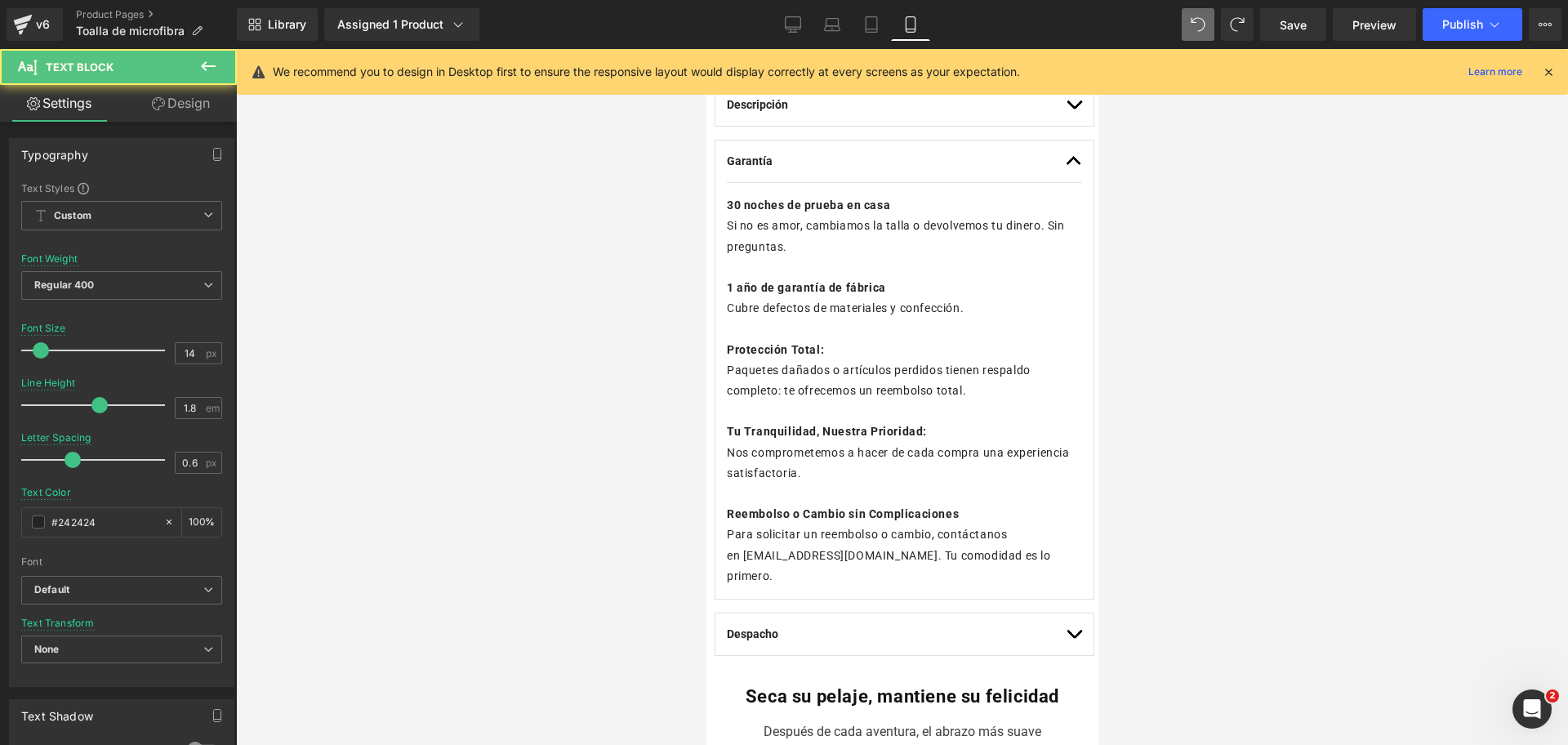
click at [930, 278] on p "1 año de garantía de fábrica" at bounding box center [903, 287] width 355 height 20
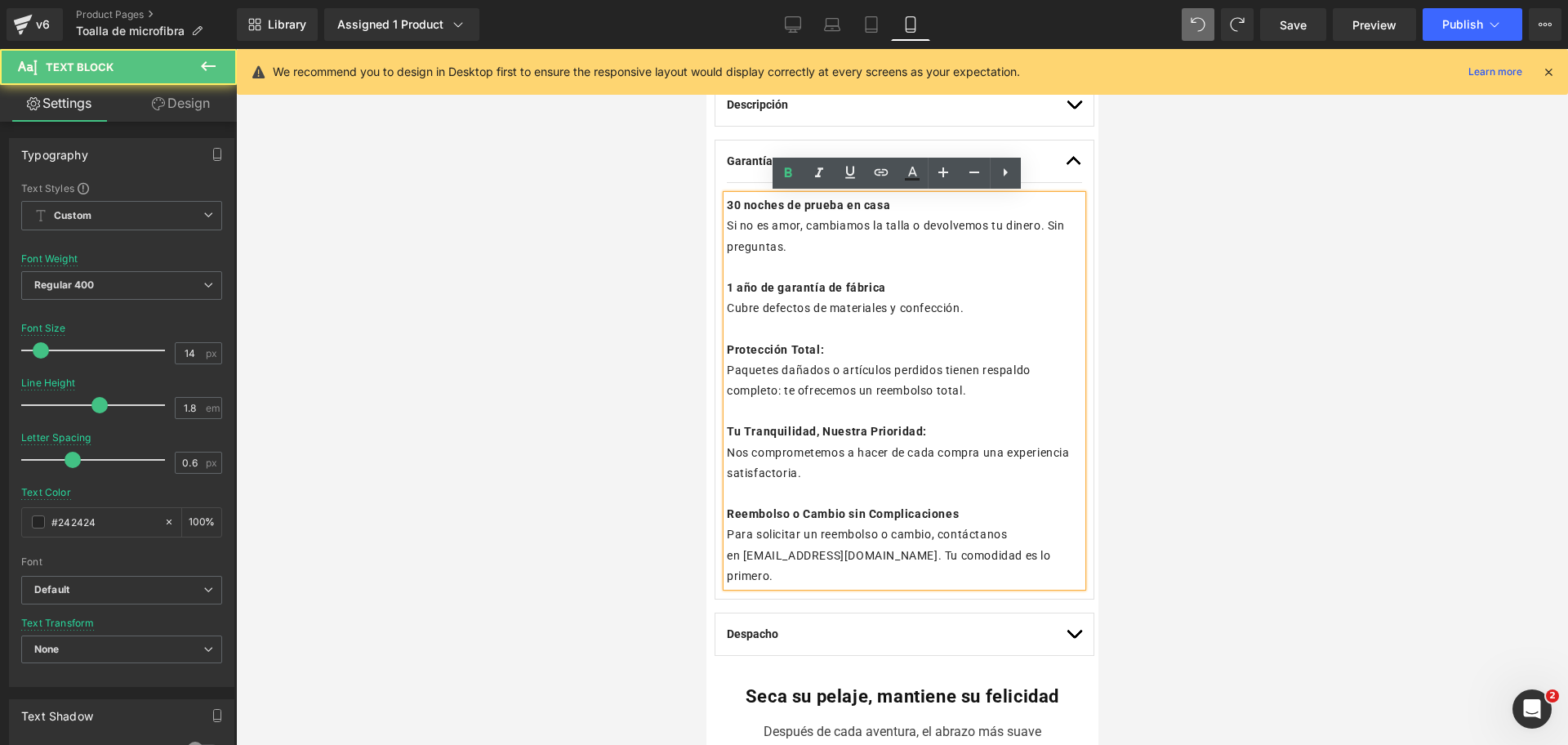
drag, startPoint x: 1220, startPoint y: 171, endPoint x: 1203, endPoint y: 184, distance: 21.4
click at [1210, 182] on div at bounding box center [902, 397] width 1332 height 696
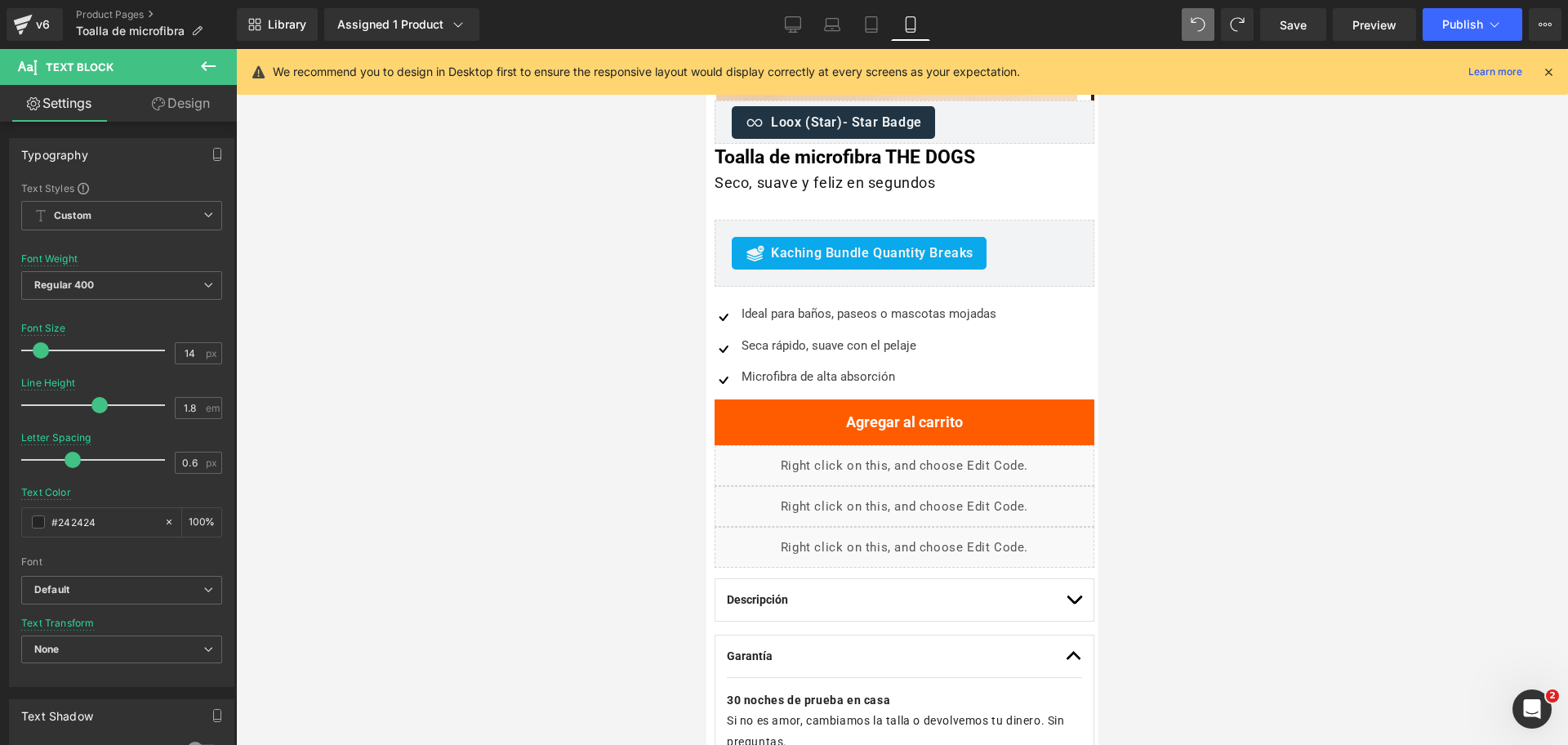
scroll to position [174, 0]
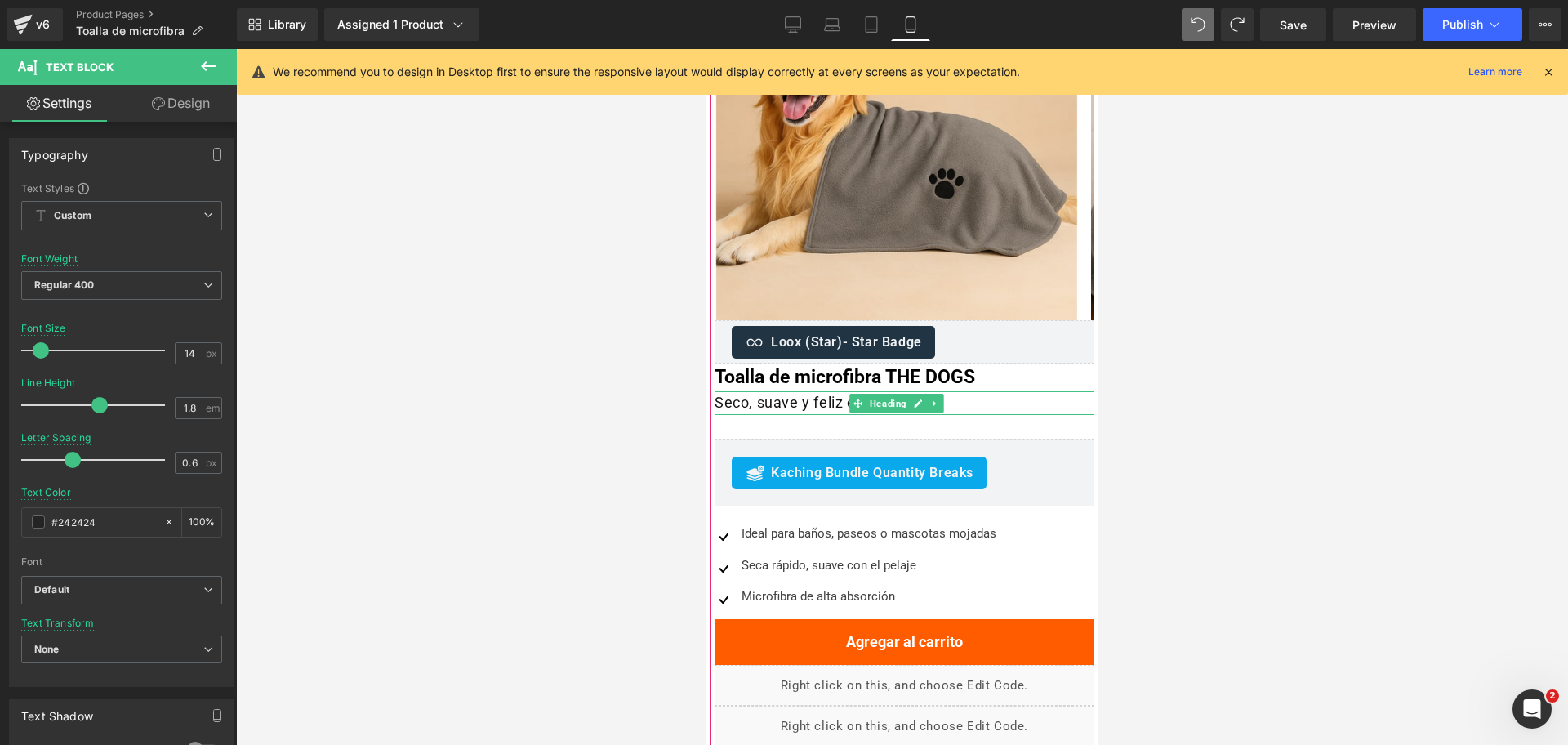
click at [791, 401] on h1 "Seco, suave y feliz en segundos" at bounding box center [903, 402] width 380 height 24
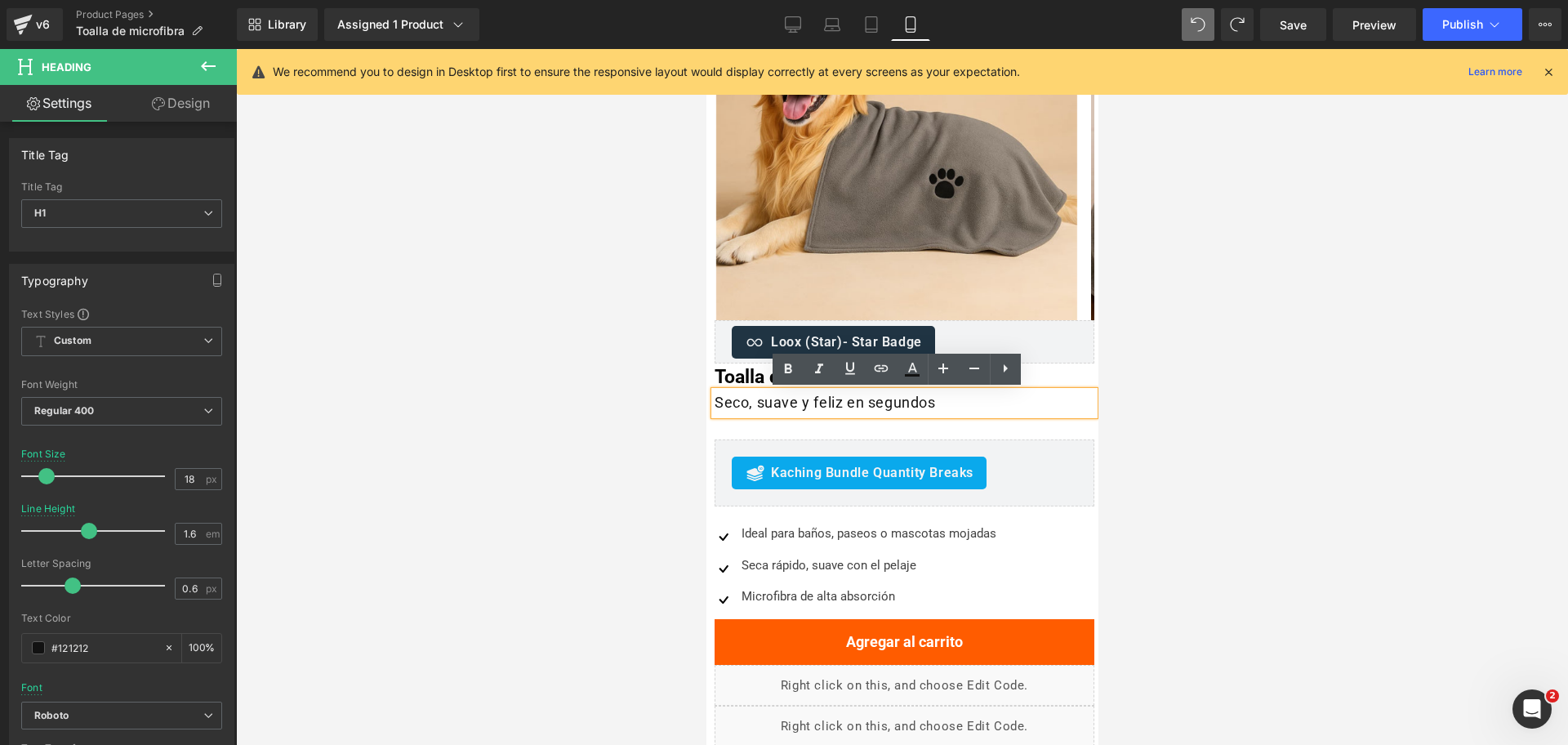
click at [1230, 329] on div at bounding box center [902, 397] width 1332 height 696
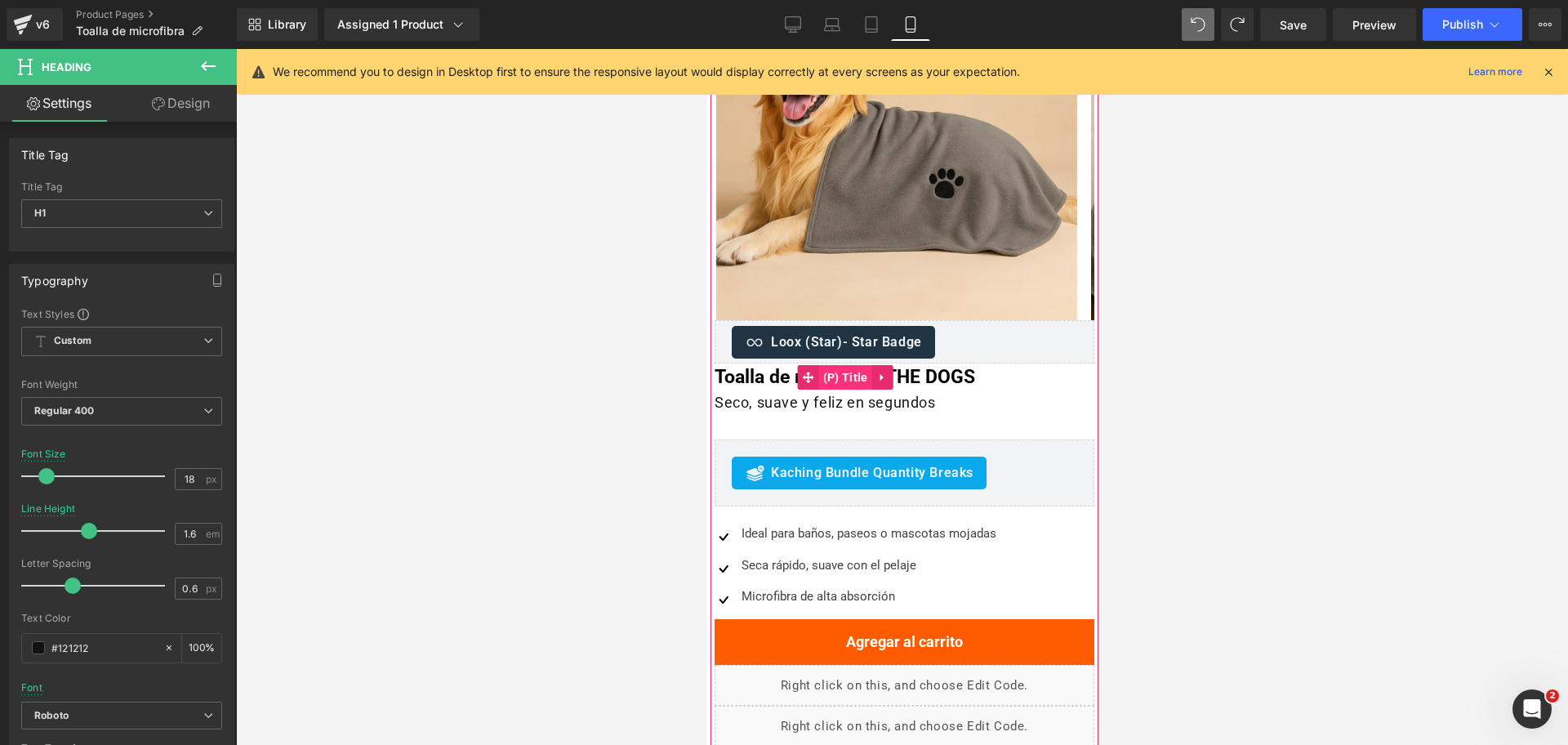
click at [855, 376] on span "(P) Title" at bounding box center [845, 378] width 53 height 25
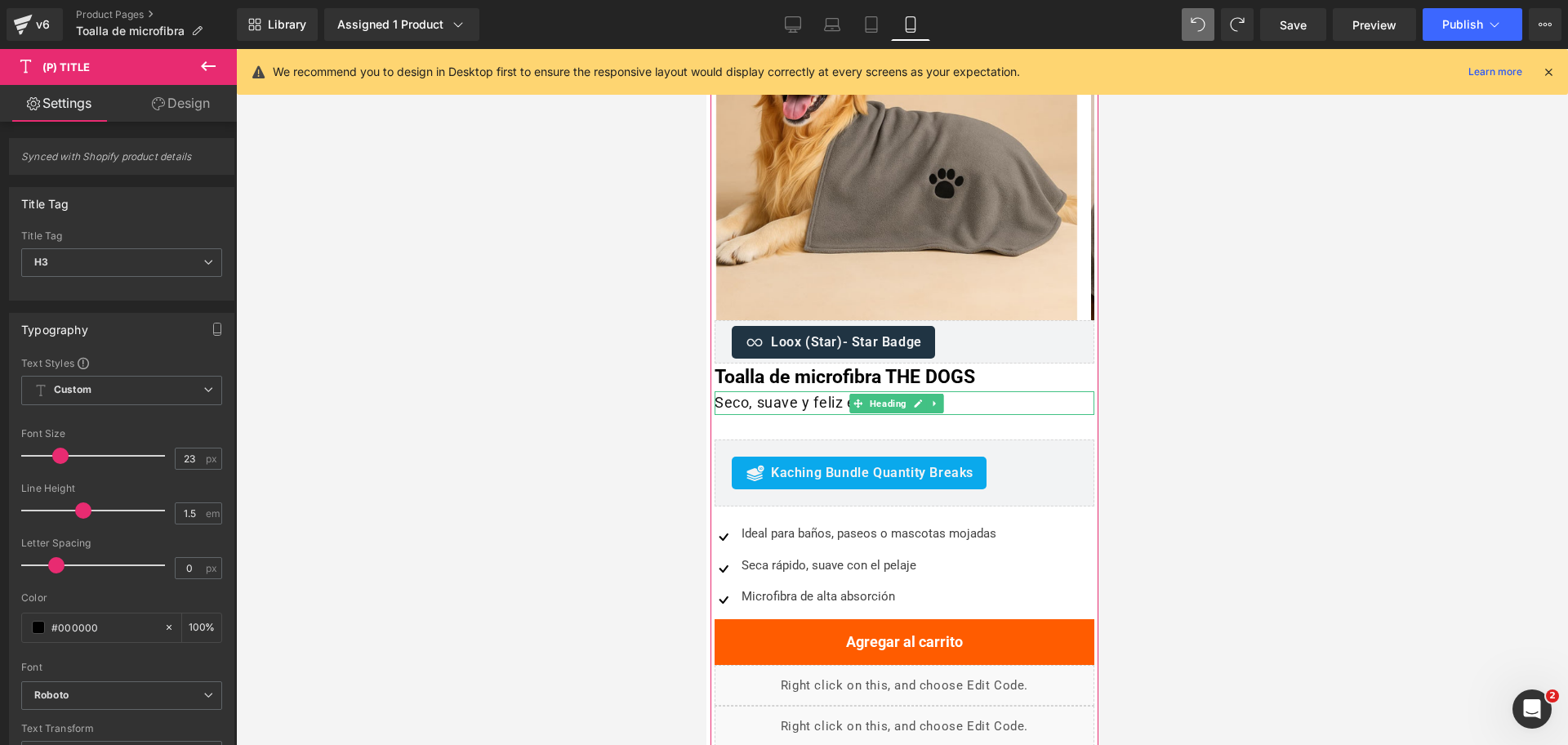
click at [789, 402] on h1 "Seco, suave y feliz en segundos" at bounding box center [903, 402] width 380 height 24
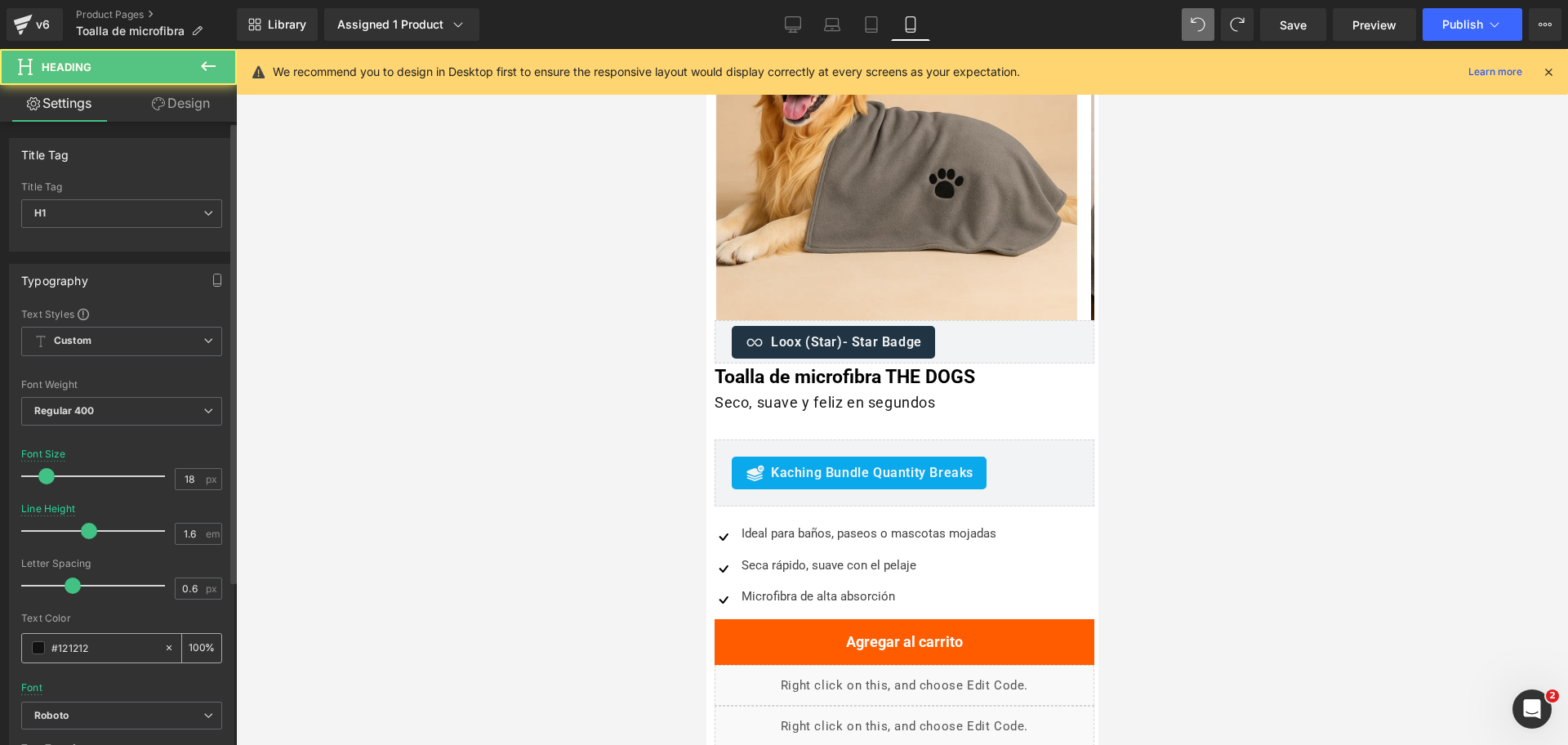
click at [109, 645] on input "#121212" at bounding box center [104, 647] width 105 height 18
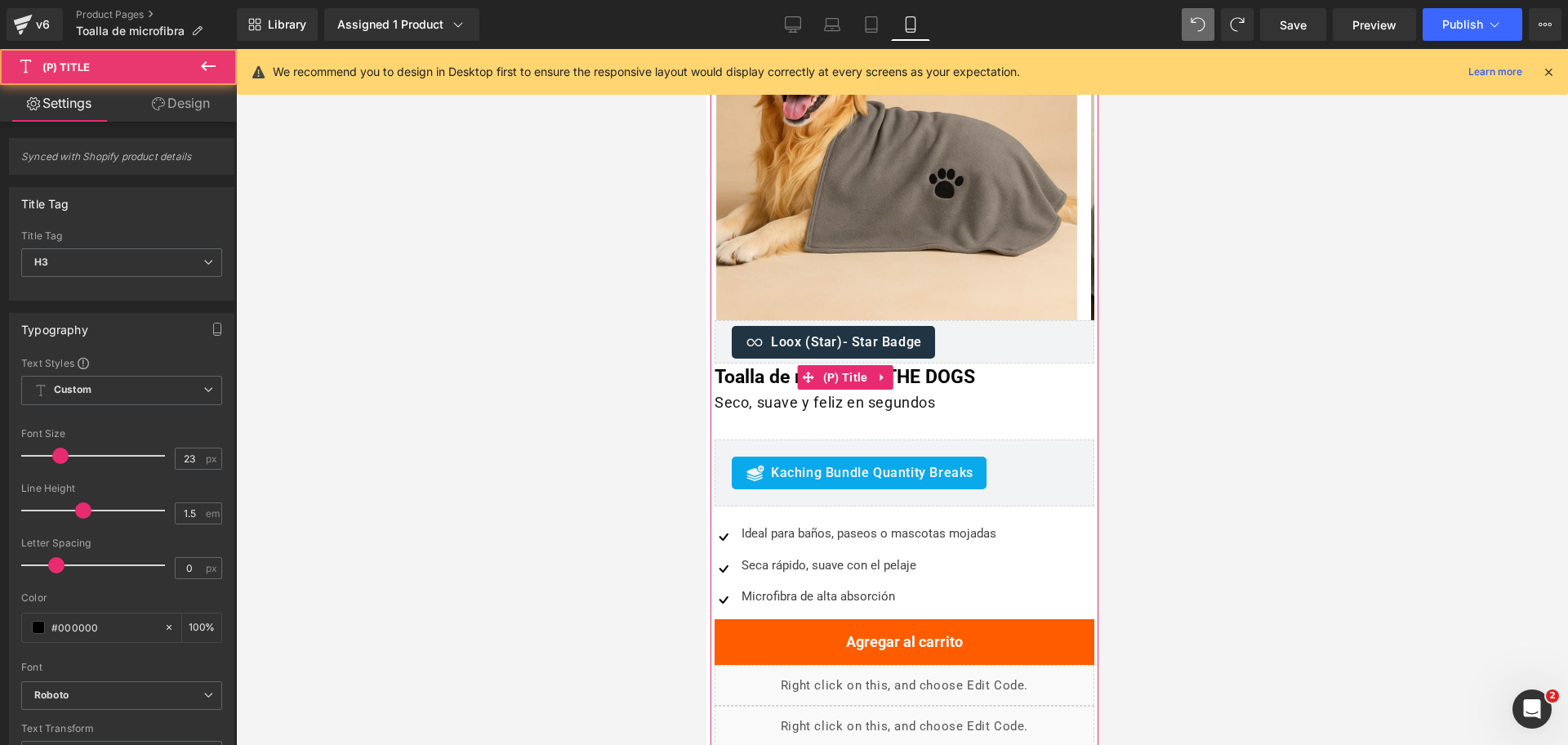
click at [790, 384] on link "Toalla de microfibra THE DOGS" at bounding box center [844, 378] width 261 height 29
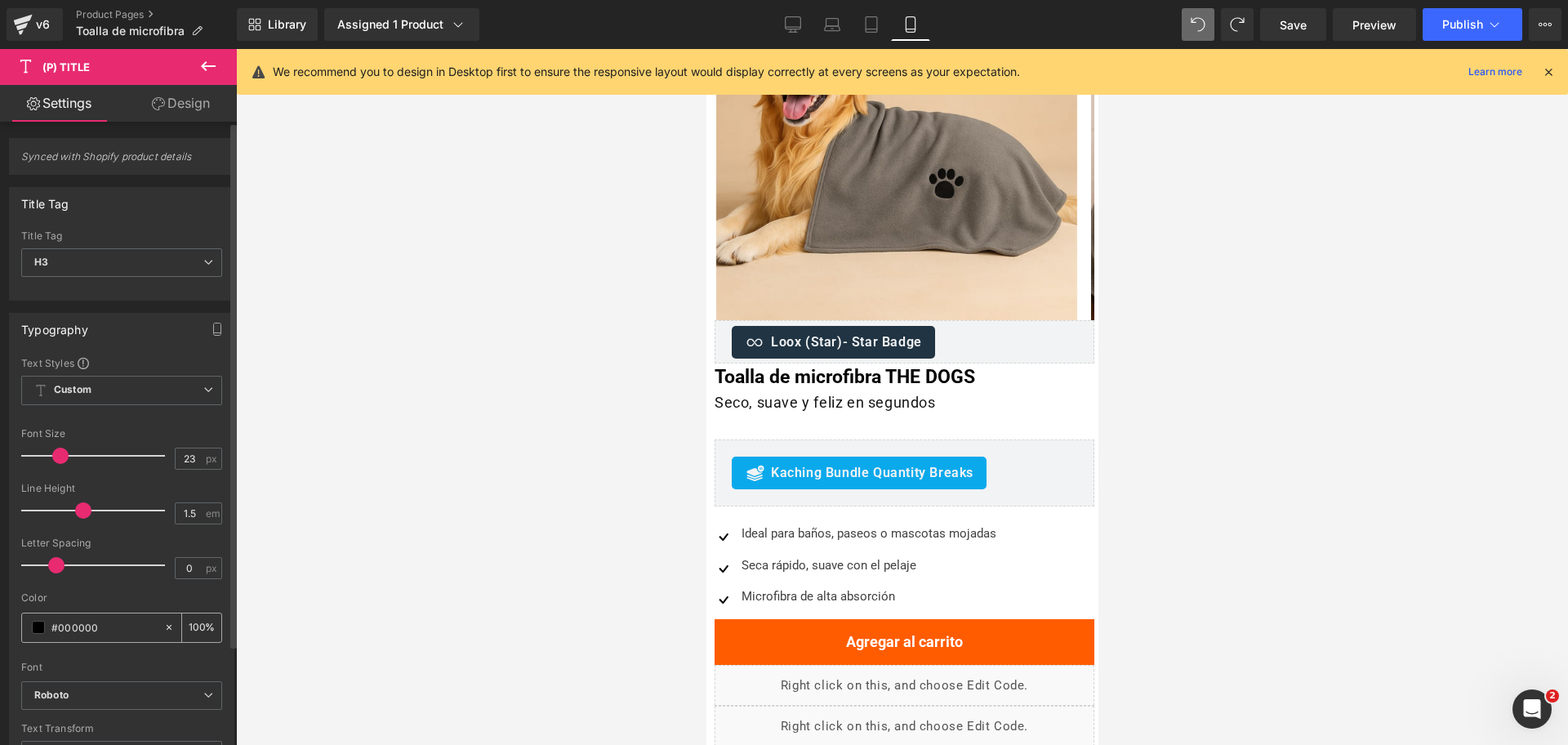
click at [91, 630] on input "#000000" at bounding box center [104, 627] width 105 height 18
click at [89, 630] on input "#000000" at bounding box center [104, 627] width 105 height 18
click at [88, 628] on input "#000000" at bounding box center [104, 627] width 105 height 18
click at [87, 620] on input "##121212" at bounding box center [104, 627] width 105 height 18
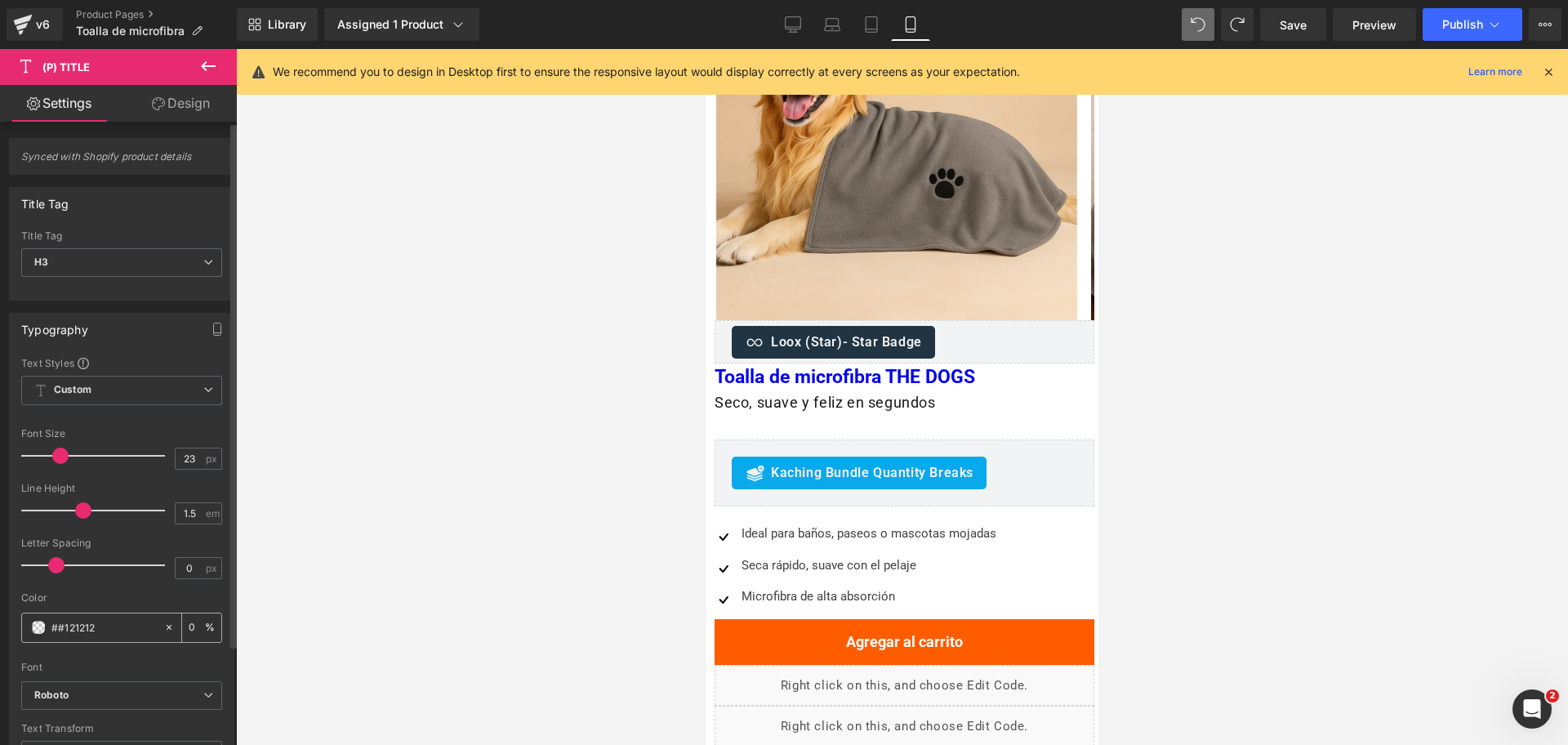
click at [84, 620] on input "##121212" at bounding box center [104, 627] width 105 height 18
type input "#121212"
click at [1171, 366] on div at bounding box center [902, 397] width 1332 height 696
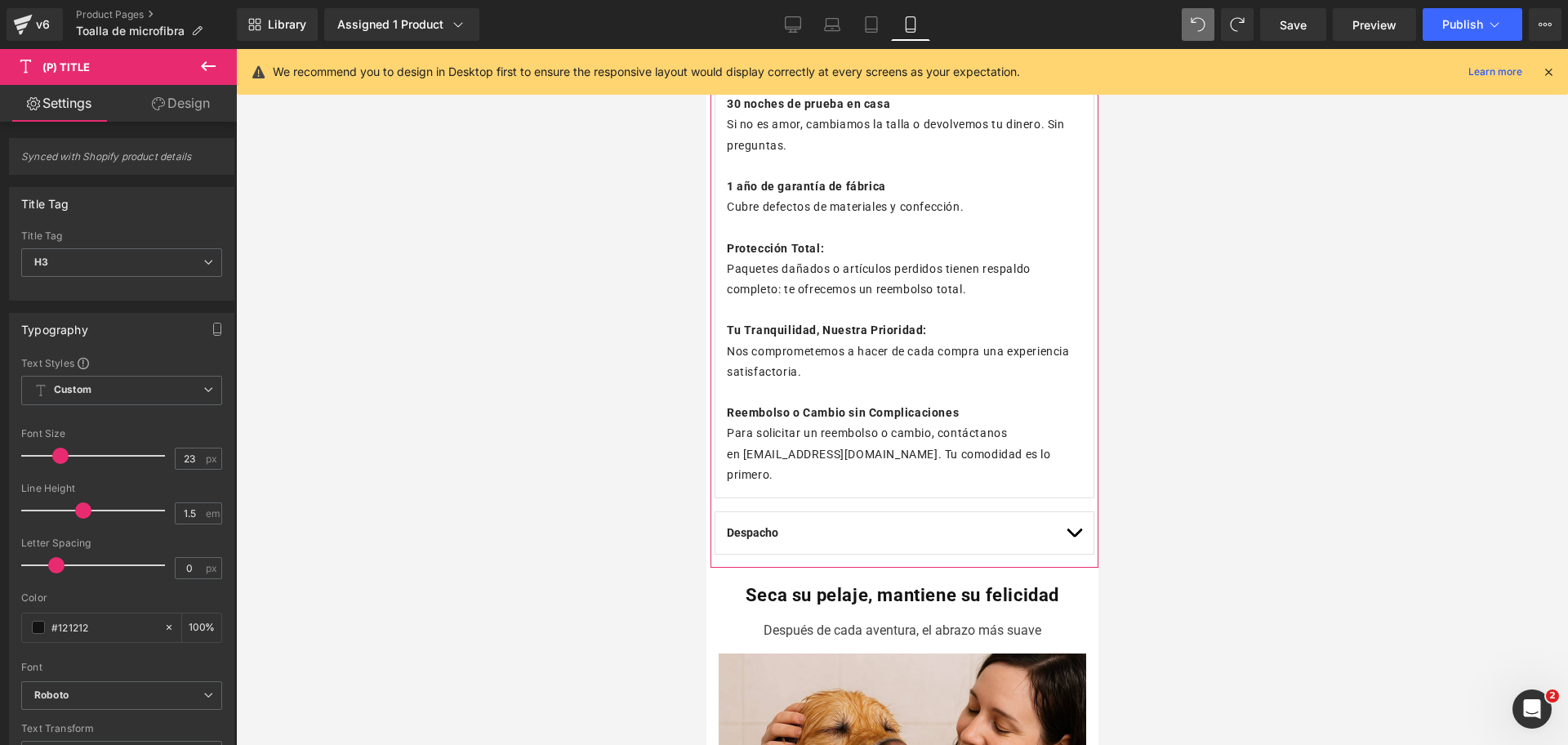
scroll to position [1195, 0]
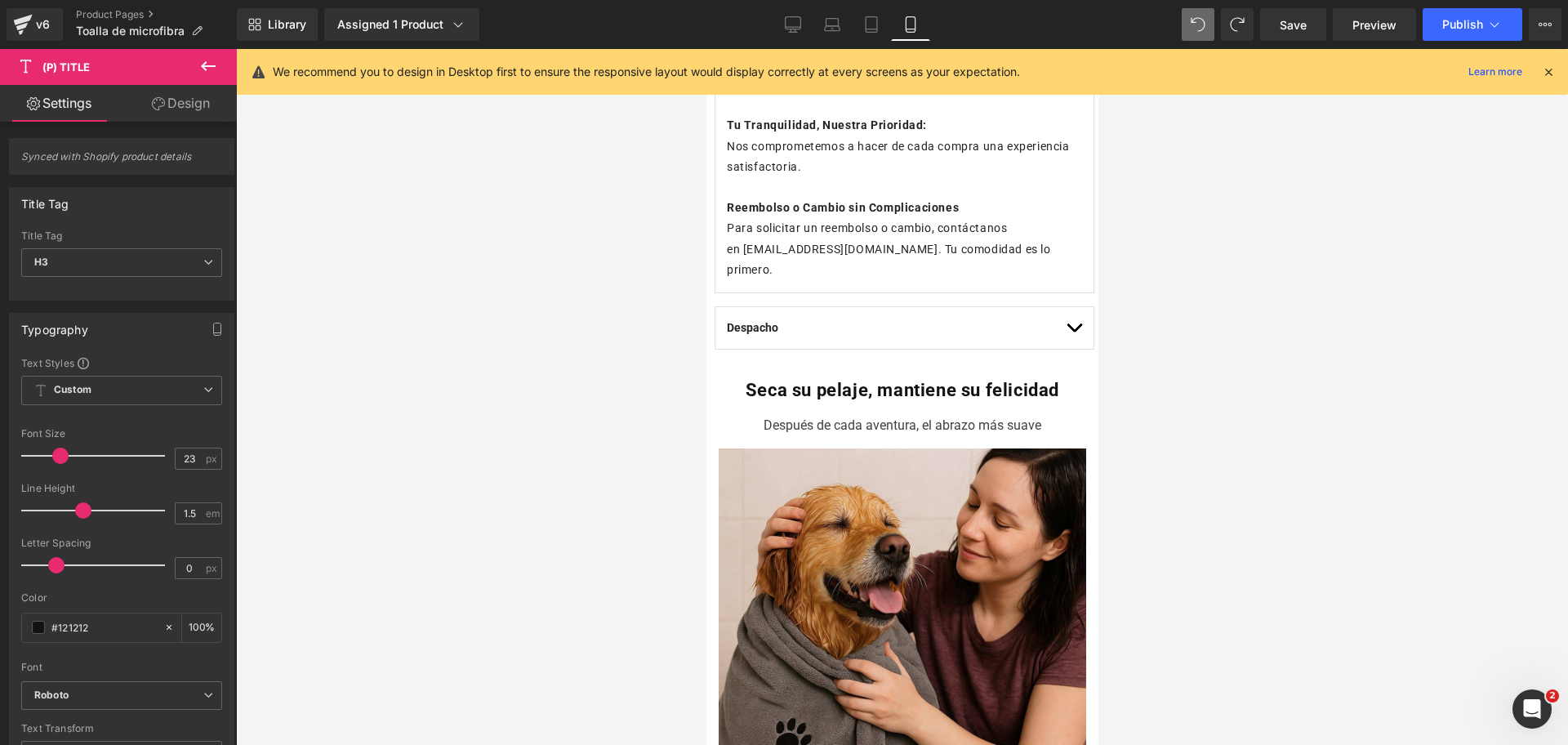
click at [1486, 6] on div "Library Assigned 1 Product Product Preview Toalla de microfibra THE DOGS Manage…" at bounding box center [902, 25] width 1331 height 49
click at [1485, 12] on button "Publish" at bounding box center [1472, 25] width 100 height 32
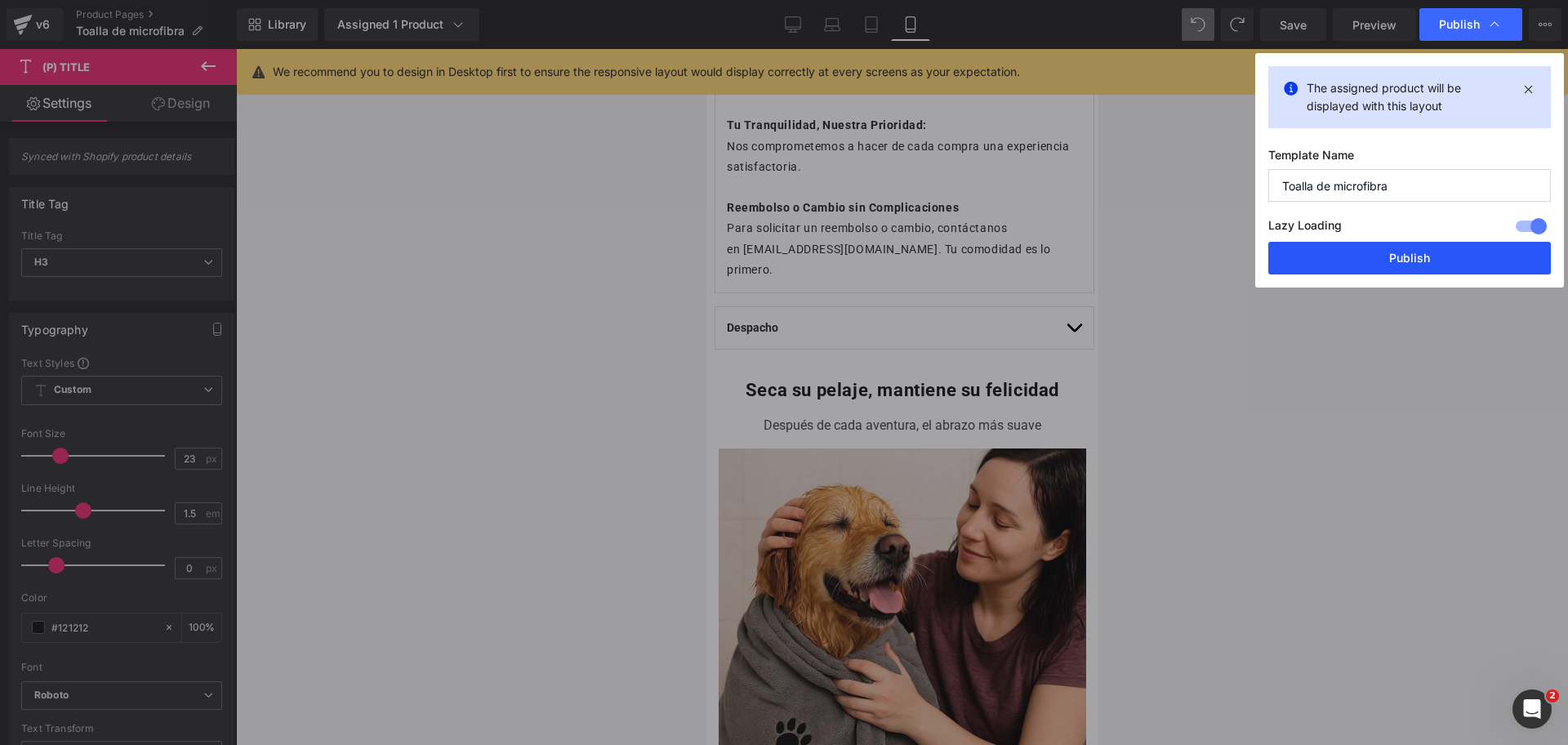
drag, startPoint x: 1362, startPoint y: 248, endPoint x: 1296, endPoint y: 234, distance: 67.5
click at [1362, 250] on button "Publish" at bounding box center [1409, 258] width 283 height 32
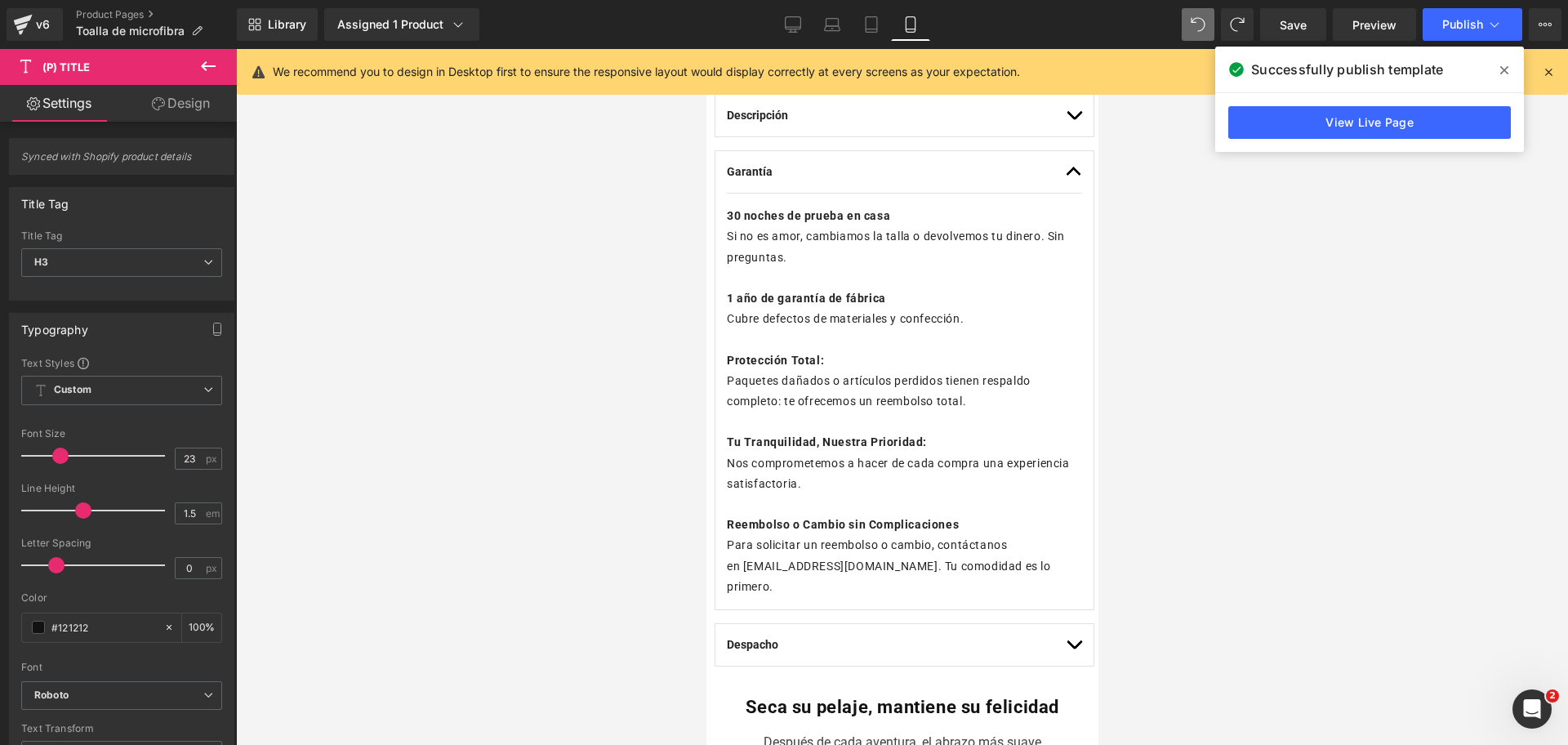
scroll to position [582, 0]
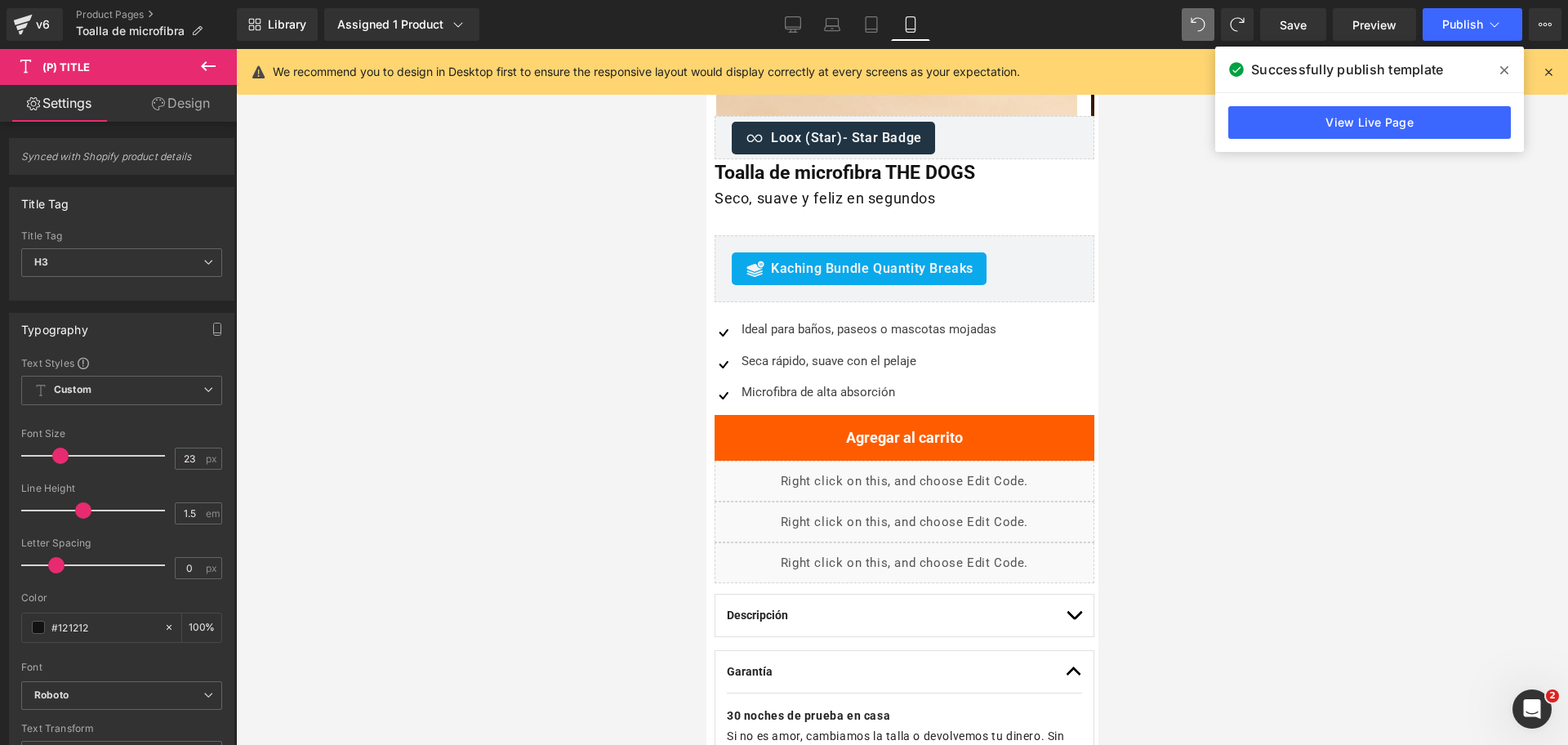
click at [1269, 301] on div at bounding box center [902, 397] width 1332 height 696
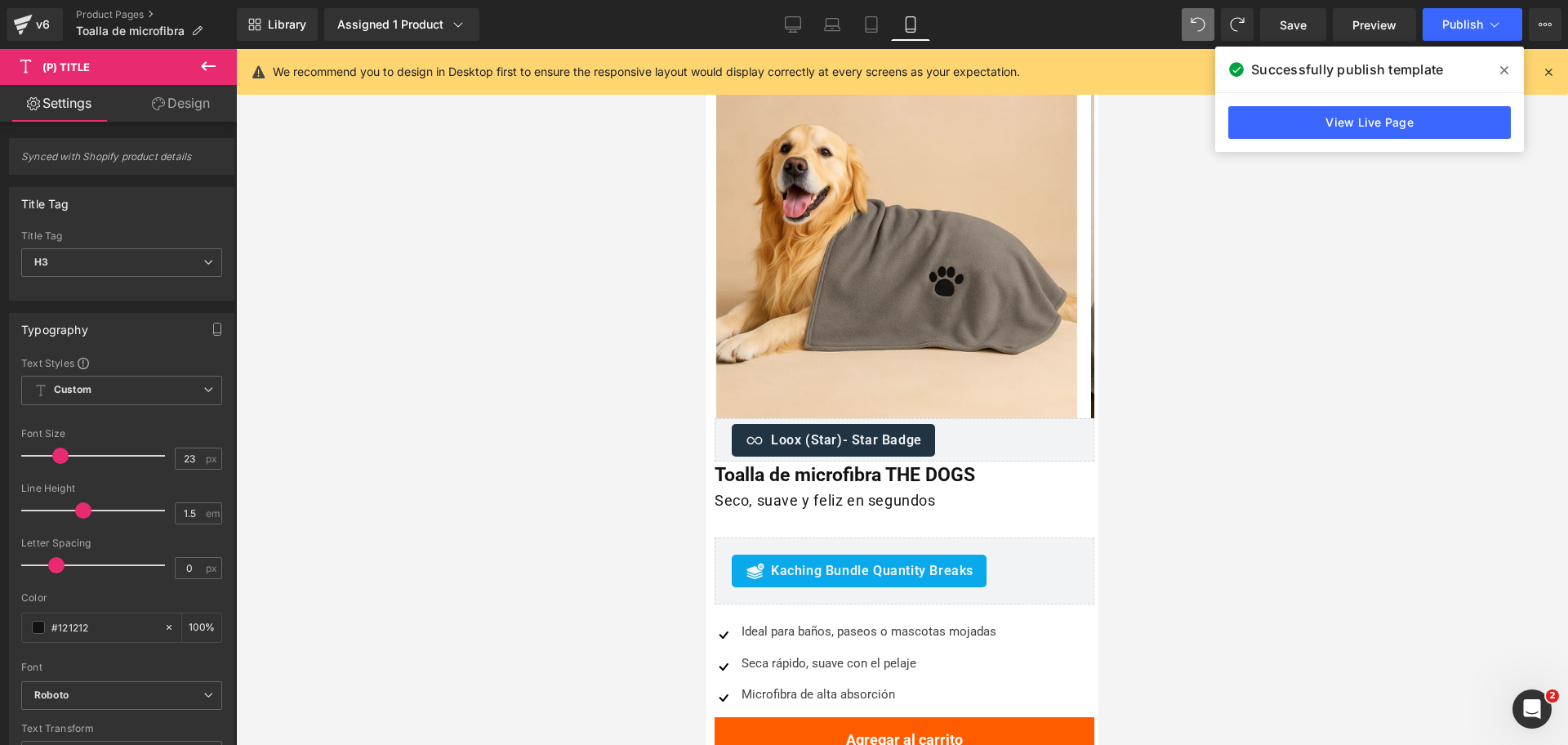
scroll to position [72, 0]
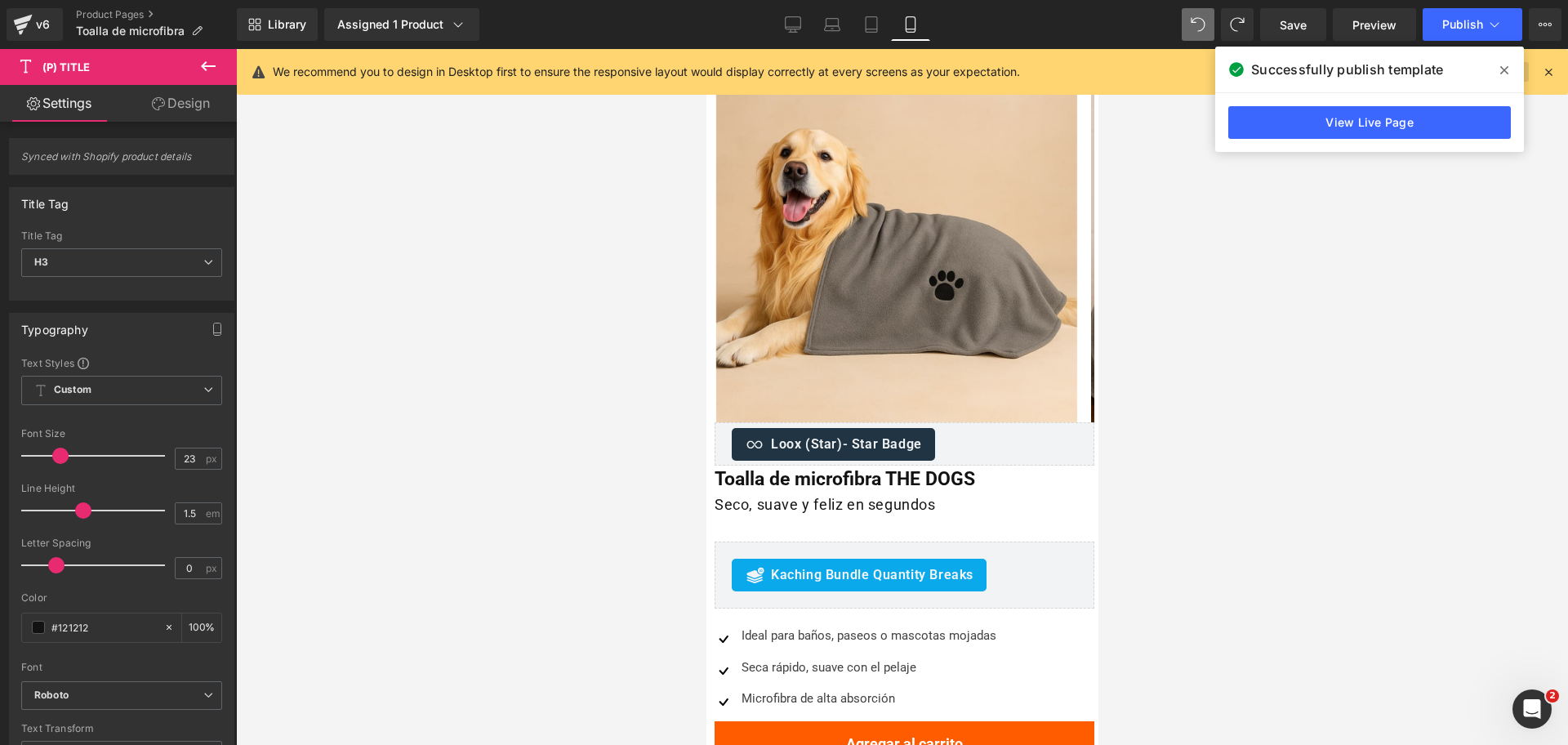
click at [1503, 75] on icon at bounding box center [1504, 70] width 9 height 13
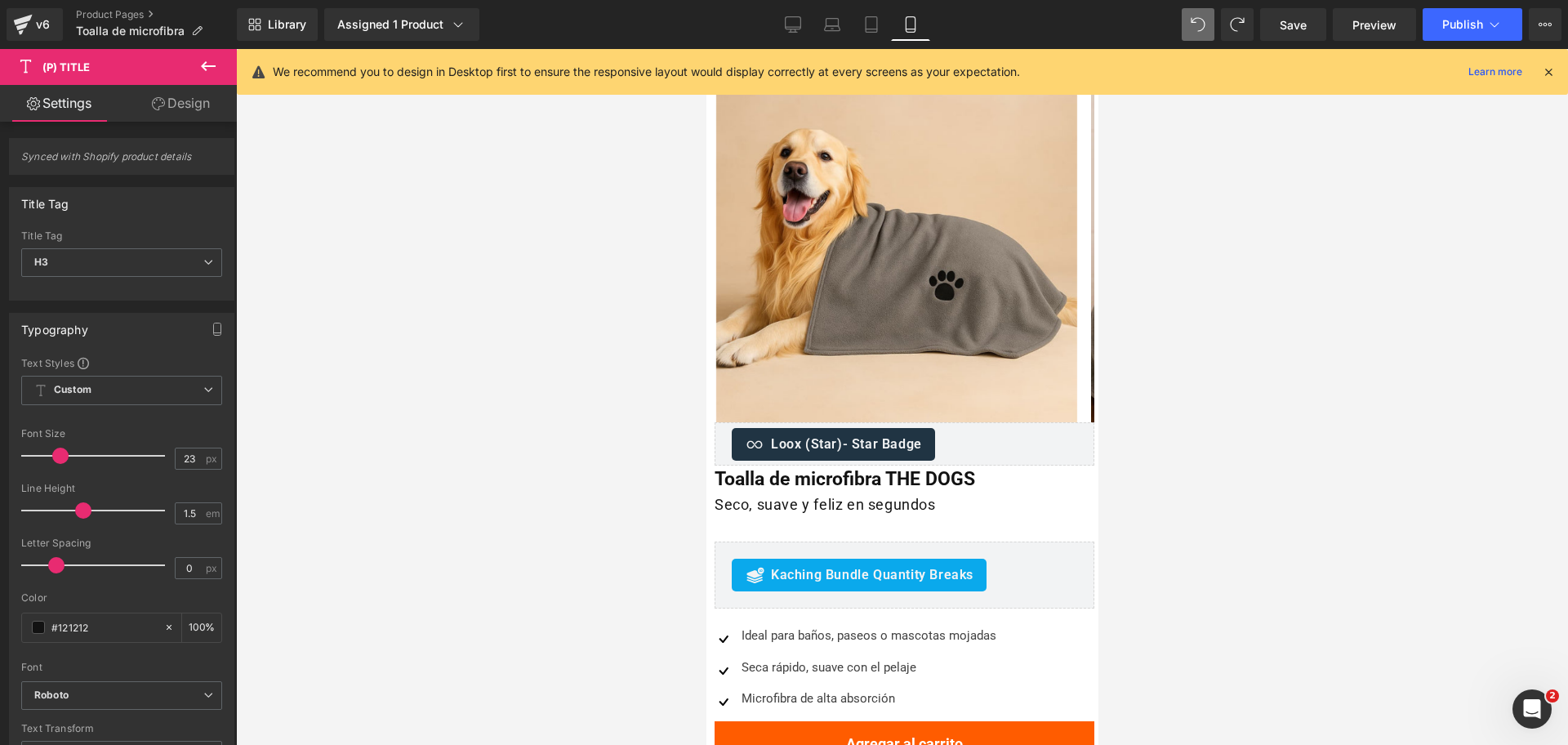
click at [1550, 61] on div "We recommend you to design in Desktop first to ensure the responsive layout wou…" at bounding box center [902, 72] width 1331 height 46
click at [1552, 66] on icon at bounding box center [1548, 71] width 14 height 14
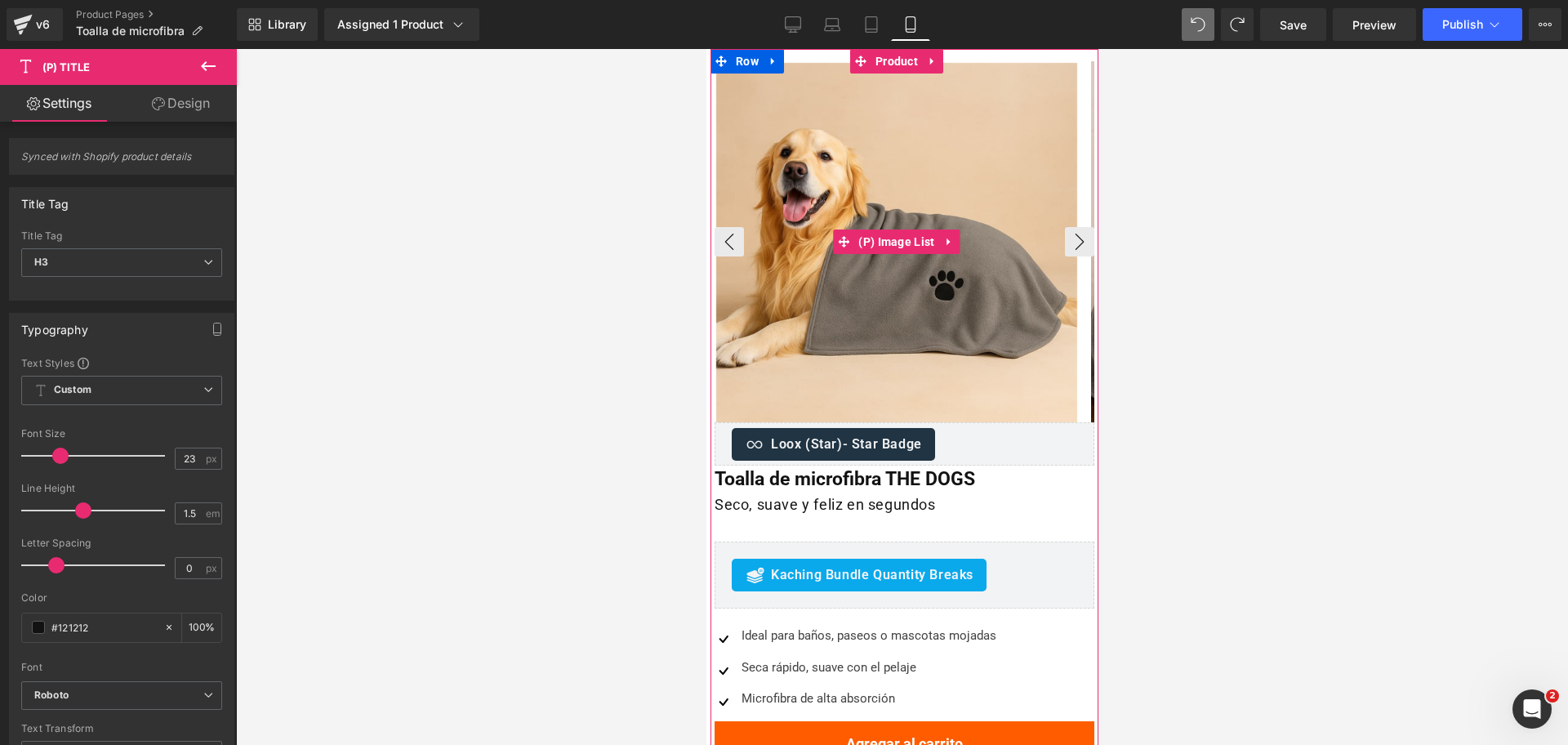
click at [911, 266] on img at bounding box center [895, 243] width 361 height 361
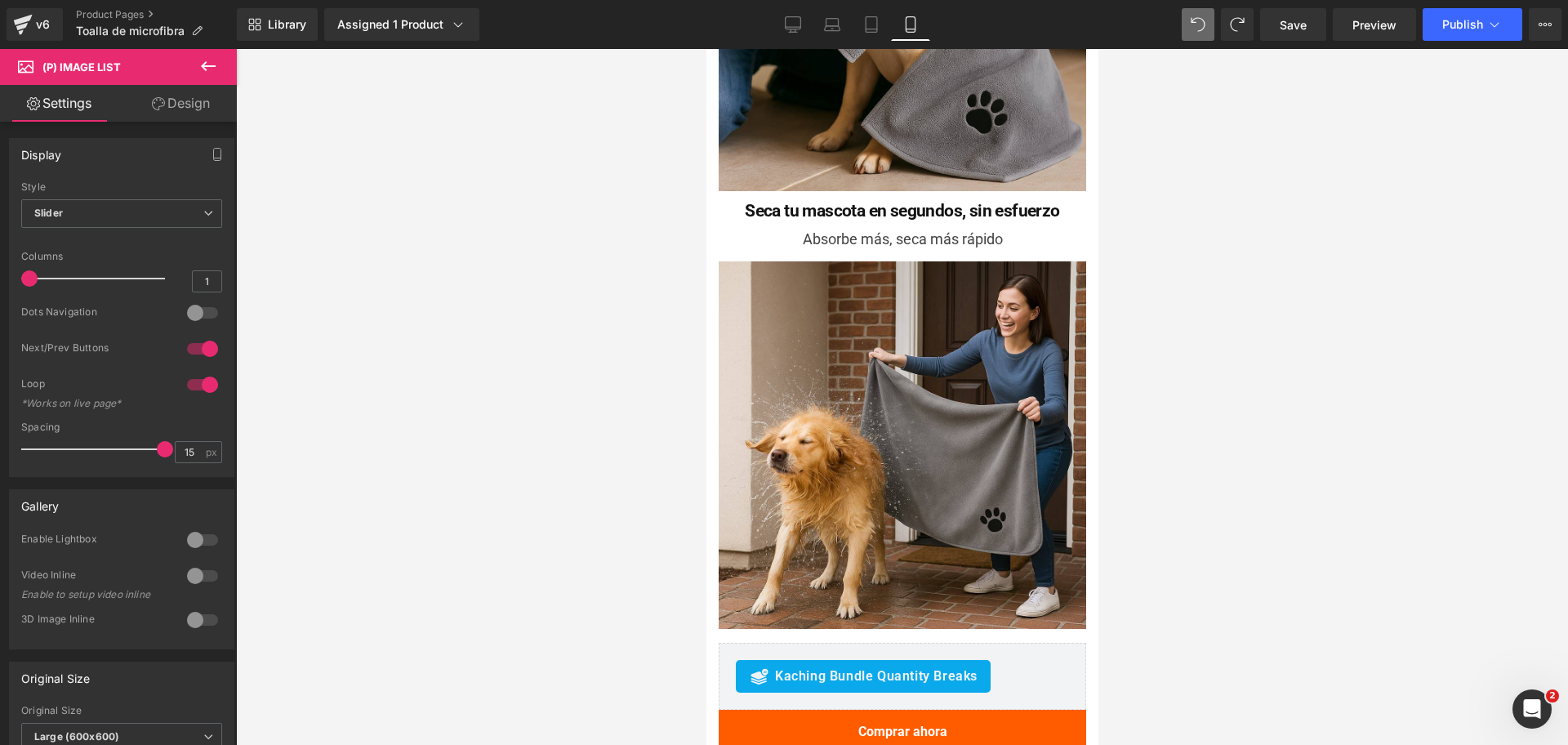
scroll to position [2144, 0]
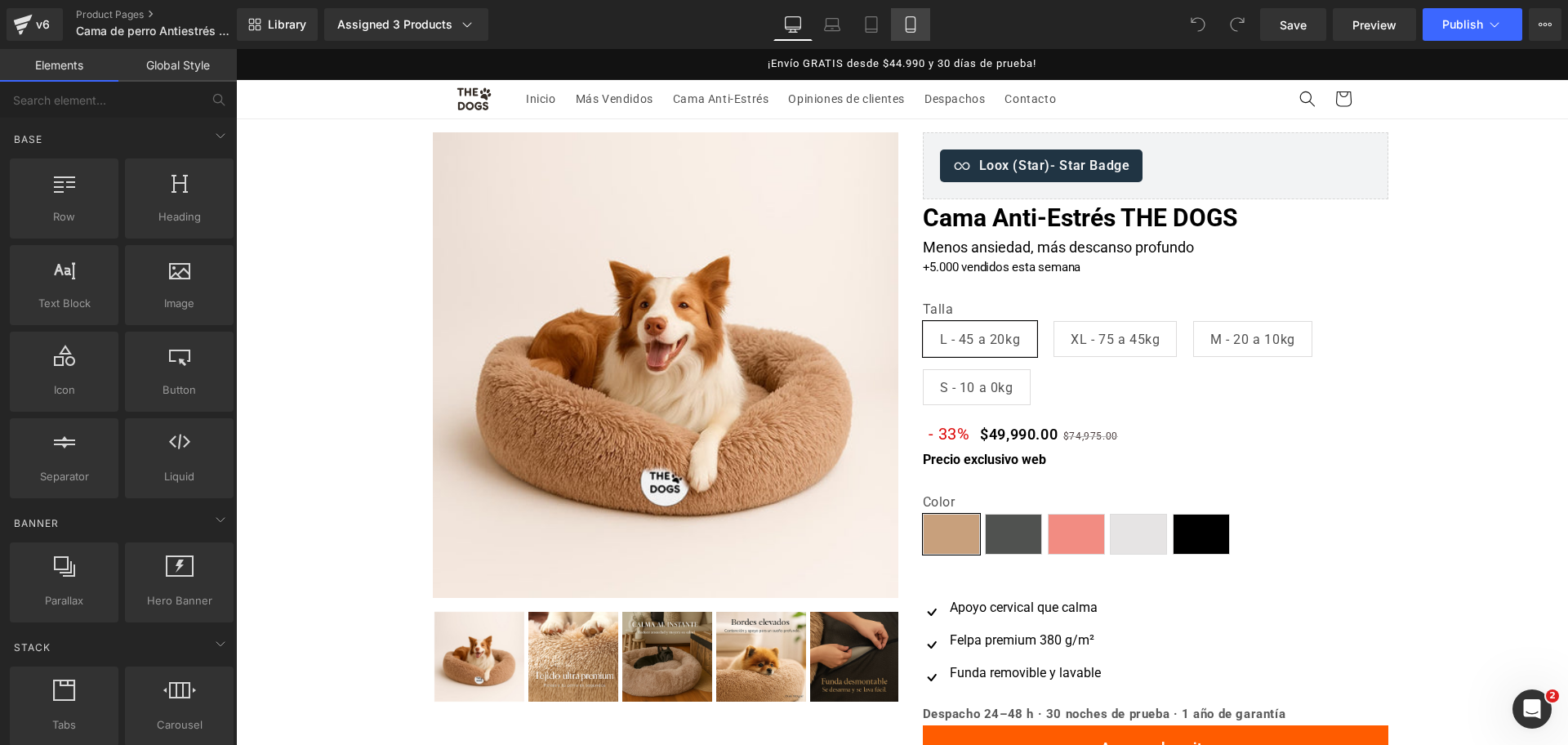
click at [914, 20] on icon at bounding box center [911, 24] width 16 height 16
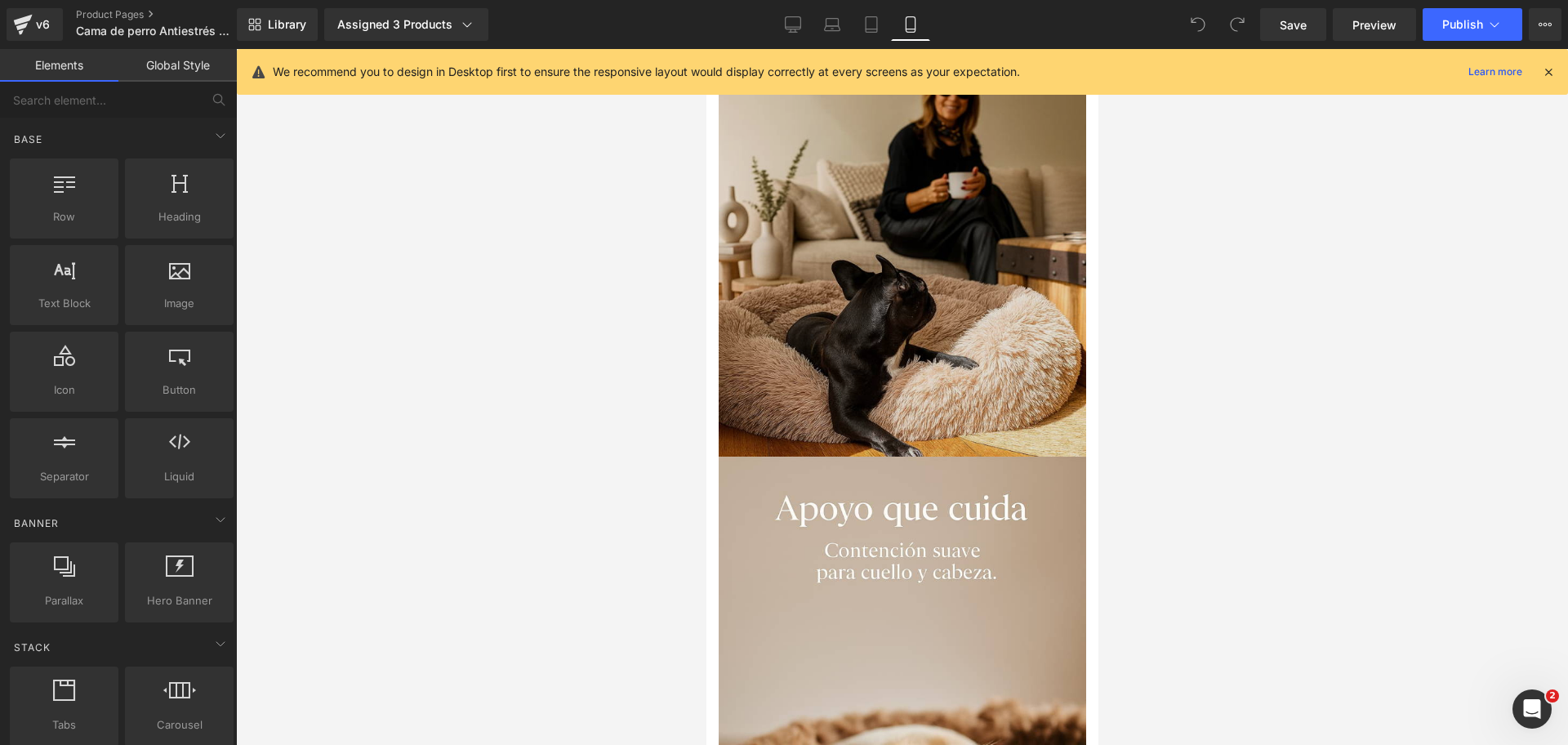
scroll to position [2655, 0]
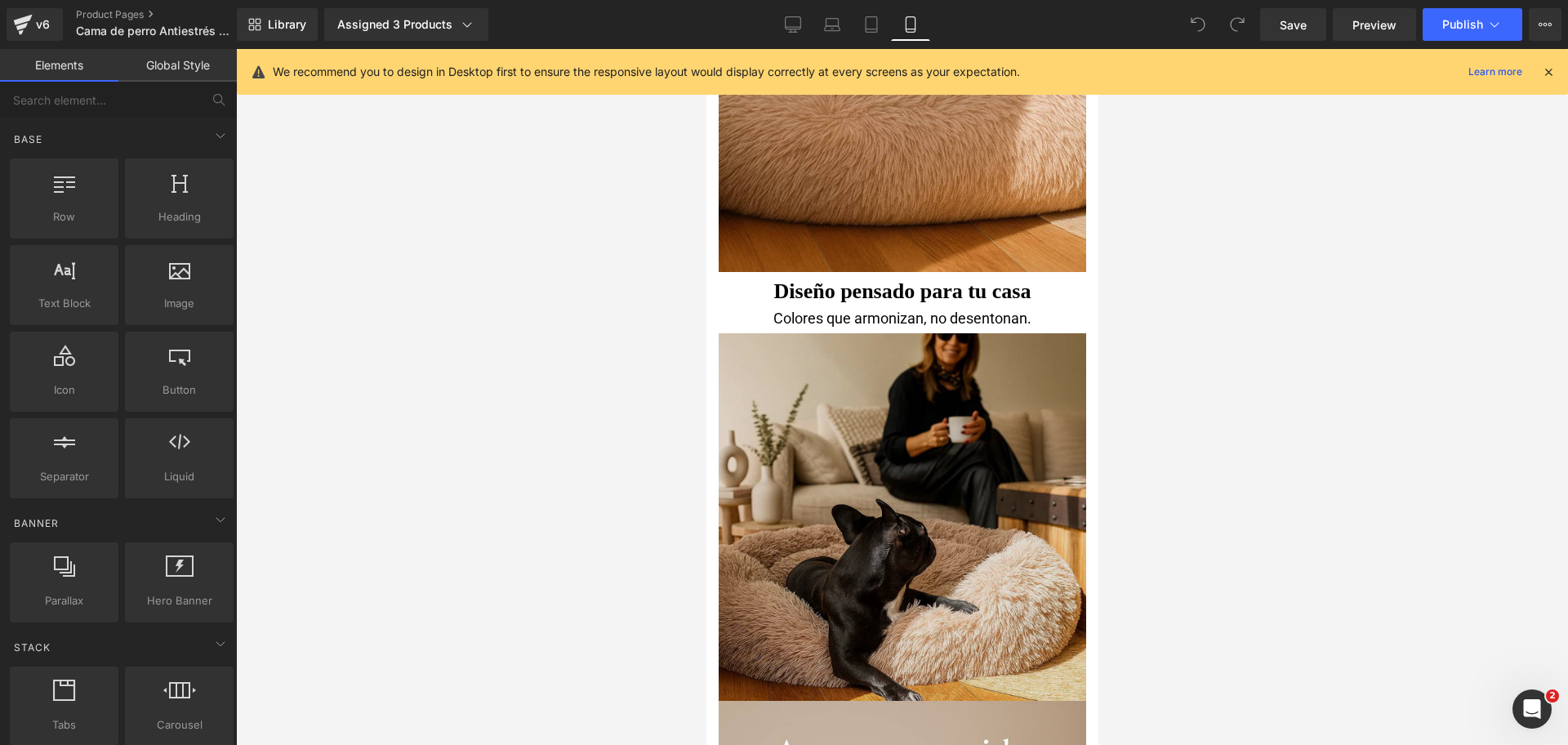
click at [981, 412] on img at bounding box center [902, 517] width 367 height 369
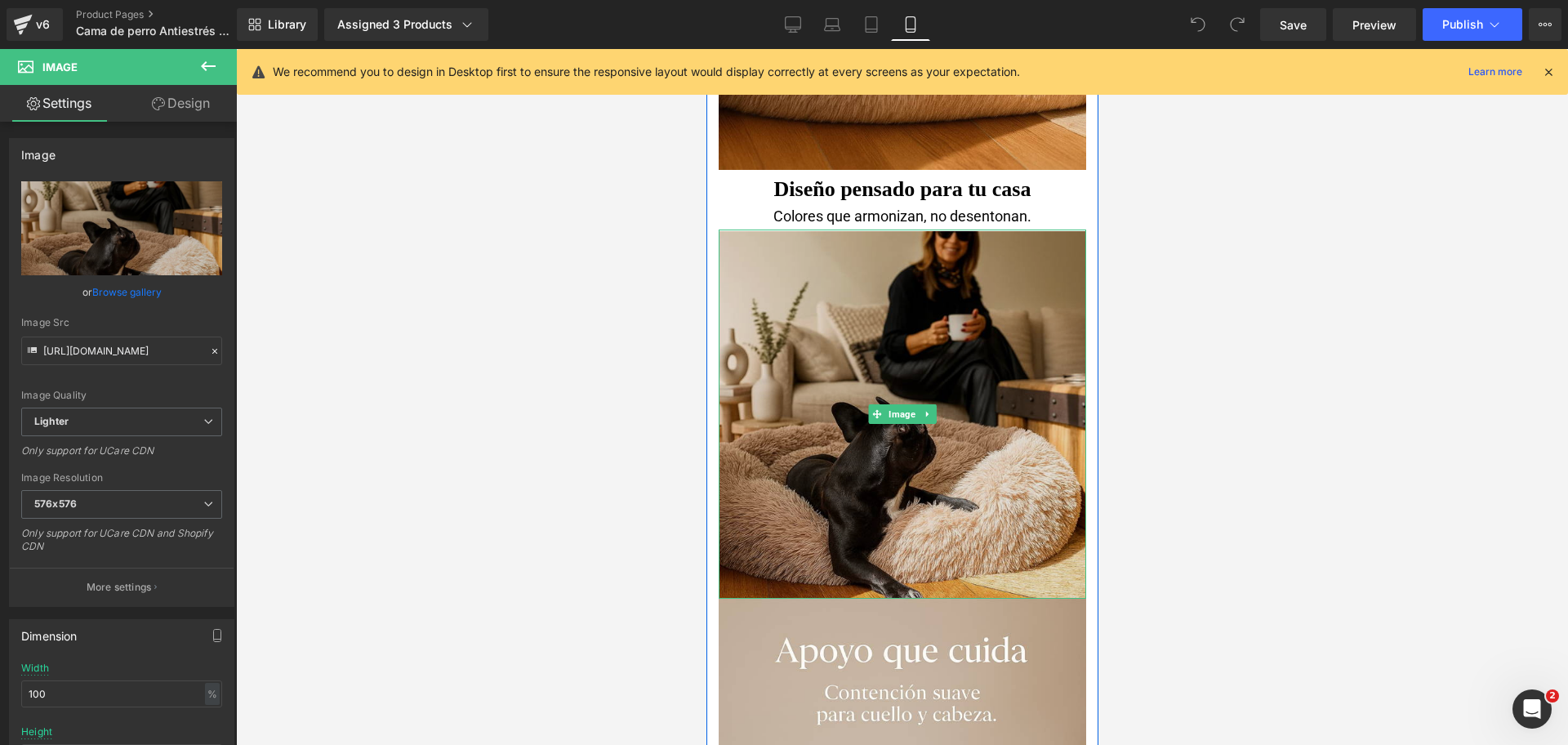
click at [990, 378] on img at bounding box center [902, 414] width 367 height 369
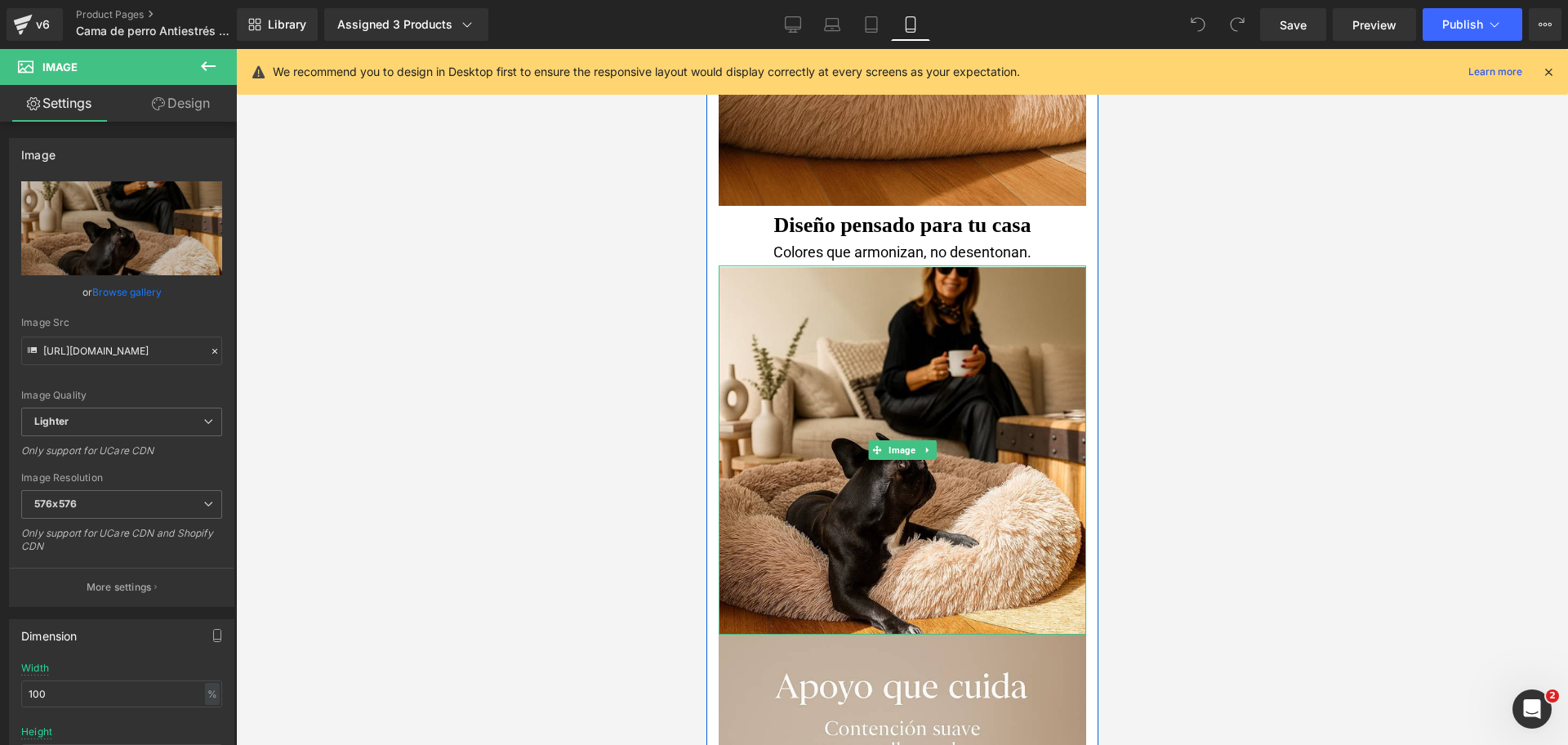
scroll to position [2756, 0]
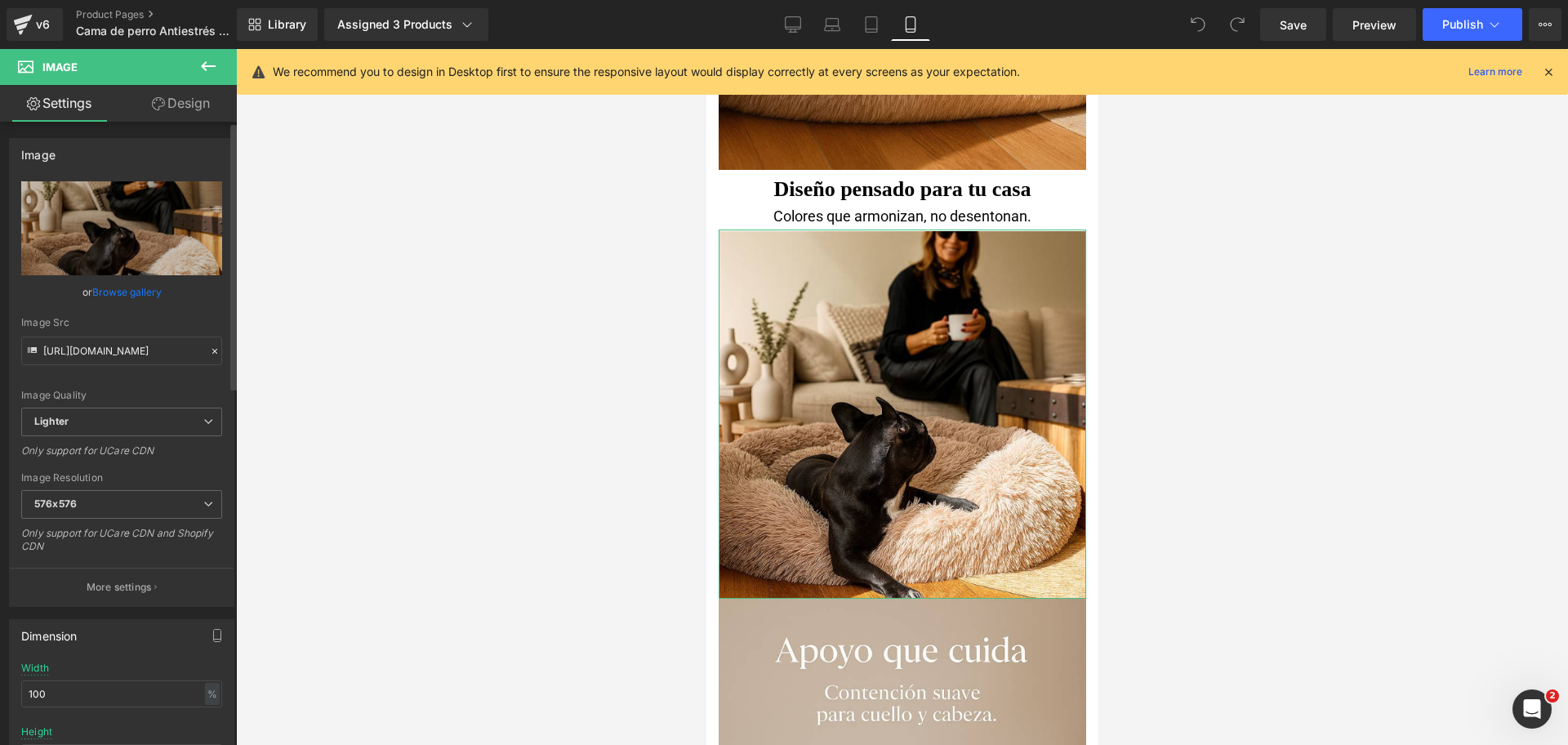
click at [147, 306] on div "Image Quality Lighter Lightest Lighter Lighter Lightest Only support for UCare …" at bounding box center [121, 295] width 201 height 226
click at [138, 298] on link "Browse gallery" at bounding box center [127, 292] width 69 height 29
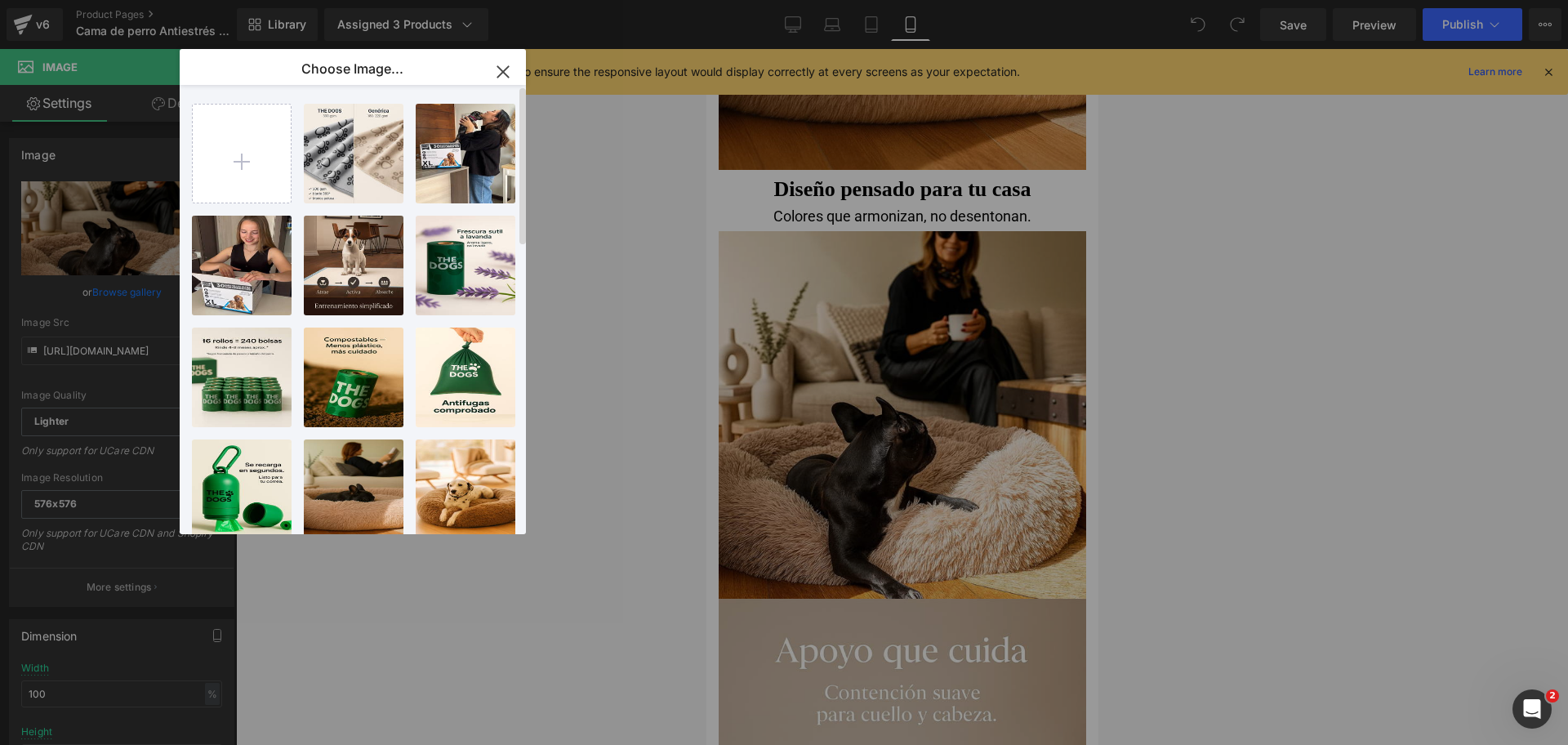
click at [297, 171] on div "2025092... _2_.jpg 133.39 KB Delete image? Yes No Sin tít...tulo.jpg 134.97 KB …" at bounding box center [363, 312] width 341 height 456
click at [284, 168] on input "file" at bounding box center [242, 153] width 98 height 98
click at [1244, 0] on div "You are previewing how the will restyle your page. You can not edit Elements in…" at bounding box center [784, 0] width 1568 height 0
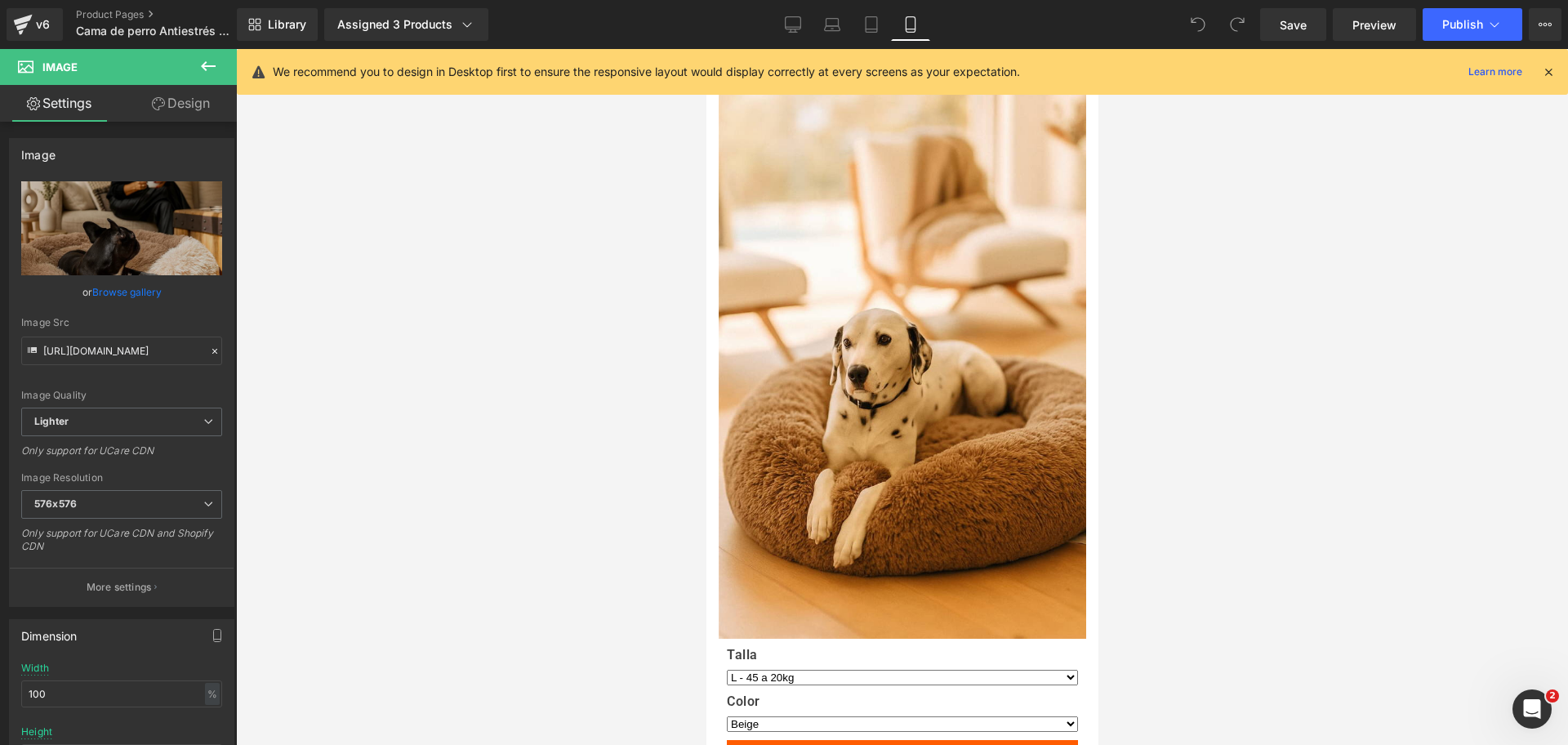
scroll to position [4492, 0]
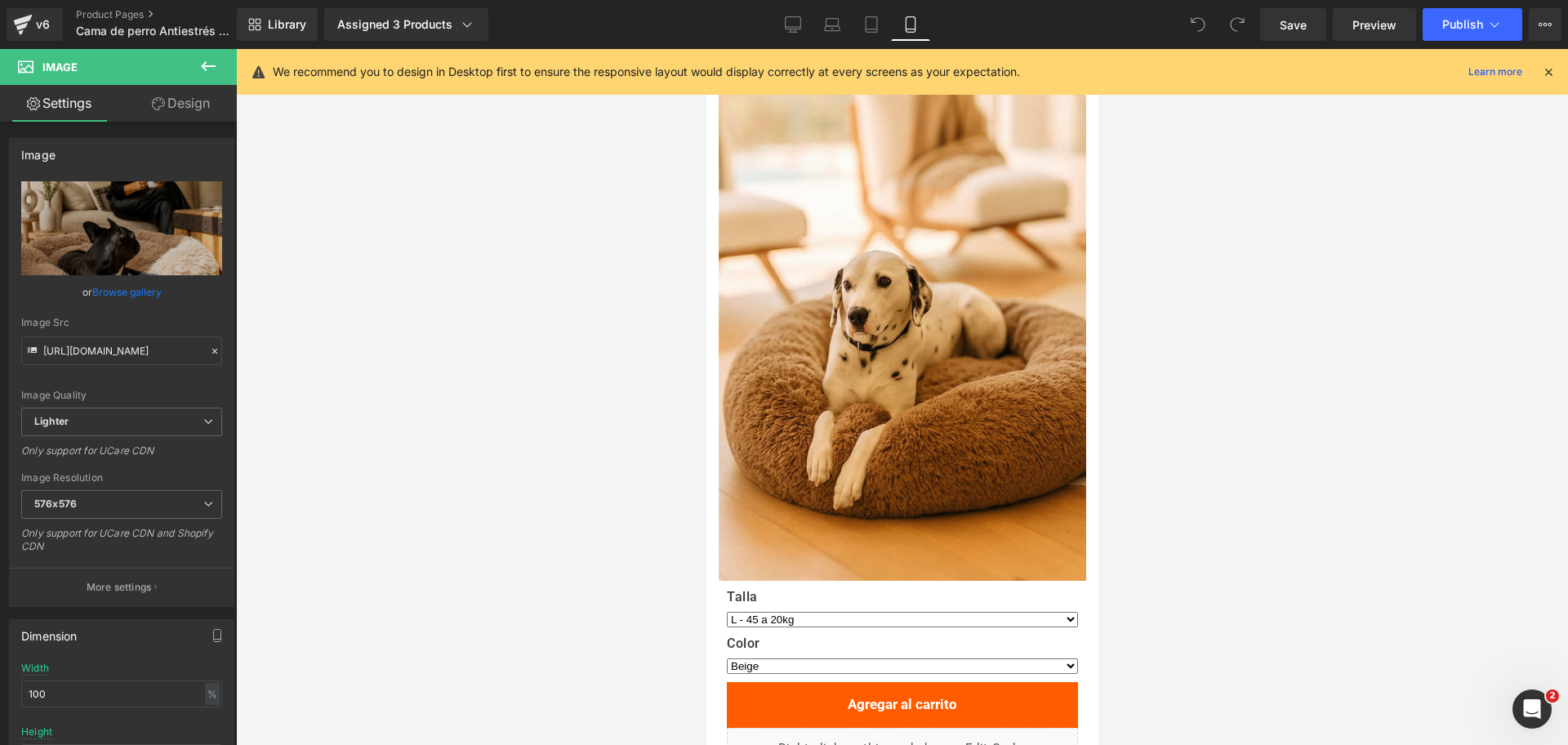
click at [207, 64] on icon at bounding box center [208, 66] width 20 height 20
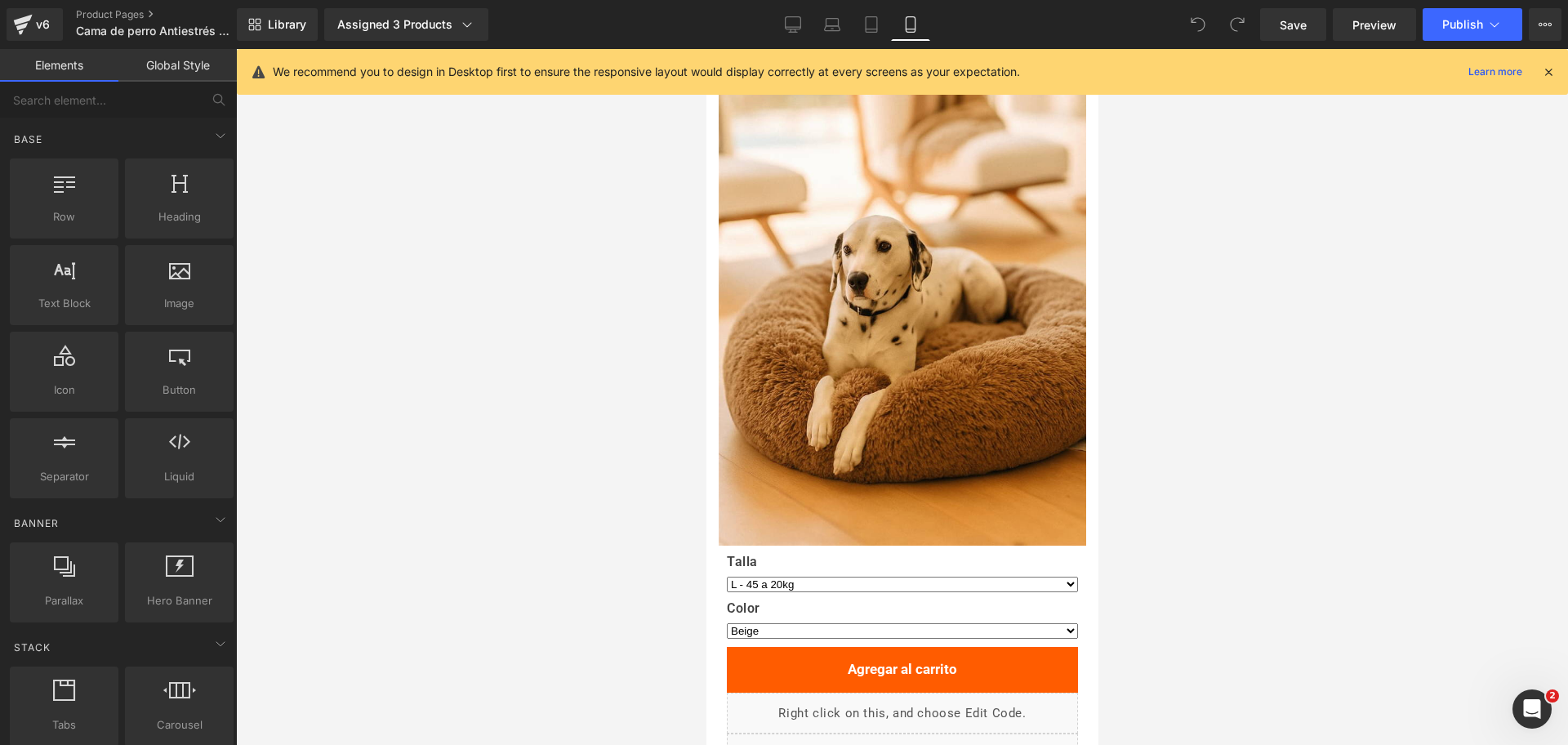
scroll to position [4696, 0]
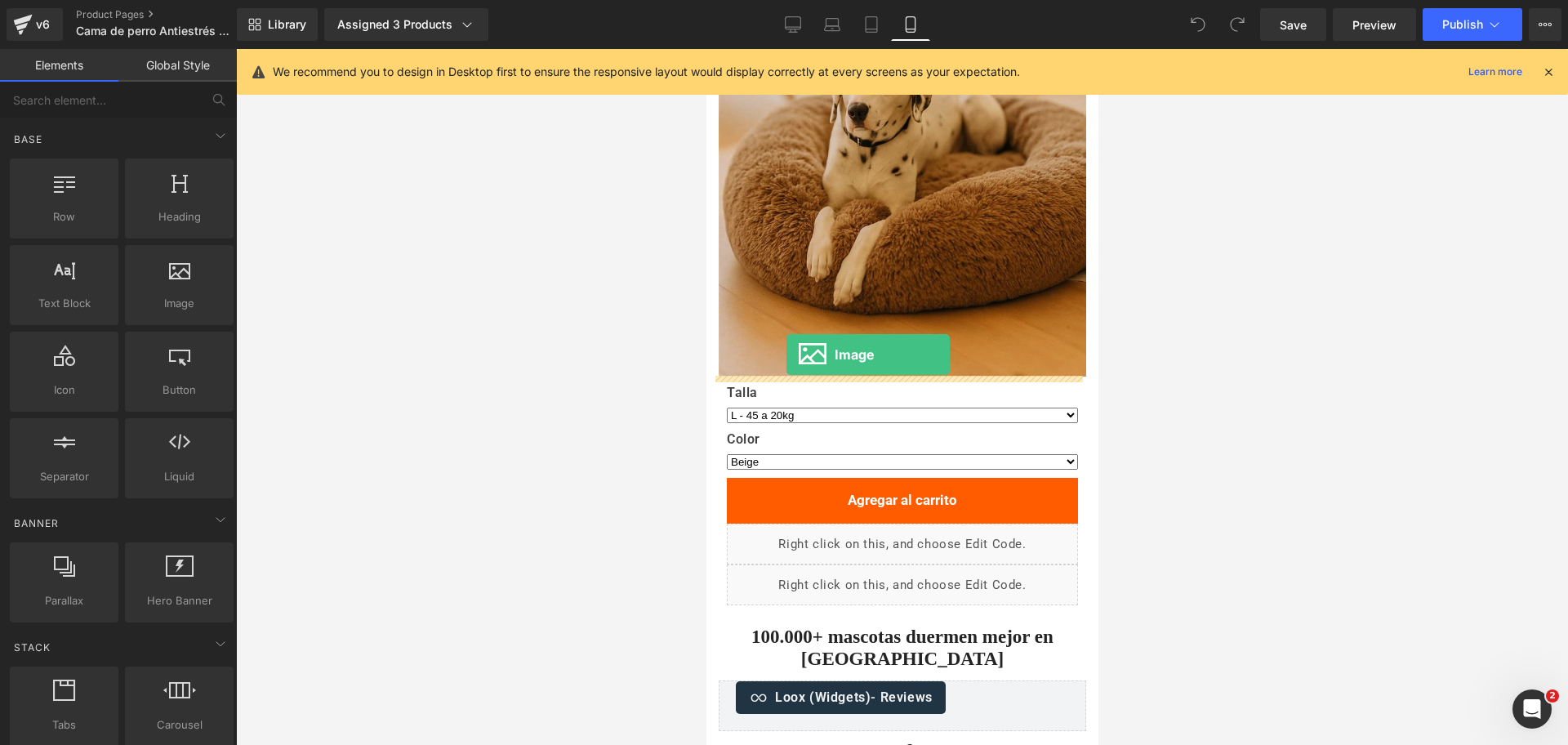
drag, startPoint x: 1076, startPoint y: 341, endPoint x: 787, endPoint y: 355, distance: 289.3
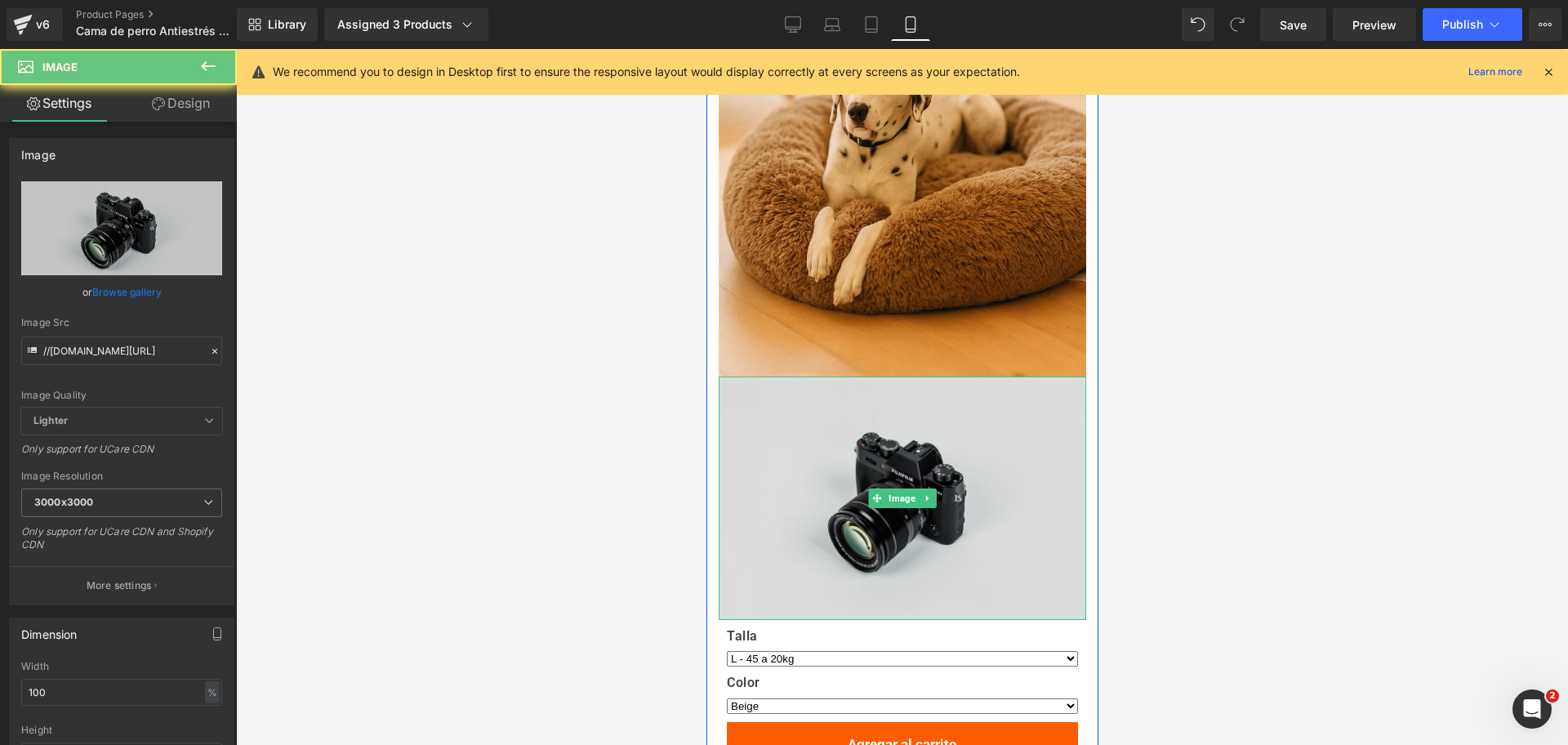
click at [811, 425] on img at bounding box center [902, 499] width 367 height 244
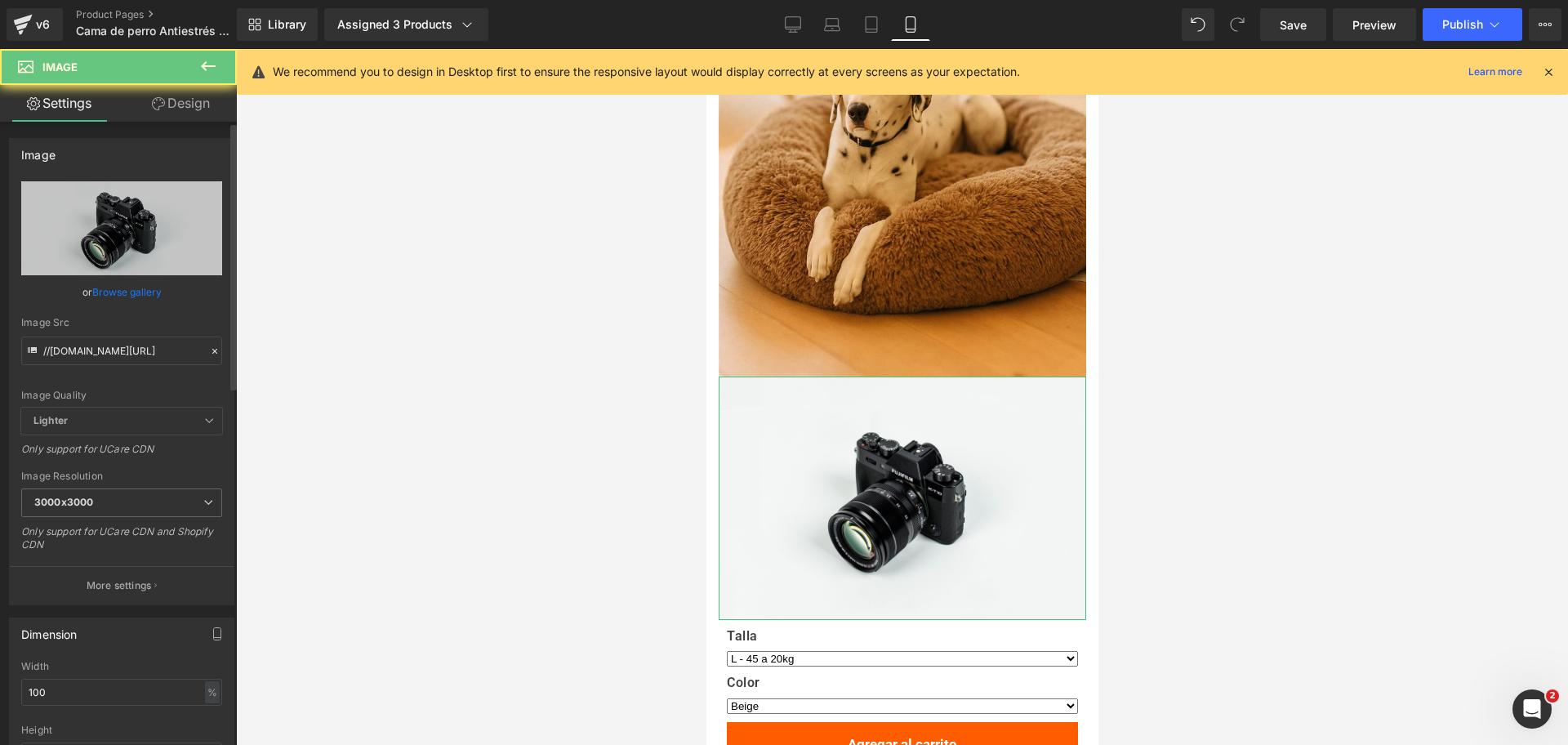
click at [142, 289] on link "Browse gallery" at bounding box center [127, 292] width 69 height 29
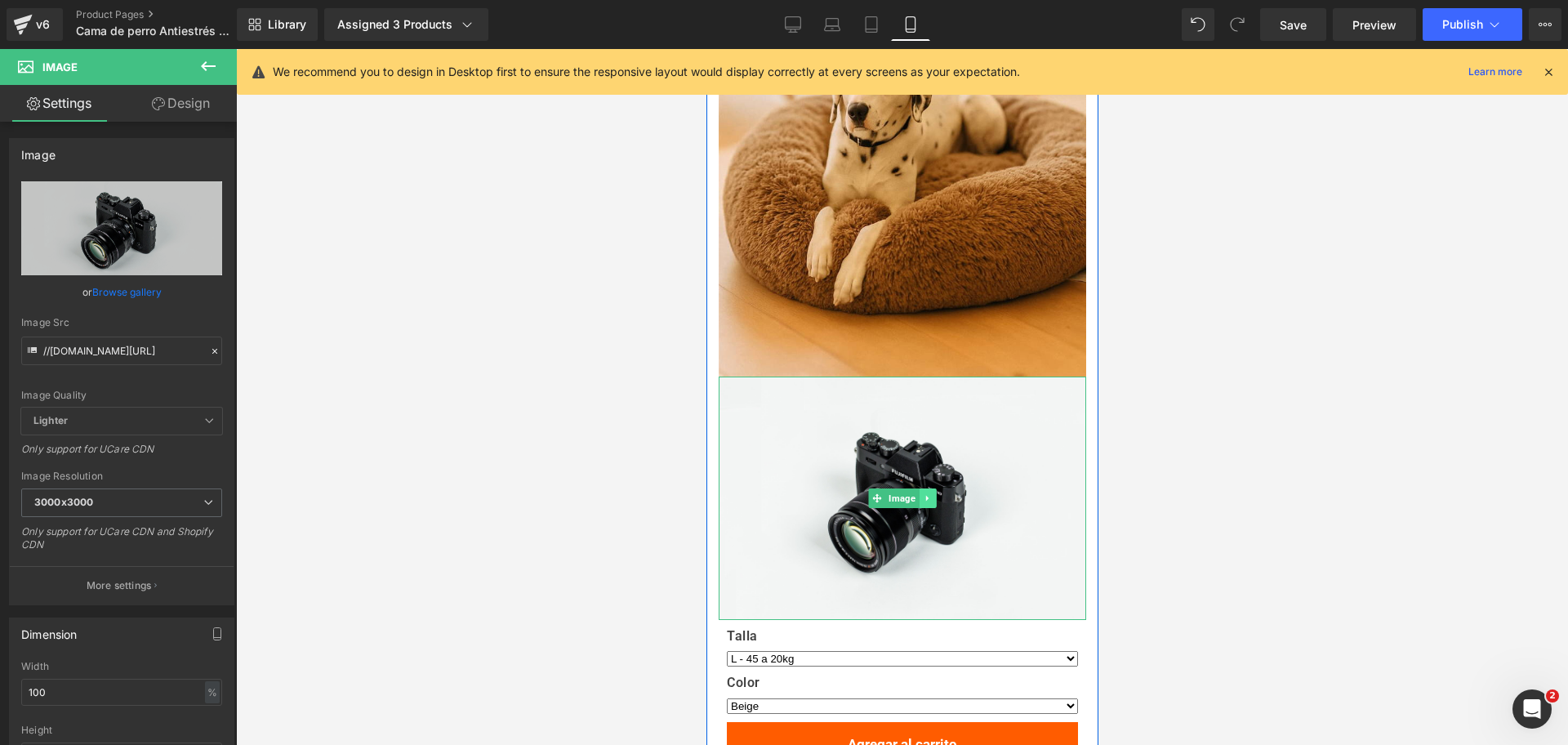
click at [927, 493] on link at bounding box center [928, 498] width 17 height 20
click at [931, 497] on icon at bounding box center [935, 497] width 9 height 9
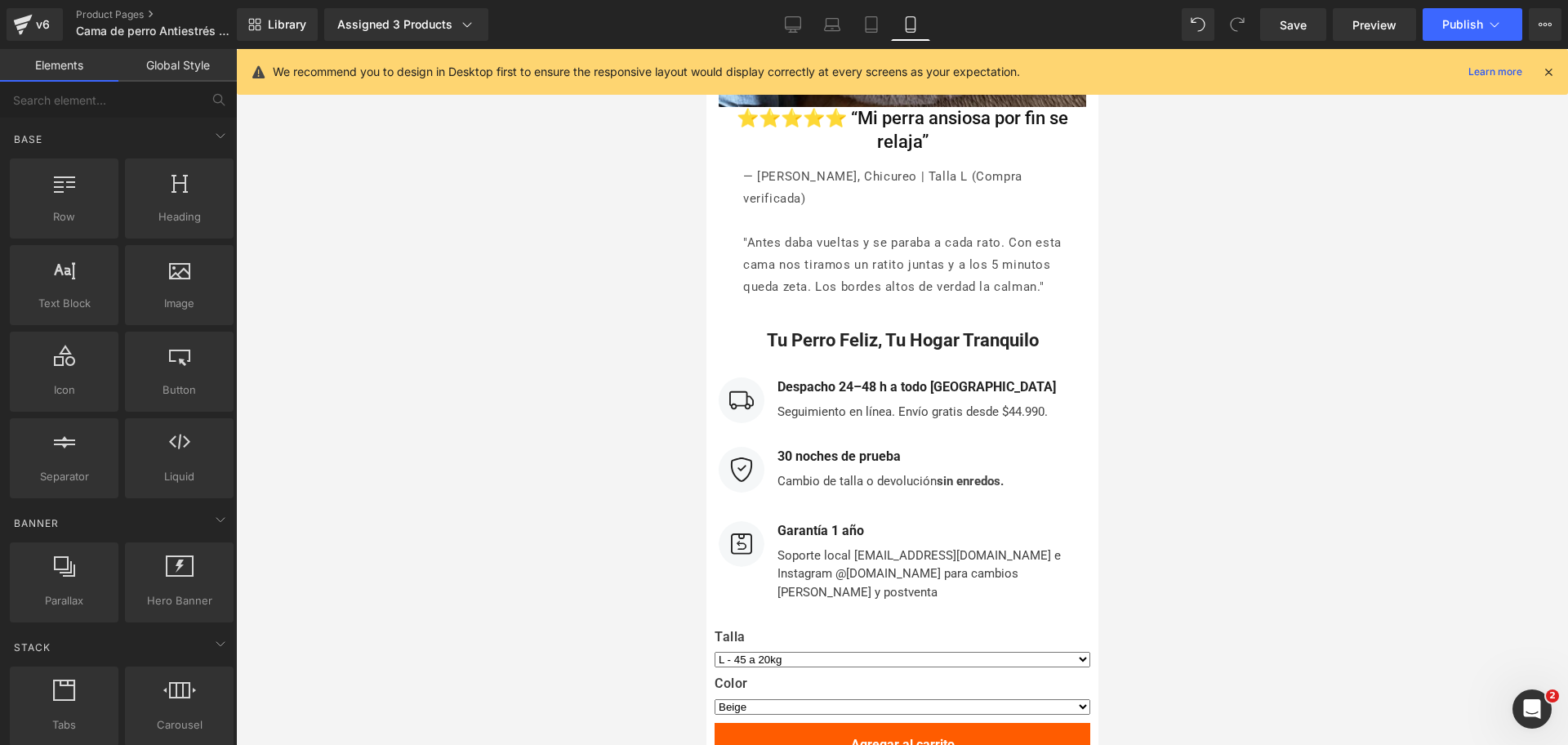
scroll to position [8205, 0]
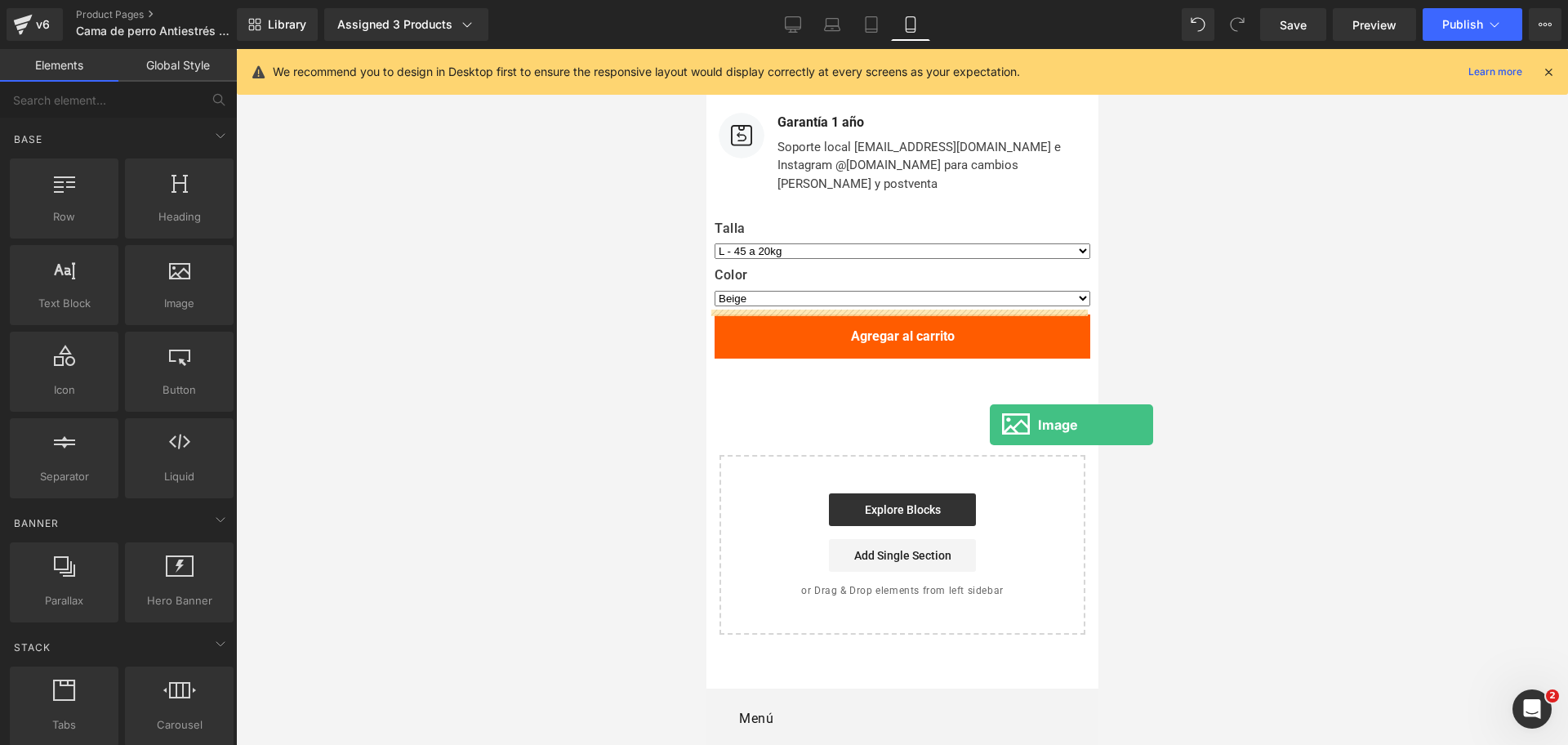
drag, startPoint x: 991, startPoint y: 340, endPoint x: 990, endPoint y: 424, distance: 84.0
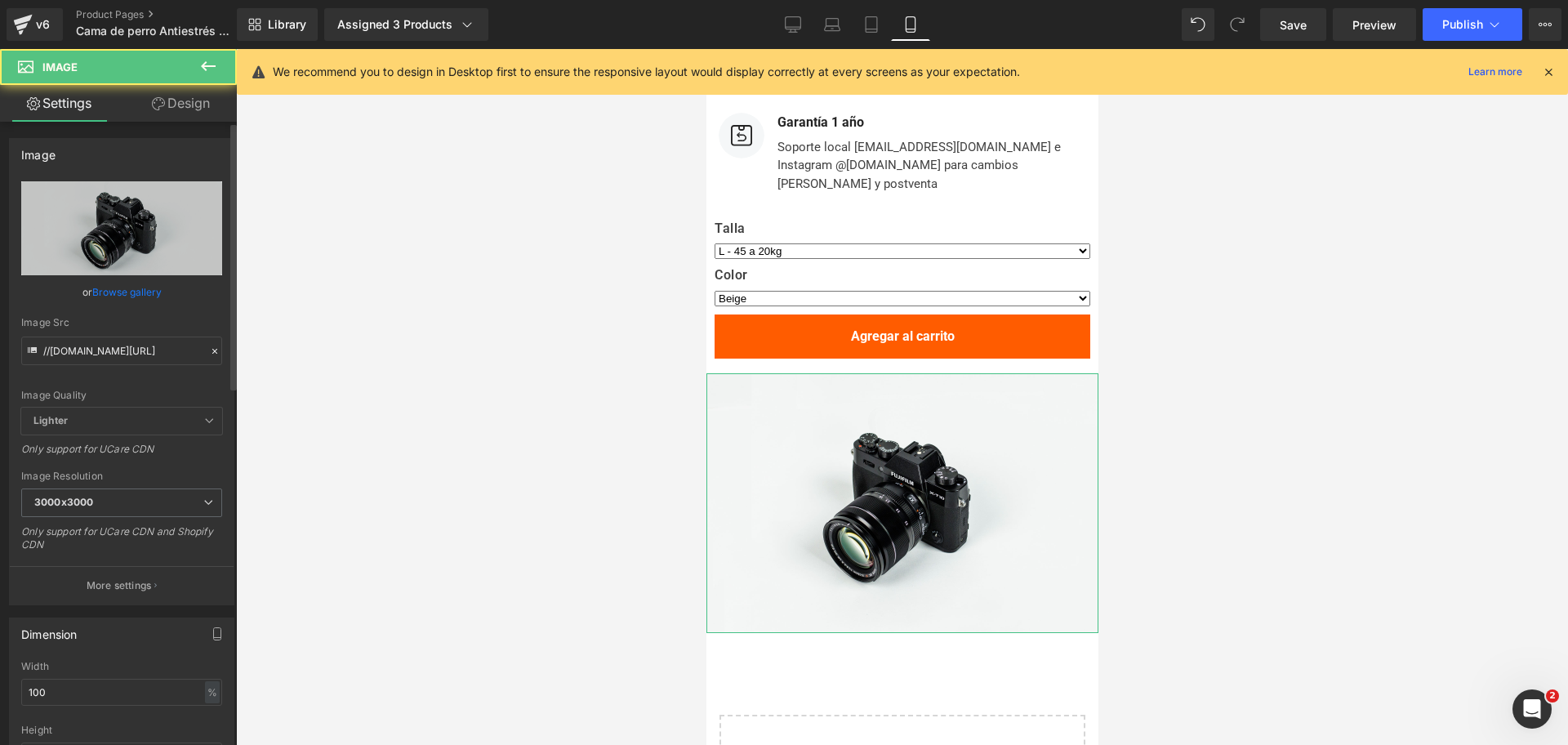
click at [146, 308] on div "Image Quality Lighter Lightest Lighter Lighter Lightest Only support for UCare …" at bounding box center [121, 295] width 201 height 226
click at [139, 291] on link "Browse gallery" at bounding box center [127, 292] width 69 height 29
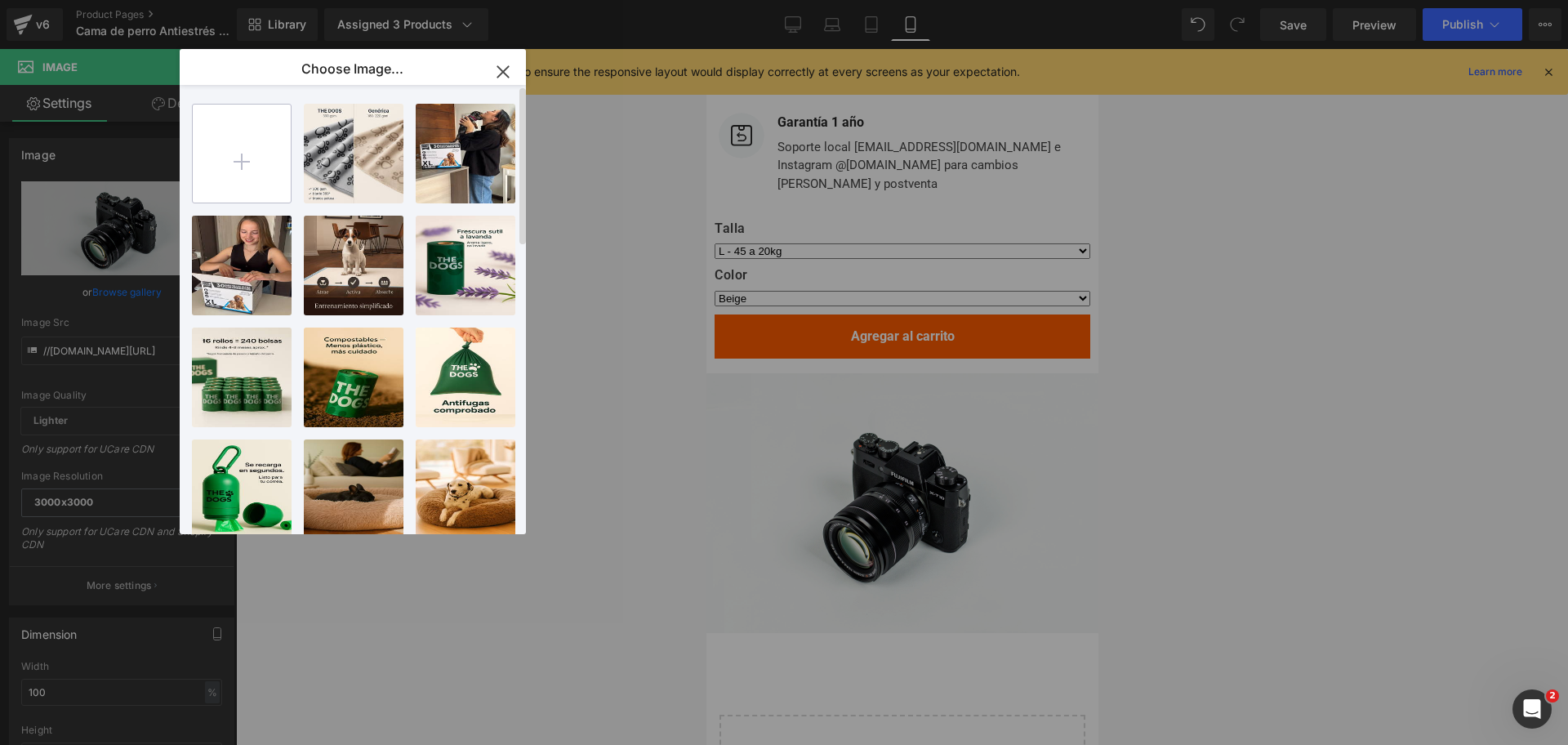
click at [279, 156] on input "file" at bounding box center [242, 153] width 98 height 98
type input "C:\fakepath\20250924_0841_Dóberman en Cama Caramelo_remix_01k5xrcn2kfk5sc6s52ew…"
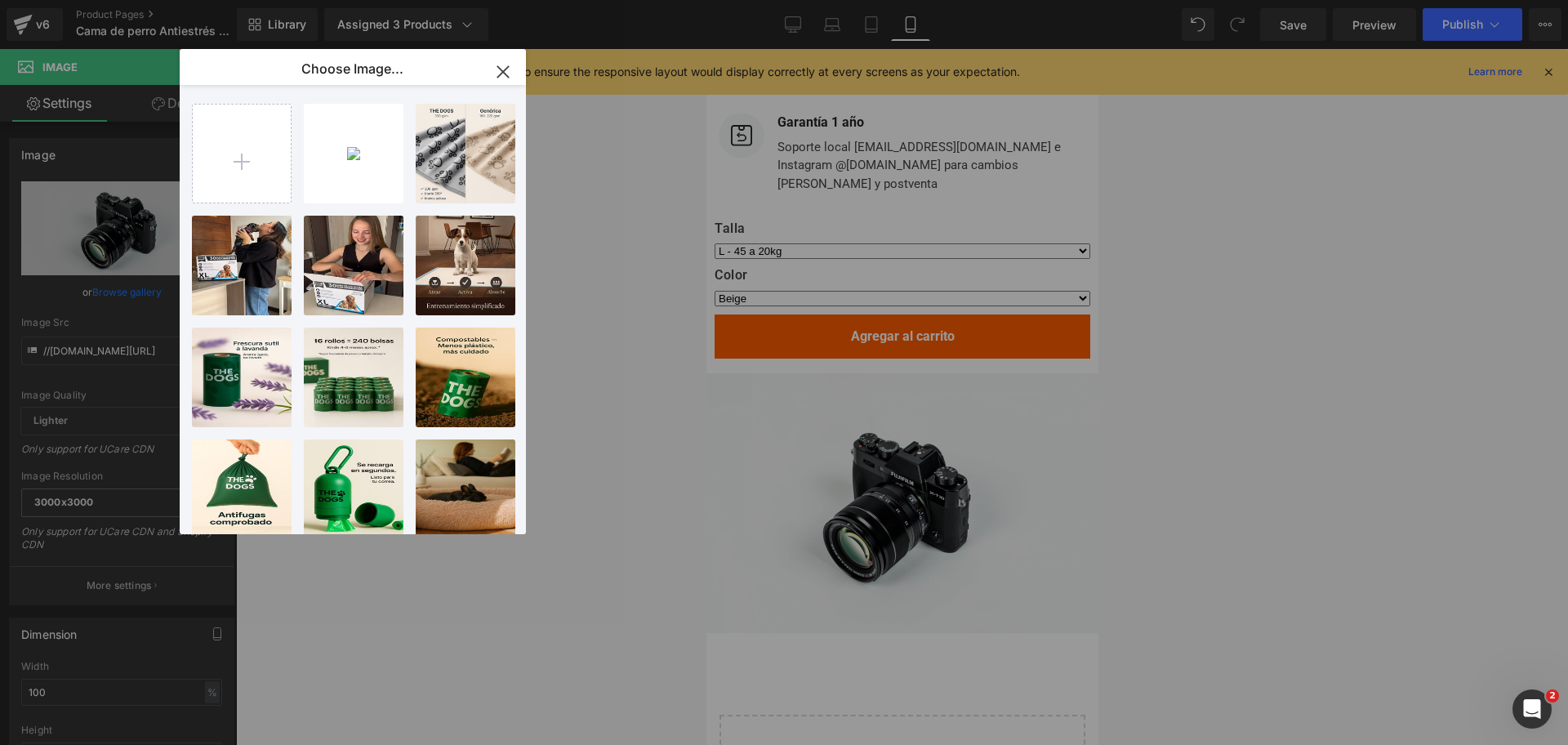
click at [665, 0] on div "Image You are previewing how the will restyle your page. You can not edit Eleme…" at bounding box center [784, 0] width 1568 height 0
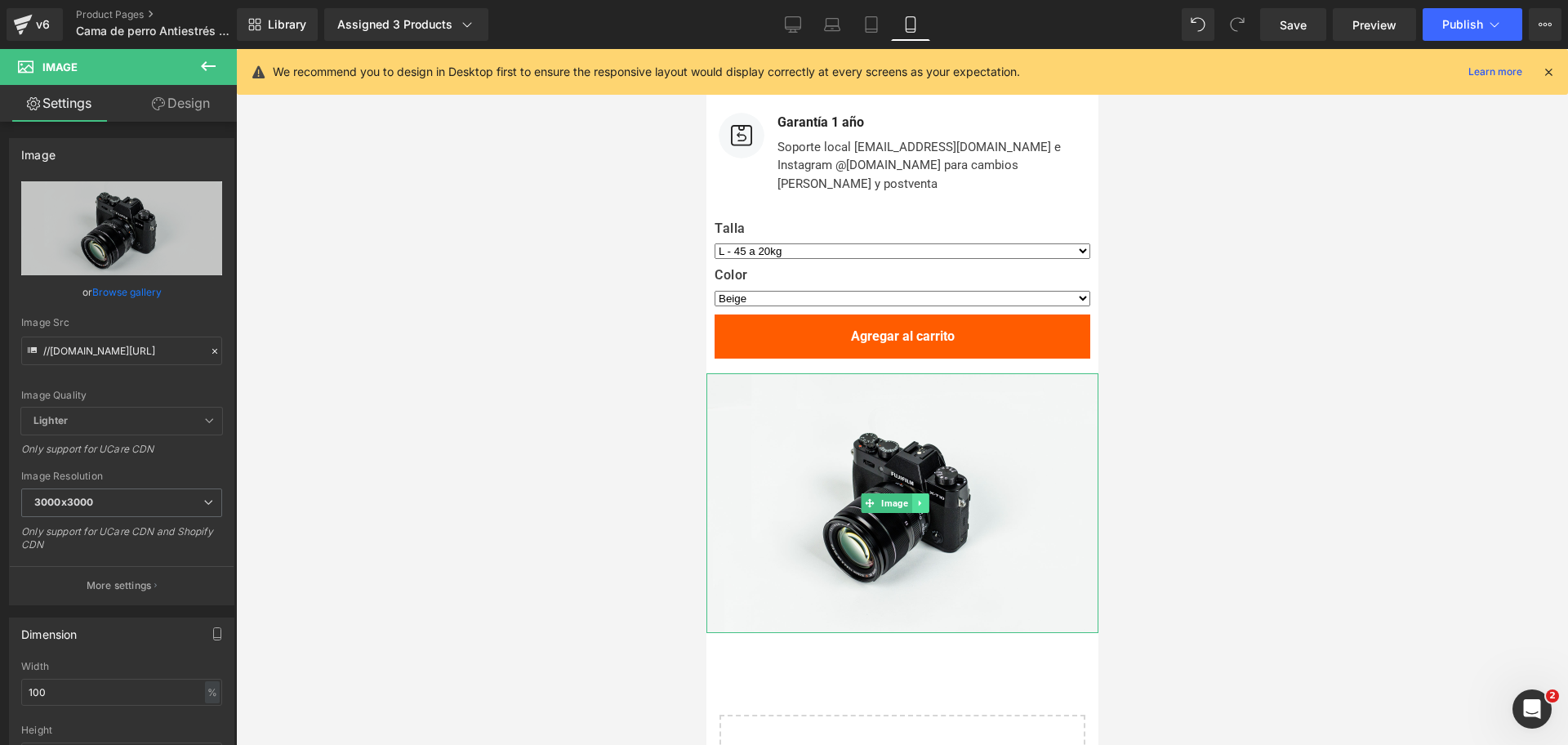
click at [926, 493] on link at bounding box center [919, 502] width 17 height 20
click at [935, 493] on link at bounding box center [929, 502] width 17 height 20
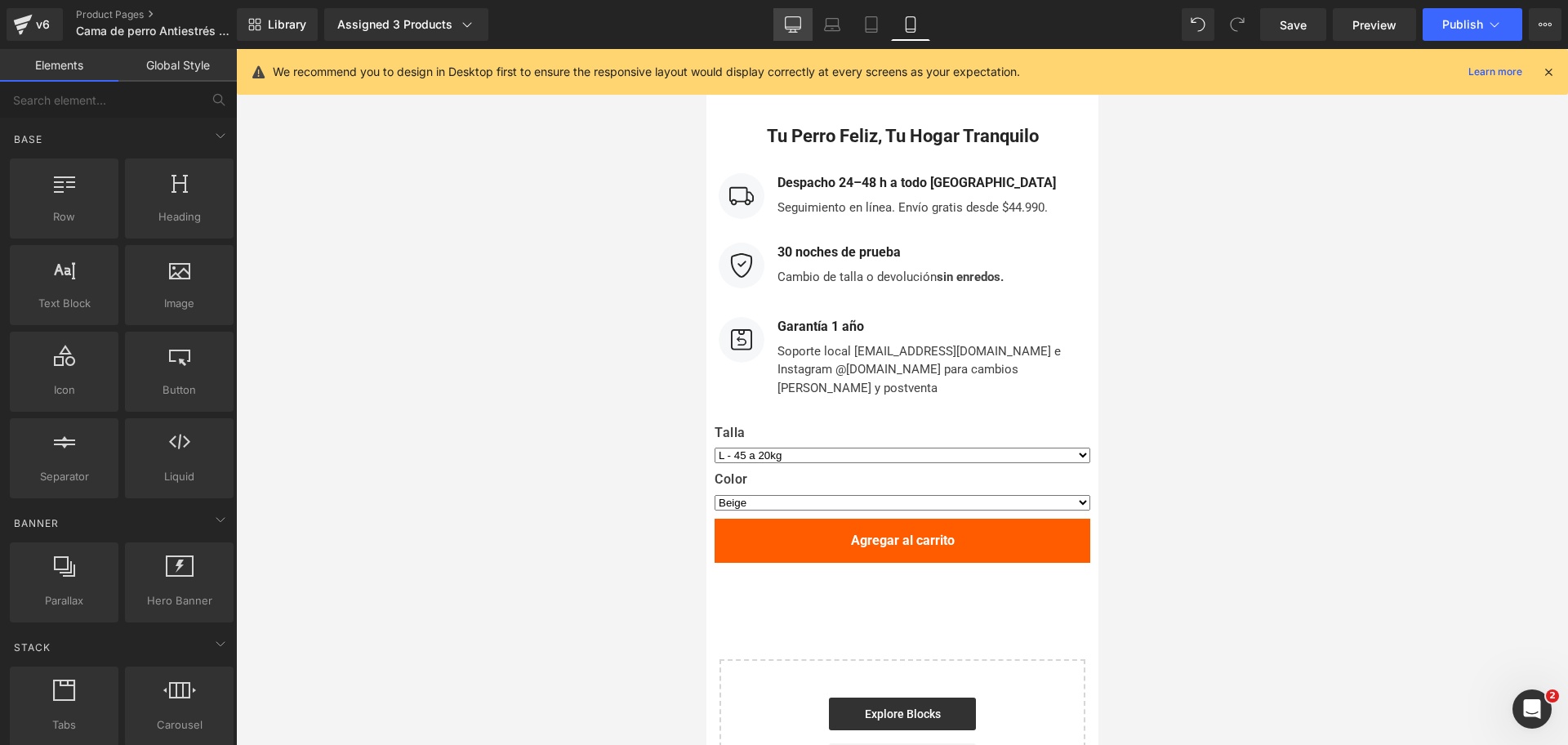
click at [789, 25] on icon at bounding box center [793, 24] width 16 height 16
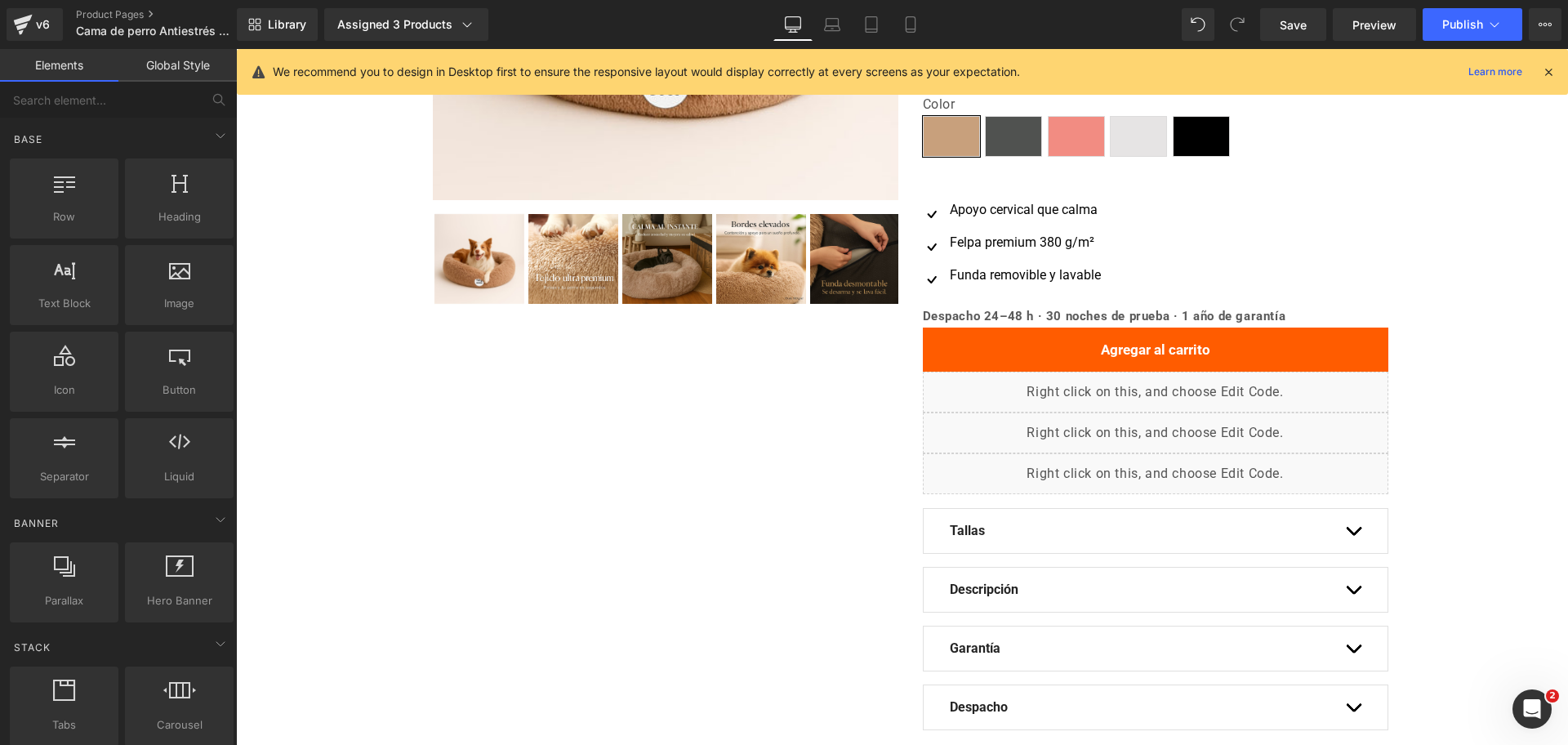
scroll to position [0, 0]
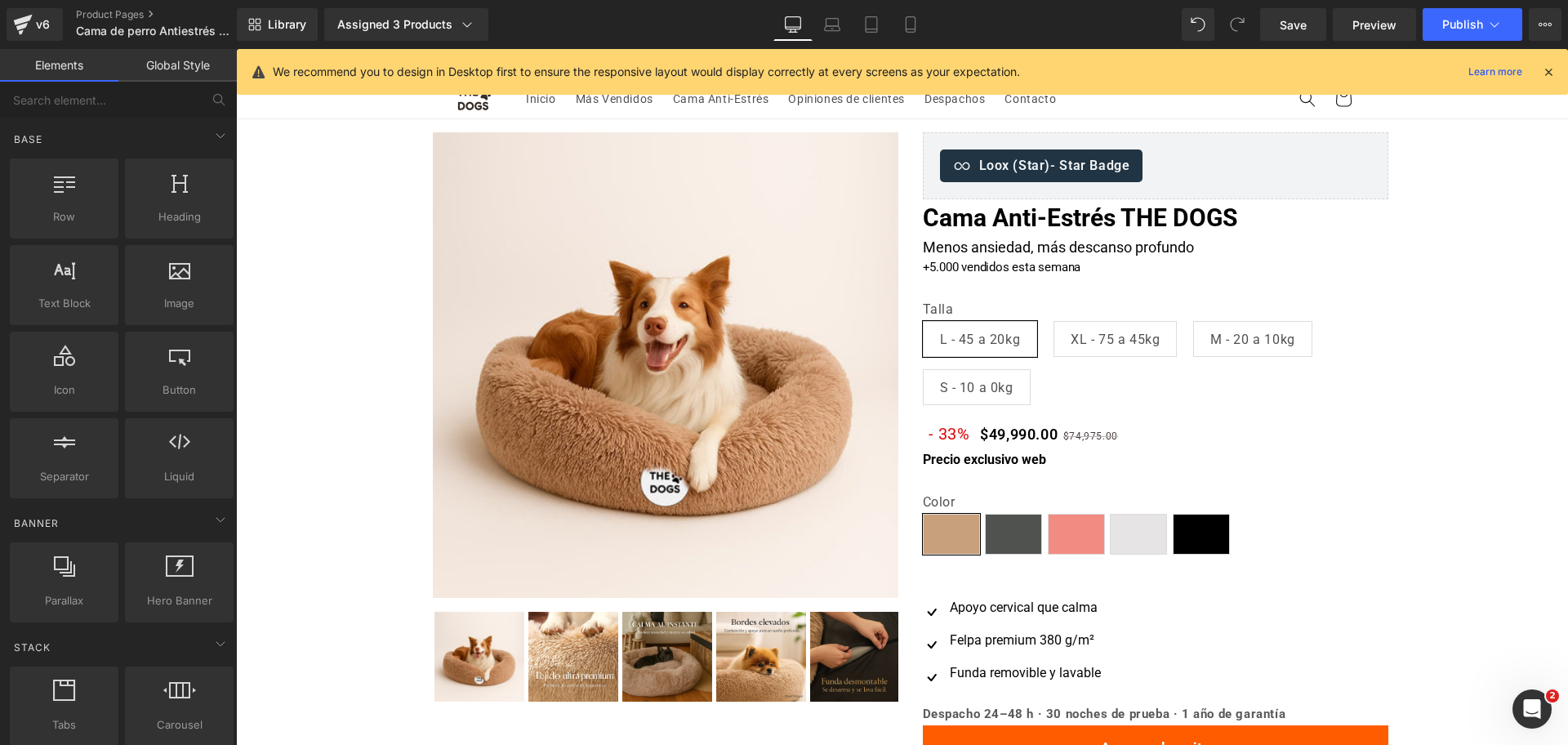
click at [127, 3] on div "v6 Product Pages Cama de perro Antiestrés The Dogs Chile" at bounding box center [118, 25] width 237 height 49
click at [140, 5] on div "v6 Product Pages Cama de perro Antiestrés The Dogs Chile" at bounding box center [118, 25] width 237 height 49
click at [130, 16] on link "Product Pages" at bounding box center [169, 15] width 187 height 13
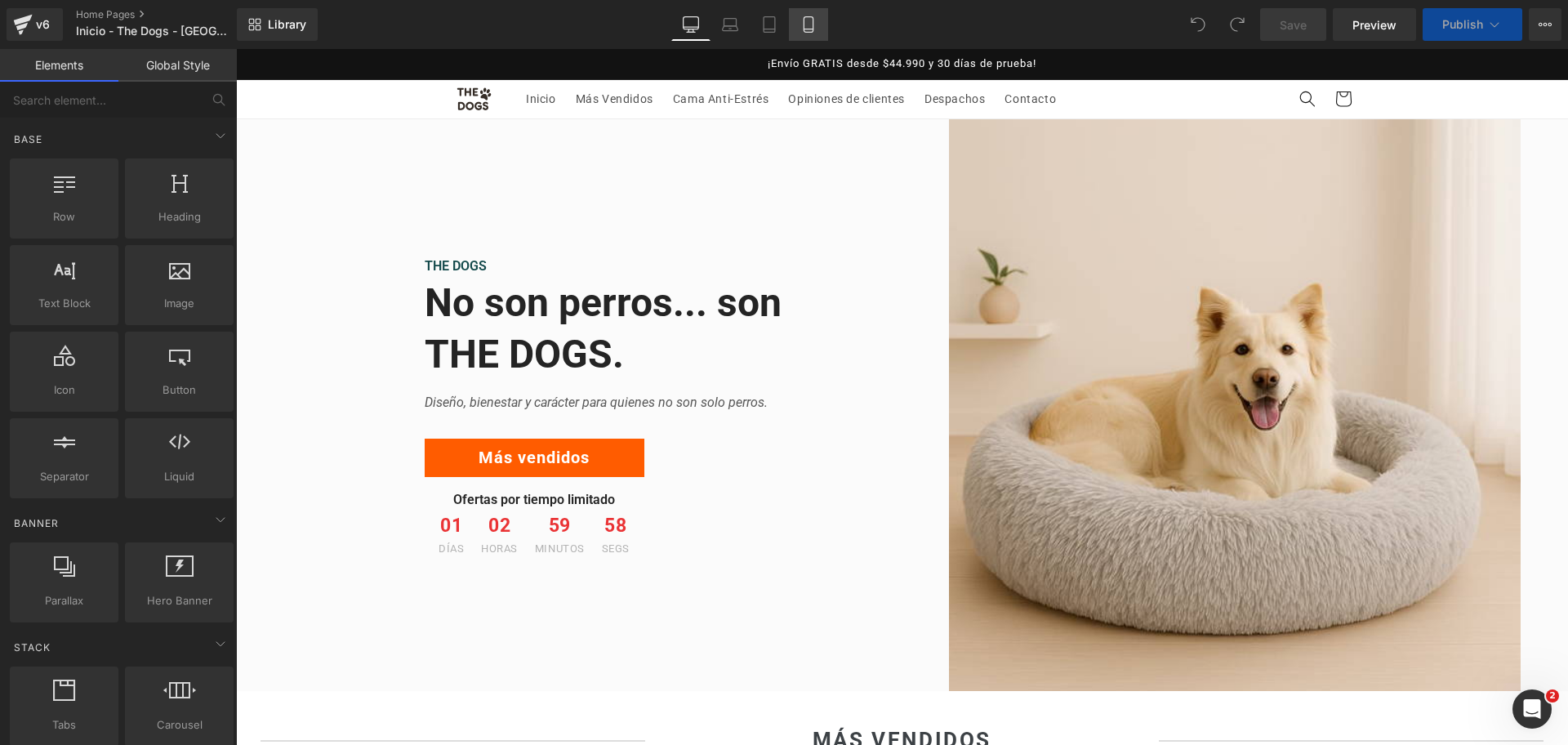
click at [822, 23] on link "Mobile" at bounding box center [808, 25] width 39 height 32
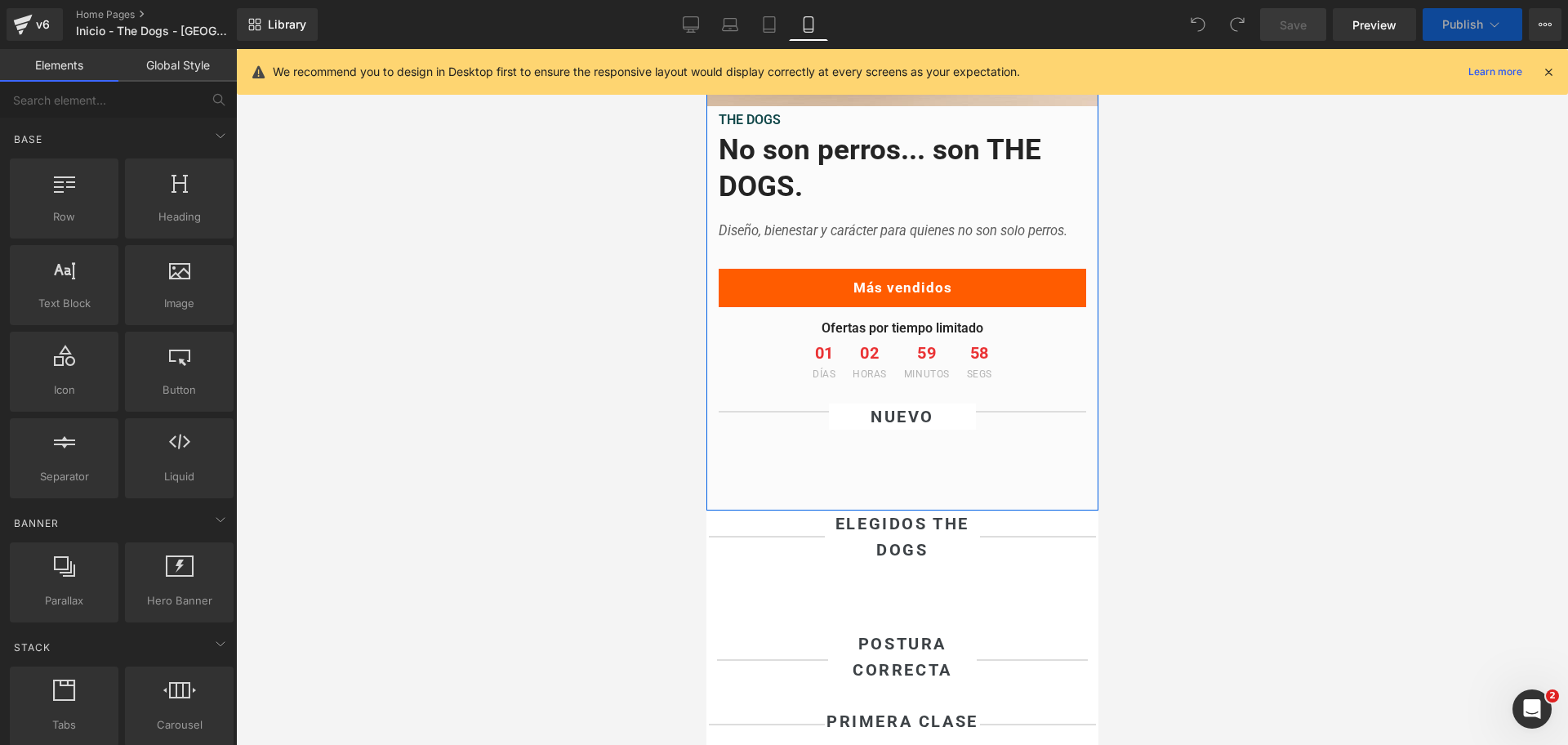
scroll to position [408, 0]
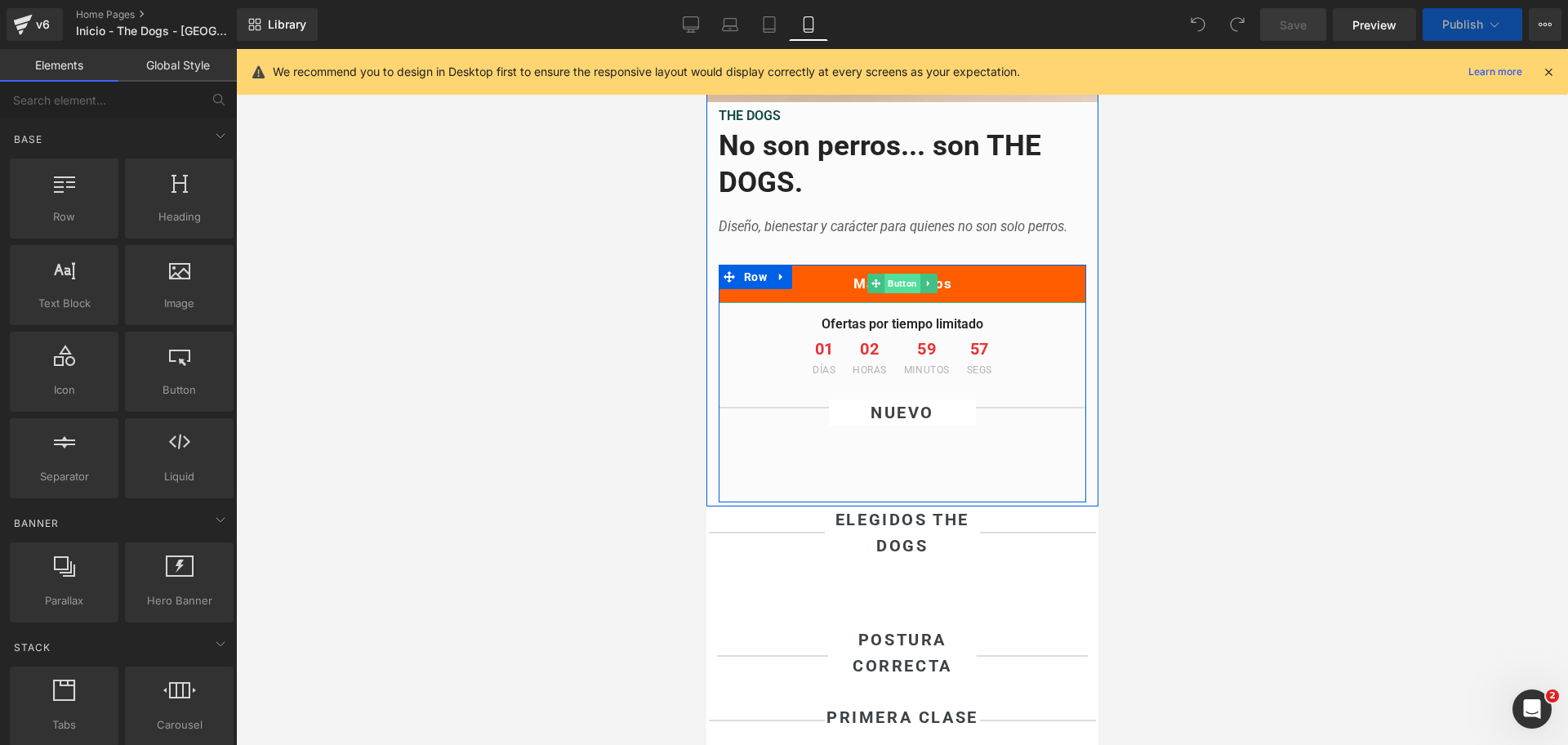
click at [905, 293] on span "Button" at bounding box center [902, 284] width 36 height 20
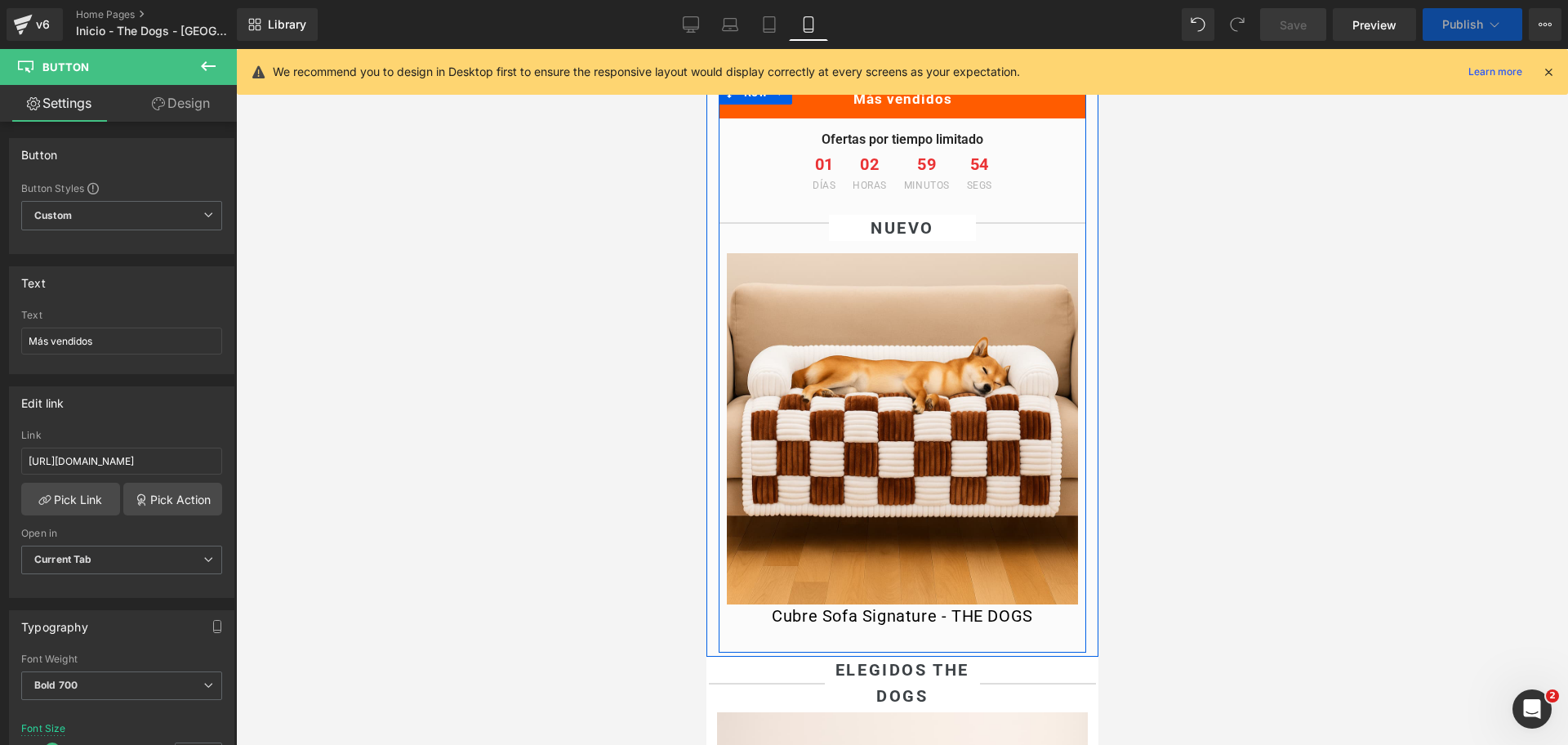
scroll to position [715, 0]
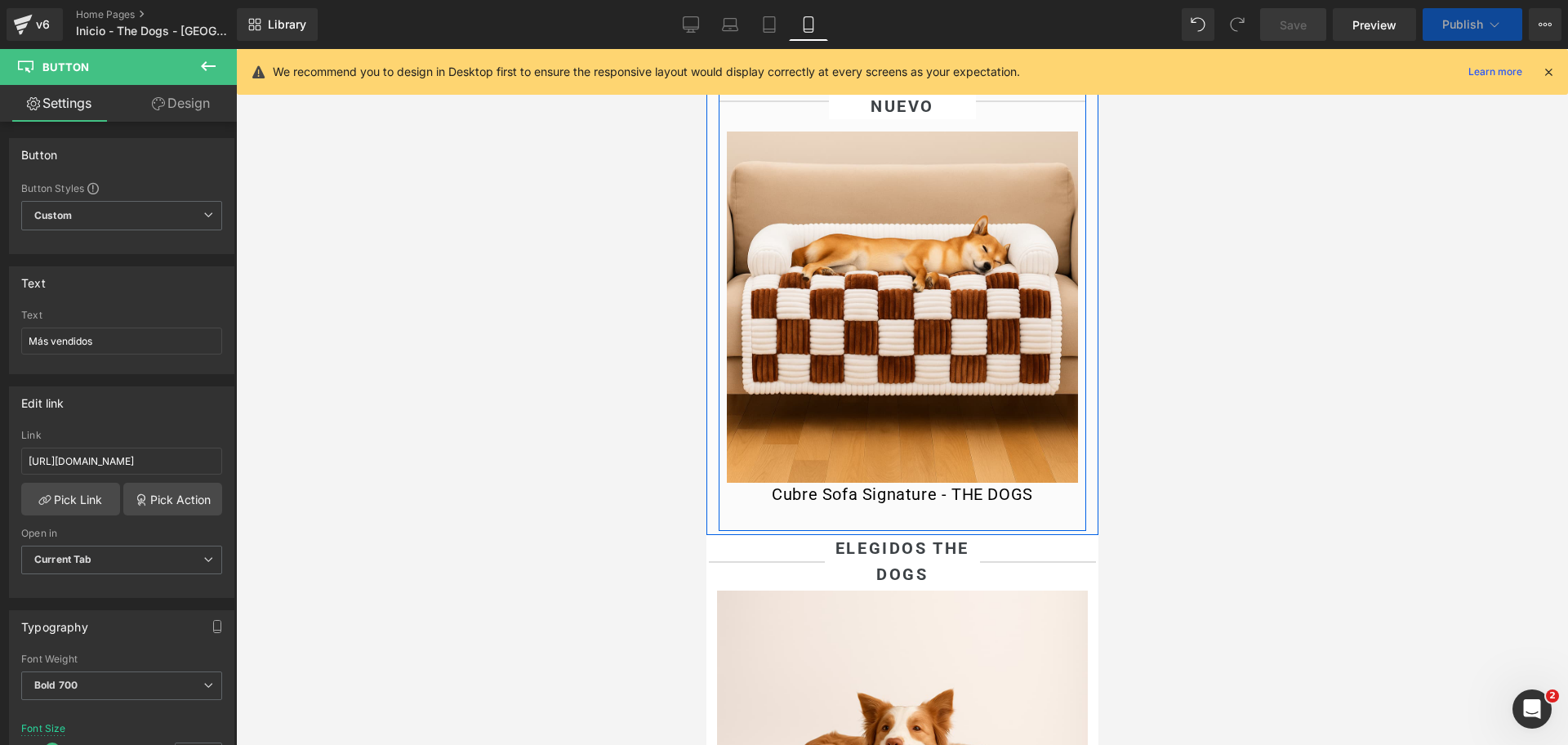
click at [920, 303] on img at bounding box center [901, 306] width 351 height 351
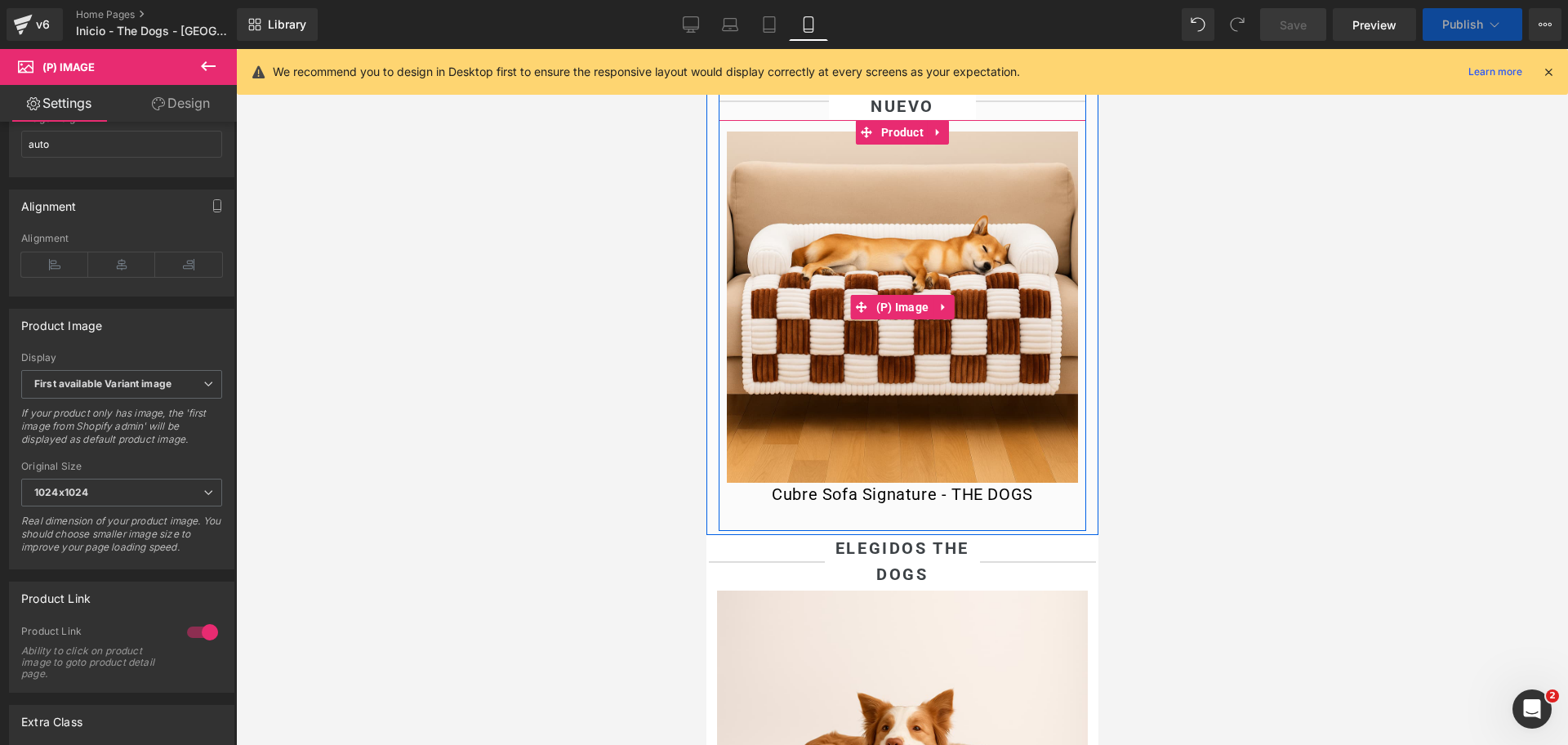
scroll to position [919, 0]
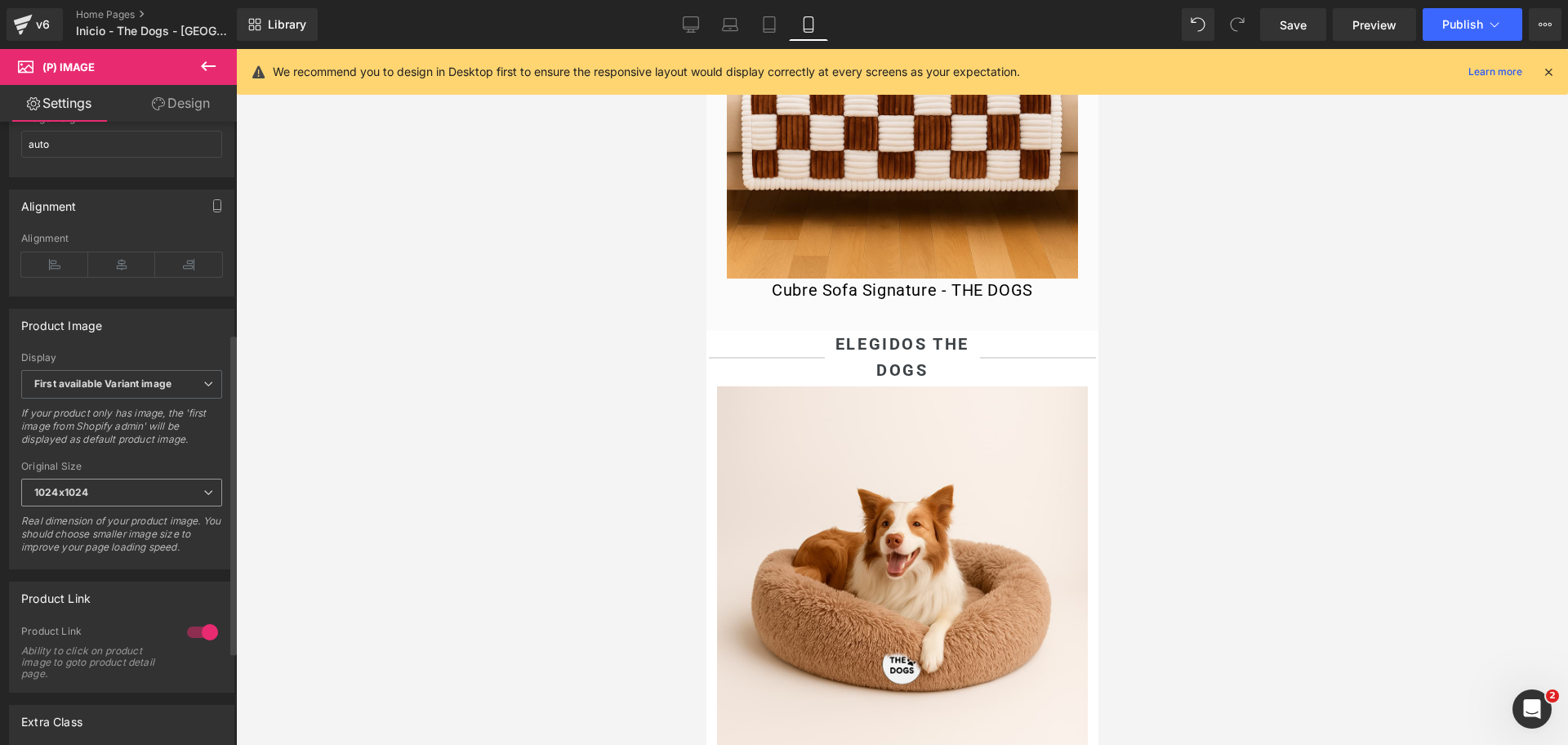
click at [118, 506] on span "1024x1024" at bounding box center [121, 493] width 201 height 29
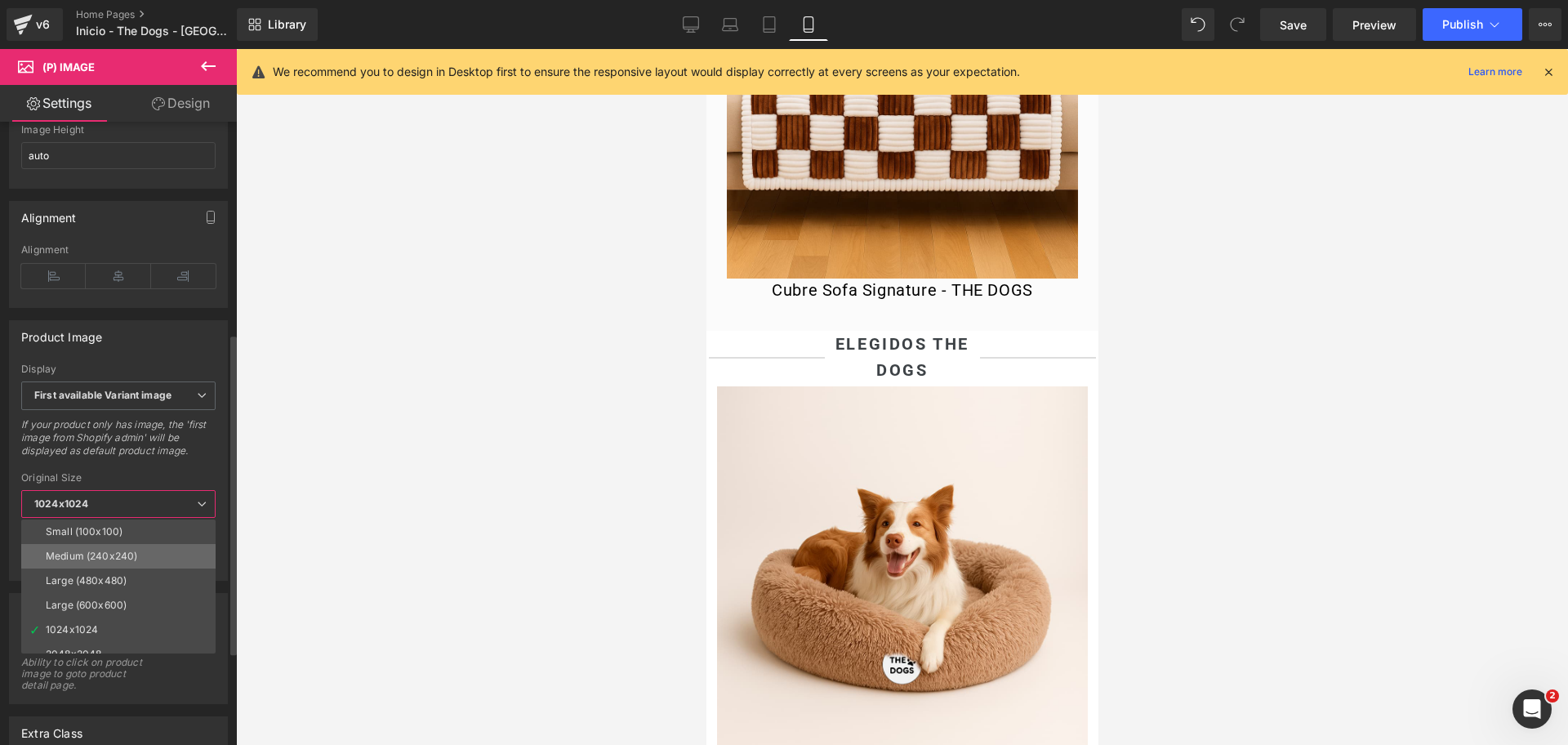
scroll to position [13, 0]
drag, startPoint x: 137, startPoint y: 583, endPoint x: 86, endPoint y: 297, distance: 290.5
click at [137, 583] on li "Large (600x600)" at bounding box center [122, 592] width 202 height 25
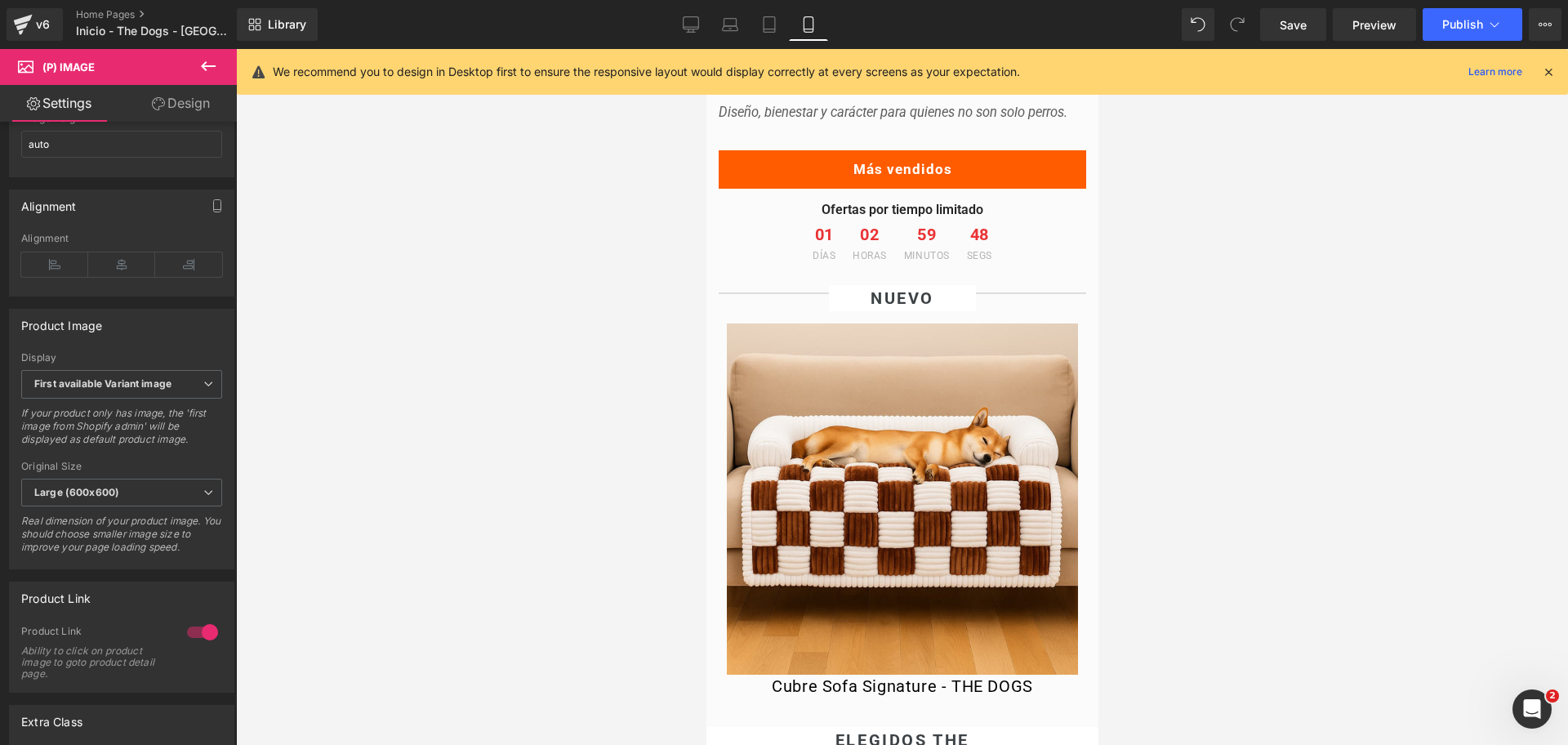
scroll to position [510, 0]
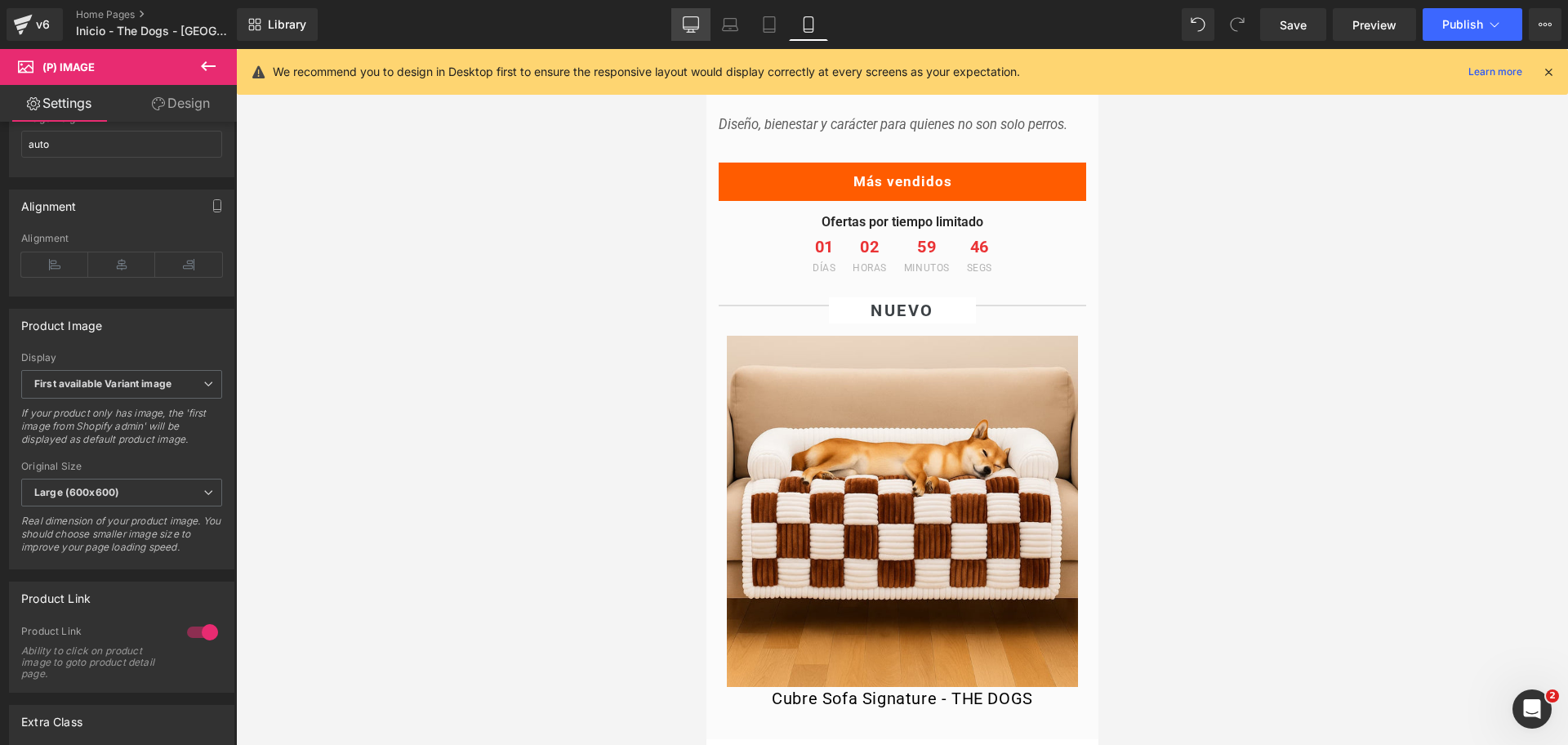
click at [700, 19] on link "Desktop" at bounding box center [691, 25] width 39 height 32
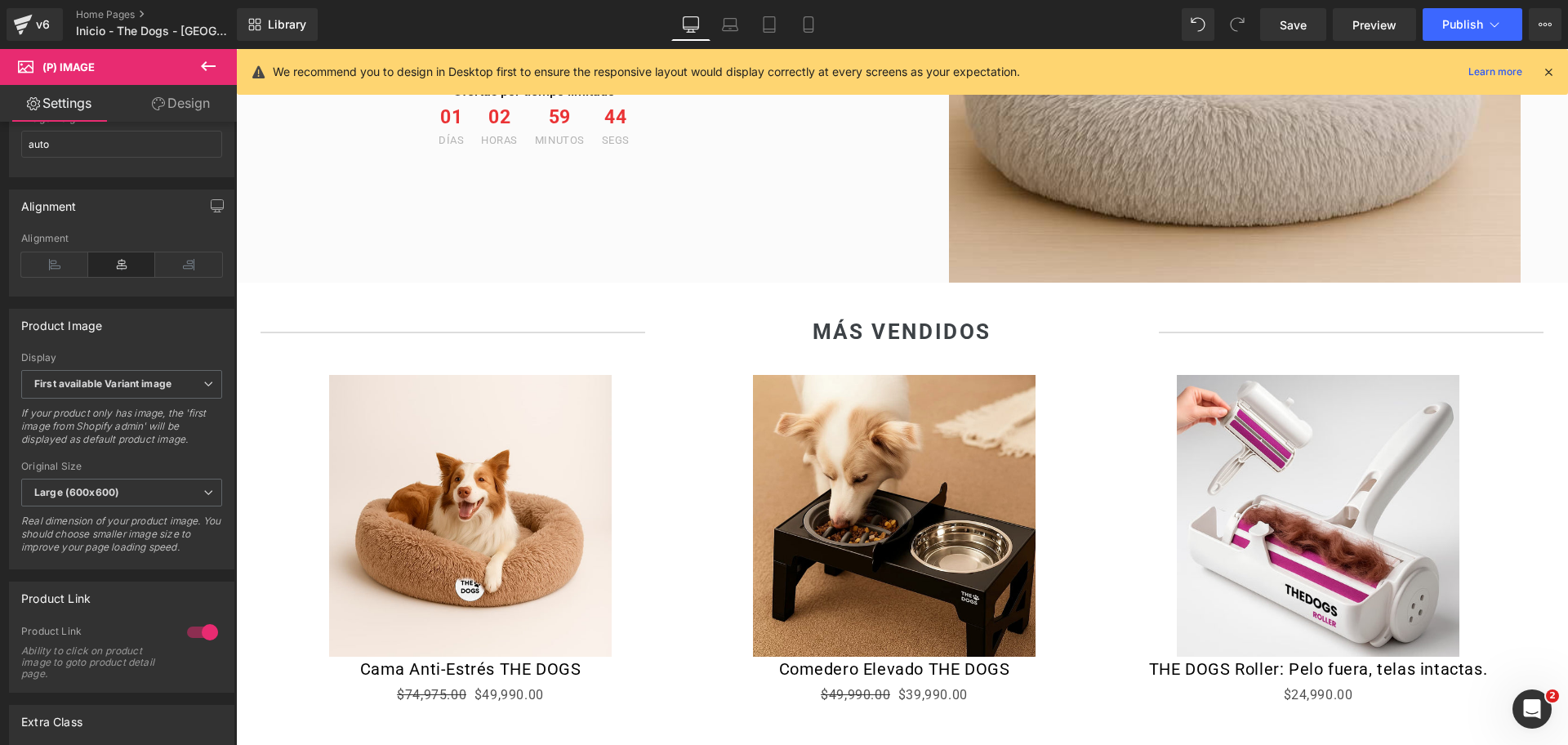
scroll to position [715, 0]
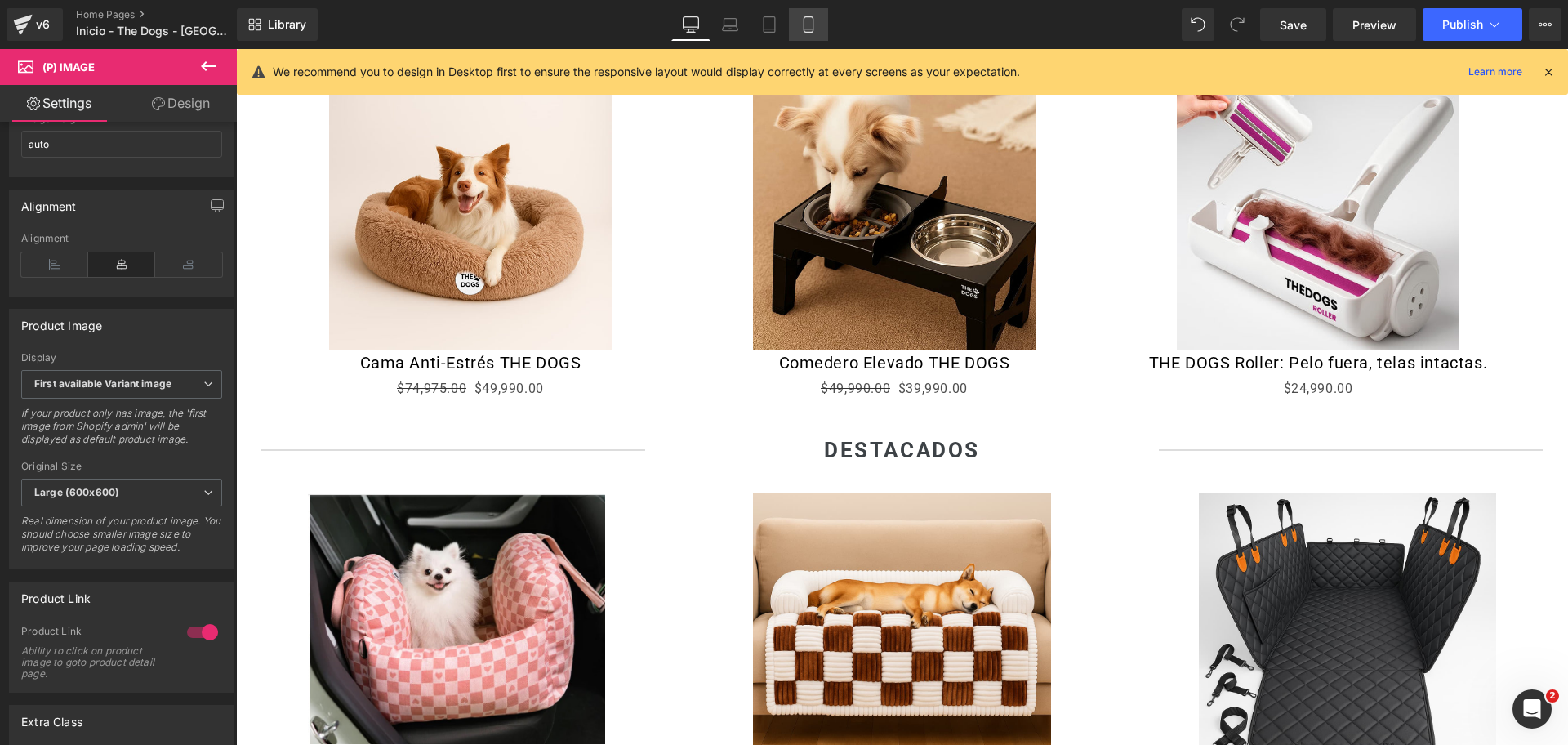
click at [819, 24] on link "Mobile" at bounding box center [808, 25] width 39 height 32
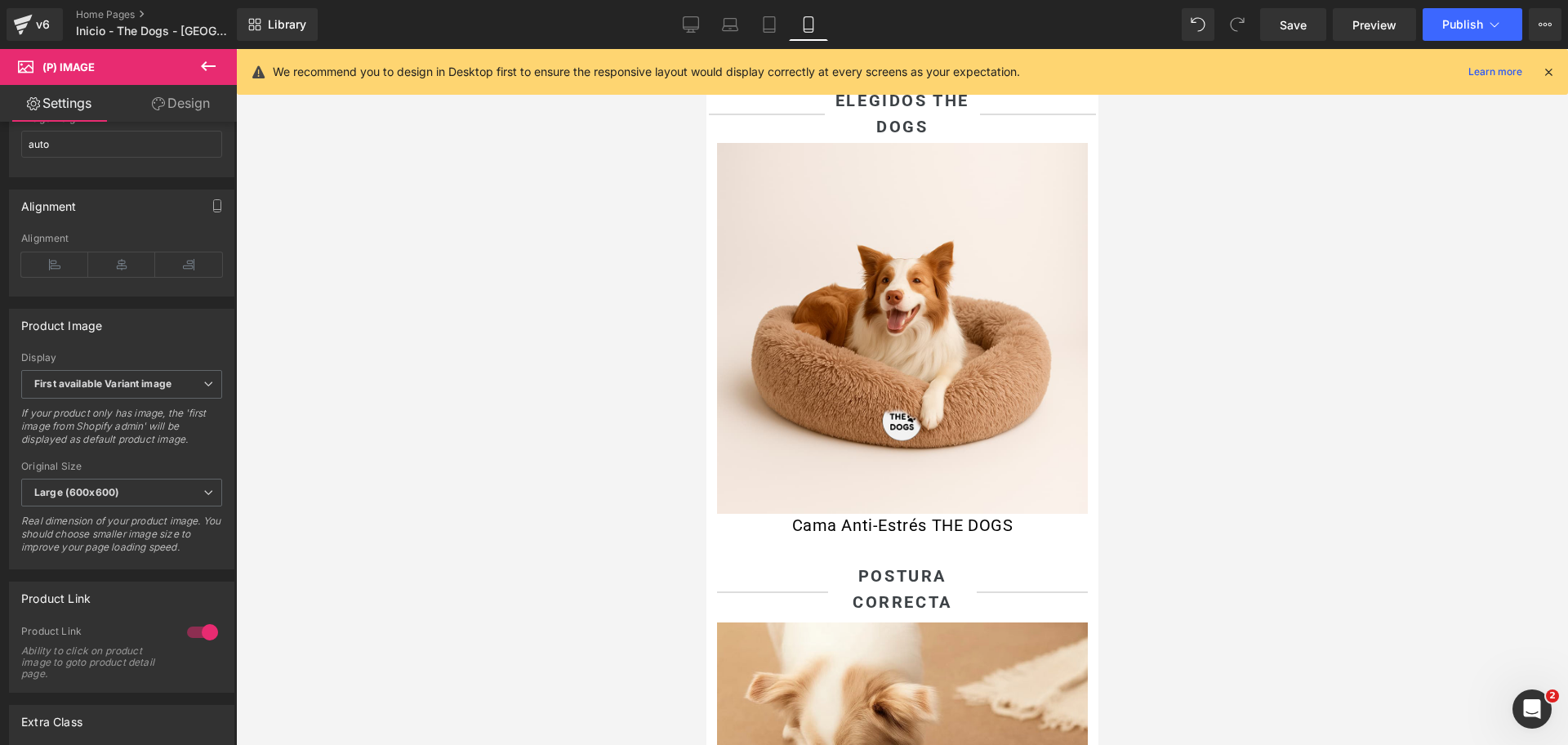
scroll to position [1197, 0]
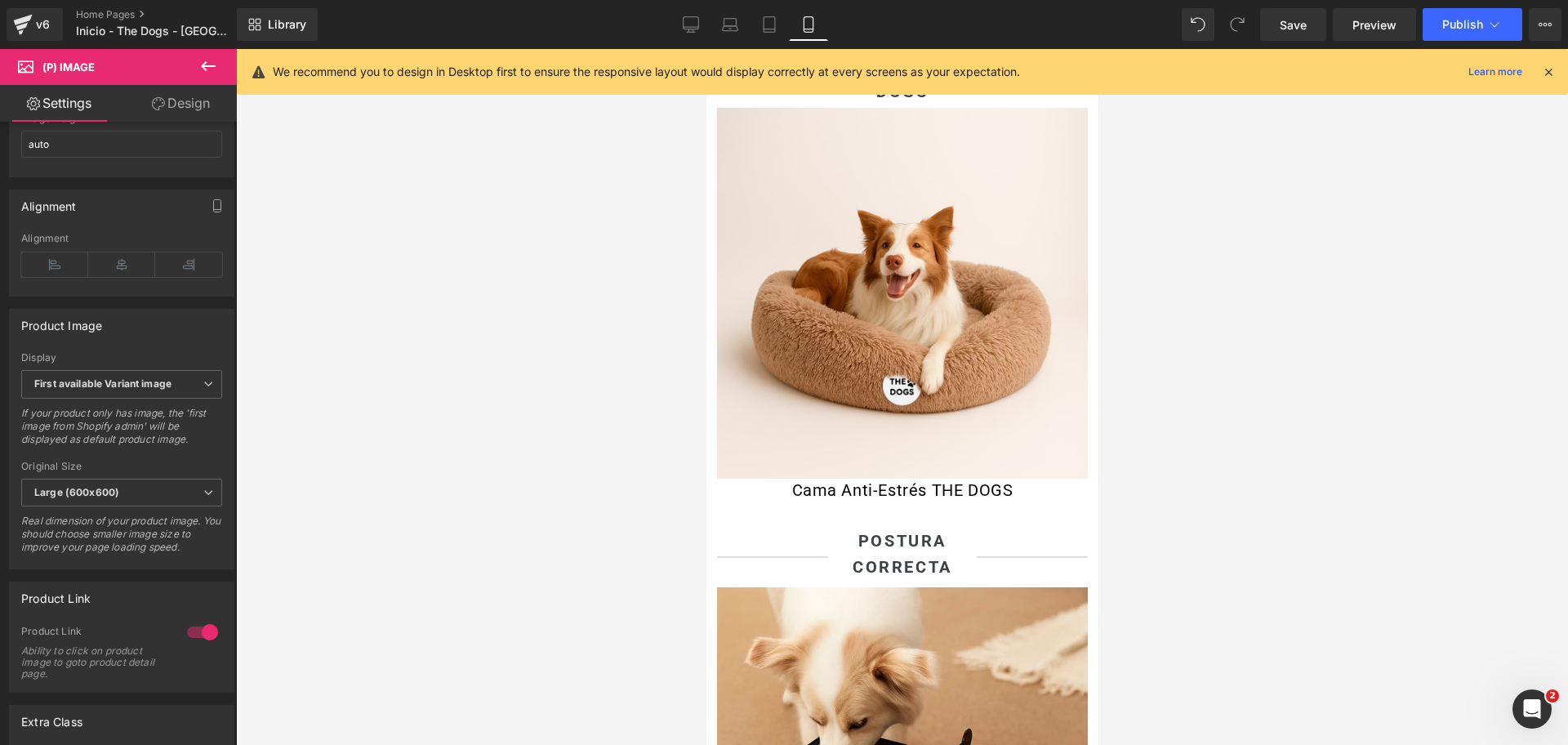
click at [920, 282] on img at bounding box center [902, 293] width 371 height 371
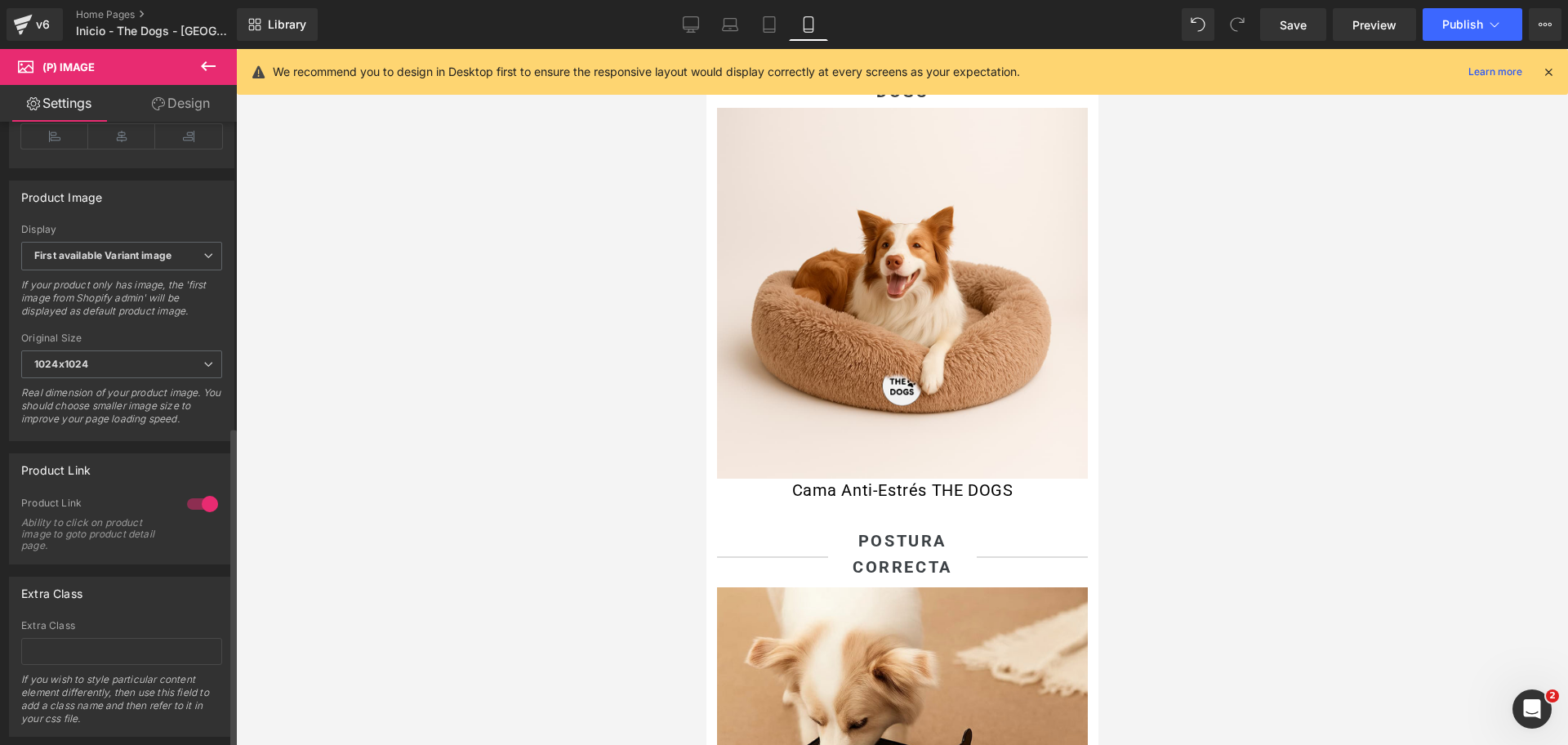
scroll to position [589, 0]
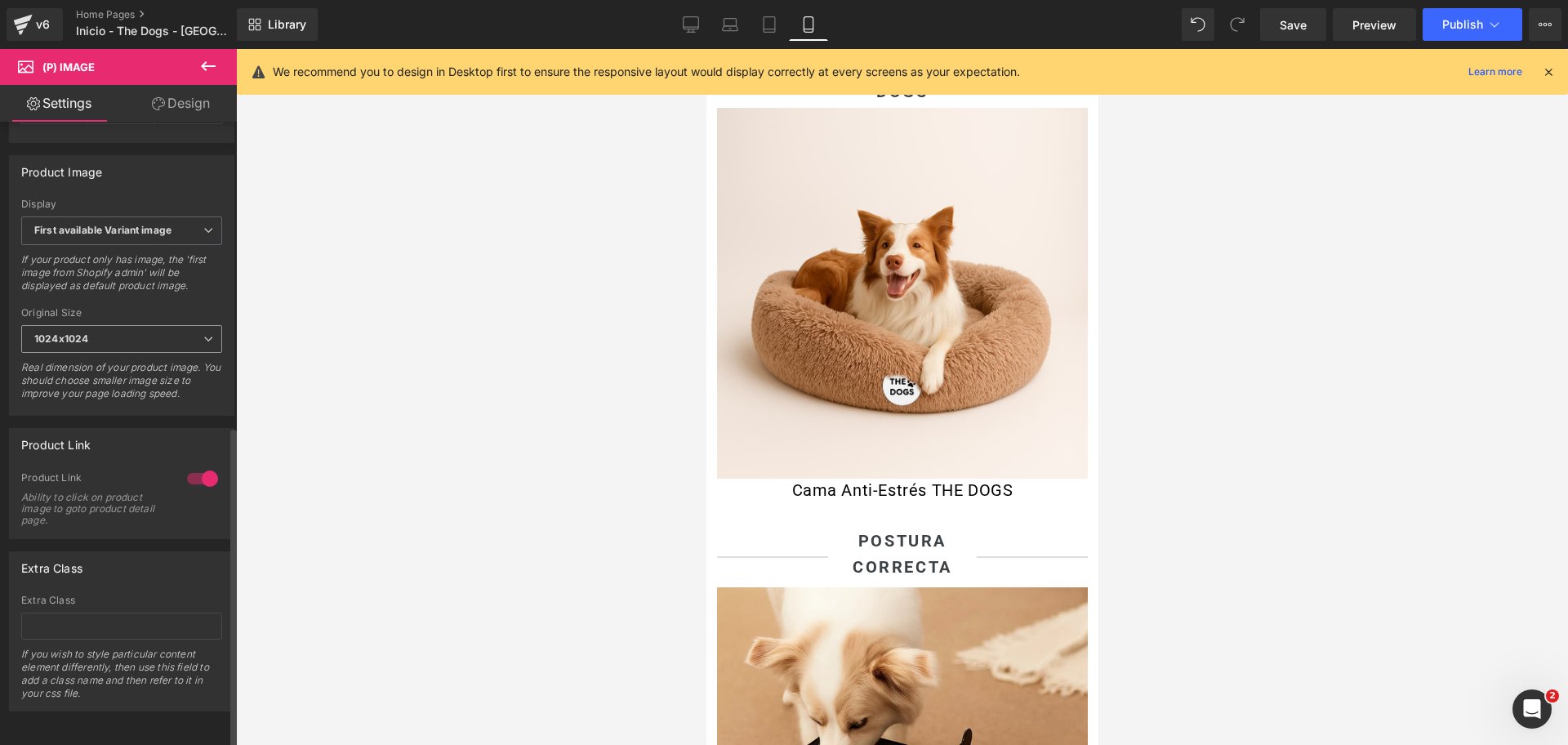
click at [158, 325] on span "1024x1024" at bounding box center [121, 340] width 201 height 29
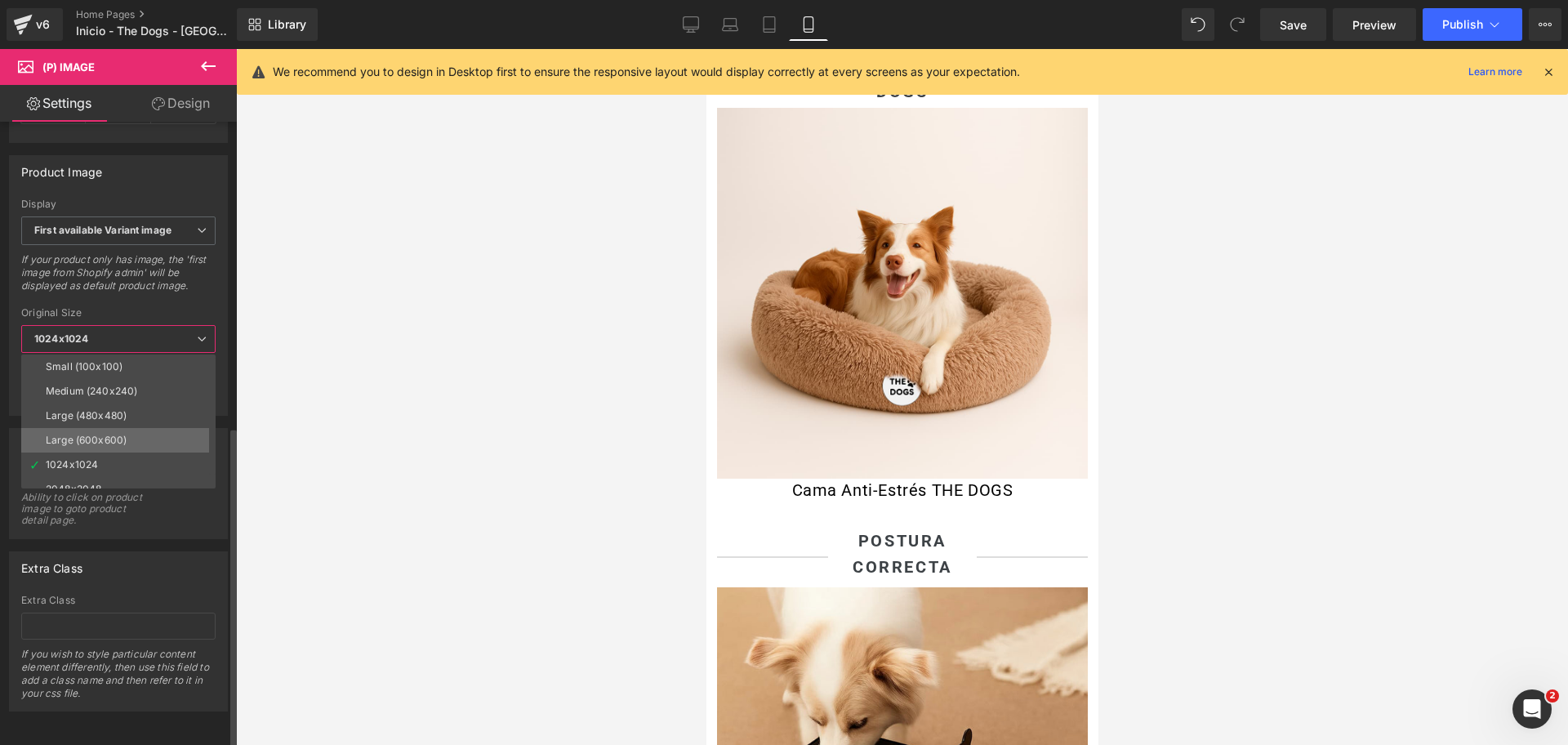
click at [155, 428] on li "Large (600x600)" at bounding box center [122, 441] width 202 height 25
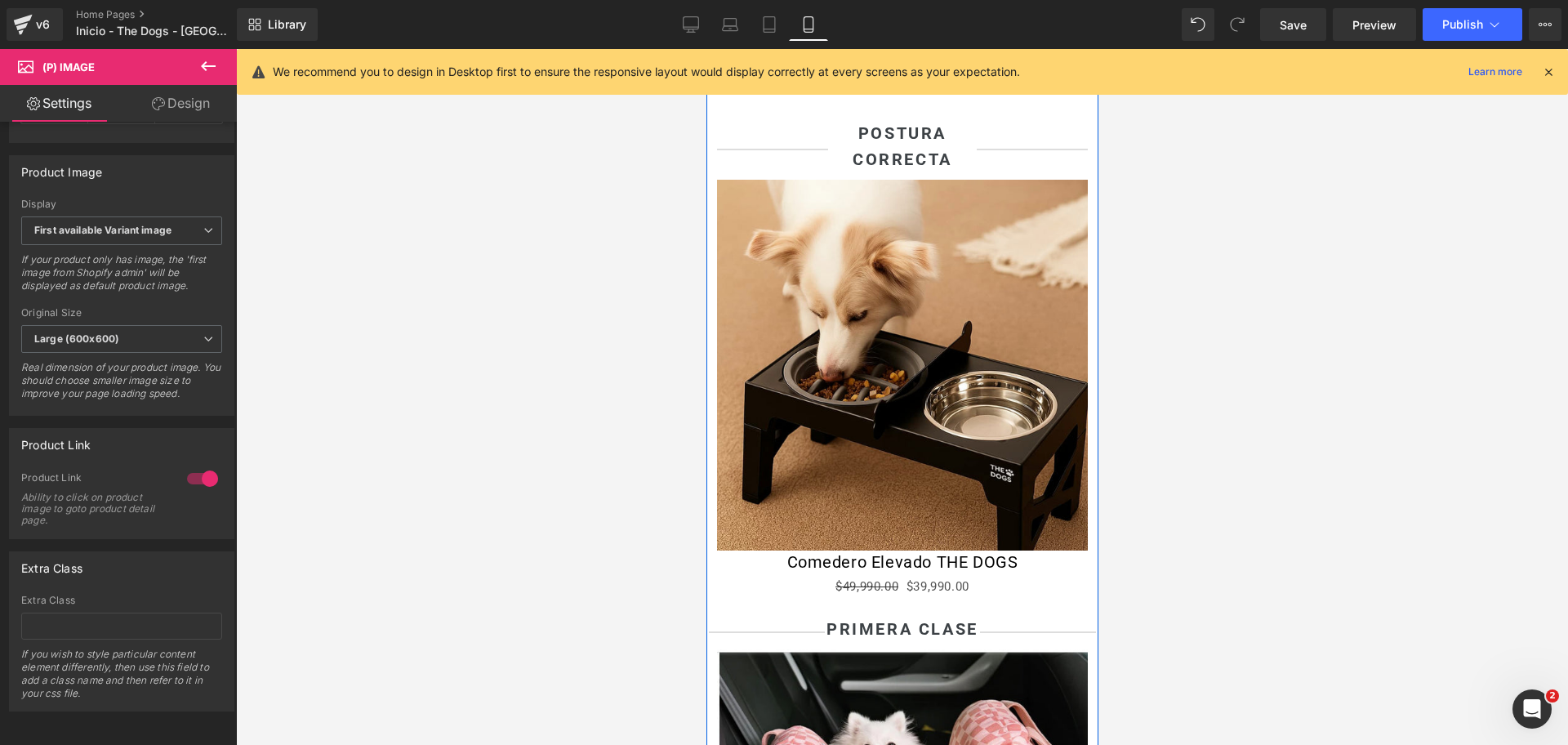
scroll to position [1606, 0]
click at [894, 367] on div "Sale Off (P) Image" at bounding box center [902, 364] width 371 height 371
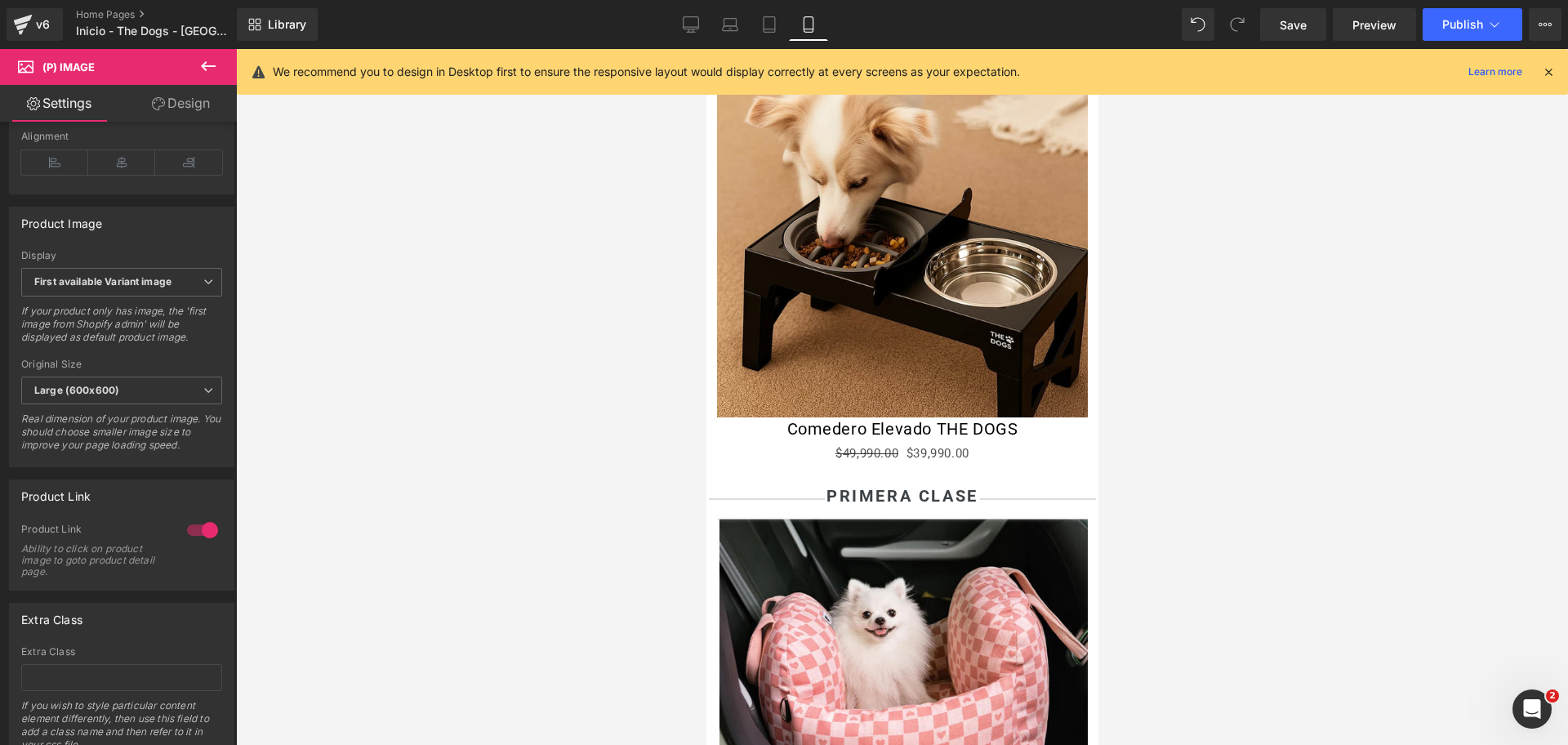
scroll to position [1912, 0]
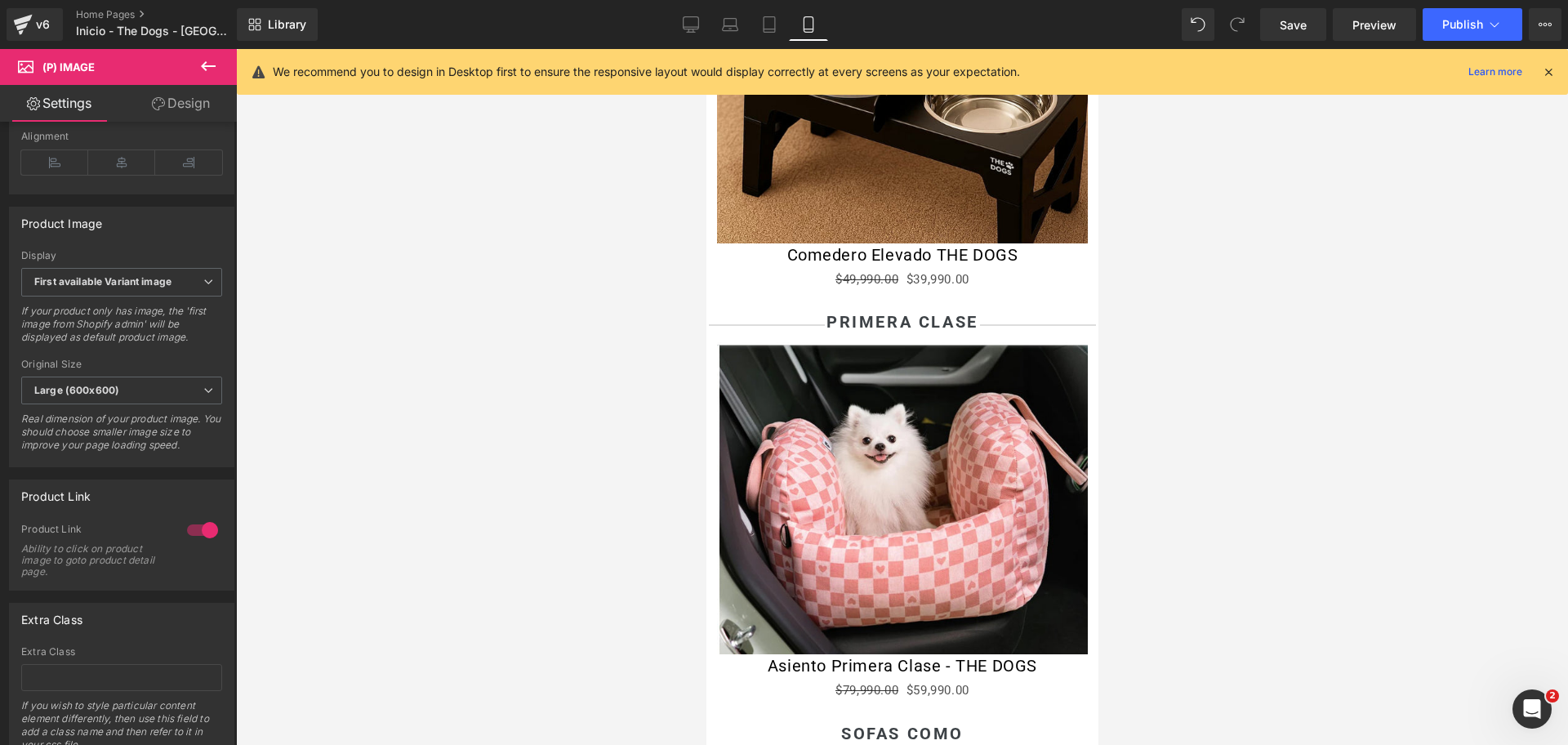
click at [848, 430] on img at bounding box center [902, 499] width 371 height 313
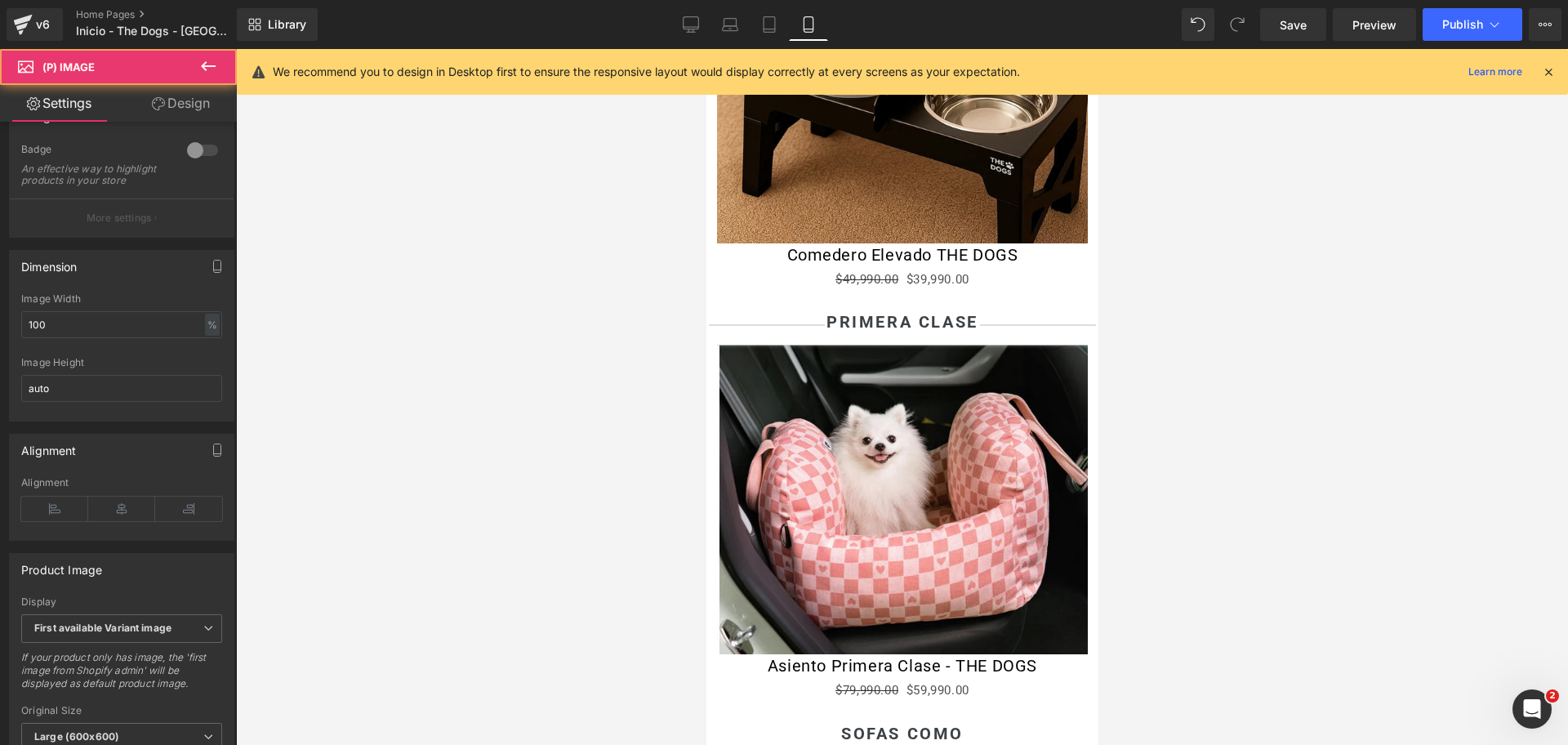
scroll to position [408, 0]
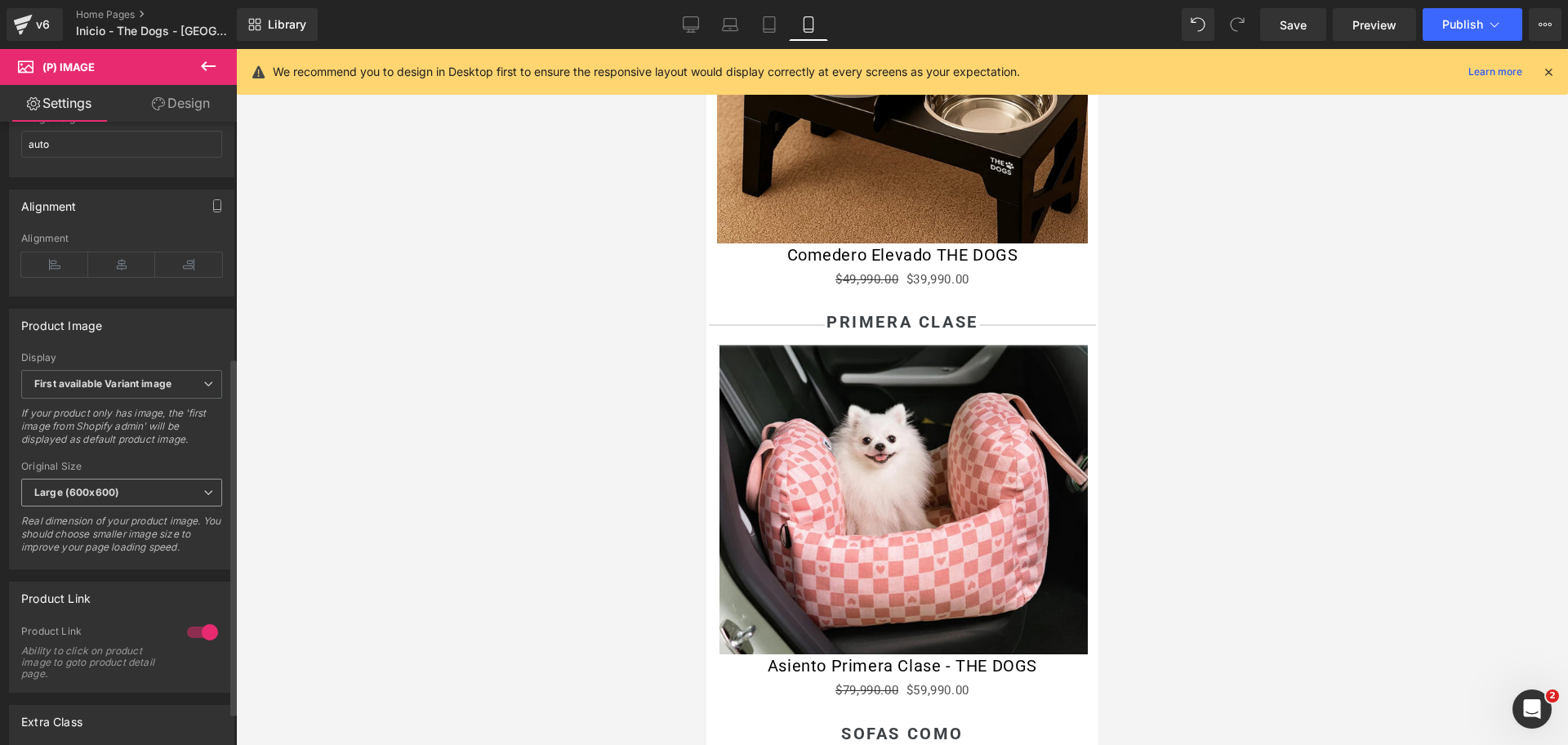
click at [122, 497] on span "Large (600x600)" at bounding box center [121, 493] width 201 height 29
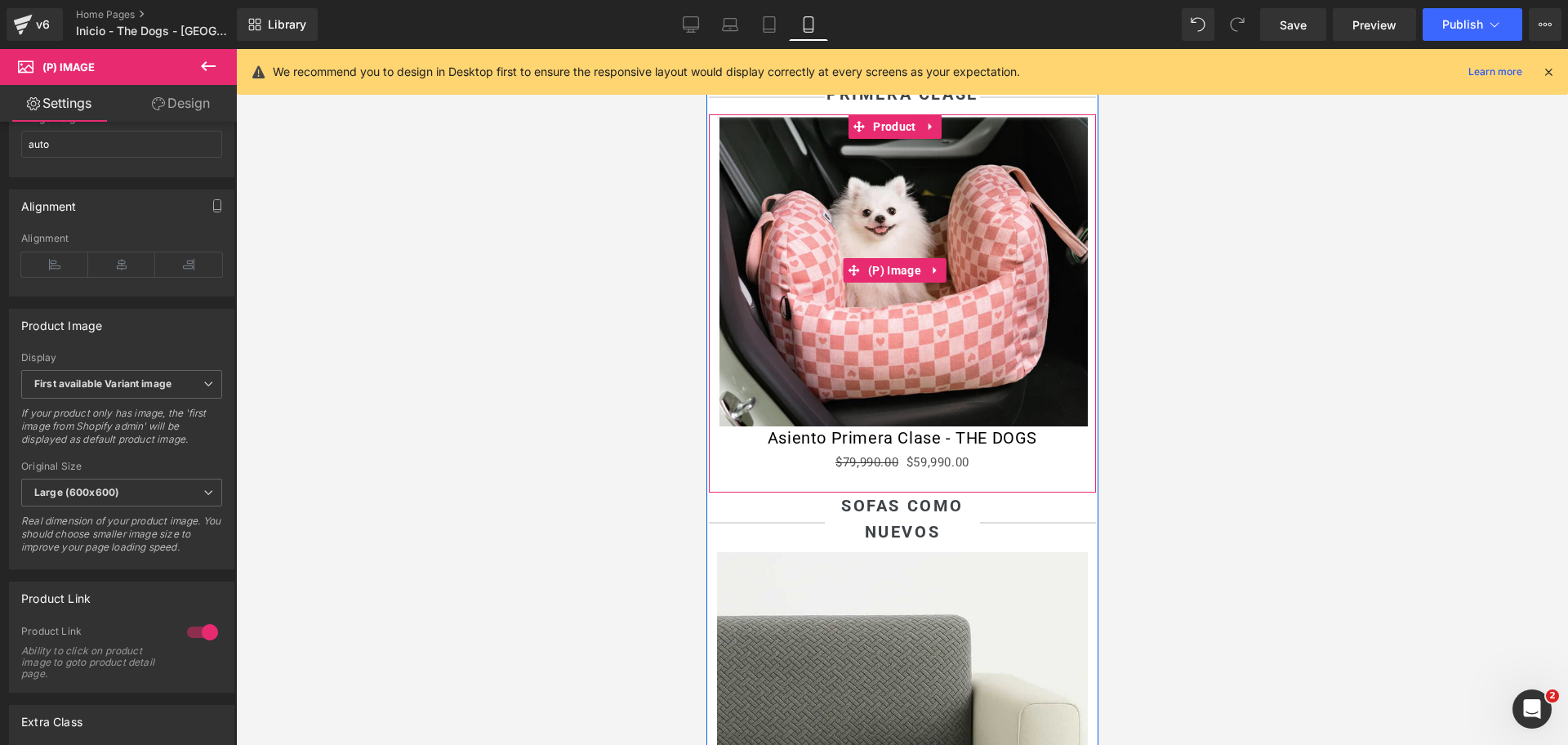
scroll to position [2422, 0]
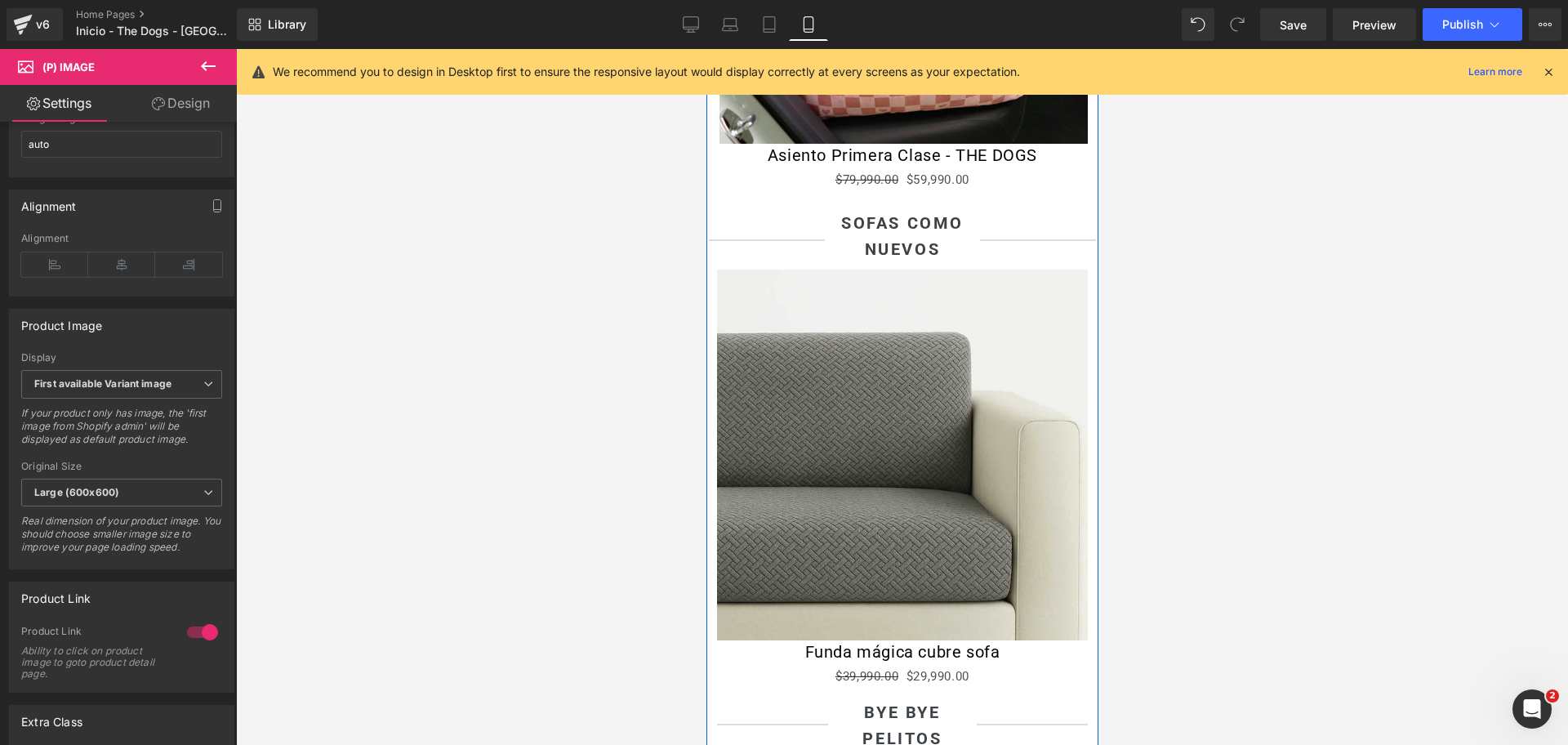
click at [970, 431] on img at bounding box center [902, 455] width 371 height 371
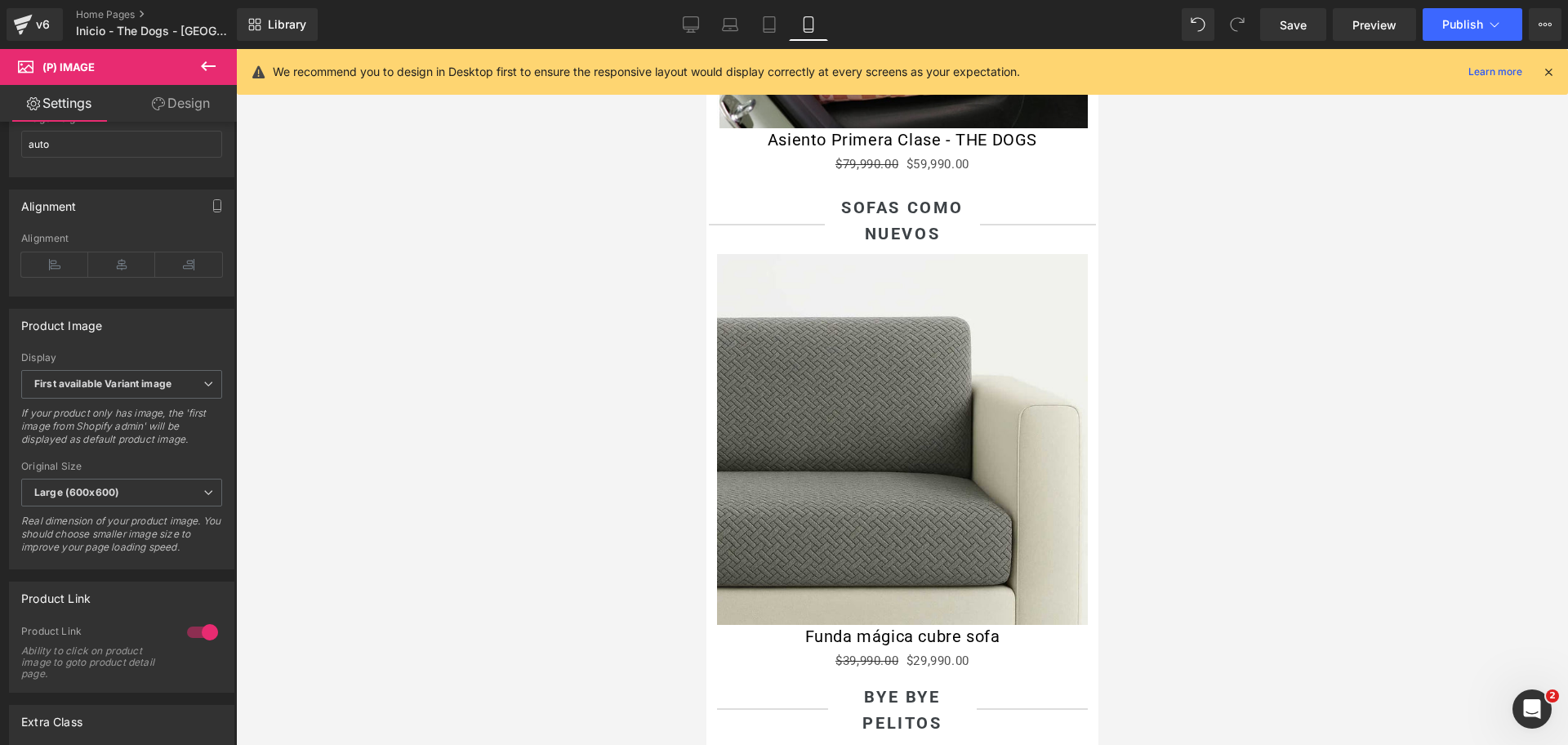
scroll to position [2933, 0]
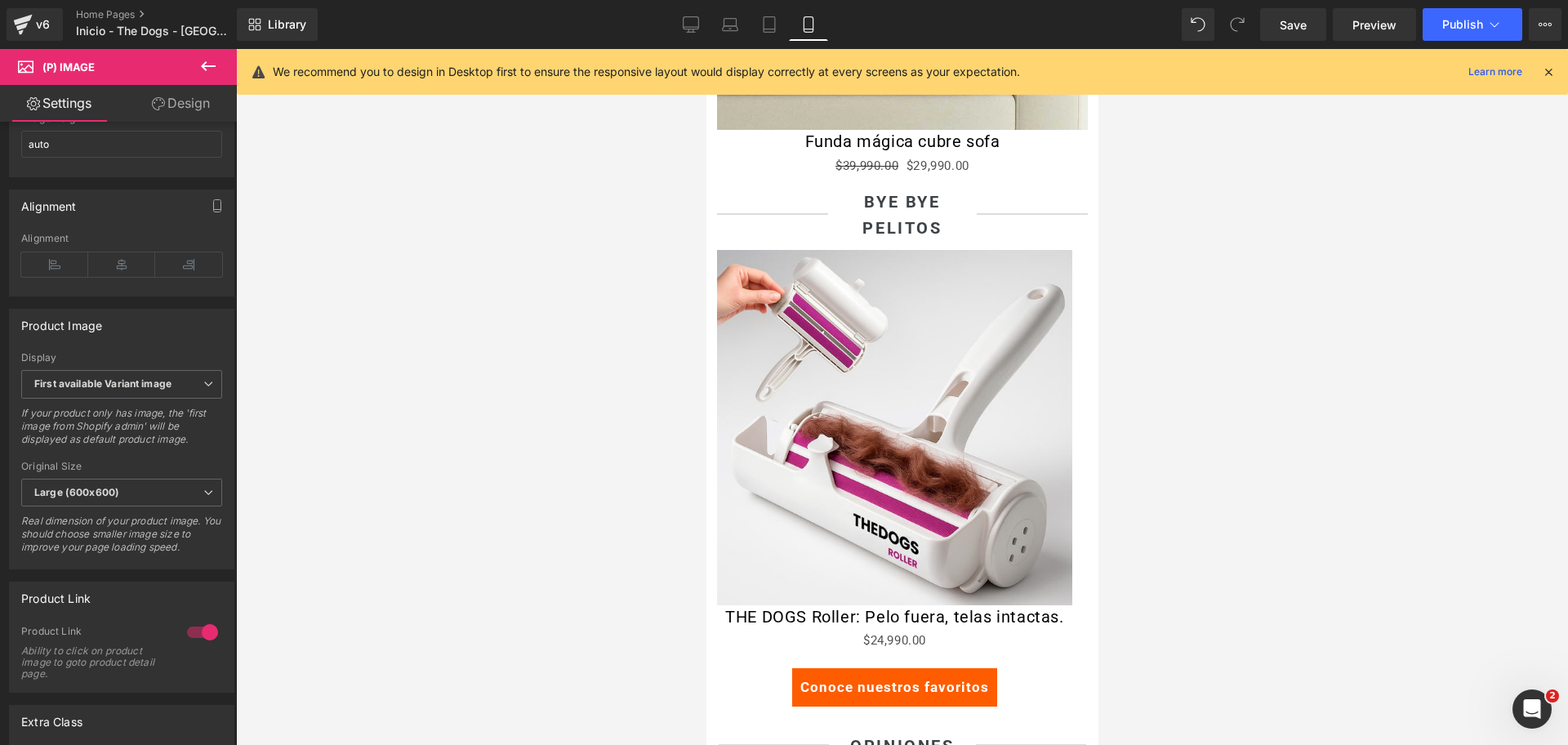
click at [906, 429] on img at bounding box center [893, 427] width 355 height 355
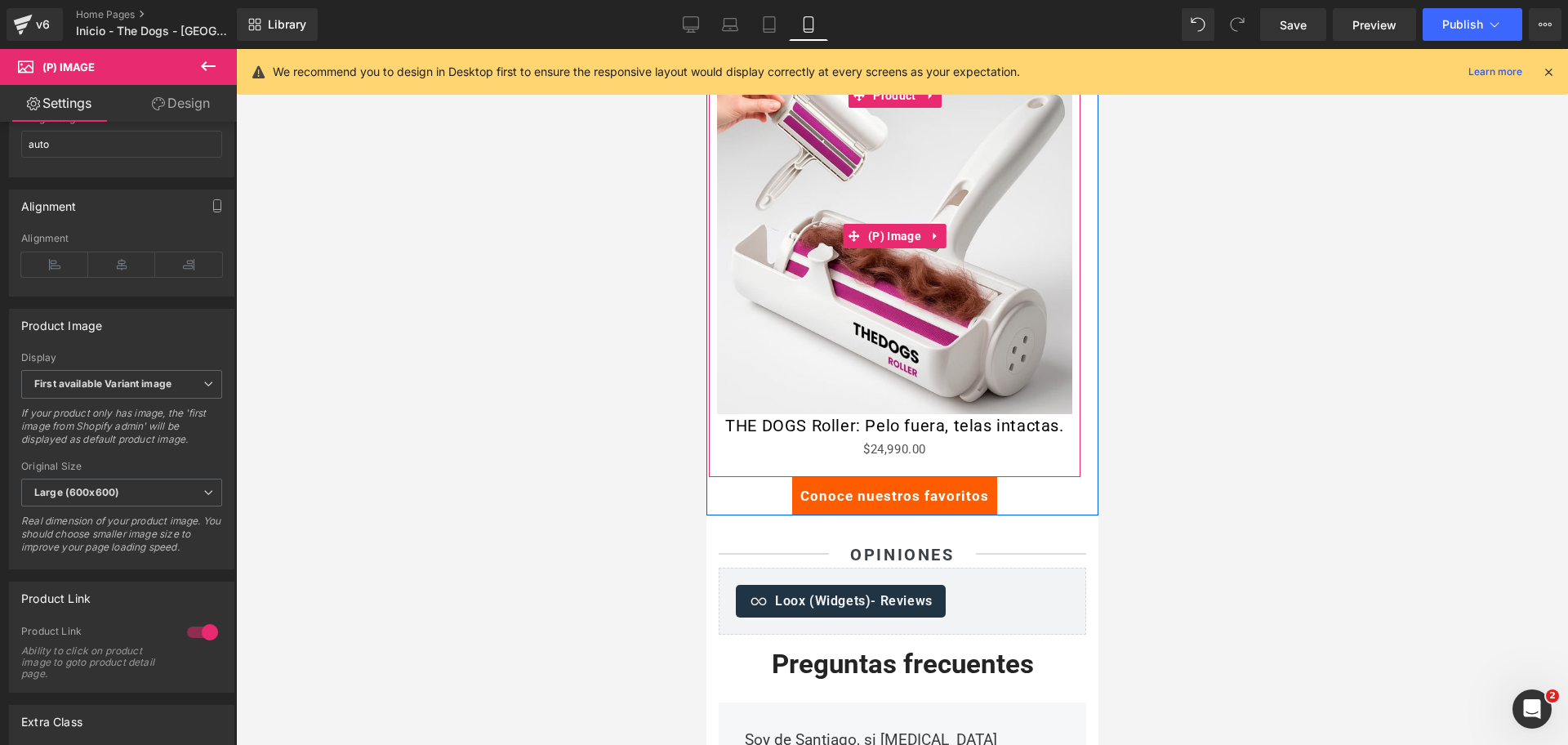
scroll to position [3137, 0]
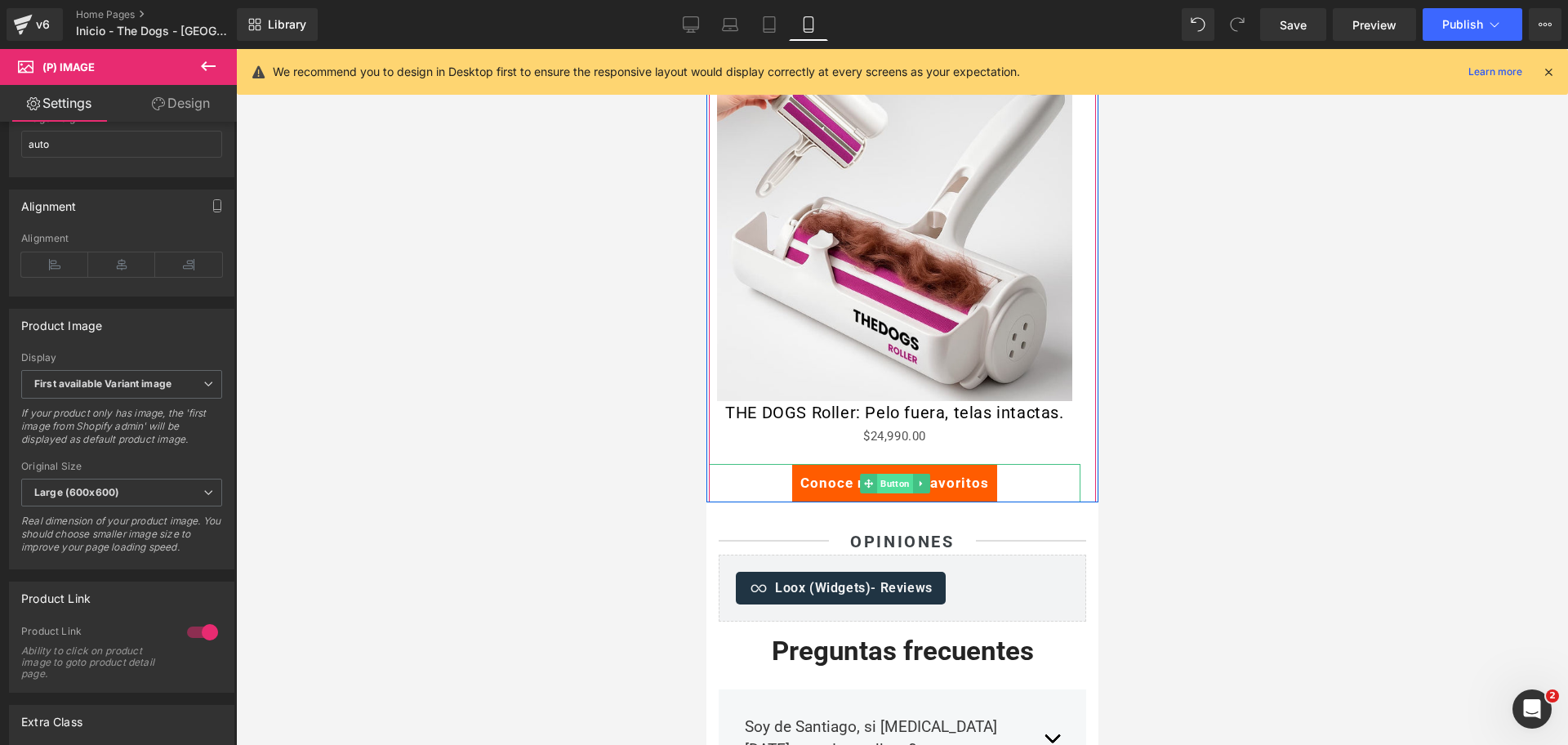
click at [902, 480] on span "Button" at bounding box center [894, 483] width 36 height 20
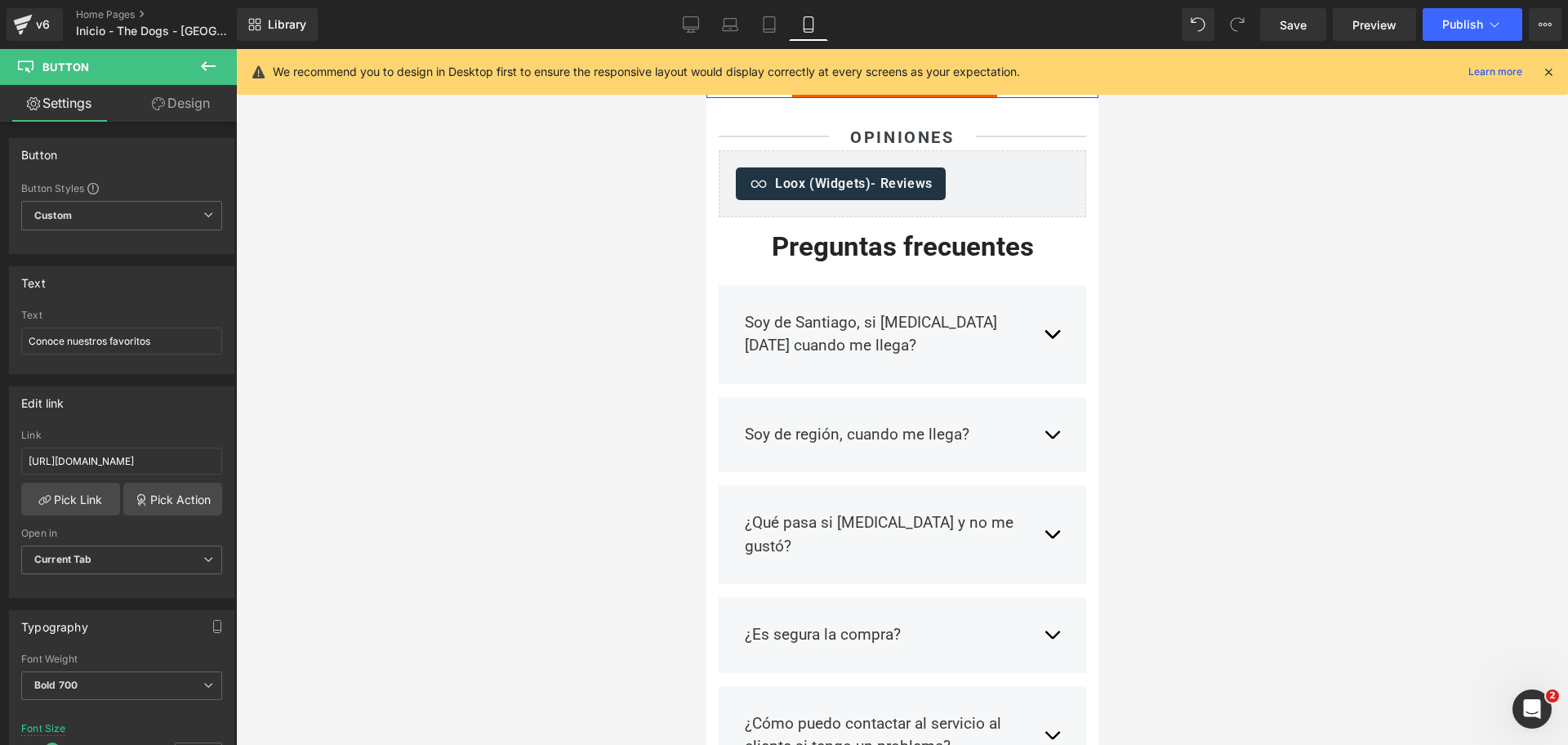
scroll to position [3545, 0]
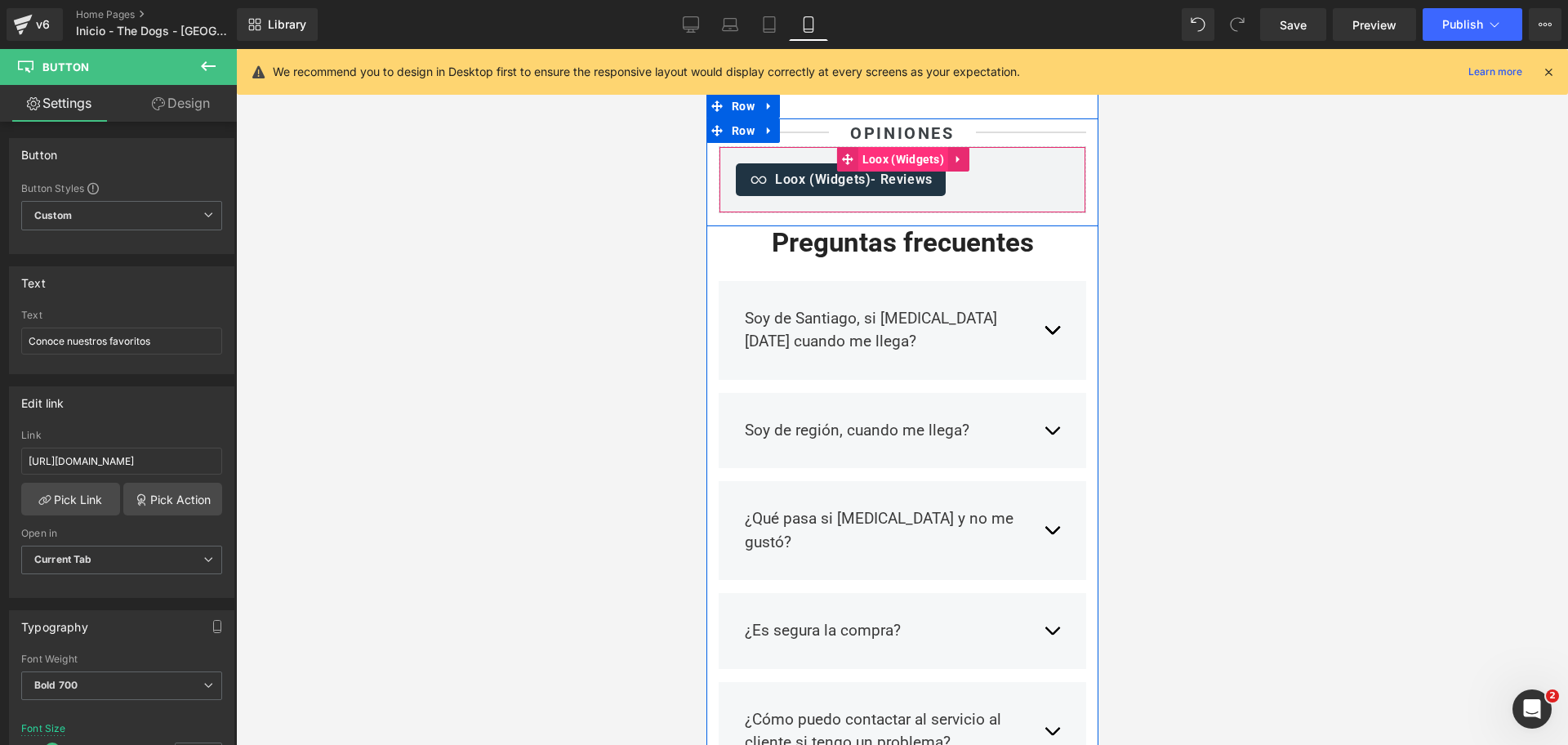
click at [882, 153] on span "Loox (Widgets)" at bounding box center [902, 160] width 89 height 25
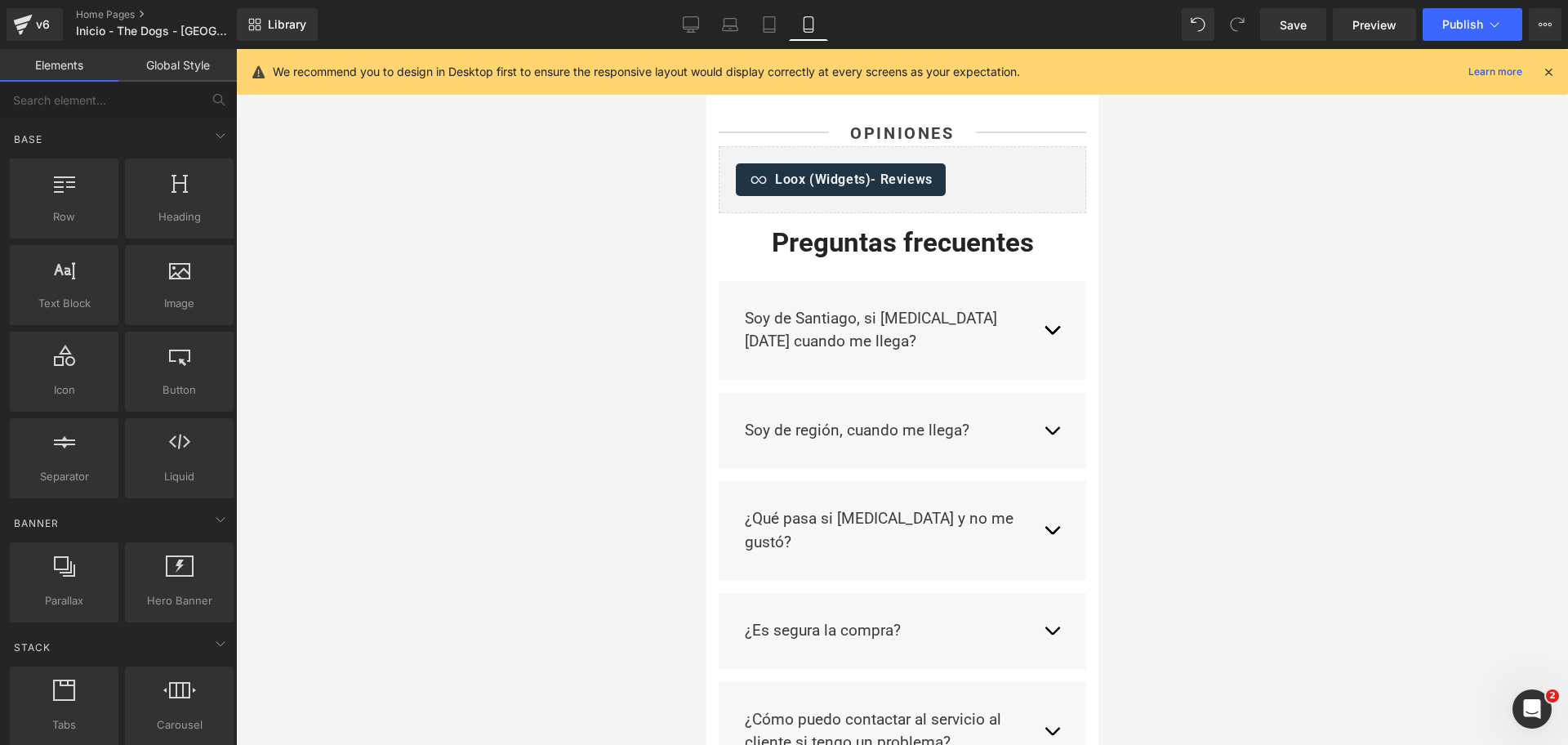
click at [1280, 276] on div at bounding box center [902, 397] width 1332 height 696
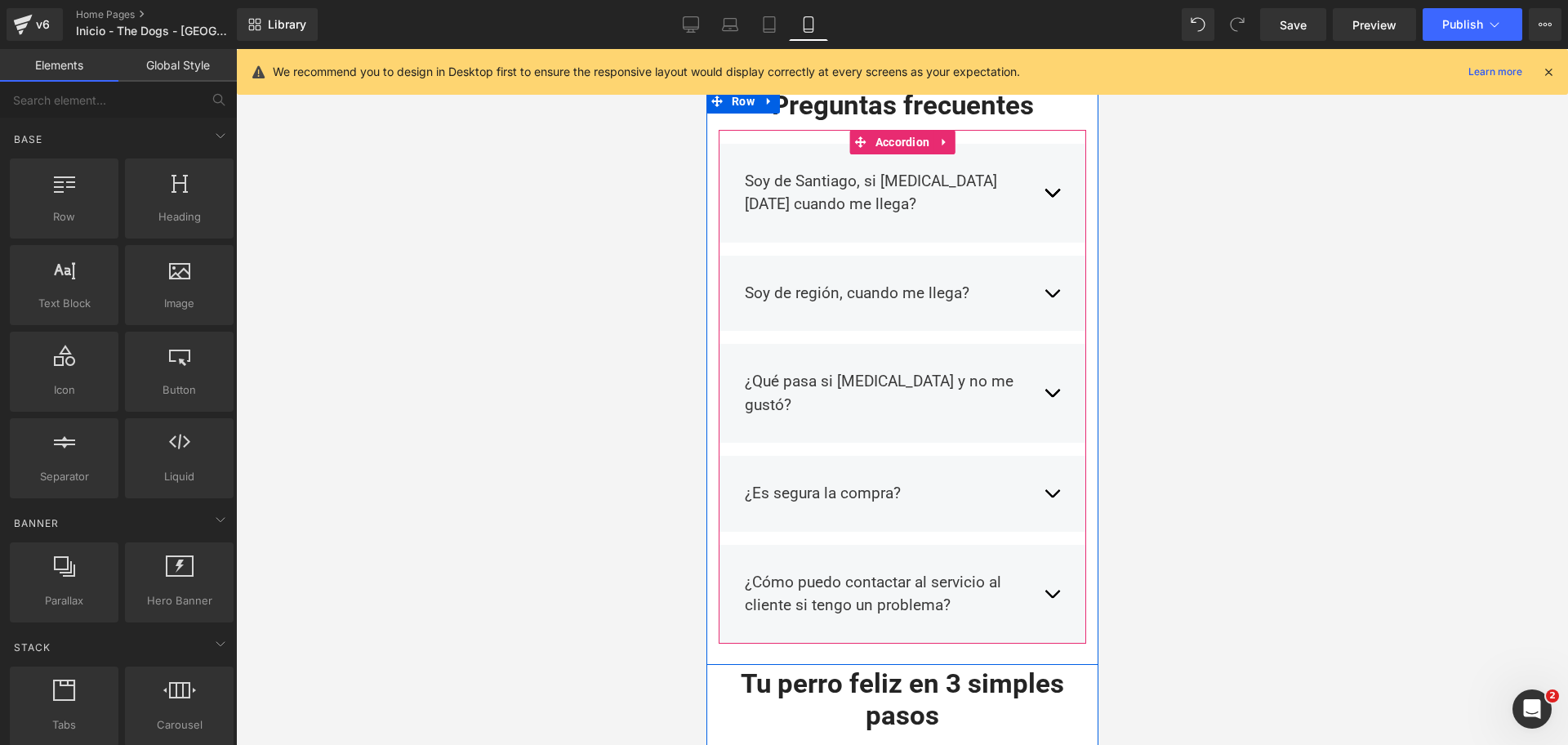
scroll to position [3648, 0]
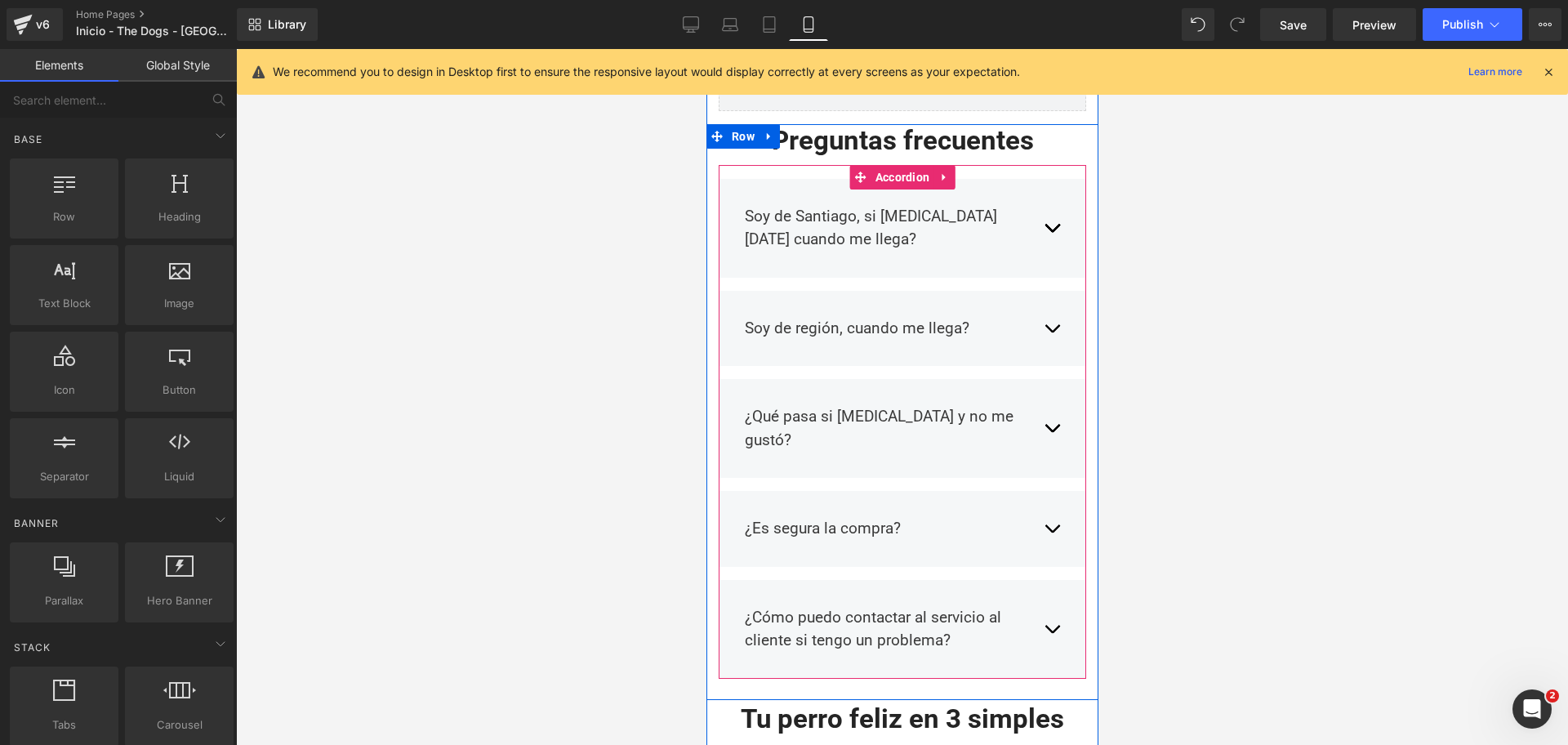
click at [1043, 395] on button "button" at bounding box center [1050, 428] width 16 height 71
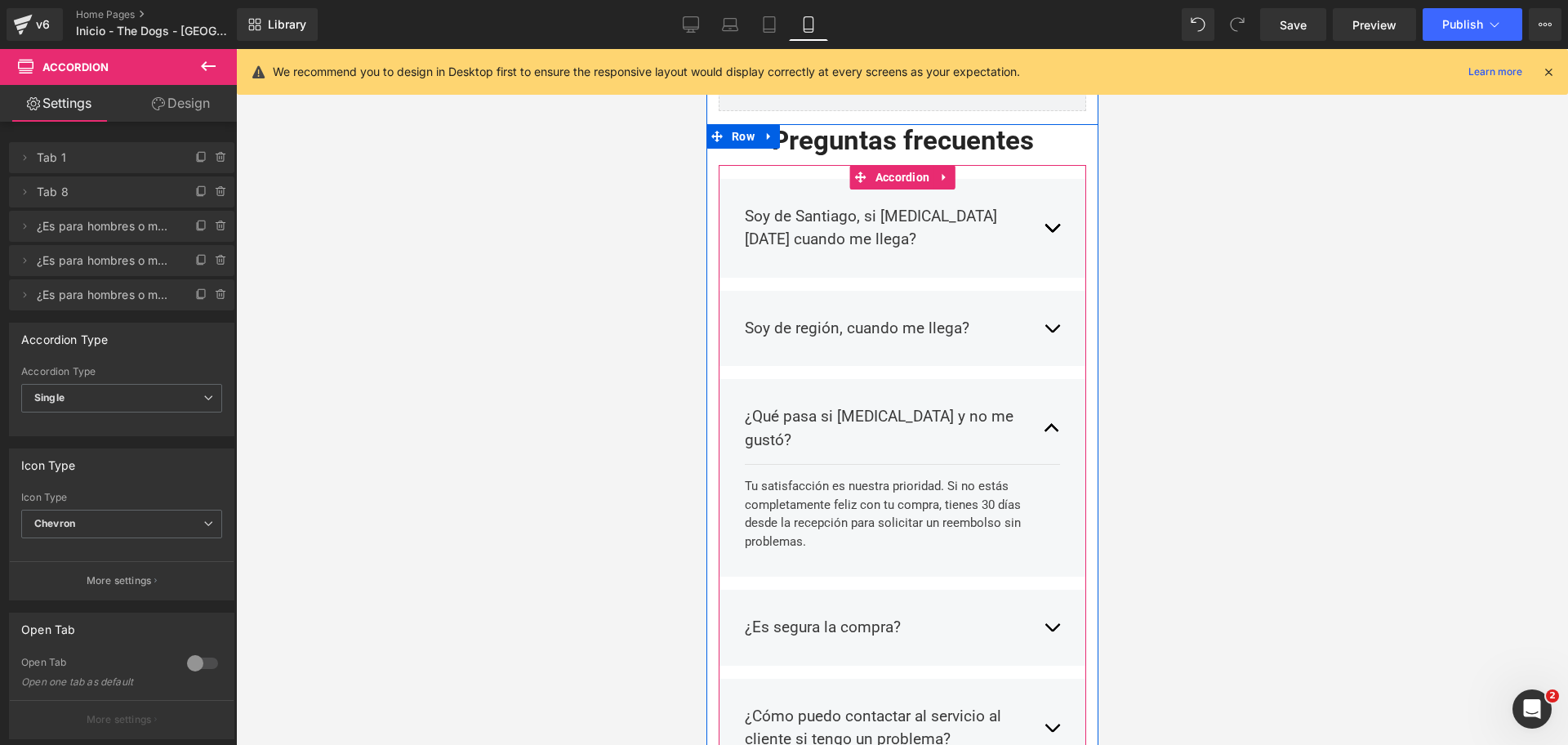
click at [1051, 432] on span "button" at bounding box center [1051, 432] width 0 height 0
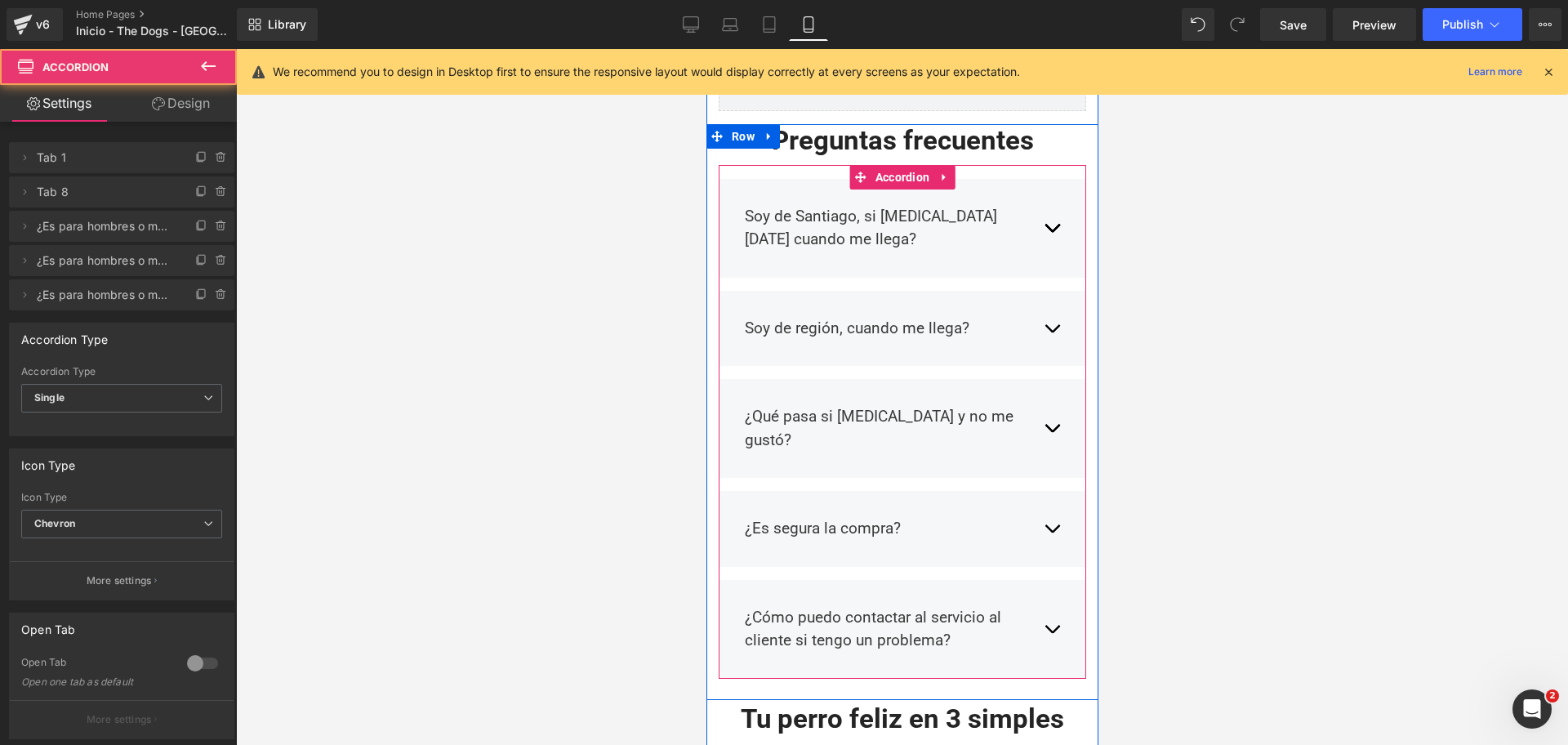
click at [1047, 504] on button "button" at bounding box center [1050, 528] width 16 height 49
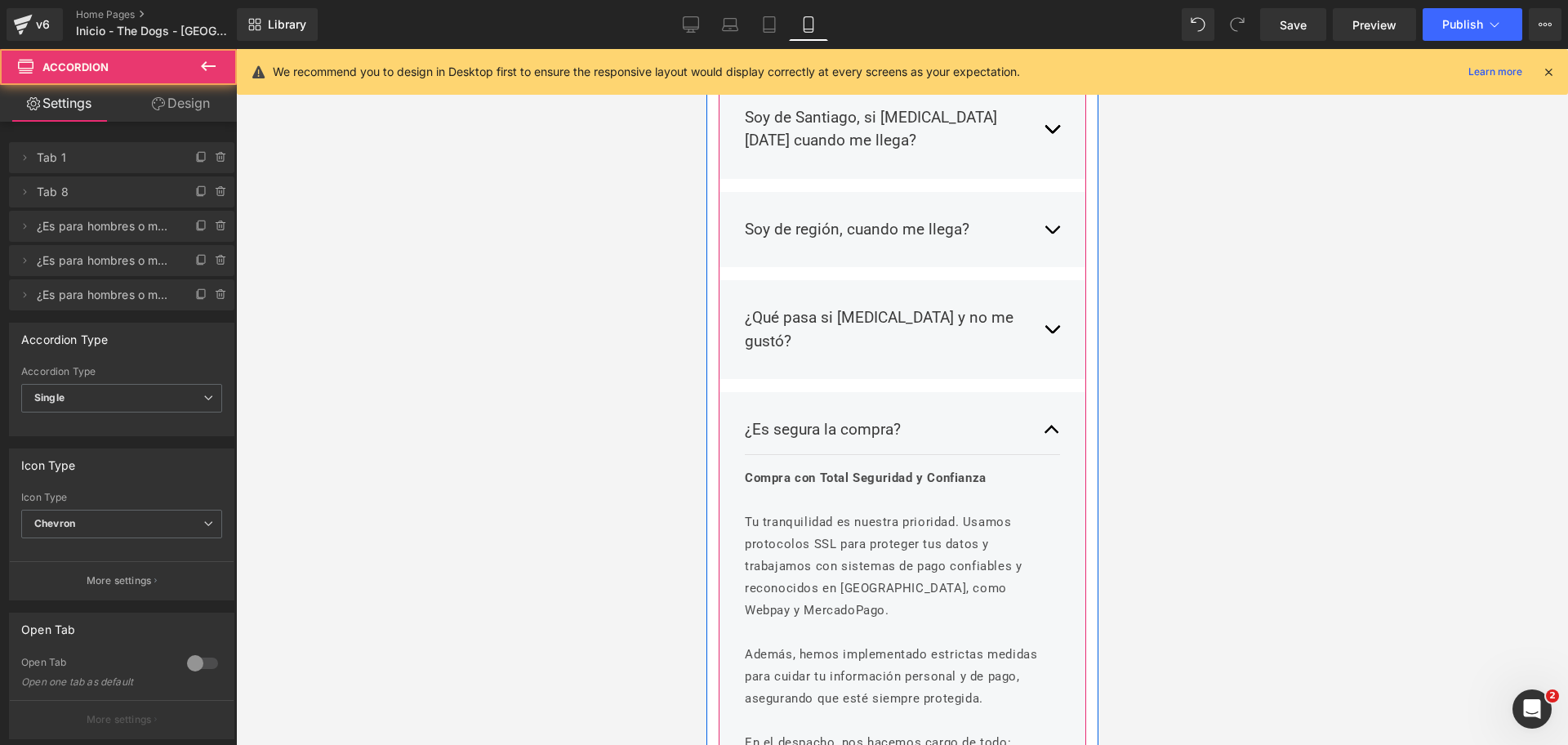
scroll to position [3852, 0]
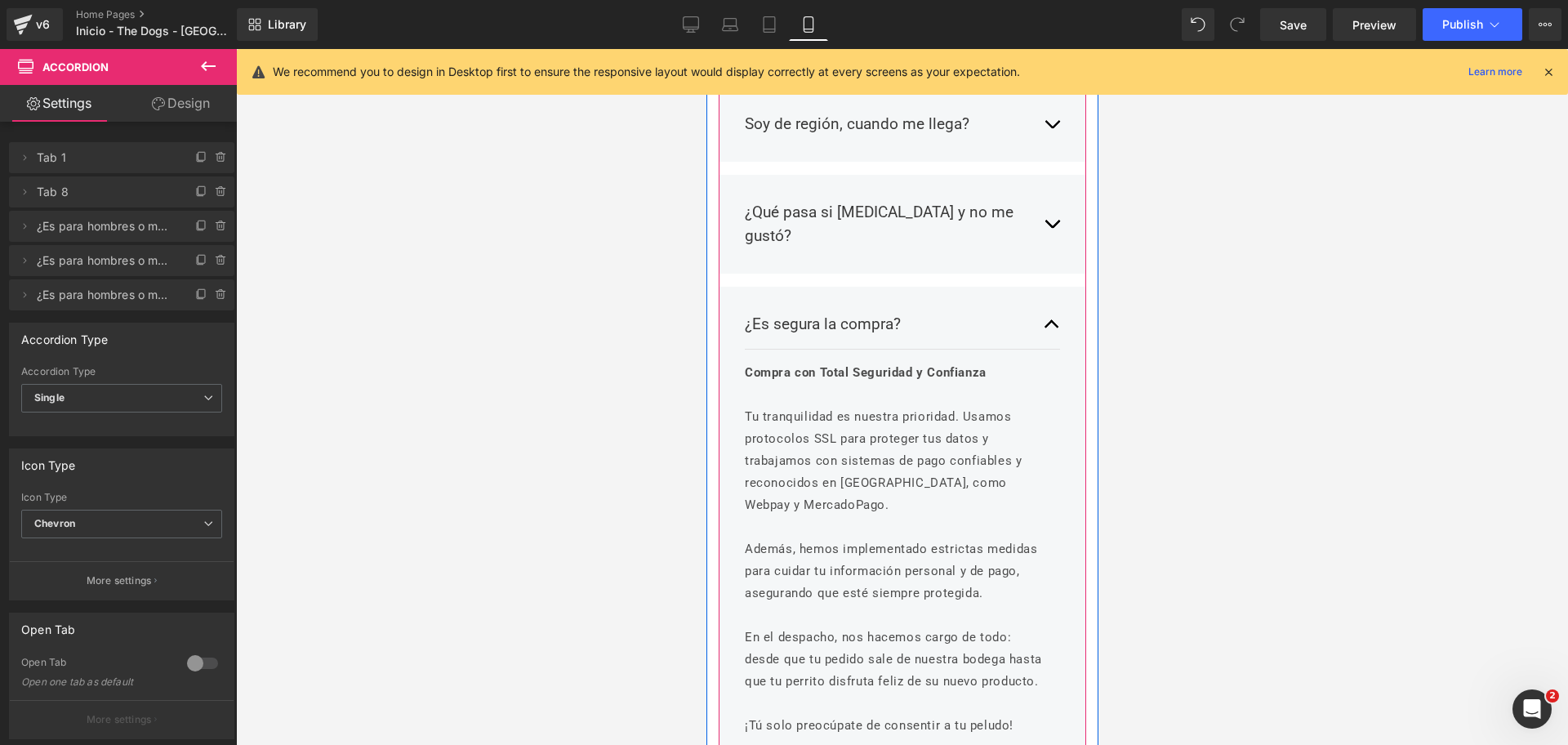
click at [1049, 301] on button "button" at bounding box center [1050, 324] width 16 height 49
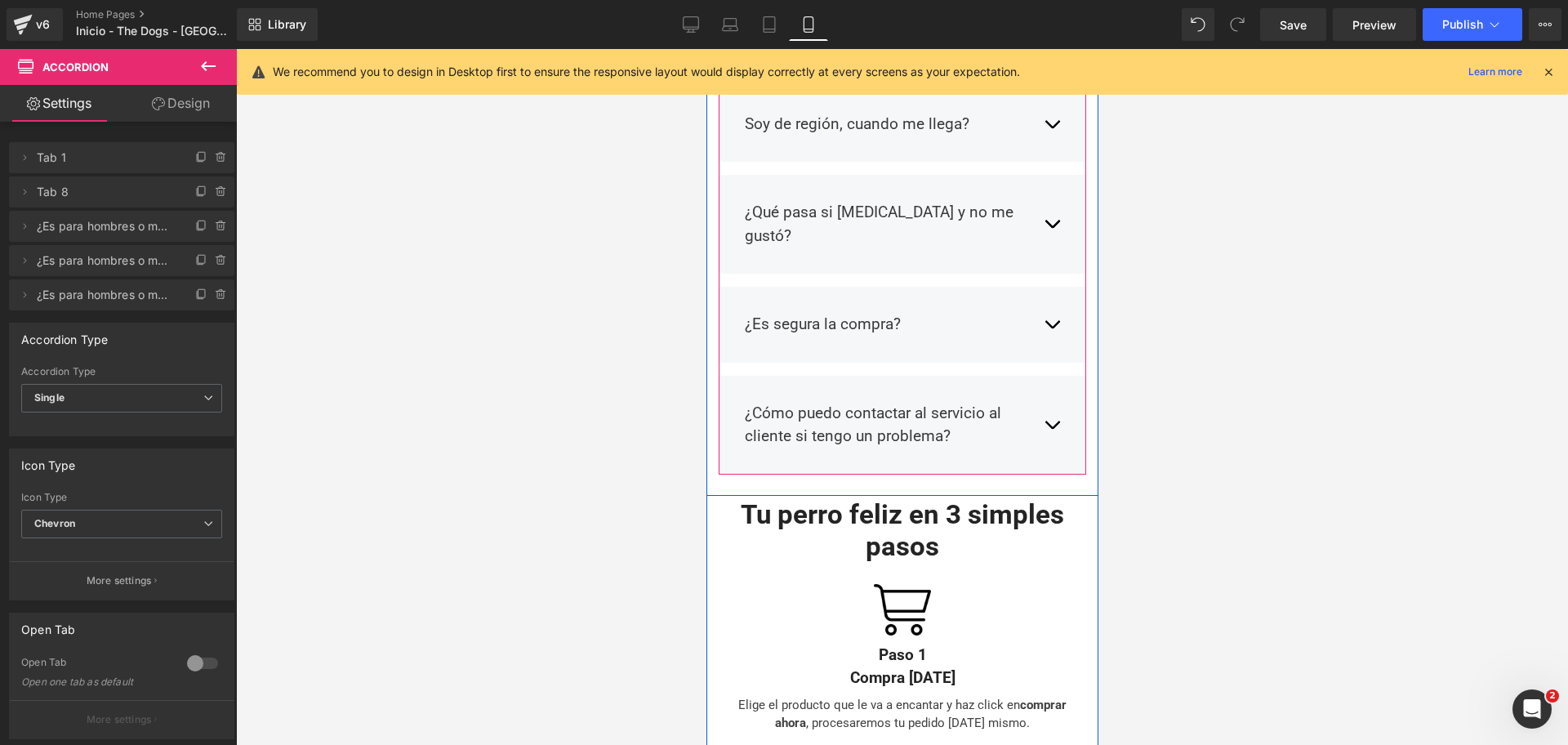
click at [1043, 389] on button "button" at bounding box center [1050, 424] width 16 height 71
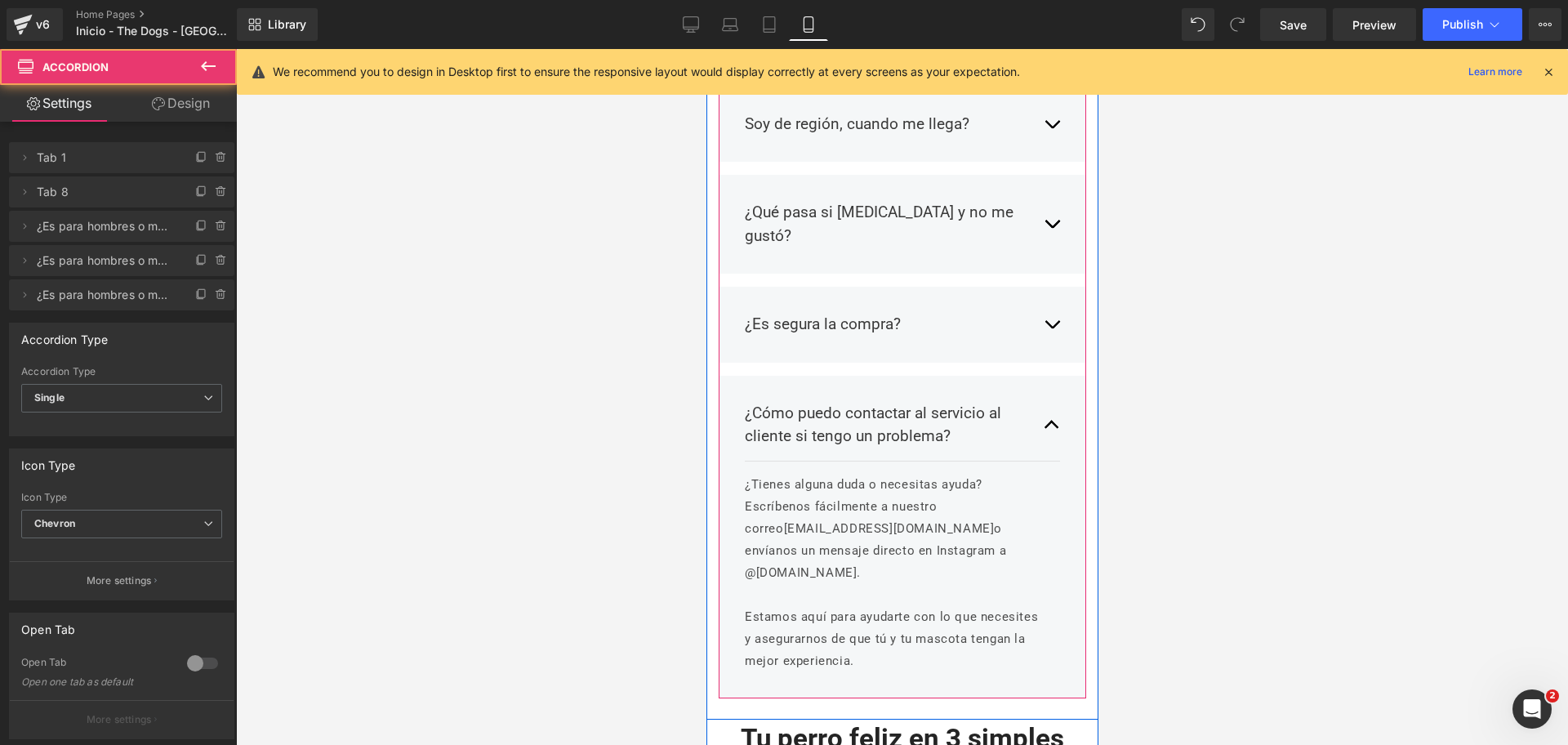
click at [1043, 389] on button "button" at bounding box center [1050, 424] width 16 height 71
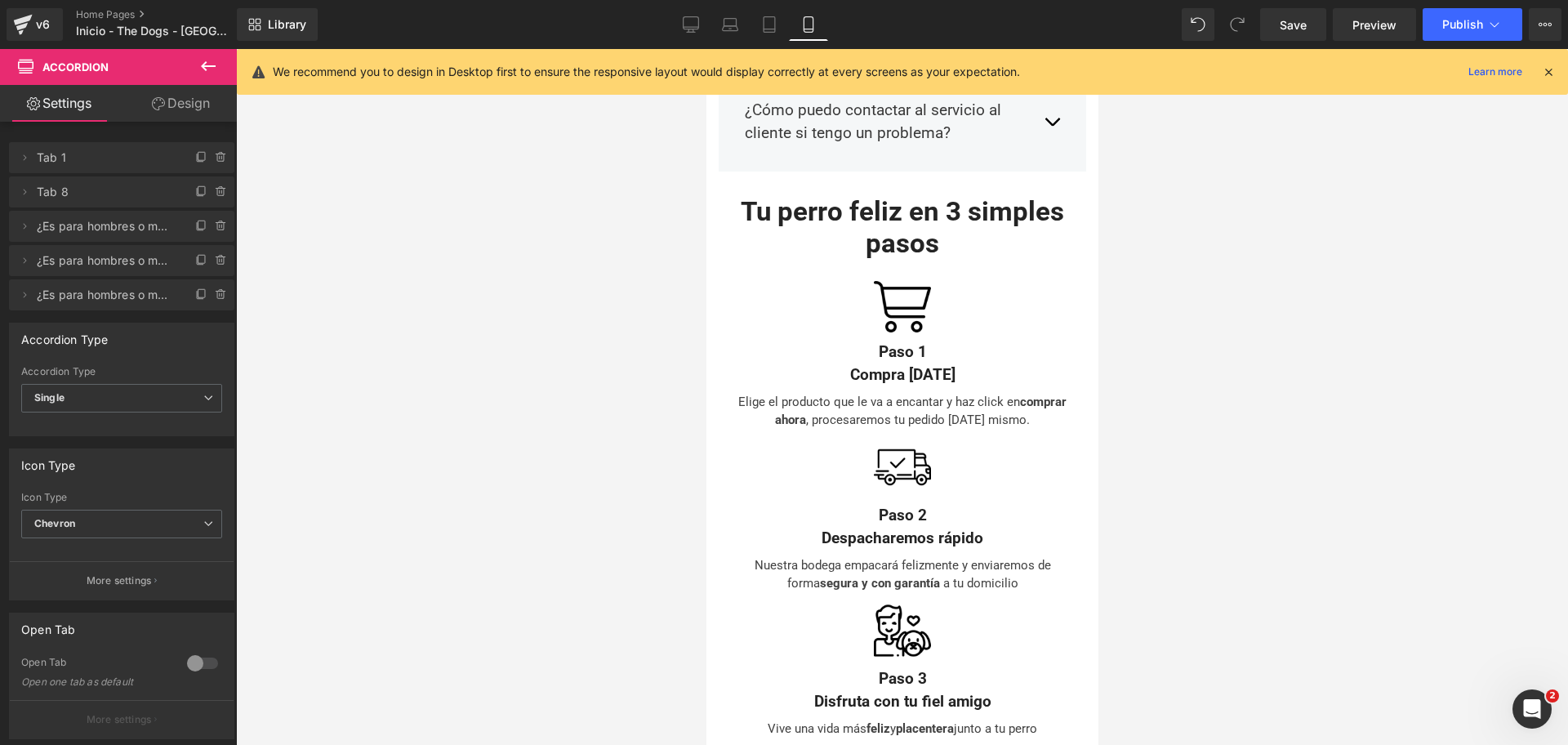
scroll to position [4205, 0]
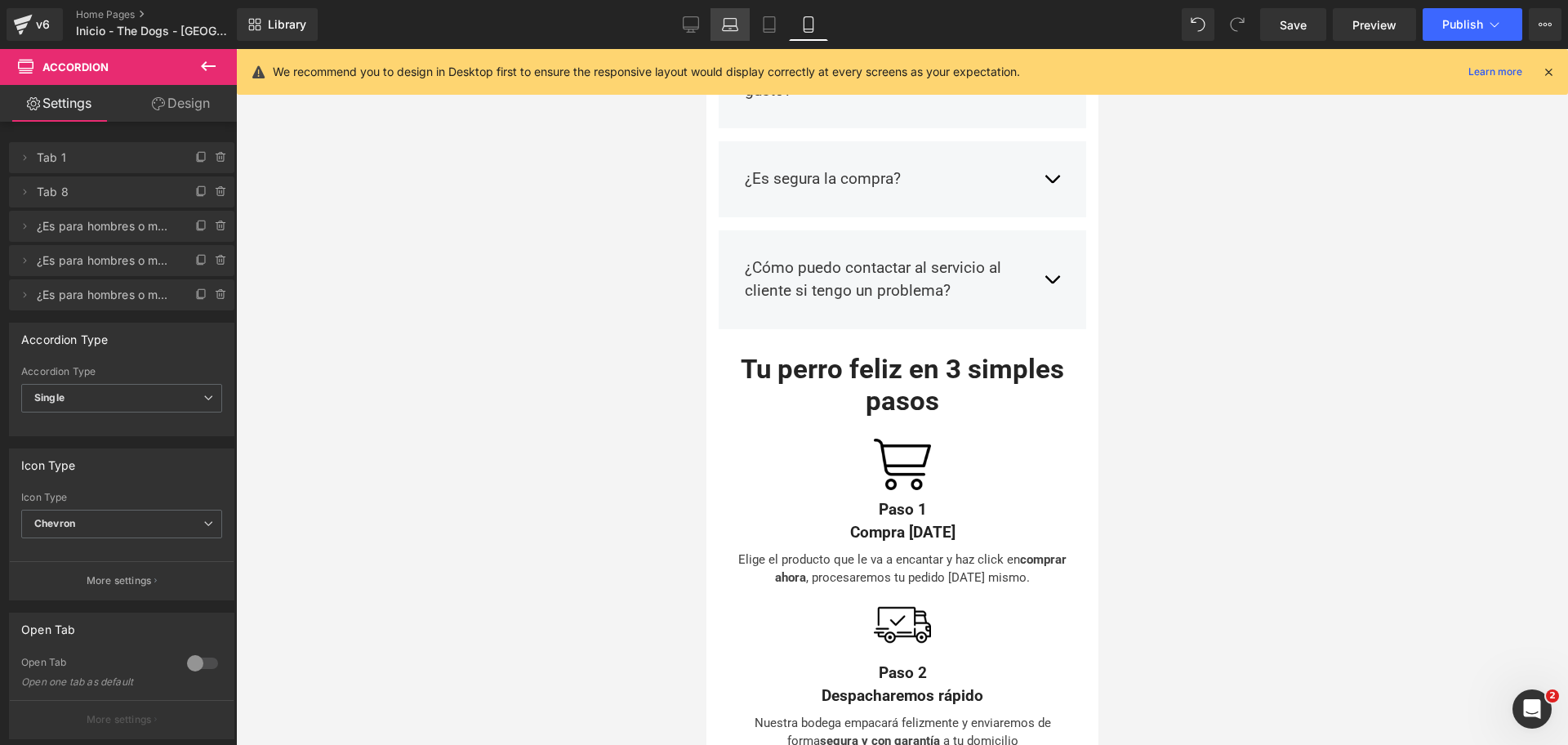
click at [721, 14] on link "Laptop" at bounding box center [730, 25] width 39 height 32
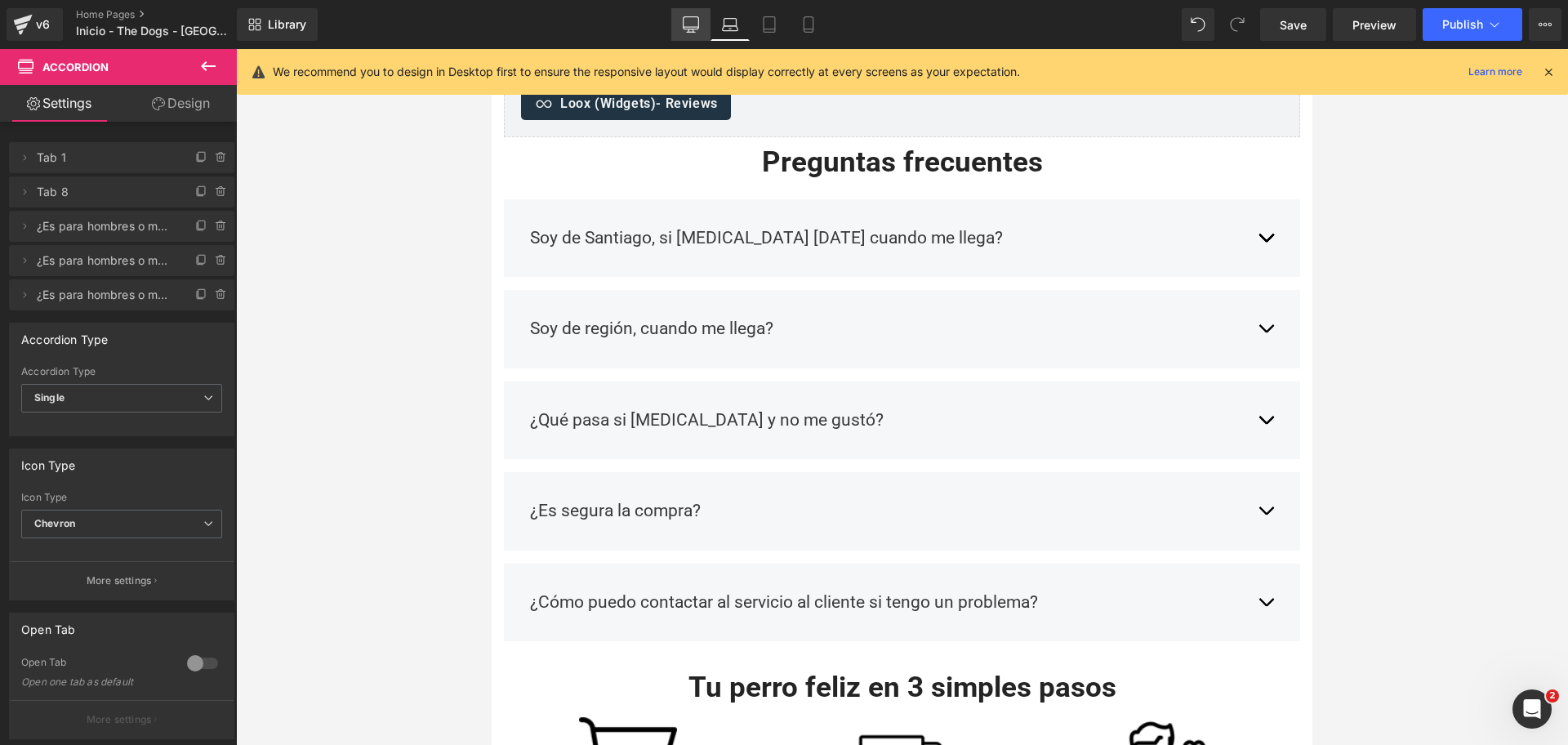
click at [696, 19] on icon at bounding box center [691, 24] width 16 height 16
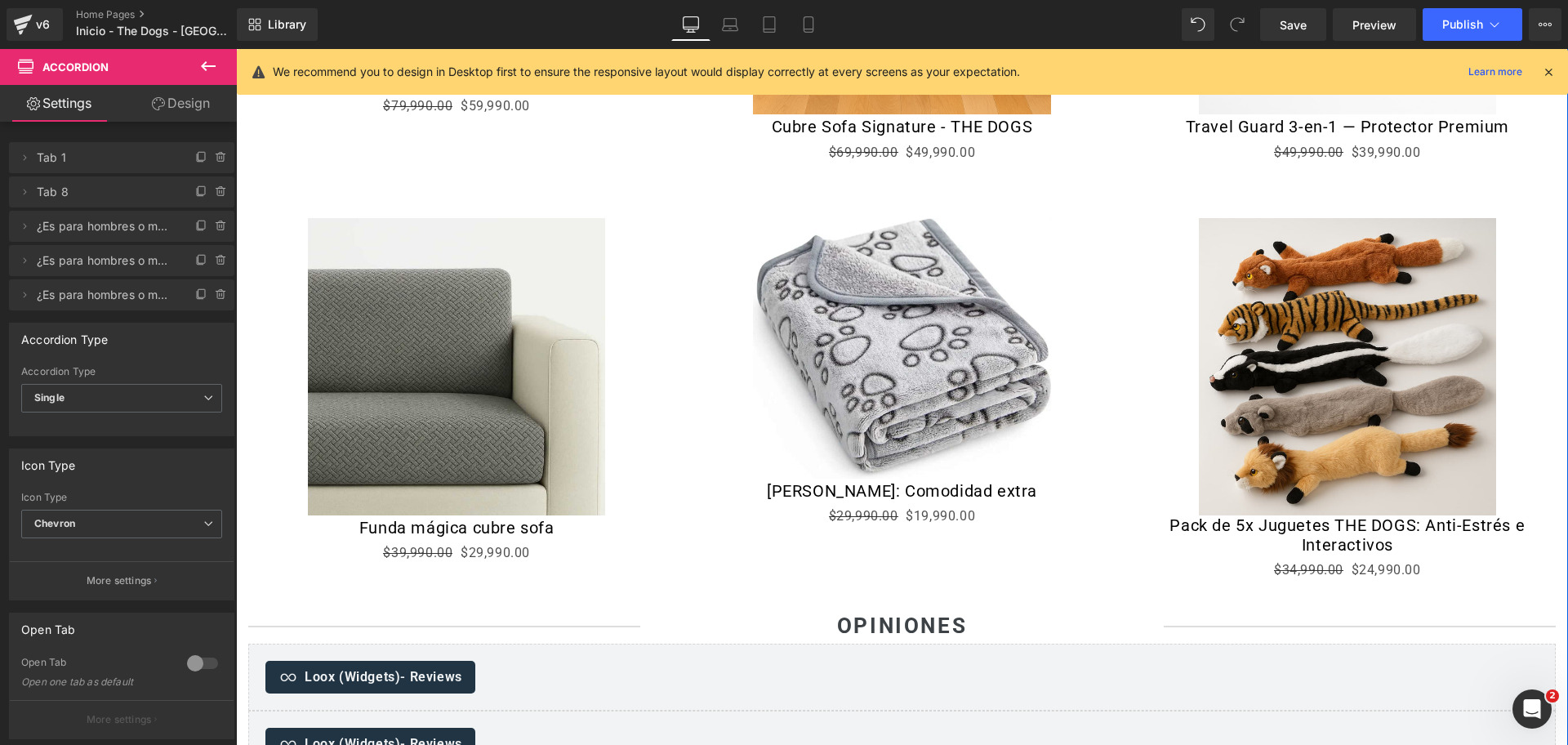
scroll to position [1527, 0]
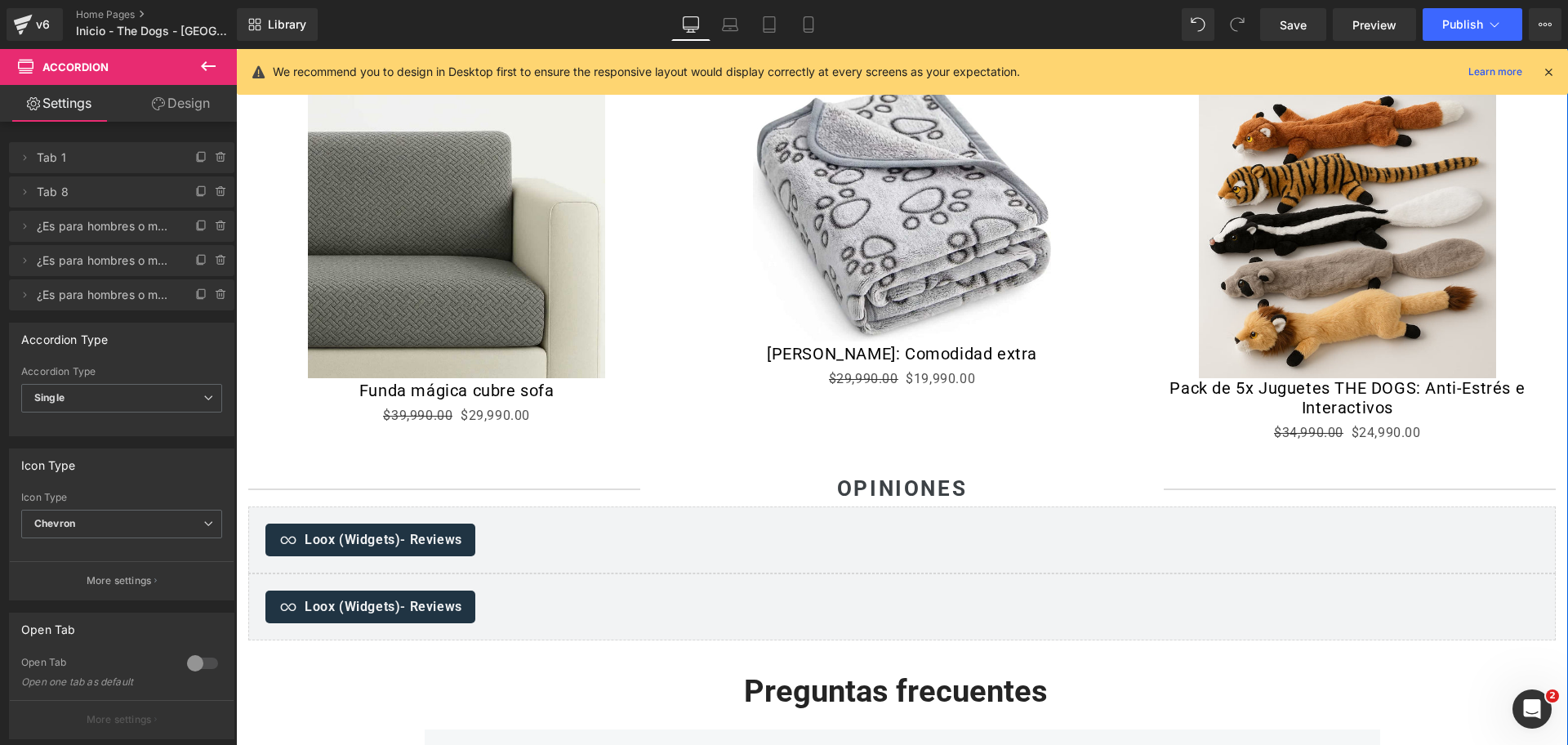
click at [1293, 226] on div "Sale Off (P) Image" at bounding box center [1347, 229] width 424 height 297
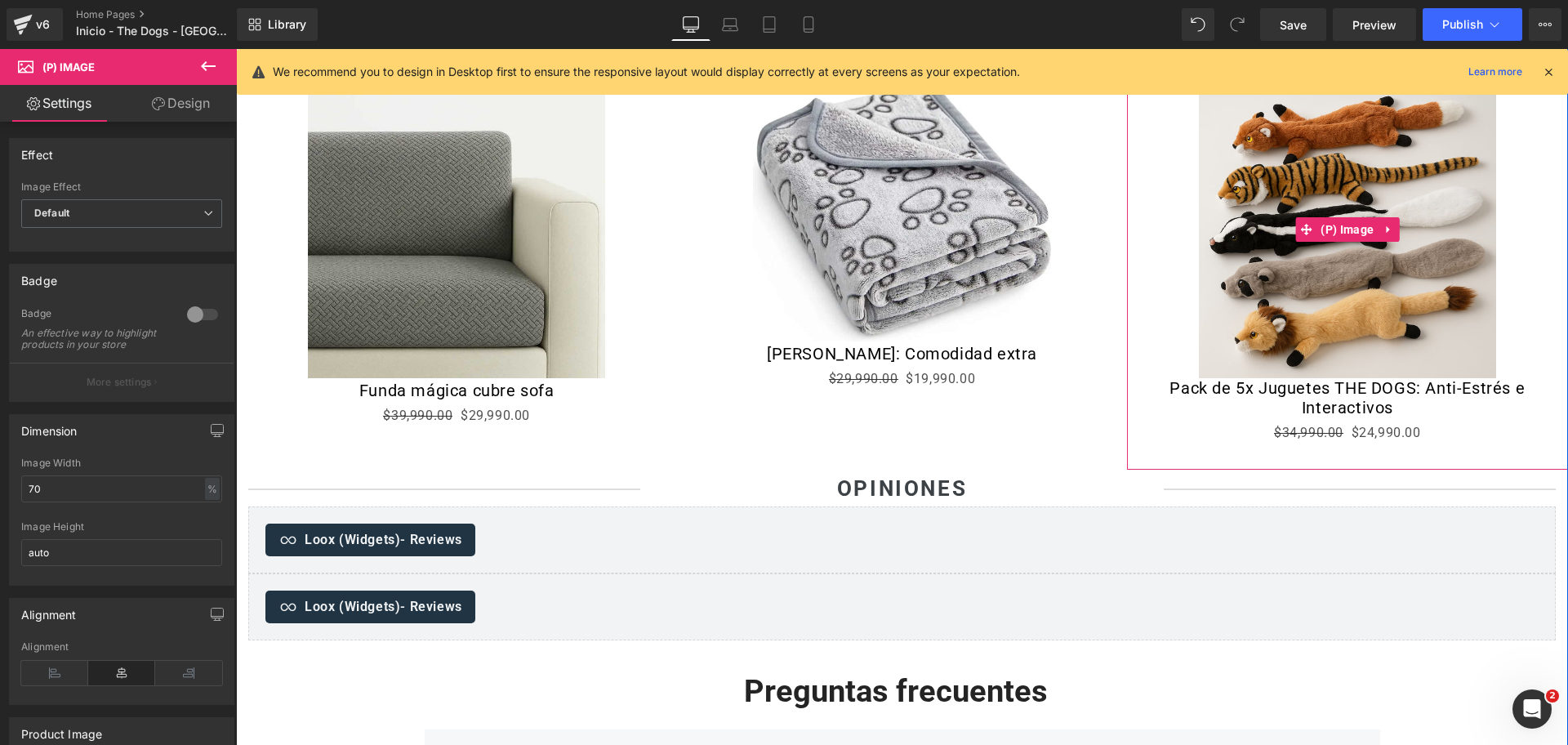
click at [1281, 181] on img at bounding box center [1347, 229] width 297 height 297
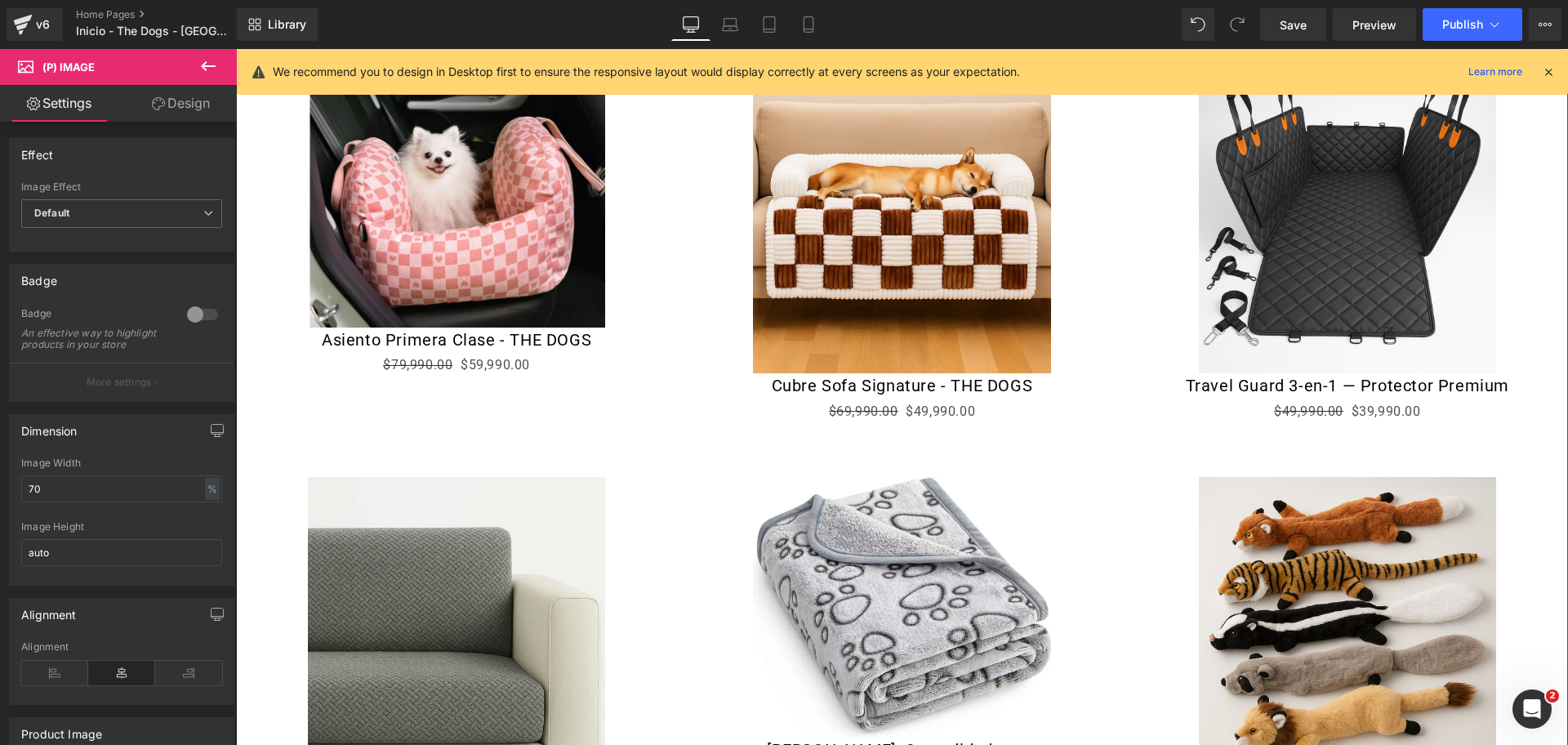
scroll to position [1119, 0]
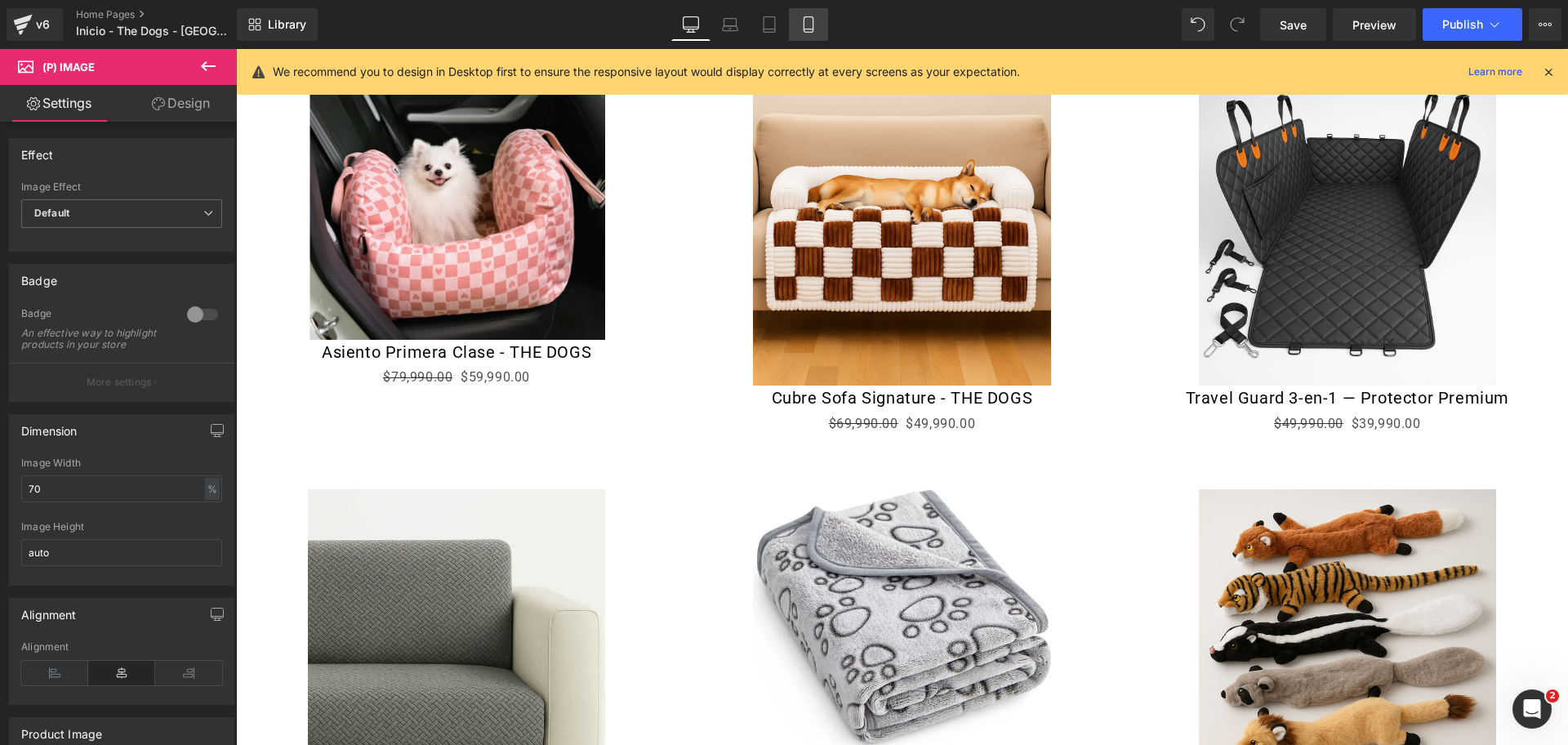
click at [805, 26] on icon at bounding box center [808, 24] width 16 height 16
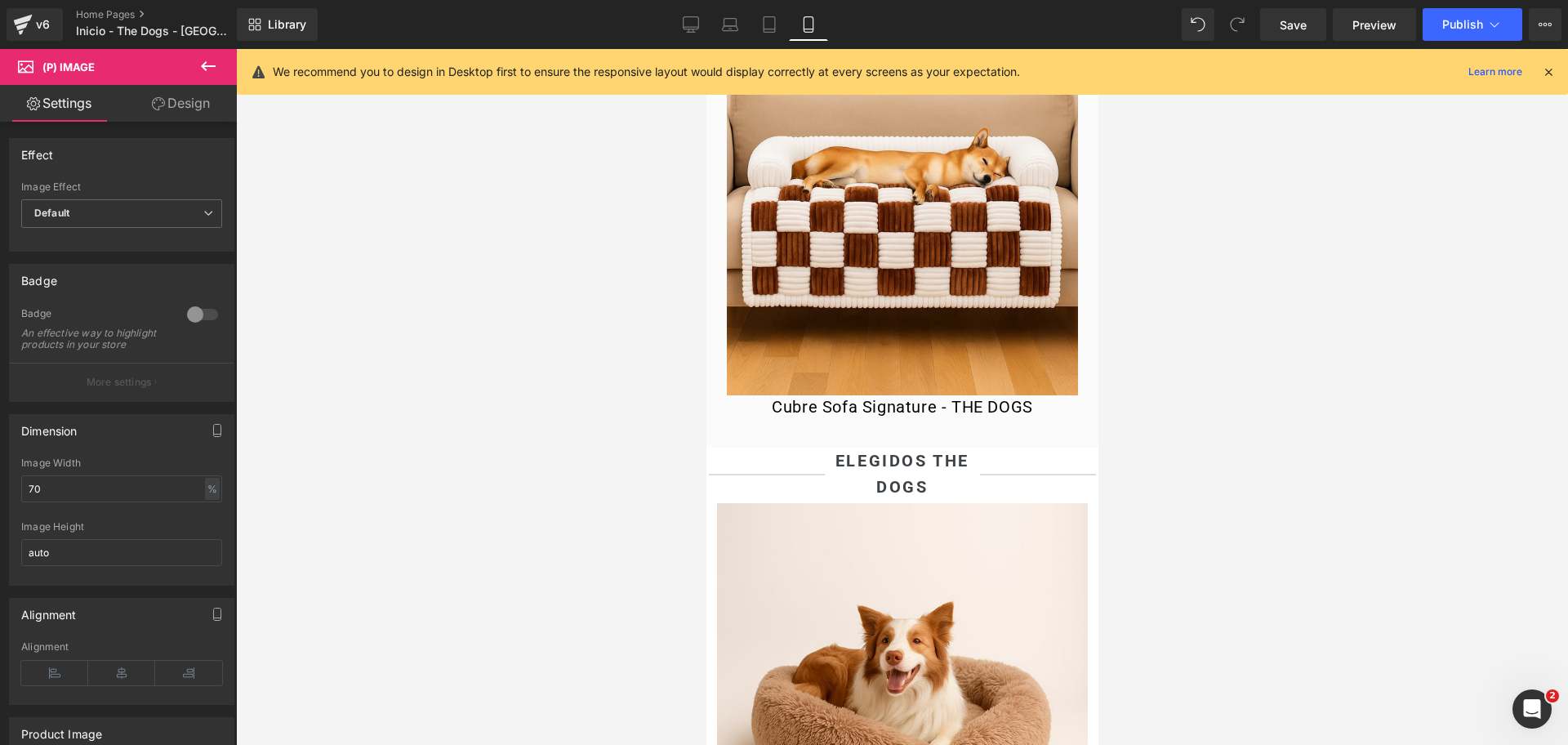
scroll to position [715, 0]
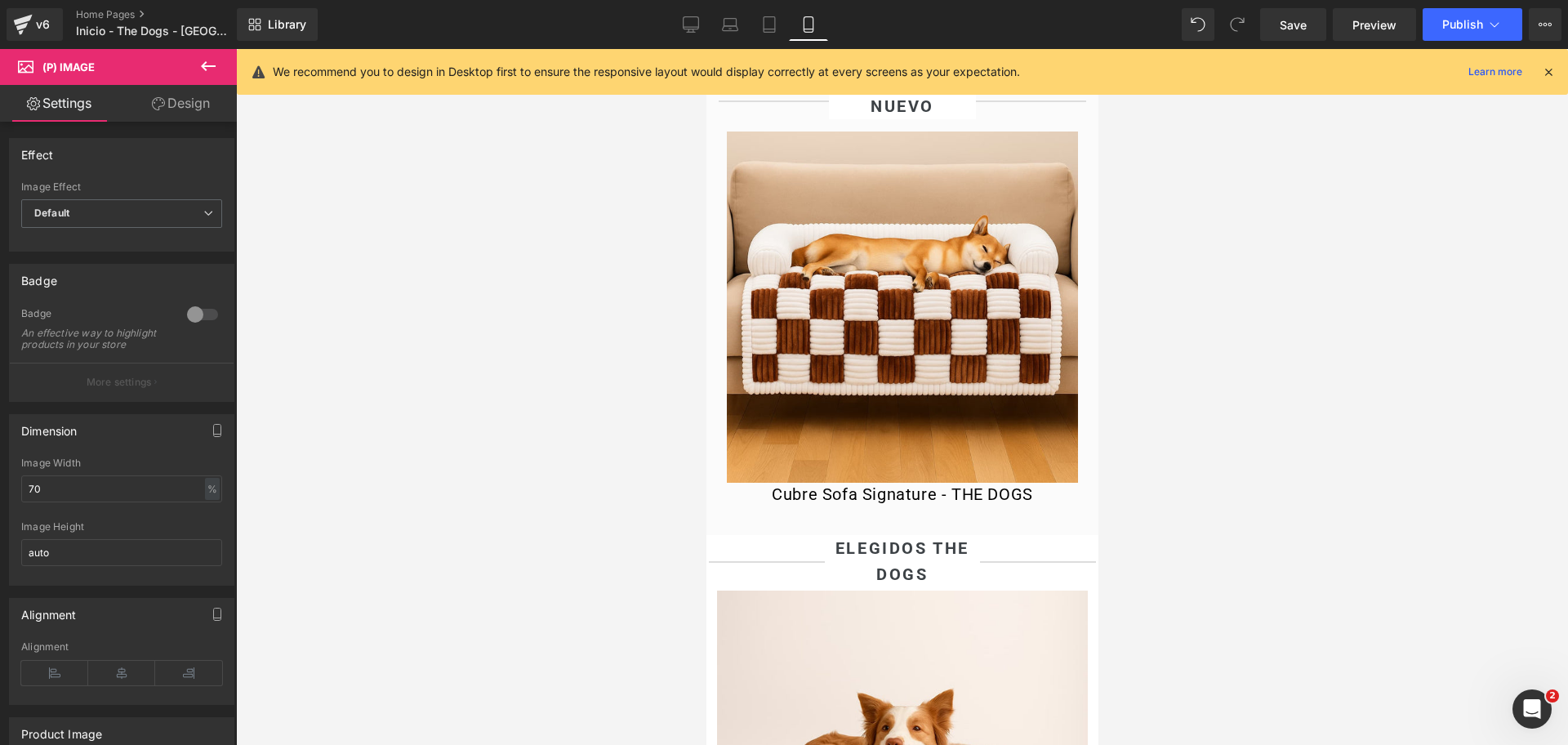
click at [914, 304] on img at bounding box center [901, 306] width 351 height 351
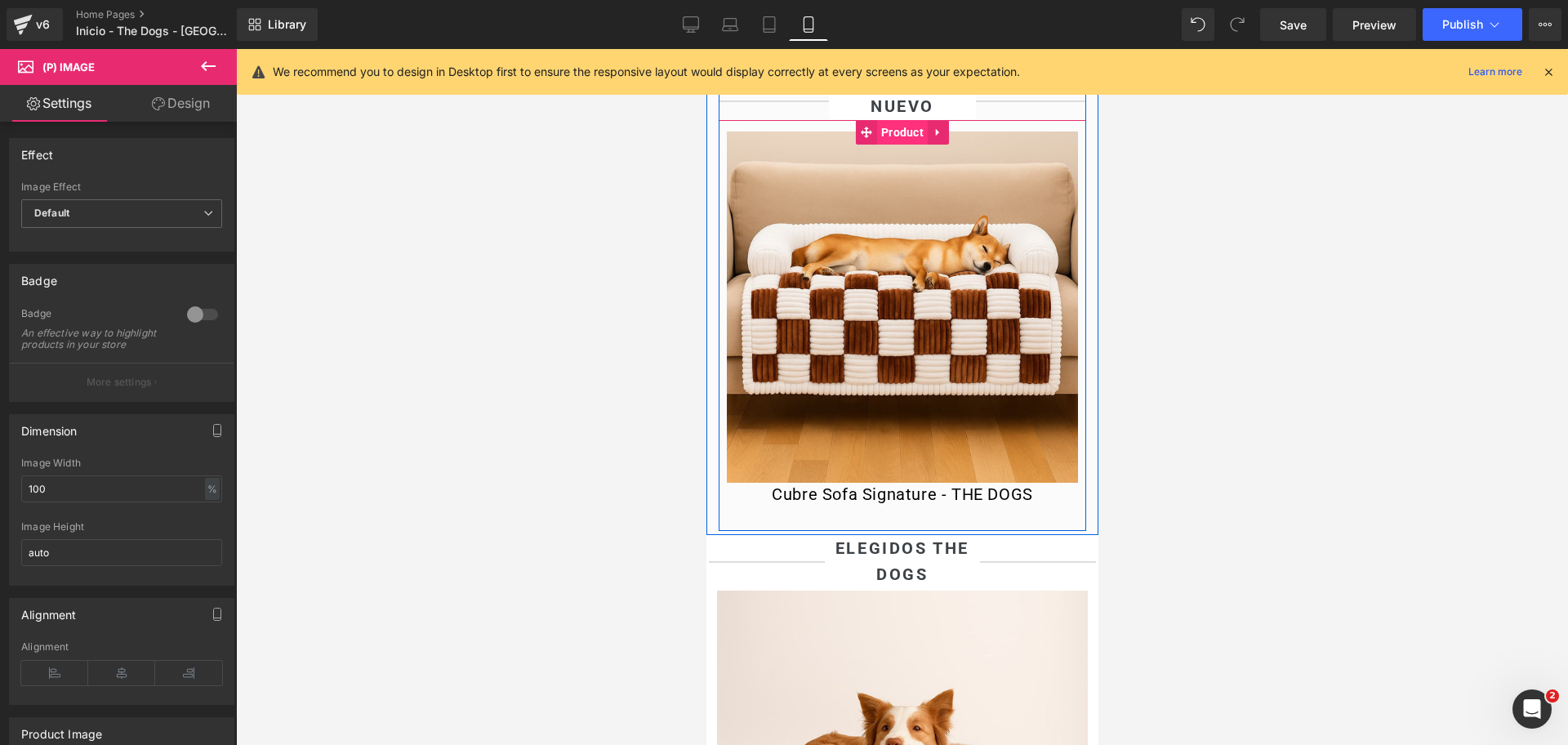
click at [886, 145] on span "Product" at bounding box center [901, 132] width 50 height 25
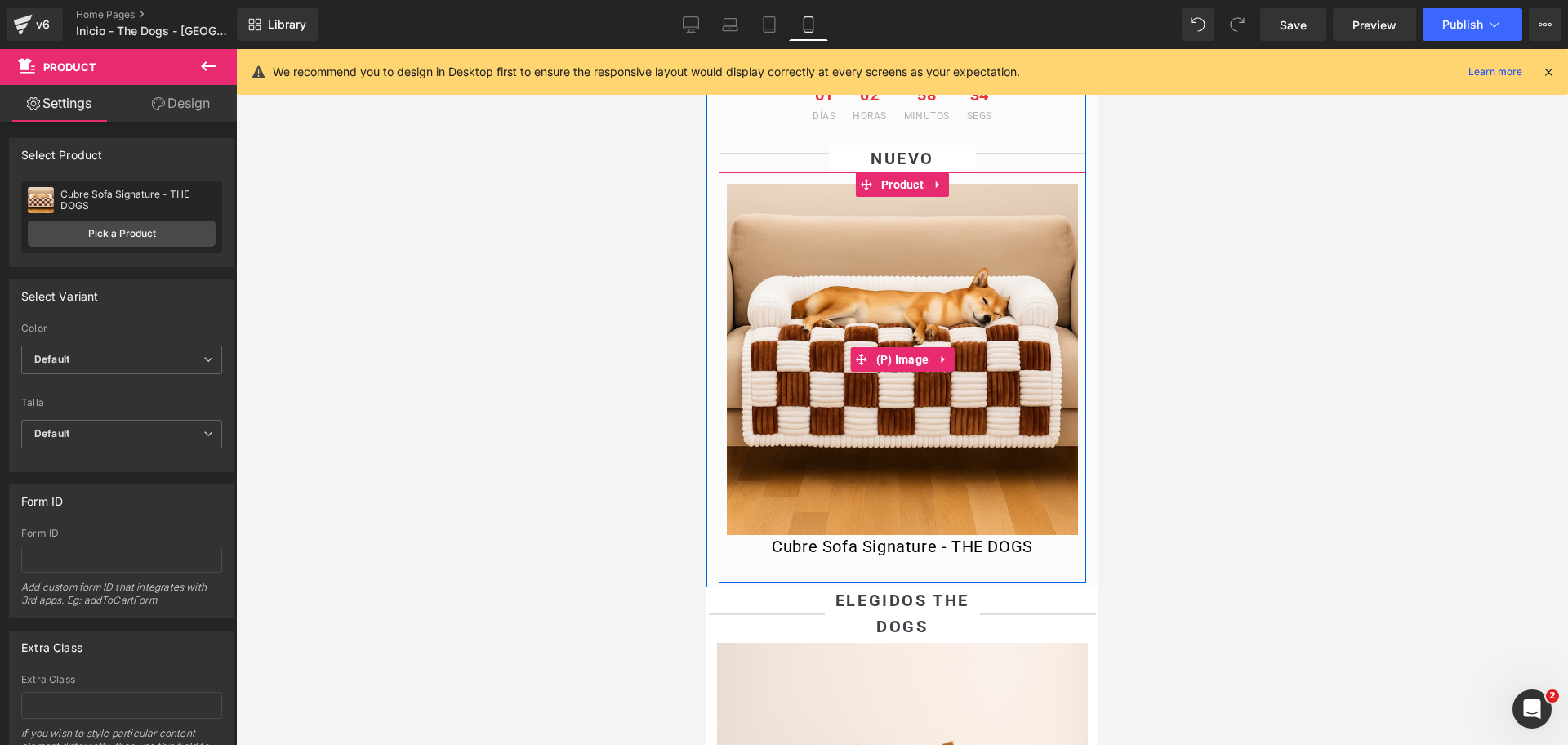
scroll to position [613, 0]
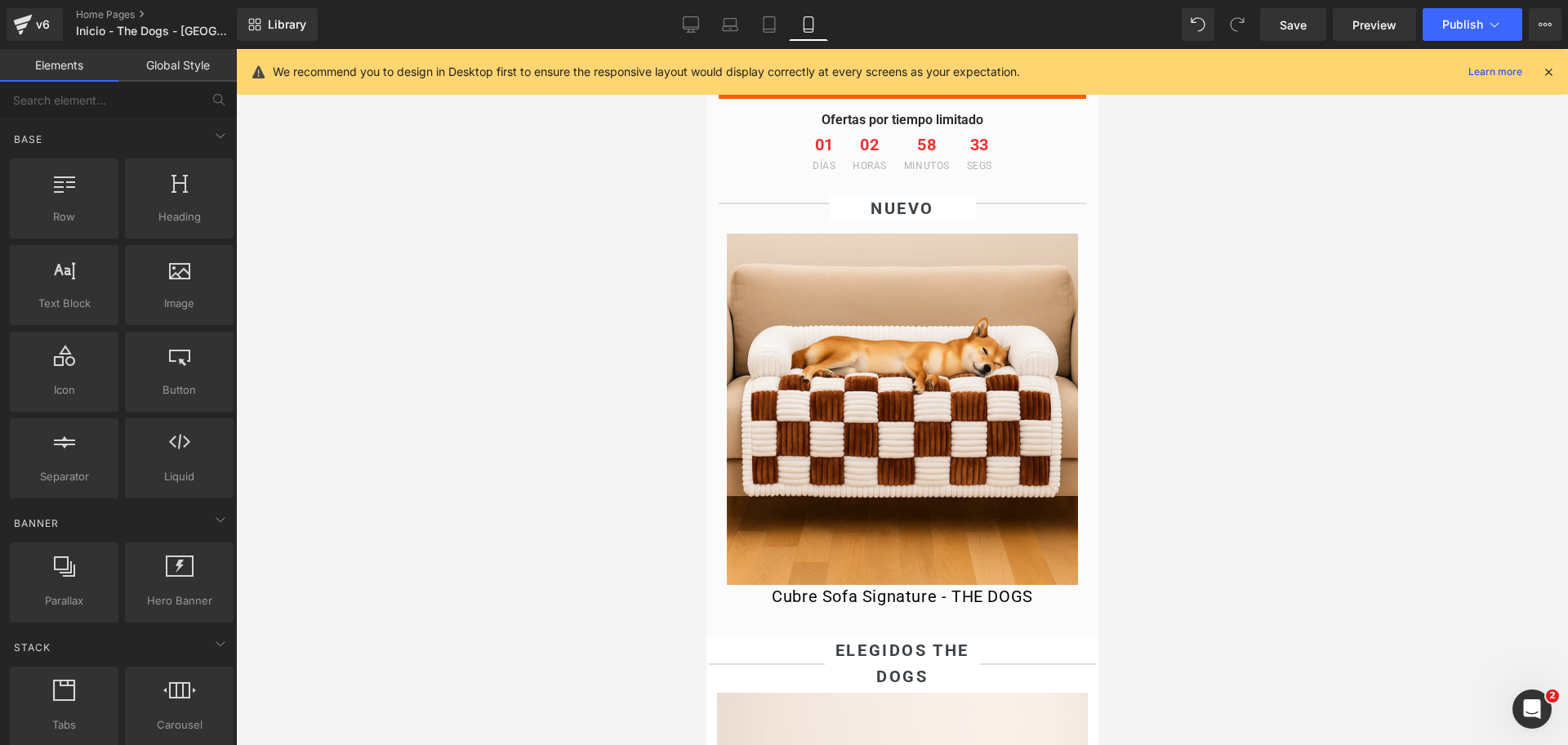
drag, startPoint x: 1202, startPoint y: 251, endPoint x: 1131, endPoint y: 263, distance: 72.0
click at [1200, 251] on div at bounding box center [902, 397] width 1332 height 696
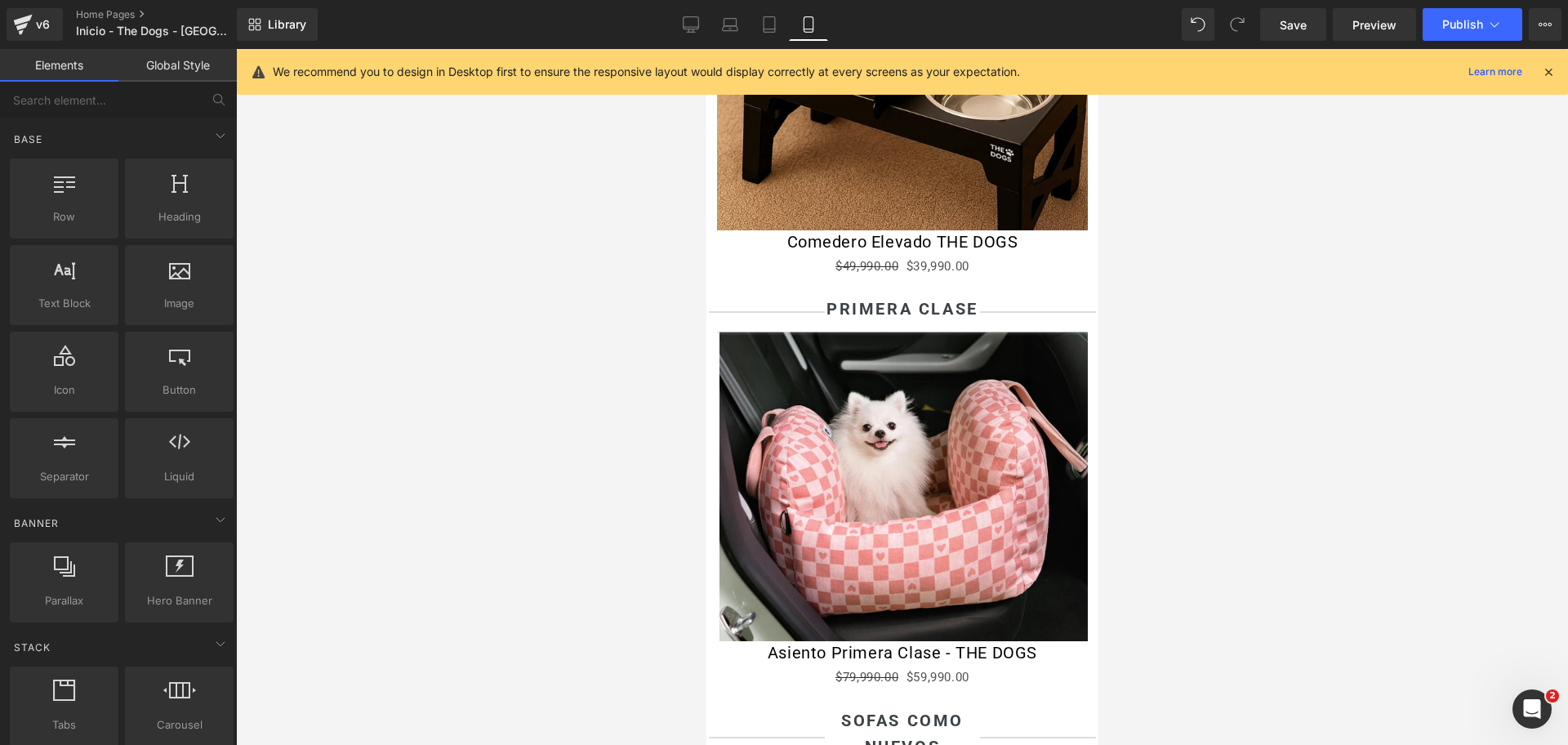
scroll to position [2144, 0]
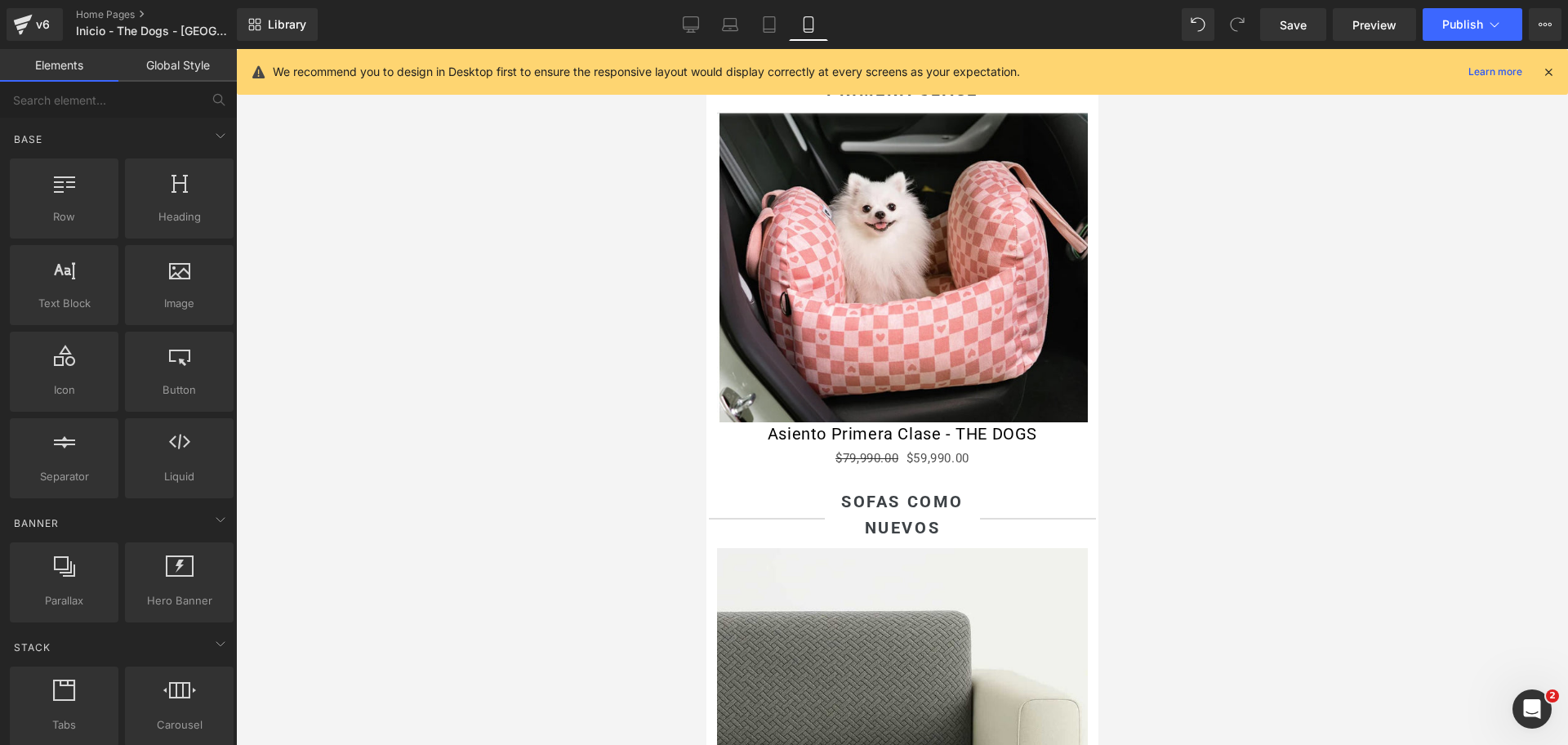
click at [982, 251] on img at bounding box center [902, 266] width 371 height 313
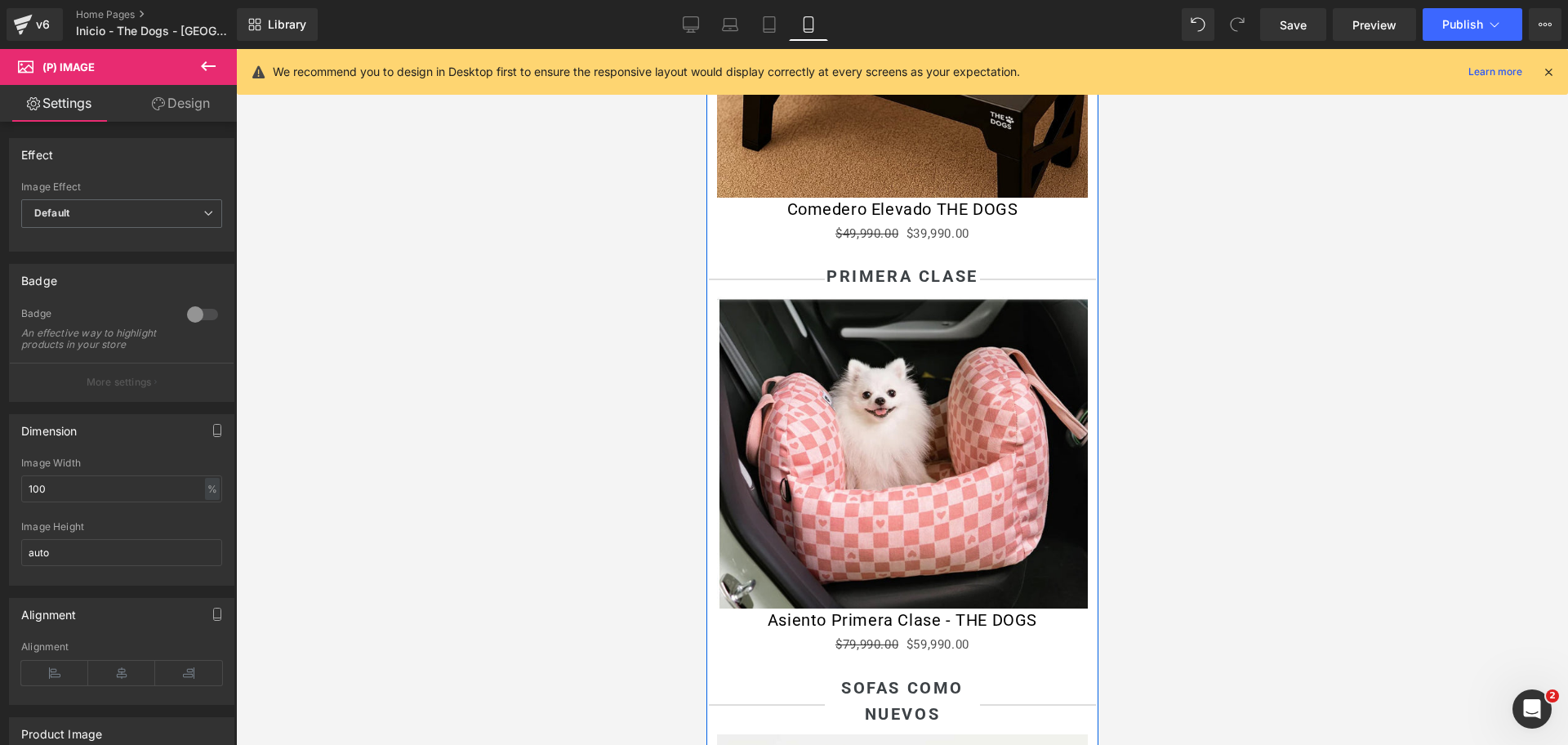
scroll to position [1940, 0]
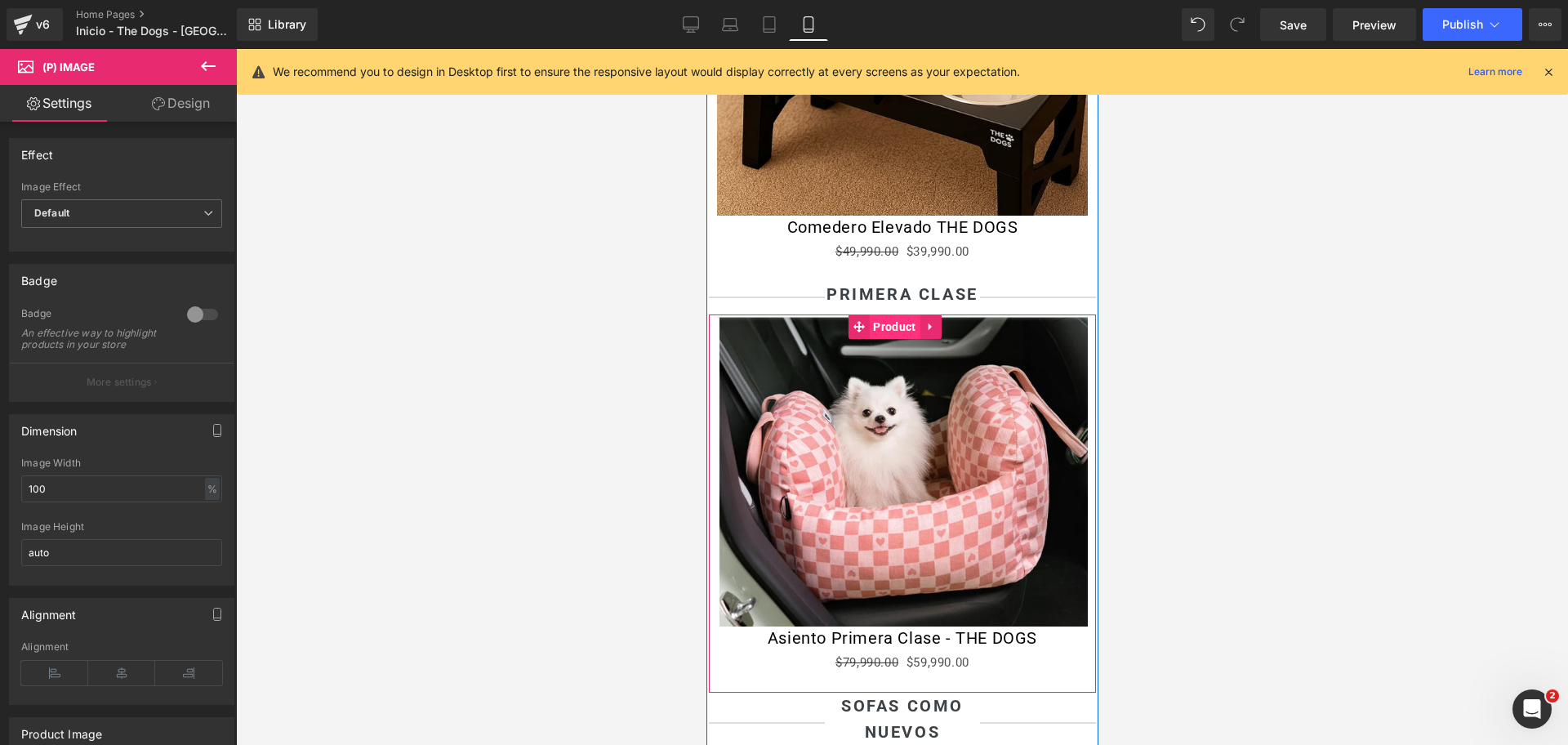
click at [892, 339] on span "Product" at bounding box center [892, 326] width 50 height 25
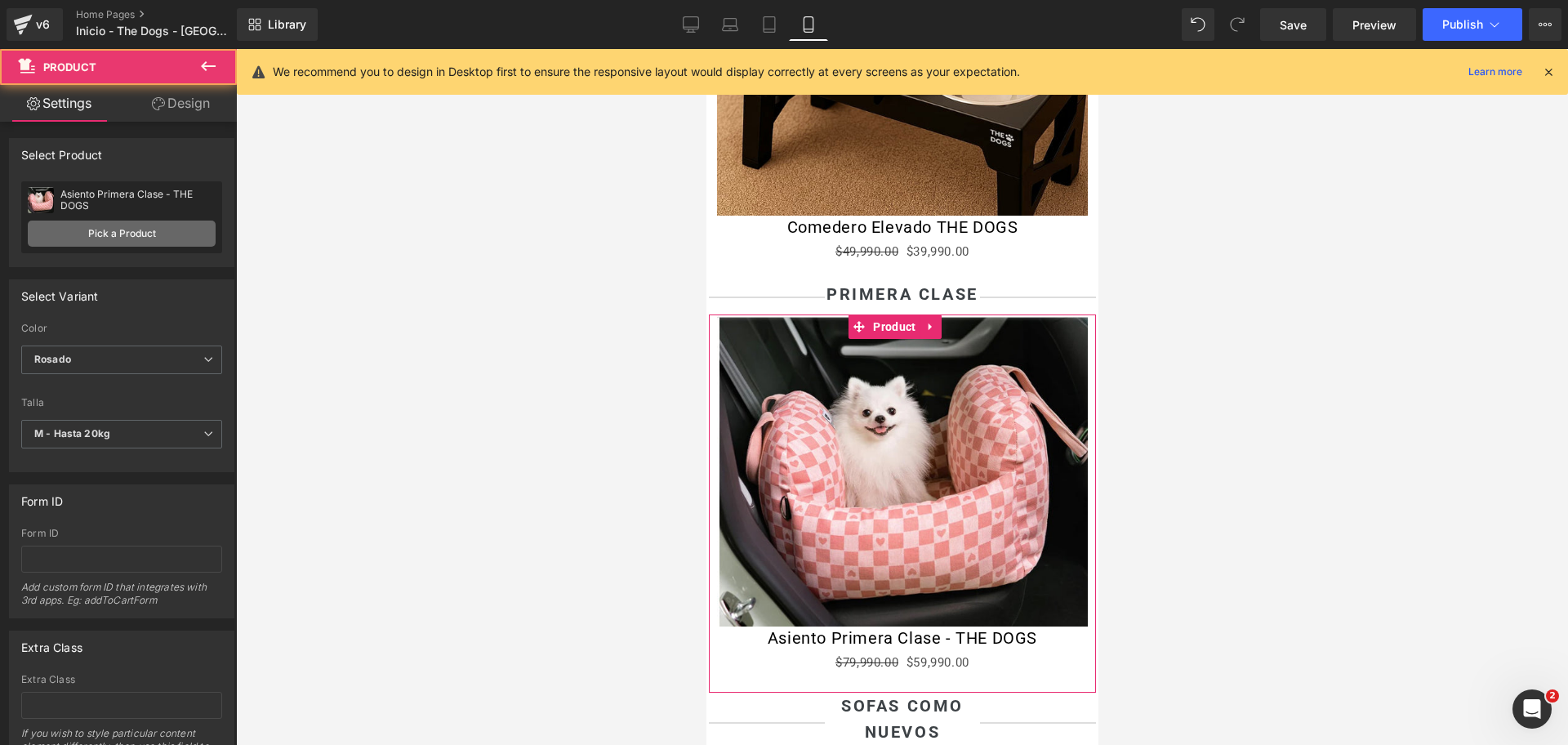
click at [141, 227] on link "Pick a Product" at bounding box center [121, 233] width 187 height 26
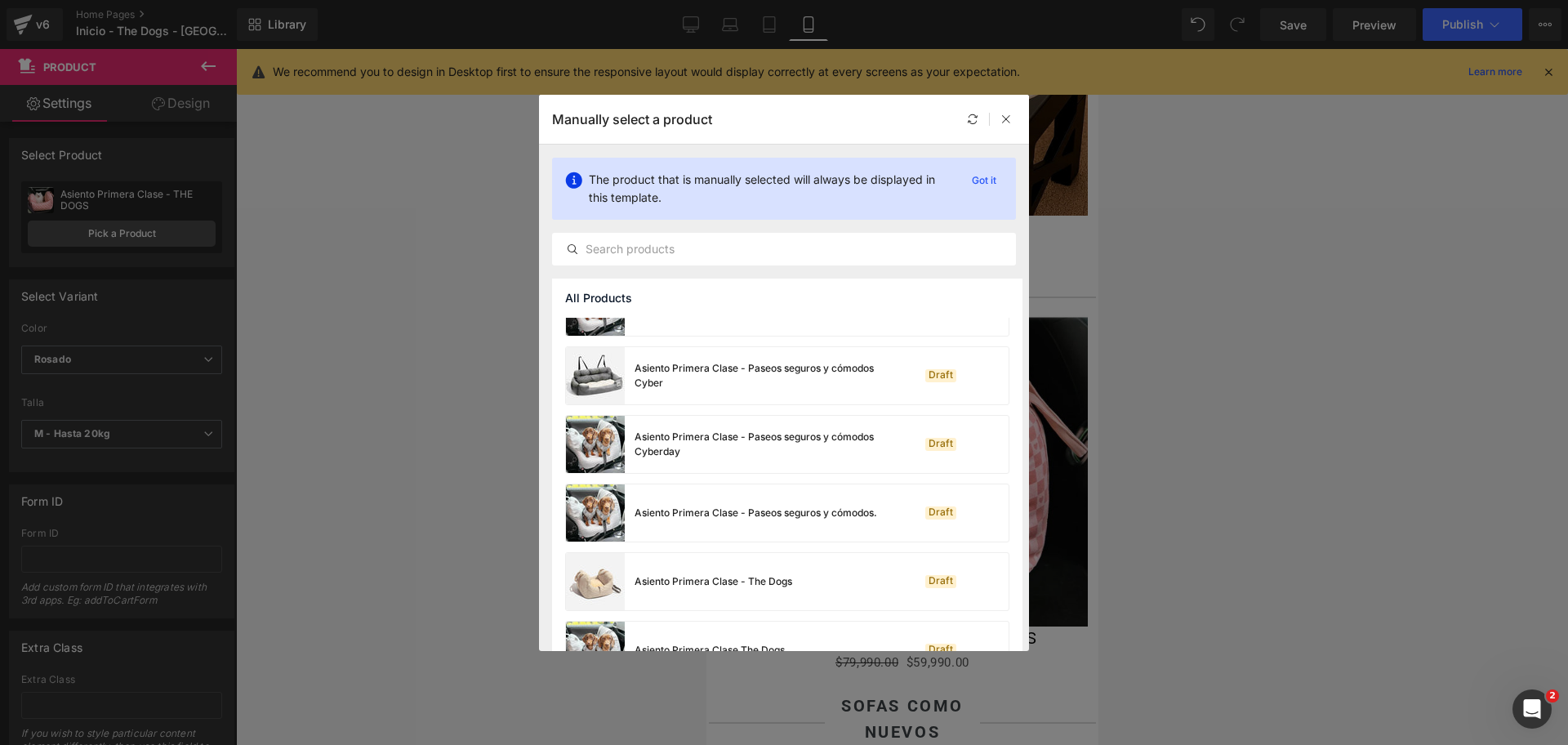
scroll to position [205, 0]
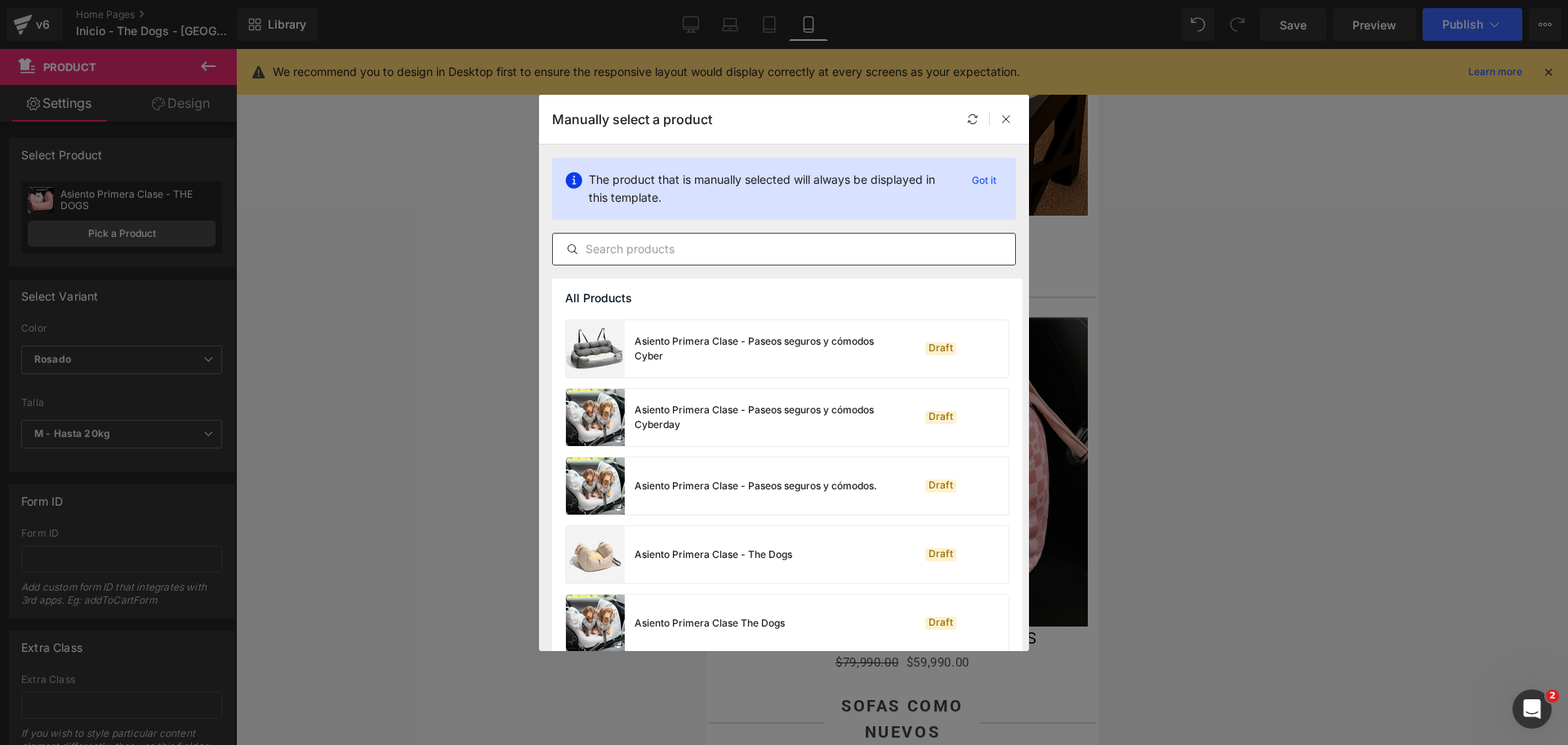
click at [722, 243] on input "text" at bounding box center [784, 249] width 462 height 20
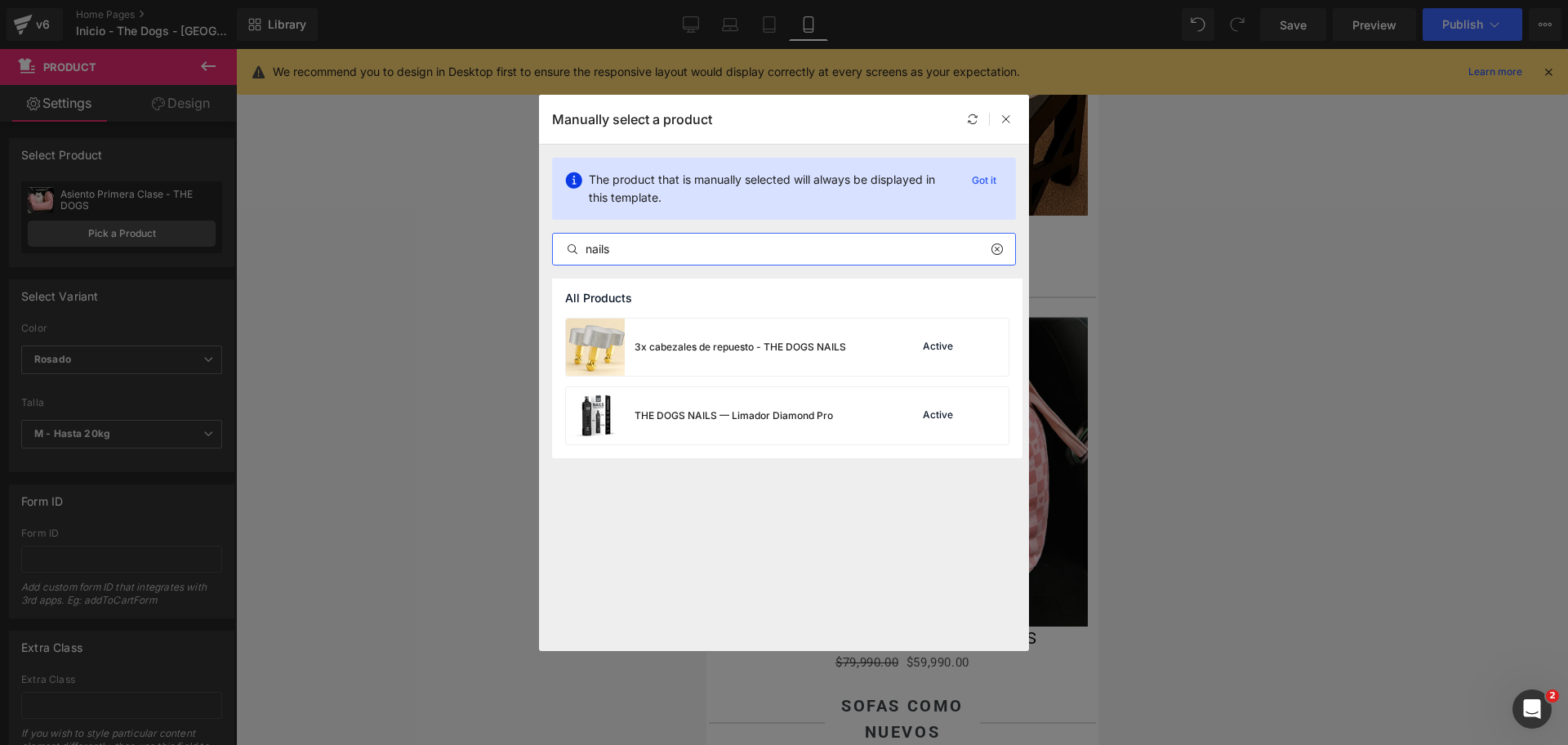
type input "nails"
click at [773, 422] on div "THE DOGS NAILS — Limador Diamond Pro" at bounding box center [734, 415] width 199 height 14
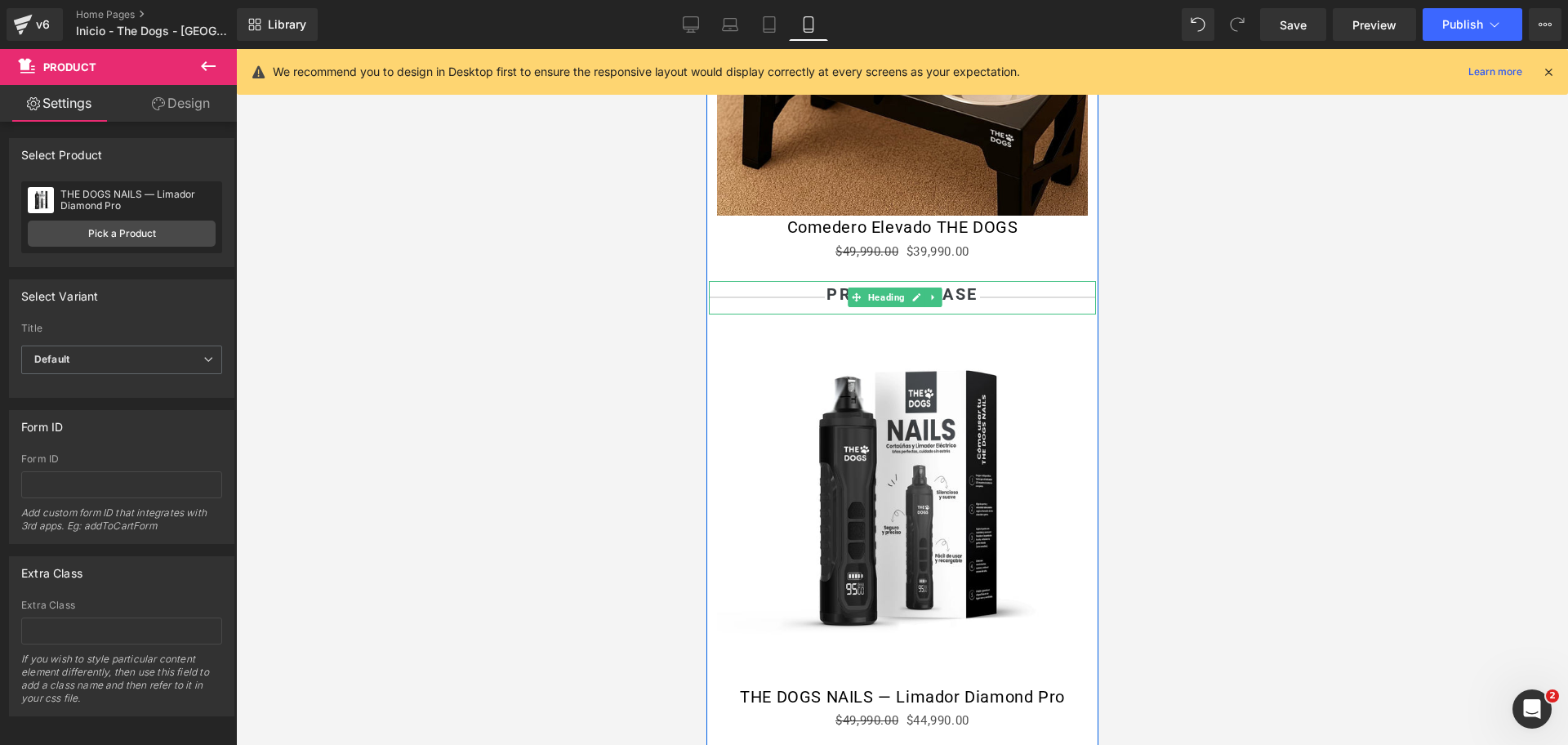
click at [931, 286] on b "primera clase" at bounding box center [902, 294] width 152 height 20
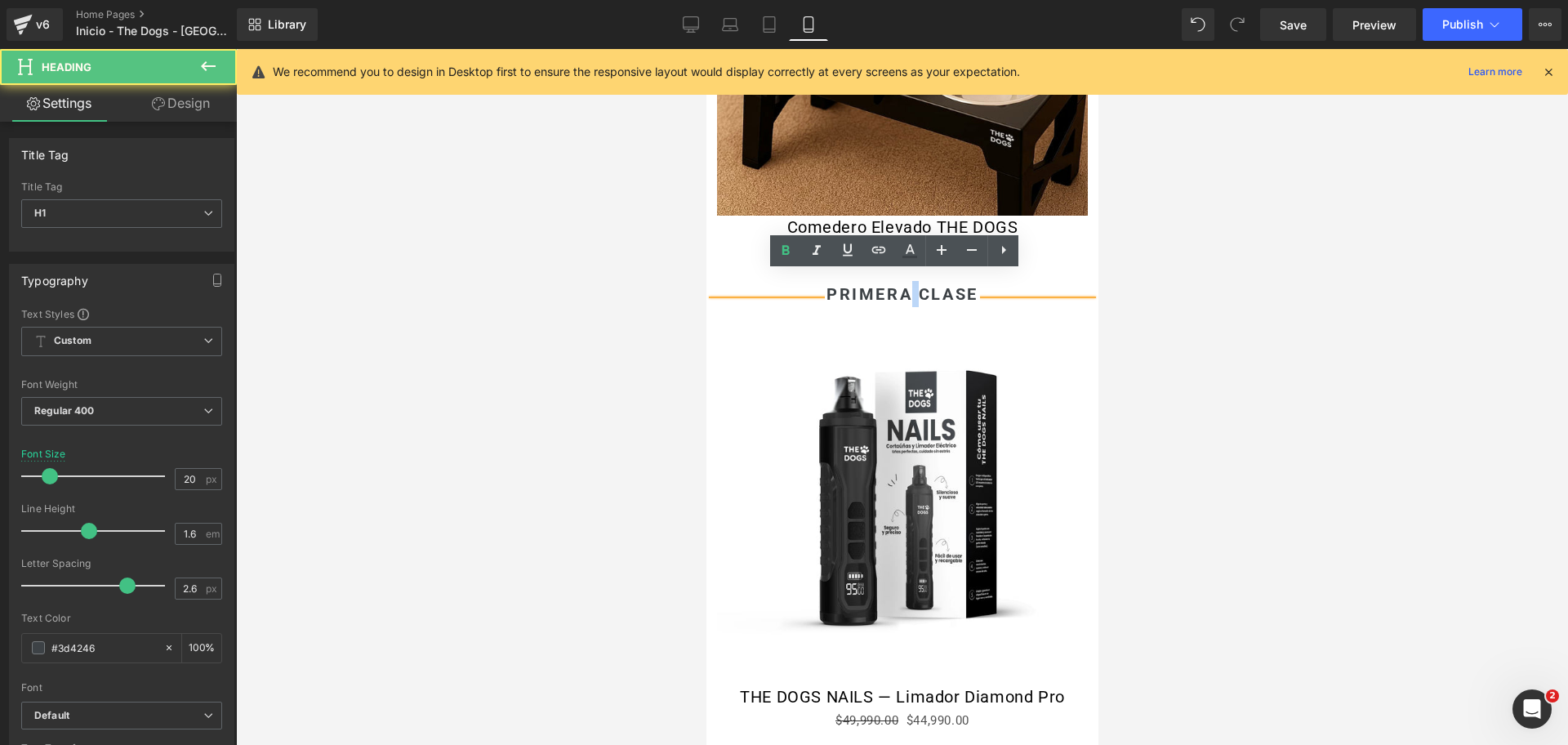
click at [931, 286] on b "primera clase" at bounding box center [902, 294] width 152 height 20
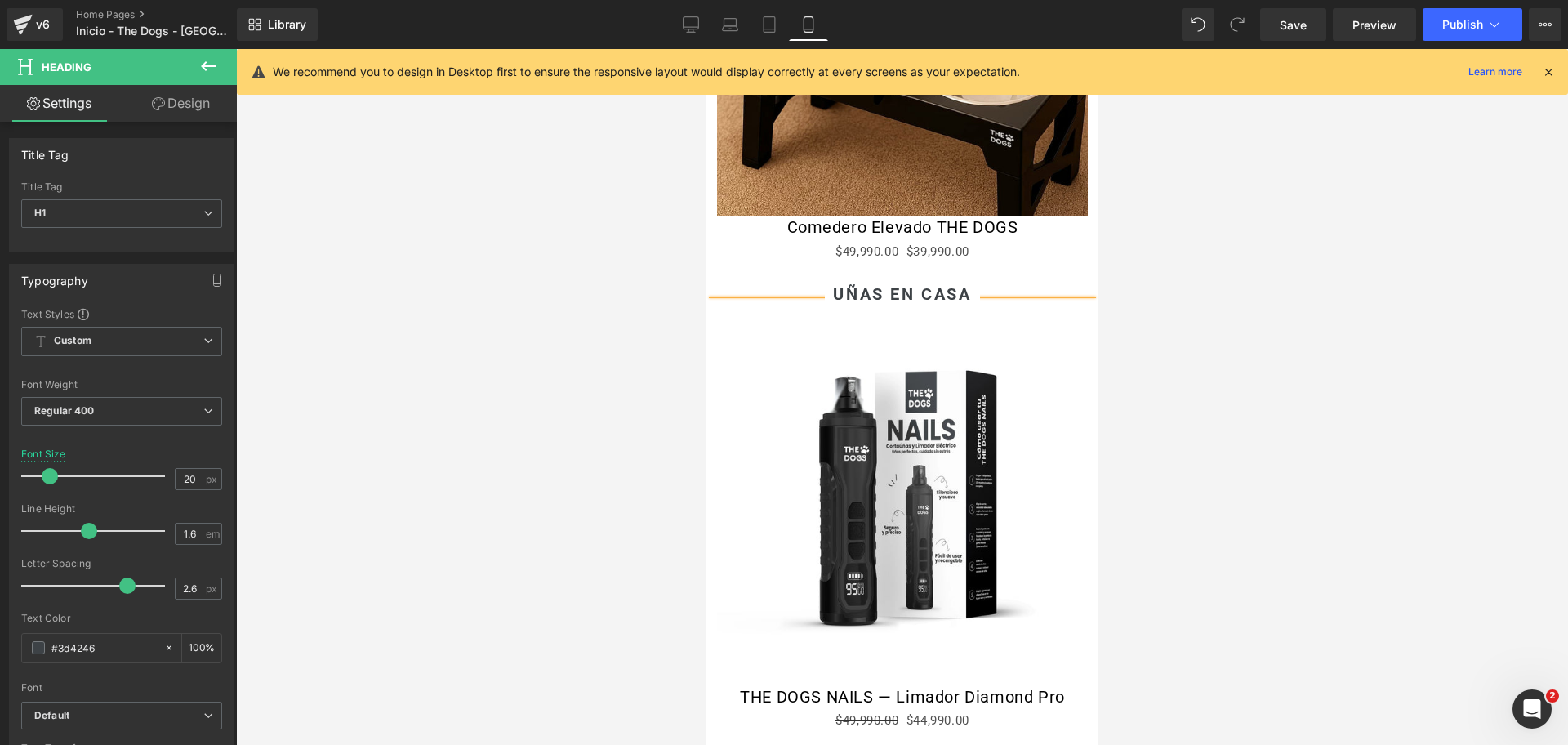
click at [1246, 338] on div at bounding box center [902, 397] width 1332 height 696
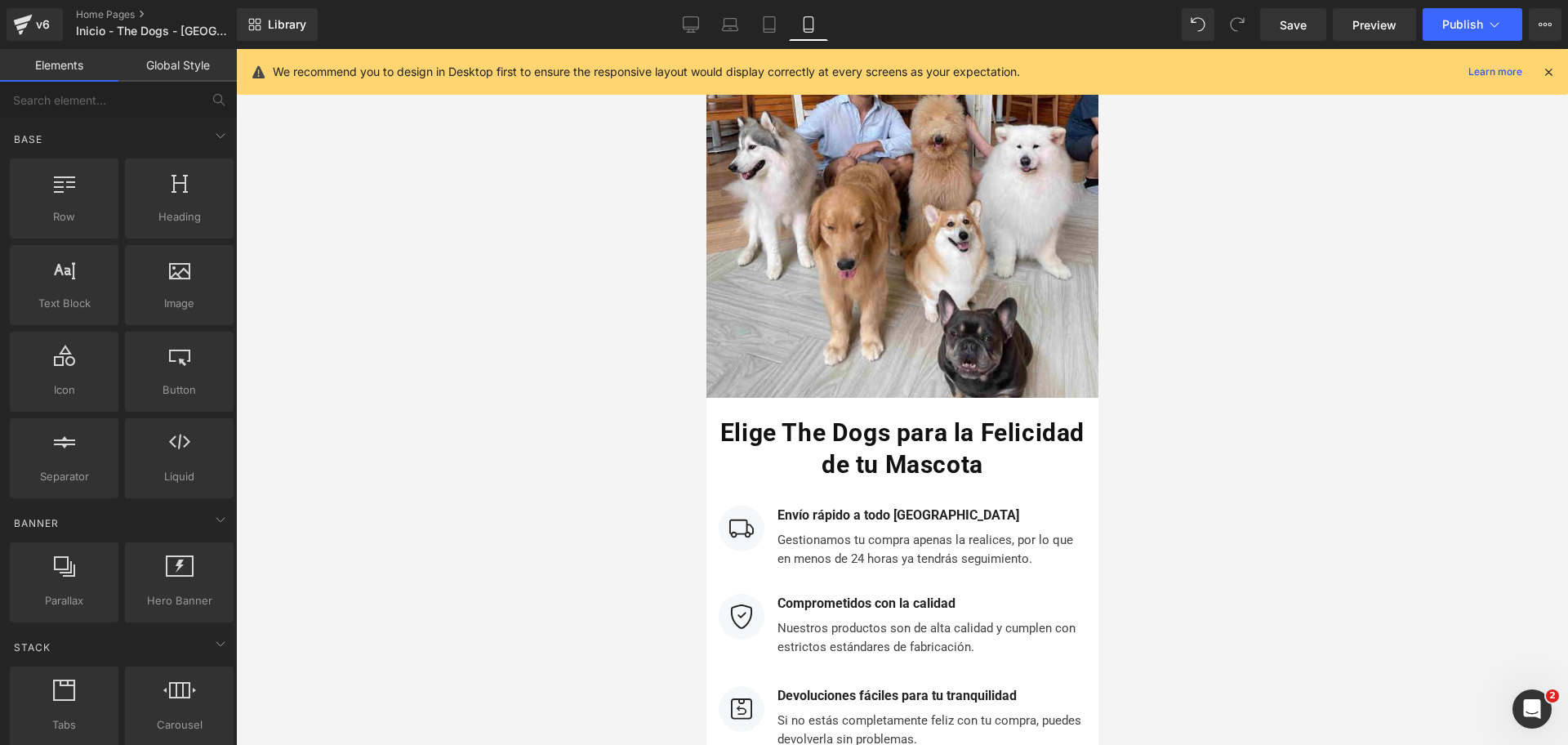
scroll to position [6330, 0]
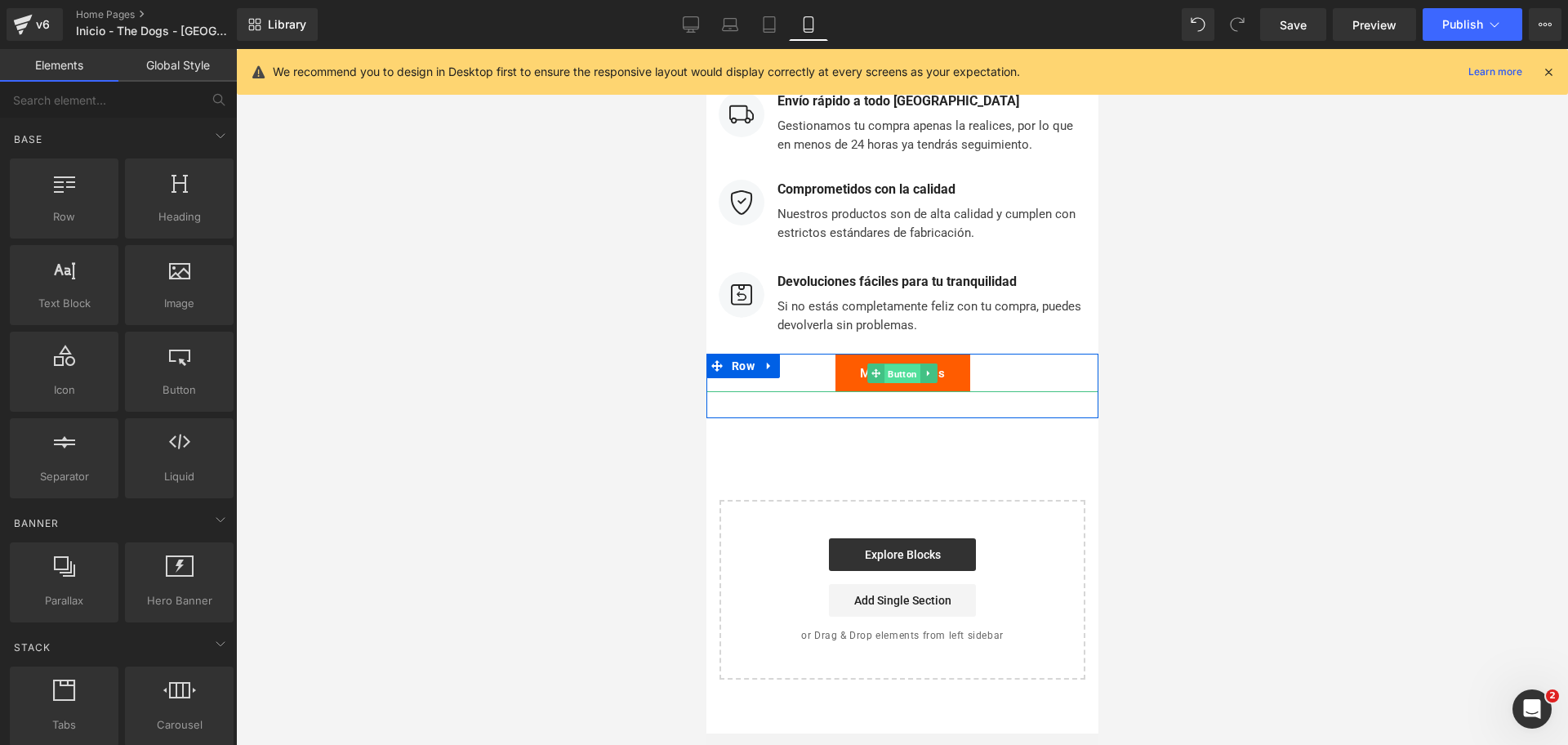
click at [904, 364] on span "Button" at bounding box center [902, 374] width 36 height 20
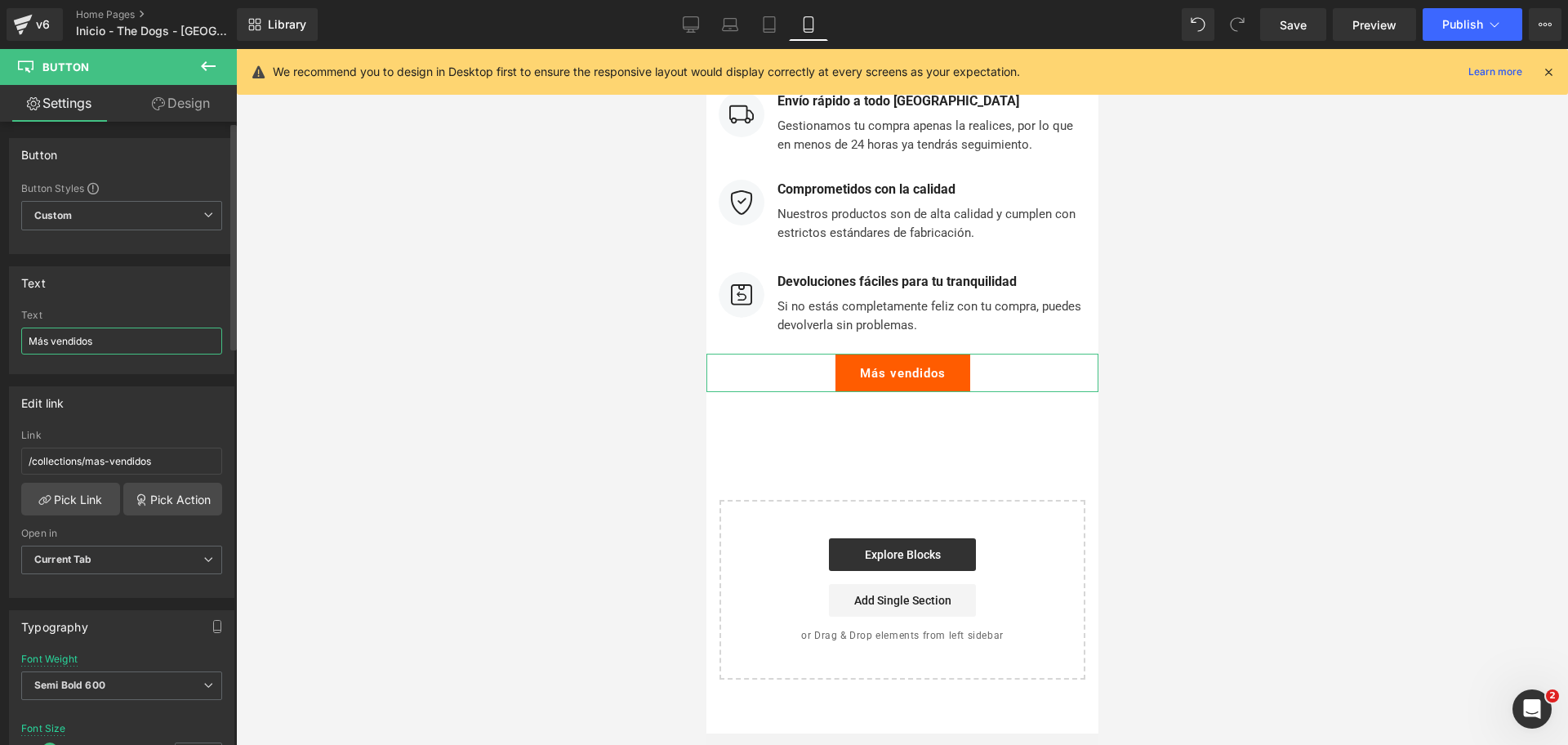
drag, startPoint x: 118, startPoint y: 349, endPoint x: 0, endPoint y: 352, distance: 118.0
click at [0, 352] on div "Text Más vendidos Text Más vendidos" at bounding box center [122, 314] width 245 height 120
type input "Ver más vendidos"
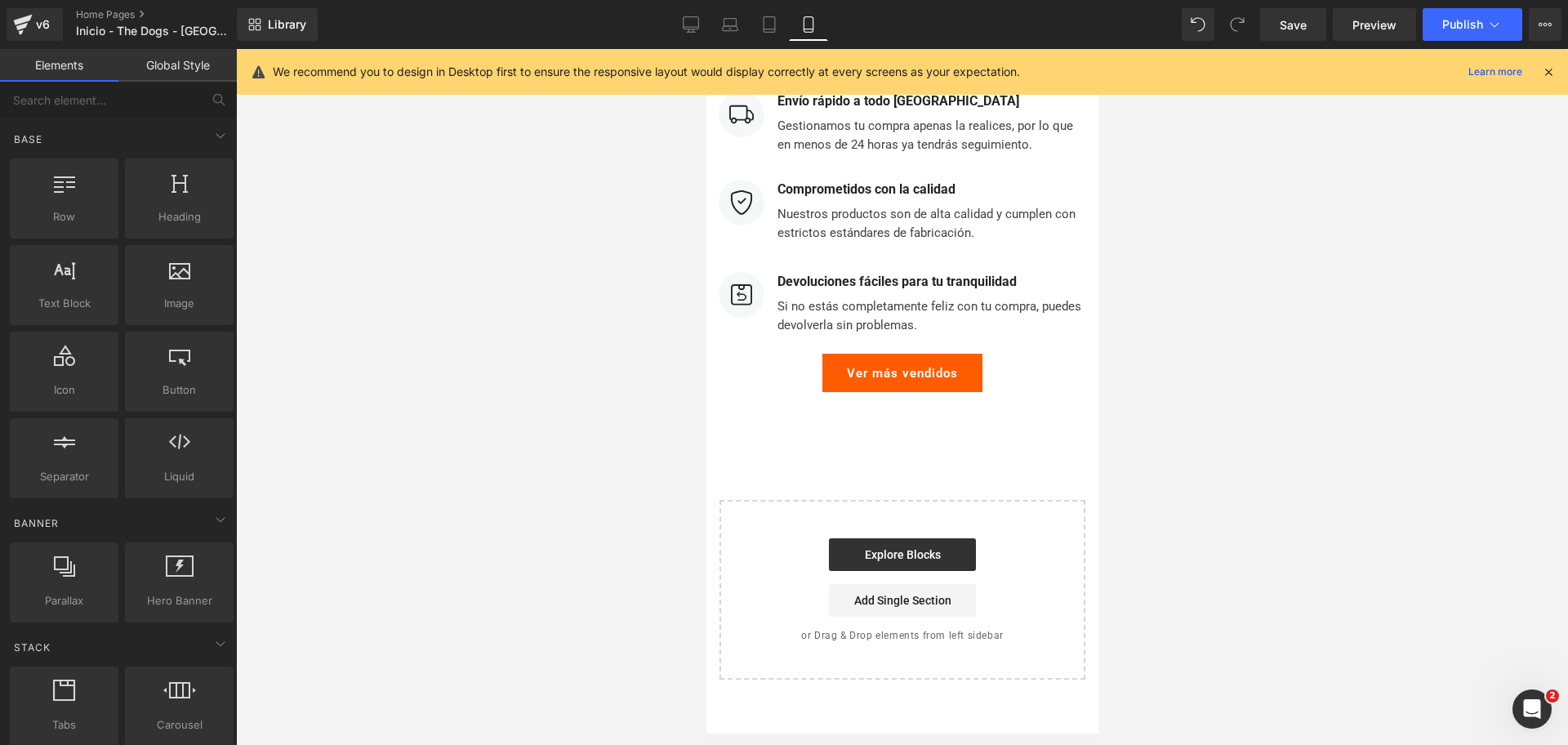
drag, startPoint x: 1313, startPoint y: 364, endPoint x: 1258, endPoint y: 347, distance: 57.6
click at [1315, 365] on div at bounding box center [902, 397] width 1332 height 696
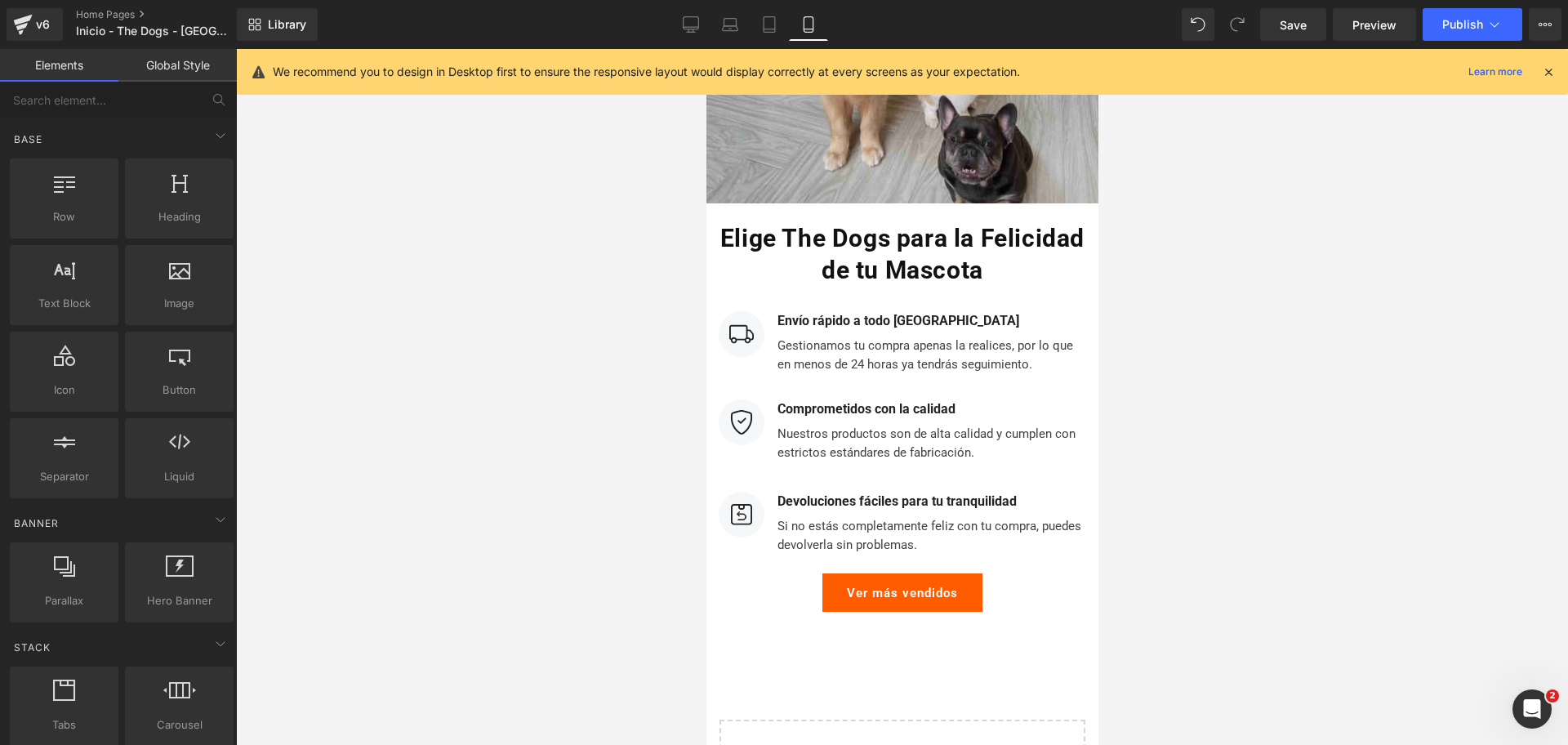
scroll to position [5921, 0]
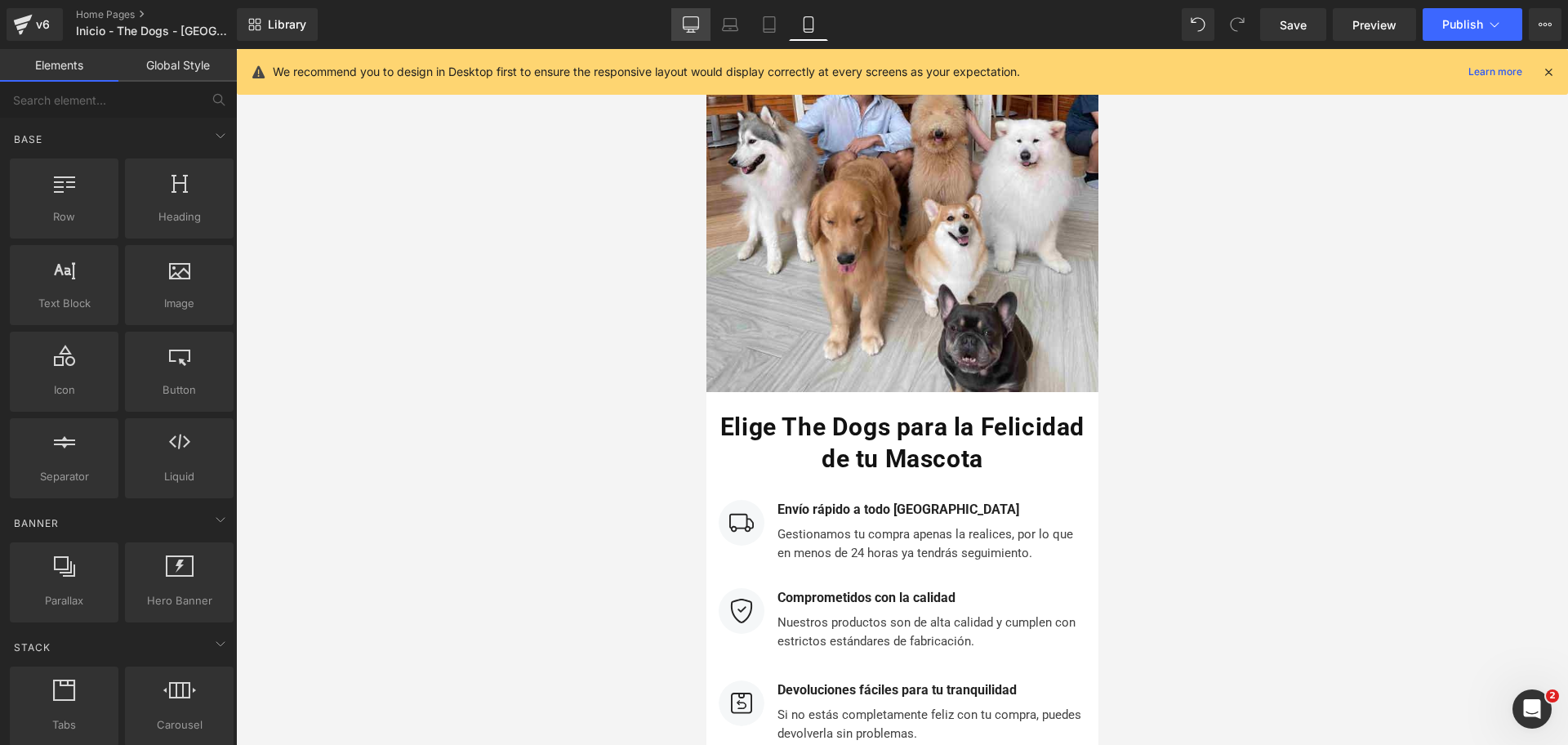
click at [695, 31] on icon at bounding box center [691, 24] width 16 height 16
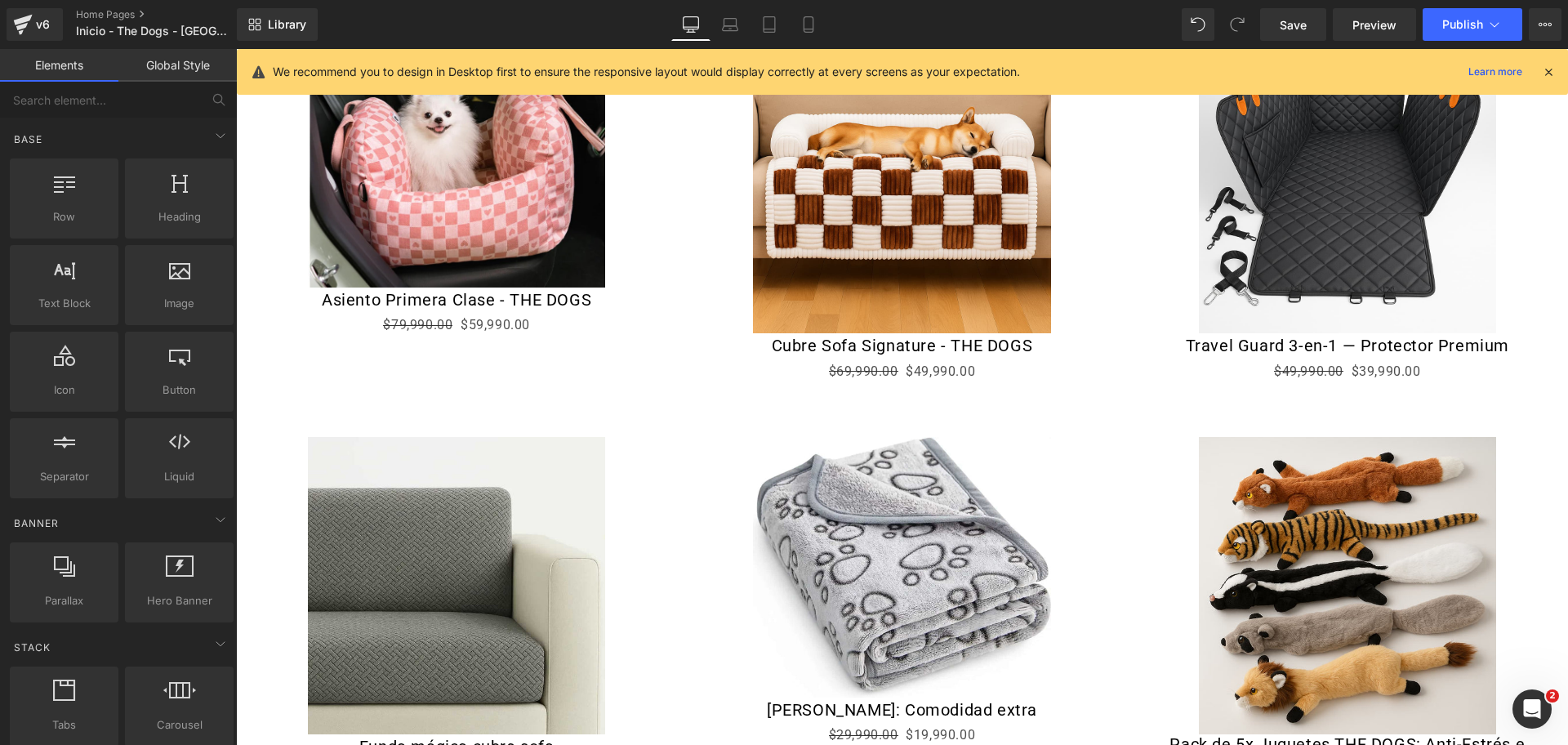
scroll to position [1380, 0]
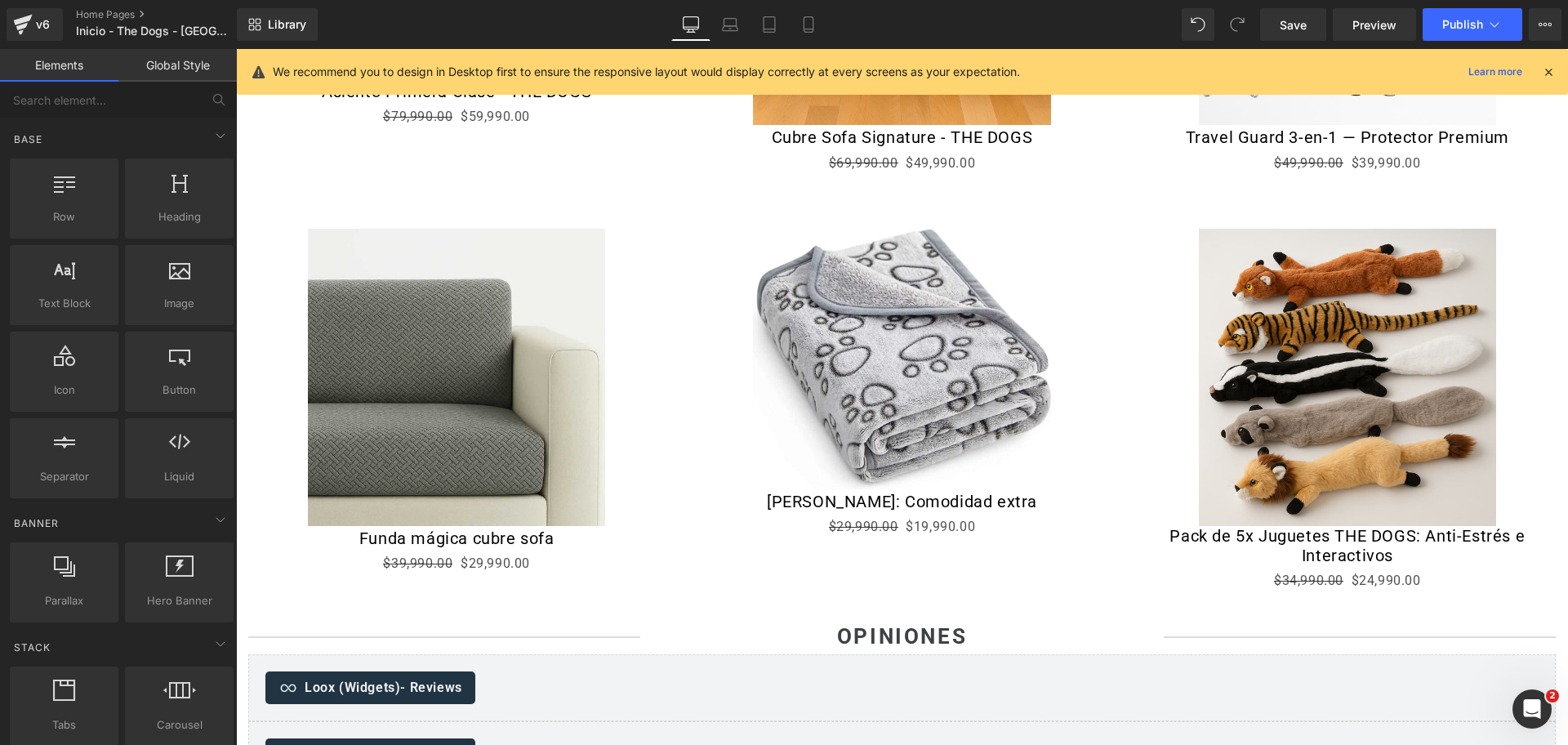
click at [1321, 371] on div "Sale Off (P) Image" at bounding box center [1347, 377] width 424 height 297
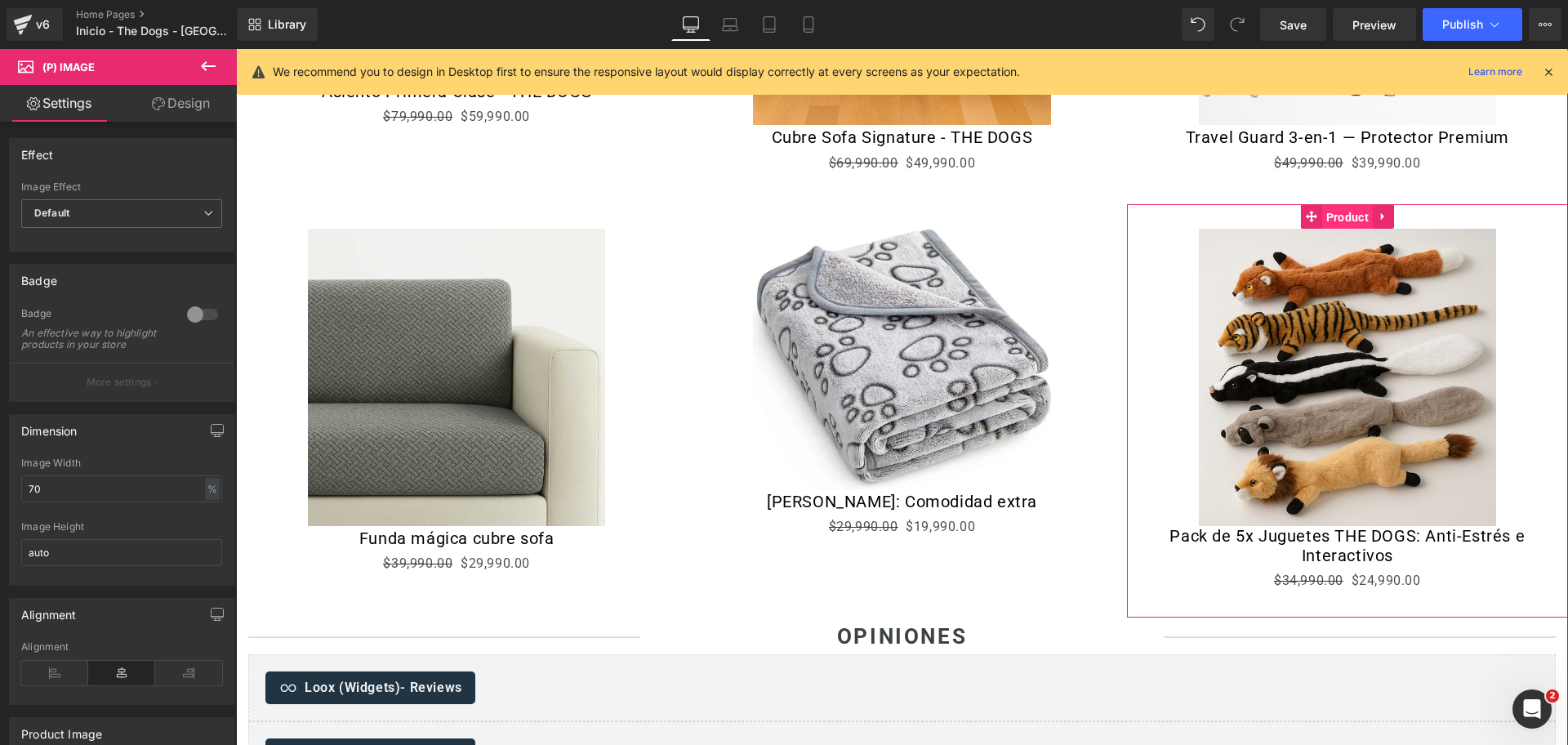
click at [1336, 214] on span "Product" at bounding box center [1347, 217] width 50 height 25
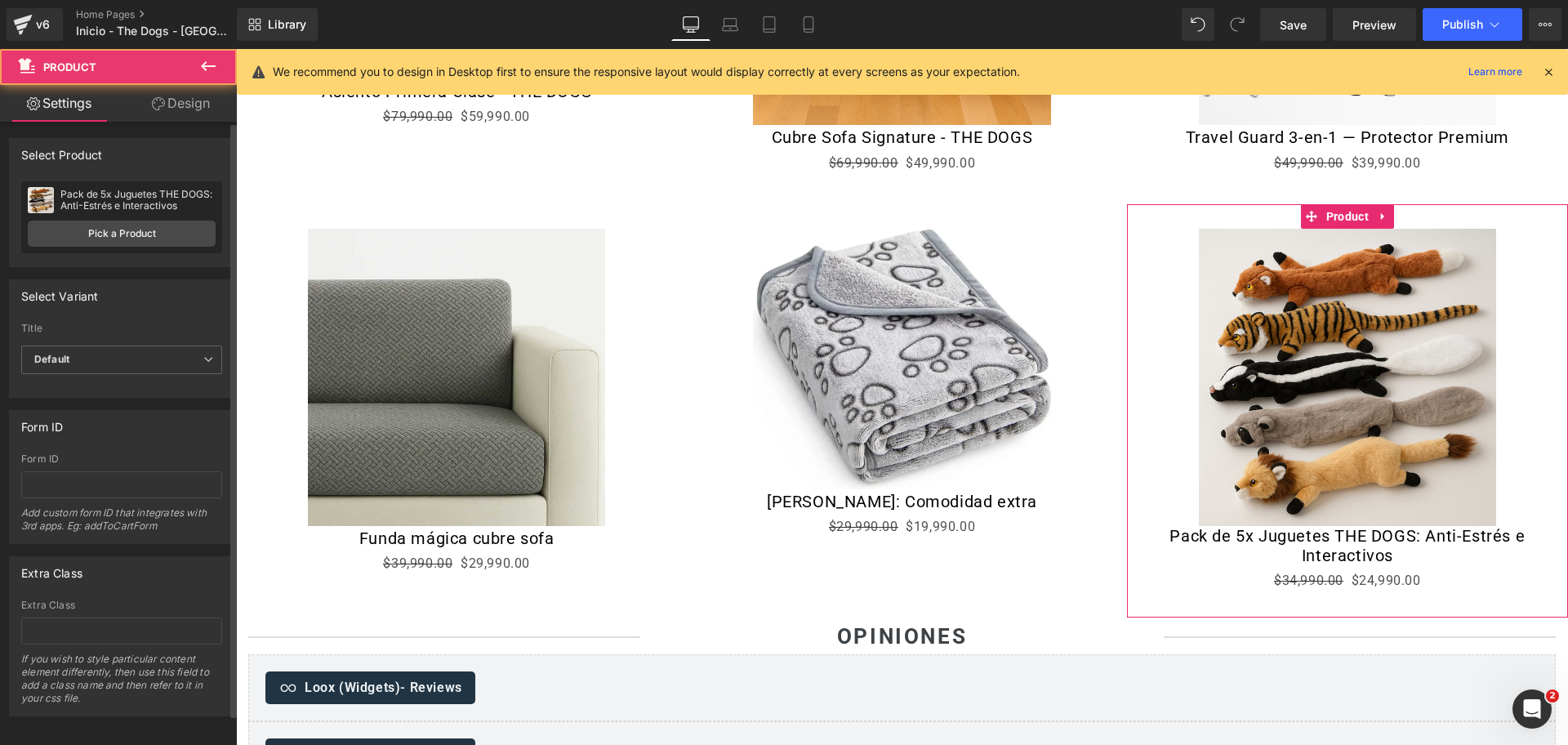
click at [137, 248] on div "Pack de 5x Juguetes THE DOGS: Anti-Estrés e Interactivos Pack de 5x Juguetes TH…" at bounding box center [121, 218] width 201 height 72
click at [129, 231] on link "Pick a Product" at bounding box center [121, 233] width 187 height 26
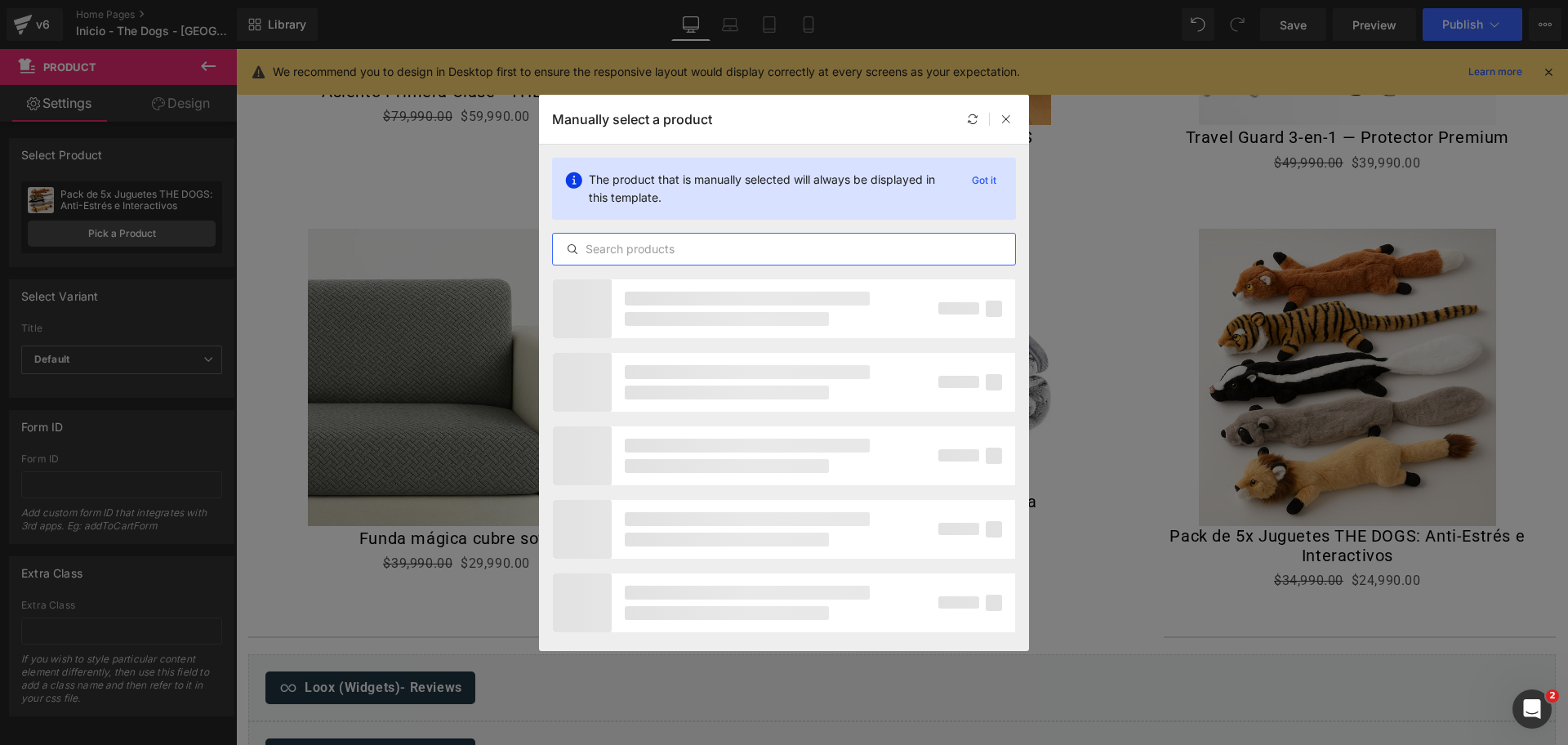
click at [757, 253] on input "text" at bounding box center [784, 249] width 462 height 20
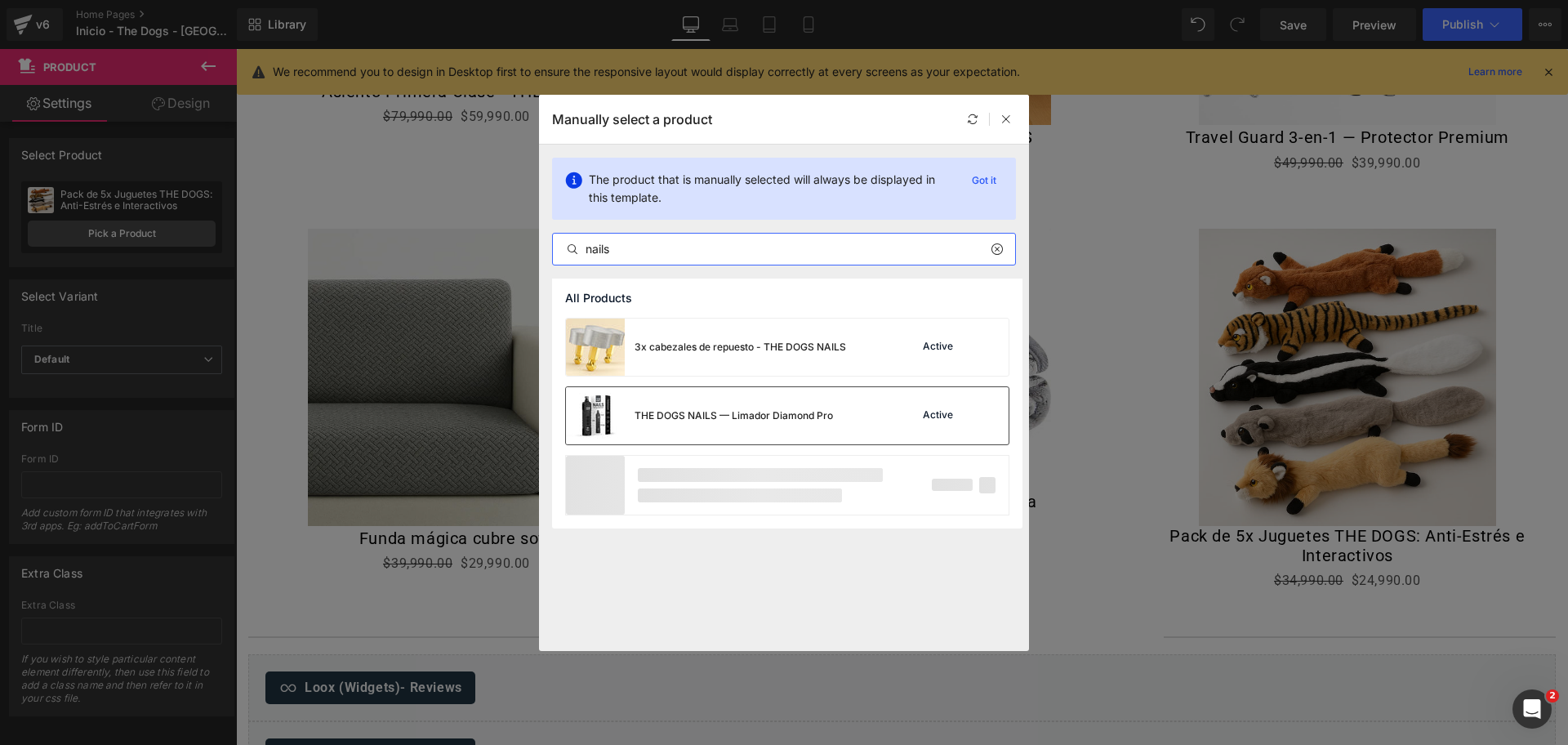
type input "nails"
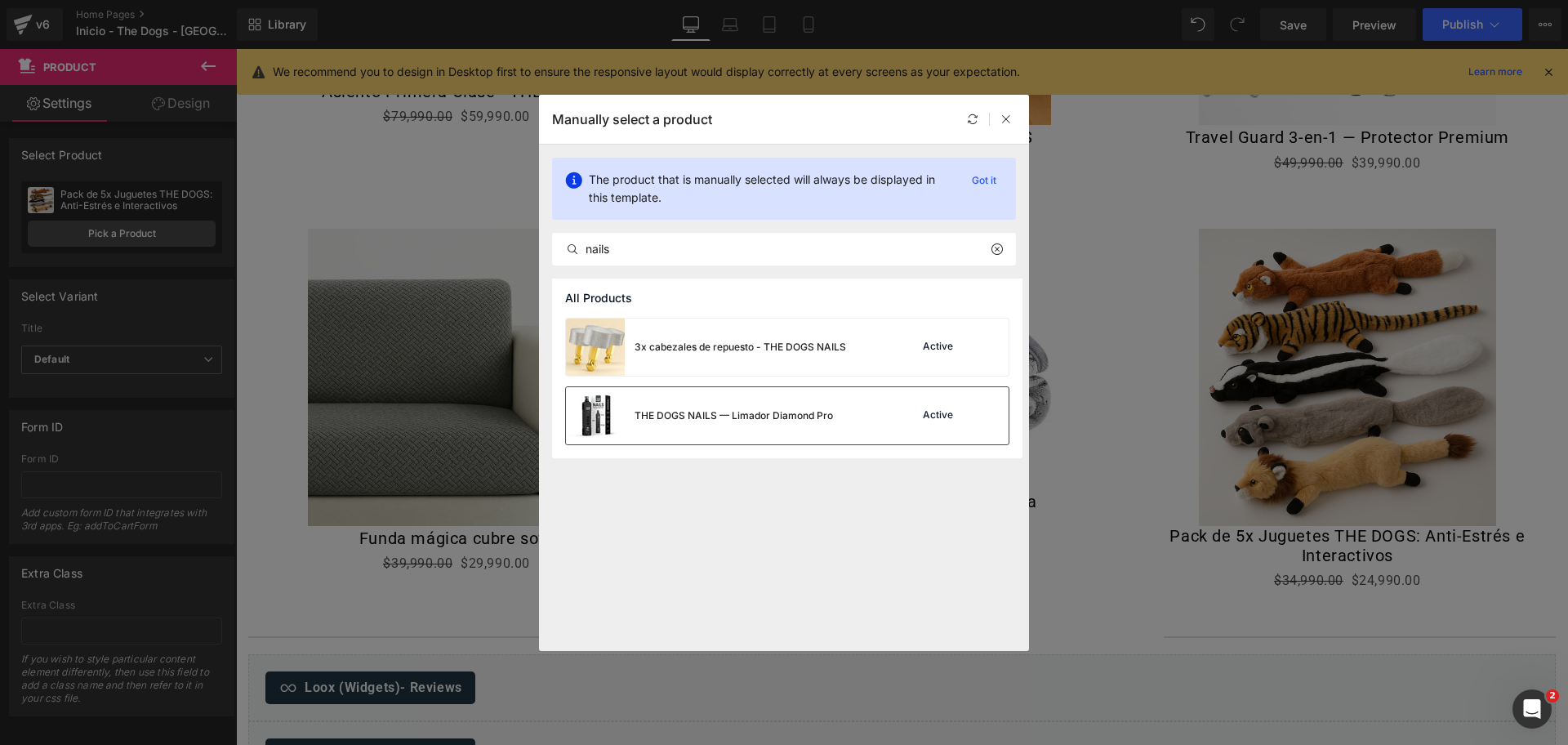
drag, startPoint x: 760, startPoint y: 433, endPoint x: 614, endPoint y: 326, distance: 181.0
click at [759, 433] on div "THE DOGS NAILS — Limador Diamond Pro" at bounding box center [699, 416] width 267 height 57
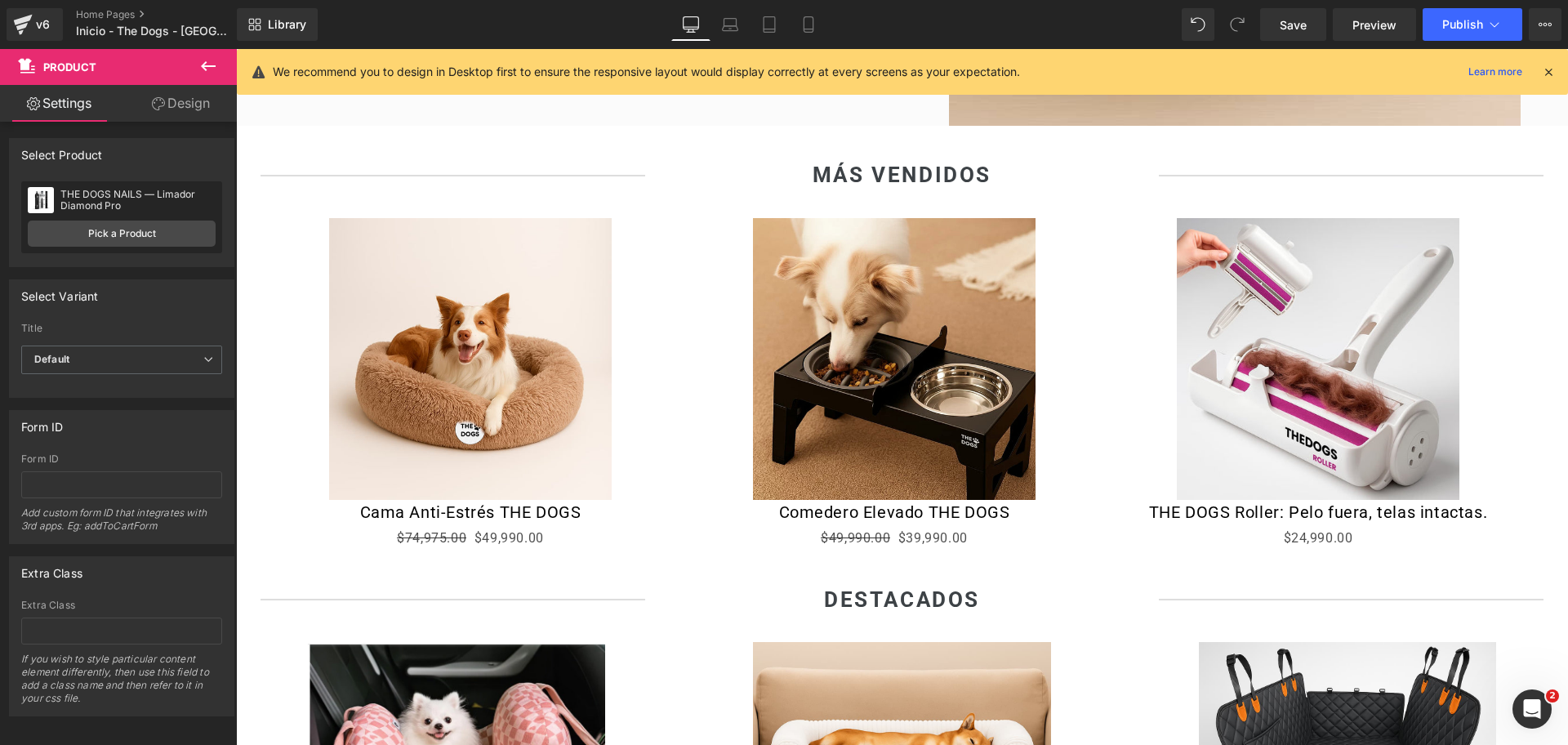
scroll to position [562, 0]
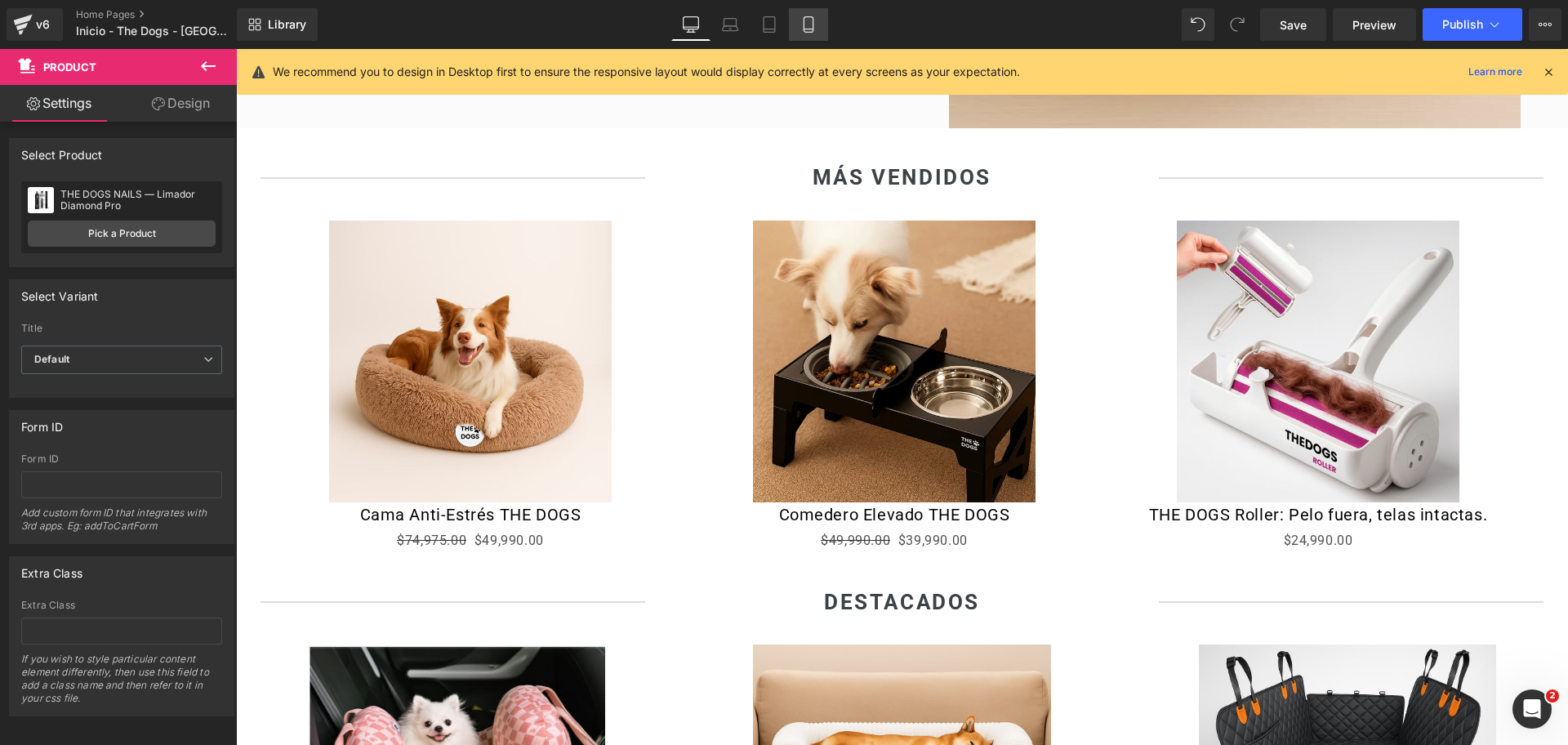
click at [815, 22] on icon at bounding box center [808, 24] width 16 height 16
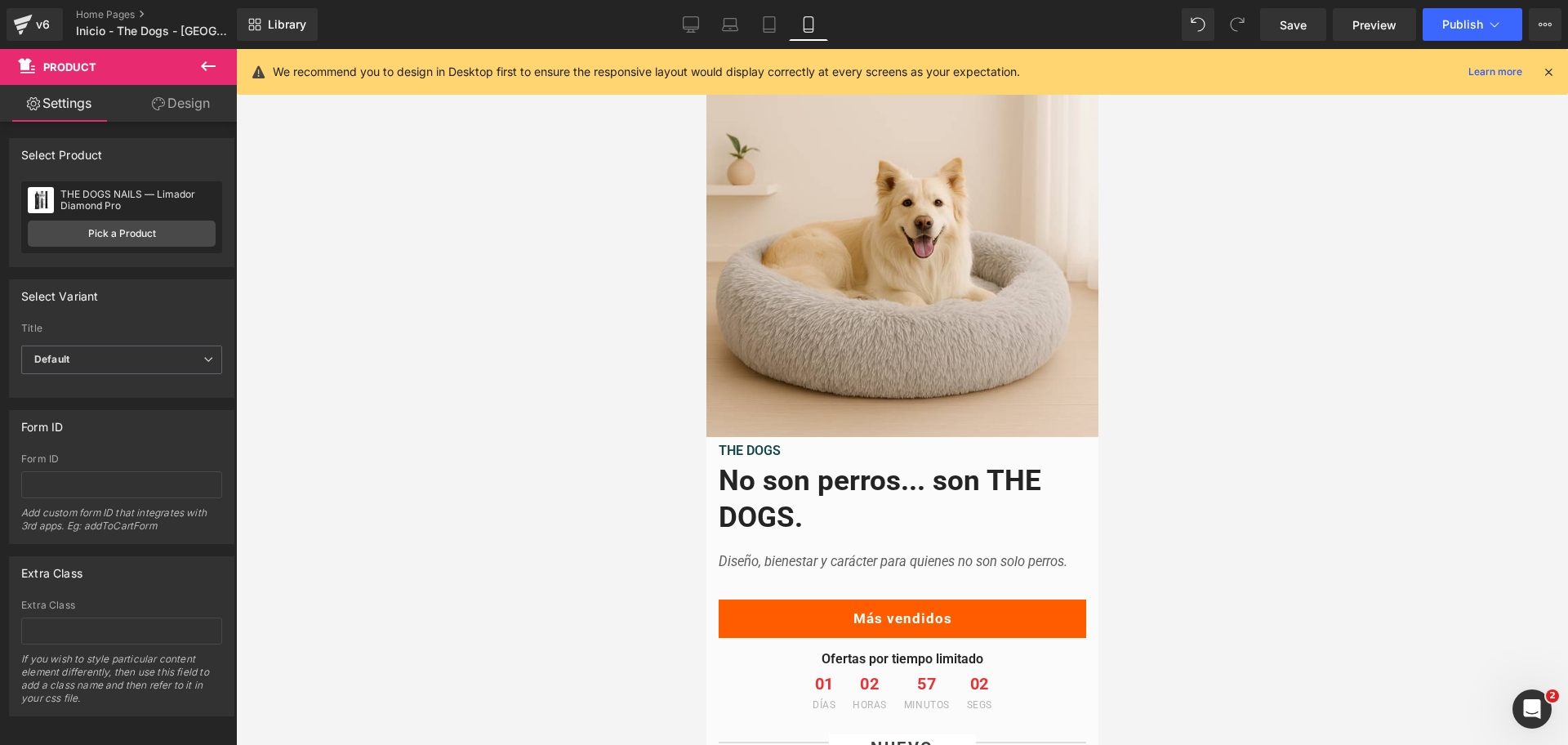
scroll to position [0, 0]
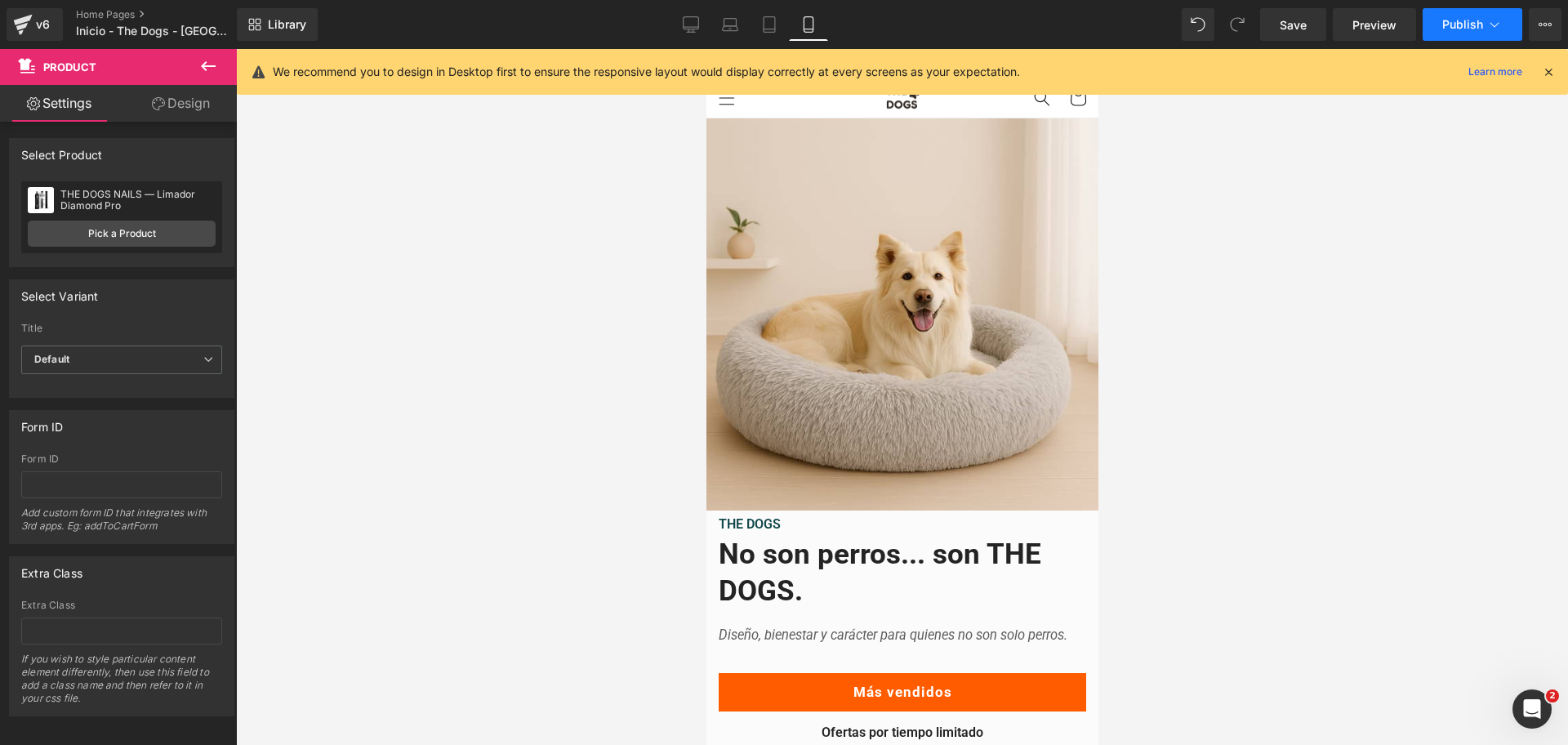
click at [1480, 27] on span "Publish" at bounding box center [1462, 25] width 41 height 13
click at [749, 3] on div "Library Mobile Desktop Laptop Tablet Mobile Save Preview Publish Scheduled View…" at bounding box center [902, 25] width 1331 height 49
click at [732, 11] on link "Laptop" at bounding box center [730, 25] width 39 height 32
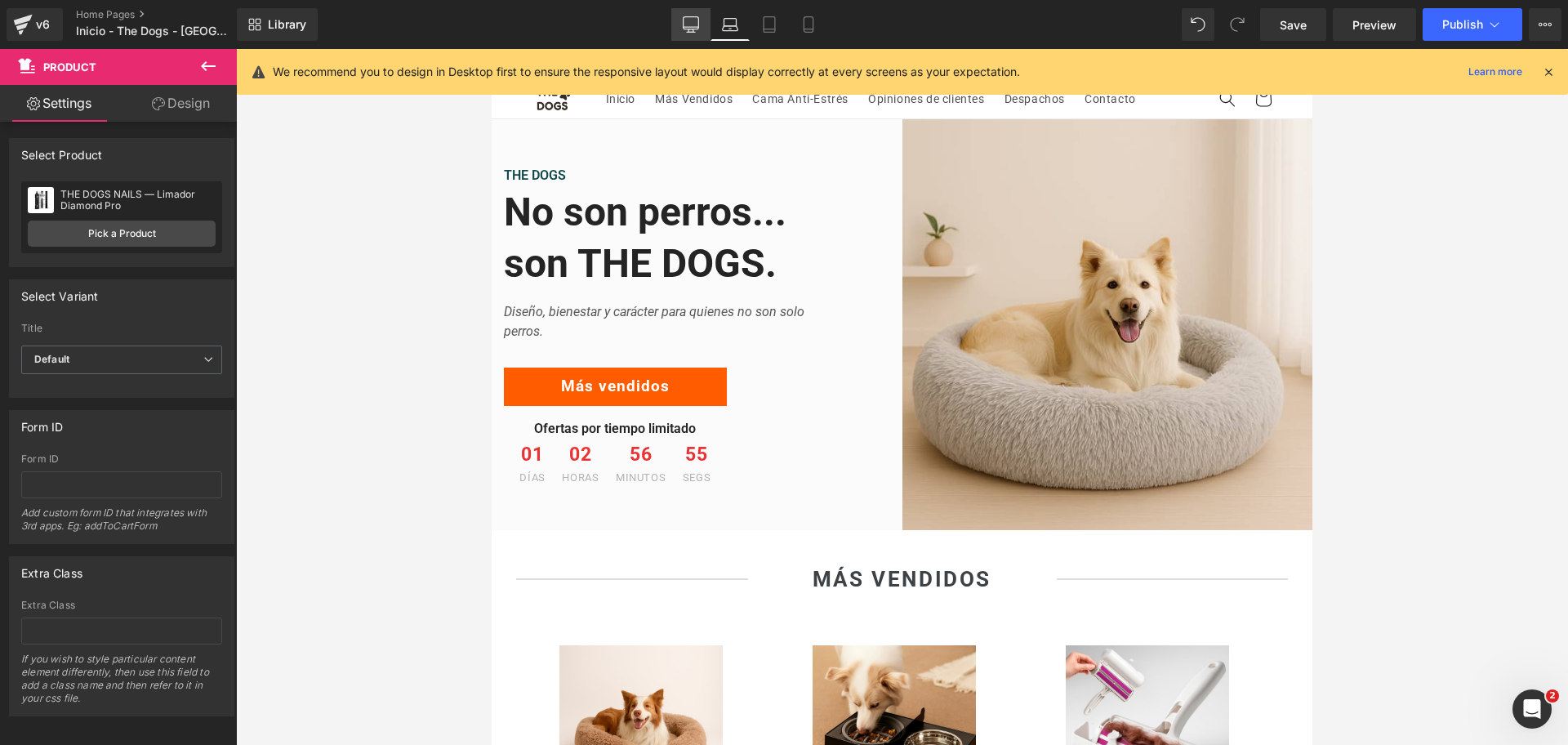
click at [684, 20] on icon at bounding box center [691, 23] width 15 height 12
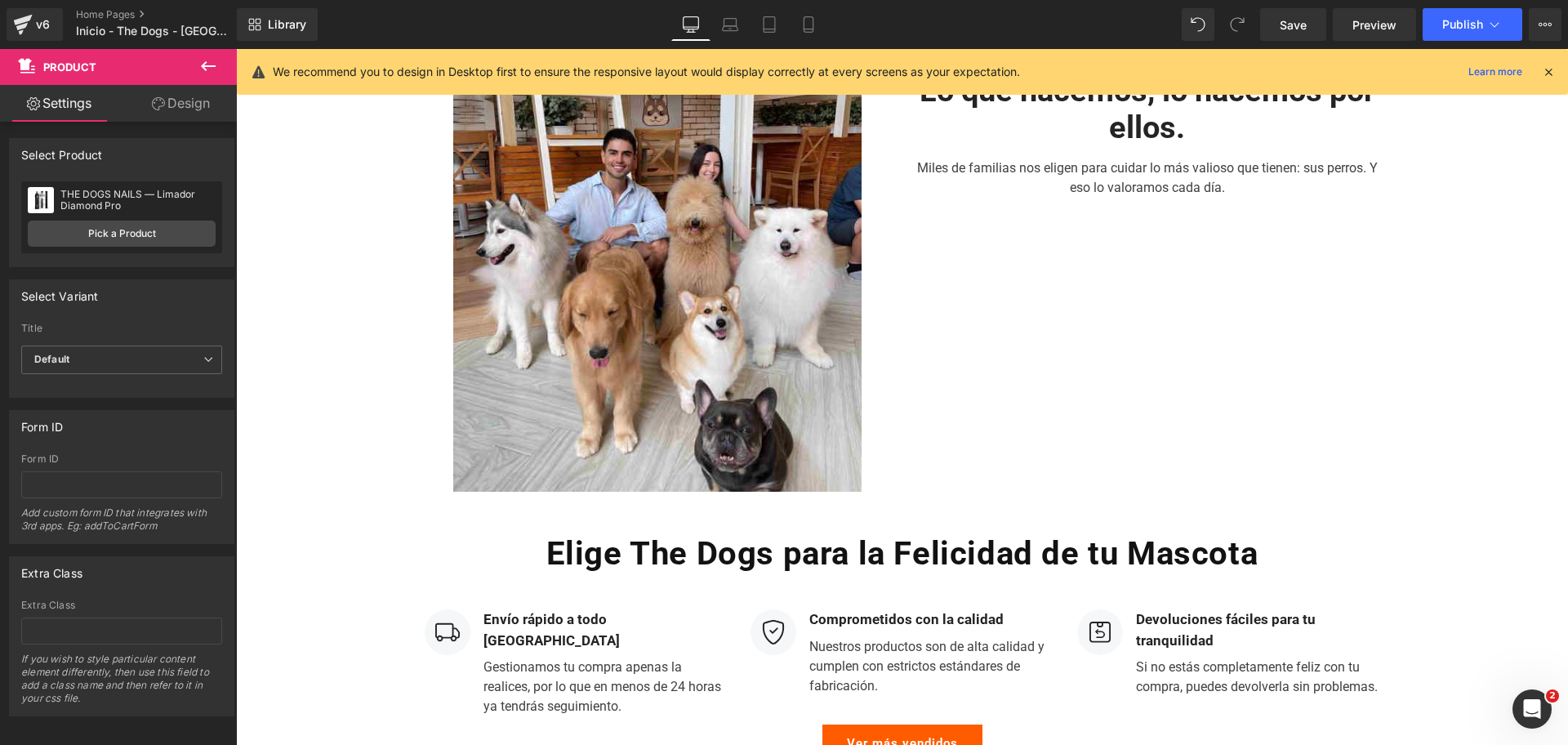
scroll to position [3982, 0]
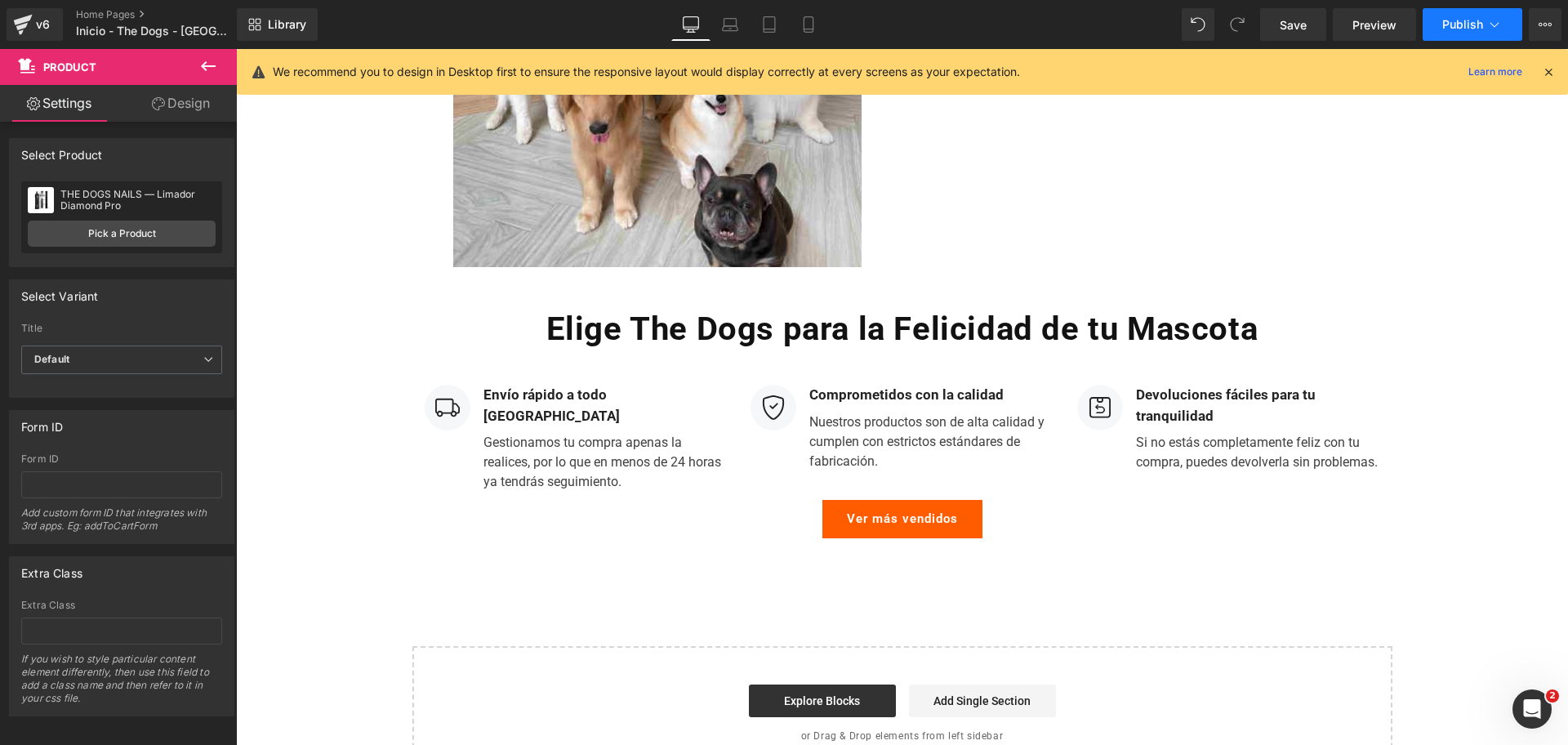
click at [1468, 26] on span "Publish" at bounding box center [1462, 25] width 41 height 13
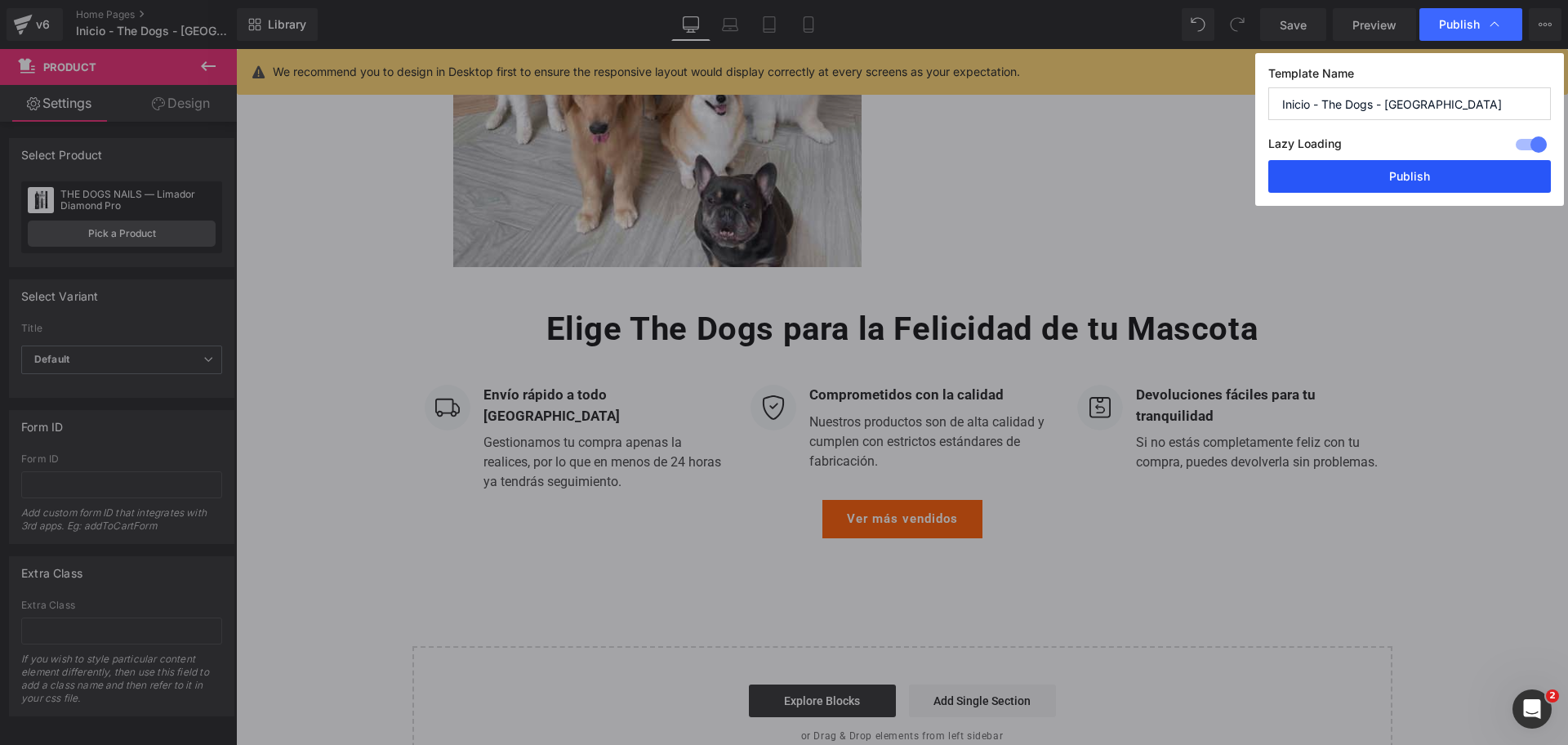
click at [1461, 176] on button "Publish" at bounding box center [1409, 176] width 283 height 32
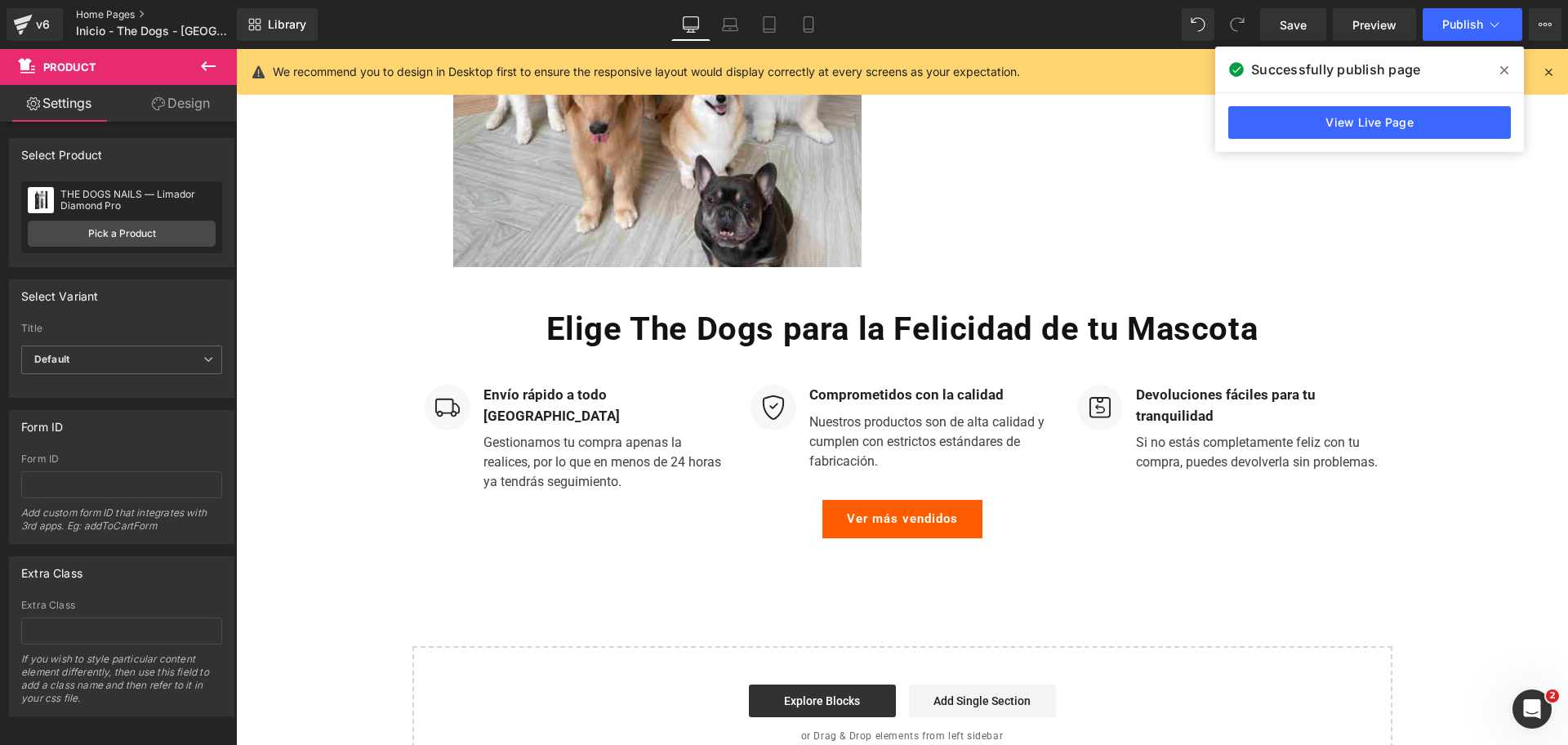
click at [90, 11] on link "Home Pages" at bounding box center [169, 15] width 187 height 13
